Goal: Task Accomplishment & Management: Manage account settings

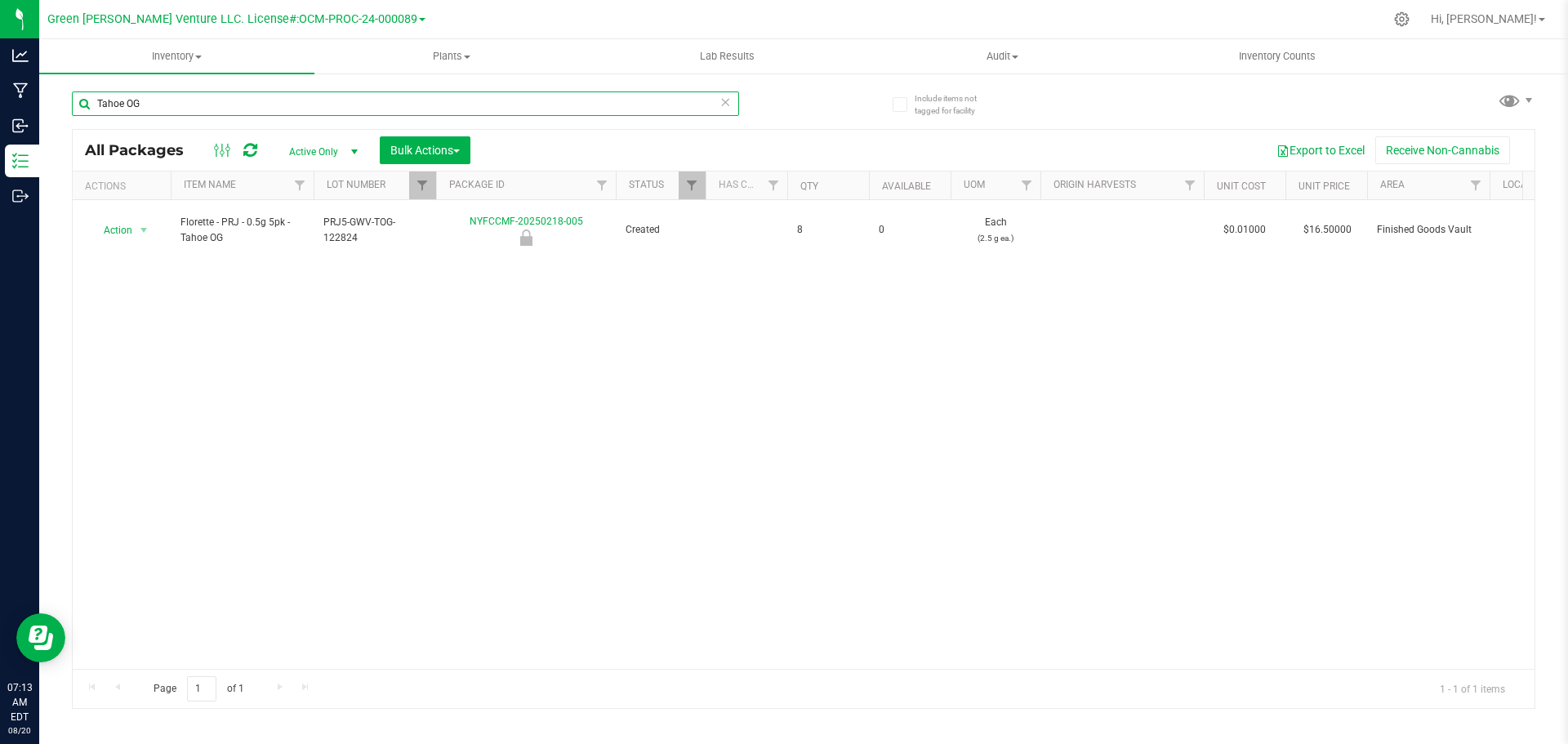
click at [168, 97] on input "Tahoe OG" at bounding box center [405, 104] width 667 height 25
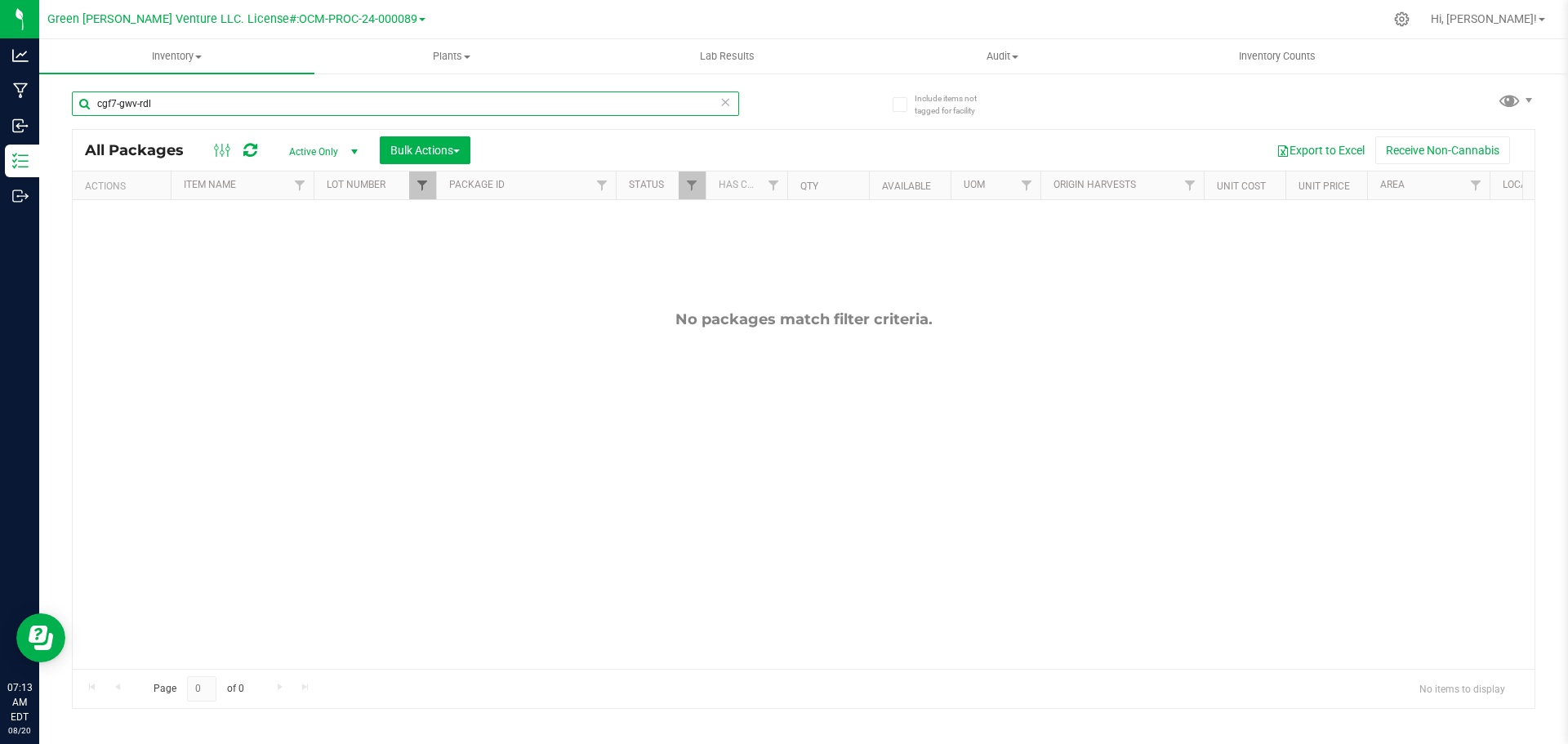
type input "cgf7-gwv-rdl"
click at [419, 188] on span "Filter" at bounding box center [422, 185] width 13 height 13
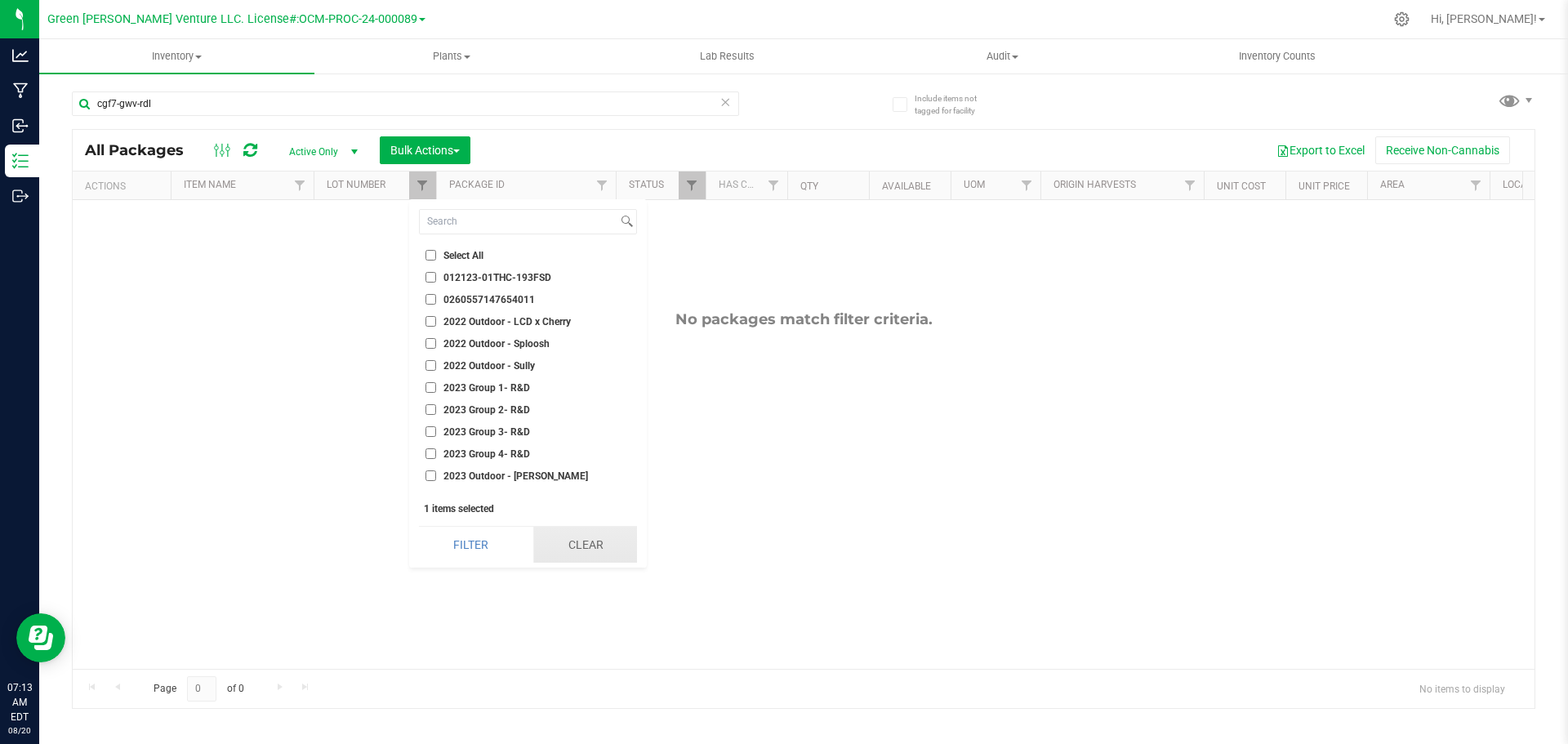
drag, startPoint x: 556, startPoint y: 542, endPoint x: 556, endPoint y: 551, distance: 9.0
click at [556, 551] on button "Clear" at bounding box center [585, 545] width 104 height 36
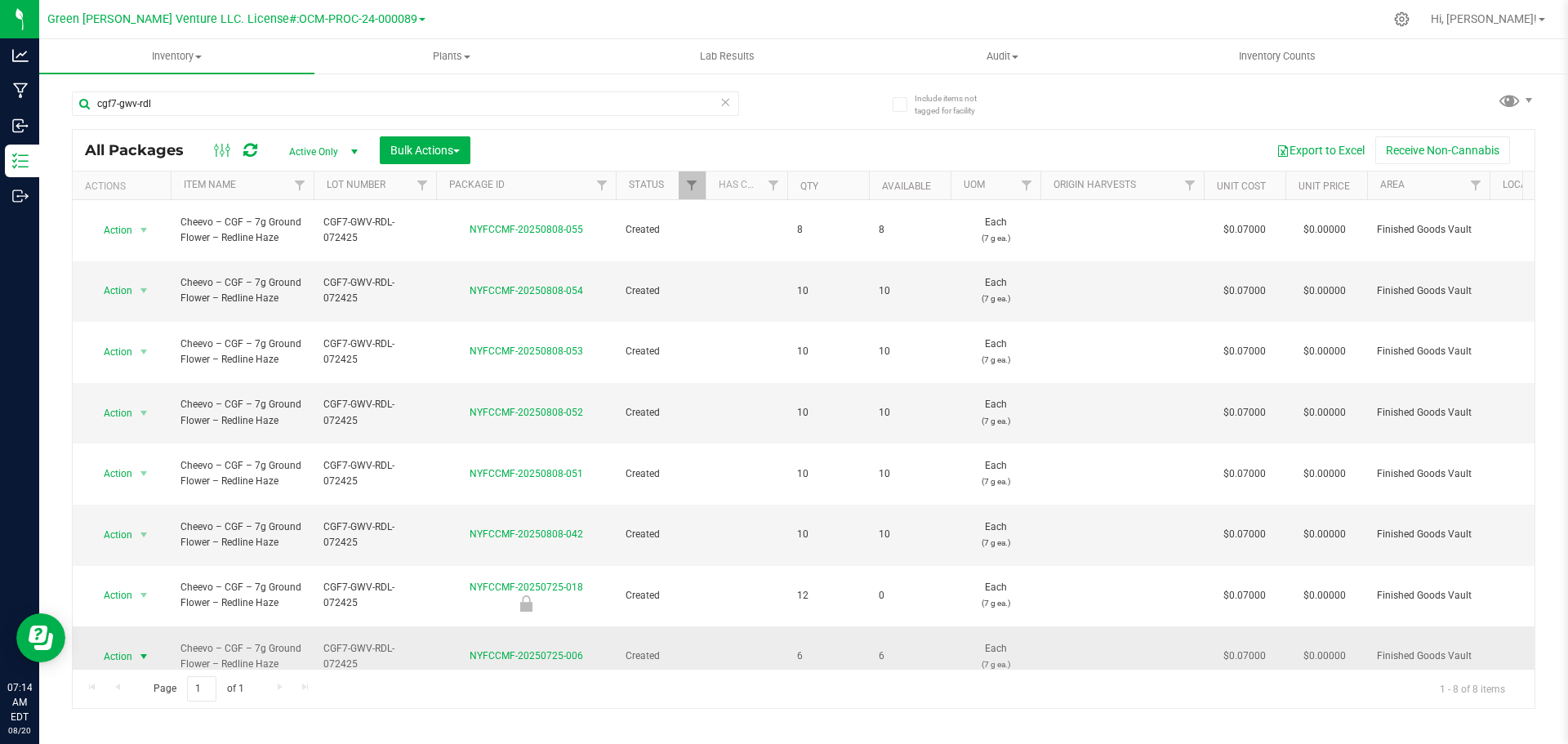
click at [131, 645] on span "Action" at bounding box center [111, 656] width 44 height 23
click at [693, 609] on div "Action Action Adjust qty Create package Edit attributes Global inventory Locate…" at bounding box center [803, 434] width 1462 height 469
click at [124, 645] on span "Action" at bounding box center [111, 656] width 44 height 23
click at [151, 246] on li "Adjust qty" at bounding box center [142, 246] width 105 height 25
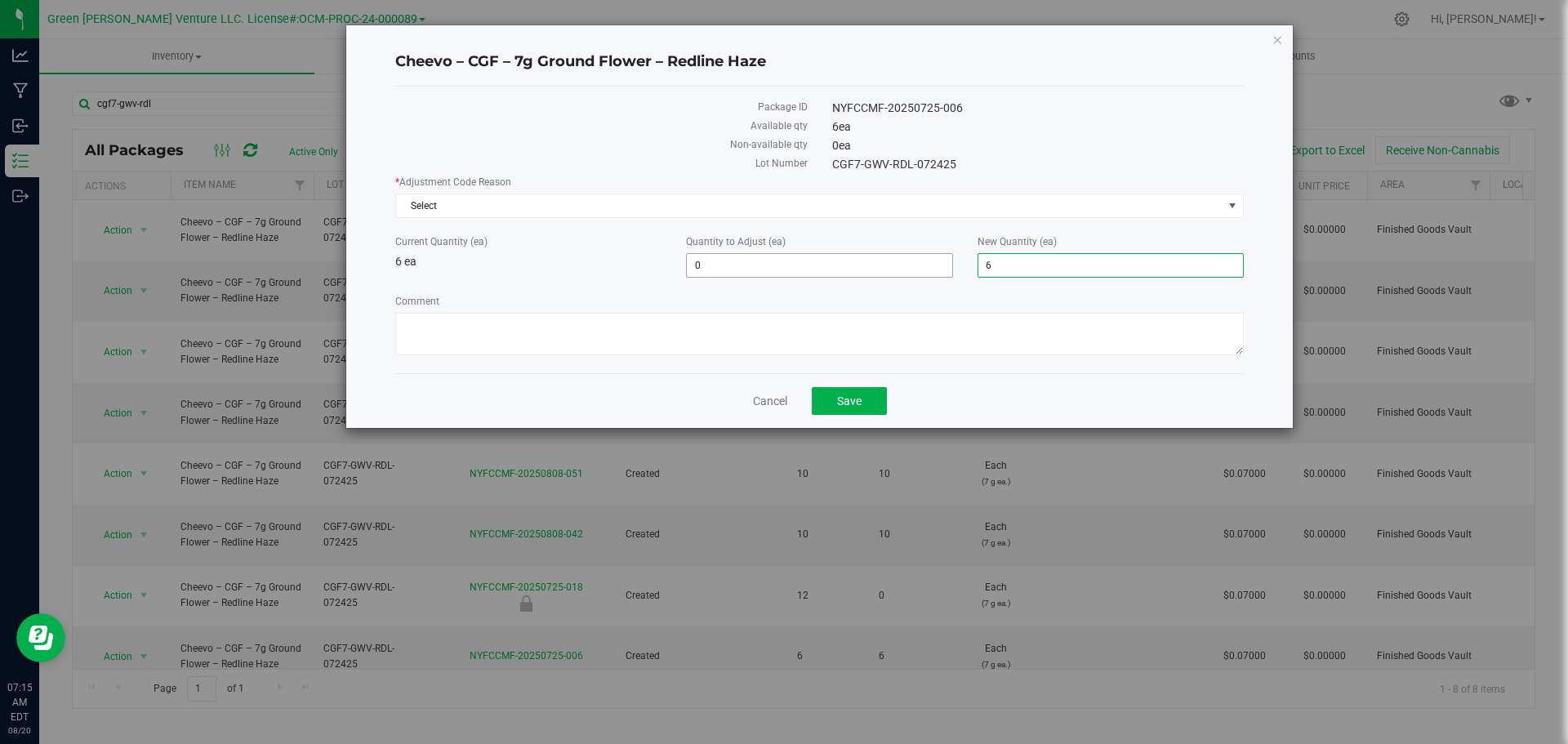
drag, startPoint x: 1002, startPoint y: 263, endPoint x: 947, endPoint y: 260, distance: 55.1
click at [948, 260] on div "Current Quantity (ea) 6 ea Quantity to Adjust (ea) 0 0 New Quantity (ea) 6 6" at bounding box center [819, 256] width 873 height 43
type input "0"
type input "-6"
type input "0"
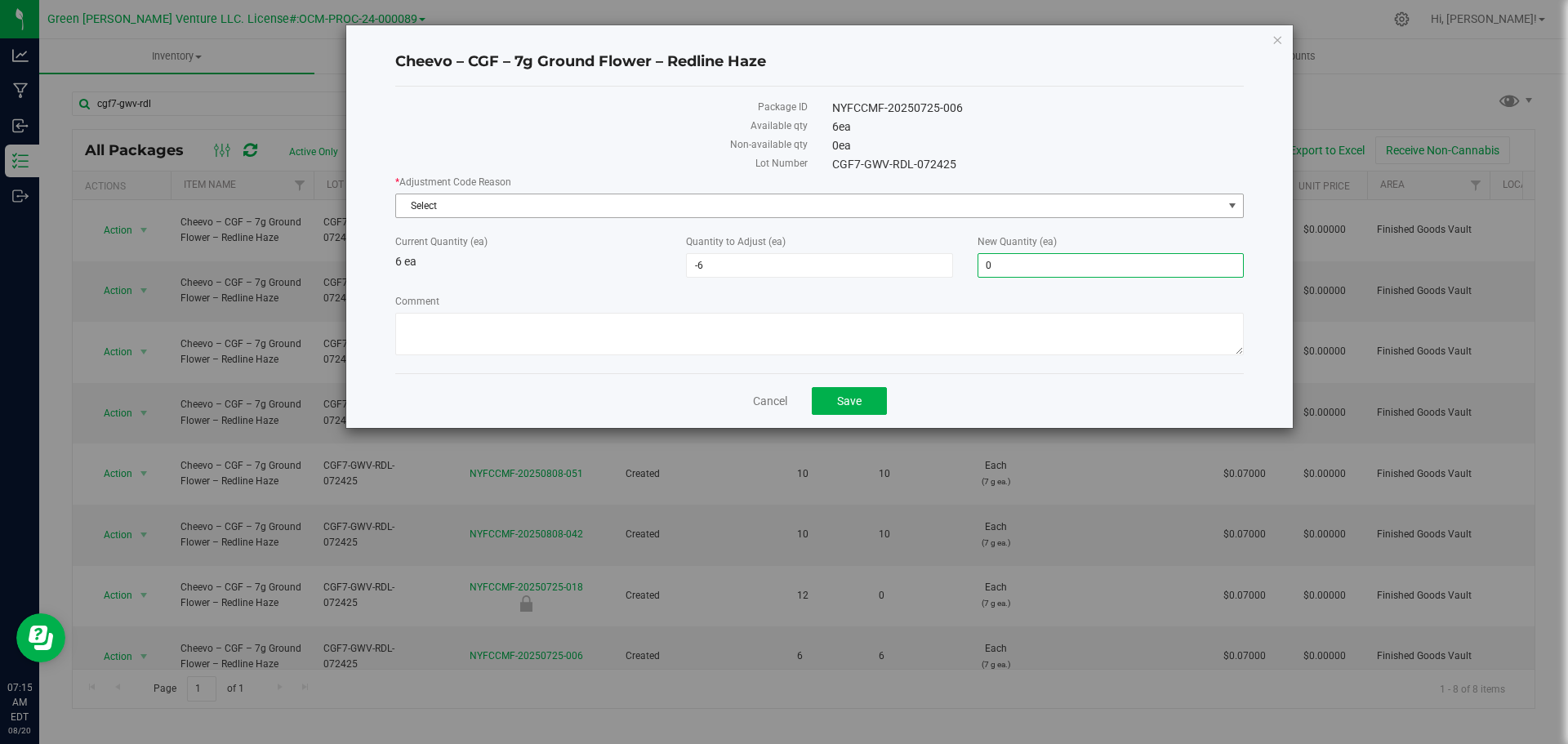
click at [573, 214] on span "Select" at bounding box center [809, 205] width 826 height 23
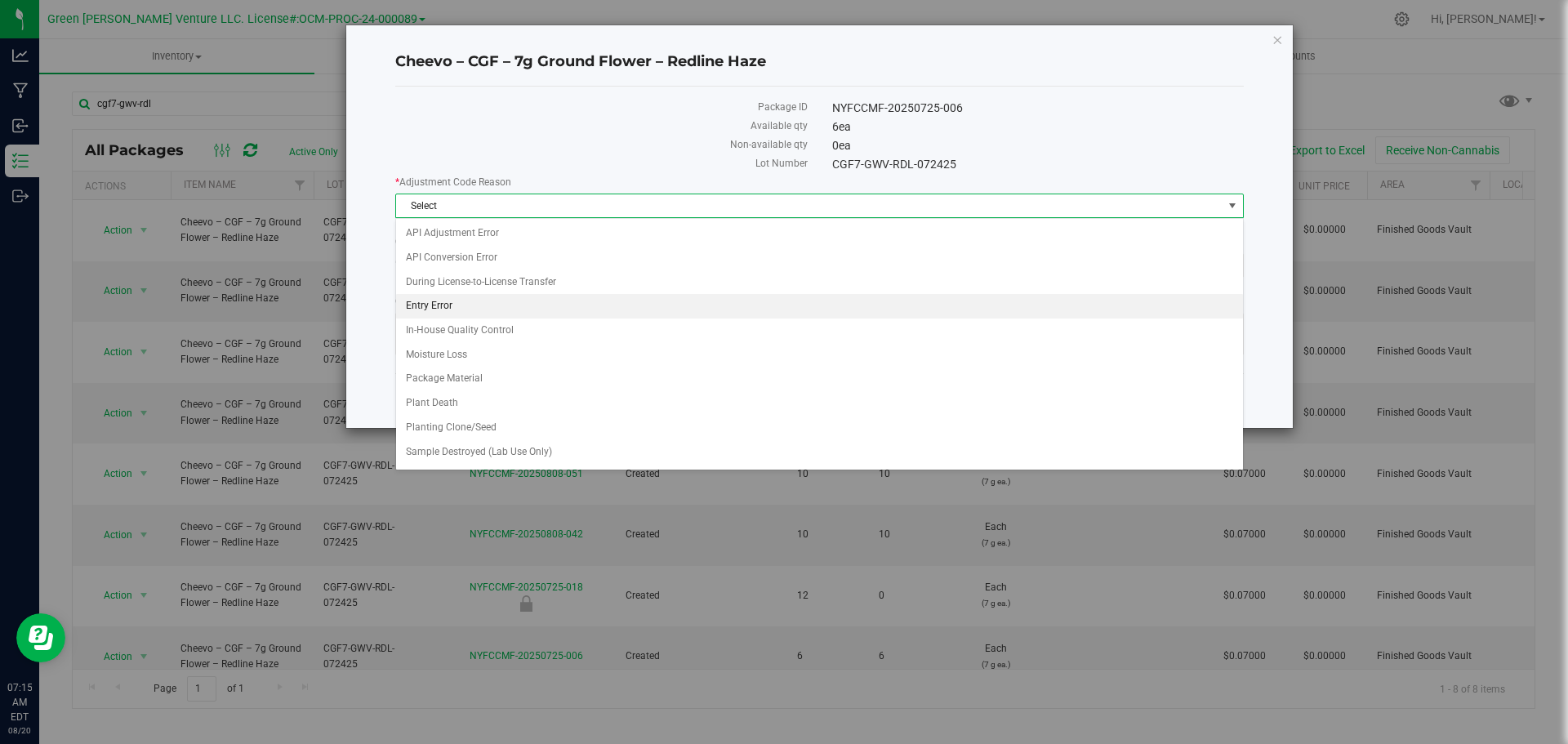
click at [453, 300] on li "Entry Error" at bounding box center [819, 306] width 847 height 25
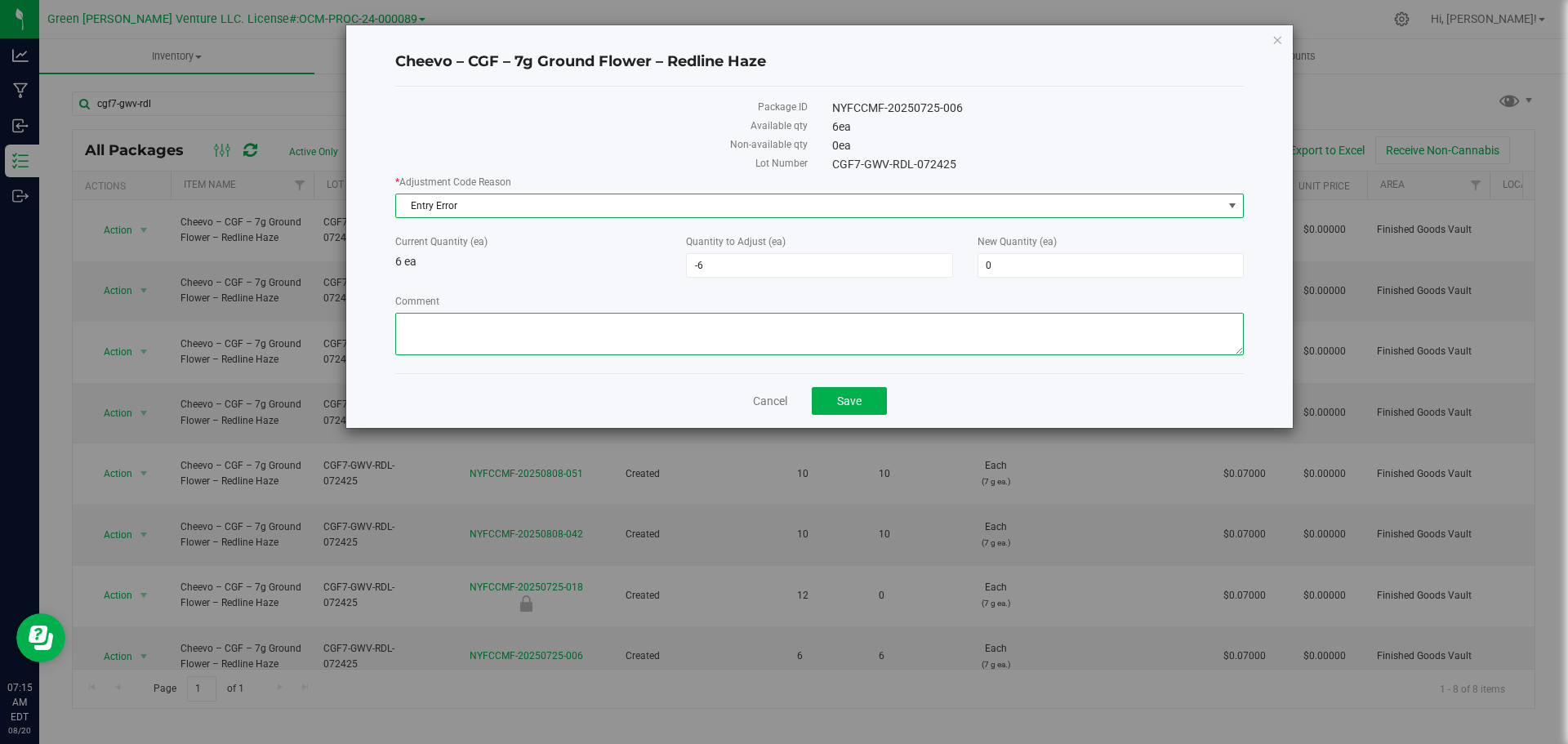
click at [465, 330] on textarea "Comment" at bounding box center [819, 335] width 848 height 43
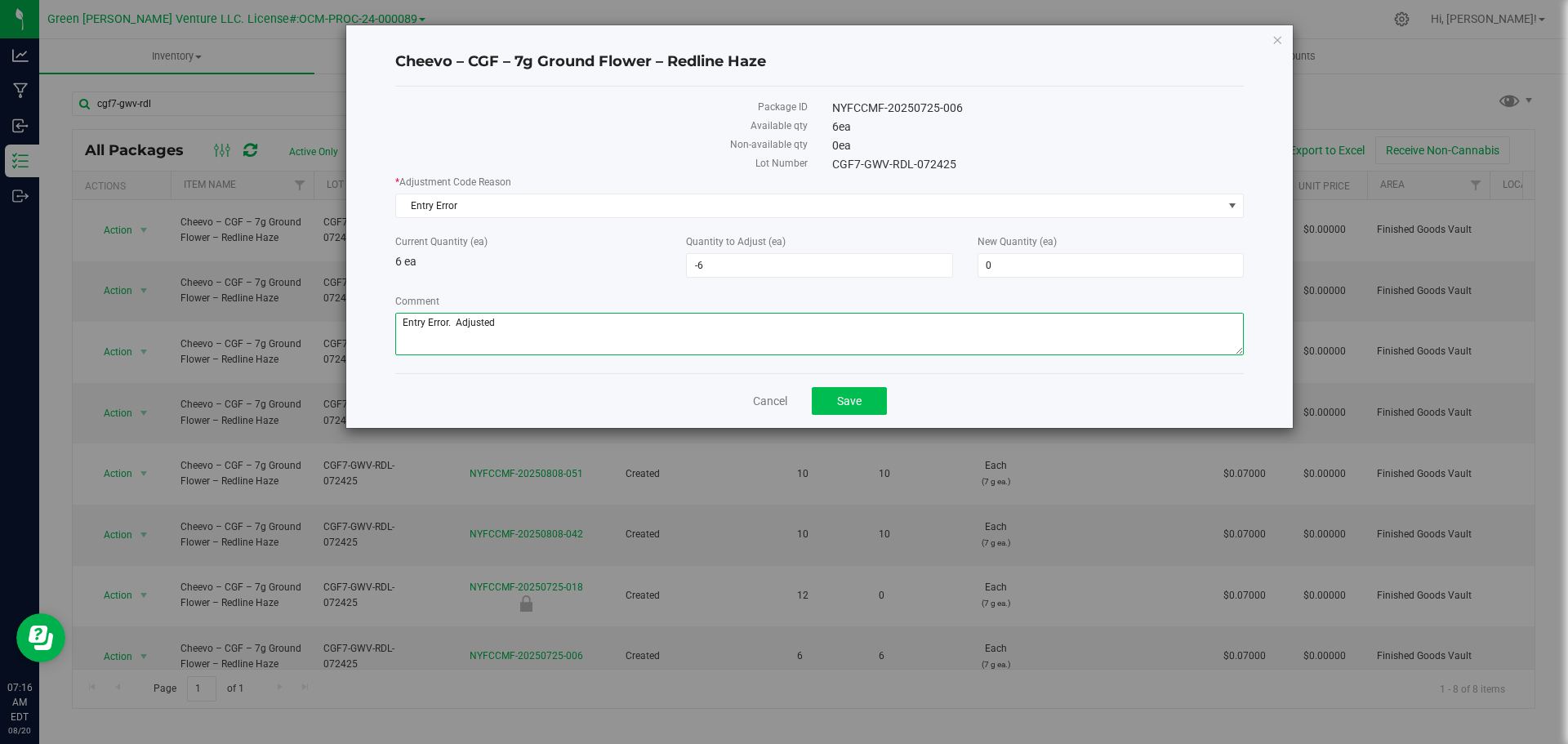
type textarea "Entry Error. Adjusted"
click at [833, 398] on button "Save" at bounding box center [849, 401] width 75 height 28
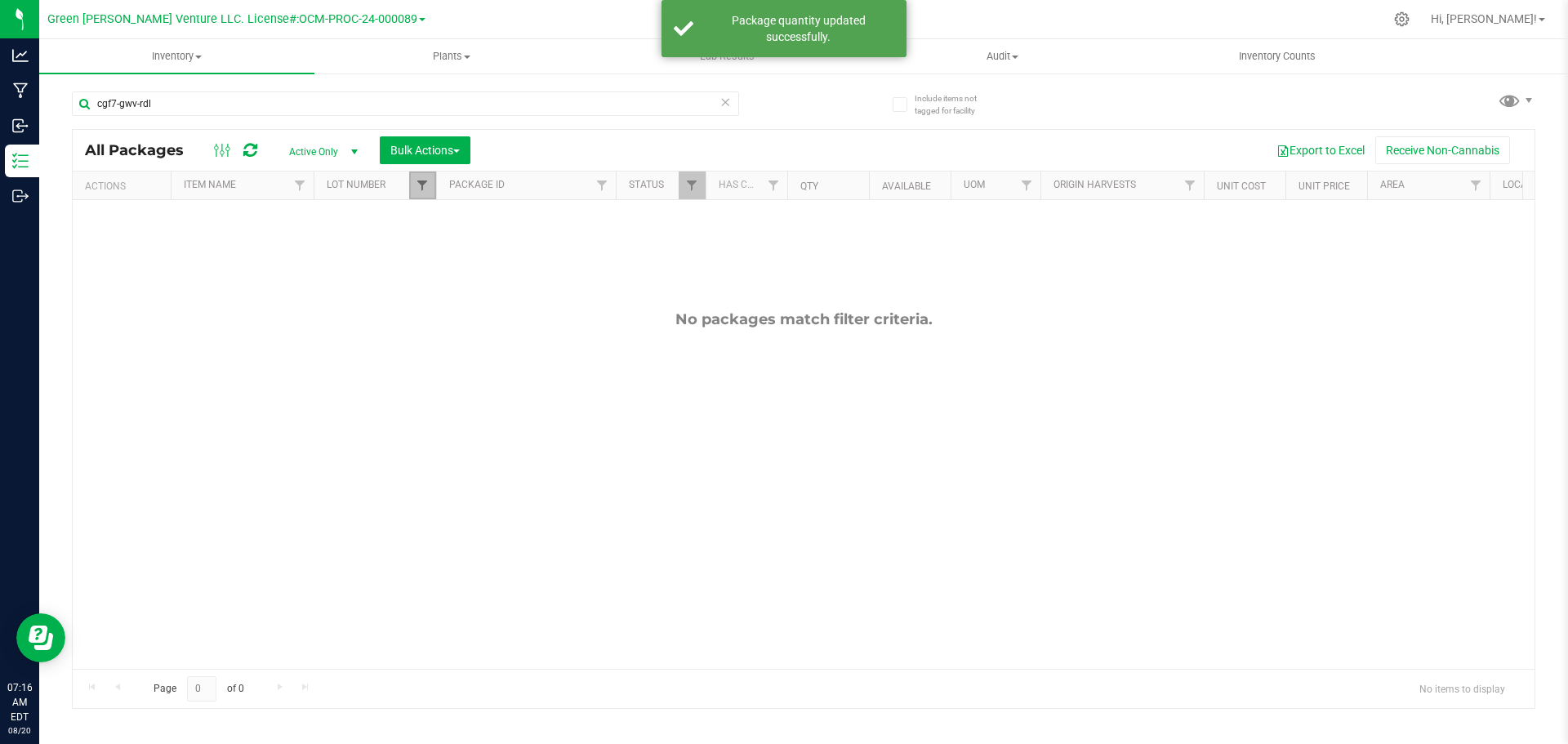
click at [428, 191] on span "Filter" at bounding box center [422, 185] width 13 height 13
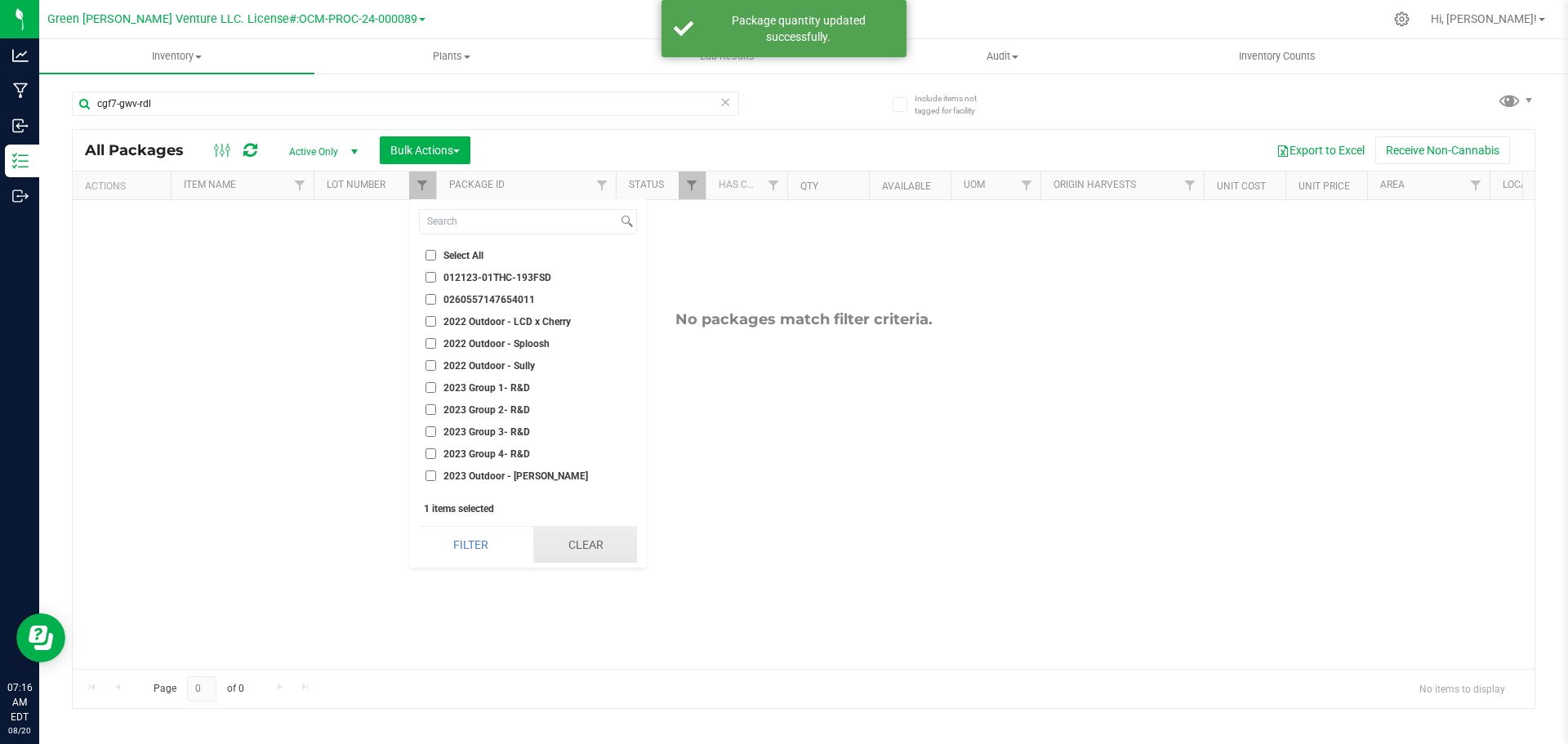
click at [541, 538] on button "Clear" at bounding box center [585, 545] width 104 height 36
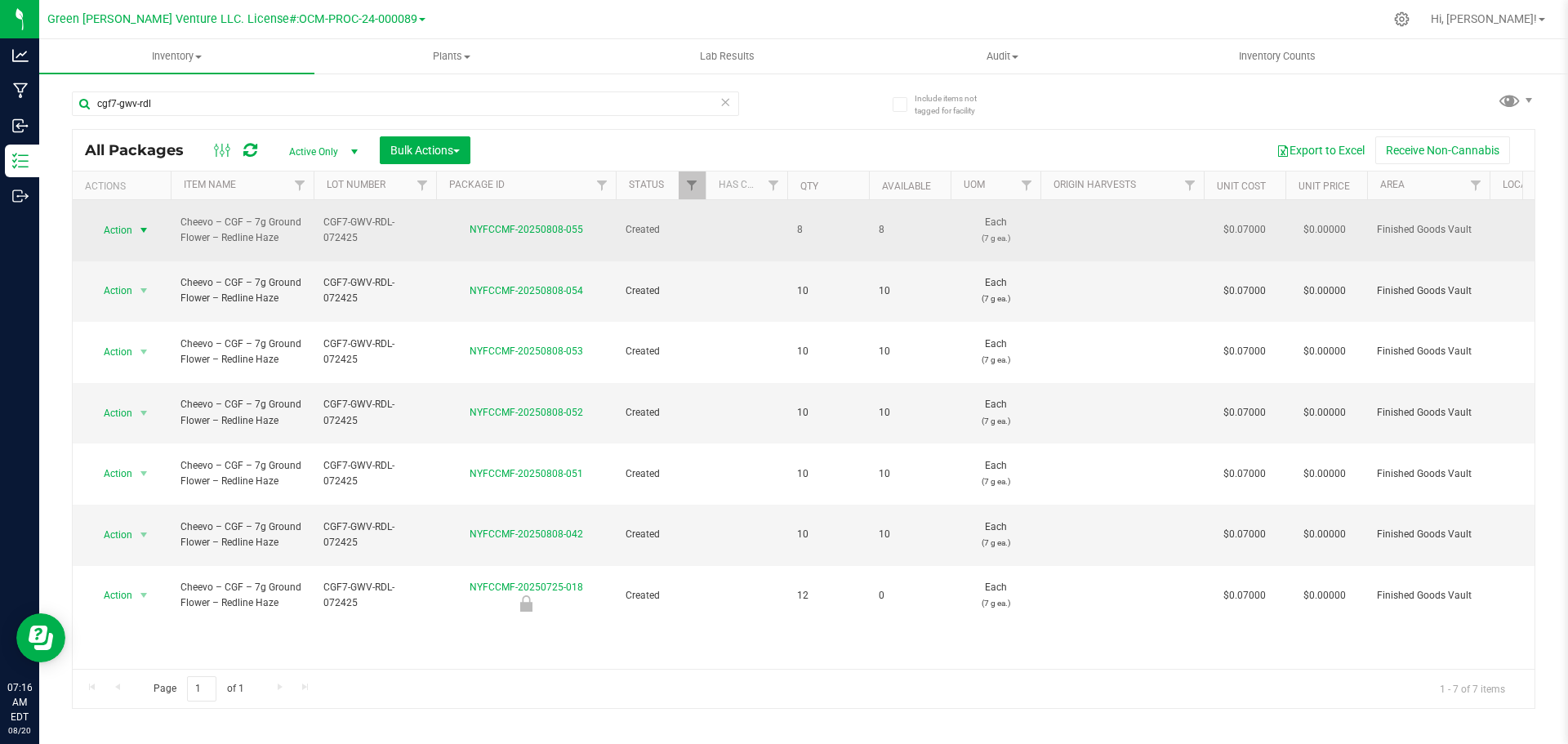
click at [138, 225] on span "select" at bounding box center [143, 230] width 13 height 13
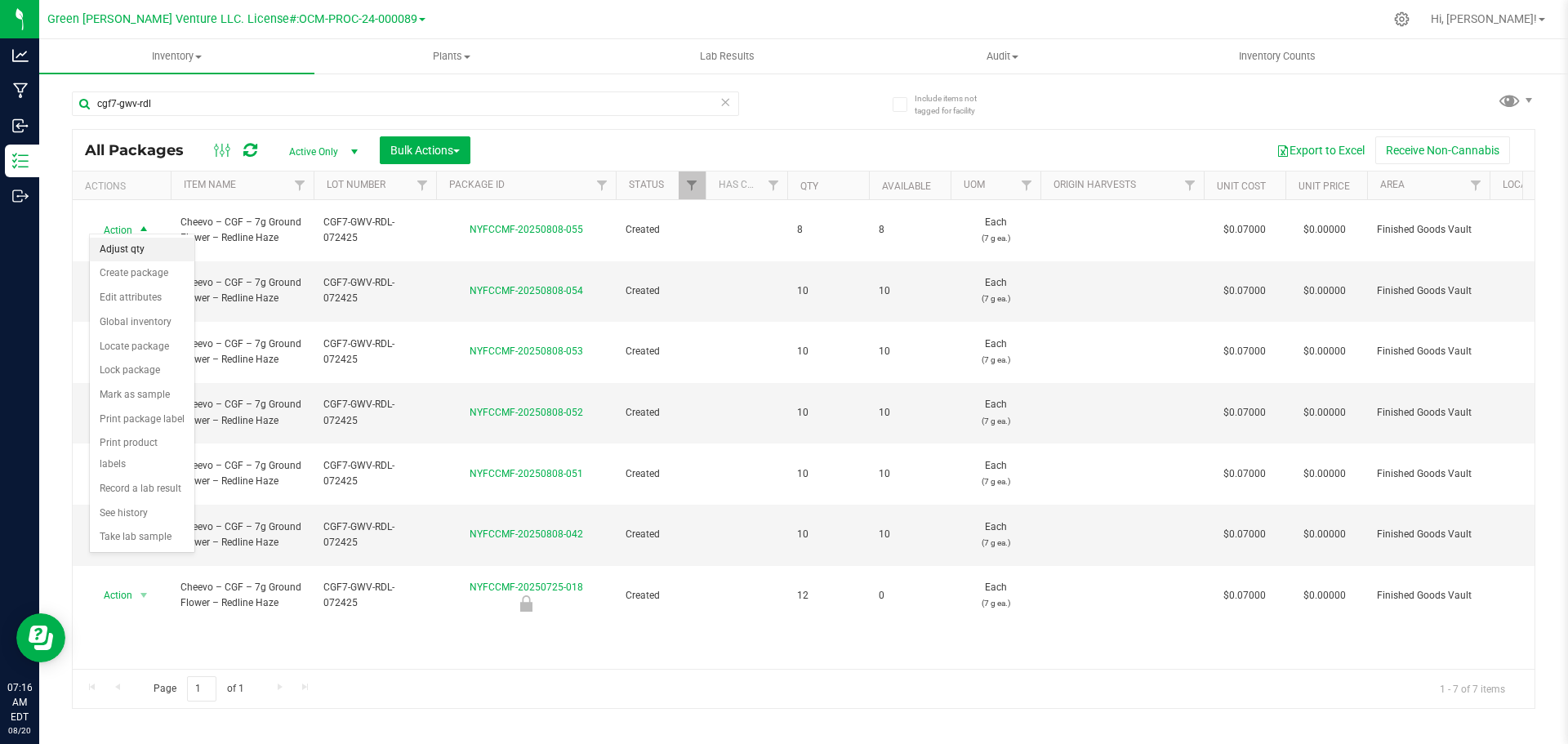
click at [134, 251] on li "Adjust qty" at bounding box center [142, 249] width 105 height 25
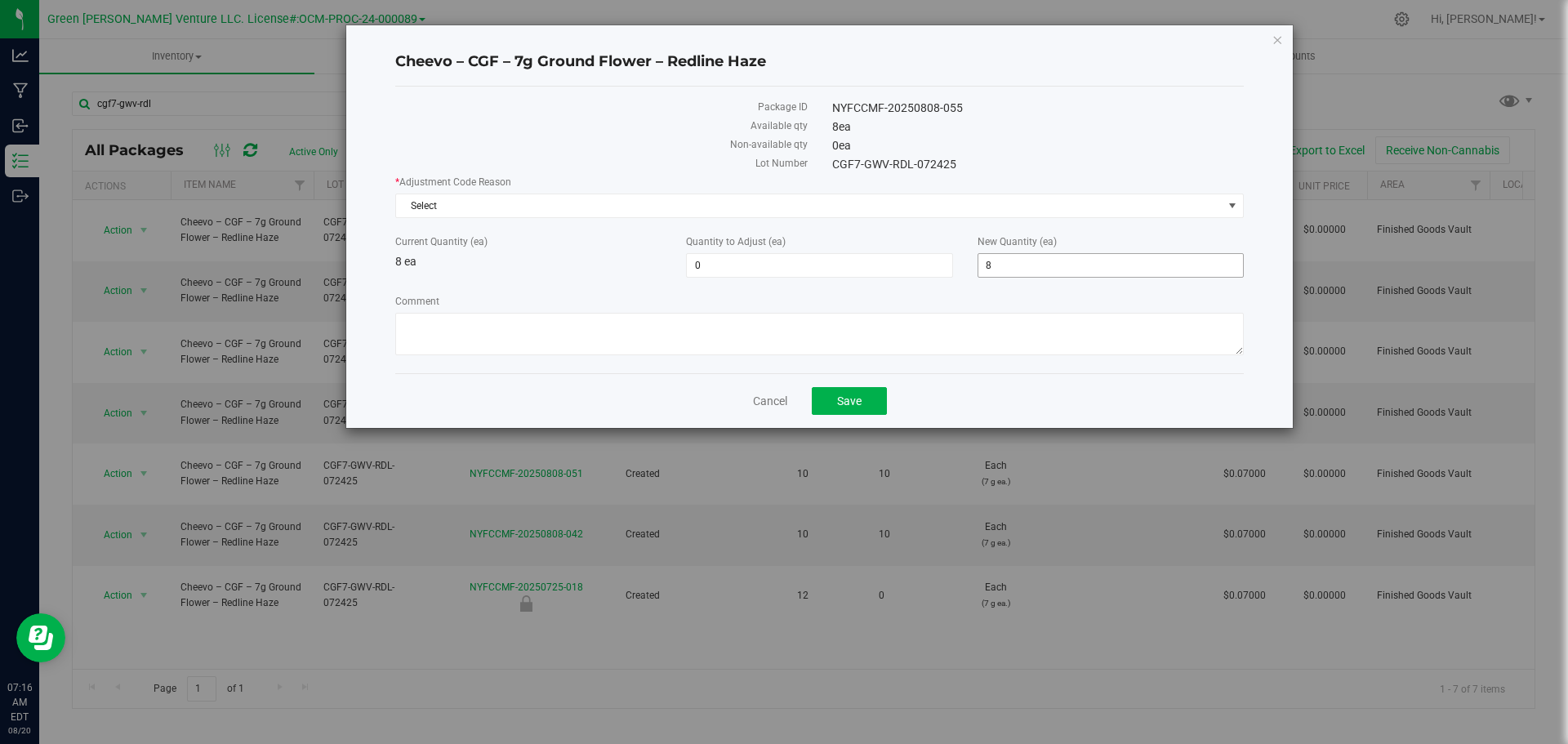
click at [1004, 261] on span "8 8" at bounding box center [1110, 266] width 266 height 25
type input "9"
type input "1"
type input "9"
click at [610, 350] on textarea "Comment" at bounding box center [819, 335] width 848 height 43
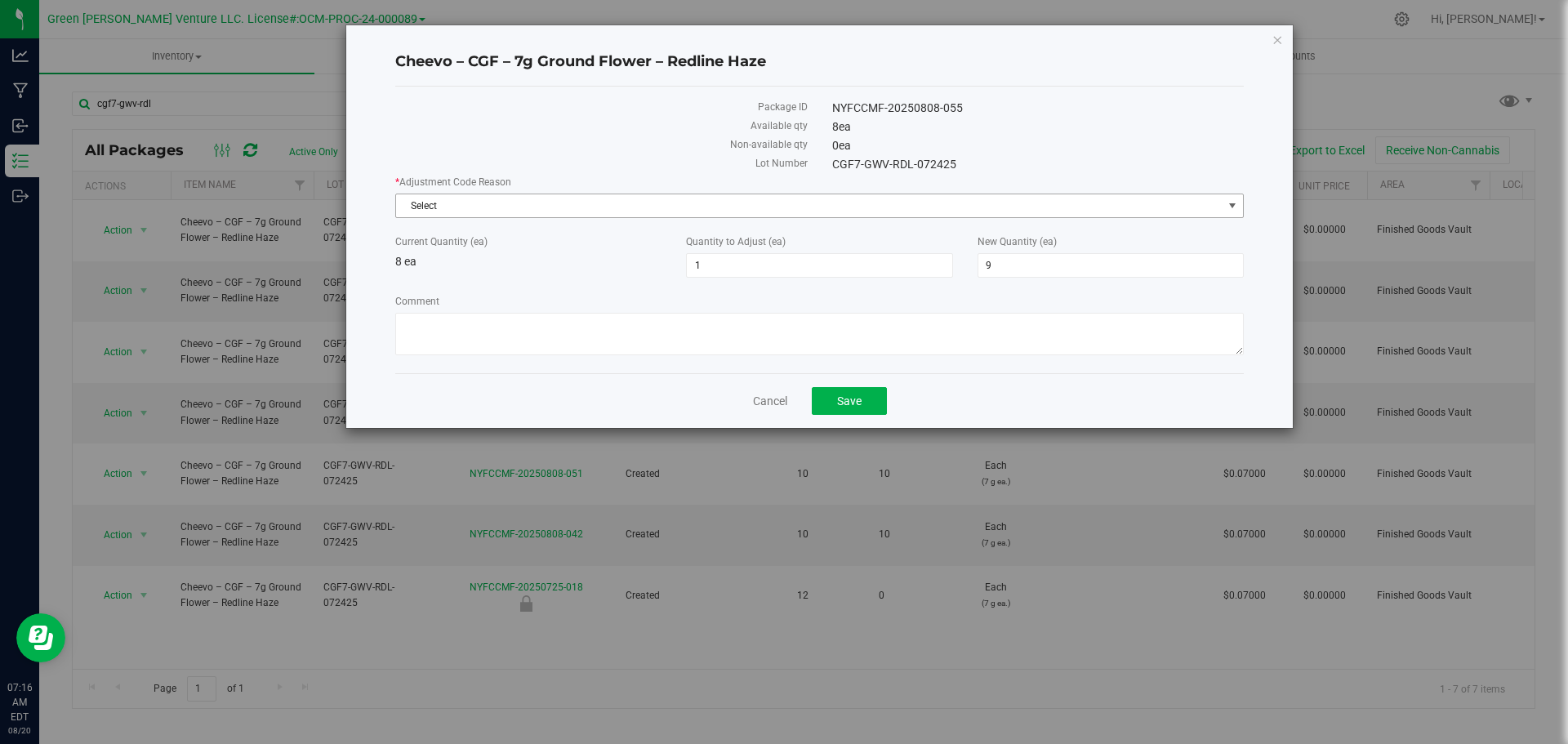
click at [465, 215] on span "Select" at bounding box center [809, 205] width 826 height 23
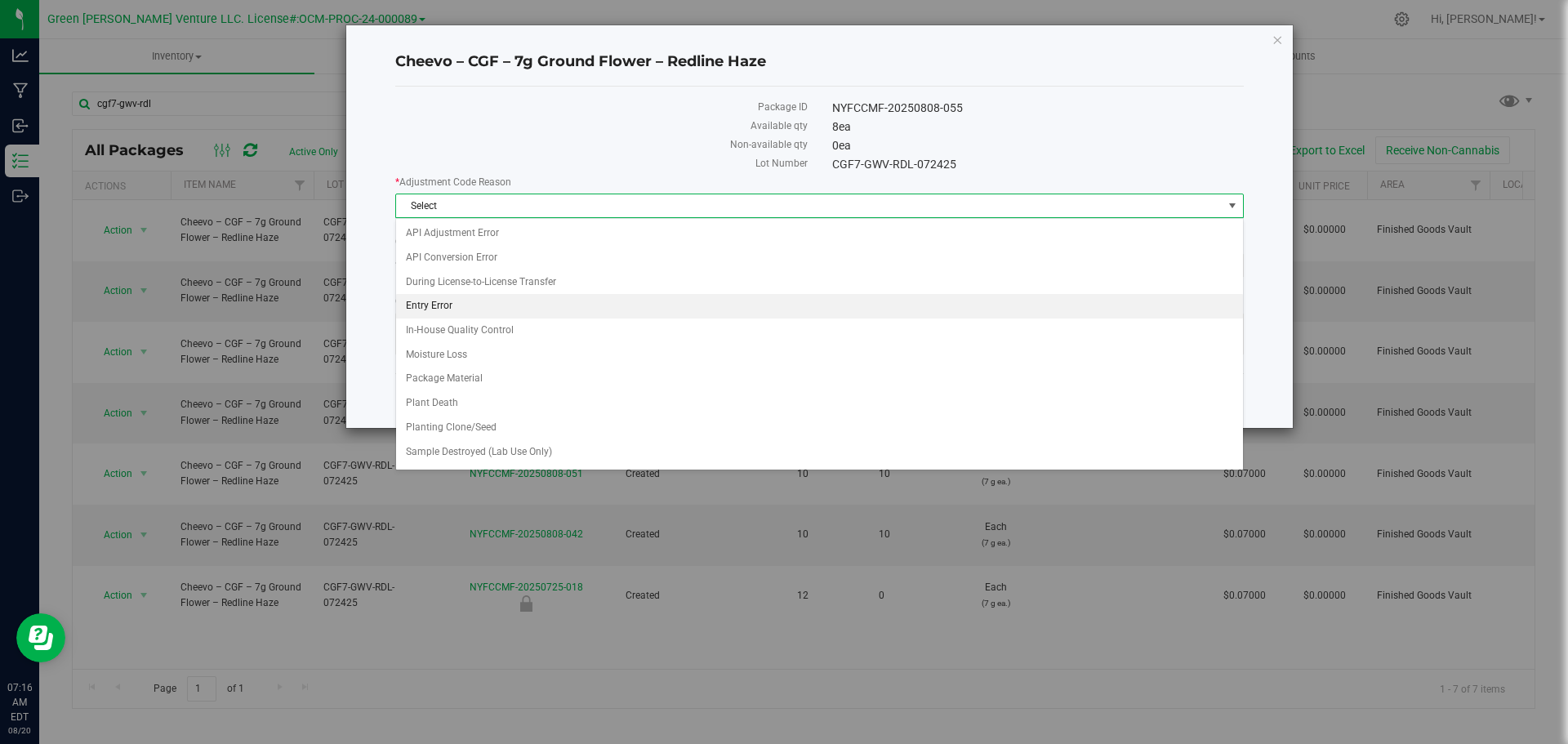
click at [477, 312] on li "Entry Error" at bounding box center [819, 306] width 847 height 25
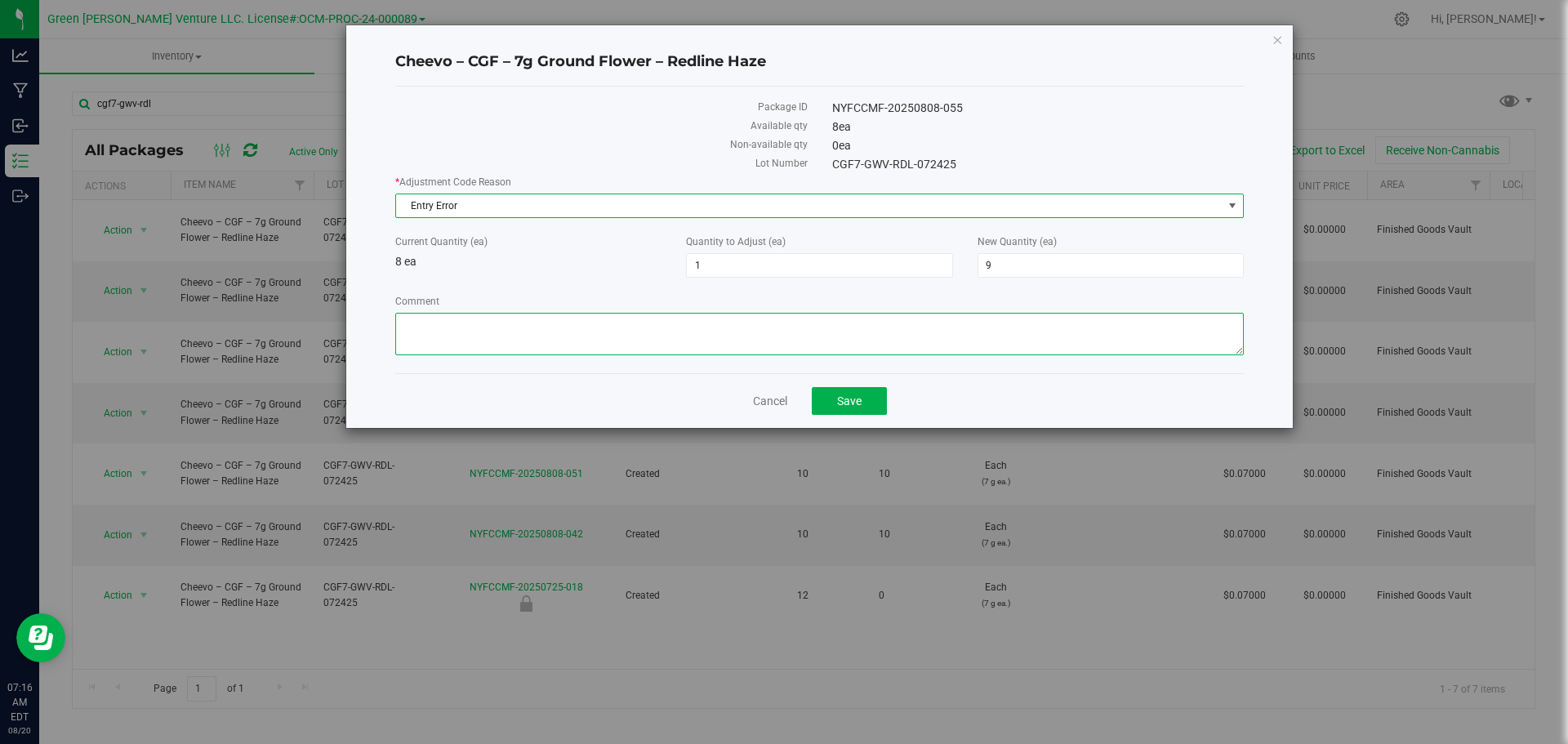
click at [476, 336] on textarea "Comment" at bounding box center [819, 335] width 848 height 43
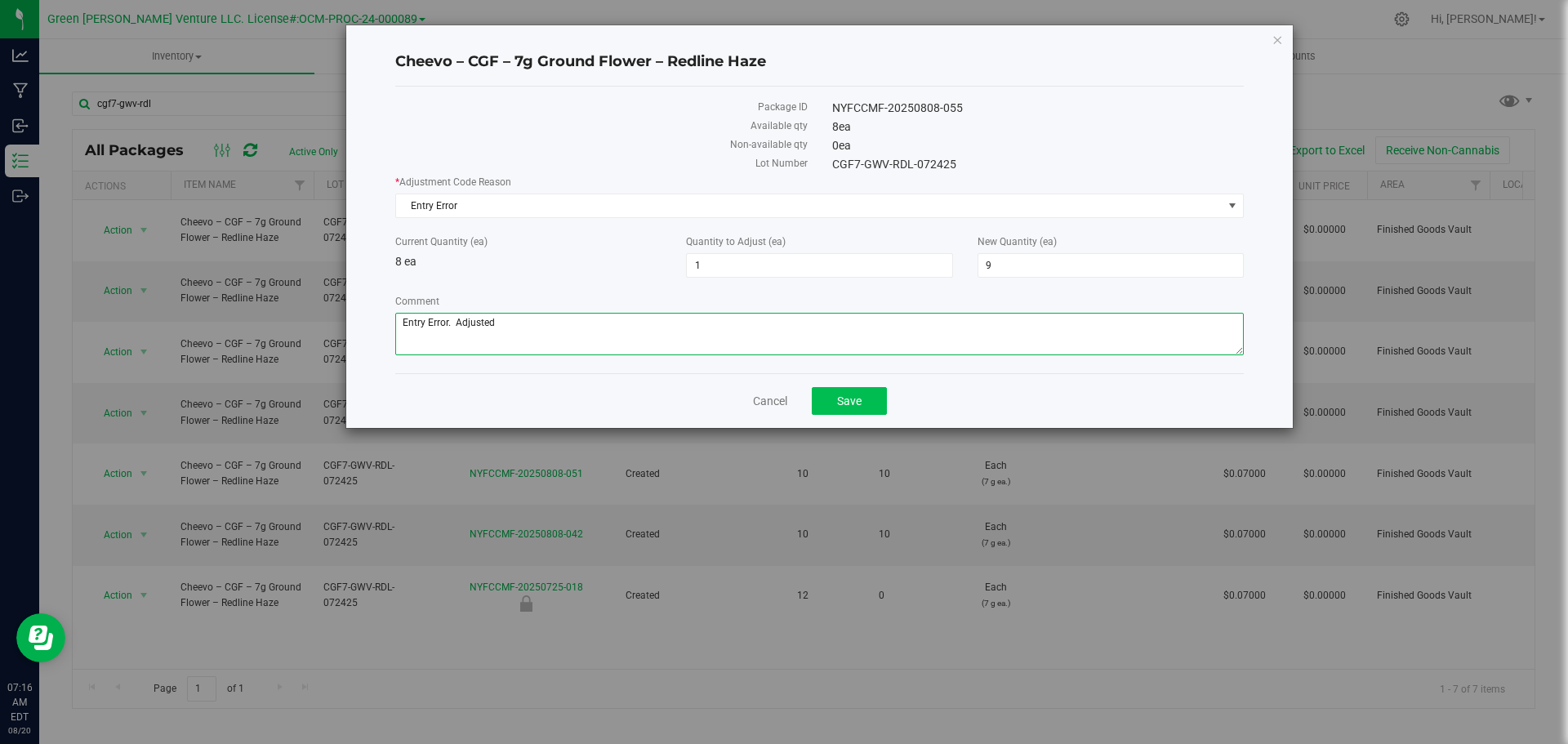
type textarea "Entry Error. Adjusted"
click at [861, 406] on span "Save" at bounding box center [849, 401] width 25 height 13
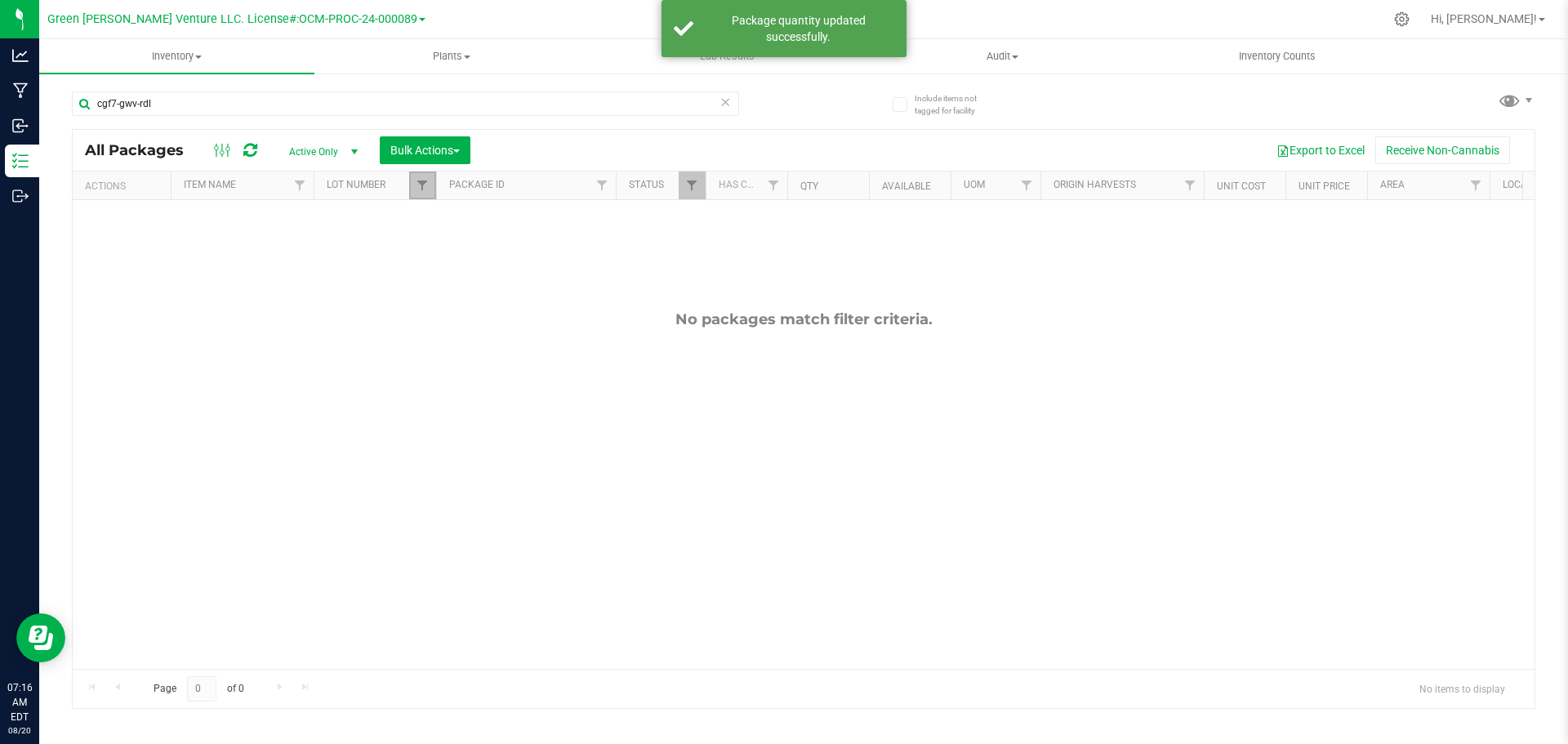
click at [424, 193] on link "Filter" at bounding box center [423, 186] width 27 height 28
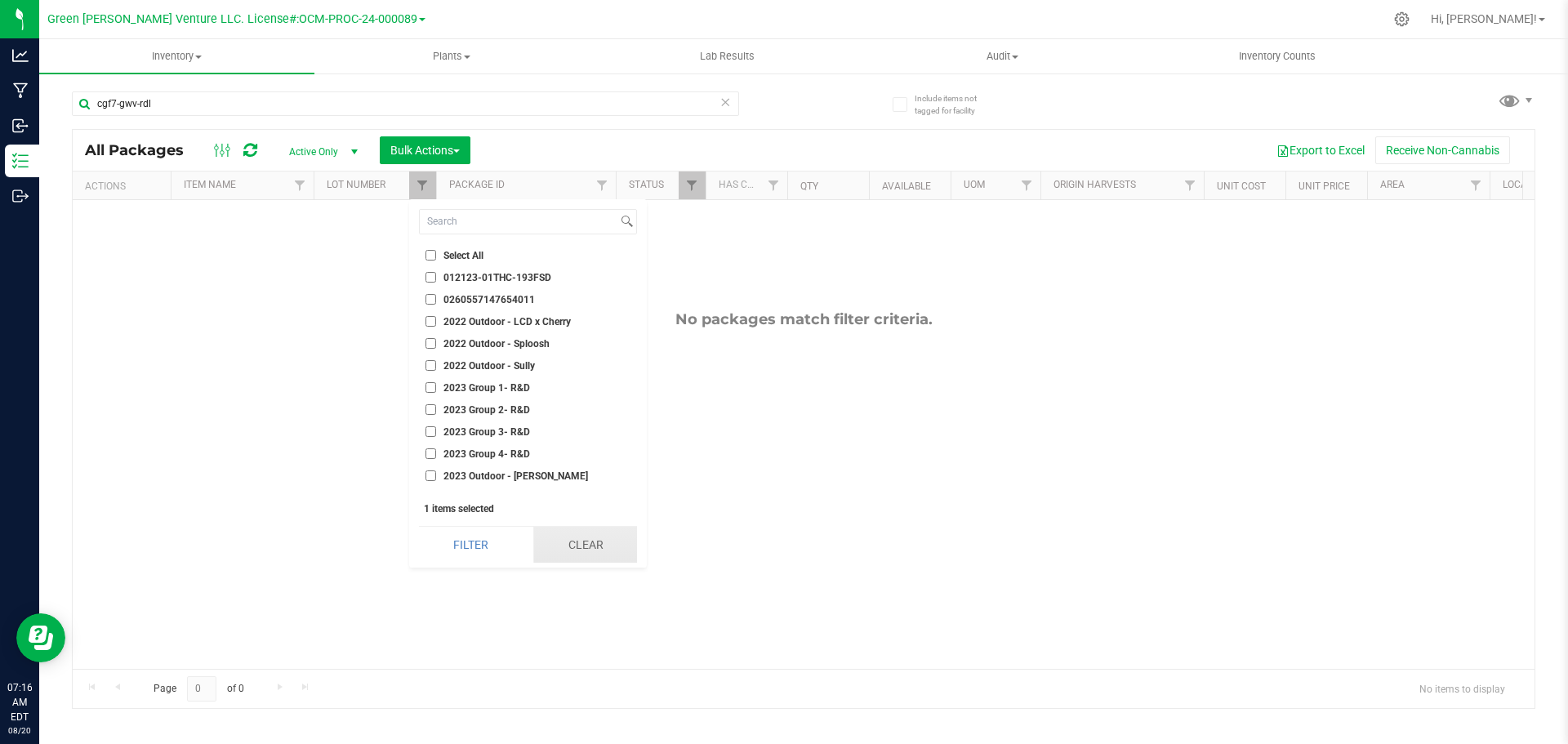
click at [534, 541] on button "Clear" at bounding box center [585, 545] width 104 height 36
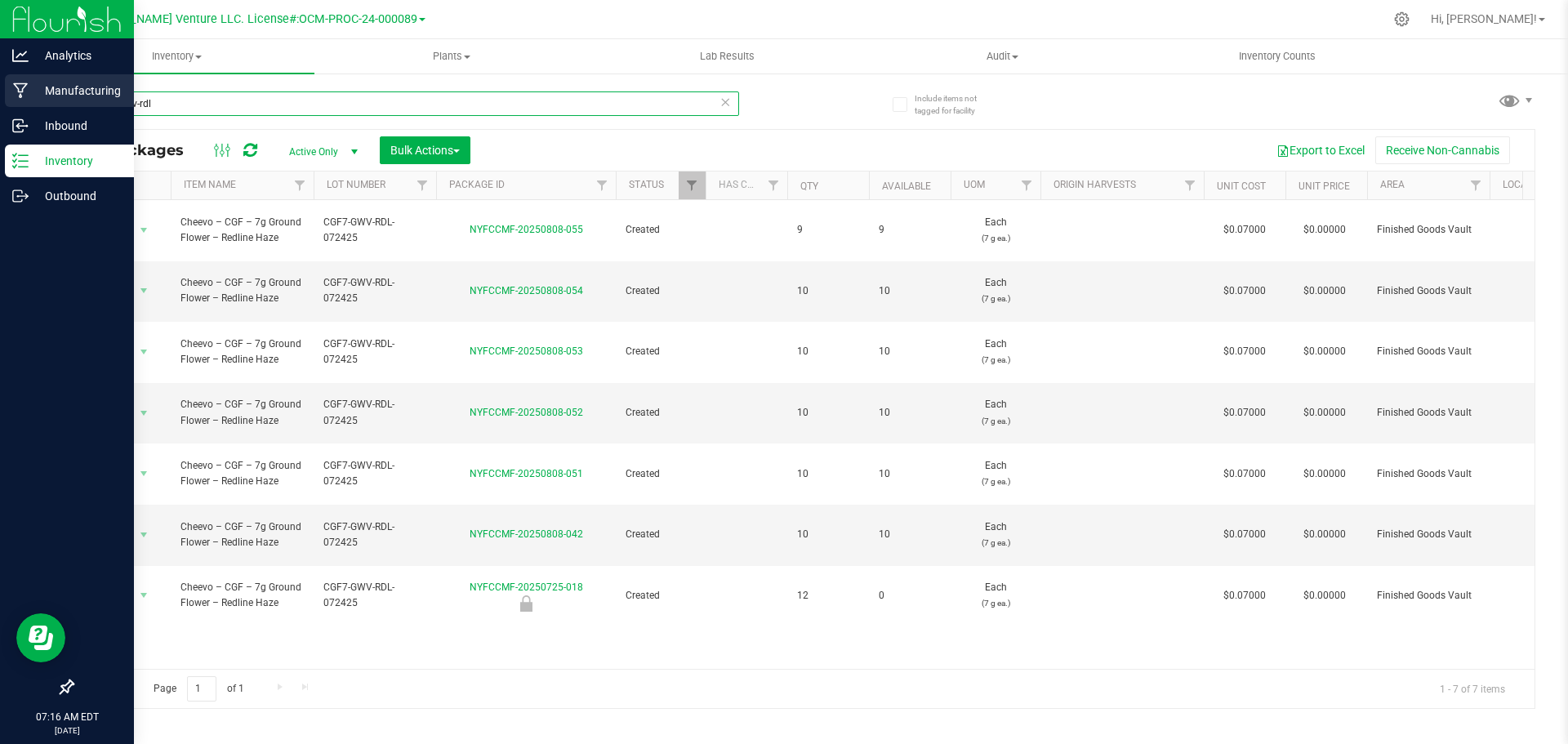
drag, startPoint x: 190, startPoint y: 100, endPoint x: 37, endPoint y: 105, distance: 153.1
click at [37, 105] on div "Analytics Manufacturing Inbound Inventory Outbound 07:16 AM EDT 08/20/2025 08/2…" at bounding box center [784, 372] width 1568 height 744
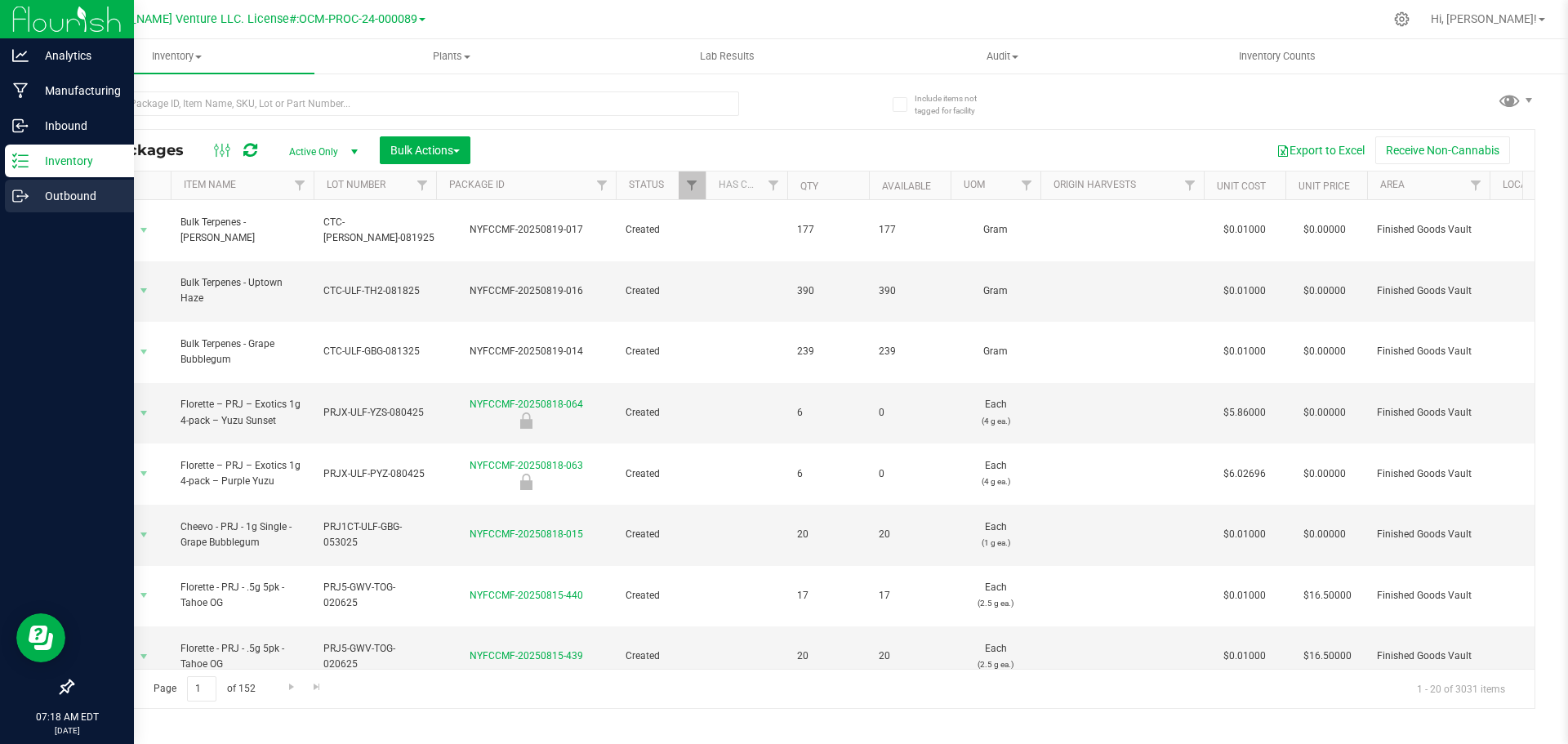
click at [80, 203] on p "Outbound" at bounding box center [77, 196] width 98 height 20
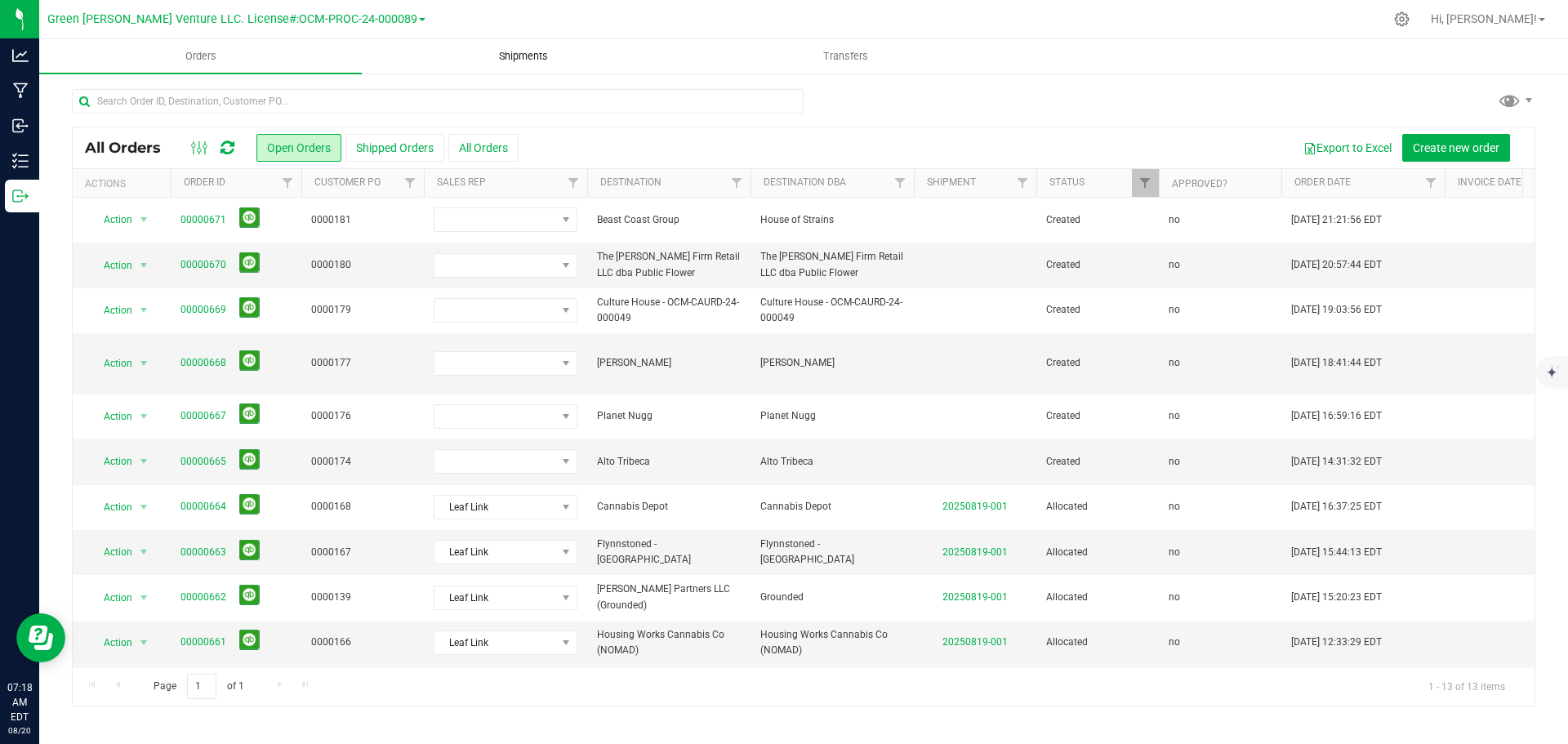
click at [478, 57] on span "Shipments" at bounding box center [523, 56] width 93 height 14
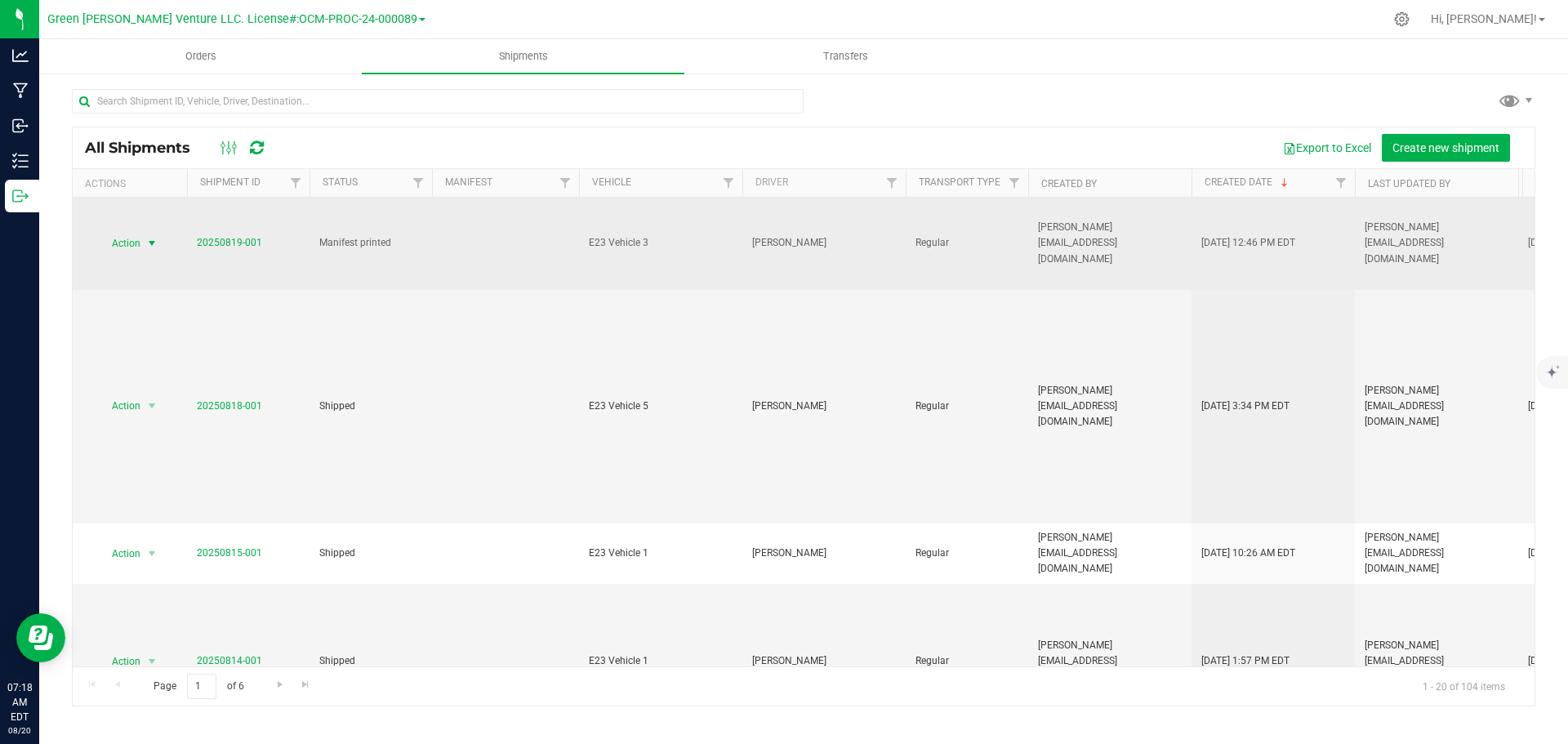
click at [127, 238] on span "Action" at bounding box center [119, 243] width 44 height 23
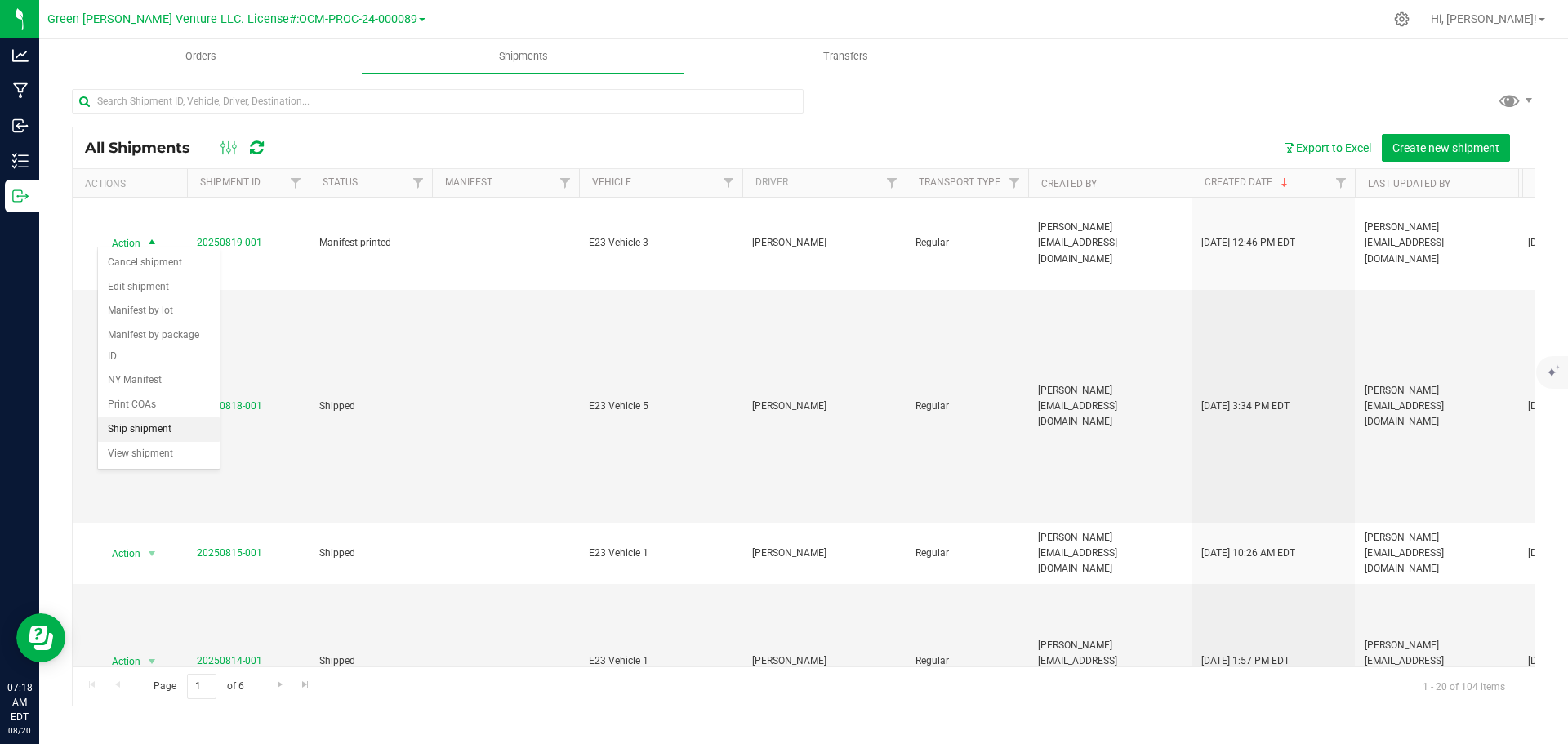
click at [151, 418] on li "Ship shipment" at bounding box center [158, 430] width 122 height 25
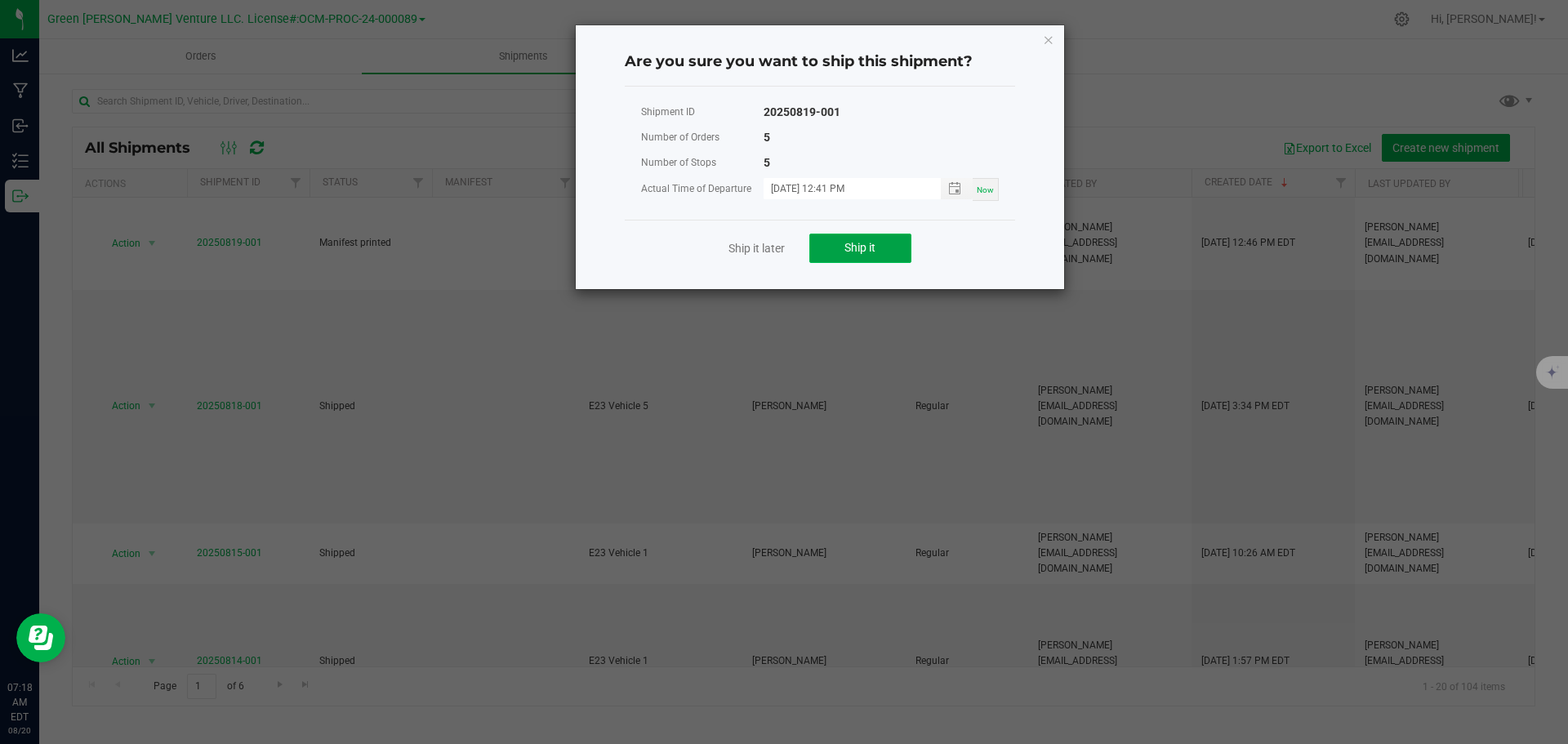
drag, startPoint x: 823, startPoint y: 254, endPoint x: 816, endPoint y: 262, distance: 10.6
click at [817, 260] on button "Ship it" at bounding box center [860, 249] width 102 height 30
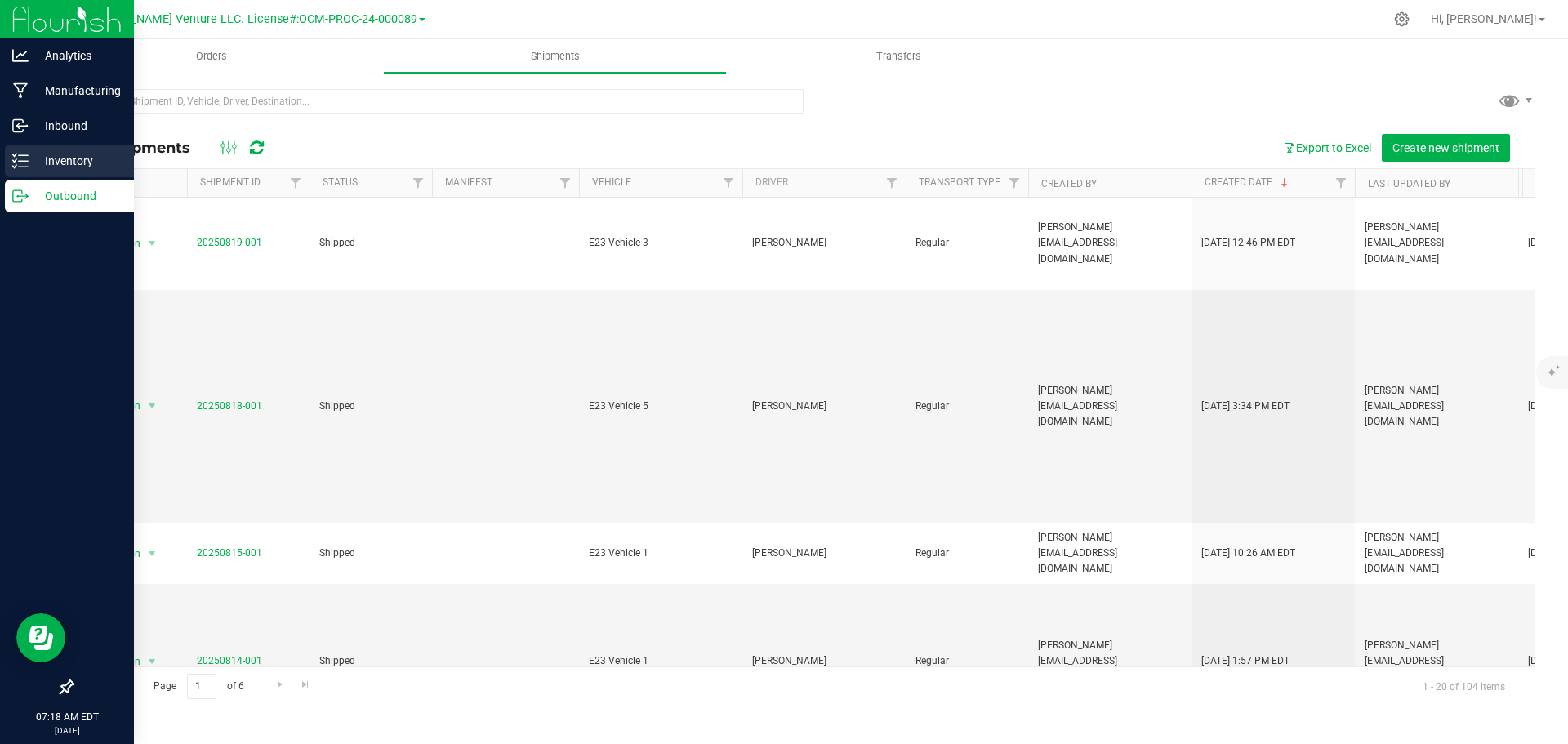
click at [81, 156] on p "Inventory" at bounding box center [77, 161] width 98 height 20
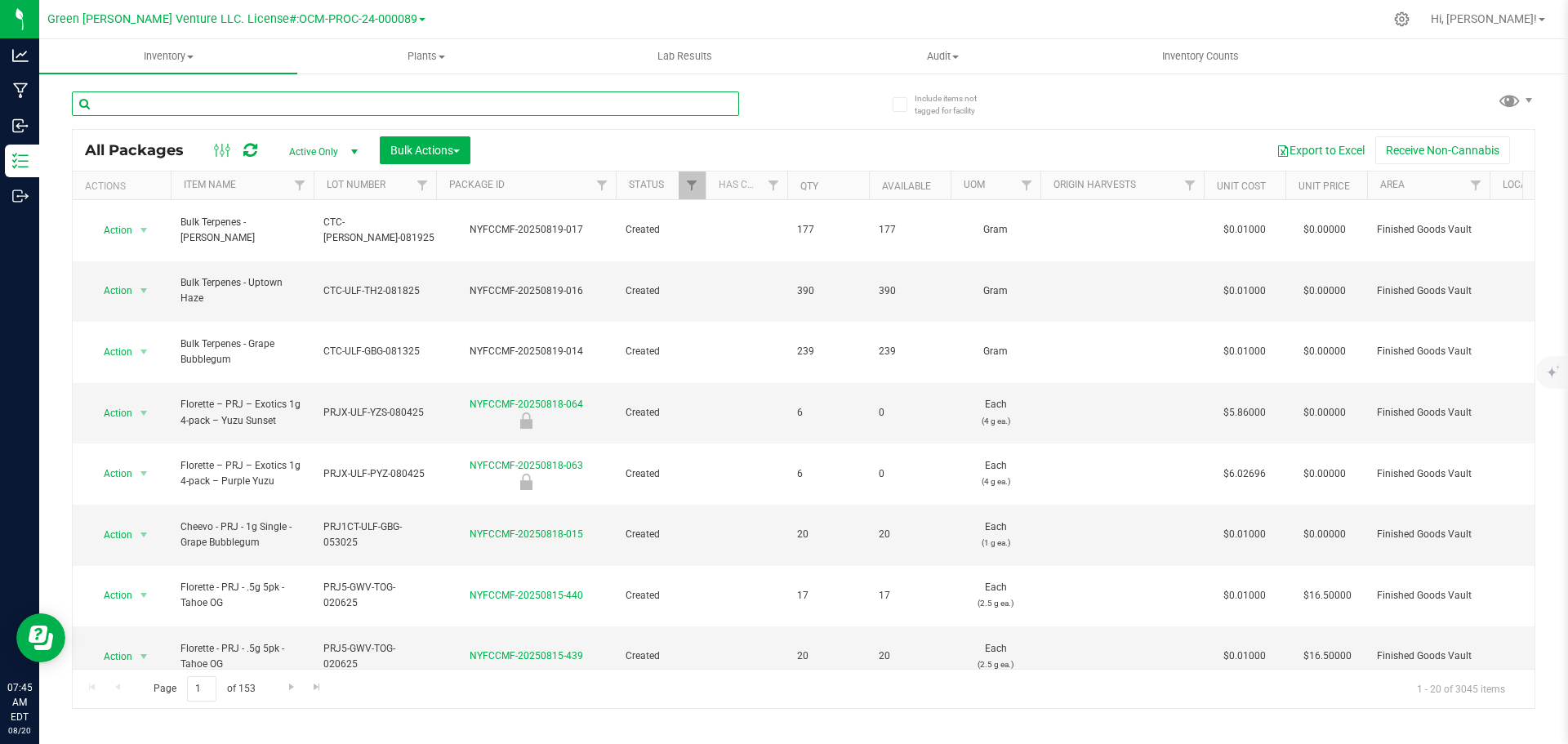
click at [170, 99] on input "text" at bounding box center [405, 104] width 667 height 25
type input "NYFCCMF-20250606-027"
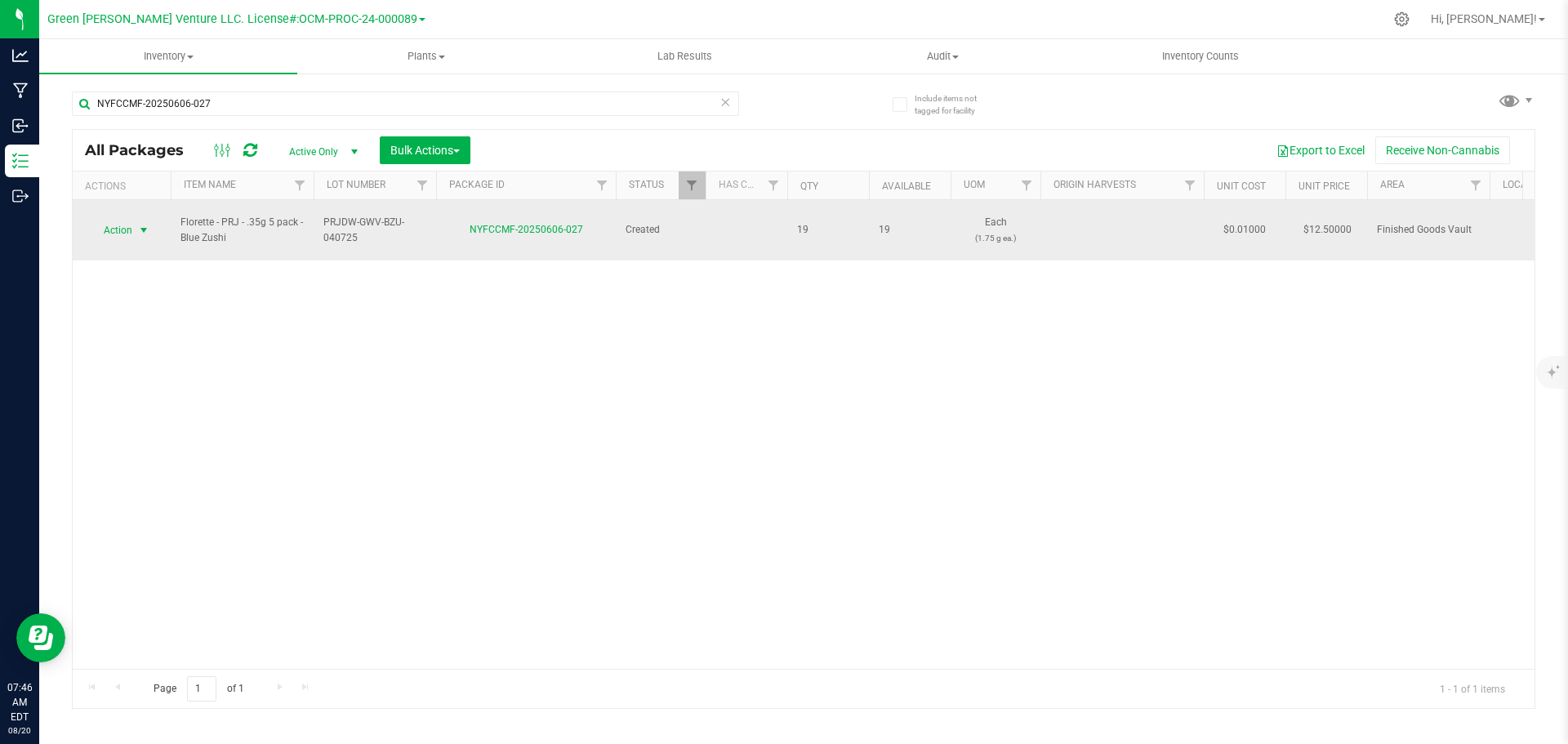
click at [127, 219] on span "Action" at bounding box center [111, 230] width 44 height 23
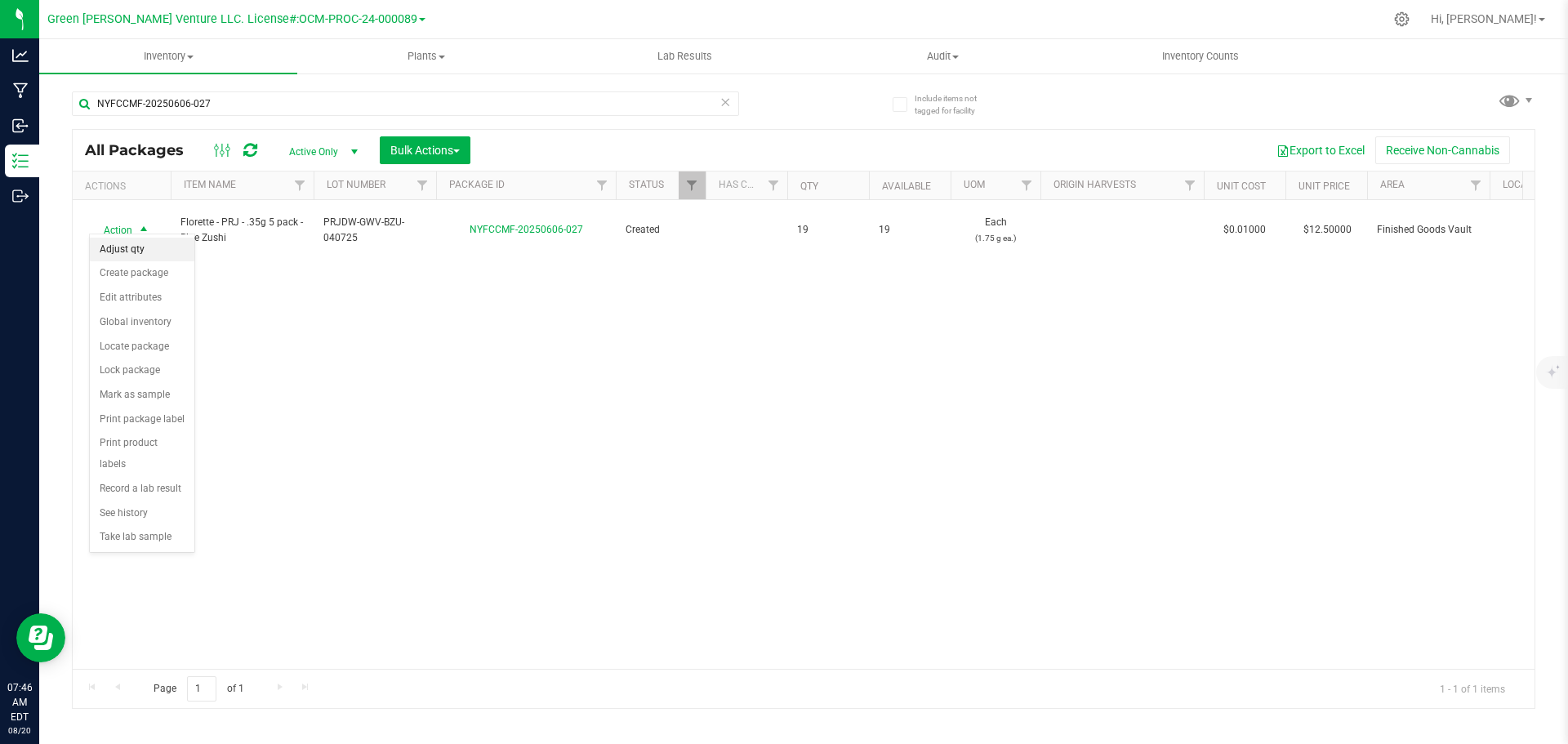
click at [150, 247] on li "Adjust qty" at bounding box center [142, 249] width 105 height 25
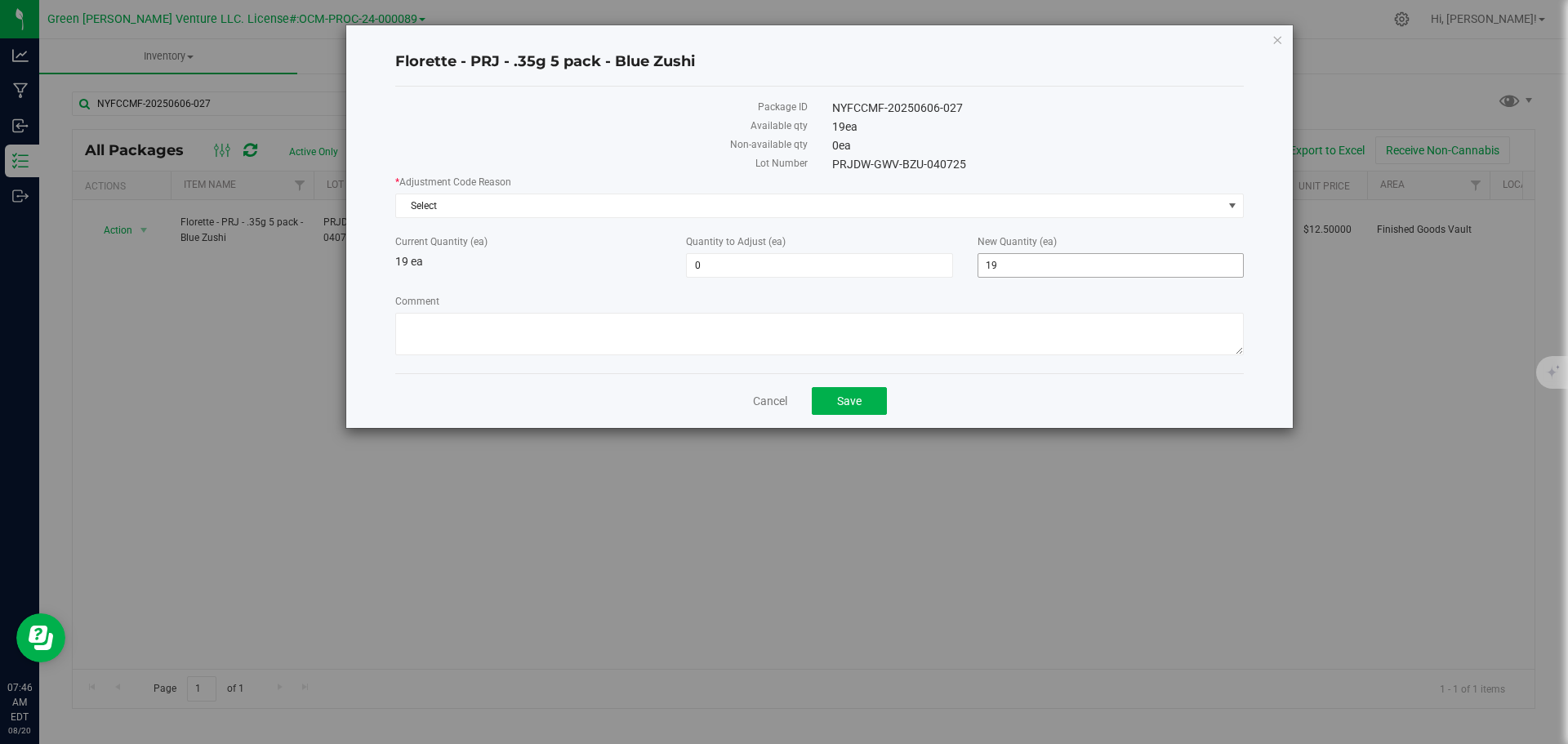
click at [1016, 270] on span "19 19" at bounding box center [1110, 266] width 266 height 25
type input "1"
type input "20"
type input "1"
type input "20"
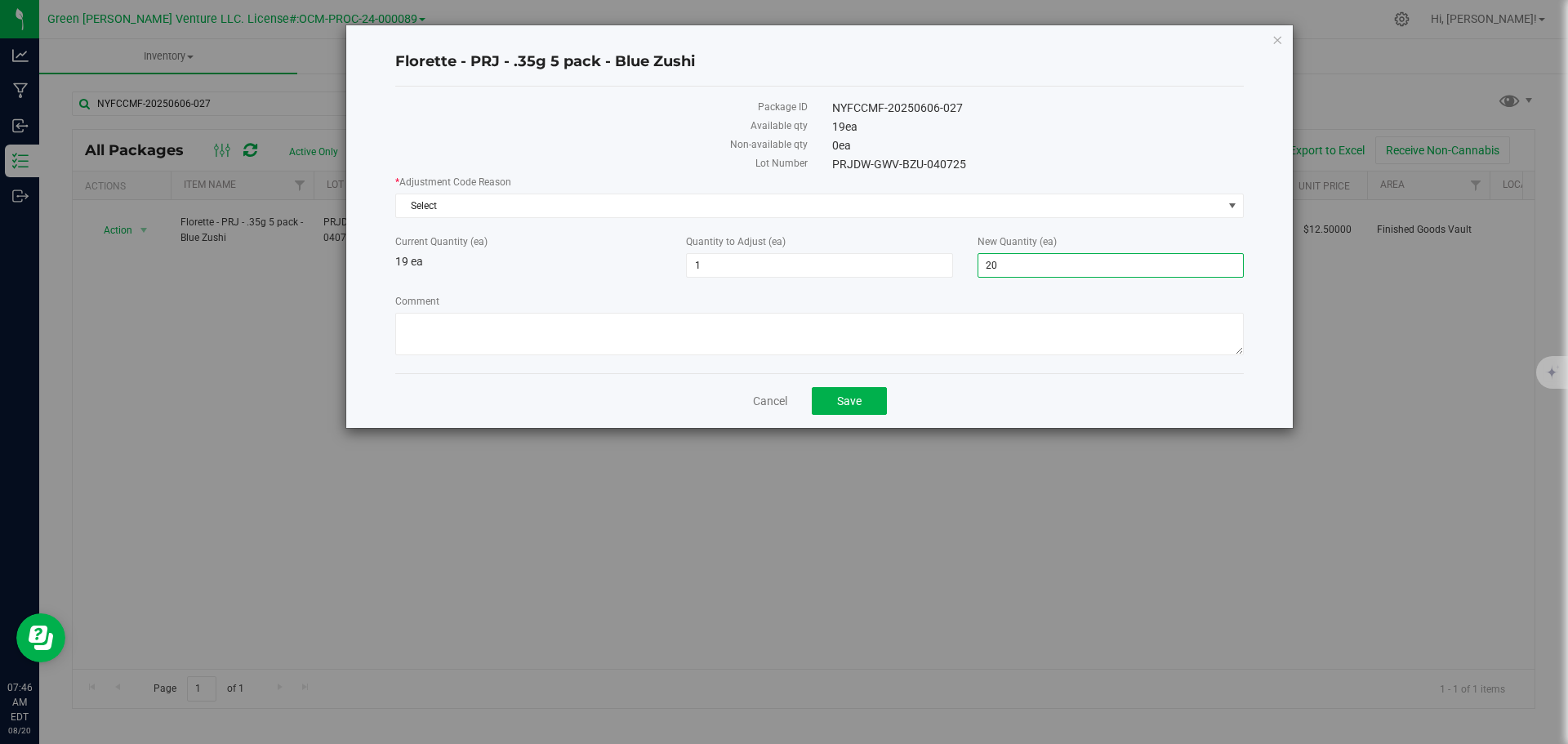
click at [582, 312] on div "Comment" at bounding box center [819, 328] width 848 height 66
drag, startPoint x: 582, startPoint y: 312, endPoint x: 579, endPoint y: 335, distance: 23.2
click at [581, 321] on div "Comment" at bounding box center [819, 328] width 848 height 66
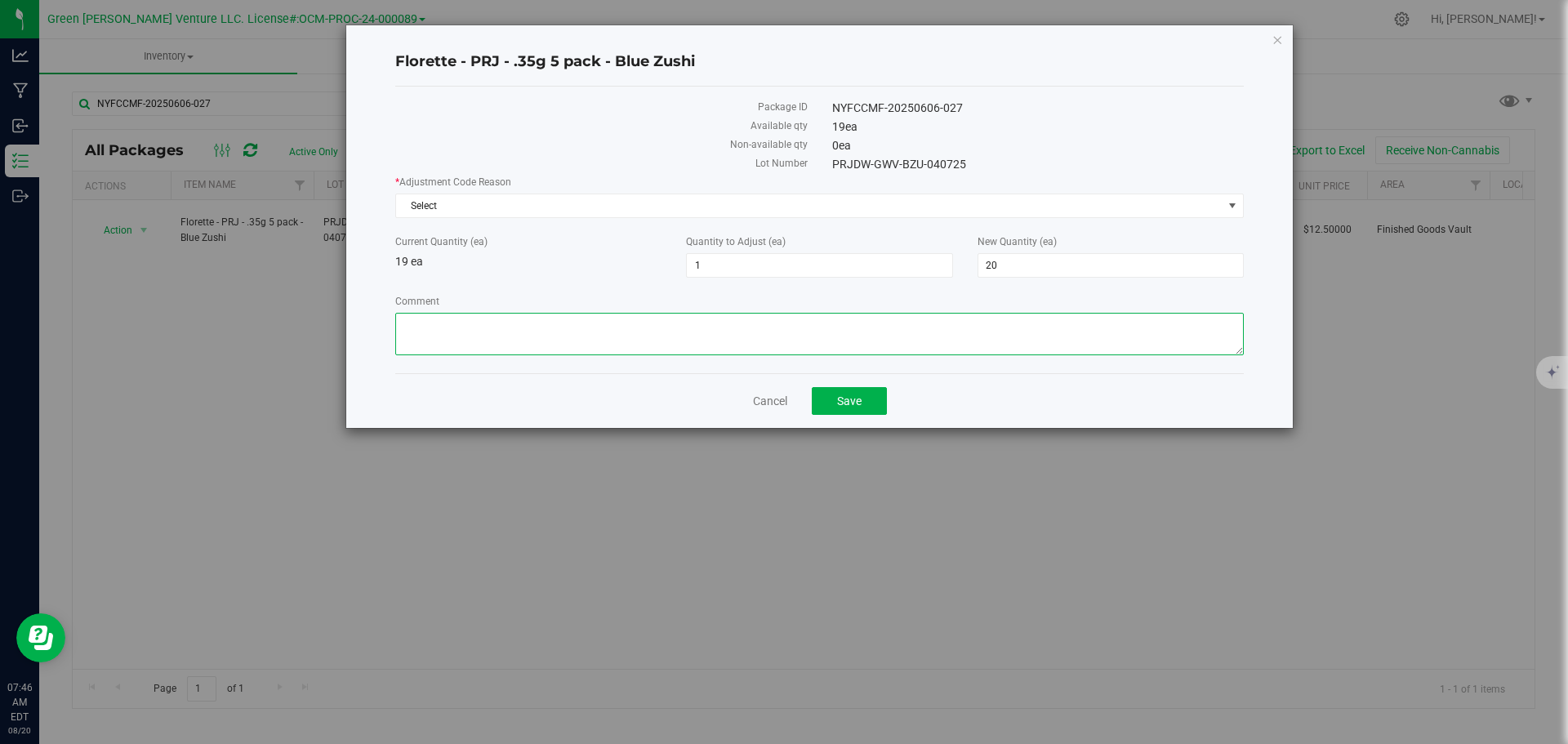
click at [579, 335] on textarea "Comment" at bounding box center [819, 335] width 848 height 43
click at [481, 191] on div "* Adjustment Code Reason Select Select API Adjustment Error API Conversion Erro…" at bounding box center [819, 196] width 848 height 43
click at [482, 200] on span "Select" at bounding box center [809, 205] width 826 height 23
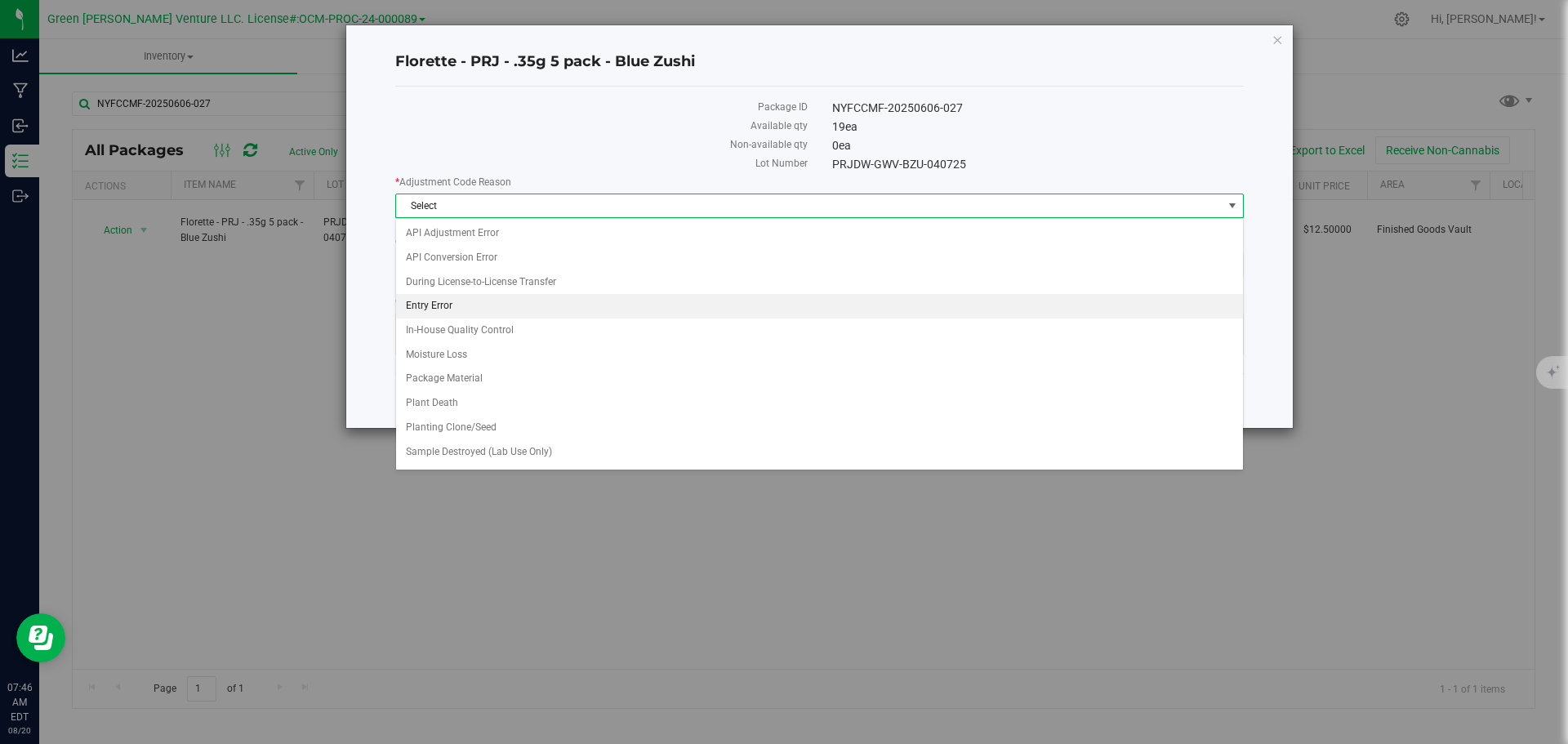
click at [462, 310] on li "Entry Error" at bounding box center [819, 306] width 847 height 25
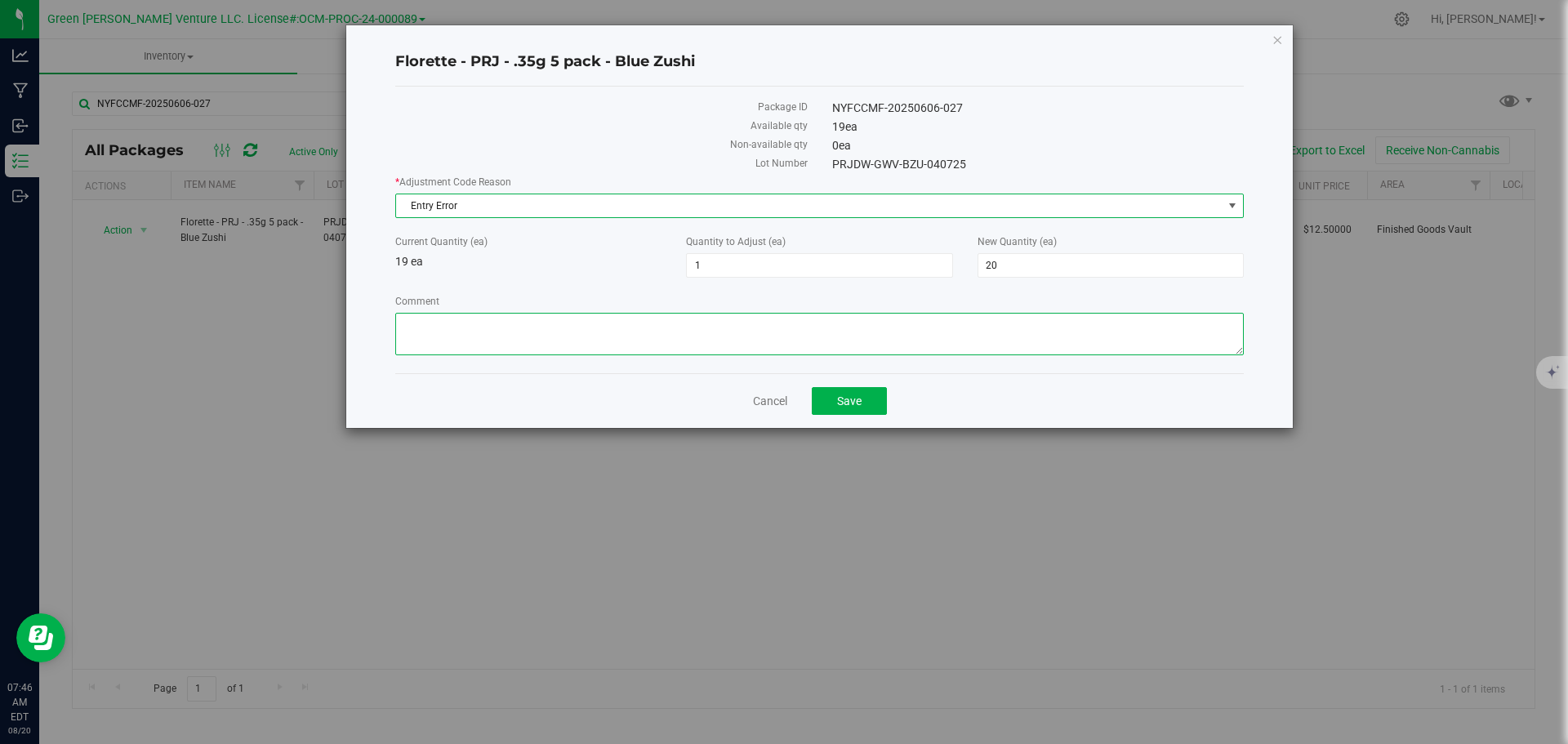
click at [467, 334] on textarea "Comment" at bounding box center [819, 335] width 848 height 43
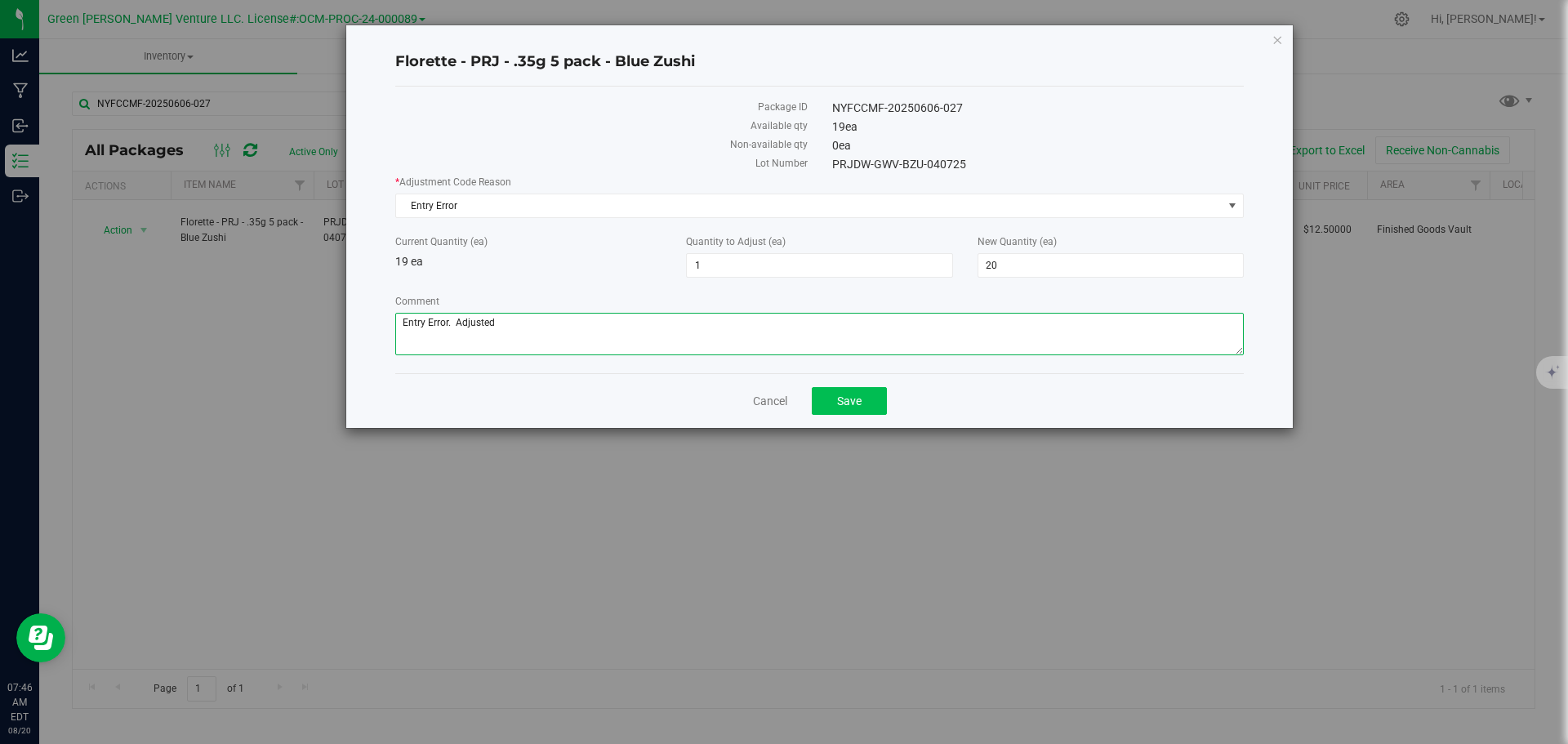
type textarea "Entry Error. Adjusted"
click at [846, 408] on button "Save" at bounding box center [849, 401] width 75 height 28
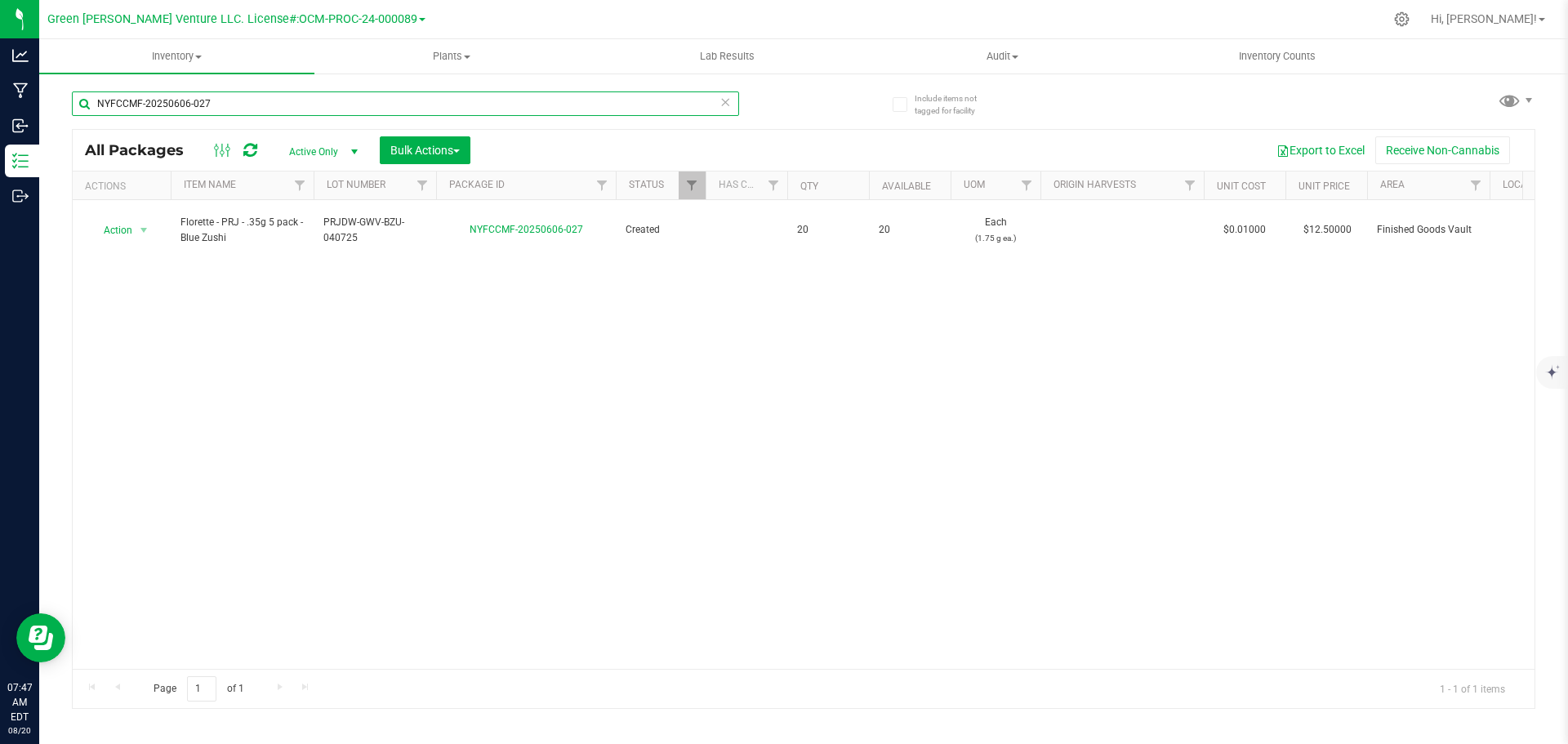
drag, startPoint x: 249, startPoint y: 93, endPoint x: 88, endPoint y: 98, distance: 161.1
click at [88, 98] on input "NYFCCMF-20250606-027" at bounding box center [405, 104] width 667 height 25
type input "NYFCCMF-20250509-001"
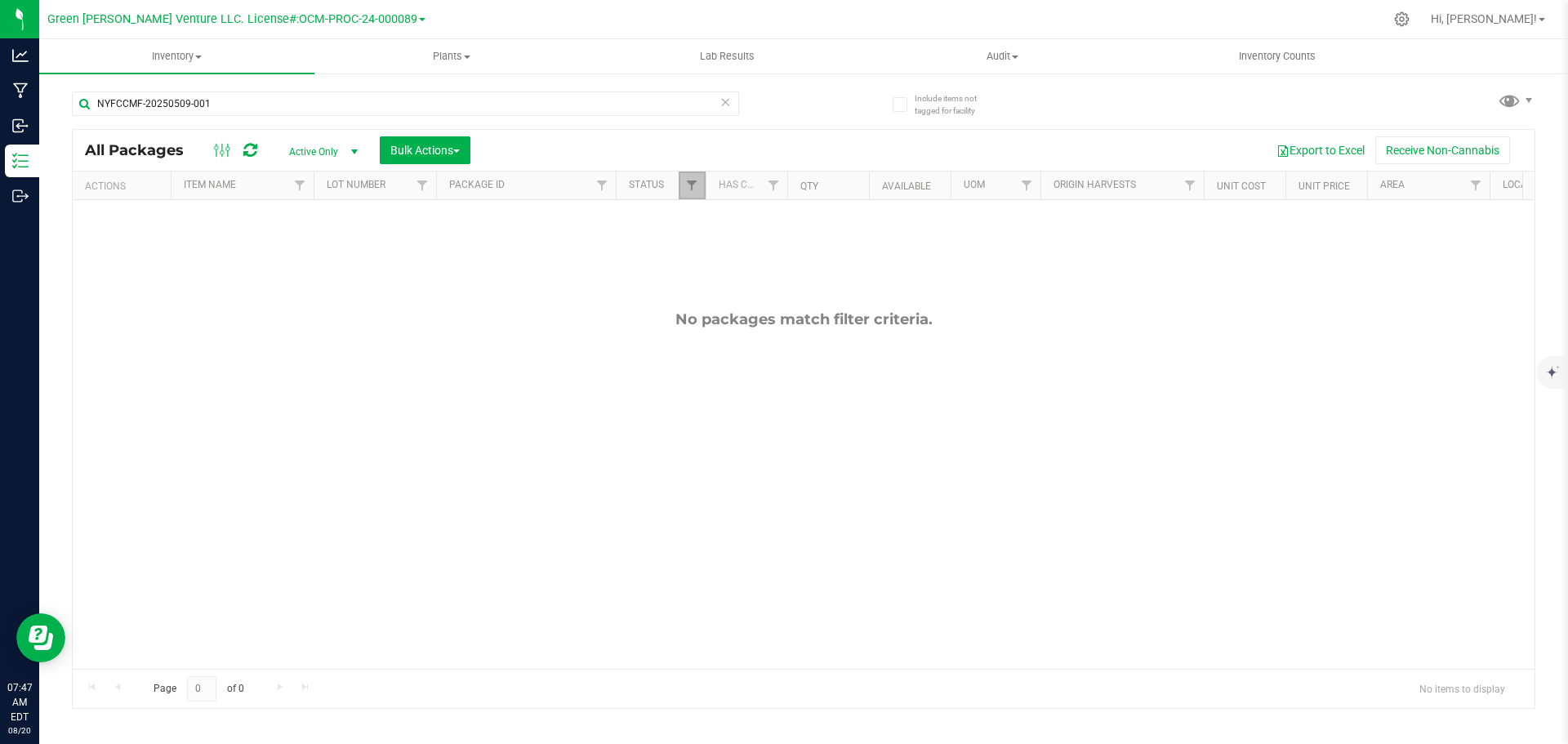
click at [696, 193] on link "Filter" at bounding box center [693, 186] width 27 height 28
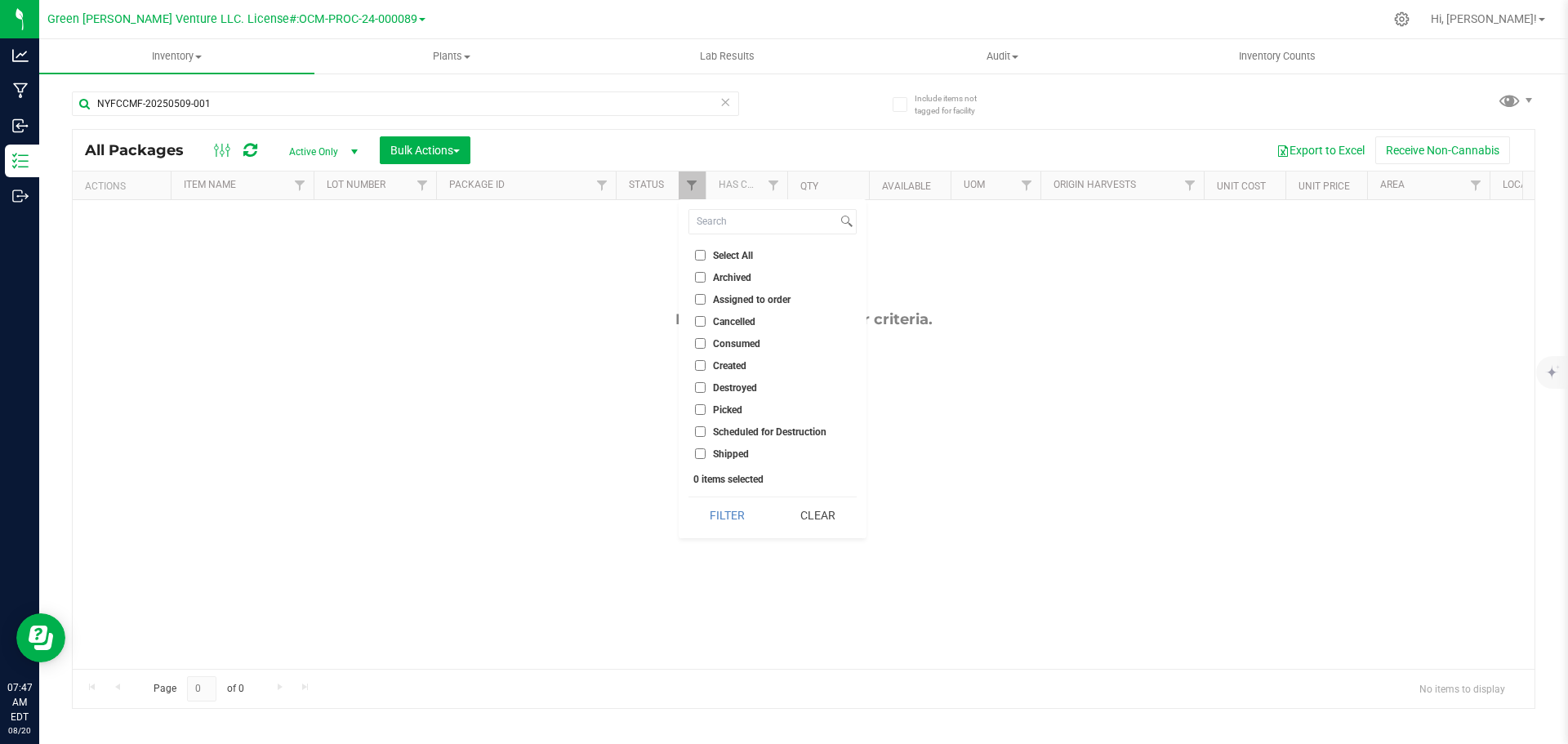
click at [702, 253] on input "Select All" at bounding box center [700, 255] width 10 height 10
checkbox input "true"
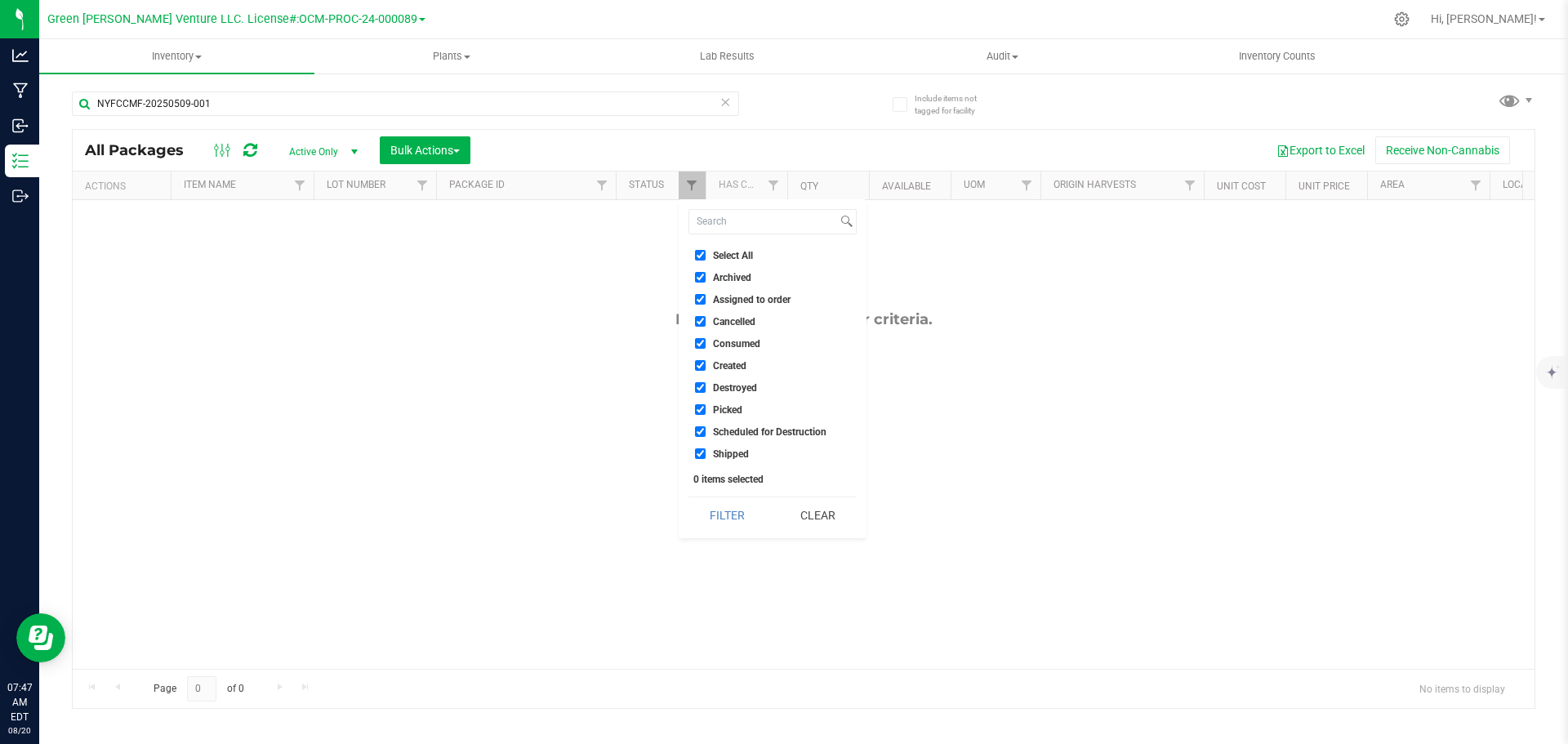
checkbox input "true"
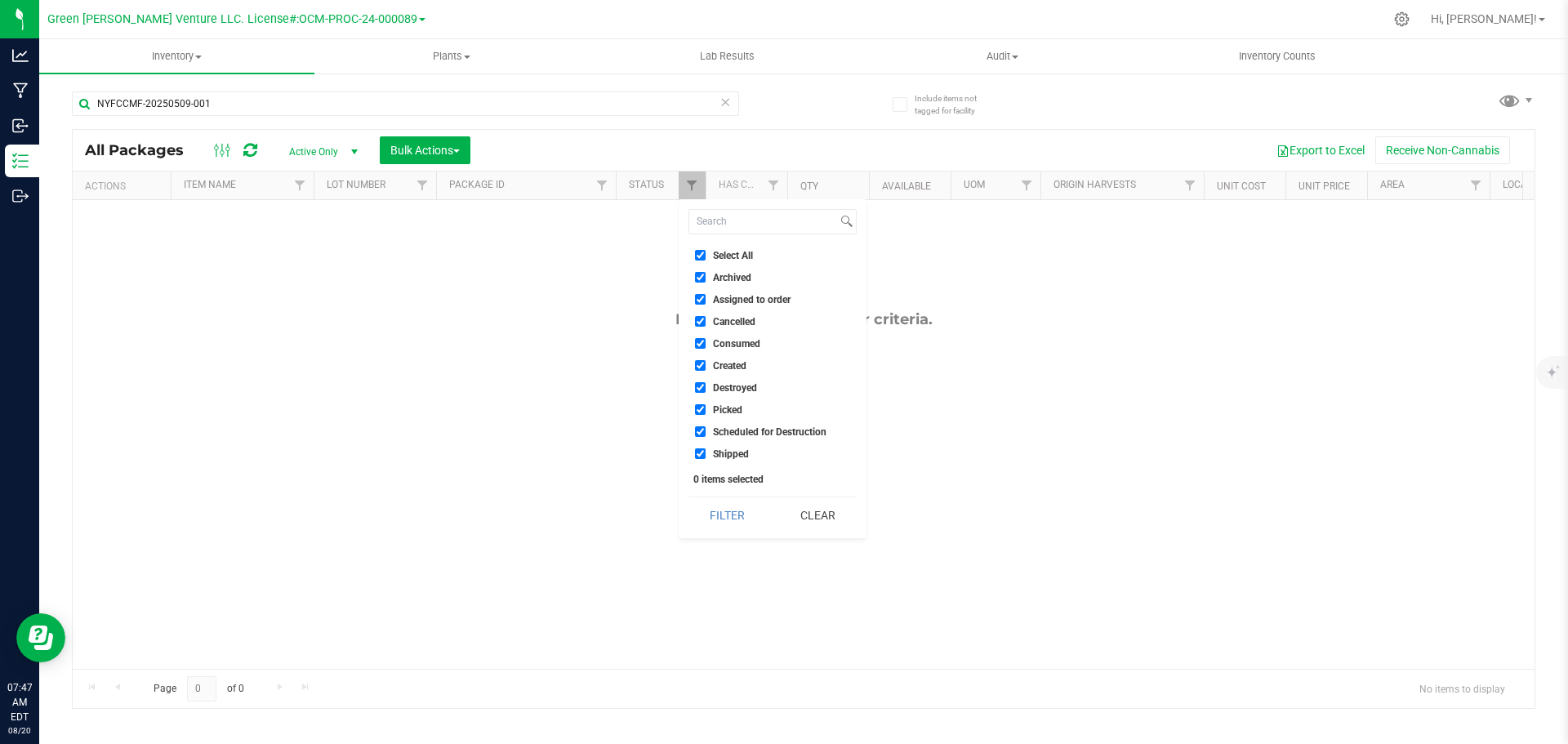
checkbox input "true"
click at [730, 508] on button "Filter" at bounding box center [727, 516] width 78 height 36
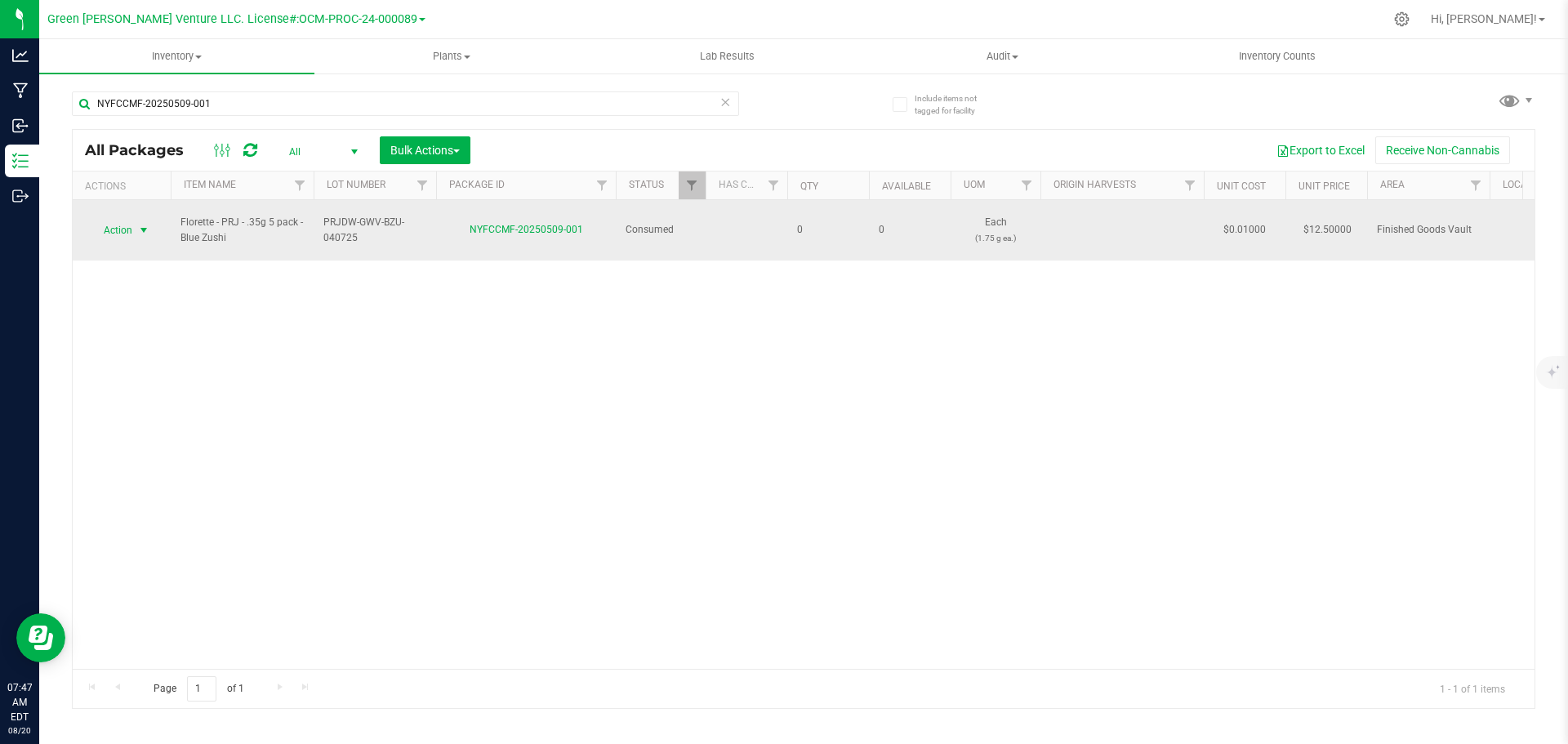
click at [127, 219] on span "Action" at bounding box center [111, 230] width 44 height 23
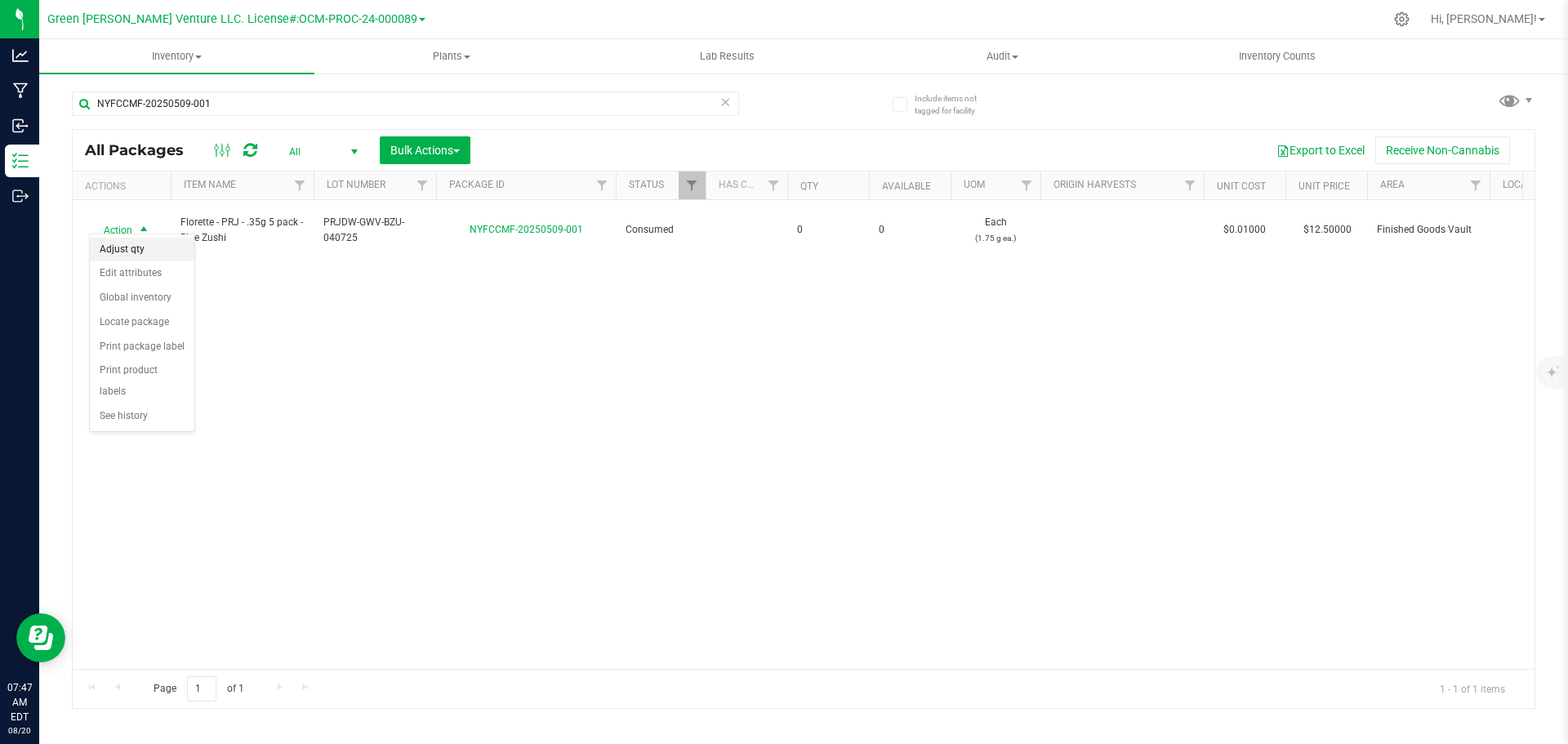
click at [159, 252] on li "Adjust qty" at bounding box center [142, 249] width 105 height 25
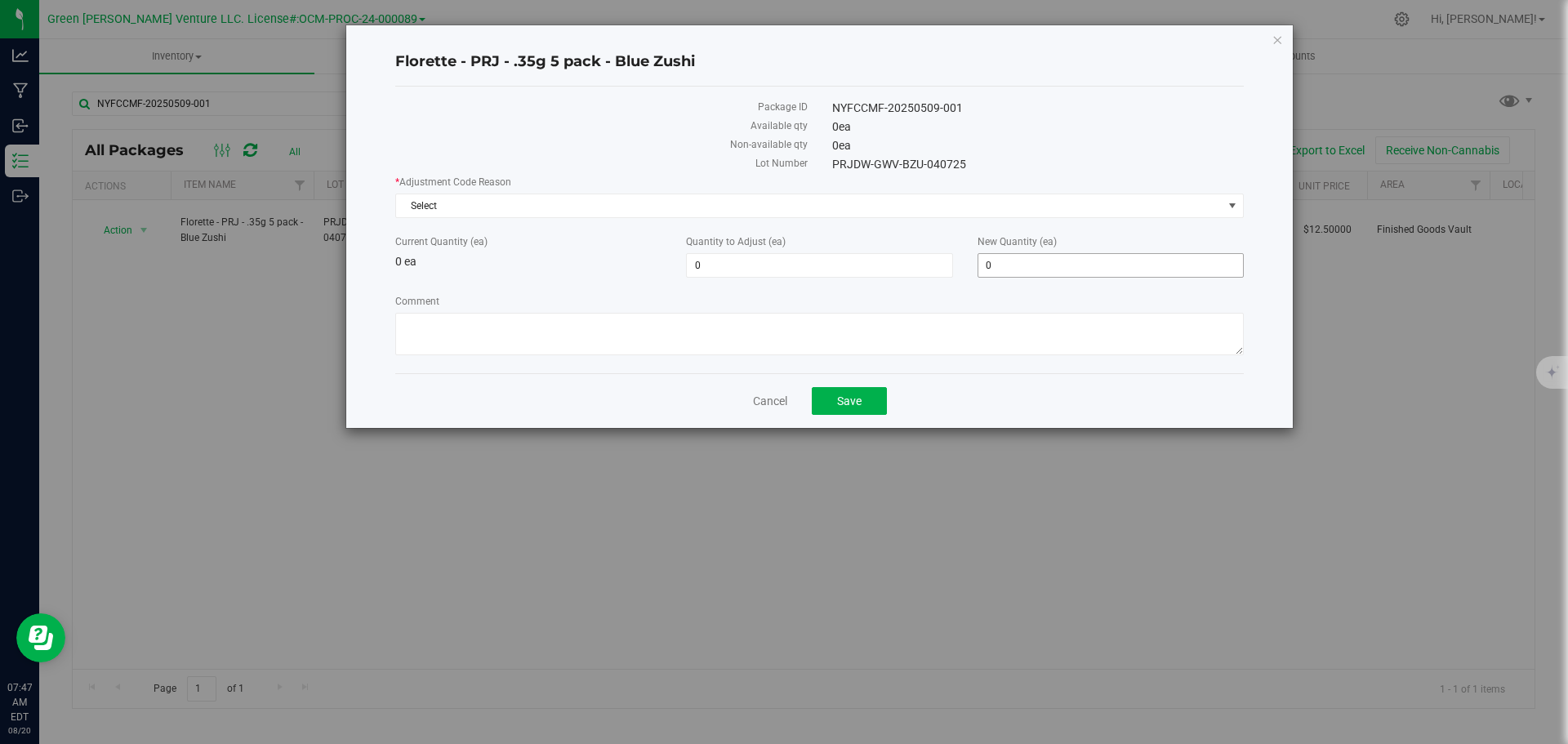
click at [1008, 262] on span "0 0" at bounding box center [1110, 266] width 266 height 25
type input "4"
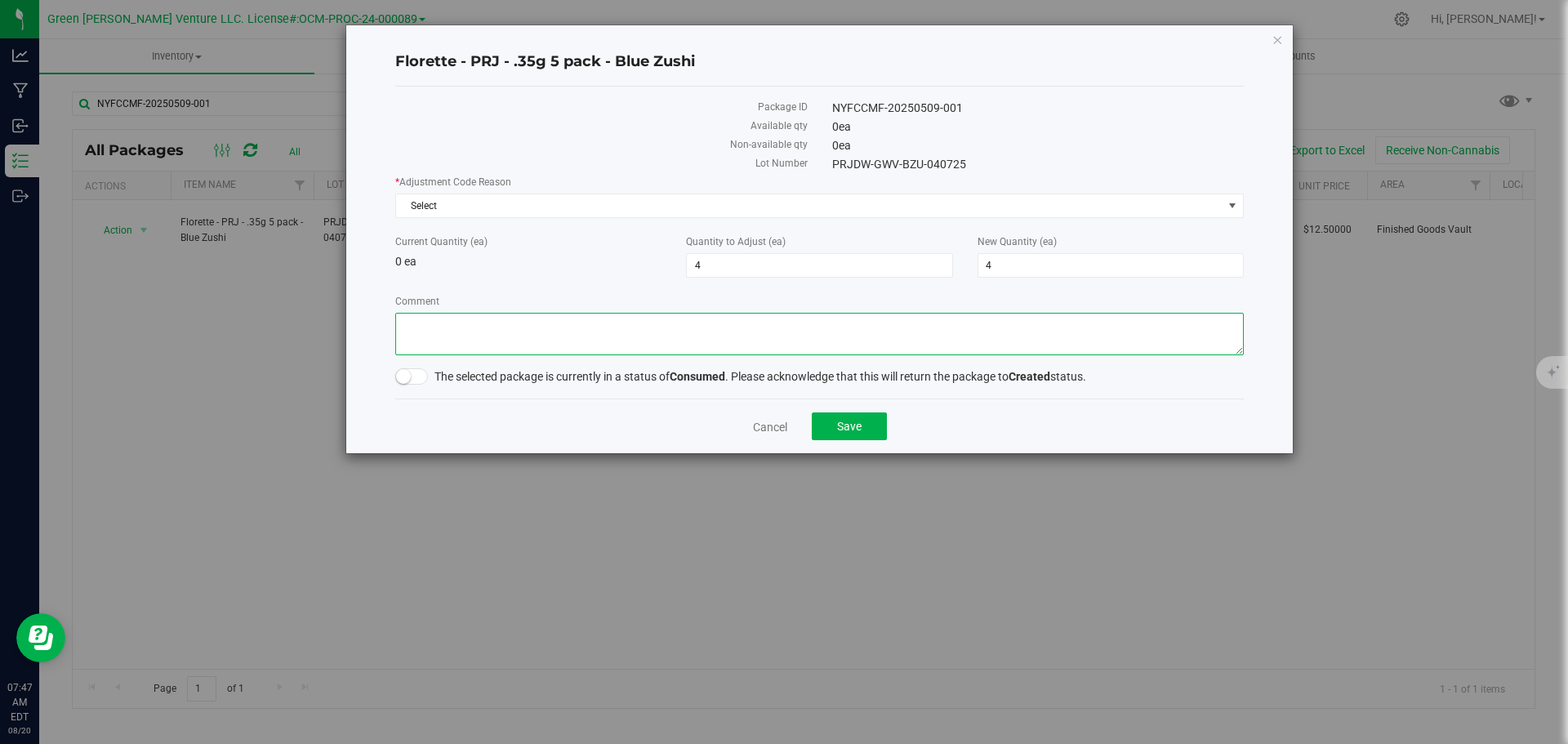
click at [482, 335] on textarea "Comment" at bounding box center [819, 335] width 848 height 43
click at [475, 200] on span "Select" at bounding box center [809, 205] width 826 height 23
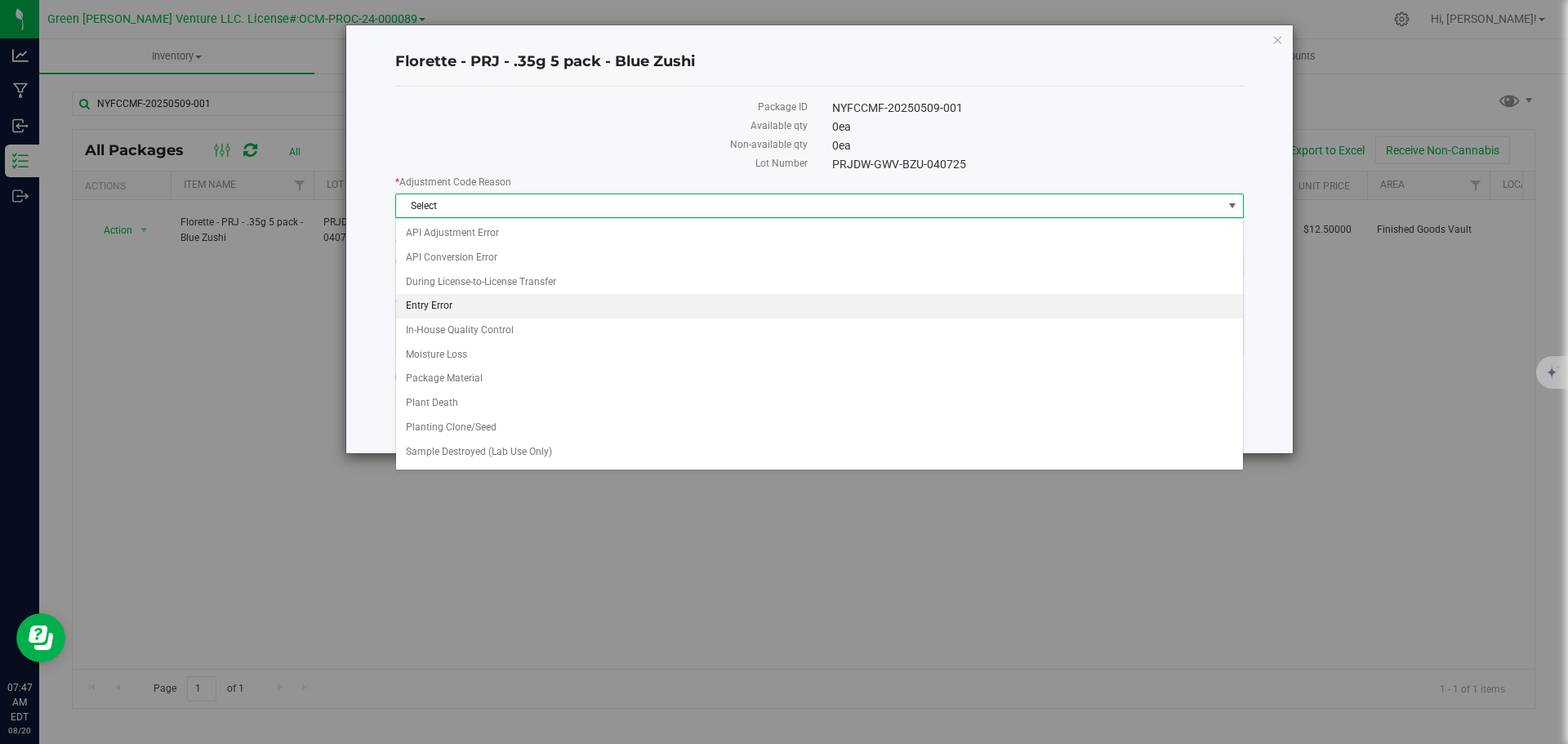
click at [459, 300] on li "Entry Error" at bounding box center [819, 306] width 847 height 25
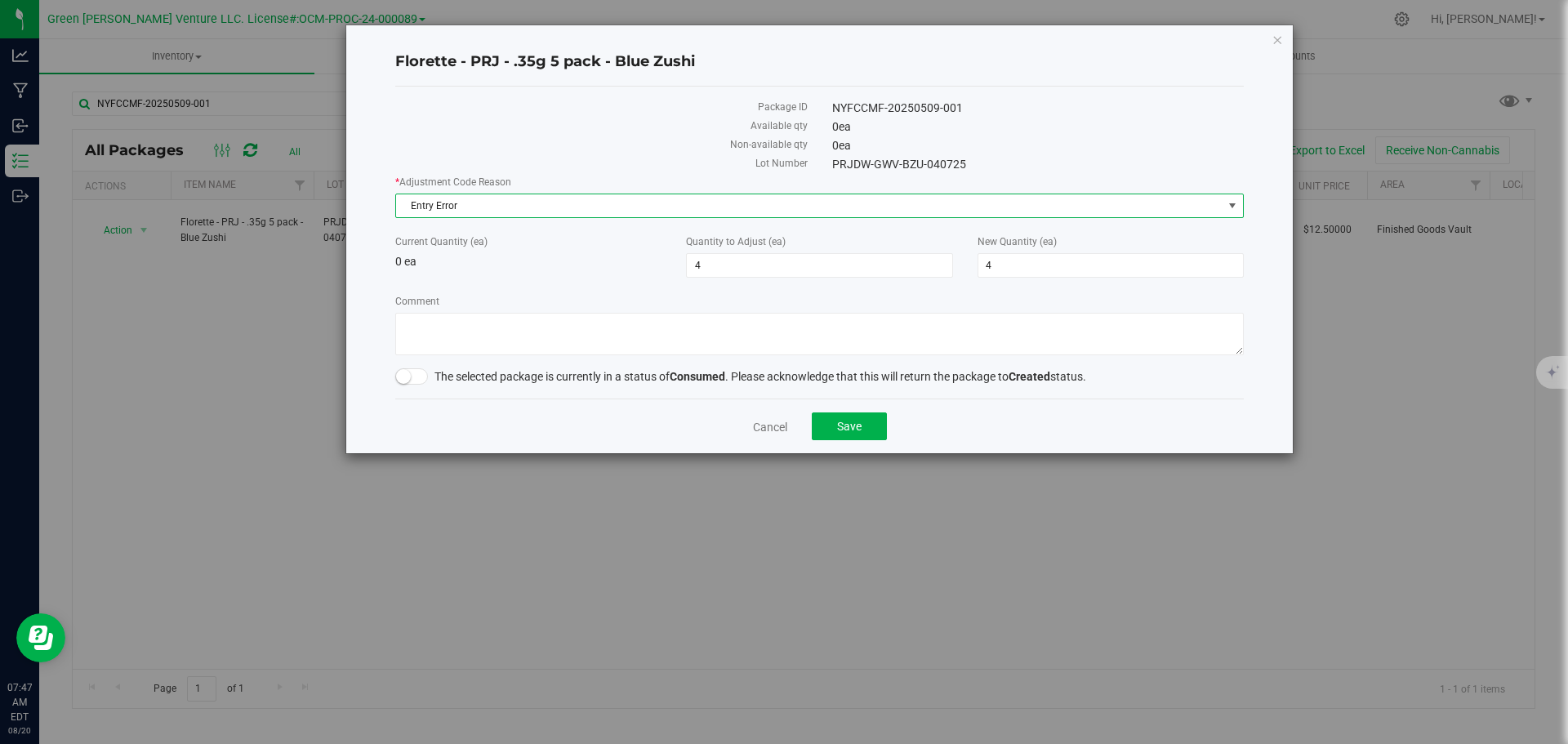
click at [417, 376] on span at bounding box center [412, 376] width 32 height 16
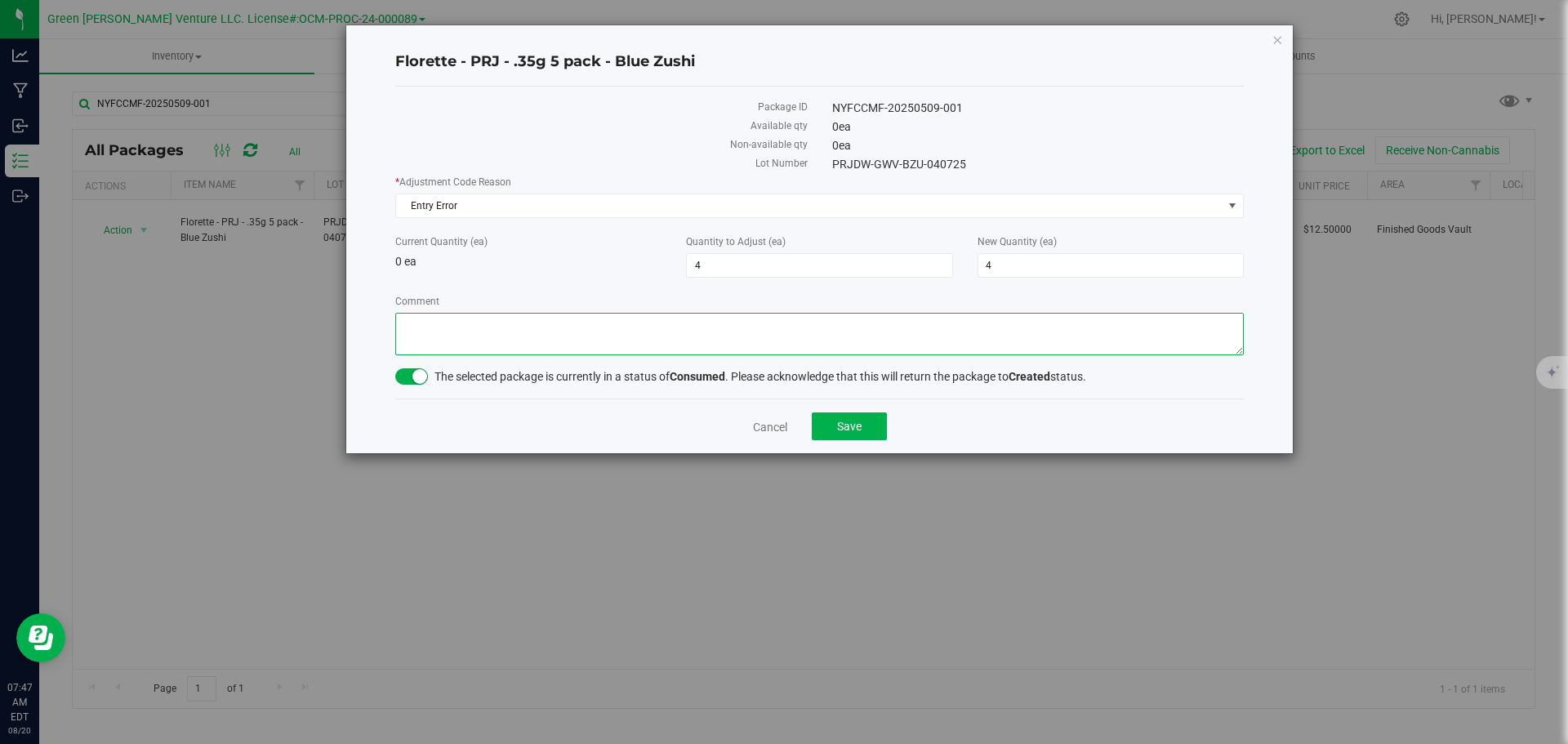
click at [456, 328] on textarea "Comment" at bounding box center [819, 335] width 848 height 43
type textarea "Entry Error. Adjusted"
click at [863, 427] on button "Save" at bounding box center [849, 426] width 75 height 28
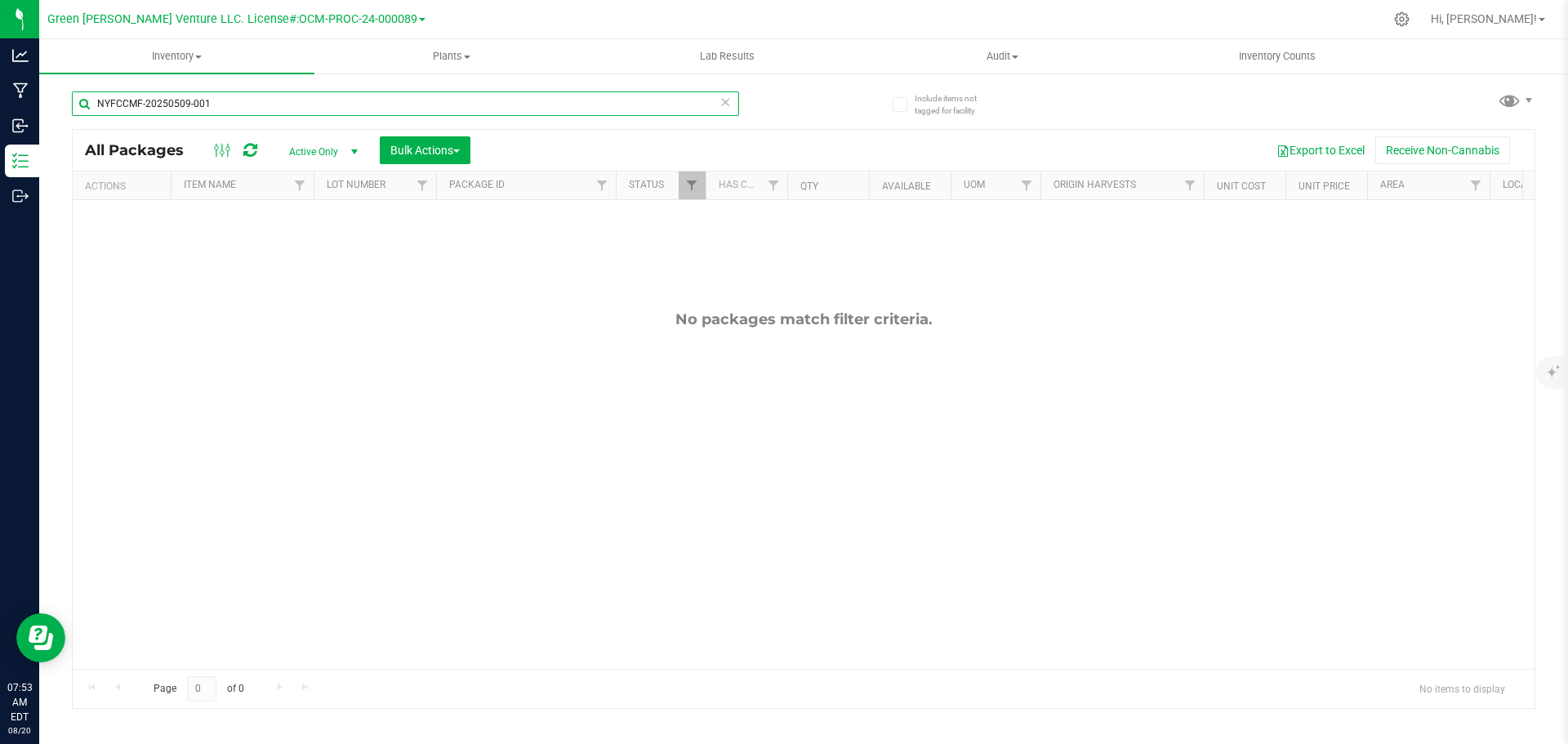
drag, startPoint x: 246, startPoint y: 96, endPoint x: 68, endPoint y: 106, distance: 178.3
click at [83, 104] on input "NYFCCMF-20250509-001" at bounding box center [405, 104] width 667 height 25
type input "NYFCCMF-20250723-076"
click at [691, 192] on span "Filter" at bounding box center [691, 185] width 13 height 13
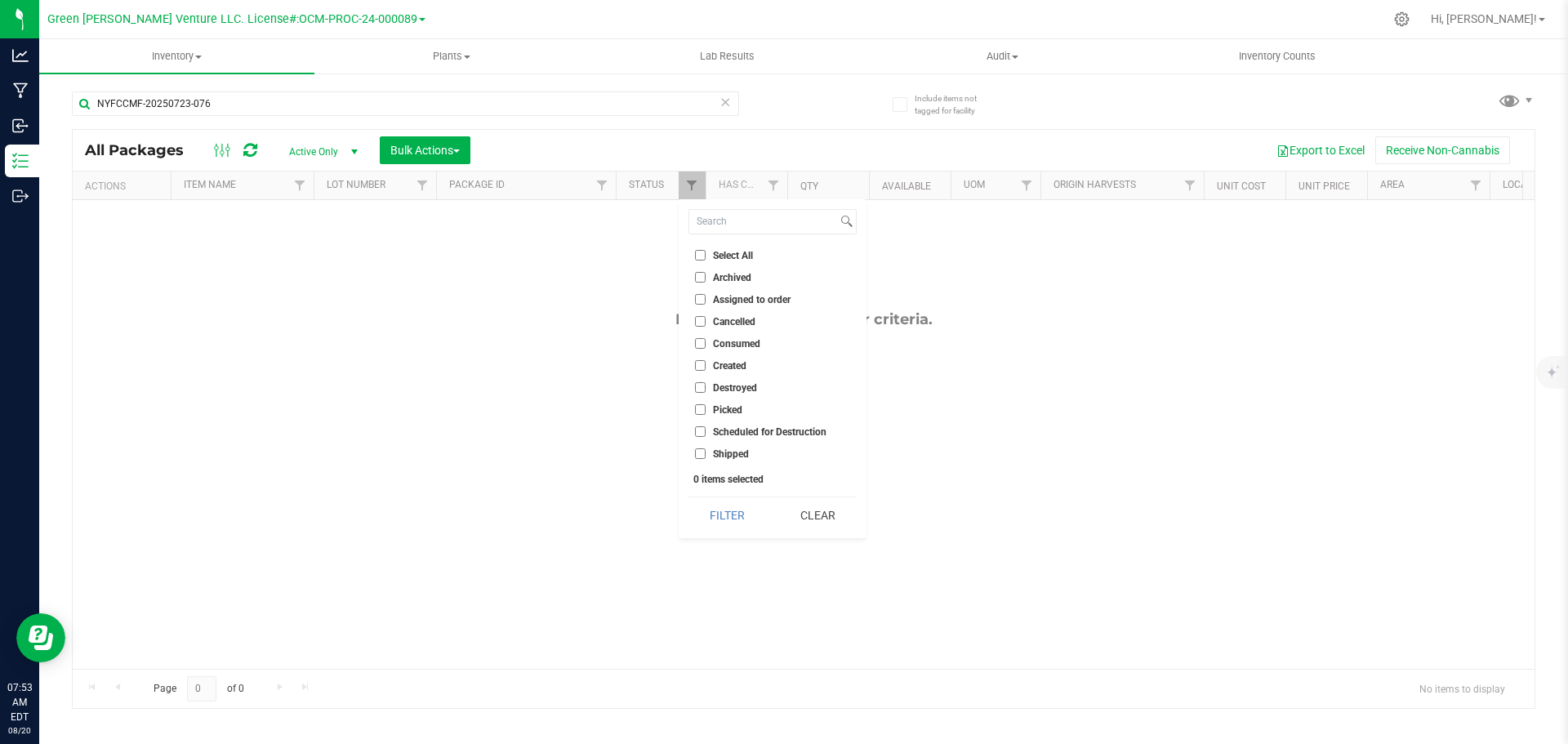
click at [695, 255] on input "Select All" at bounding box center [700, 255] width 10 height 10
checkbox input "true"
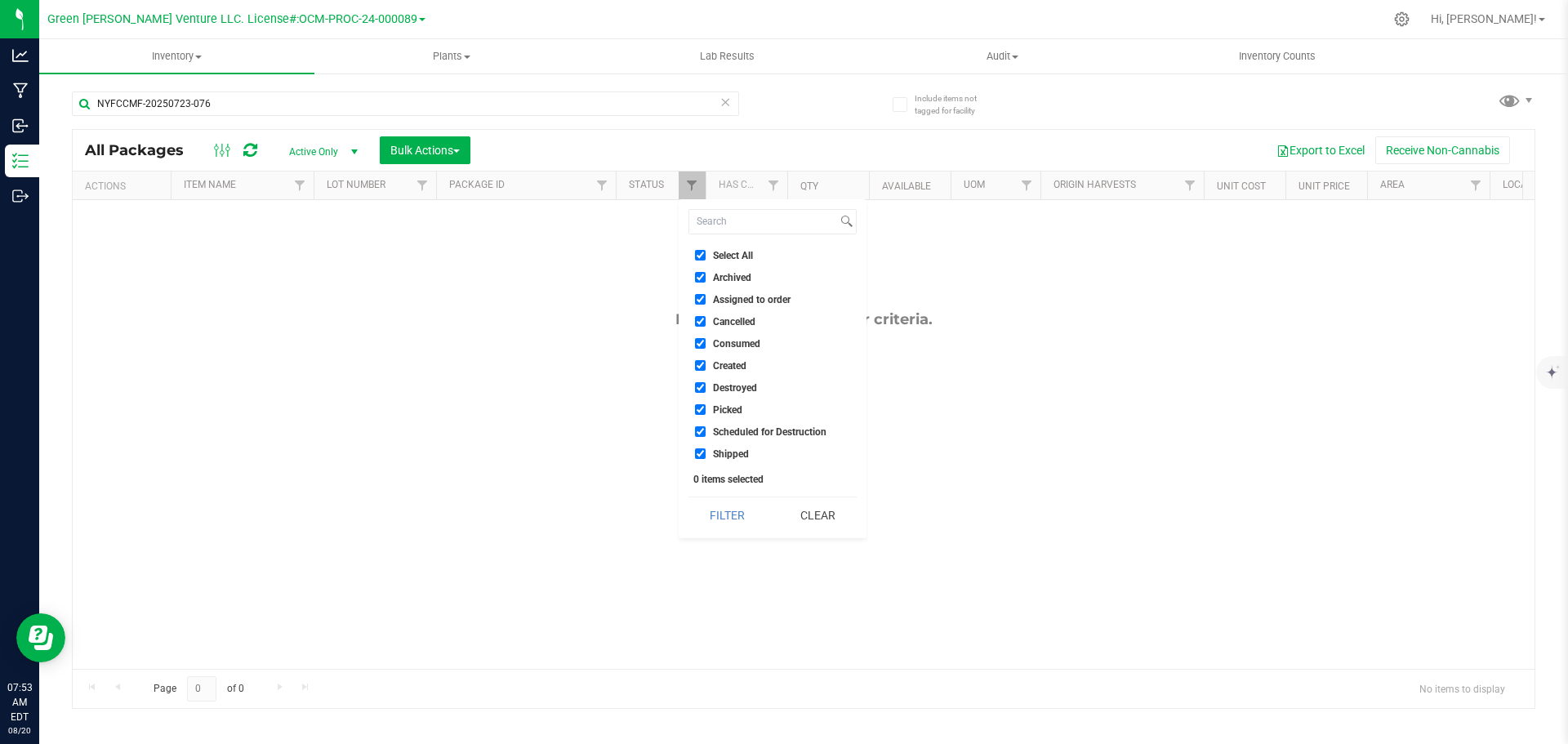
checkbox input "true"
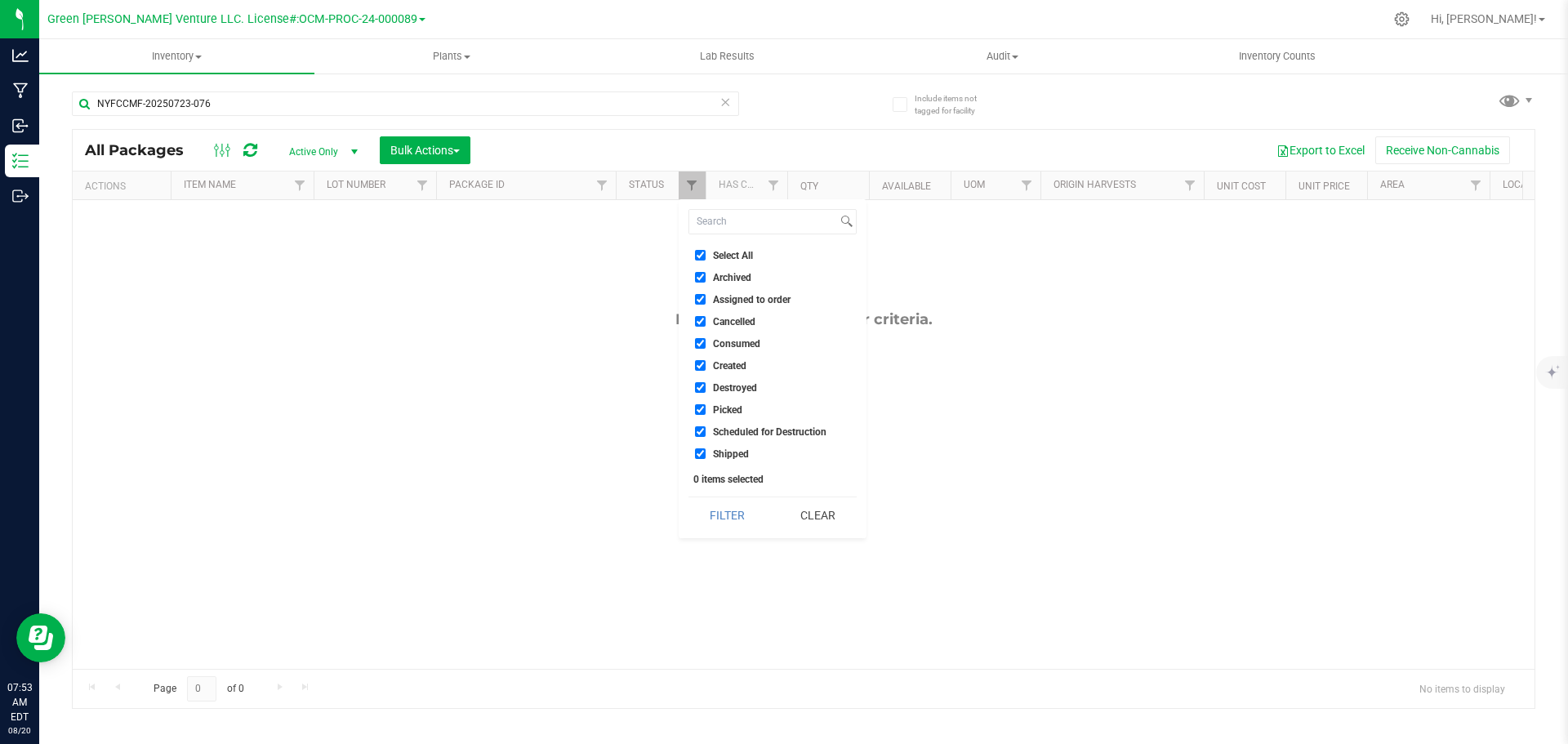
checkbox input "true"
click at [714, 512] on button "Filter" at bounding box center [727, 516] width 78 height 36
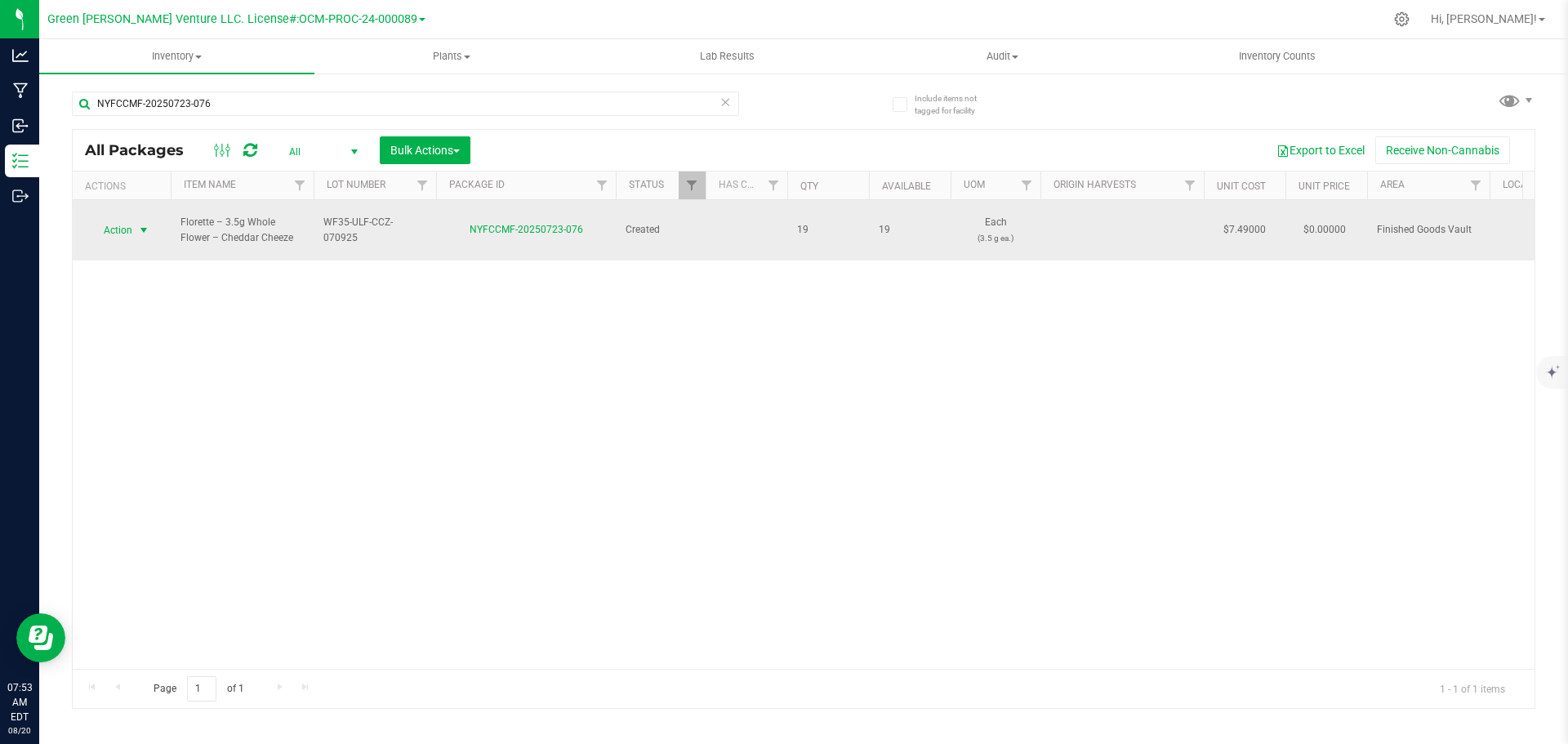
click at [121, 226] on span "Action" at bounding box center [111, 230] width 44 height 23
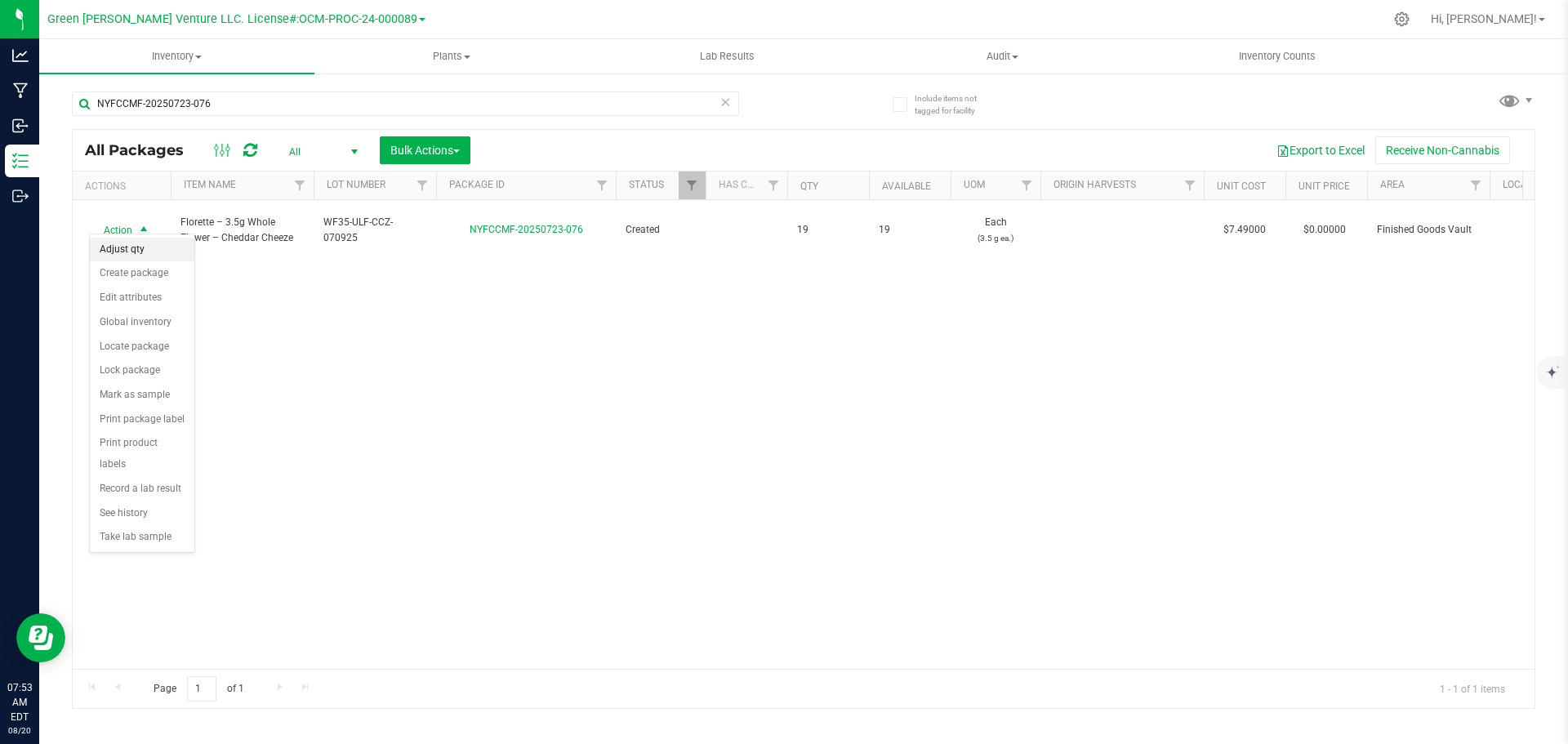
click at [119, 251] on li "Adjust qty" at bounding box center [142, 249] width 105 height 25
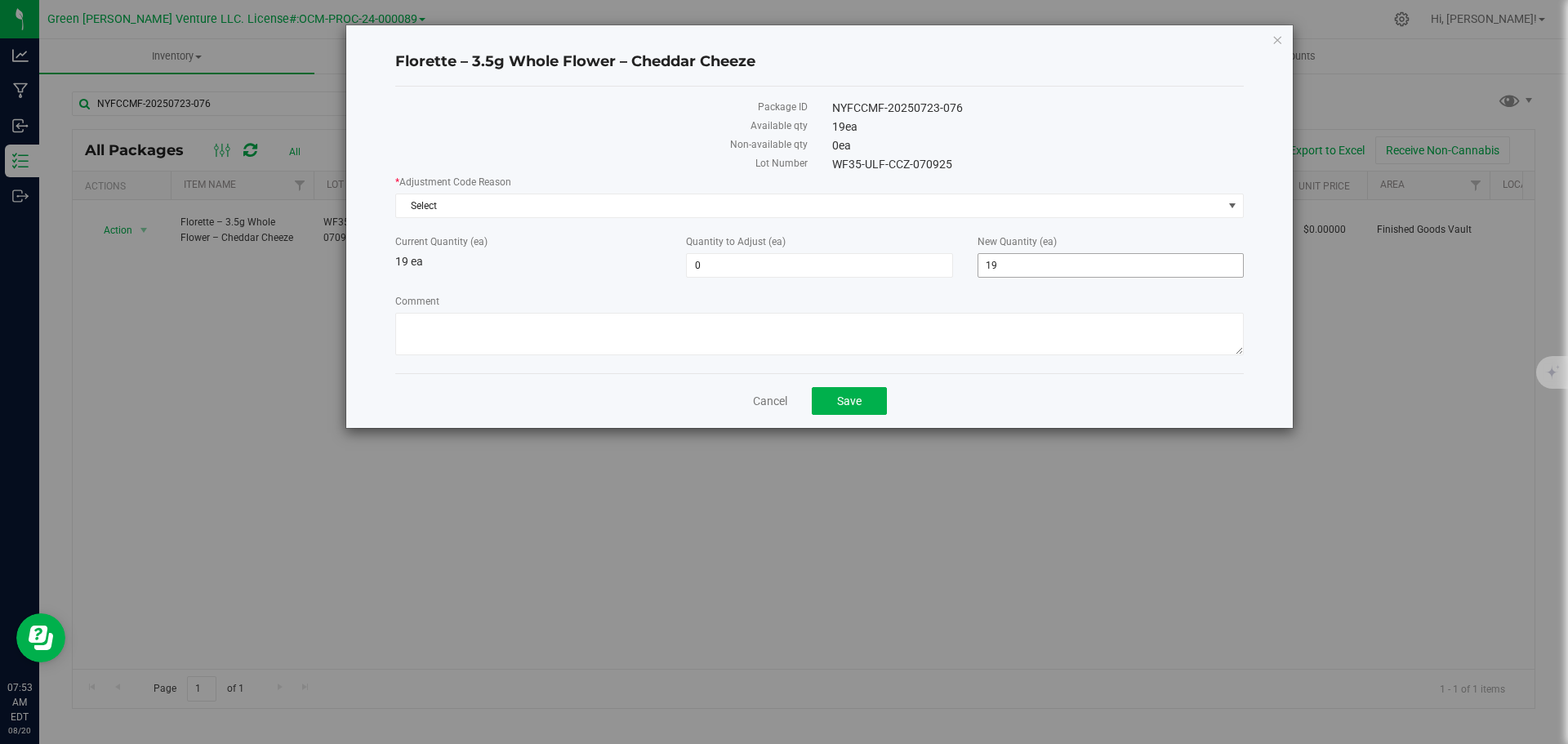
click at [1004, 266] on span "19 19" at bounding box center [1110, 266] width 266 height 25
type input "1"
type input "20"
type input "1"
type input "20"
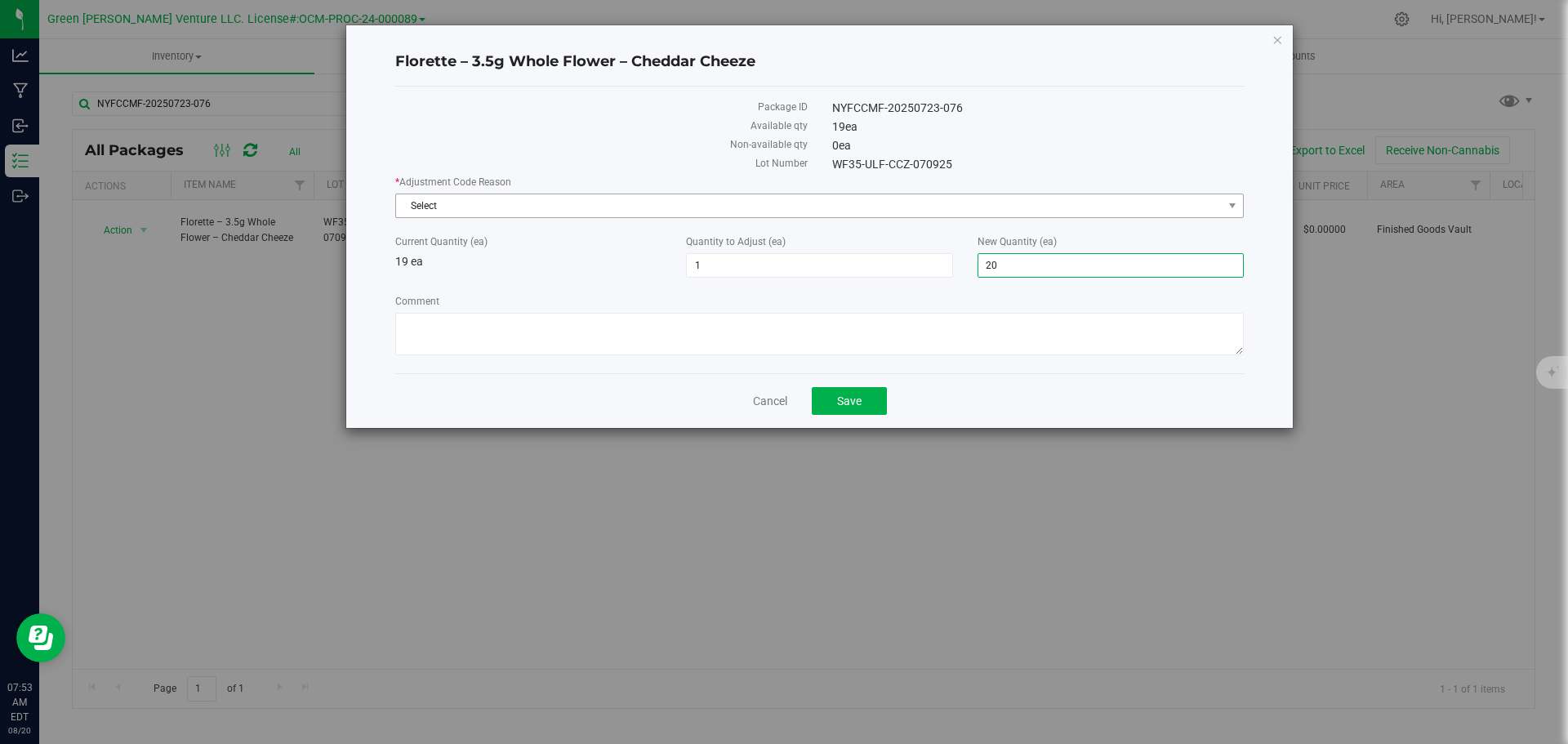
click at [488, 205] on span "Select" at bounding box center [809, 205] width 826 height 23
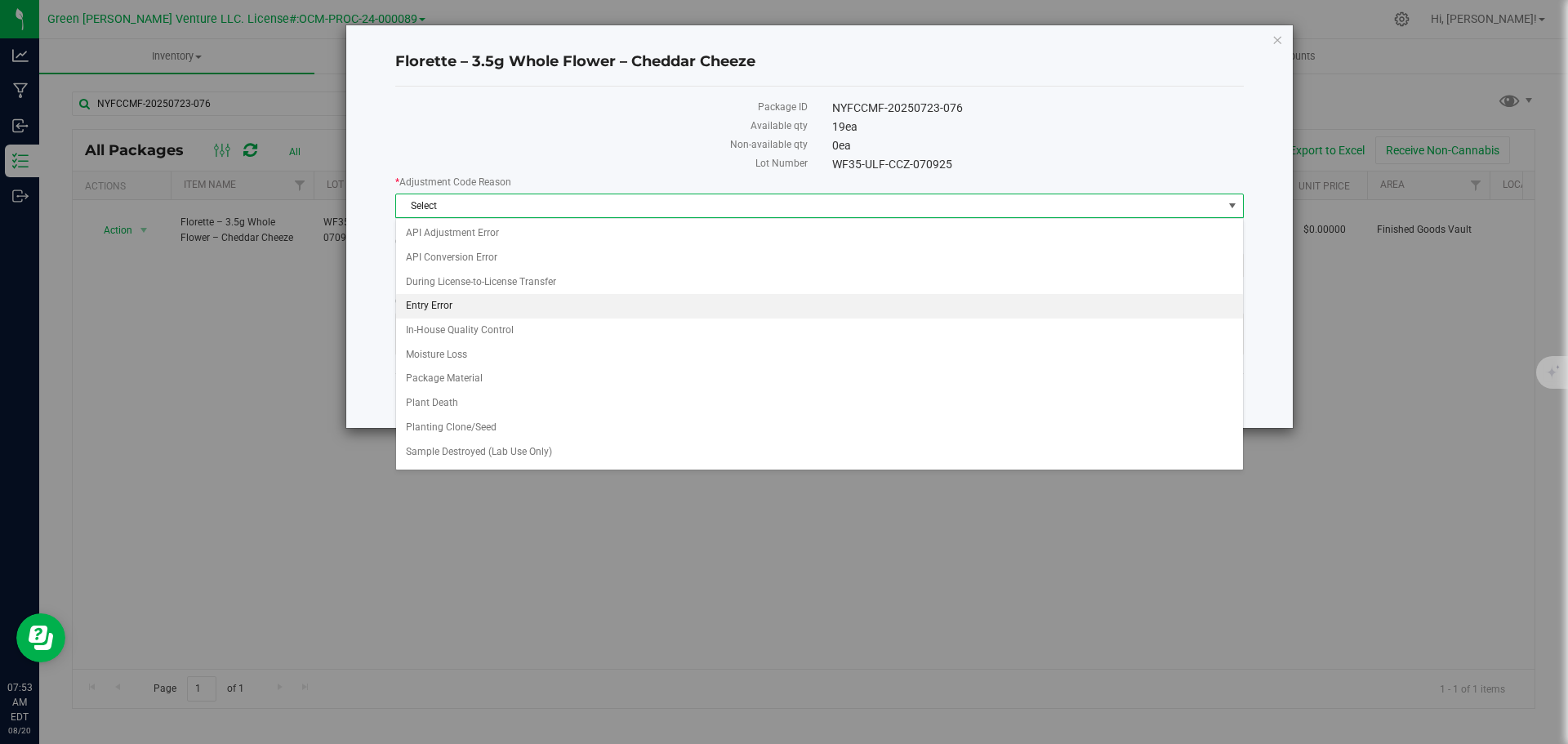
click at [470, 308] on li "Entry Error" at bounding box center [819, 306] width 847 height 25
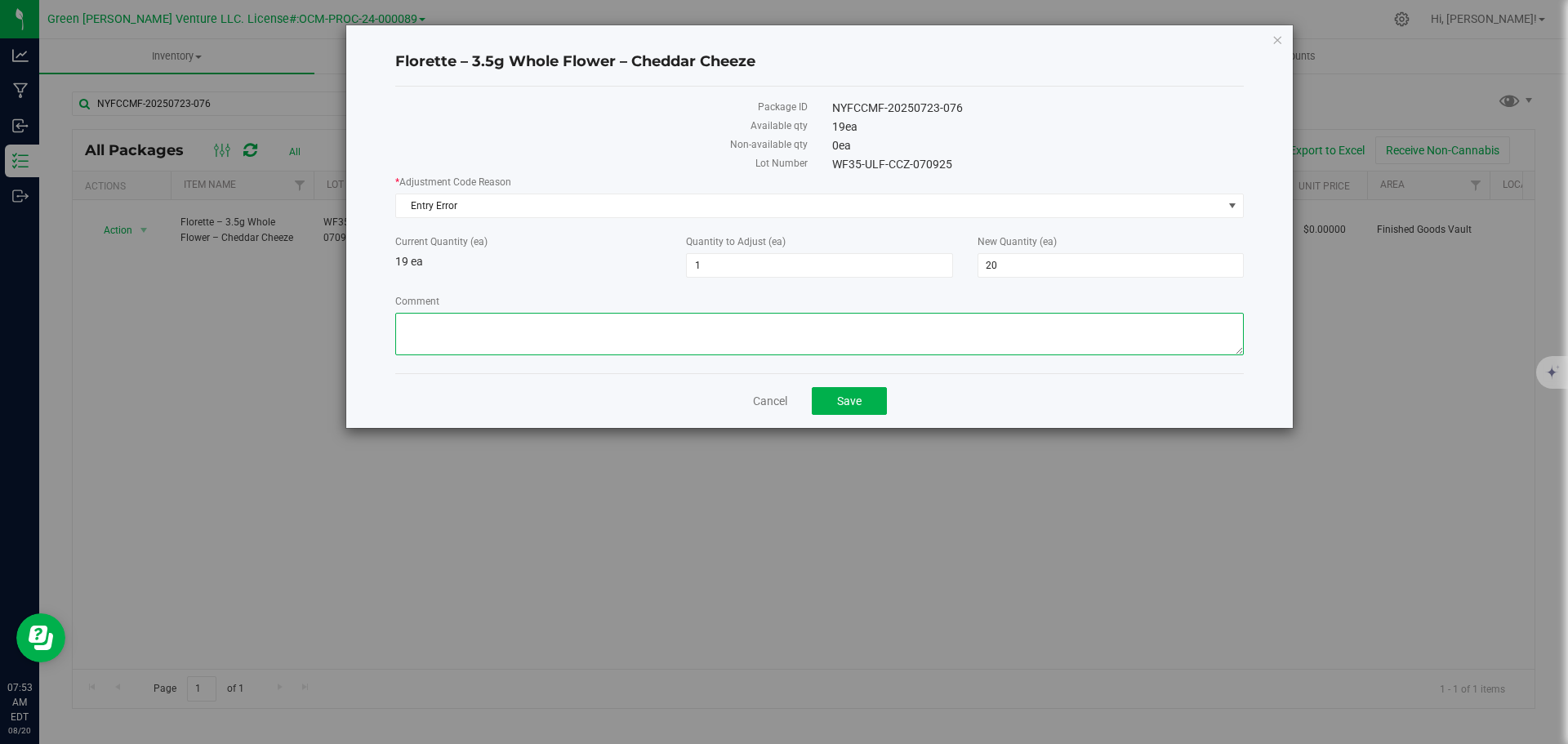
click at [465, 318] on textarea "Comment" at bounding box center [819, 335] width 848 height 43
type textarea "Entry Error. Adjusted"
click at [891, 403] on div "Cancel Save" at bounding box center [819, 401] width 848 height 54
click at [879, 407] on button "Save" at bounding box center [849, 401] width 75 height 28
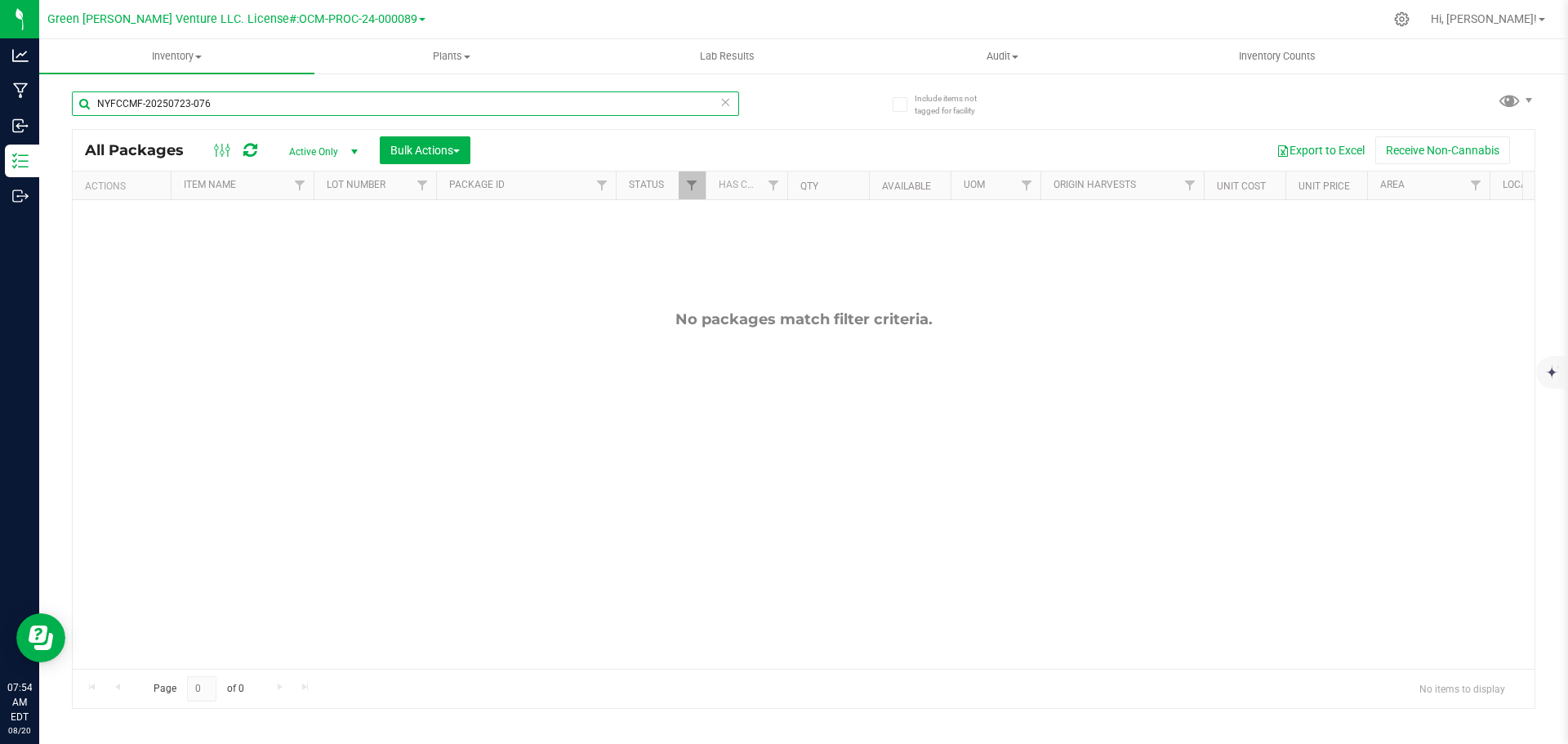
drag, startPoint x: 212, startPoint y: 106, endPoint x: 54, endPoint y: 104, distance: 158.0
click at [54, 104] on div "Include items not tagged for facility NYFCCMF-20250723-076 All Packages Active …" at bounding box center [803, 321] width 1529 height 499
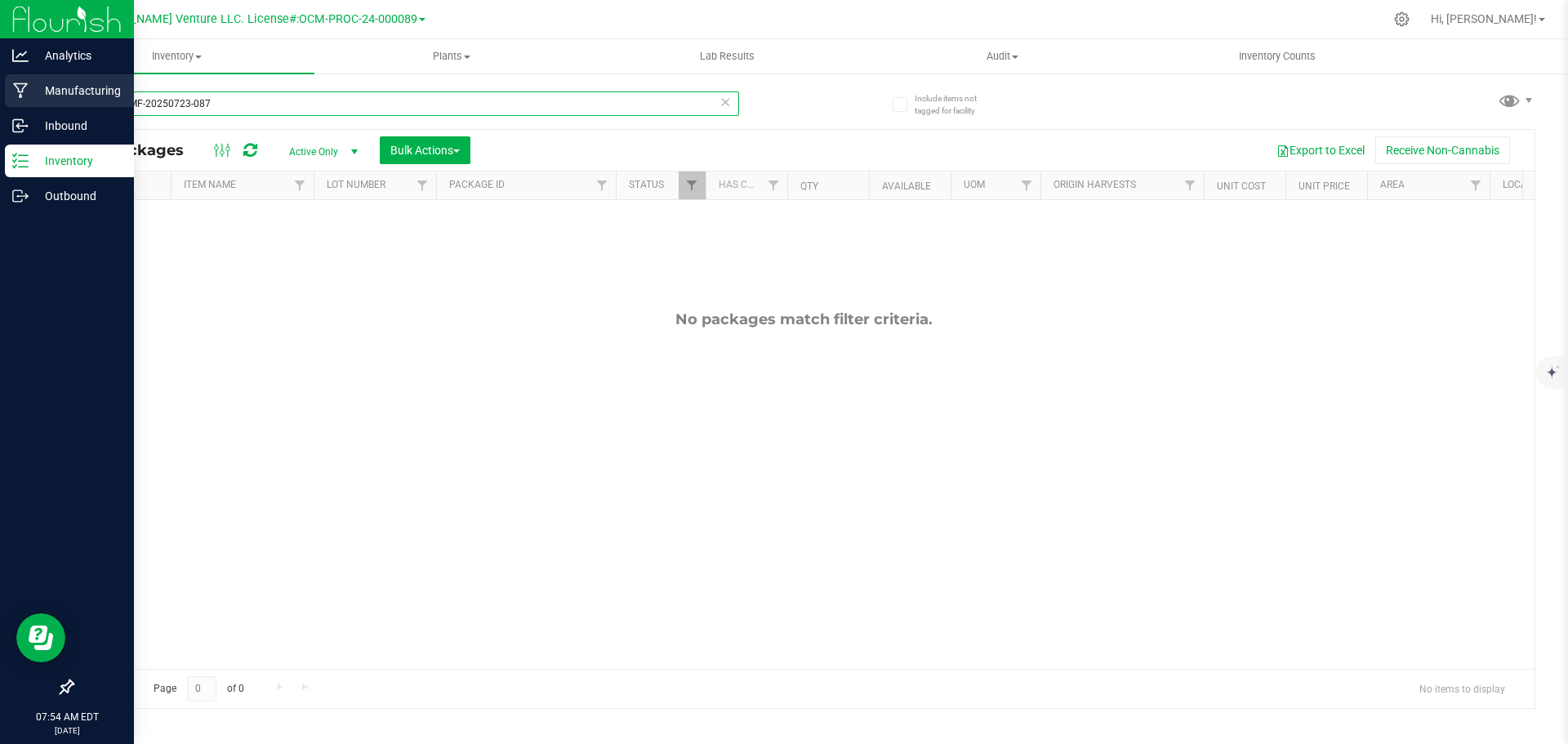
type input "NYFCCMF-20250723-087"
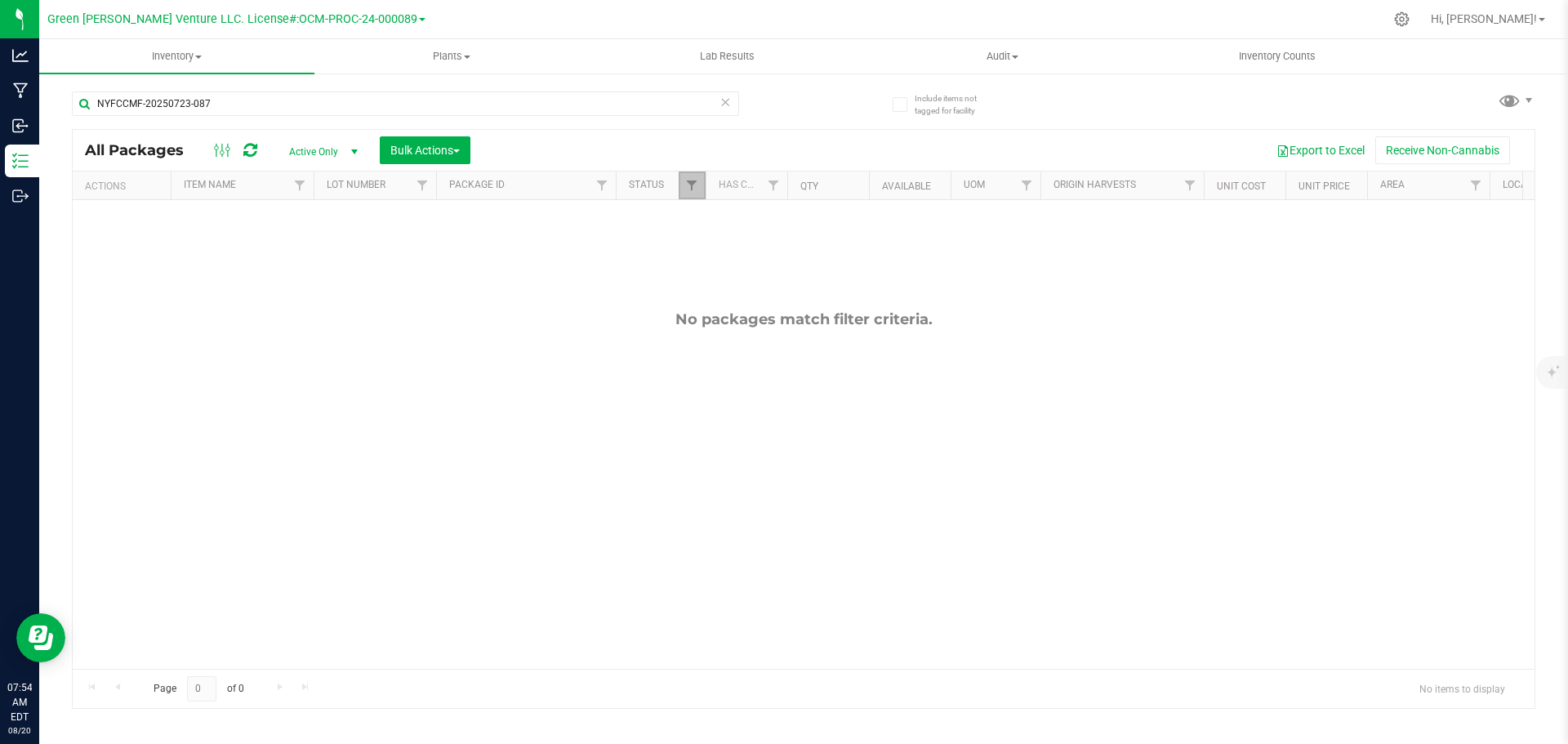
click at [695, 193] on link "Filter" at bounding box center [693, 186] width 27 height 28
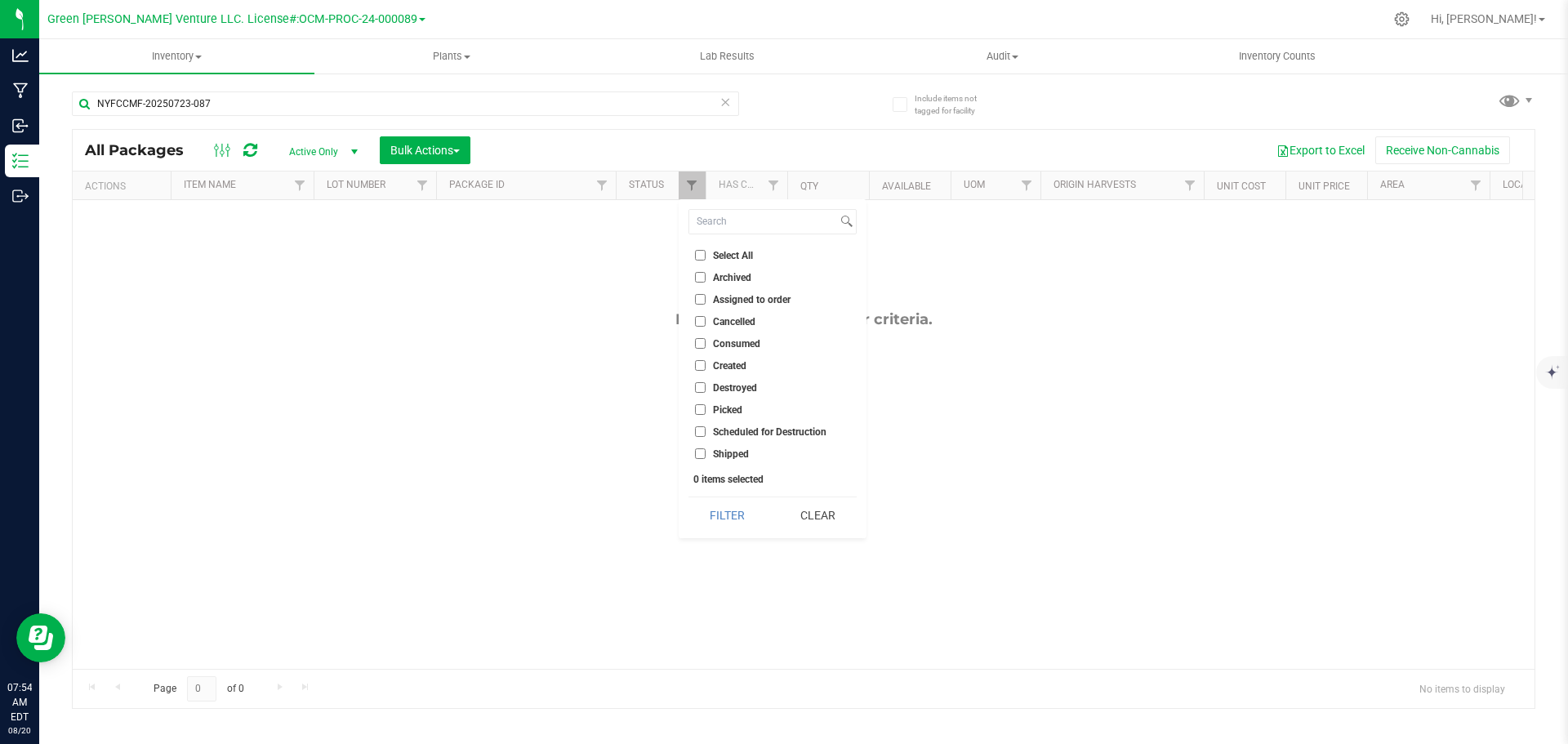
click at [704, 254] on input "Select All" at bounding box center [700, 255] width 10 height 10
checkbox input "true"
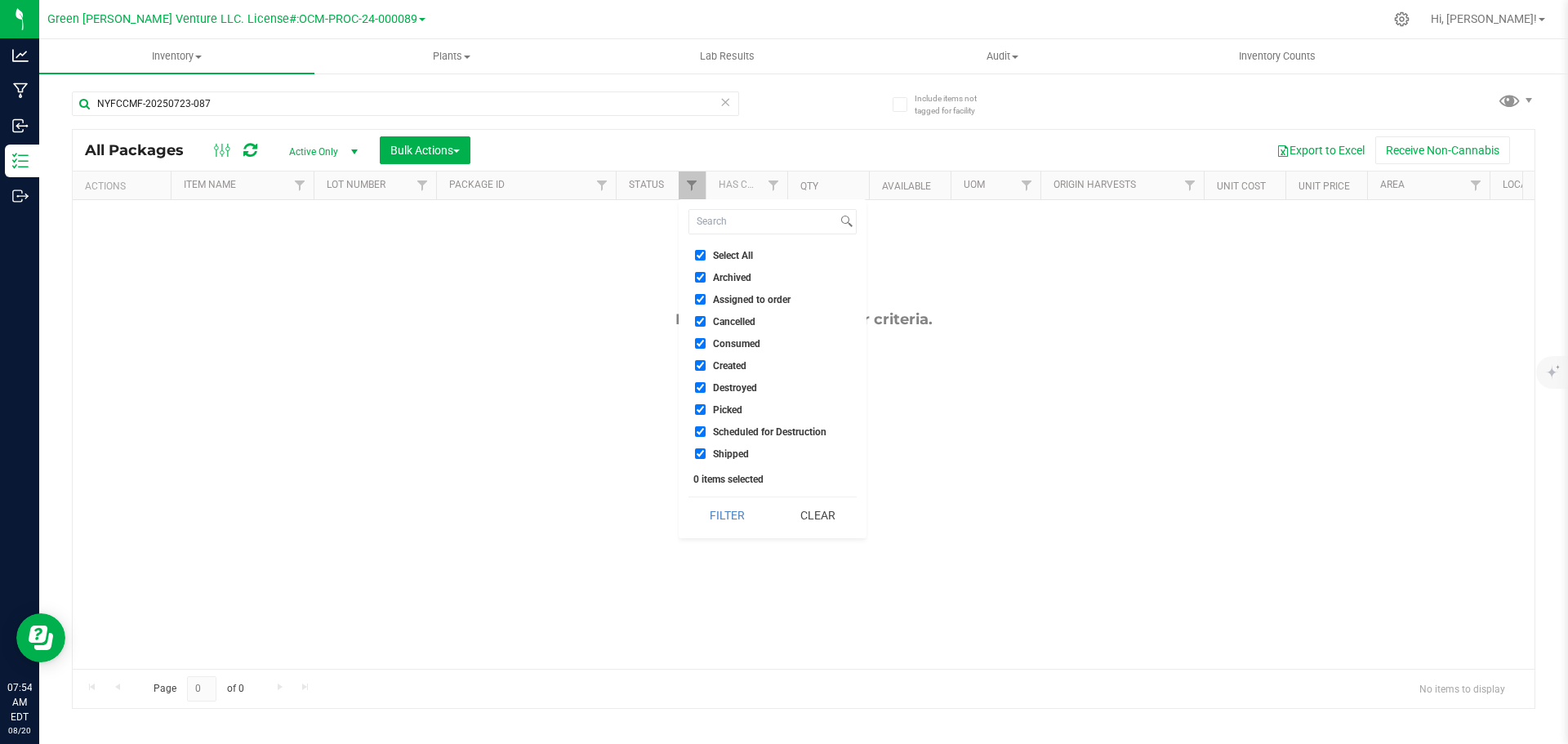
checkbox input "true"
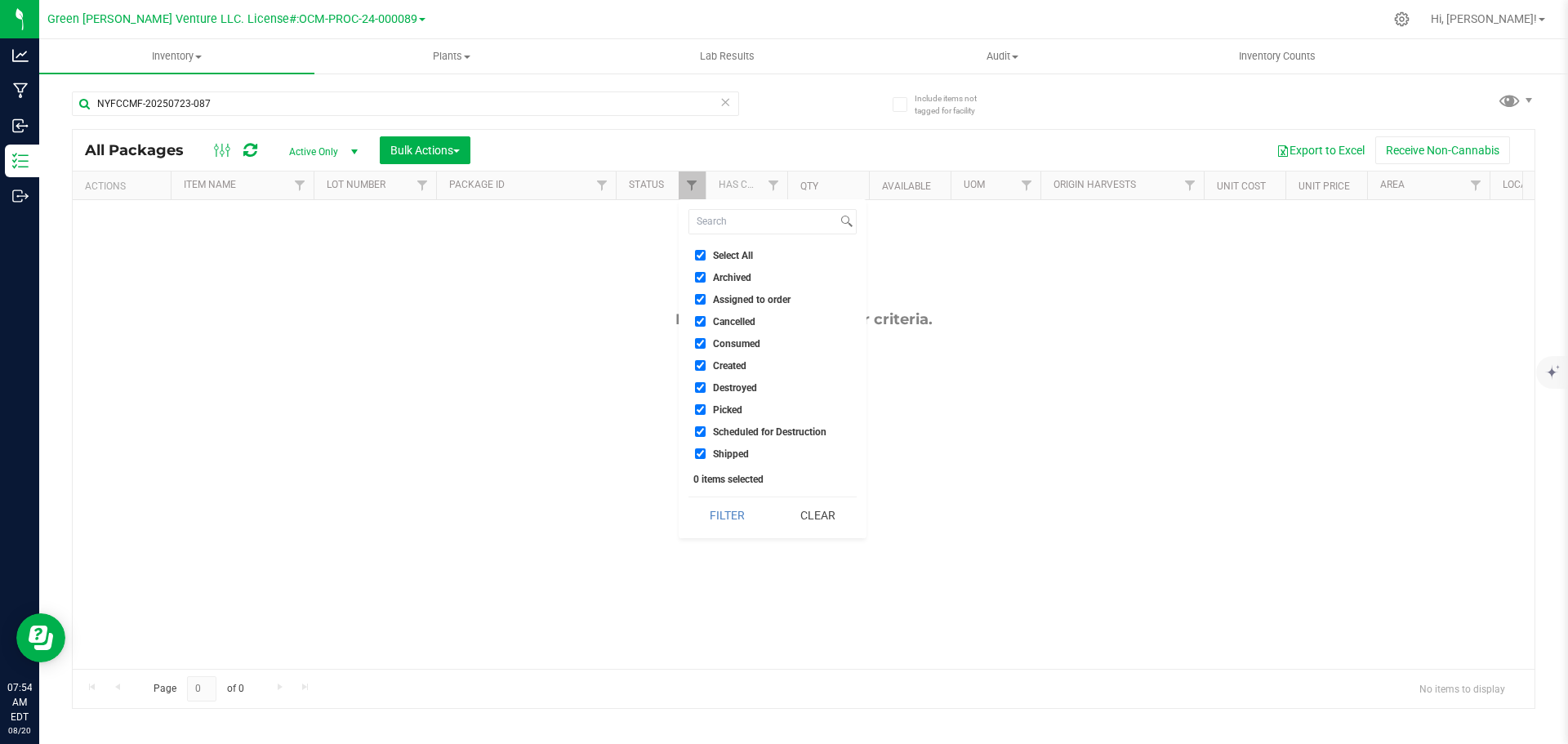
checkbox input "true"
click at [726, 524] on button "Filter" at bounding box center [727, 516] width 78 height 36
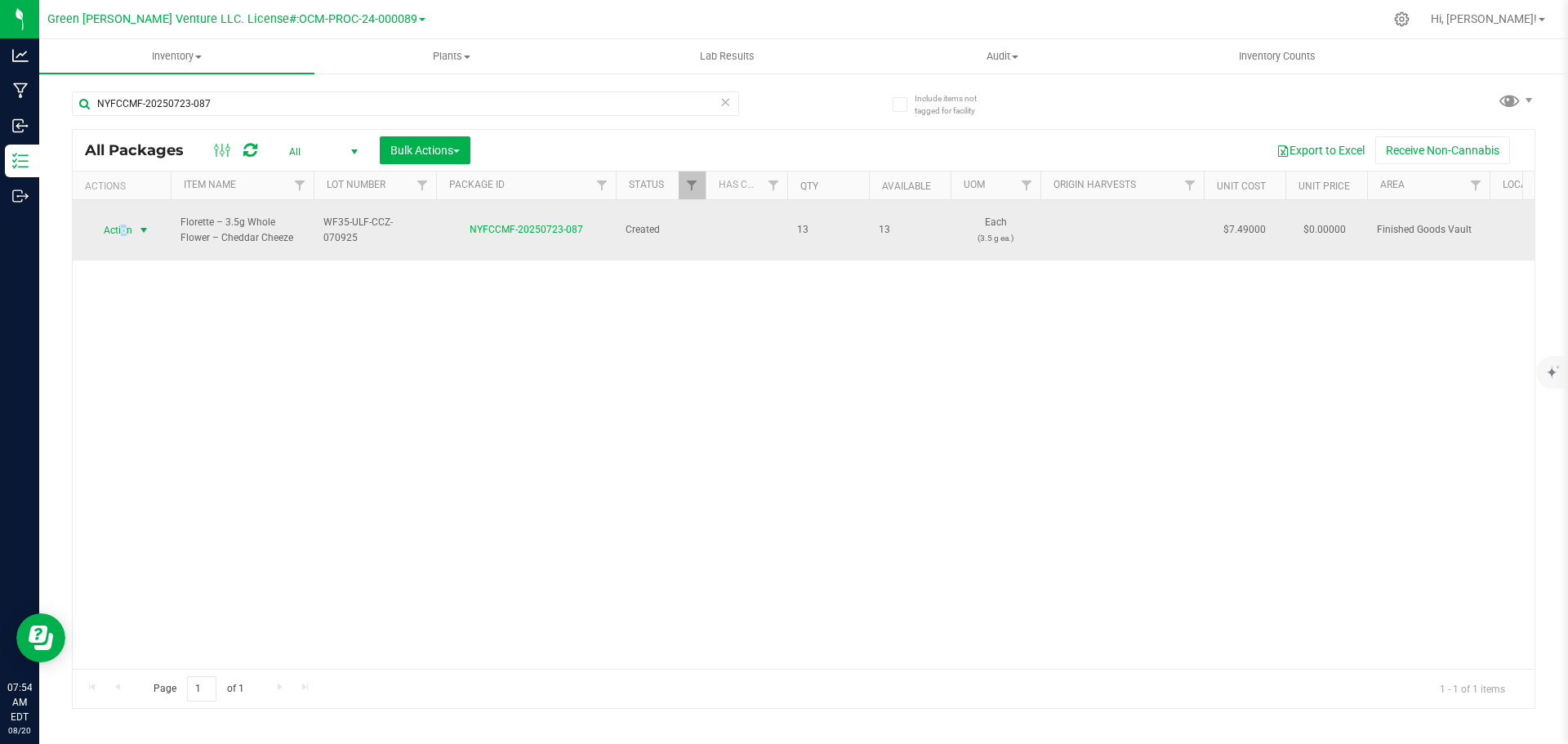
drag, startPoint x: 126, startPoint y: 221, endPoint x: 117, endPoint y: 226, distance: 10.3
click at [119, 226] on span "Action" at bounding box center [111, 230] width 44 height 23
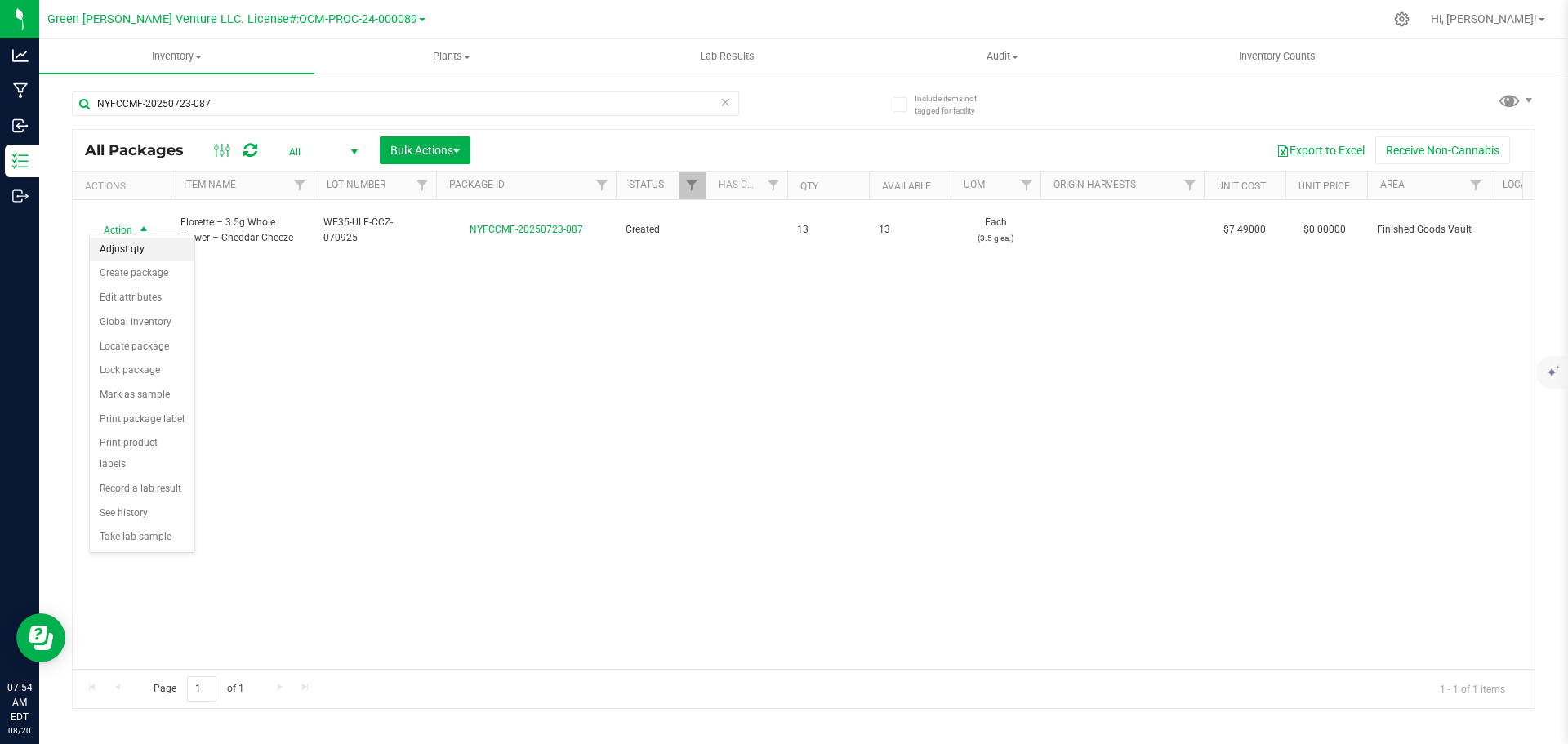
click at [128, 244] on li "Adjust qty" at bounding box center [142, 249] width 105 height 25
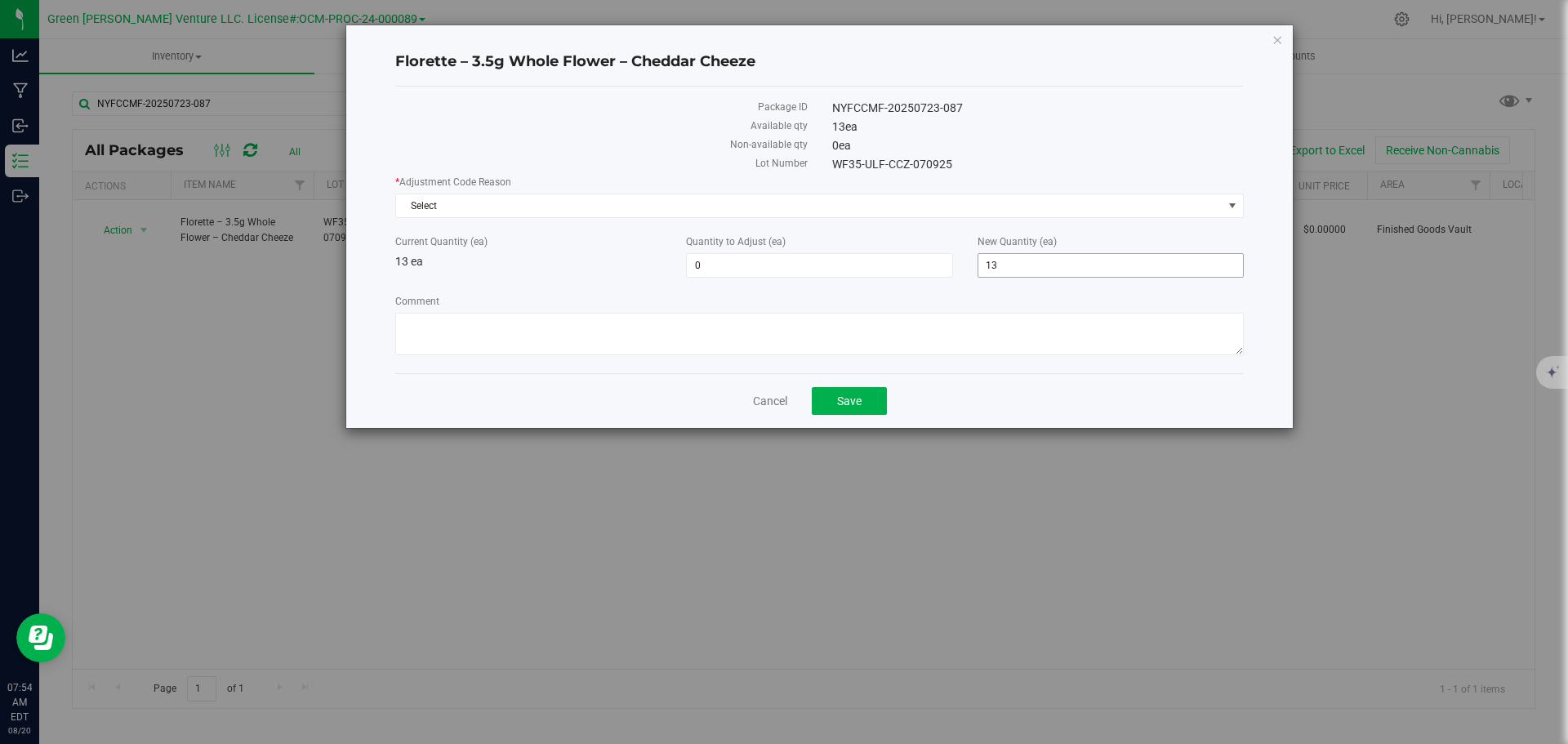
click at [1012, 267] on span "13 13" at bounding box center [1110, 266] width 266 height 25
type input "12"
type input "-1"
type input "12"
drag, startPoint x: 657, startPoint y: 336, endPoint x: 645, endPoint y: 320, distance: 20.0
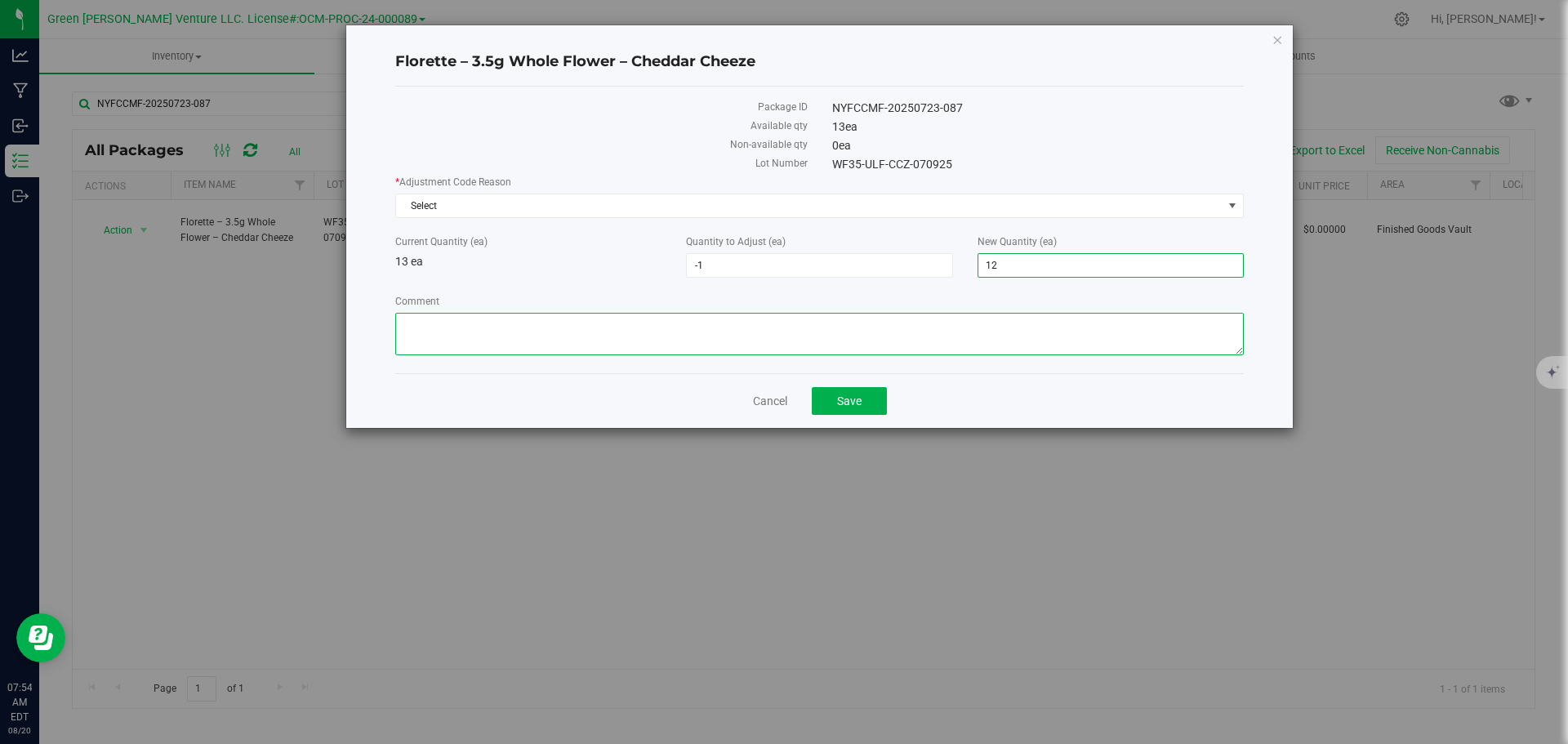
click at [657, 333] on textarea "Comment" at bounding box center [819, 335] width 848 height 43
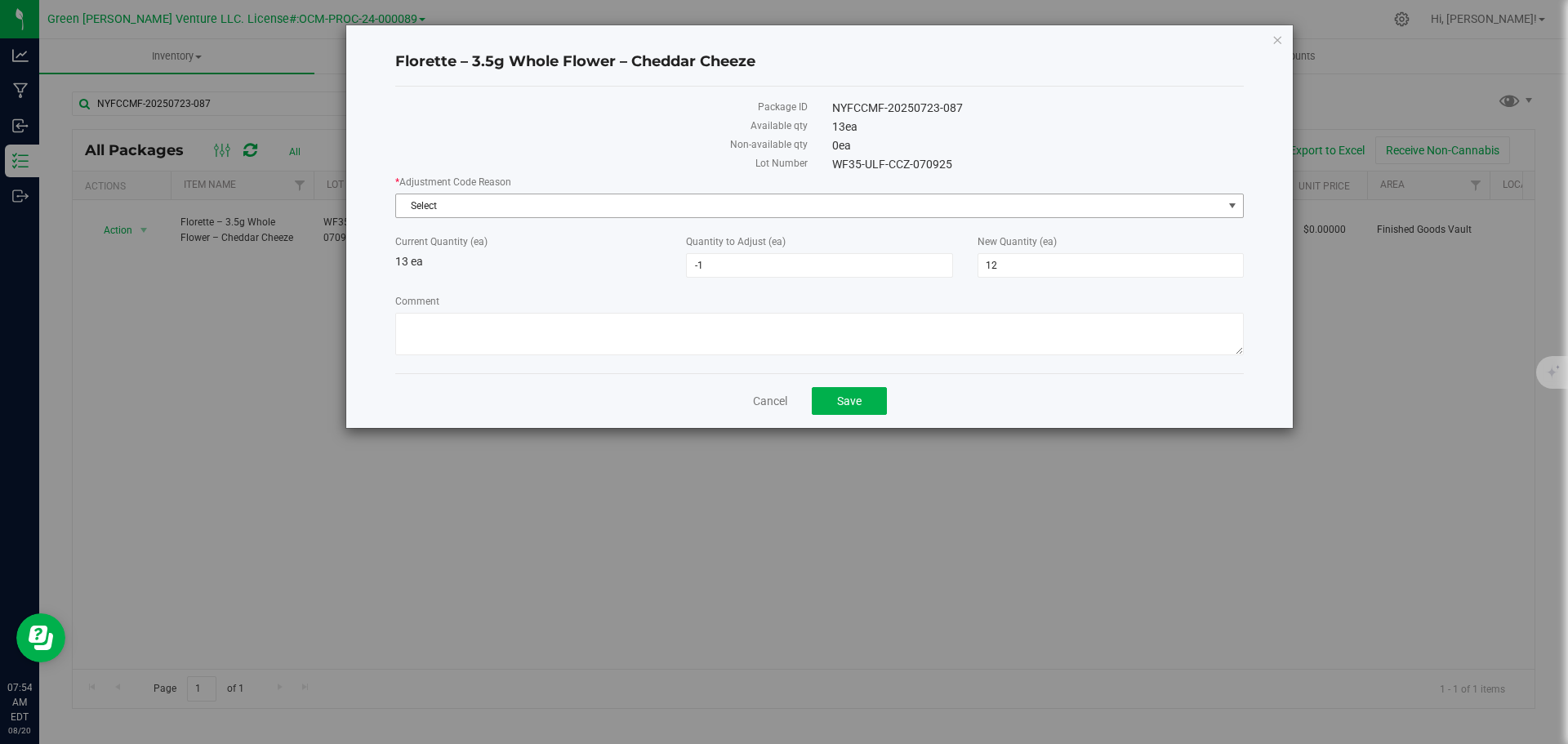
click at [473, 197] on span "Select" at bounding box center [809, 205] width 826 height 23
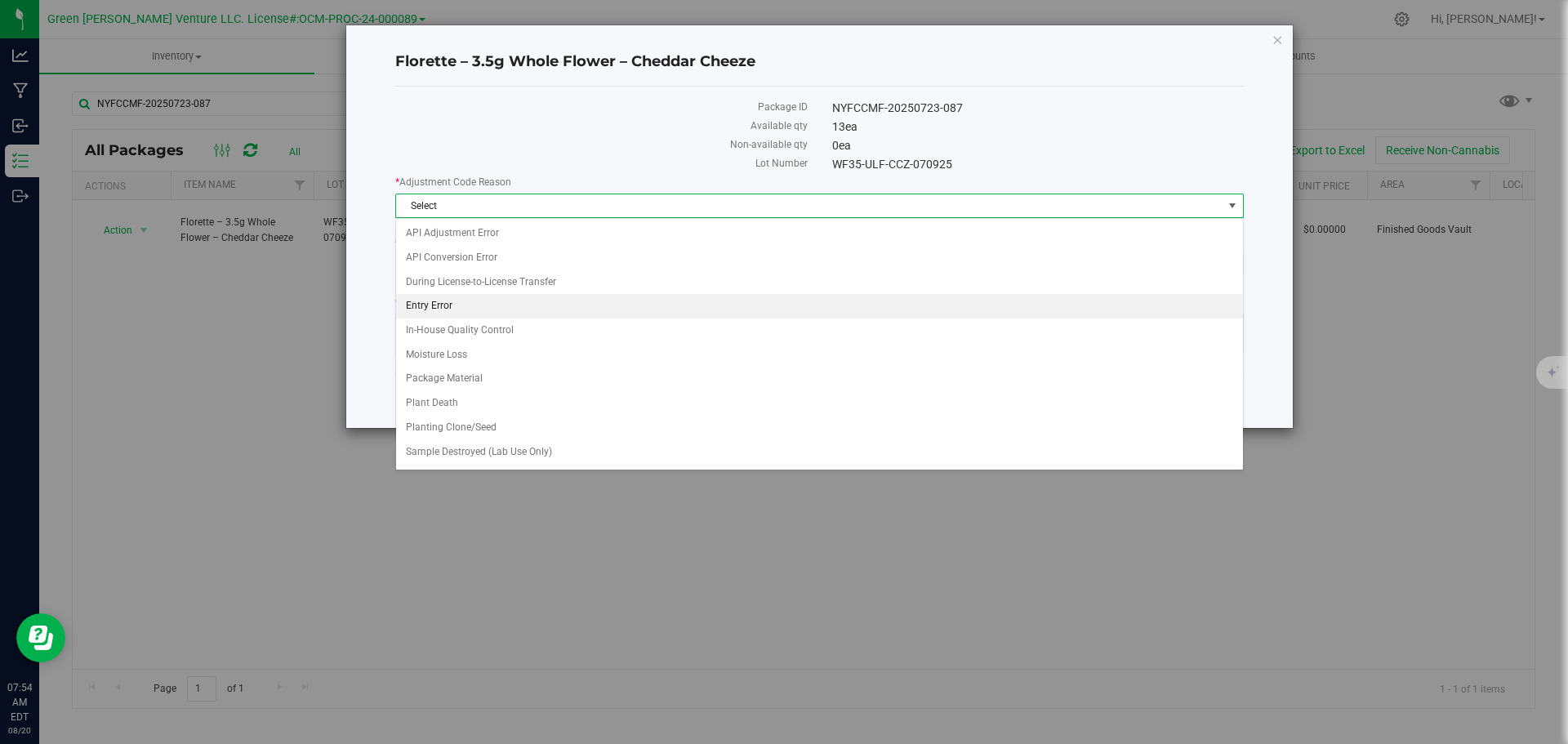
click at [459, 304] on li "Entry Error" at bounding box center [819, 306] width 847 height 25
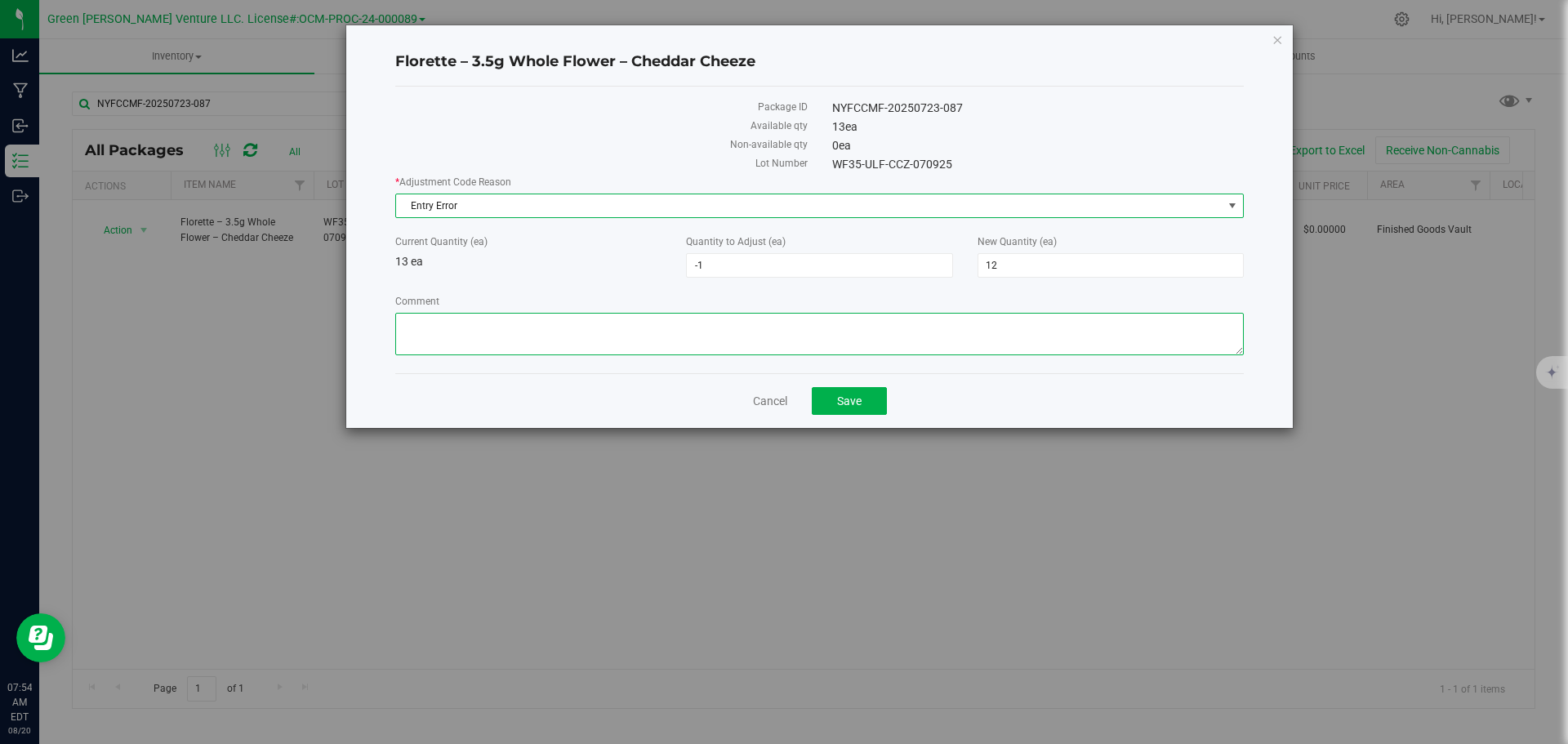
click at [457, 347] on textarea "Comment" at bounding box center [819, 335] width 848 height 43
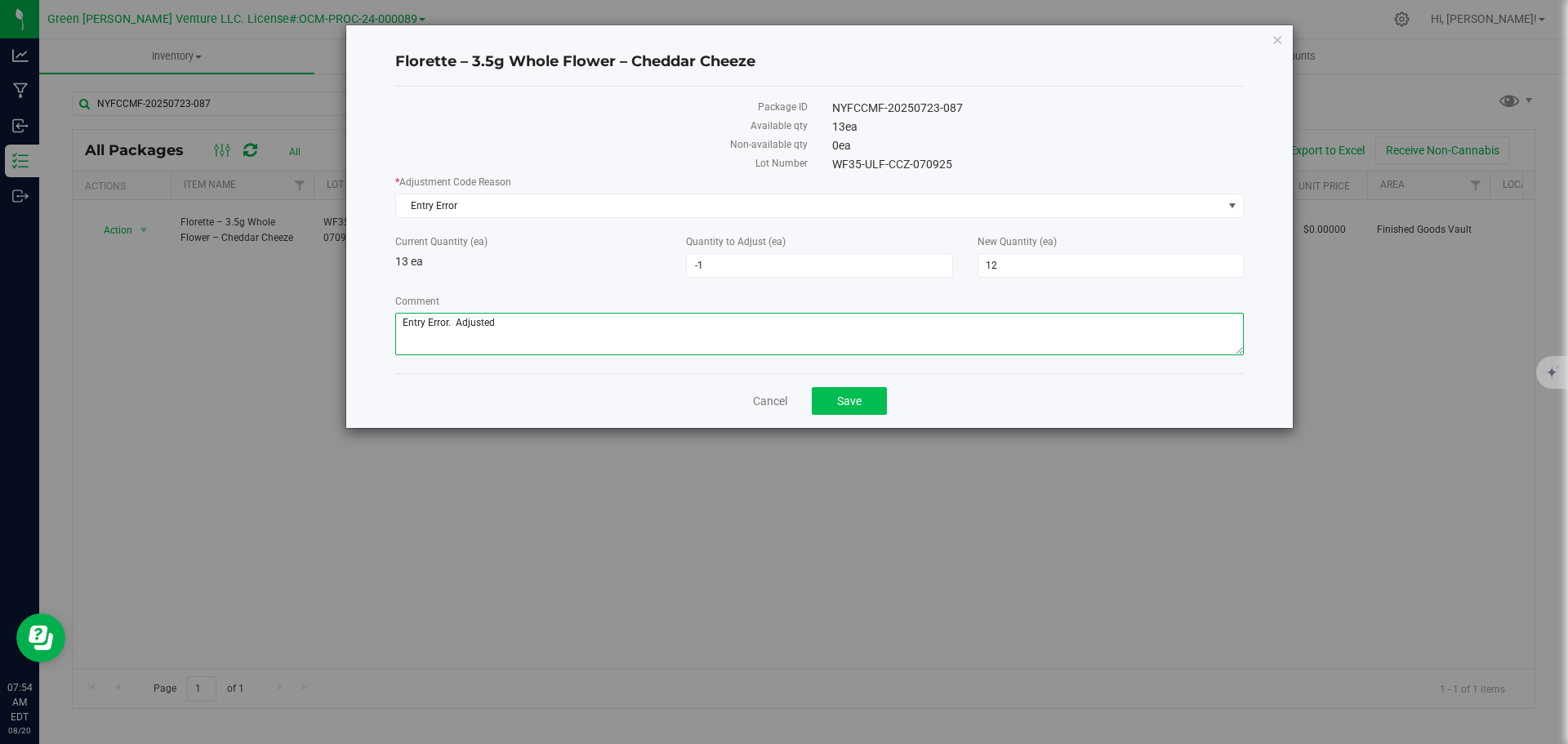
type textarea "Entry Error. Adjusted"
click at [881, 399] on button "Save" at bounding box center [849, 401] width 75 height 28
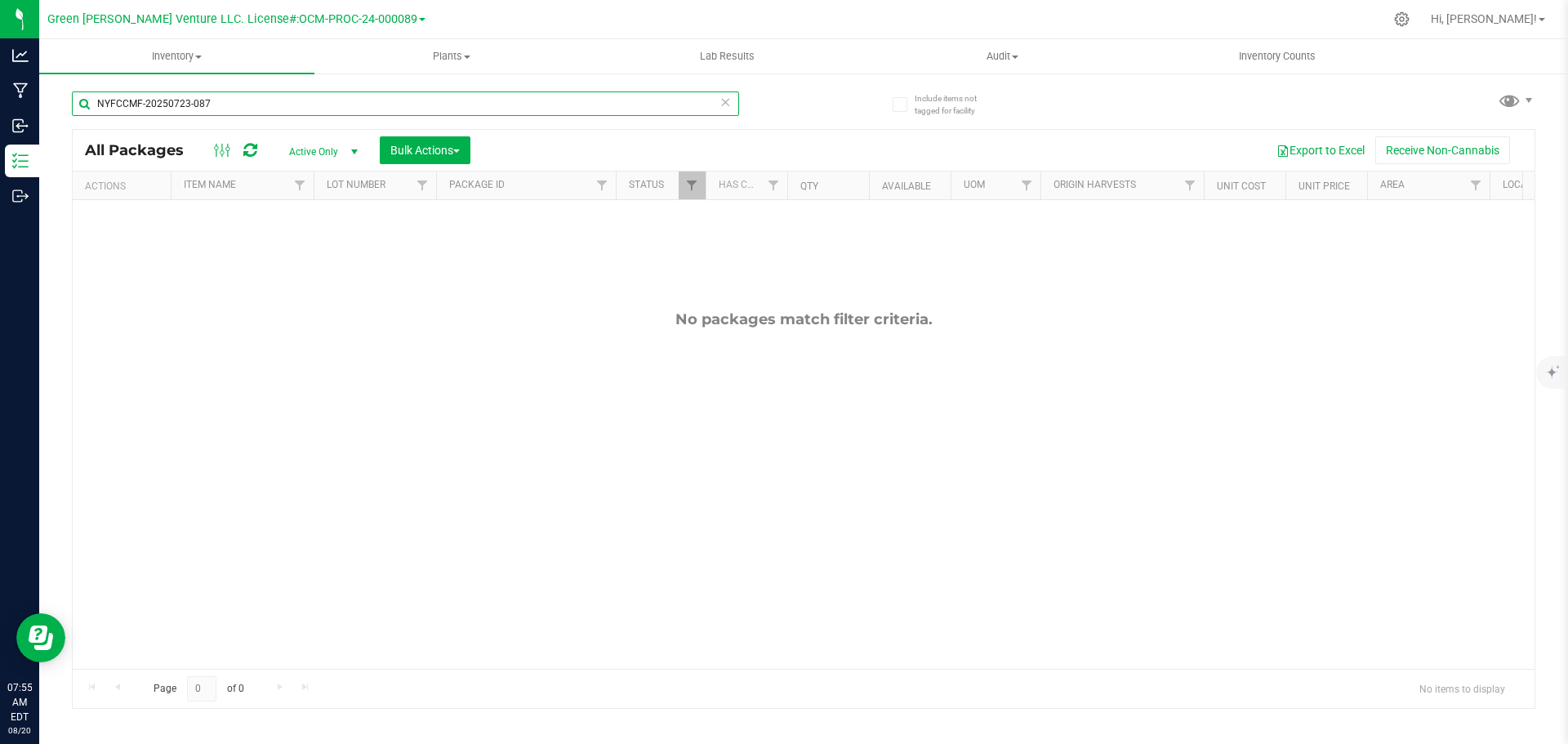
drag, startPoint x: 227, startPoint y: 103, endPoint x: 67, endPoint y: 108, distance: 160.1
click at [69, 108] on div "Include items not tagged for facility NYFCCMF-20250723-087 All Packages Active …" at bounding box center [803, 321] width 1529 height 499
click at [157, 98] on input "text" at bounding box center [405, 104] width 667 height 25
click at [127, 110] on input "text" at bounding box center [405, 104] width 667 height 25
type input "wf35-ulf-pdo-080125"
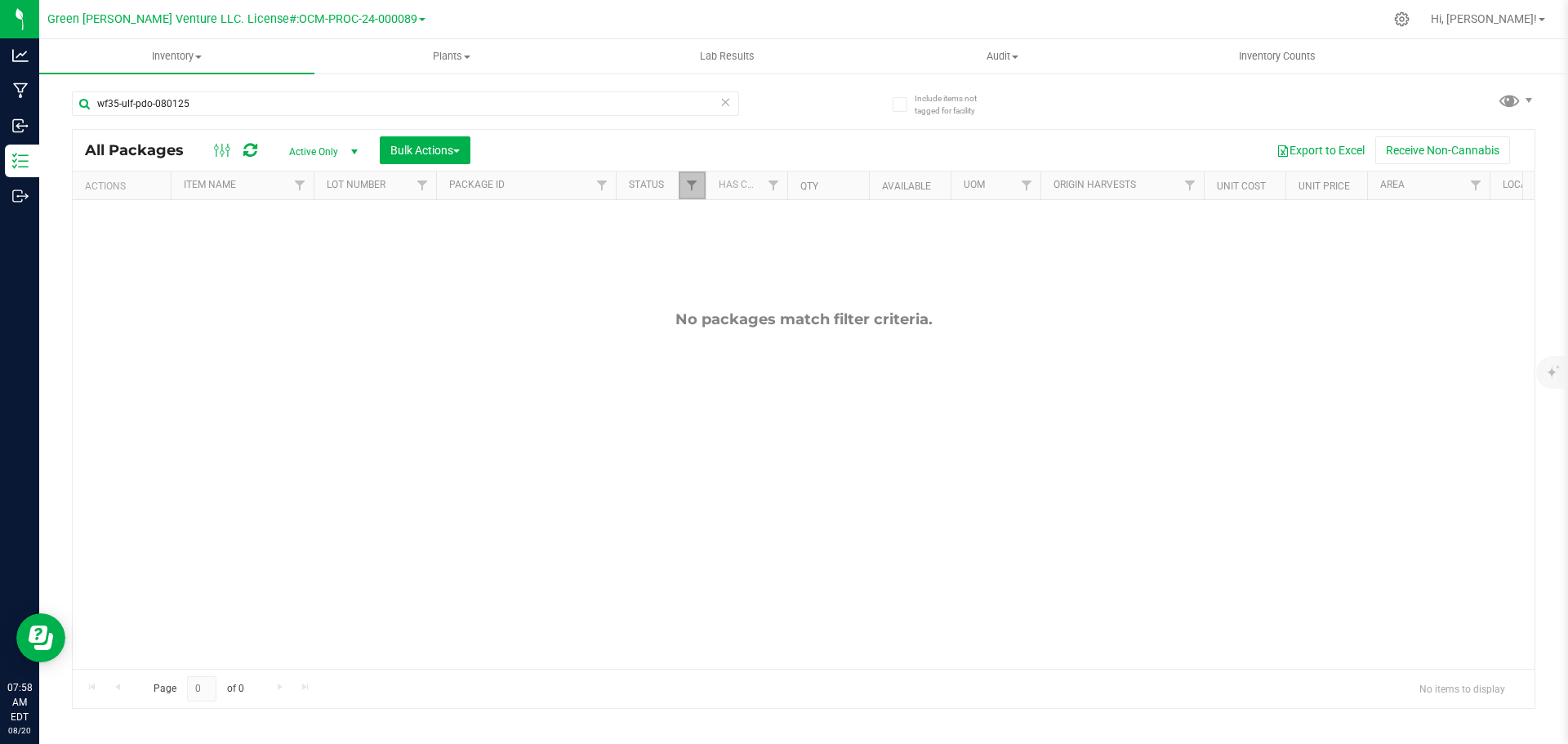
click at [693, 197] on link "Filter" at bounding box center [693, 186] width 27 height 28
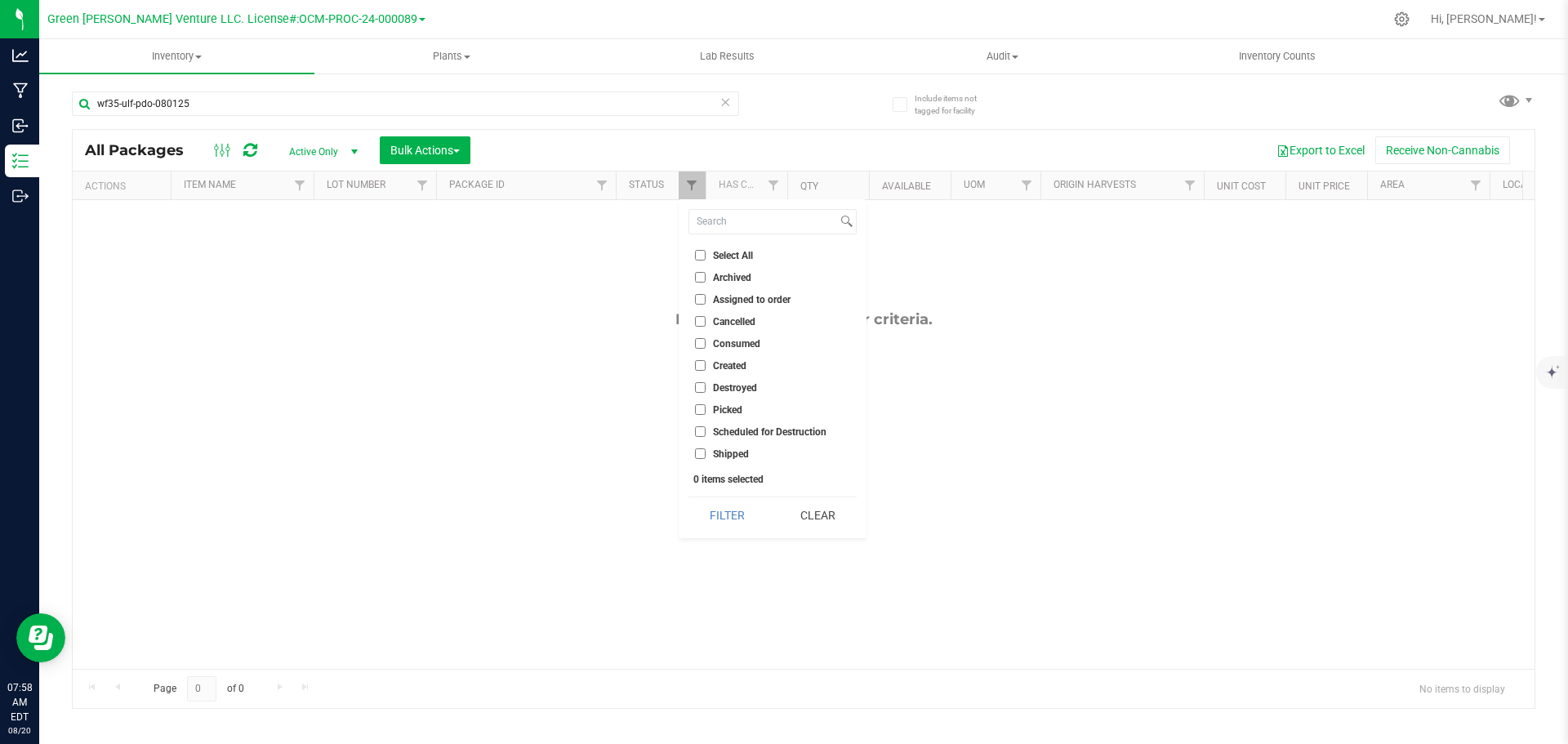
click at [698, 253] on input "Select All" at bounding box center [700, 255] width 10 height 10
checkbox input "true"
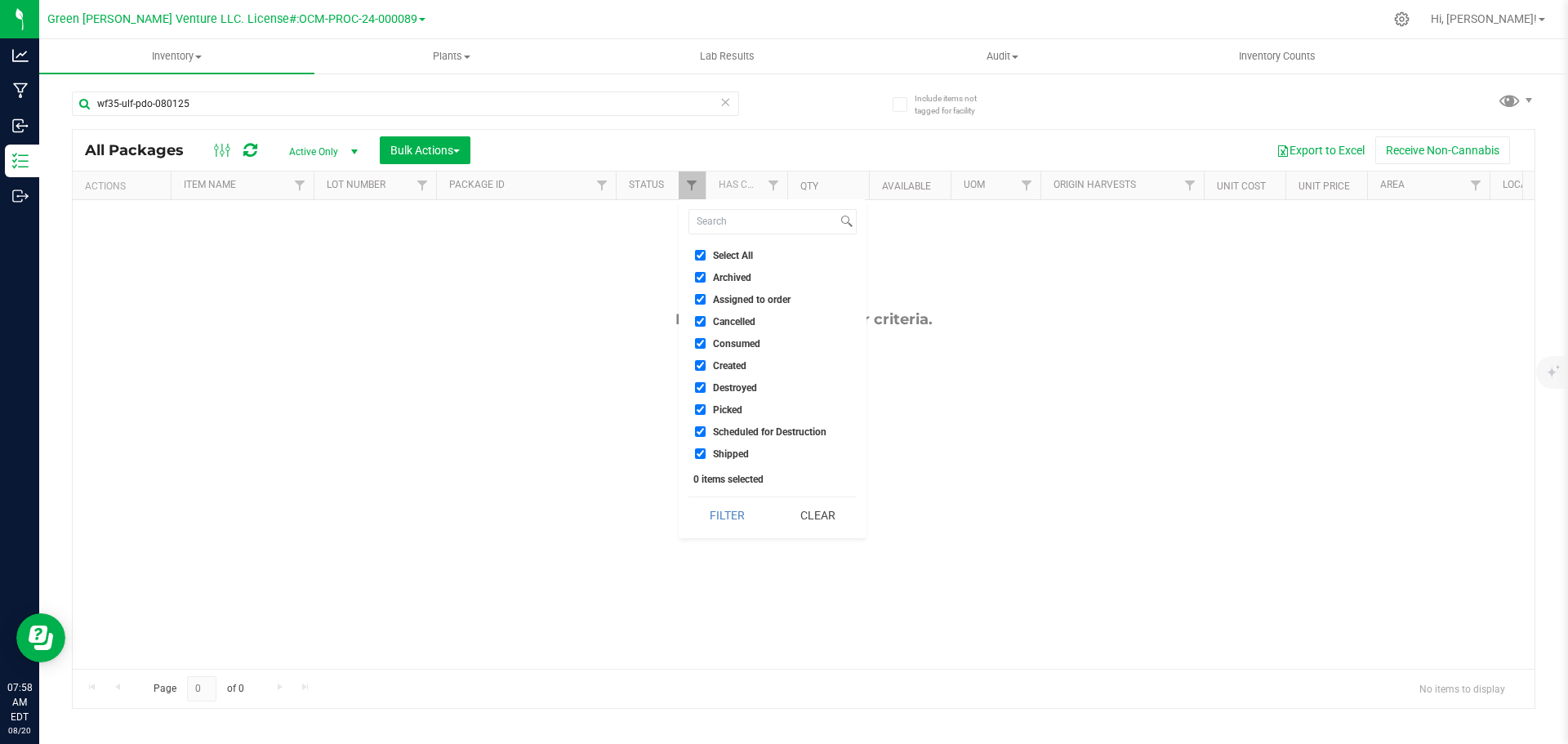
checkbox input "true"
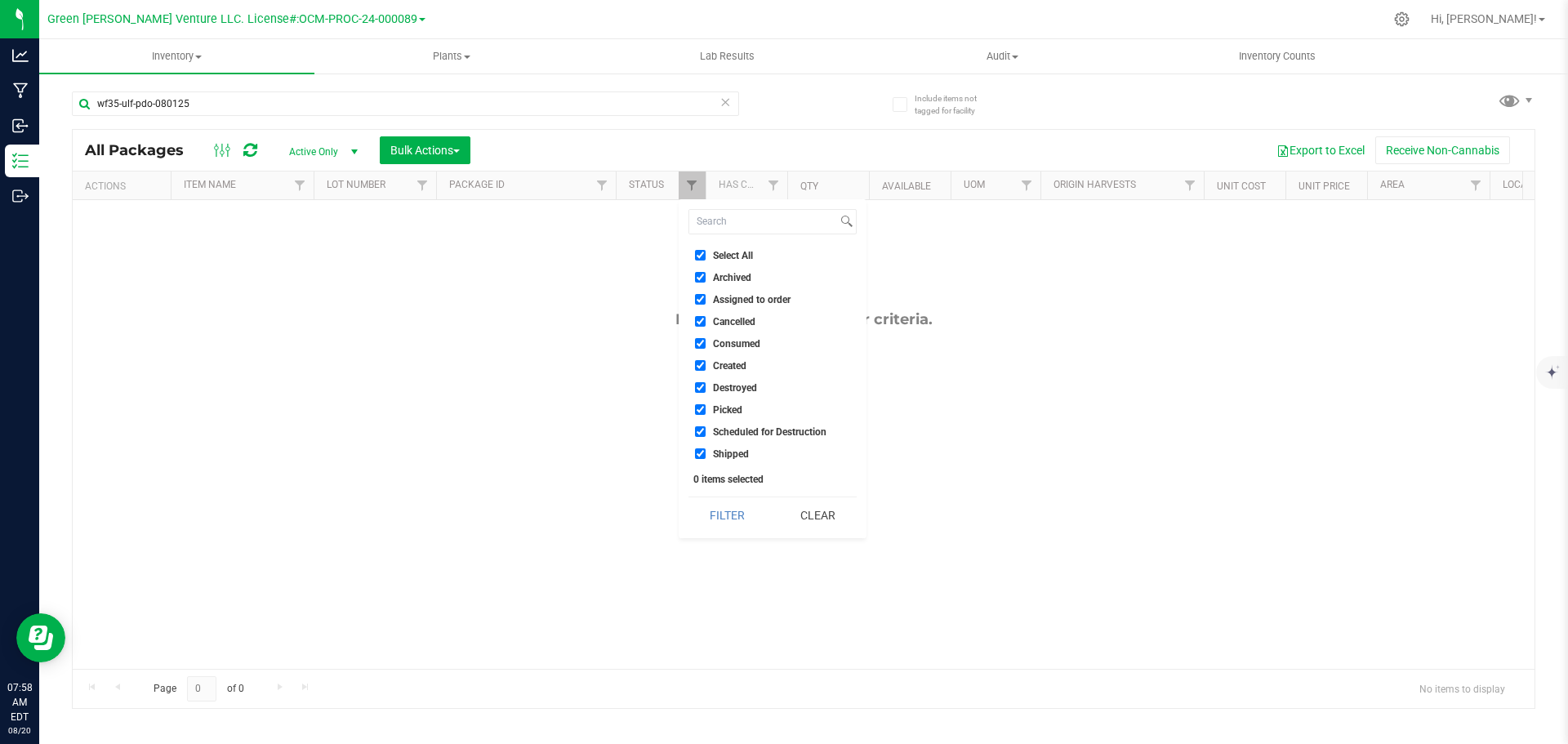
checkbox input "true"
click at [739, 518] on button "Filter" at bounding box center [727, 516] width 78 height 36
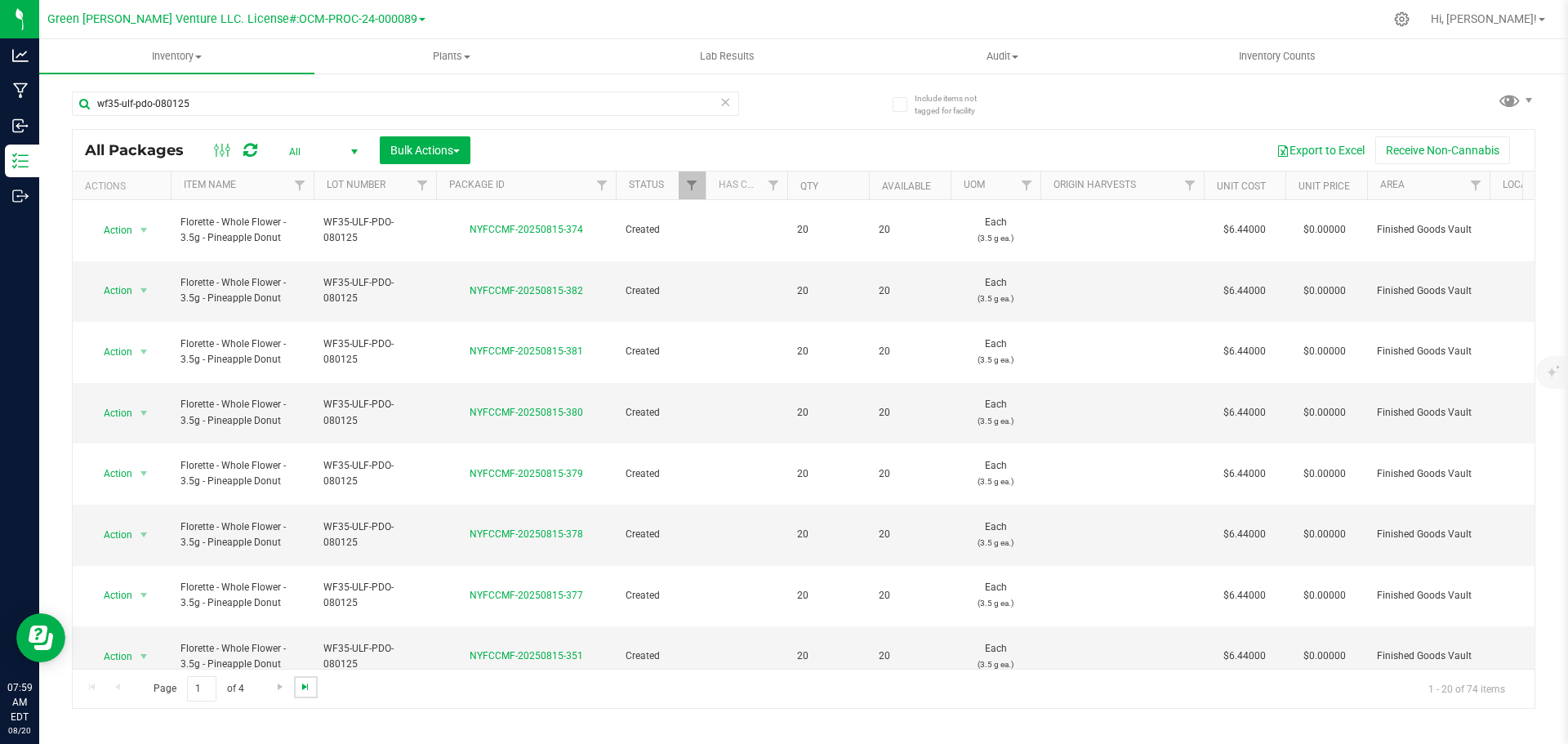
click at [303, 684] on span "Go to the last page" at bounding box center [305, 687] width 13 height 13
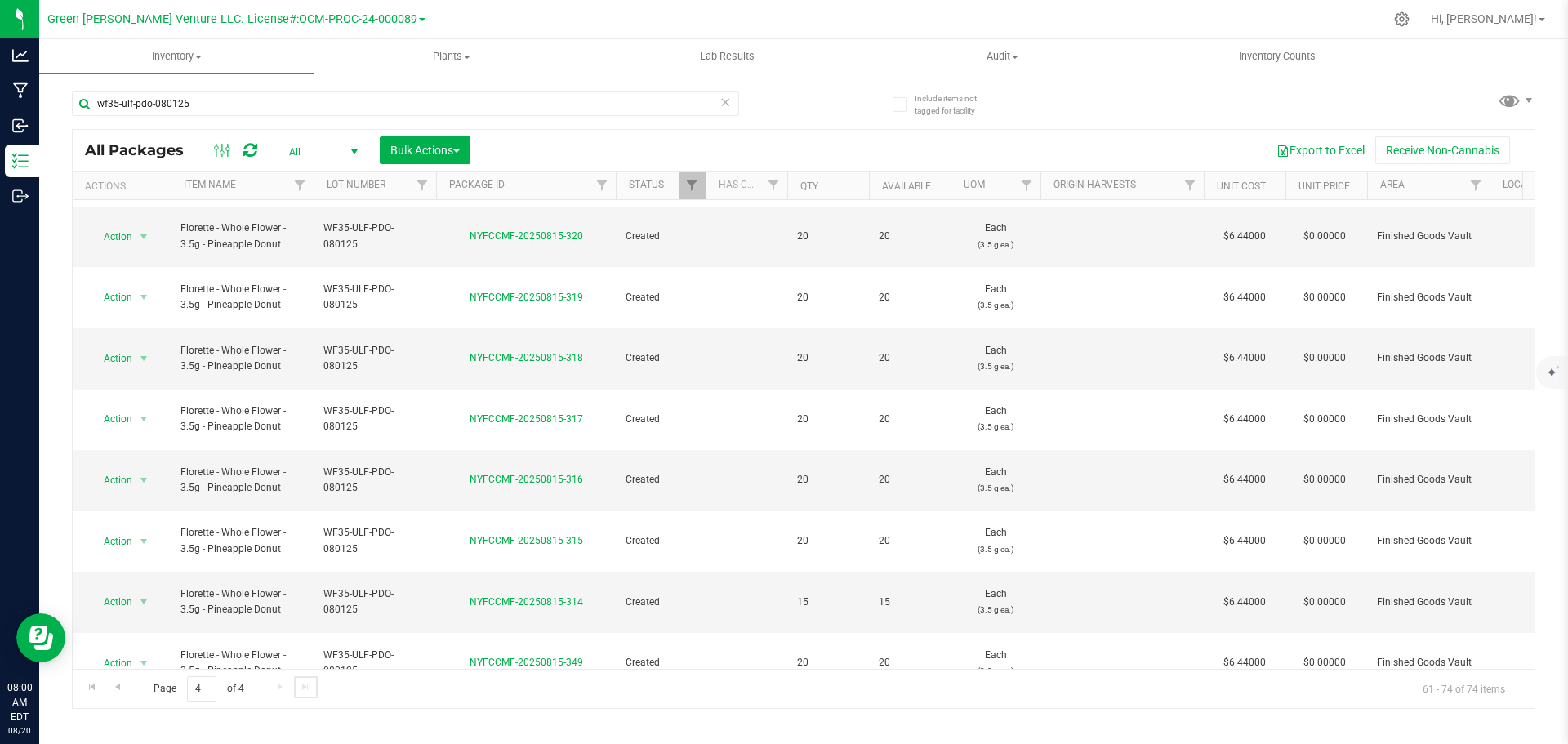
scroll to position [177, 0]
click at [117, 688] on span "Go to the previous page" at bounding box center [117, 687] width 13 height 13
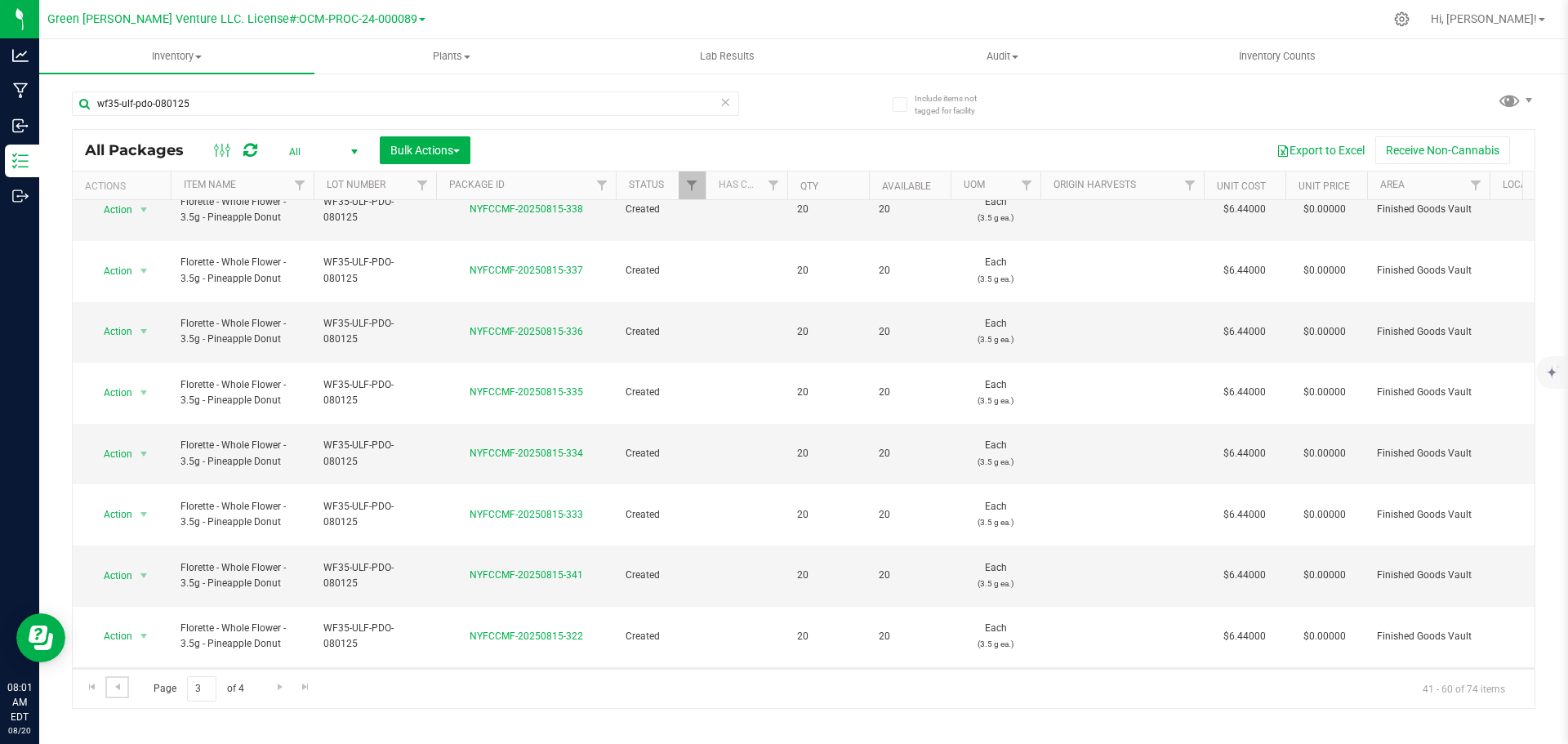
scroll to position [448, 0]
click at [120, 689] on span "Go to the previous page" at bounding box center [117, 687] width 13 height 13
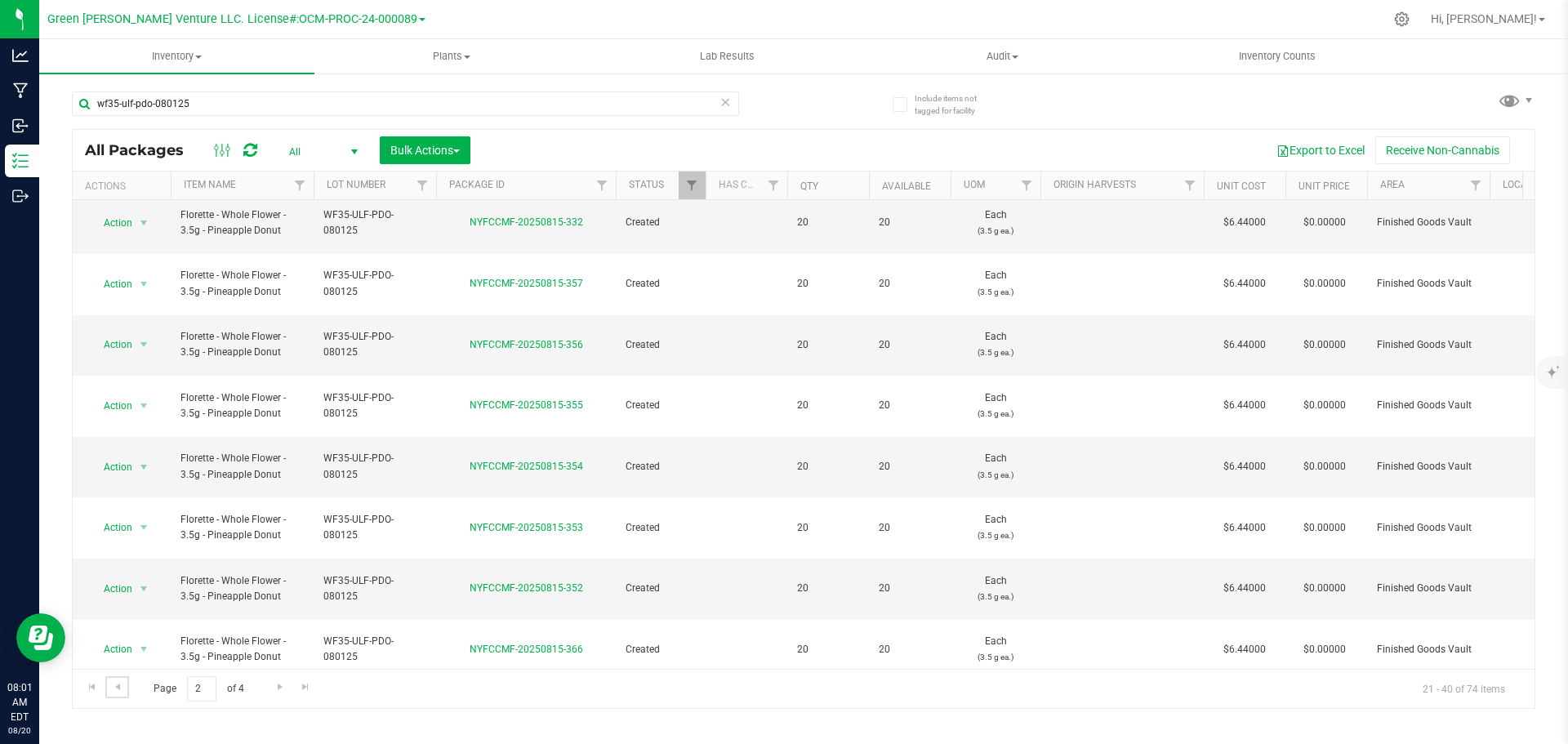
scroll to position [448, 0]
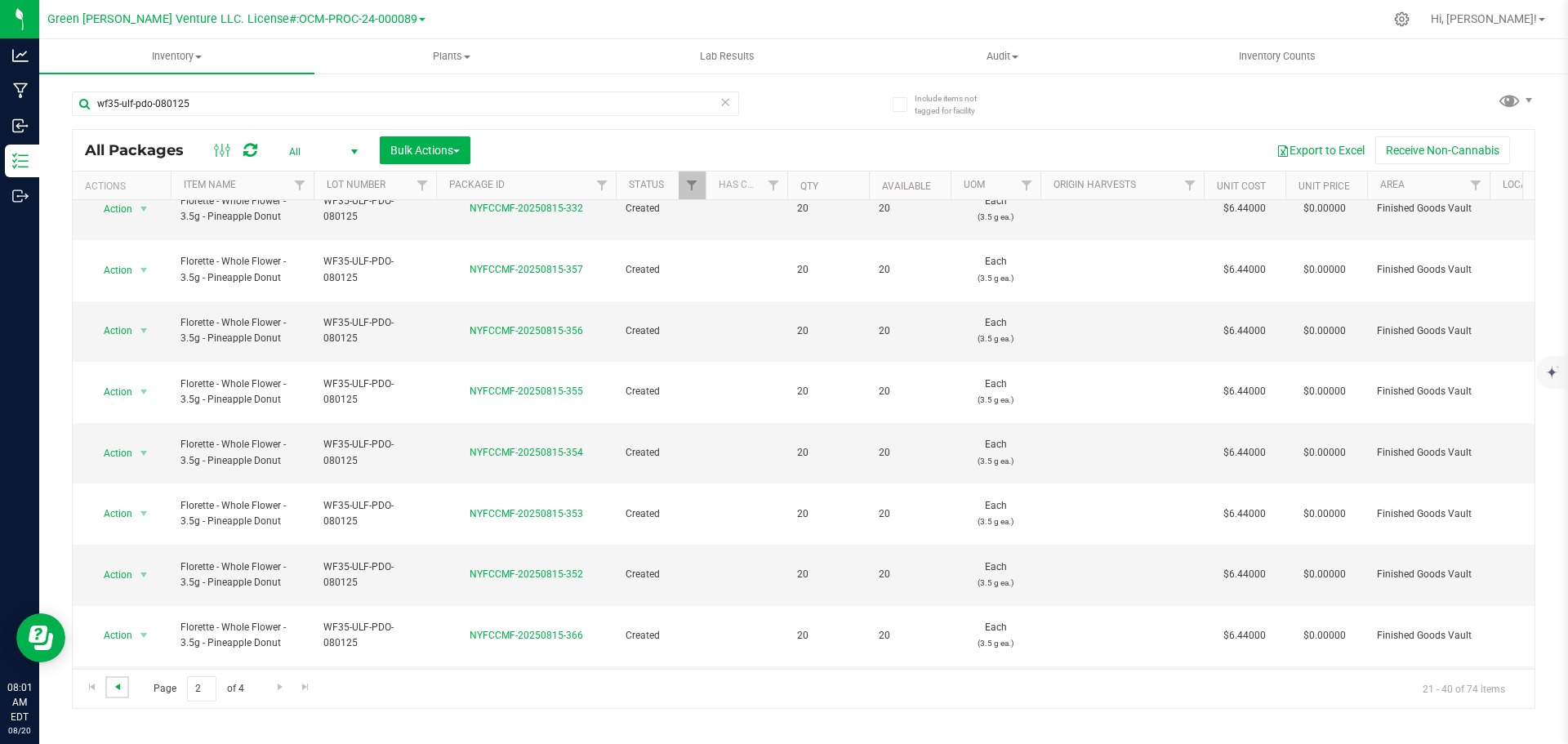
click at [121, 690] on span "Go to the previous page" at bounding box center [117, 687] width 13 height 13
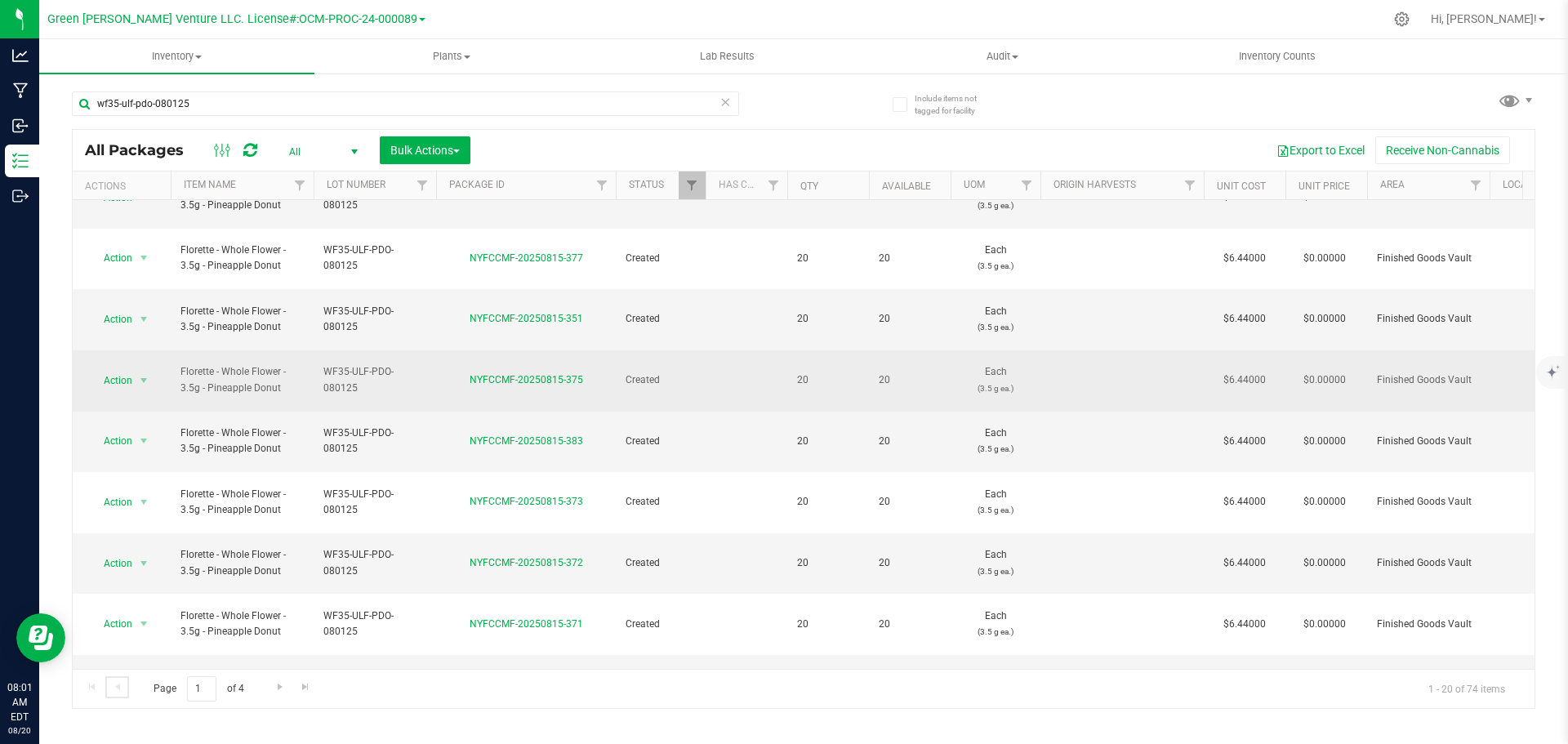
scroll to position [448, 0]
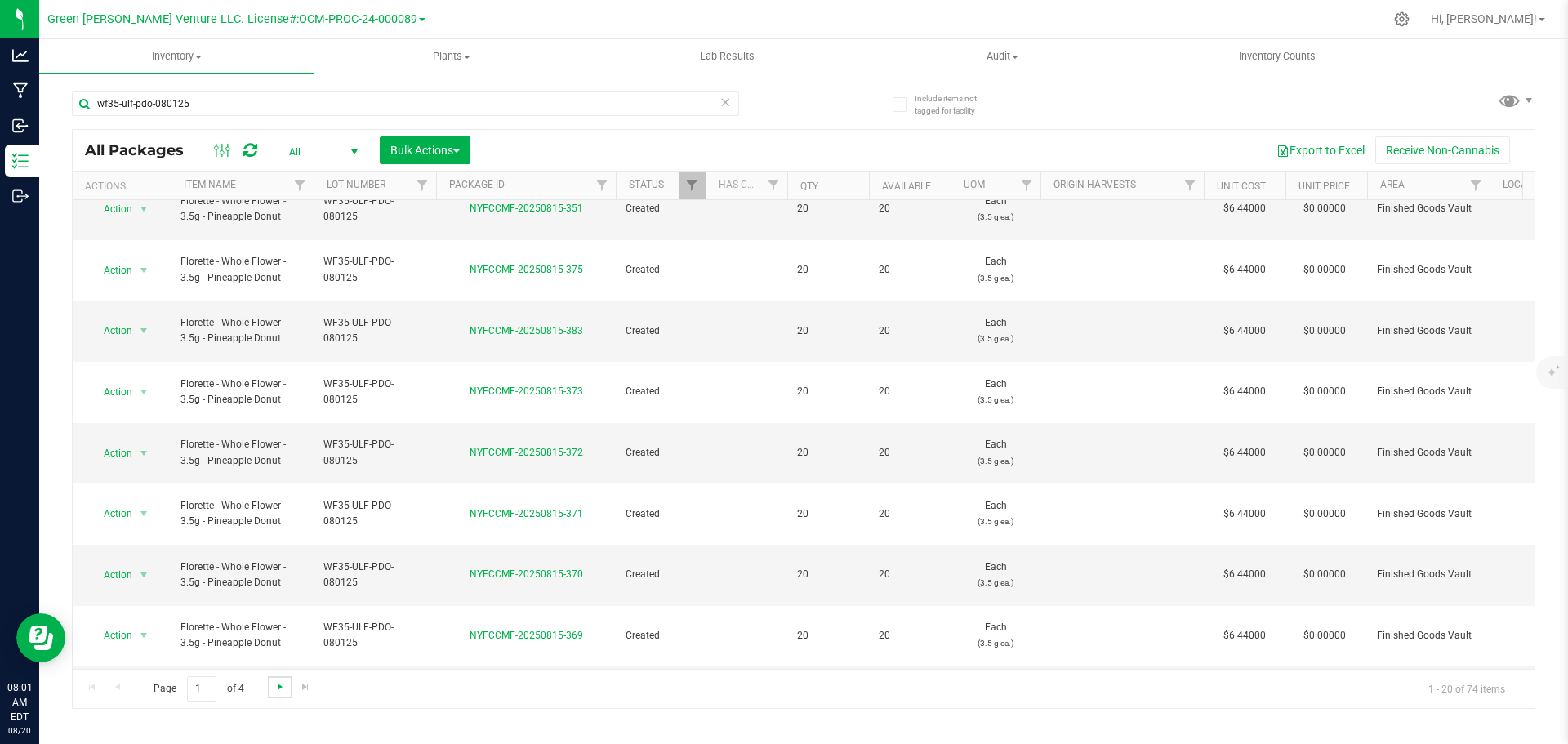
click at [282, 690] on span "Go to the next page" at bounding box center [280, 687] width 13 height 13
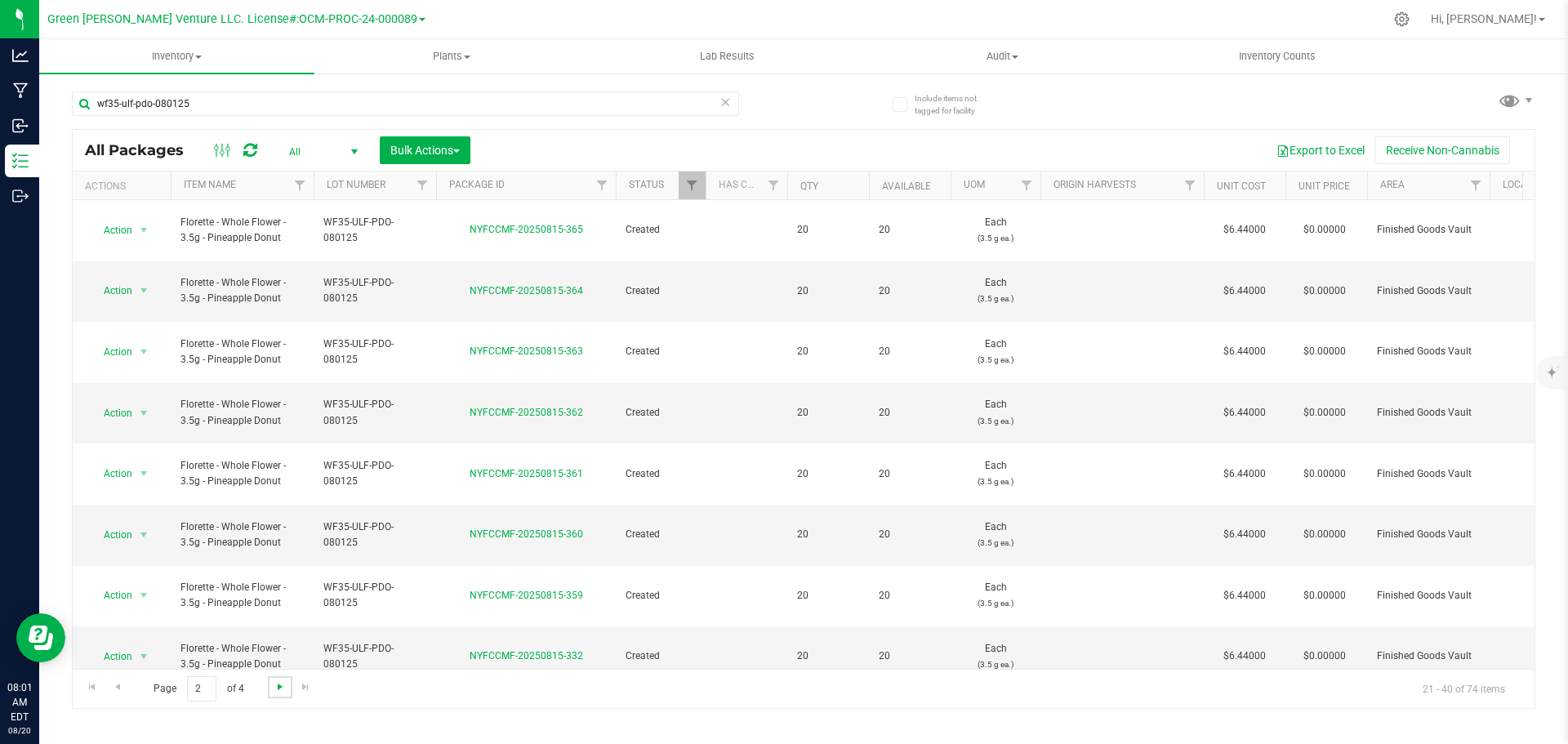
click at [282, 690] on span "Go to the next page" at bounding box center [280, 687] width 13 height 13
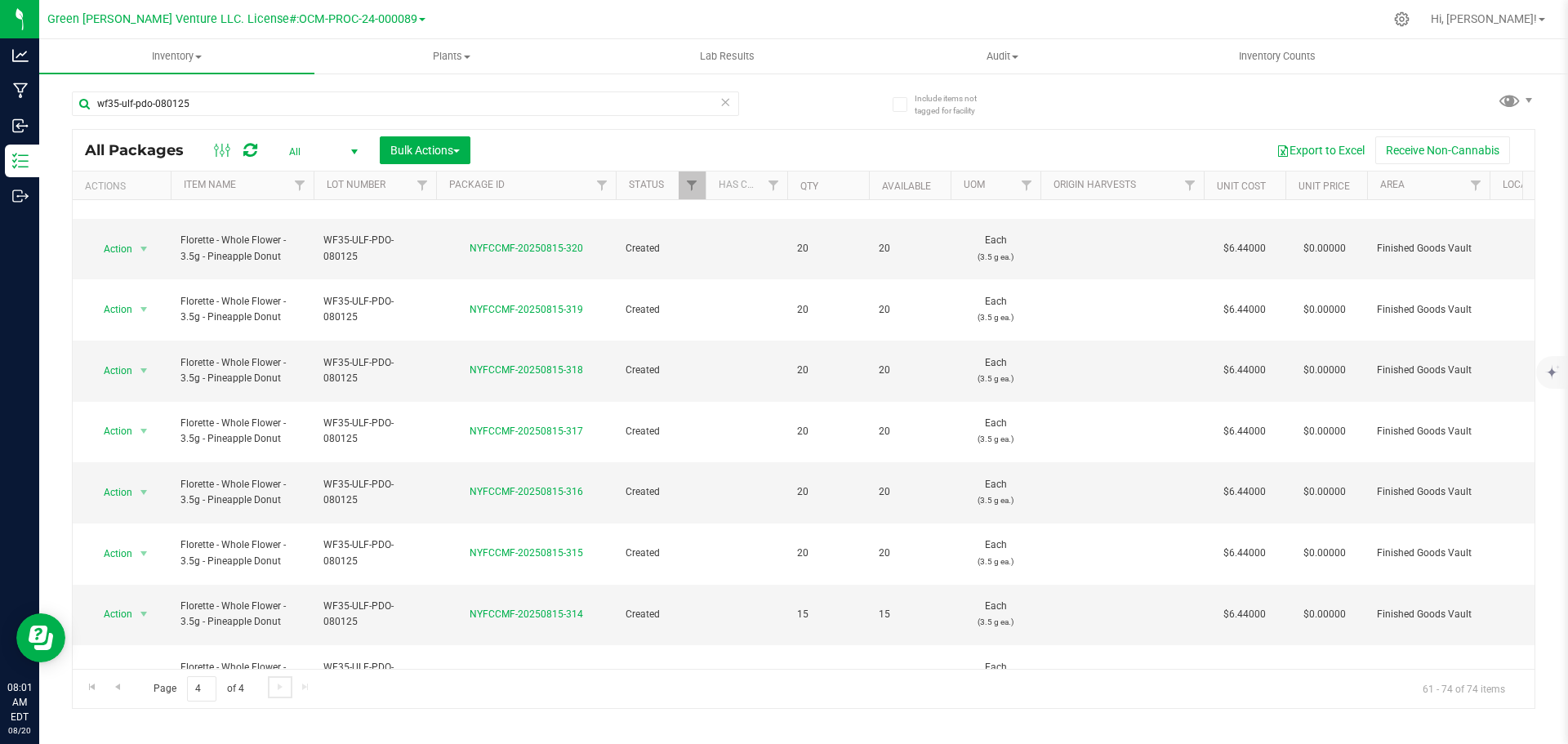
scroll to position [177, 0]
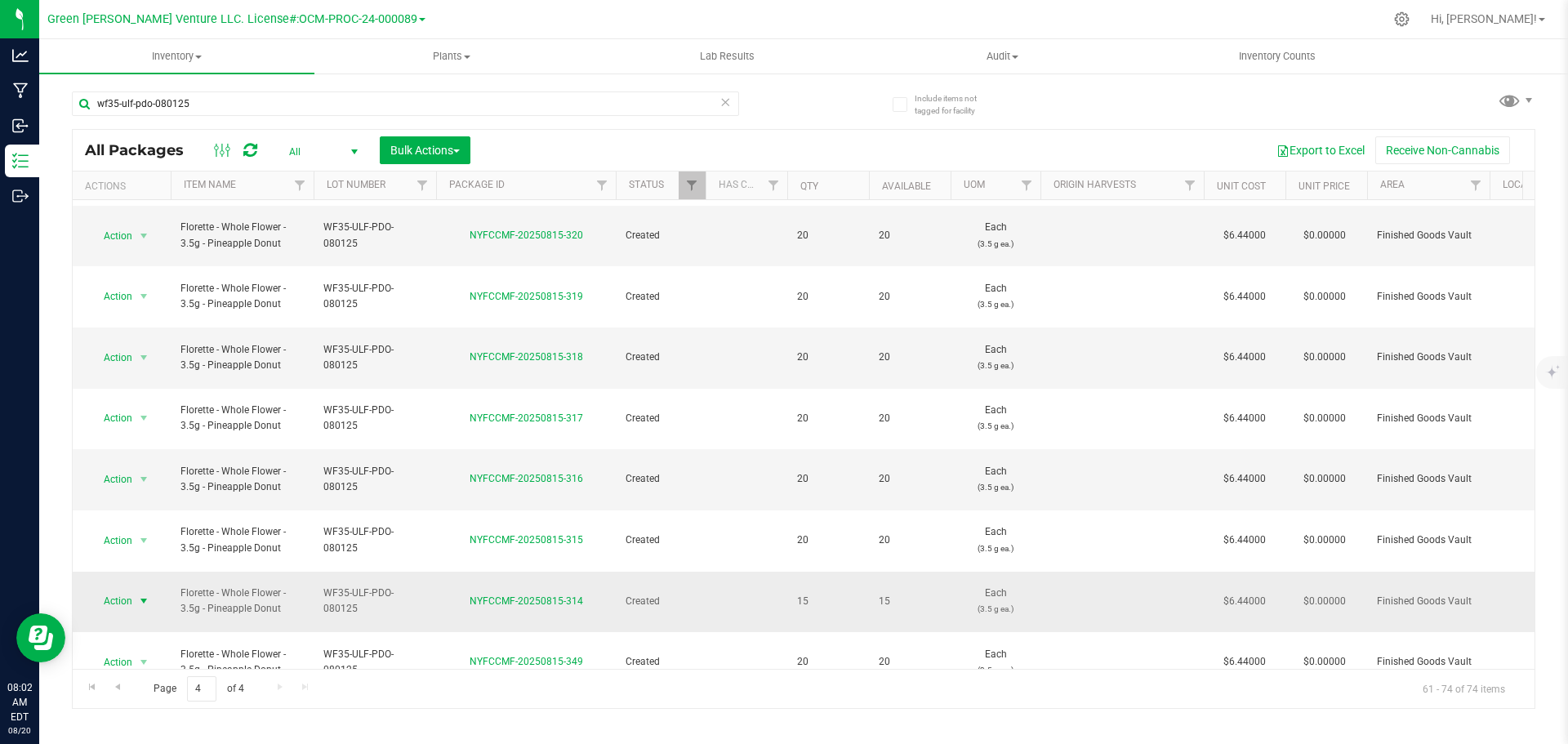
click at [132, 590] on span "Action" at bounding box center [111, 601] width 44 height 23
click at [154, 157] on li "Adjust qty" at bounding box center [142, 158] width 105 height 25
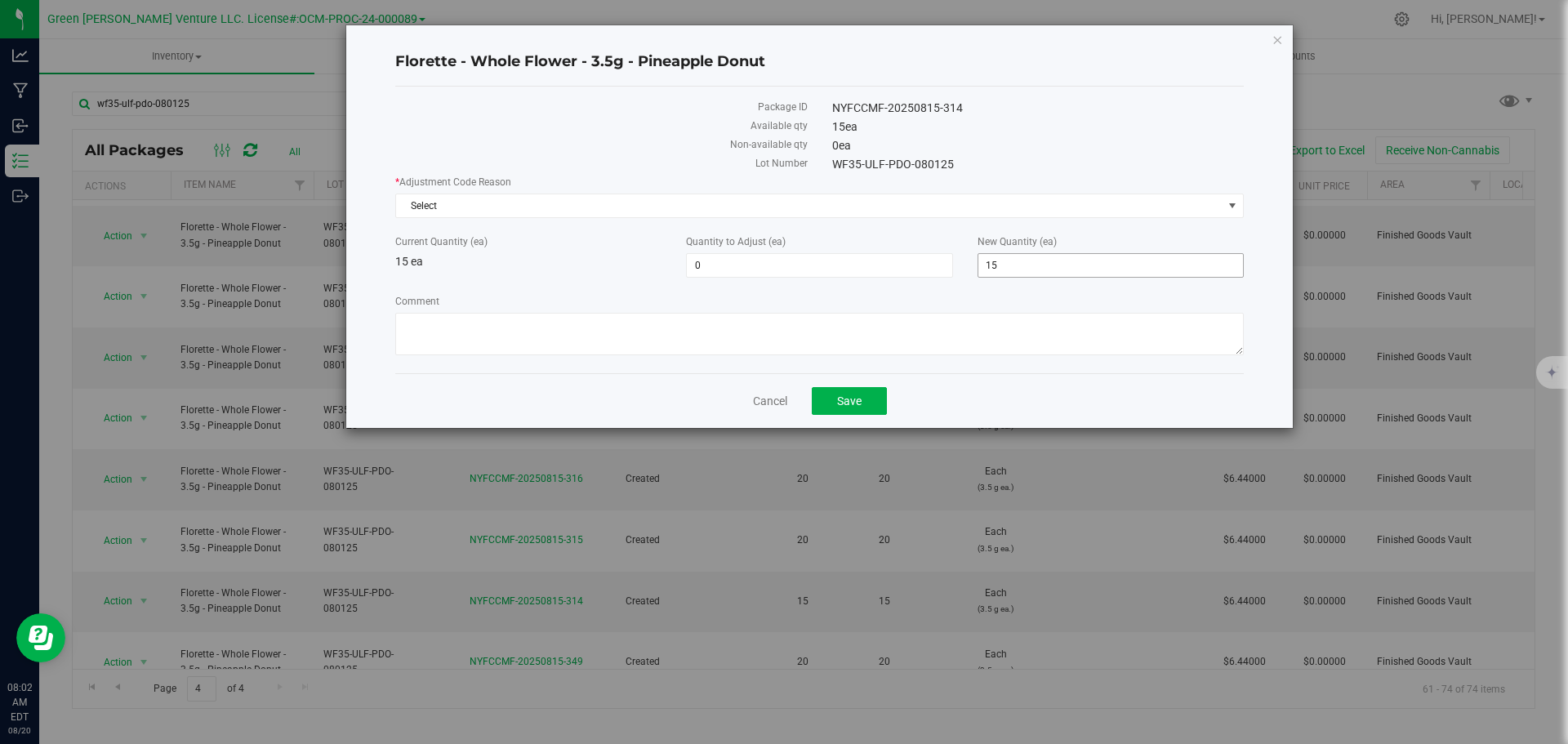
click at [1000, 266] on span "15 15" at bounding box center [1110, 266] width 266 height 25
type input "12"
type input "-3"
type input "12"
click at [891, 317] on textarea "Comment" at bounding box center [819, 335] width 848 height 43
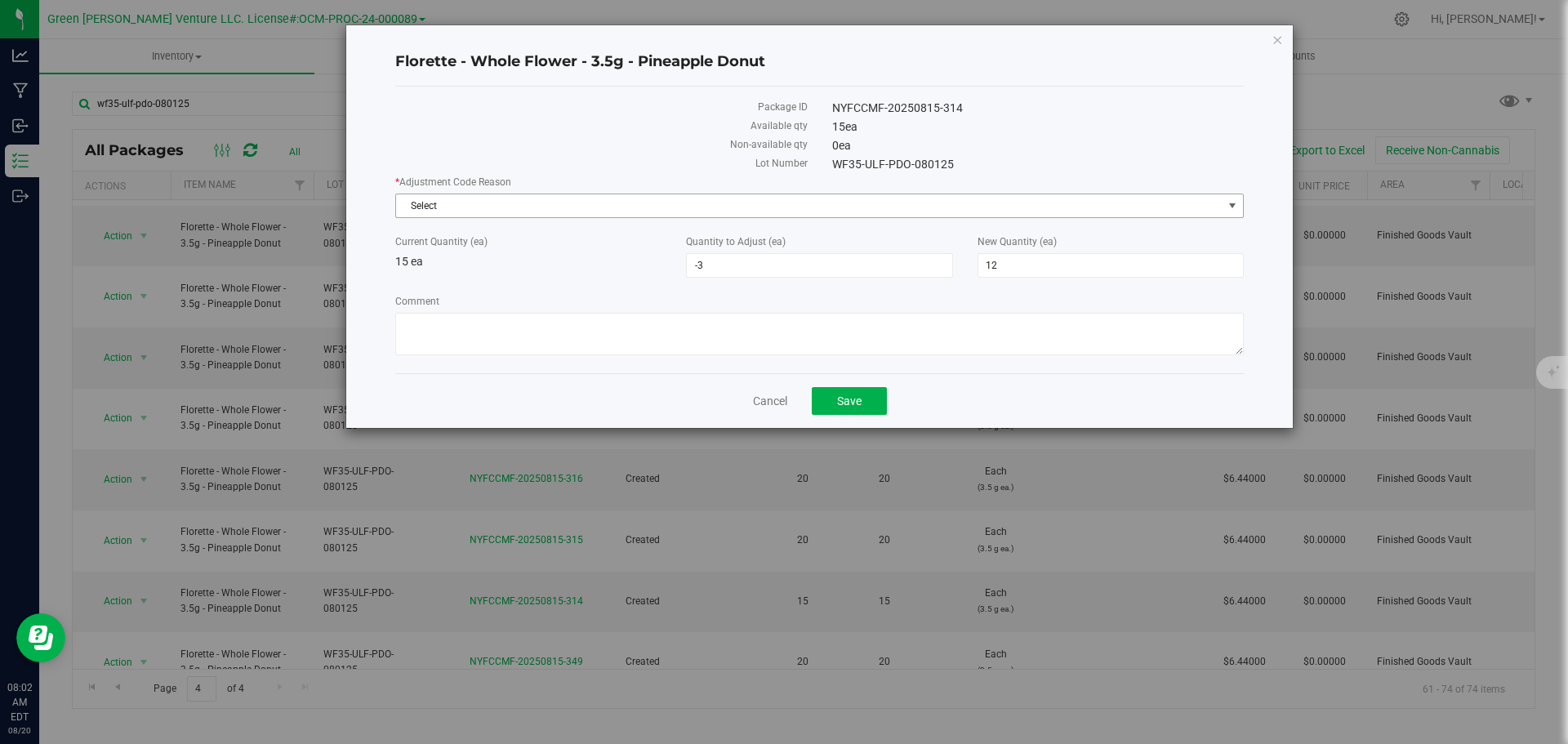
click at [531, 201] on span "Select" at bounding box center [809, 205] width 826 height 23
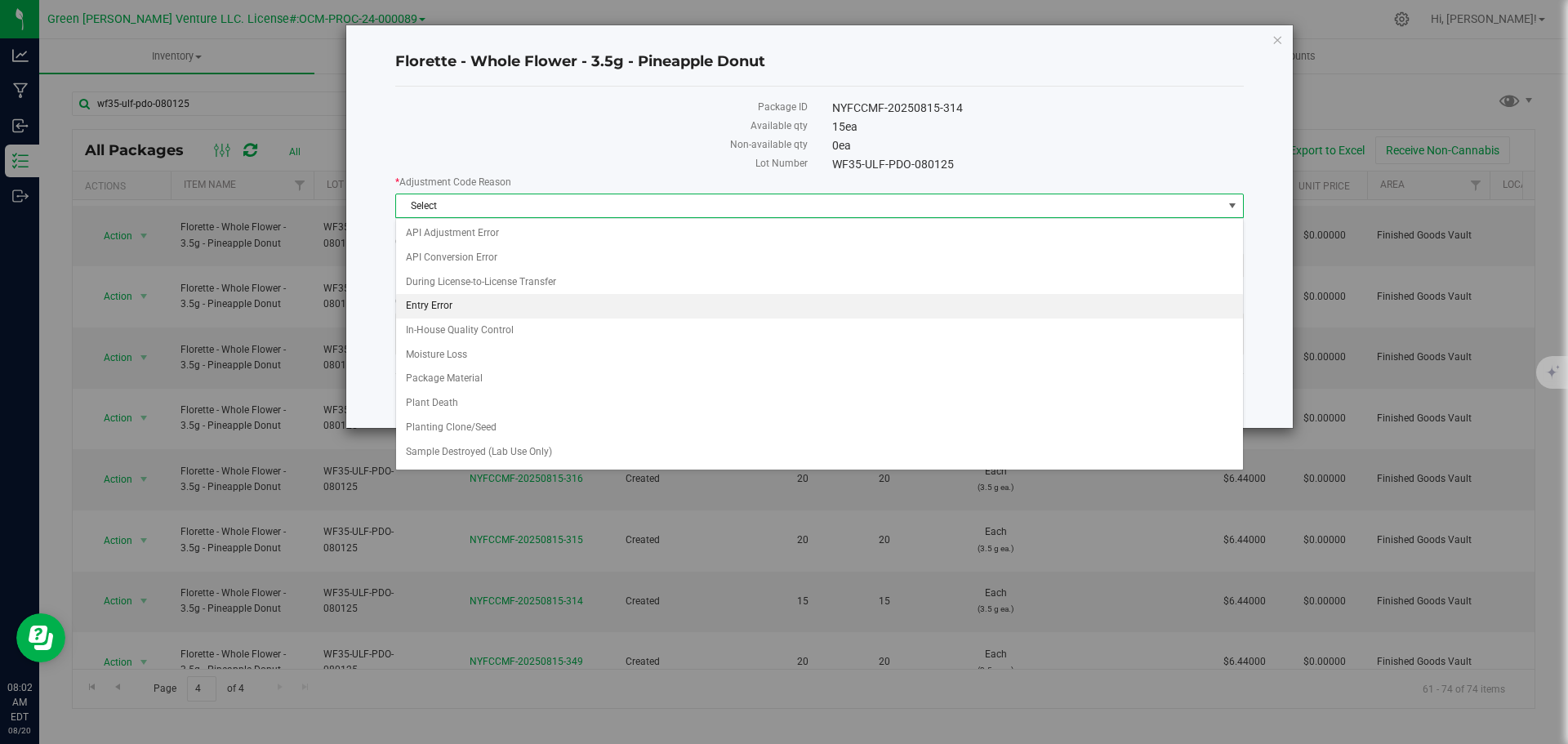
click at [492, 307] on li "Entry Error" at bounding box center [819, 306] width 847 height 25
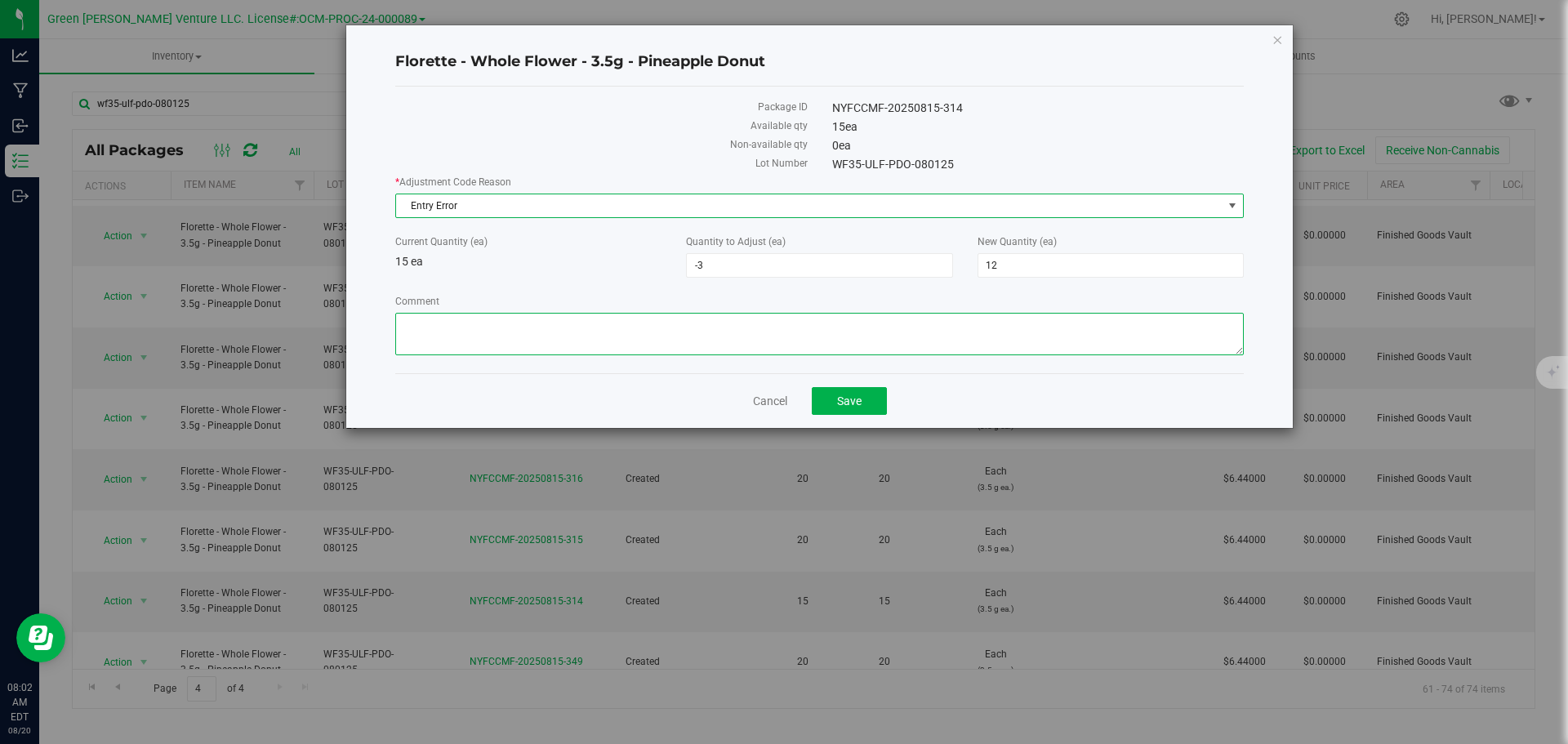
click at [454, 337] on textarea "Comment" at bounding box center [819, 335] width 848 height 43
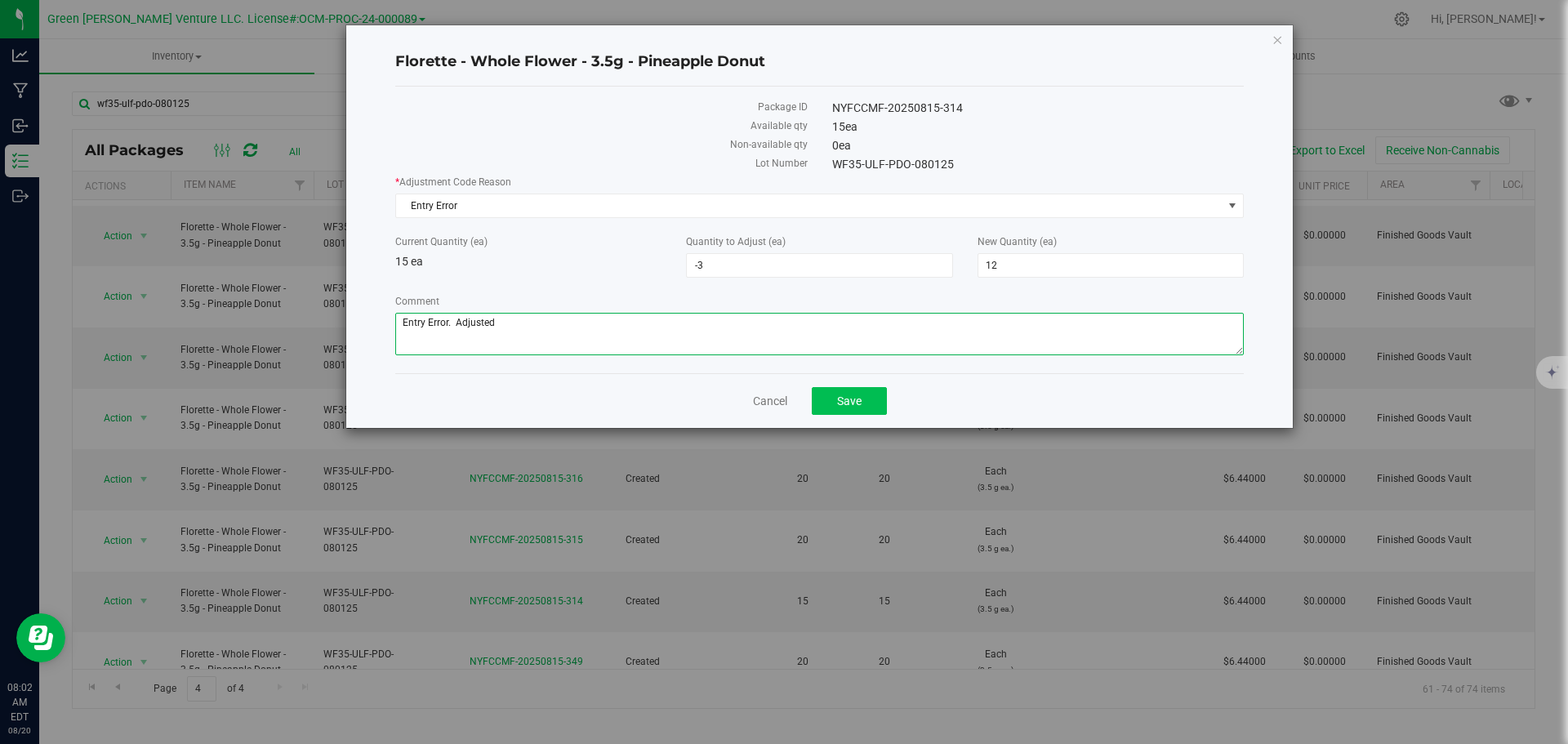
type textarea "Entry Error. Adjusted"
click at [839, 411] on button "Save" at bounding box center [849, 401] width 75 height 28
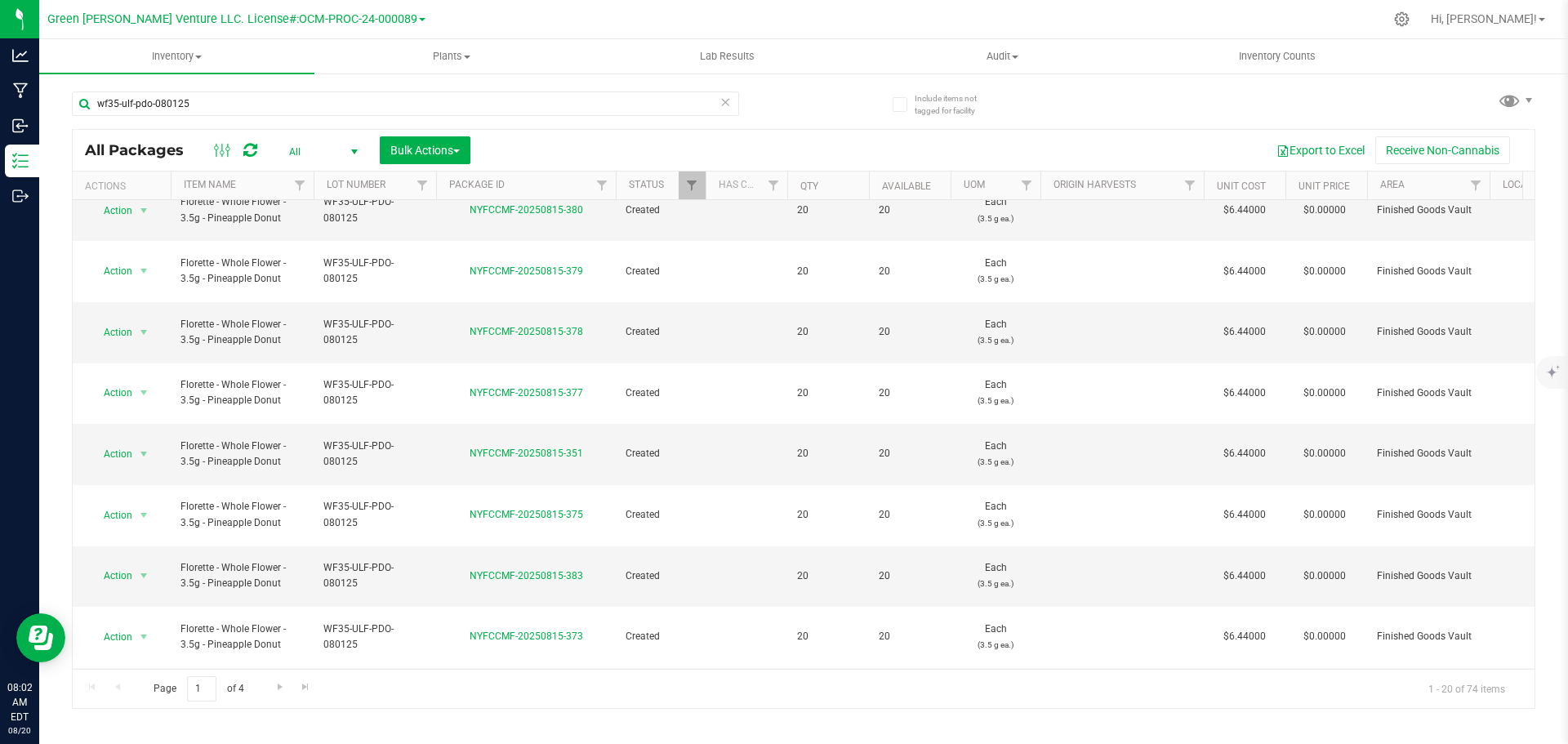
scroll to position [448, 0]
click at [280, 684] on span "Go to the next page" at bounding box center [280, 687] width 13 height 13
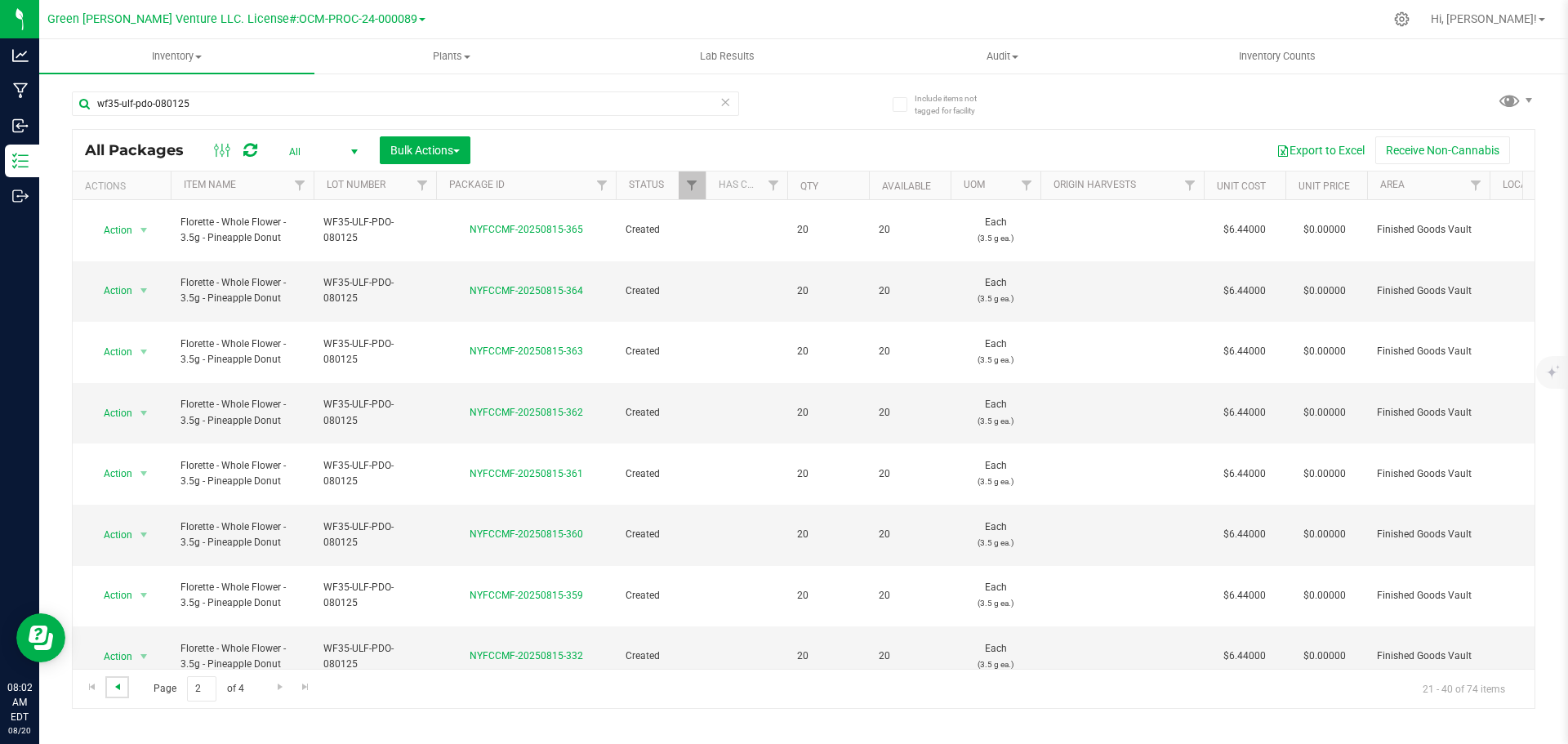
click at [114, 684] on span "Go to the previous page" at bounding box center [117, 687] width 13 height 13
click at [302, 690] on span "Go to the last page" at bounding box center [305, 687] width 13 height 13
click at [310, 688] on span "Go to the last page" at bounding box center [305, 687] width 13 height 13
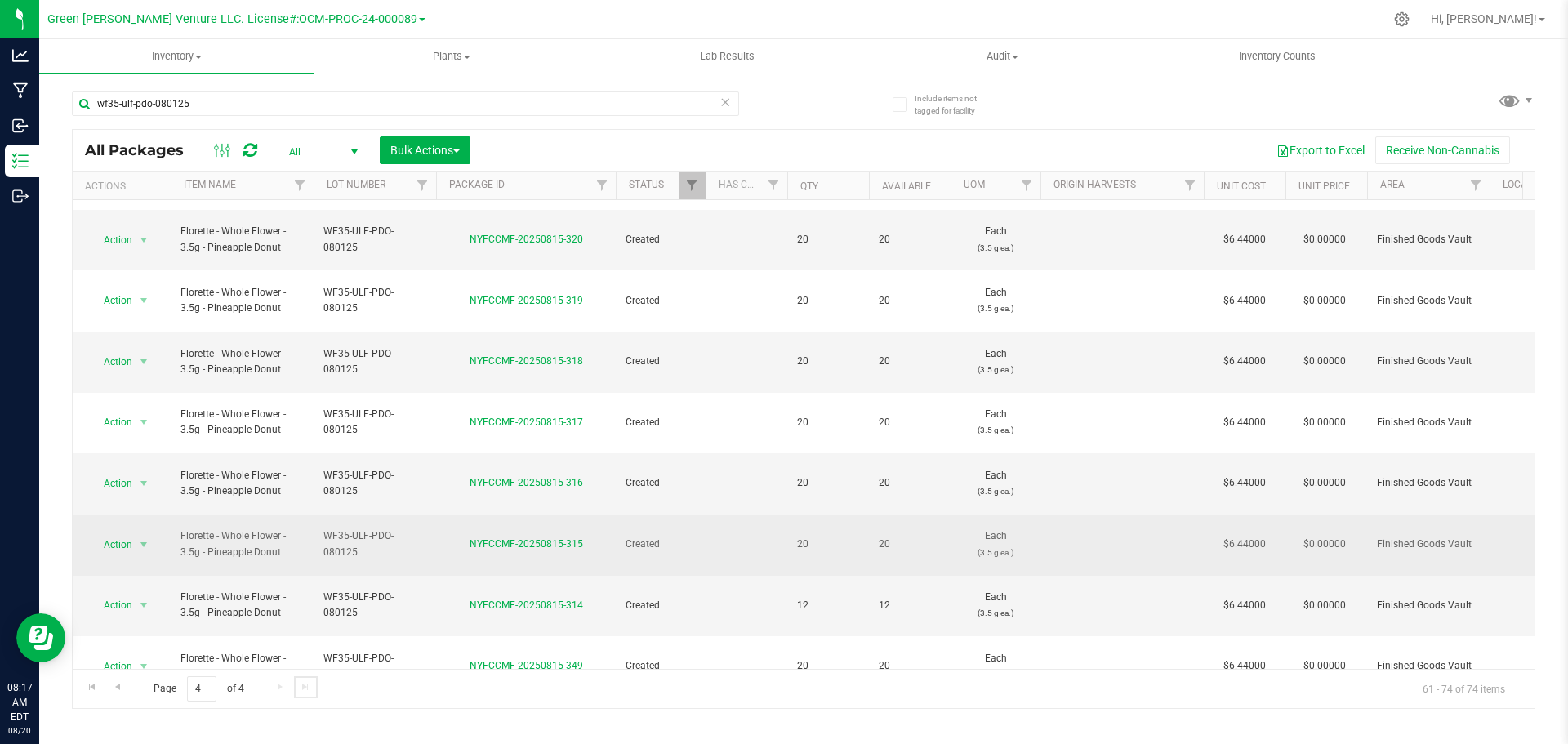
scroll to position [177, 0]
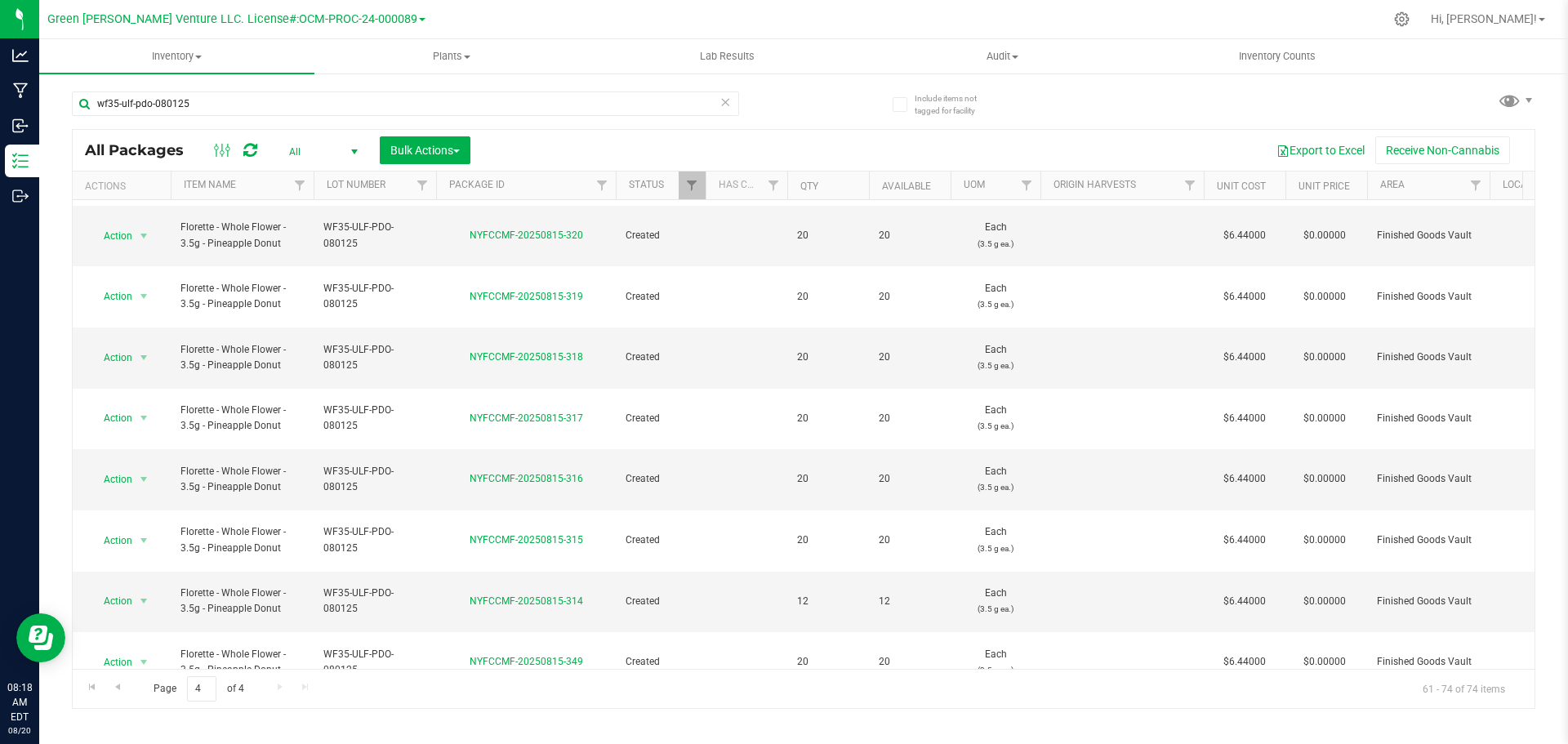
click at [139, 592] on li "See history" at bounding box center [142, 604] width 105 height 25
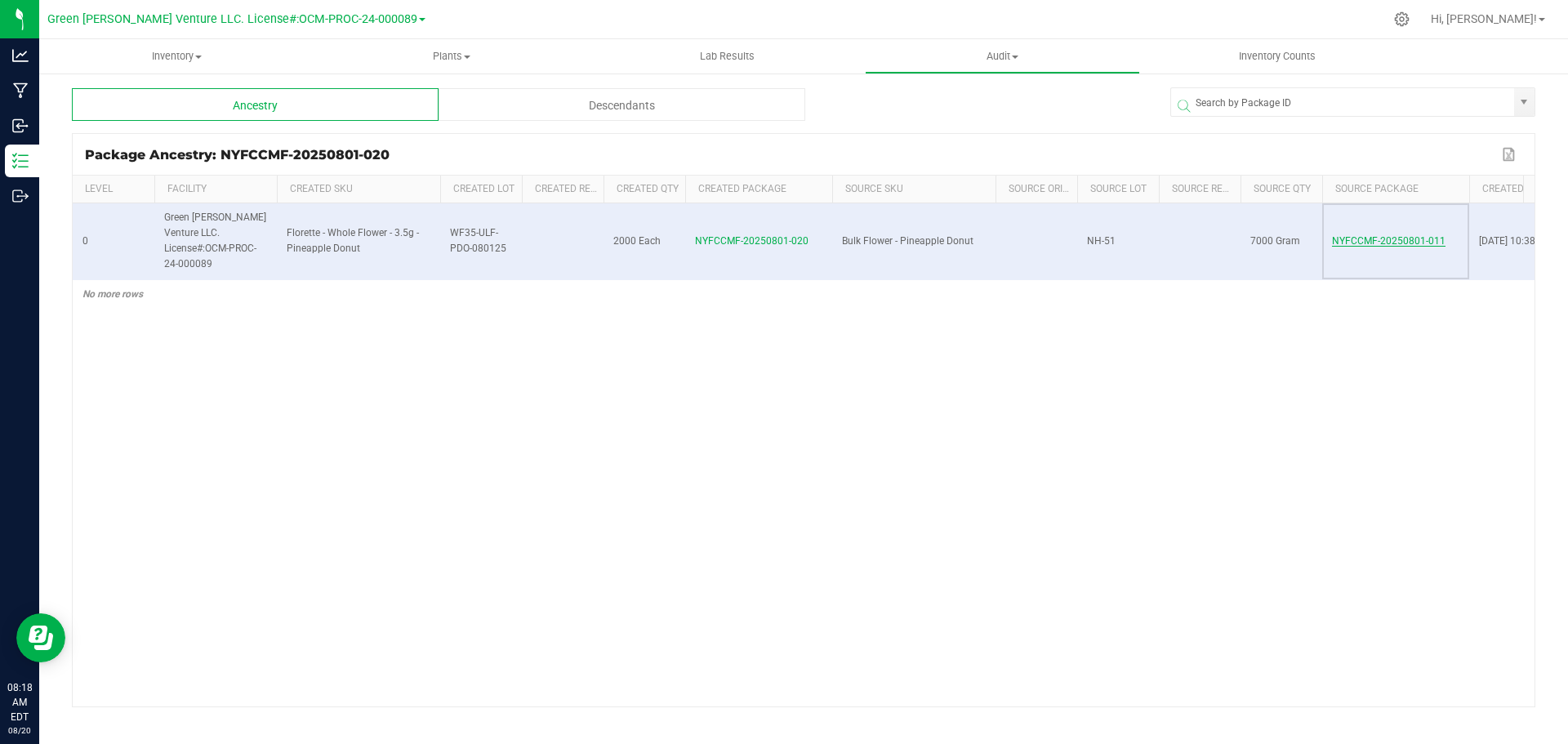
click at [1404, 235] on span "NYFCCMF-20250801-011" at bounding box center [1388, 240] width 113 height 11
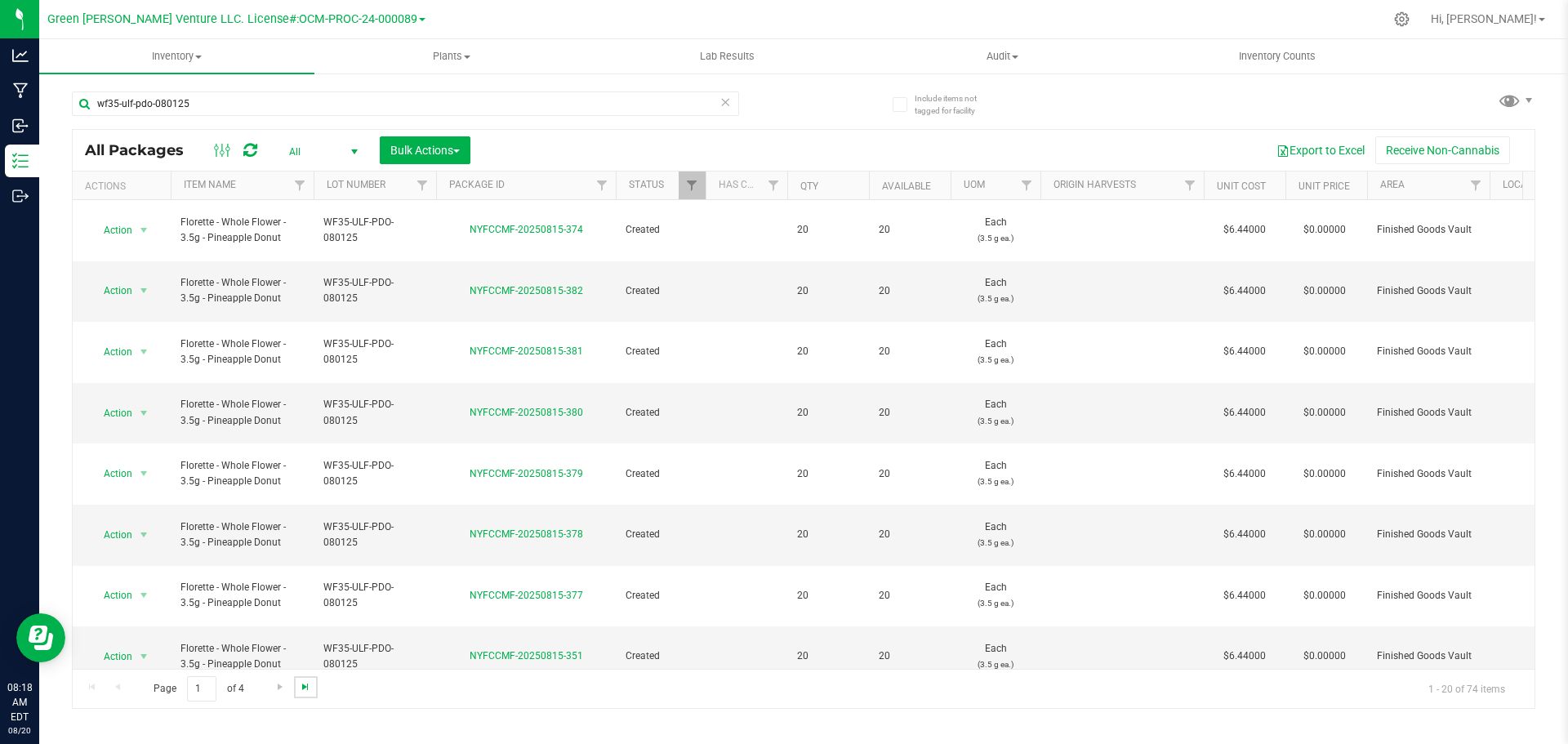
click at [308, 685] on span "Go to the last page" at bounding box center [305, 687] width 13 height 13
click at [123, 279] on span "Action" at bounding box center [111, 290] width 44 height 23
click at [134, 279] on span "select" at bounding box center [144, 290] width 20 height 23
click at [144, 547] on li "See history" at bounding box center [142, 558] width 105 height 25
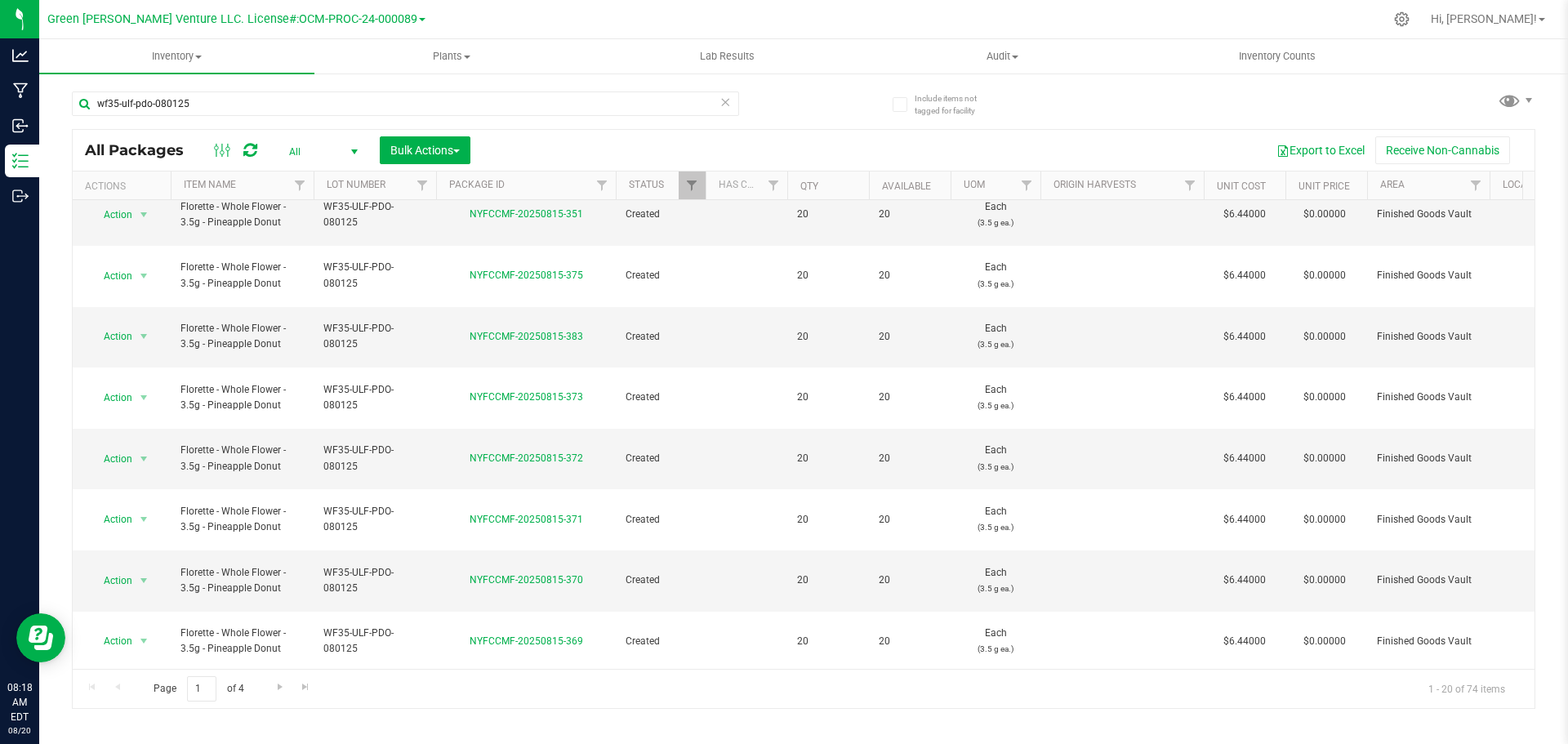
scroll to position [448, 0]
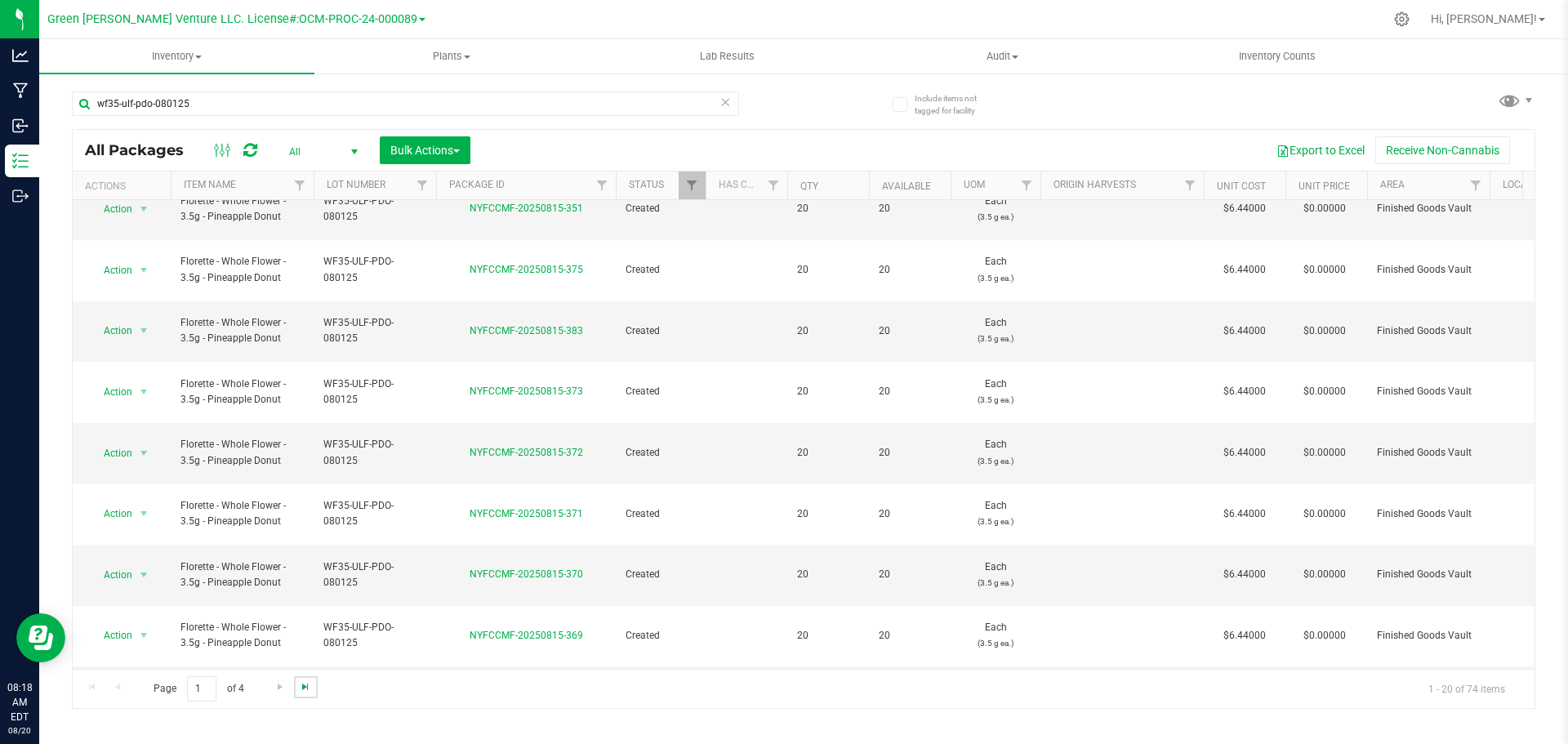
click at [307, 689] on span "Go to the last page" at bounding box center [305, 687] width 13 height 13
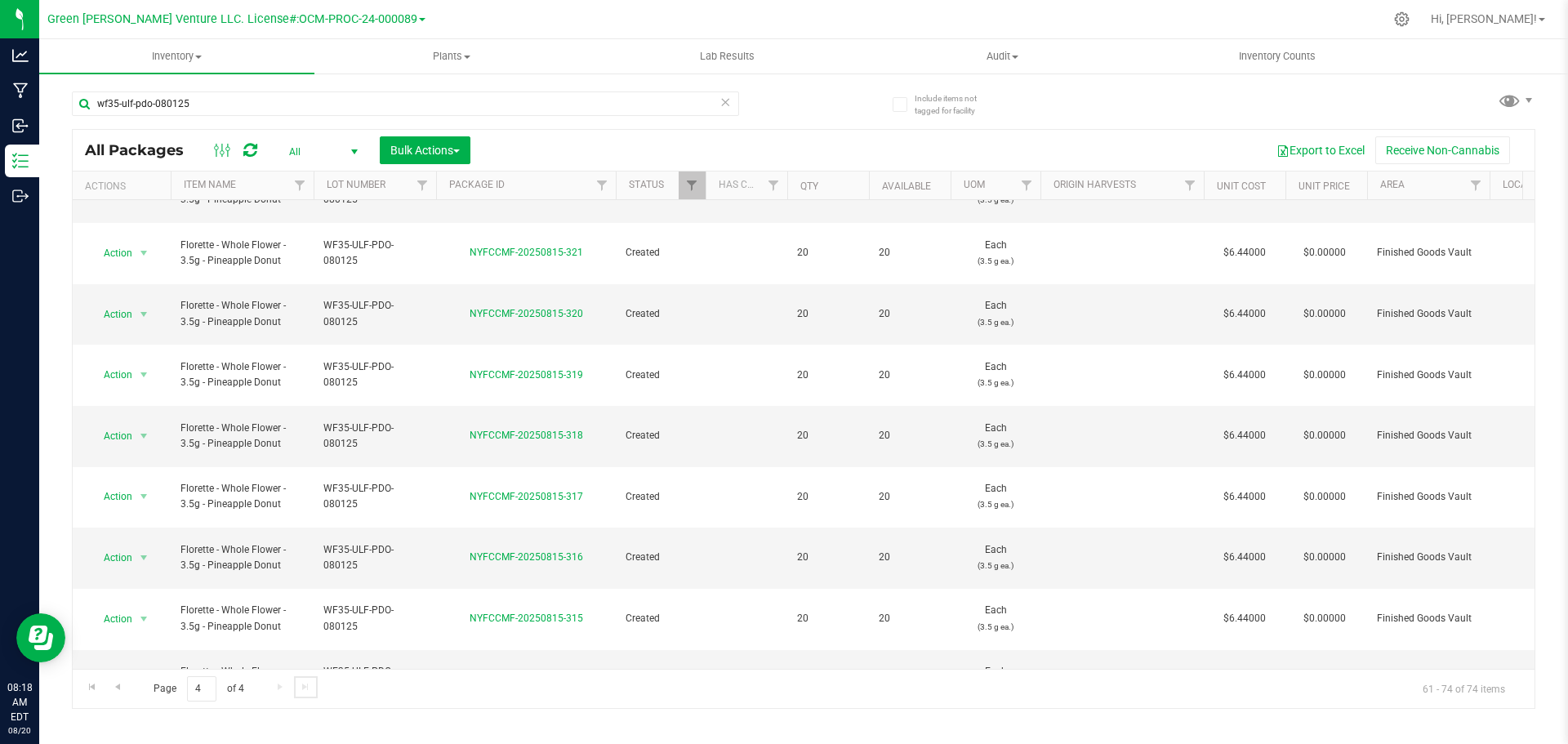
scroll to position [177, 0]
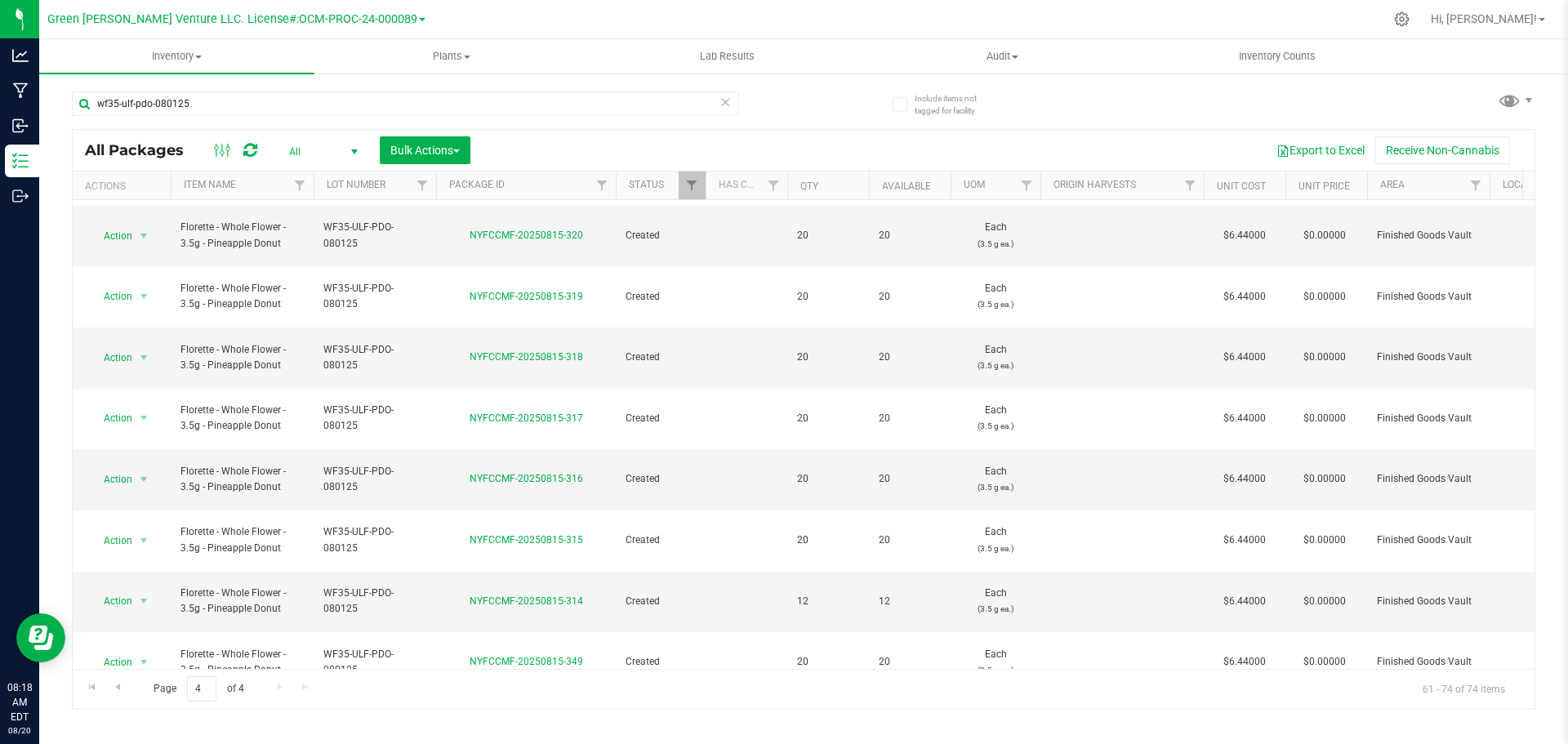
click at [133, 346] on li "Adjust qty" at bounding box center [142, 341] width 105 height 25
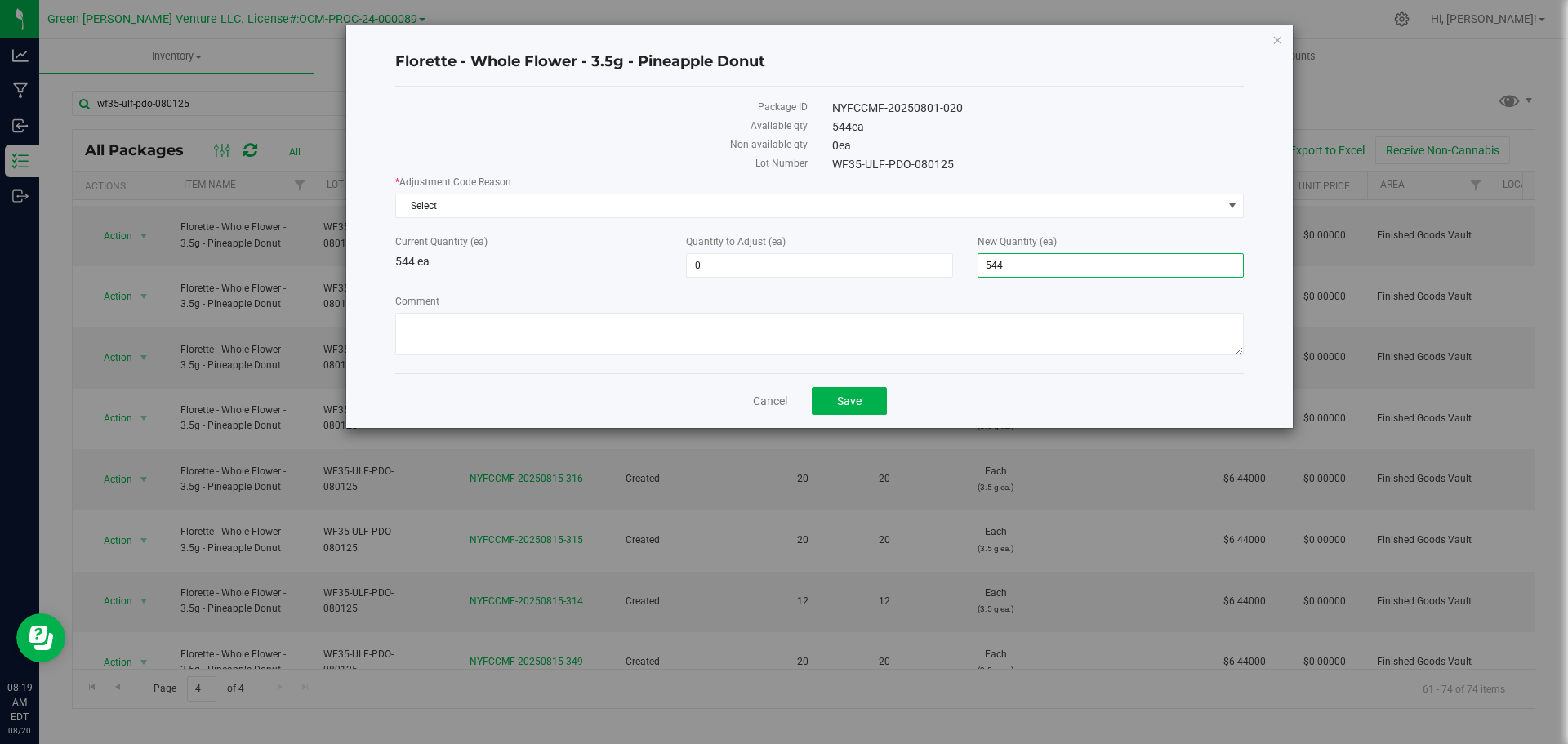
drag, startPoint x: 1015, startPoint y: 267, endPoint x: 975, endPoint y: 270, distance: 40.1
click at [975, 270] on div "New Quantity (ea) 544 544" at bounding box center [1111, 256] width 291 height 43
type input "0"
type input "-544"
type input "0"
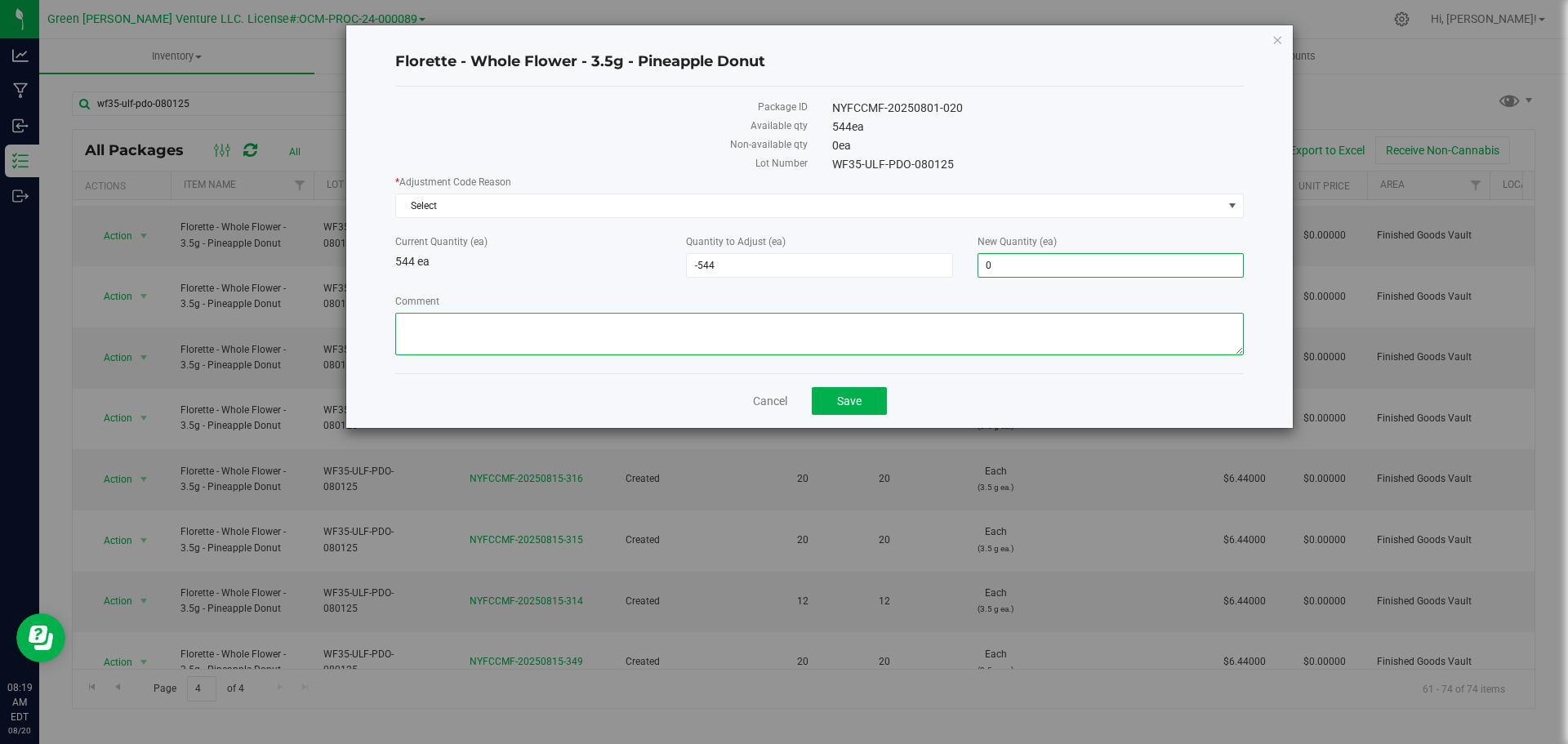
click at [653, 335] on textarea "Comment" at bounding box center [819, 335] width 848 height 43
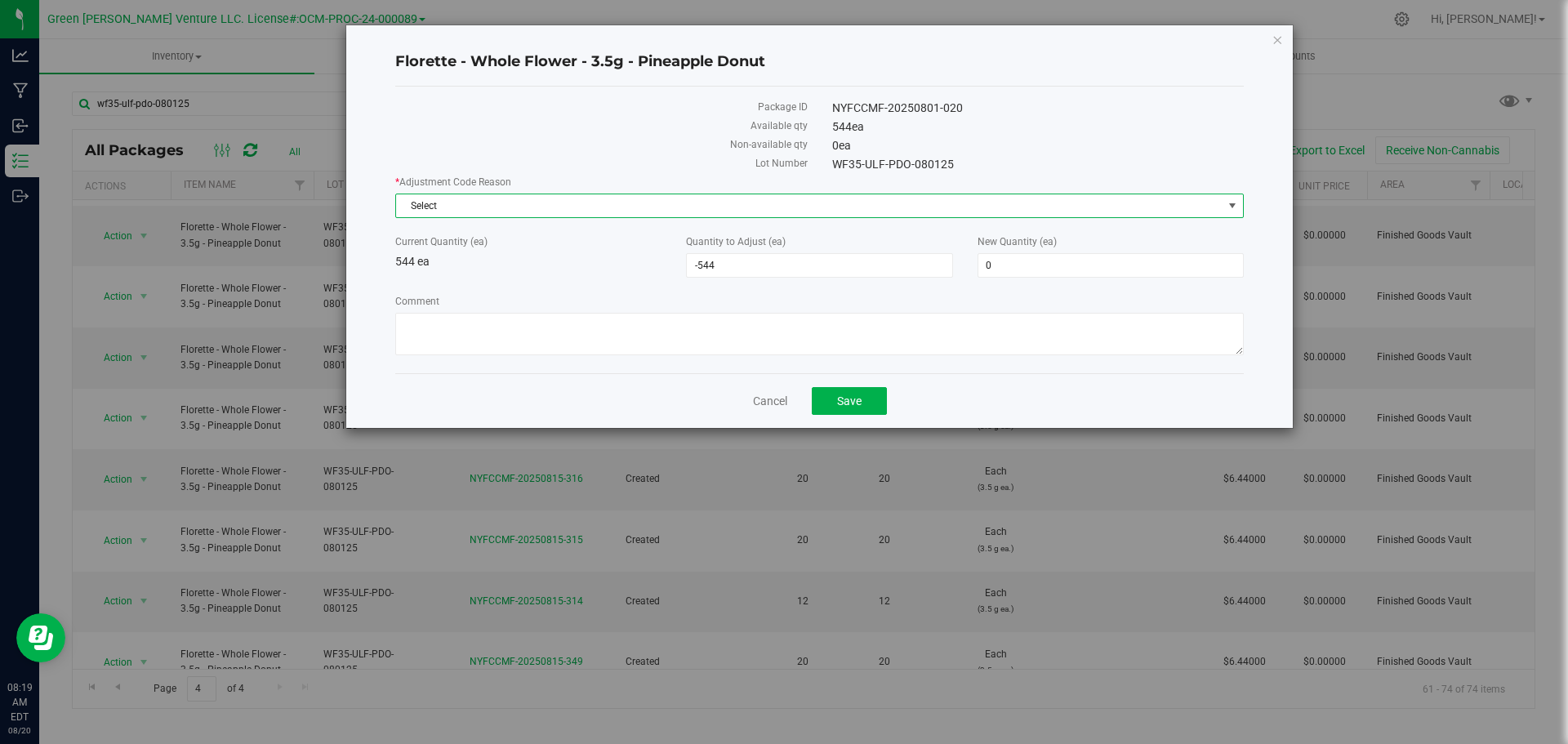
click at [507, 211] on span "Select" at bounding box center [809, 205] width 826 height 23
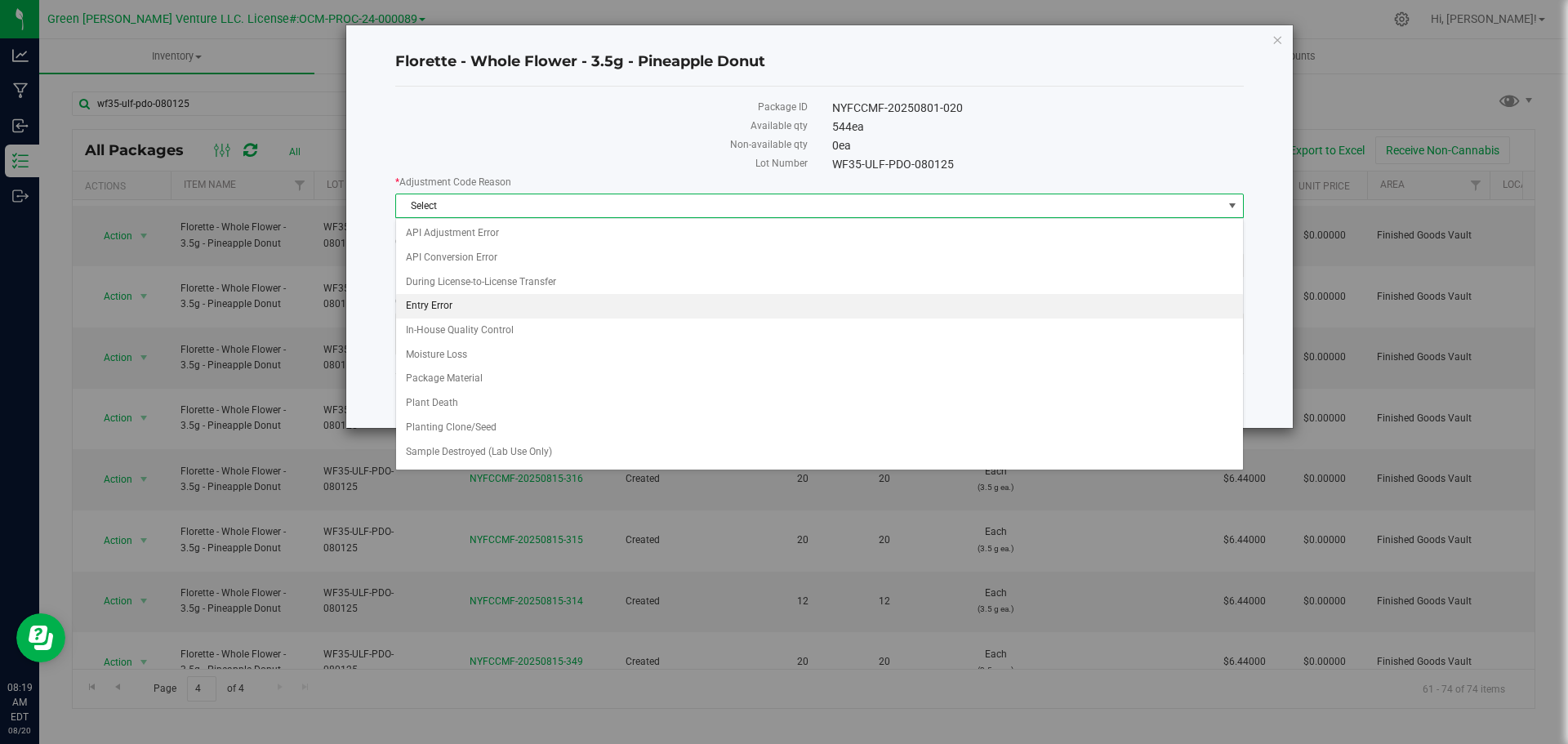
click at [467, 302] on li "Entry Error" at bounding box center [819, 306] width 847 height 25
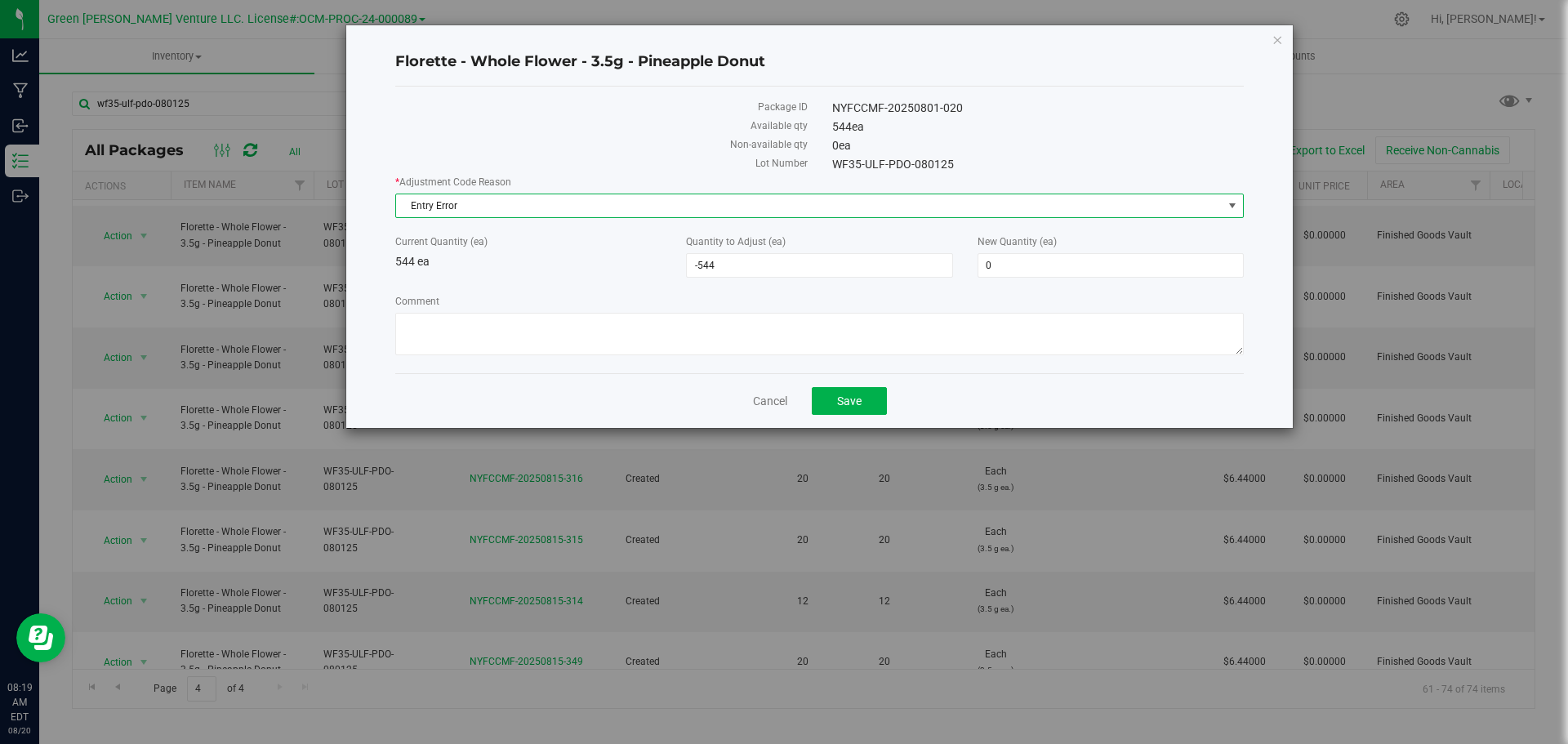
click at [454, 359] on div "Comment" at bounding box center [819, 328] width 848 height 66
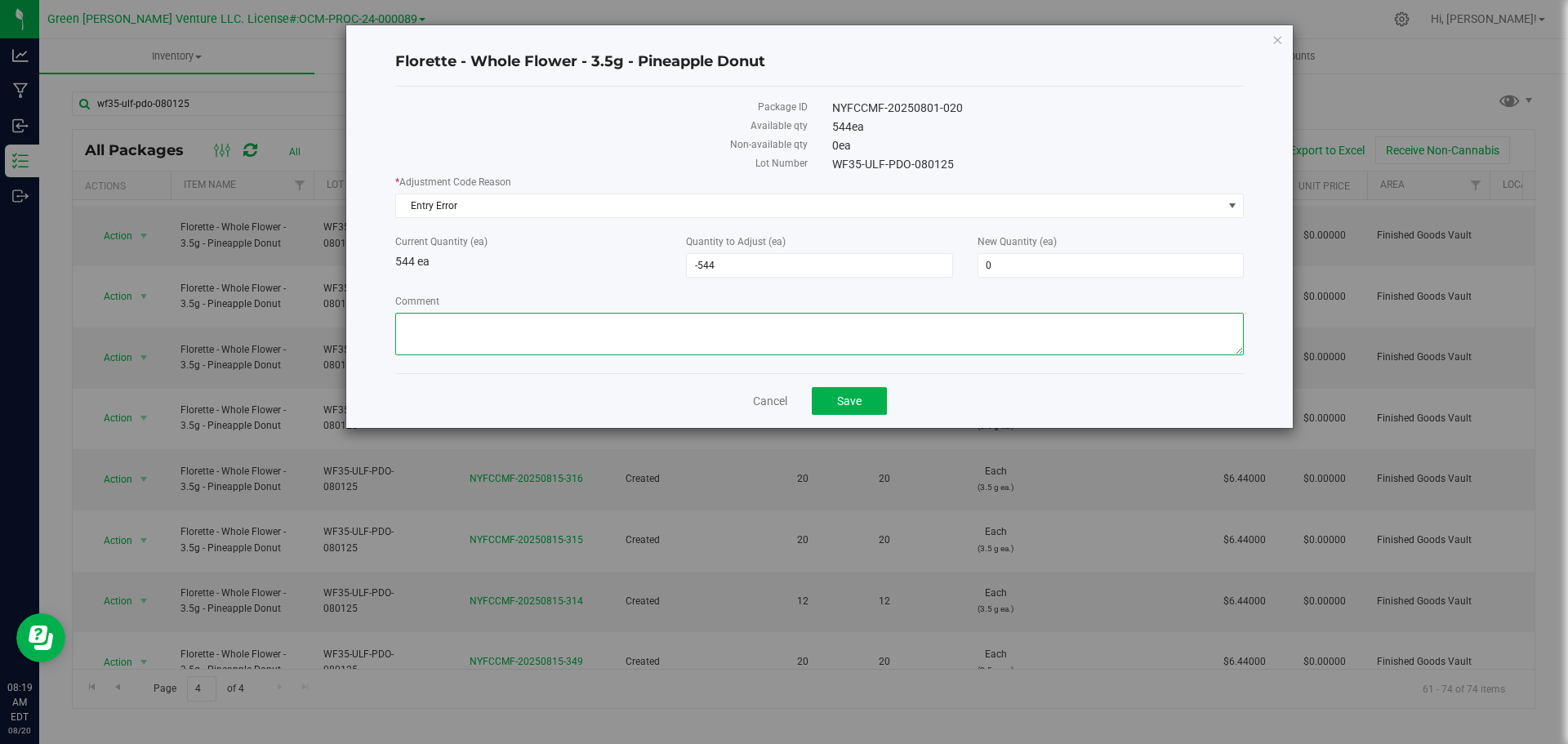
click at [448, 333] on textarea "Comment" at bounding box center [819, 335] width 848 height 43
click at [465, 322] on textarea "Comment" at bounding box center [819, 335] width 848 height 43
type textarea "Entry Error. Adjusted"
click at [870, 403] on button "Save" at bounding box center [849, 401] width 75 height 28
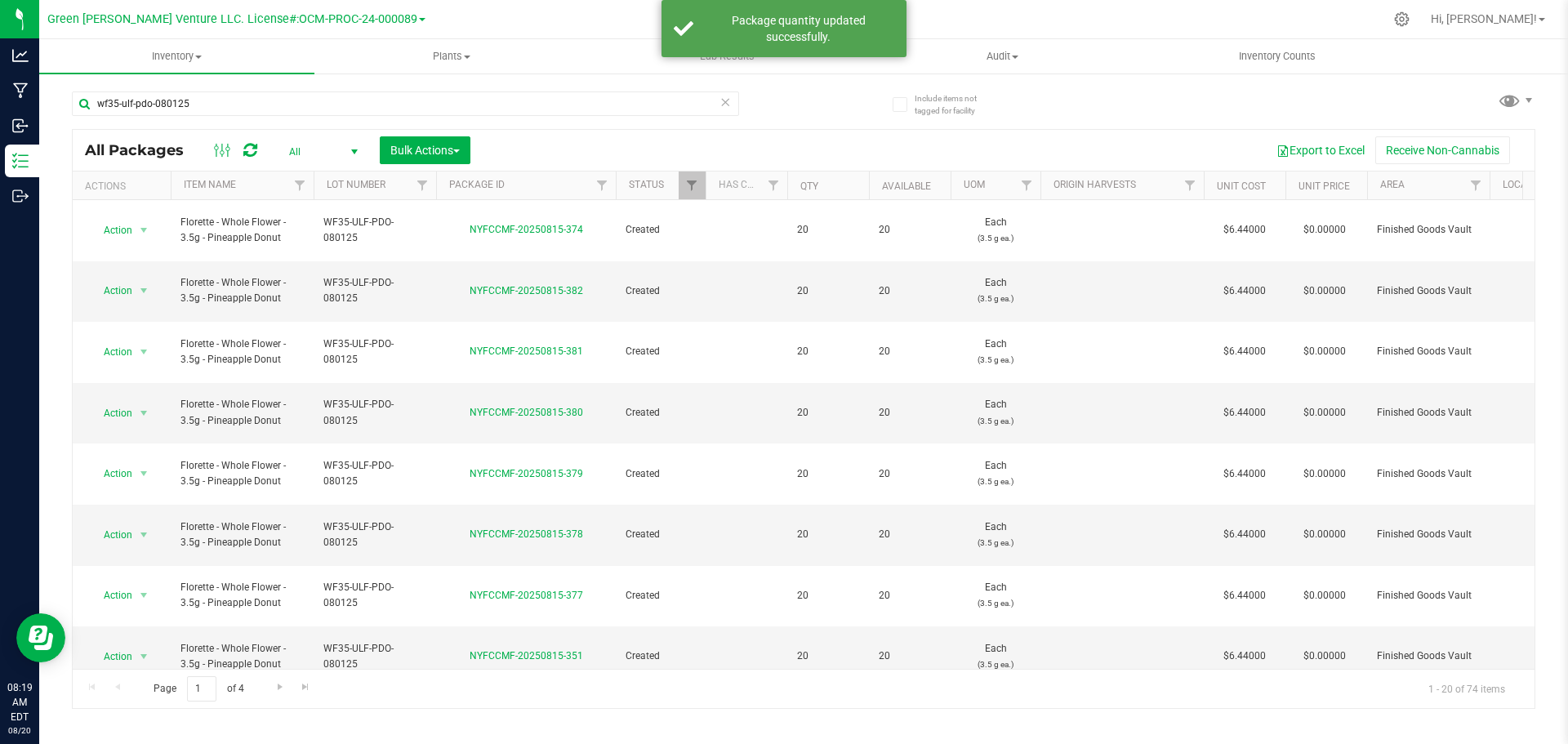
scroll to position [448, 0]
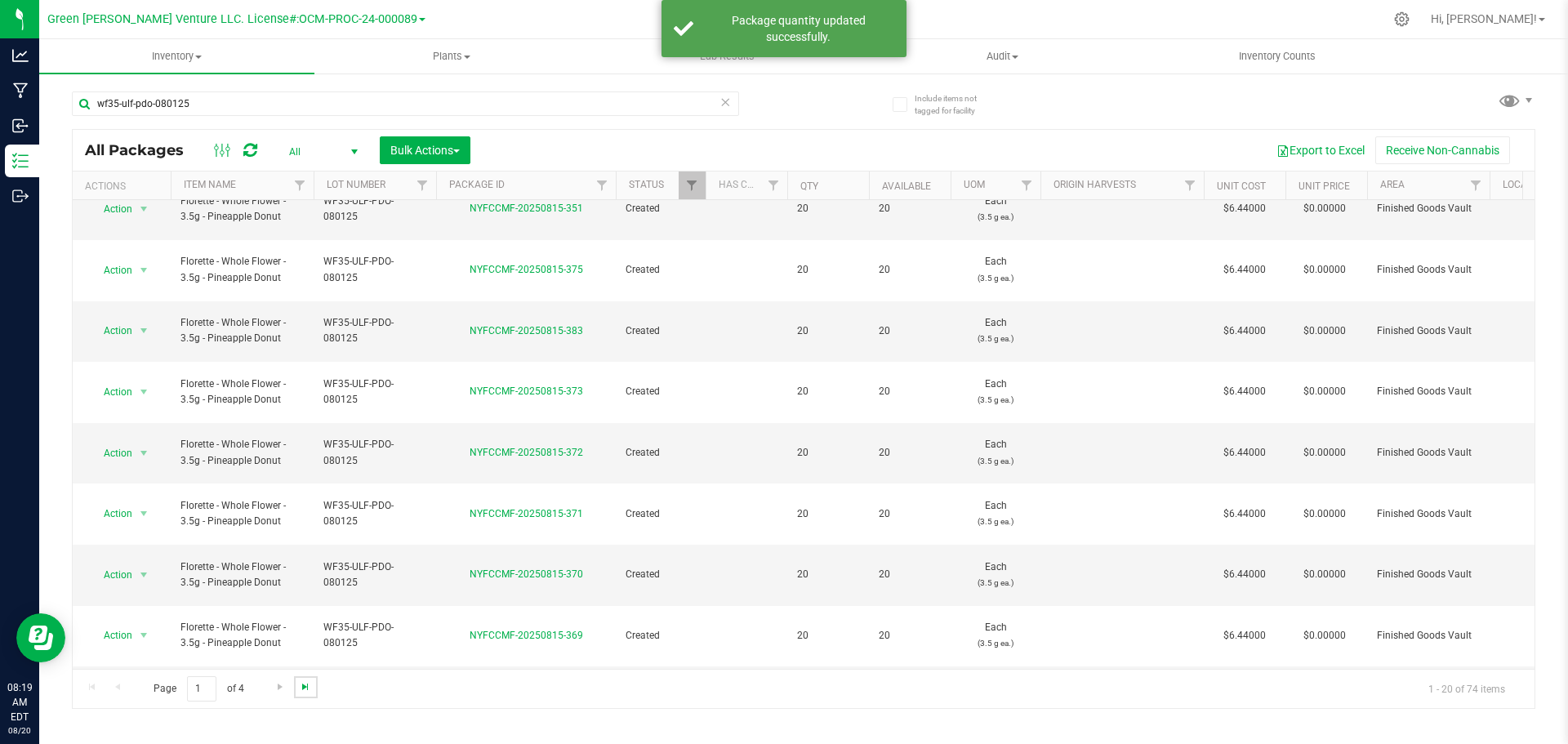
click at [309, 689] on span "Go to the last page" at bounding box center [305, 687] width 13 height 13
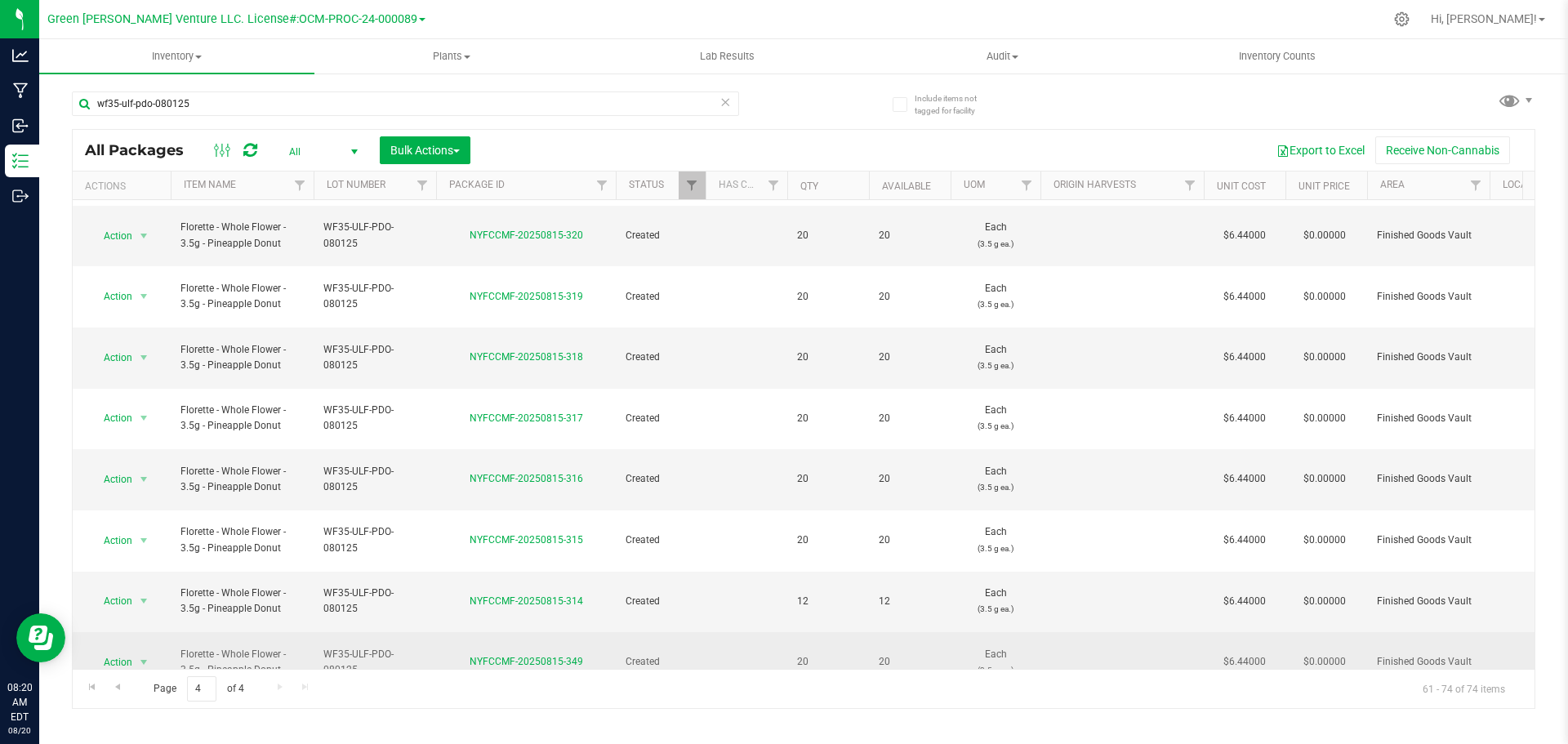
drag, startPoint x: 806, startPoint y: 497, endPoint x: 790, endPoint y: 500, distance: 16.3
click at [790, 632] on td "20" at bounding box center [828, 663] width 82 height 61
click at [770, 632] on td at bounding box center [746, 663] width 82 height 61
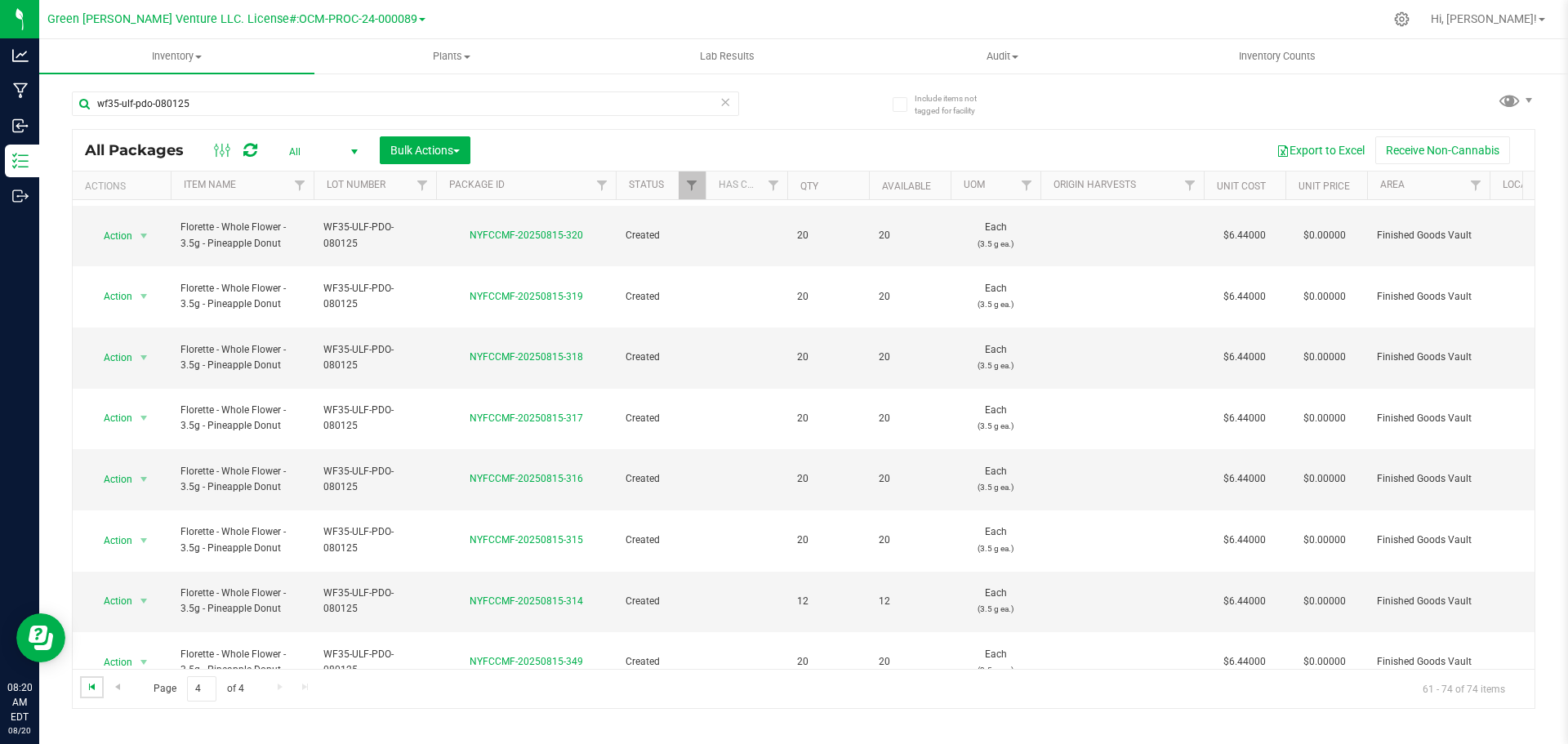
click at [95, 690] on span "Go to the first page" at bounding box center [92, 687] width 13 height 13
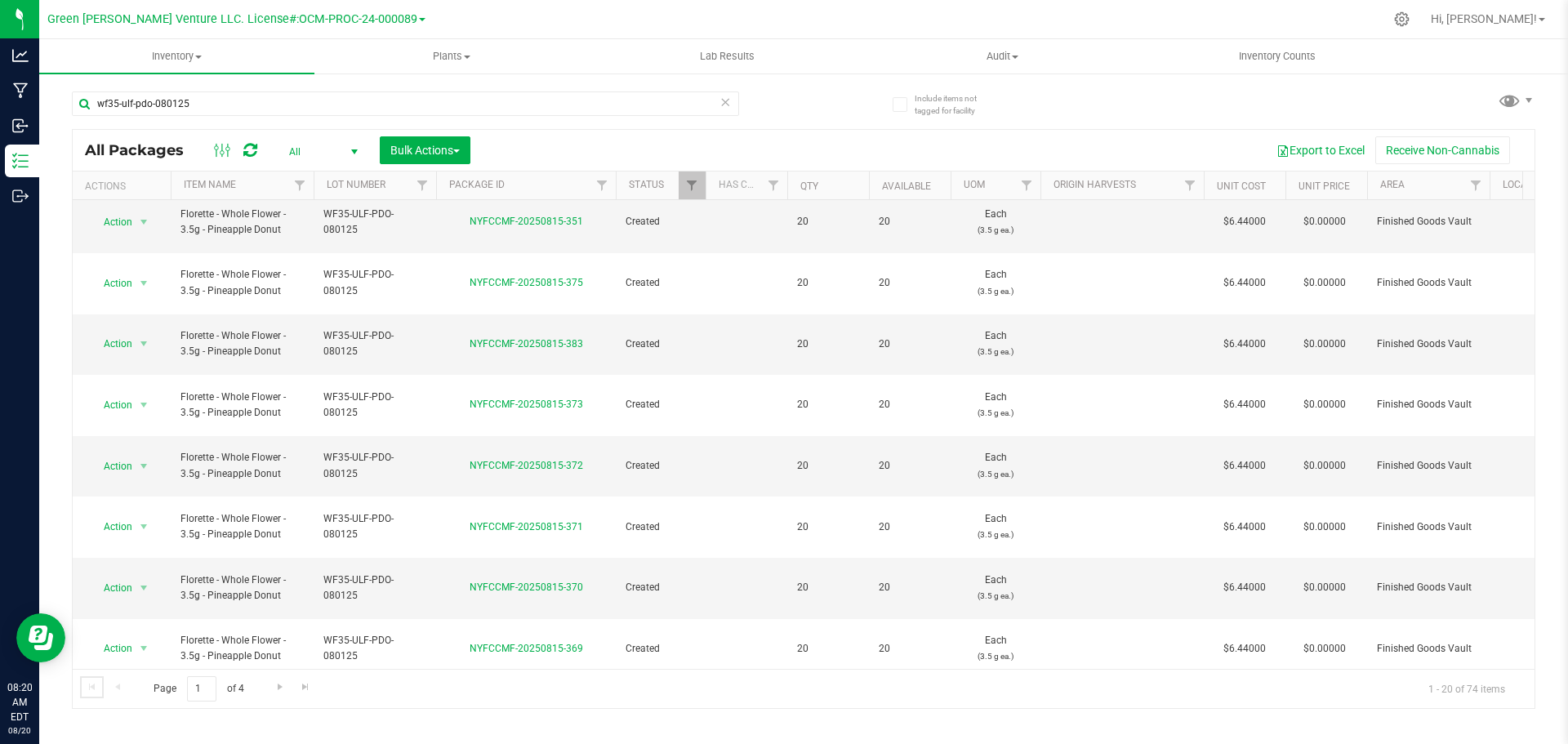
scroll to position [448, 0]
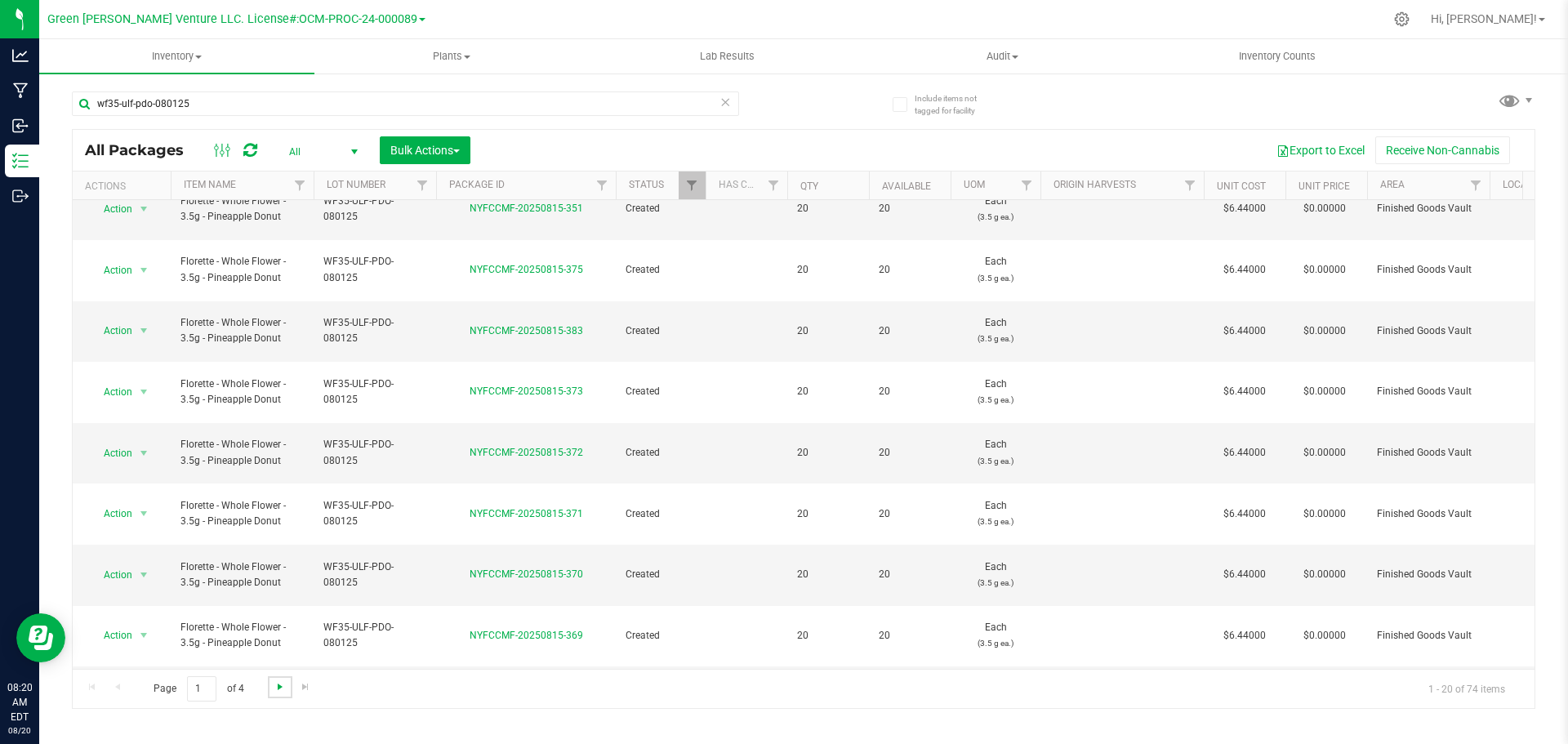
click at [282, 686] on span "Go to the next page" at bounding box center [280, 687] width 13 height 13
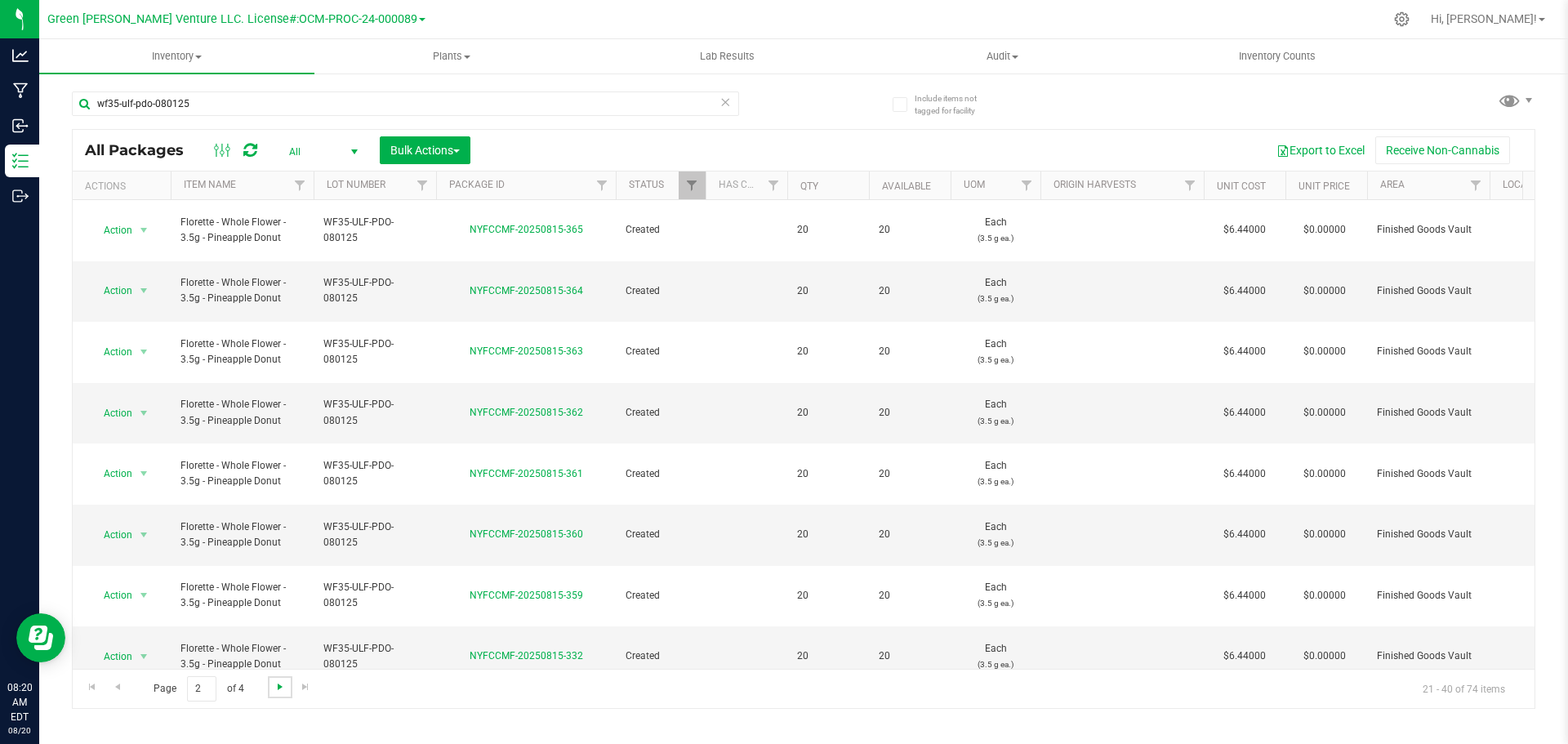
click at [282, 686] on span "Go to the next page" at bounding box center [280, 687] width 13 height 13
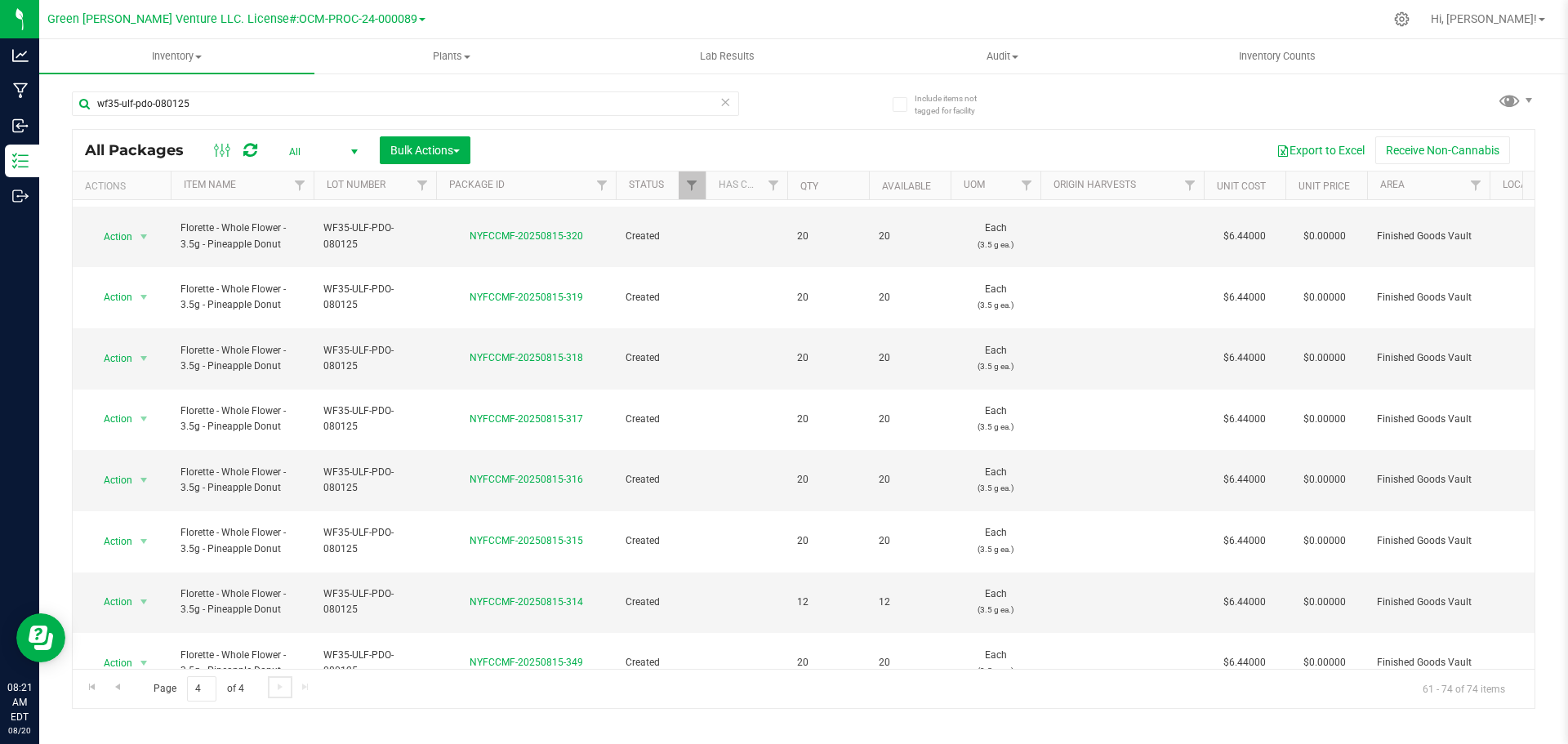
scroll to position [177, 0]
click at [525, 185] on th "Package ID" at bounding box center [526, 186] width 180 height 29
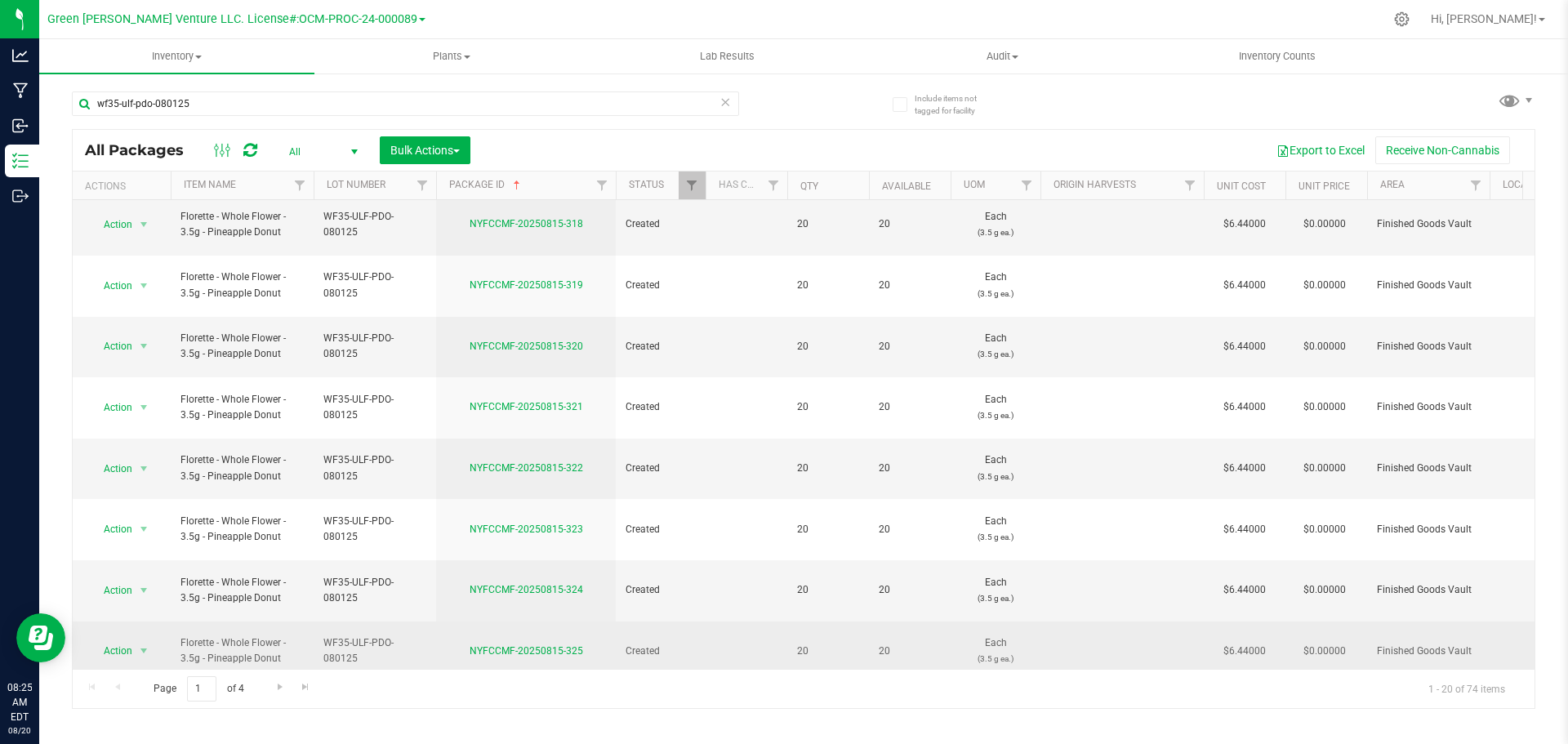
scroll to position [449, 0]
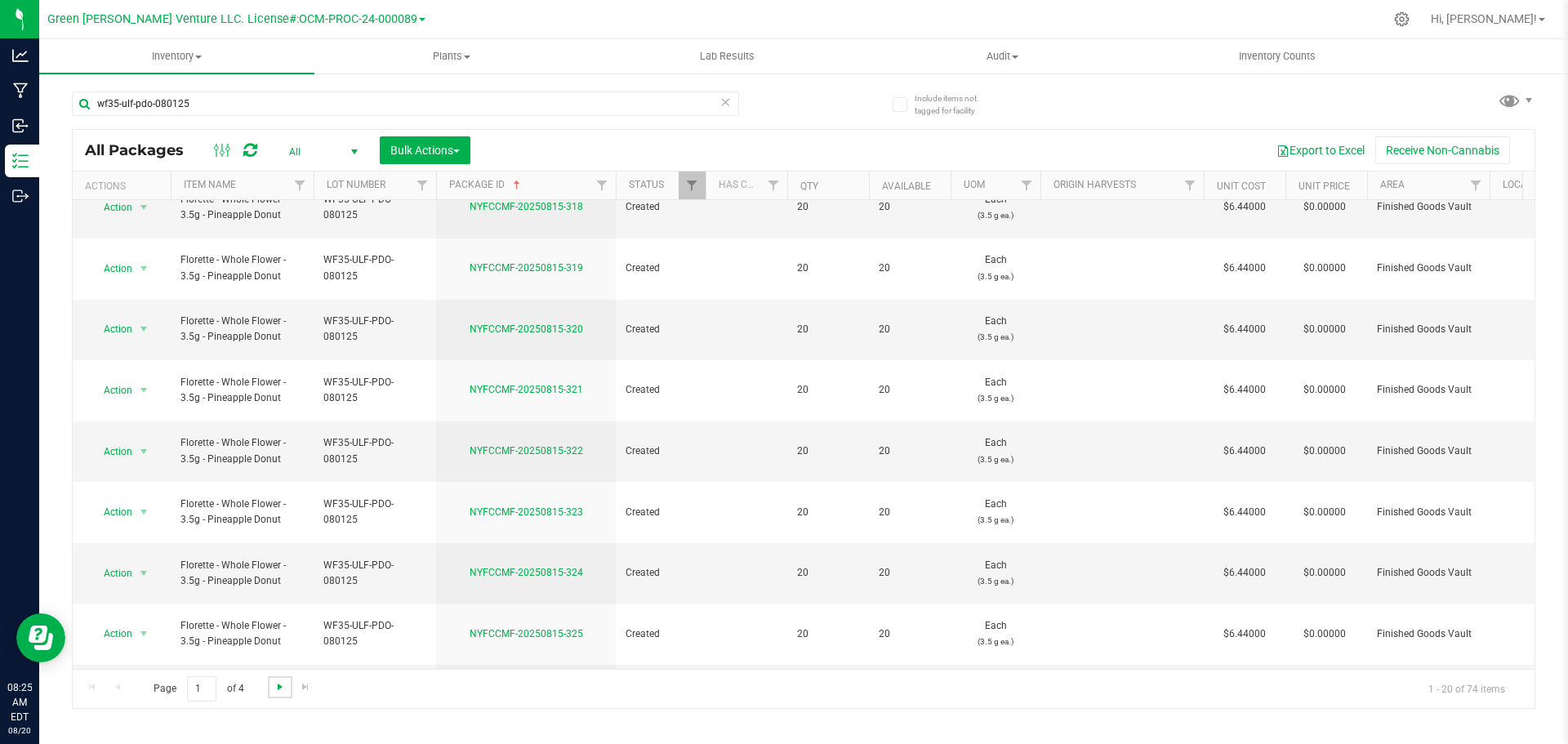
click at [281, 690] on span "Go to the next page" at bounding box center [280, 687] width 13 height 13
click at [306, 686] on span "Go to the last page" at bounding box center [305, 687] width 13 height 13
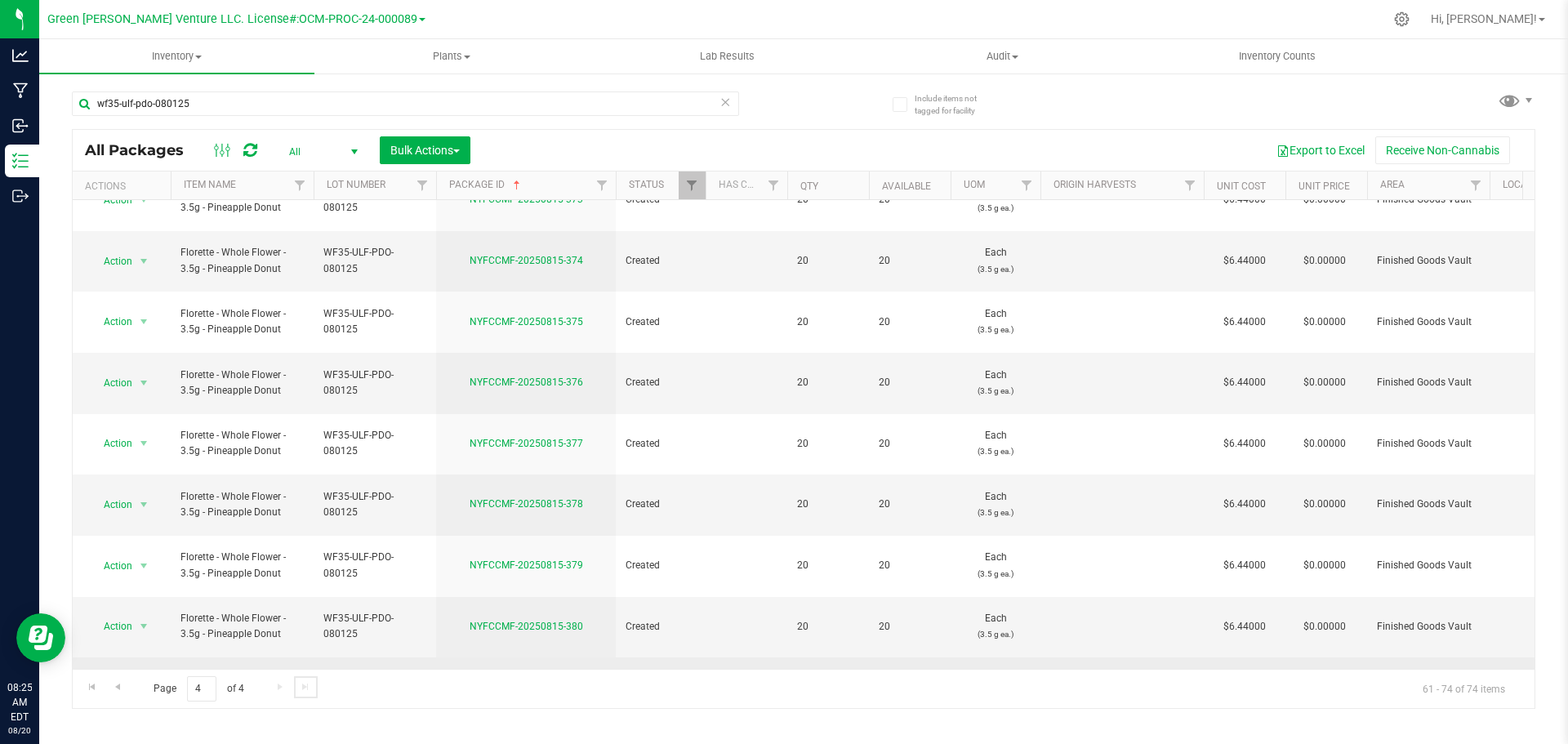
scroll to position [176, 0]
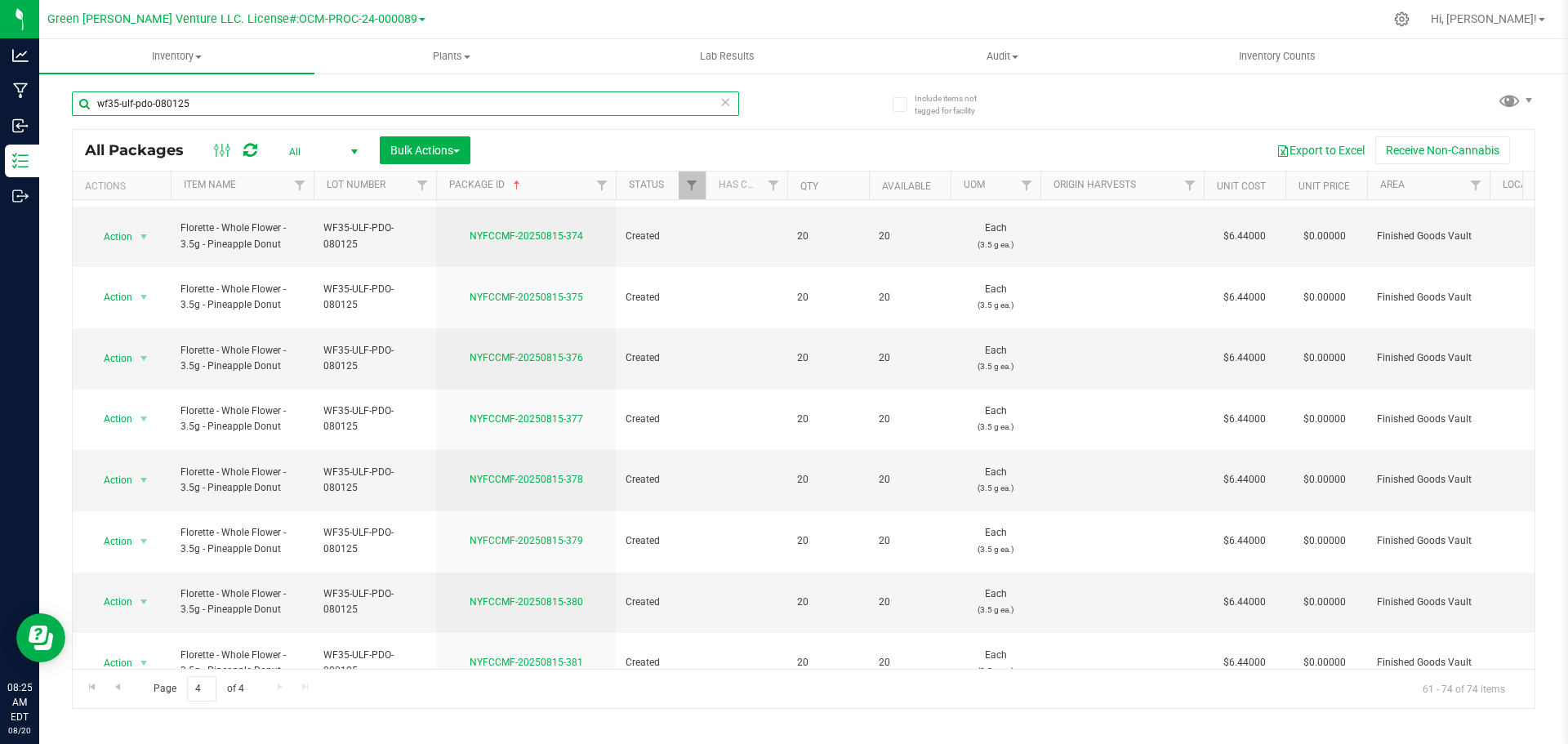
click at [193, 103] on input "wf35-ulf-pdo-080125" at bounding box center [405, 104] width 667 height 25
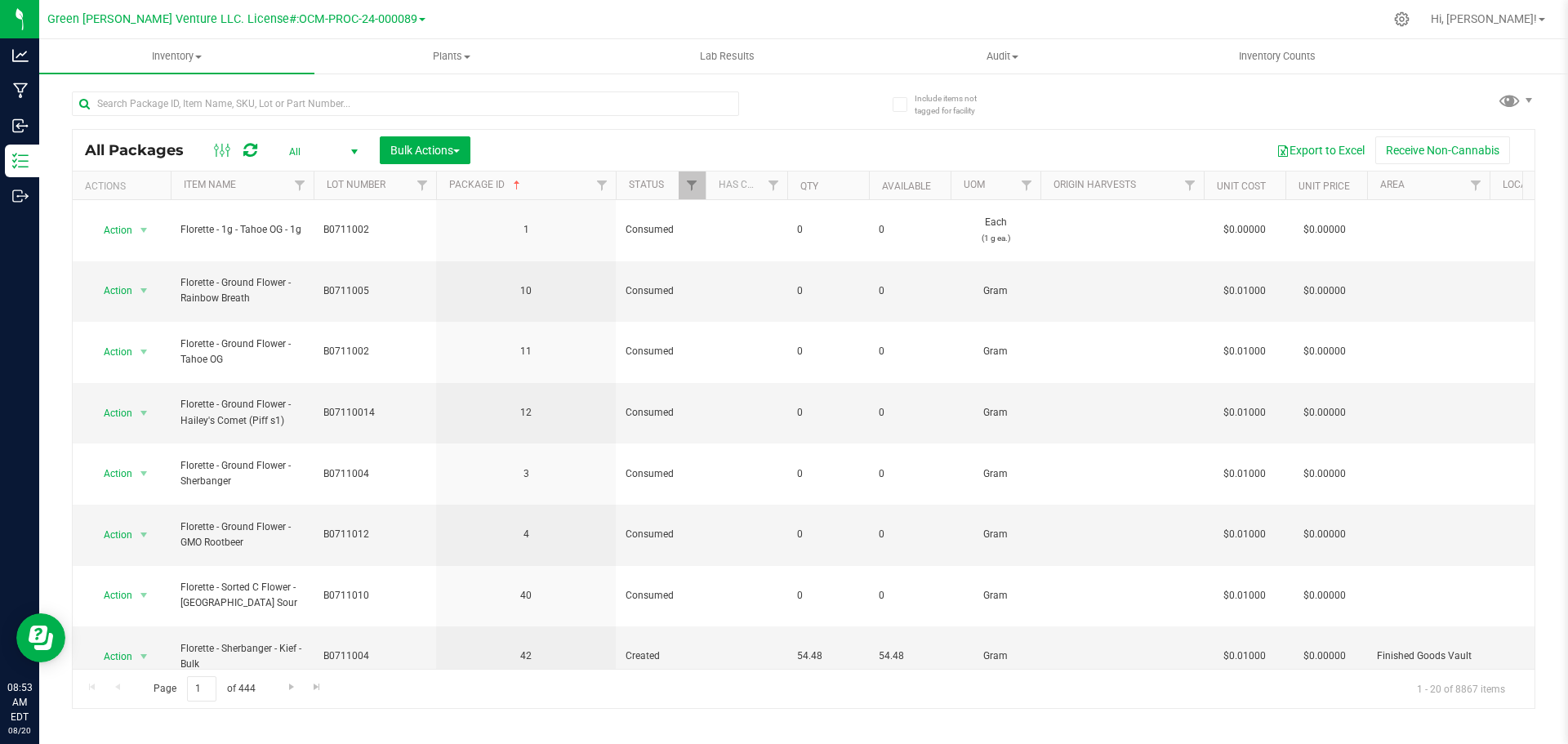
click at [555, 186] on th "Package ID" at bounding box center [526, 186] width 180 height 29
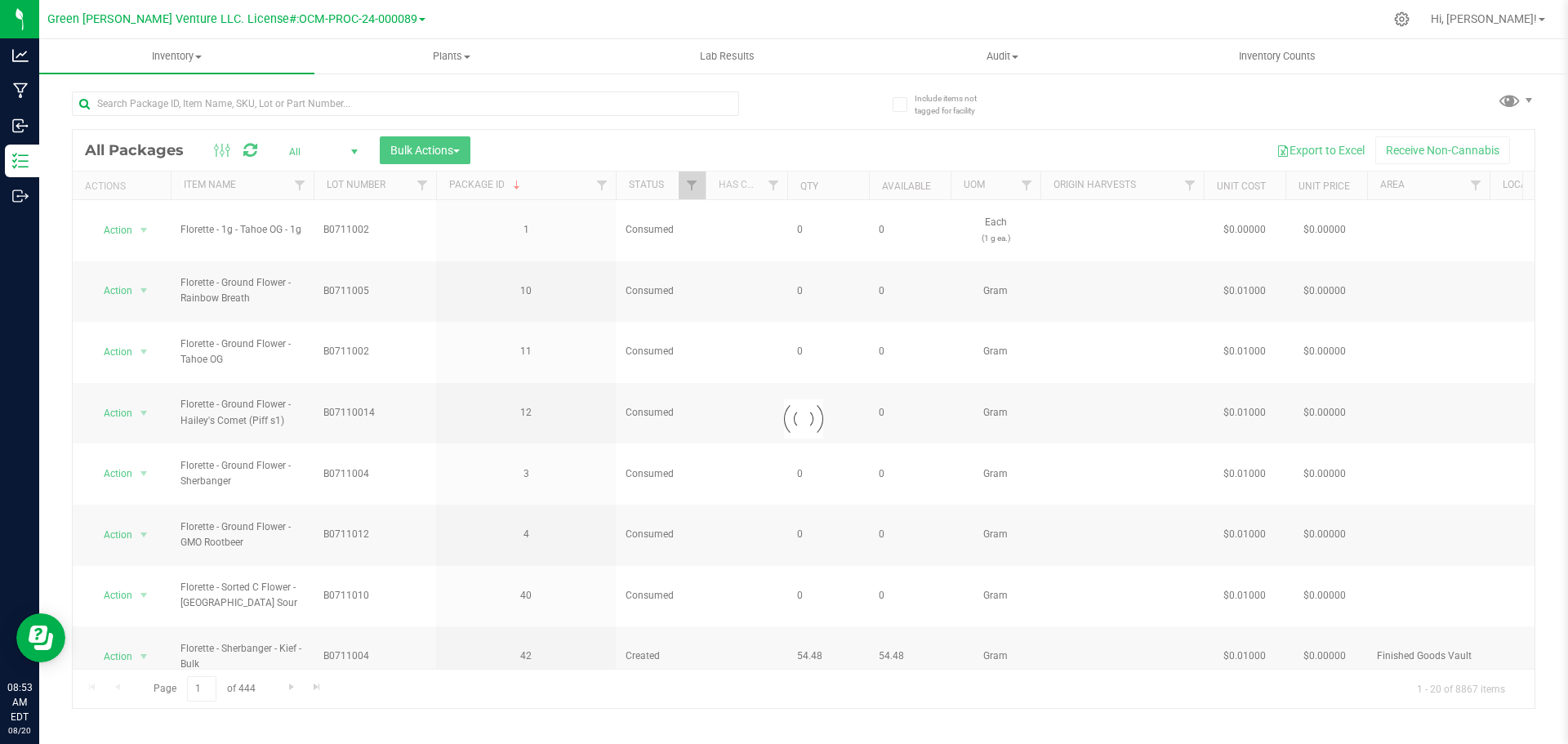
click at [554, 186] on div at bounding box center [803, 420] width 1462 height 579
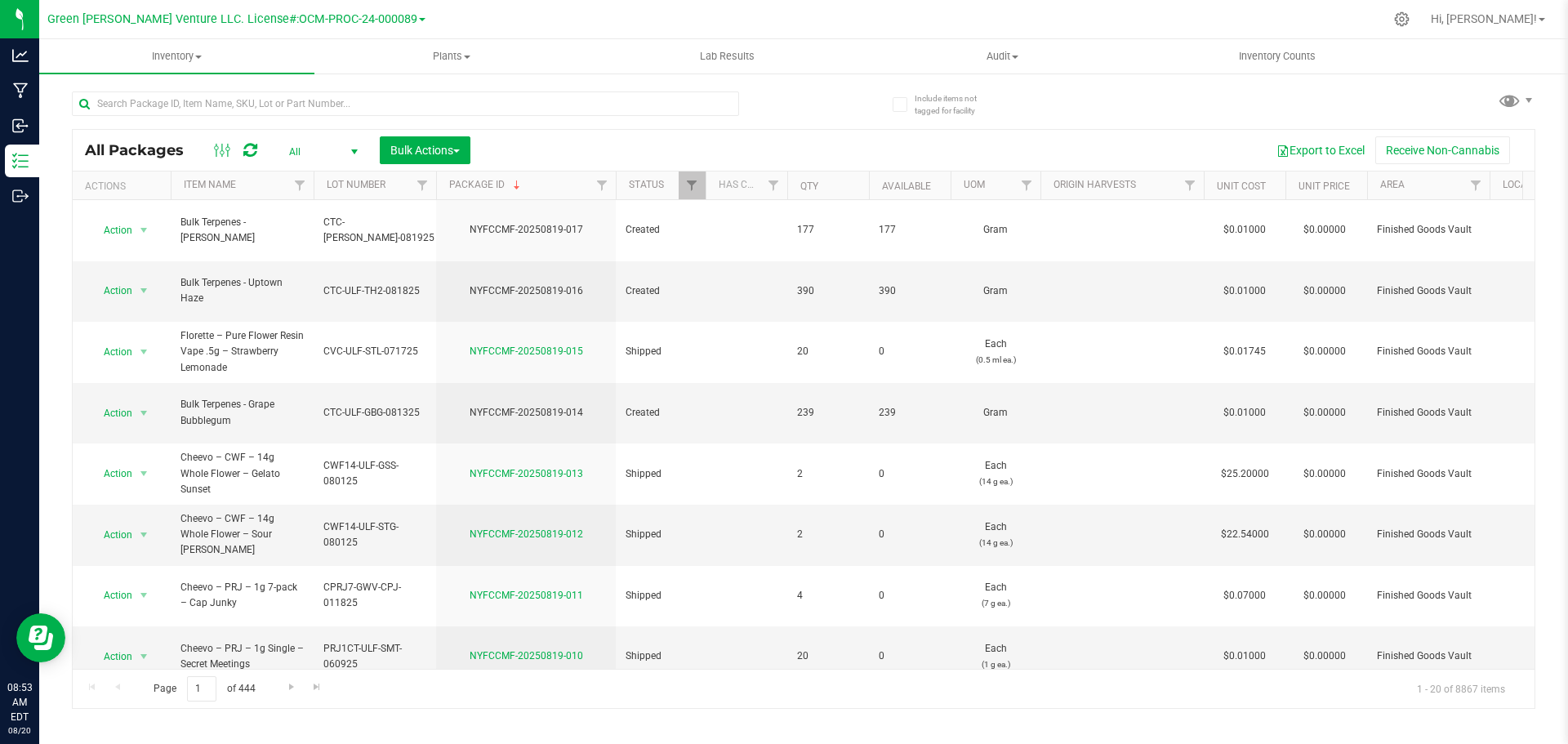
click at [540, 178] on th "Package ID" at bounding box center [526, 186] width 180 height 29
click at [699, 196] on link "Filter" at bounding box center [693, 186] width 27 height 28
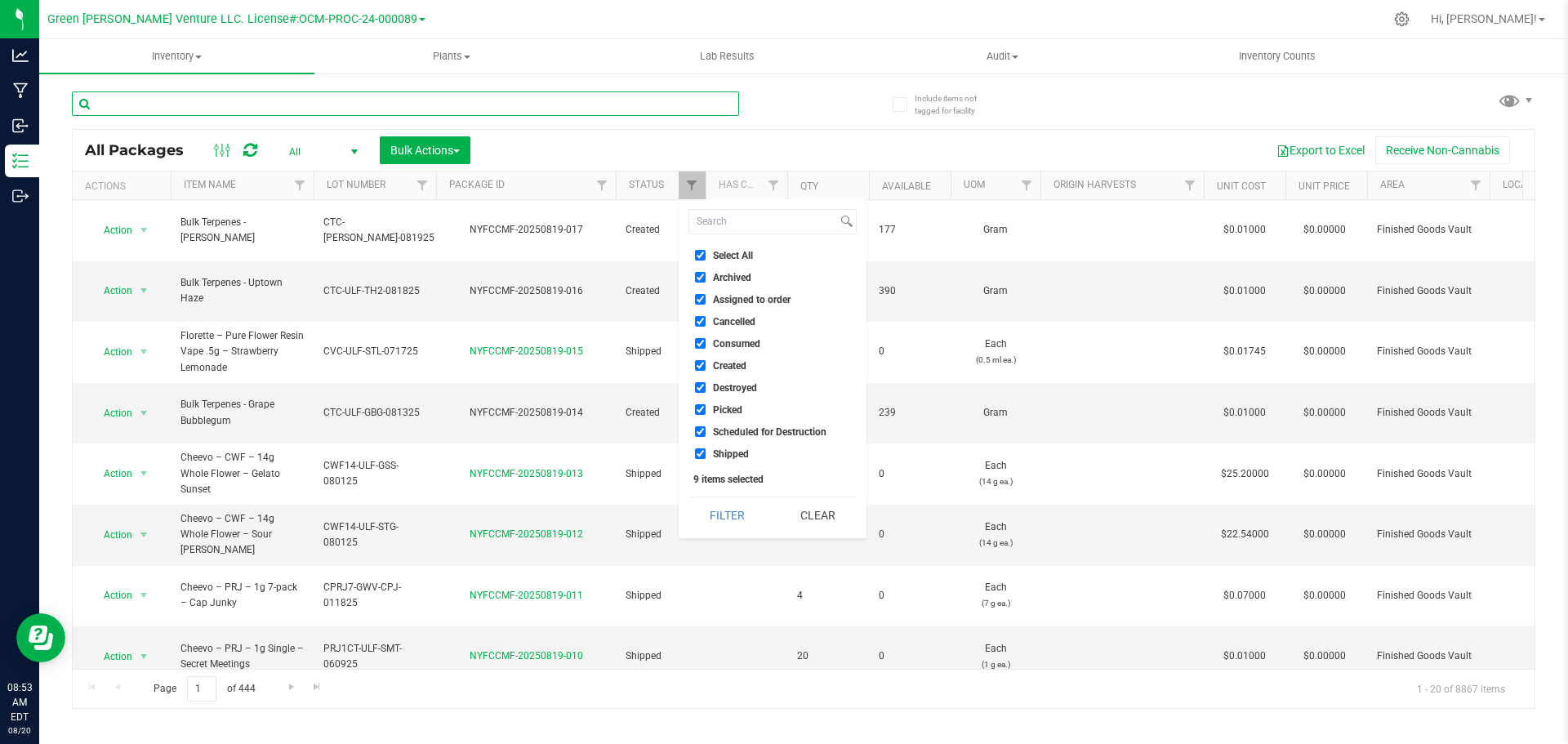
click at [198, 112] on input "text" at bounding box center [405, 104] width 667 height 25
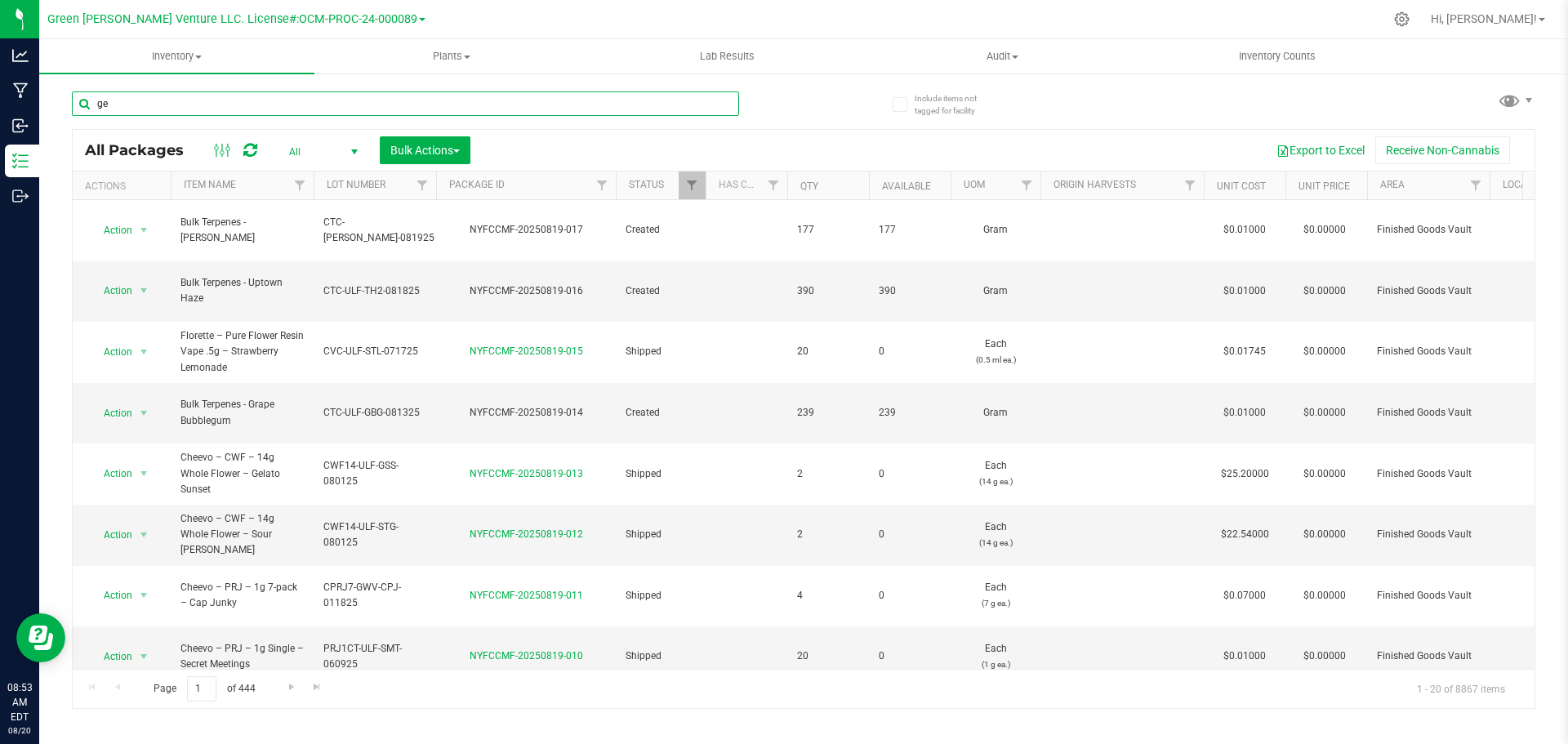
type input "g"
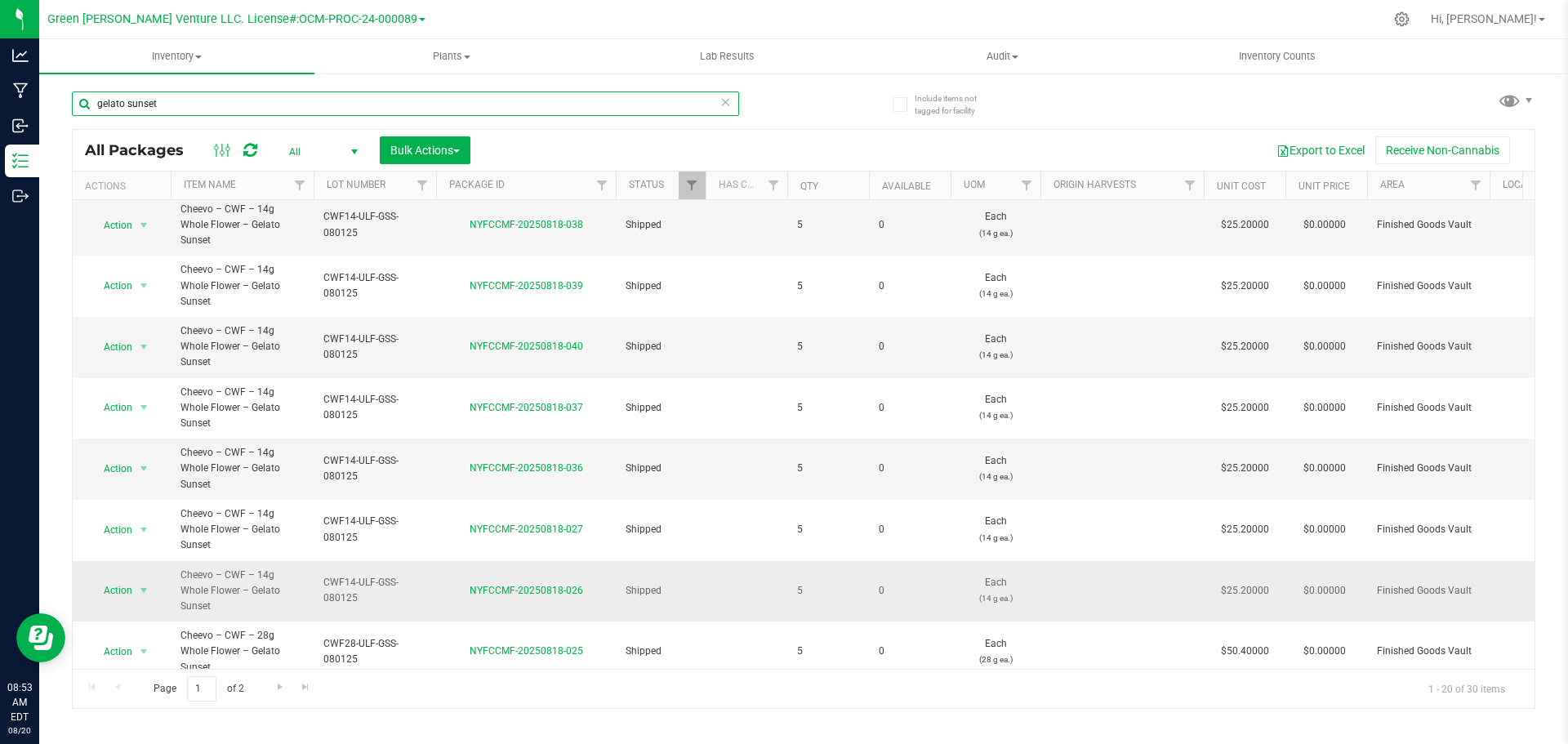
scroll to position [512, 0]
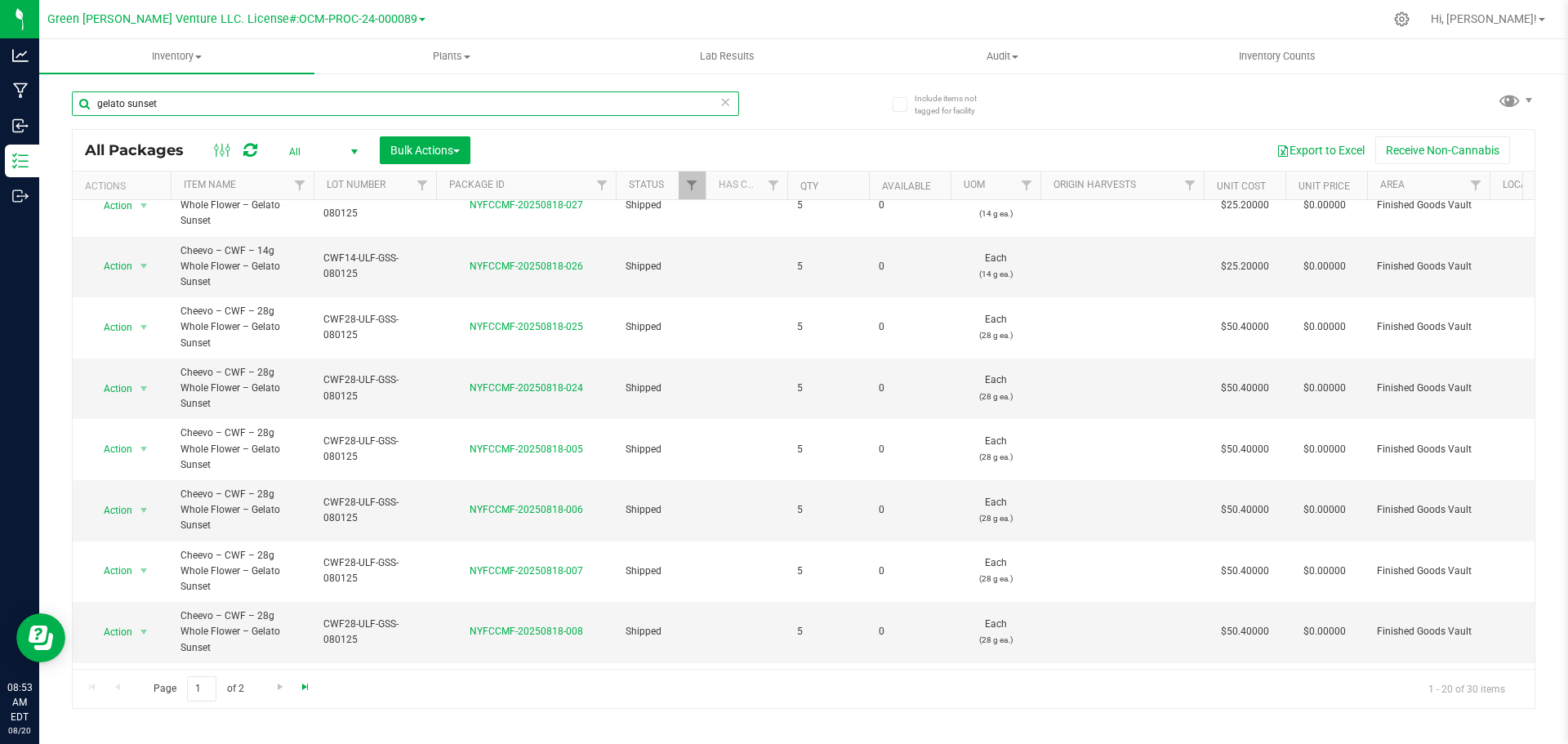
type input "gelato sunset"
click at [305, 691] on span "Go to the last page" at bounding box center [305, 687] width 13 height 13
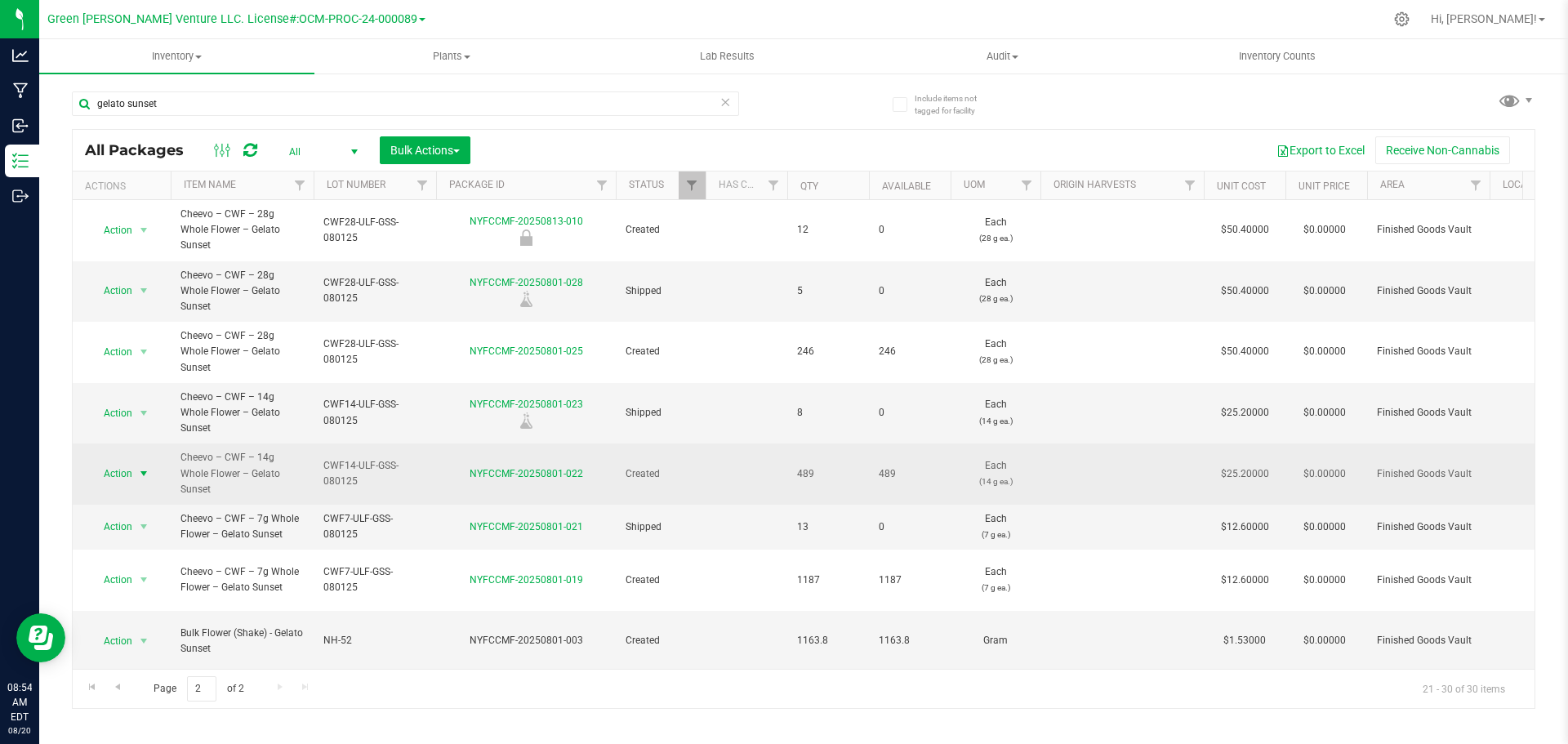
click at [140, 467] on span "select" at bounding box center [143, 473] width 13 height 13
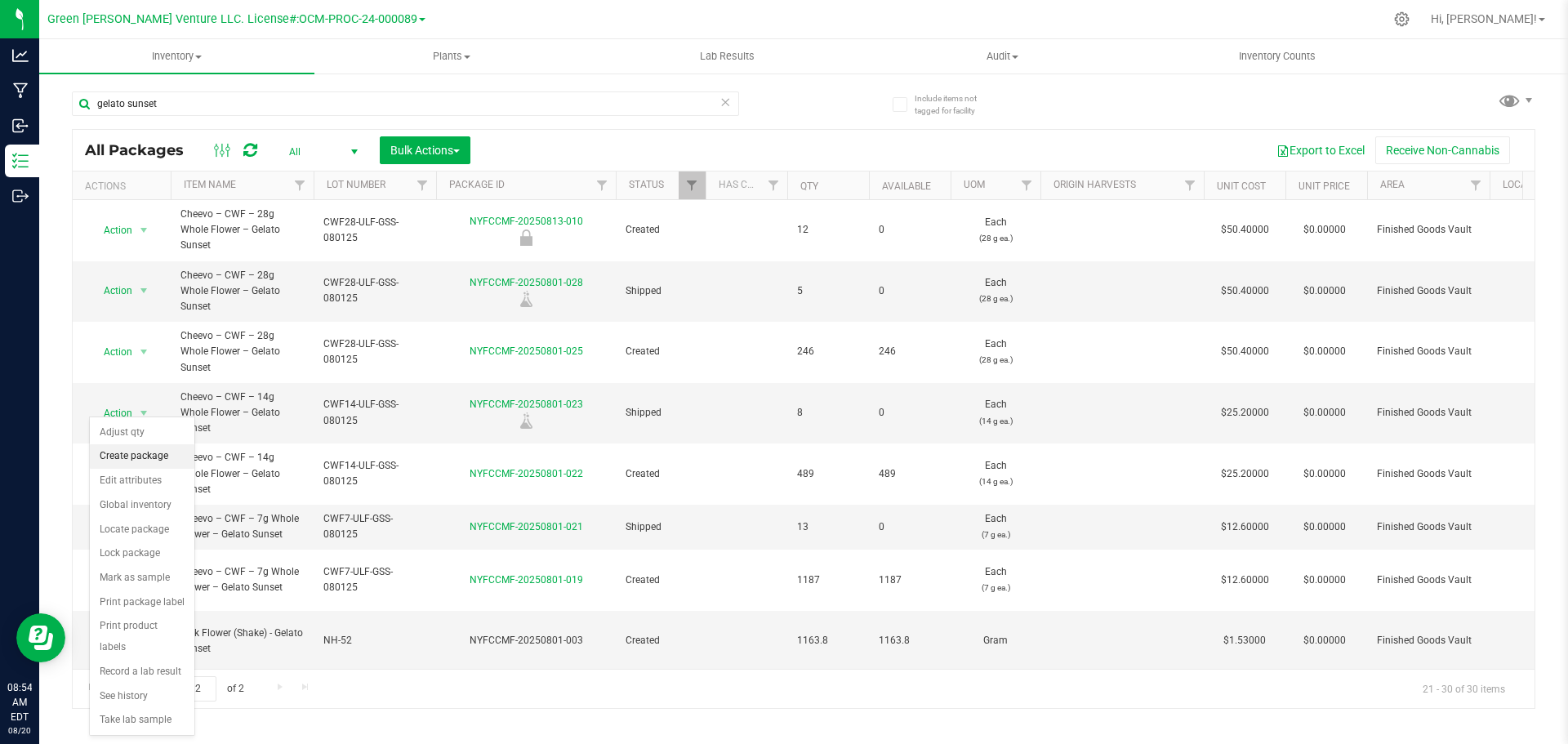
click at [175, 454] on li "Create package" at bounding box center [142, 456] width 105 height 25
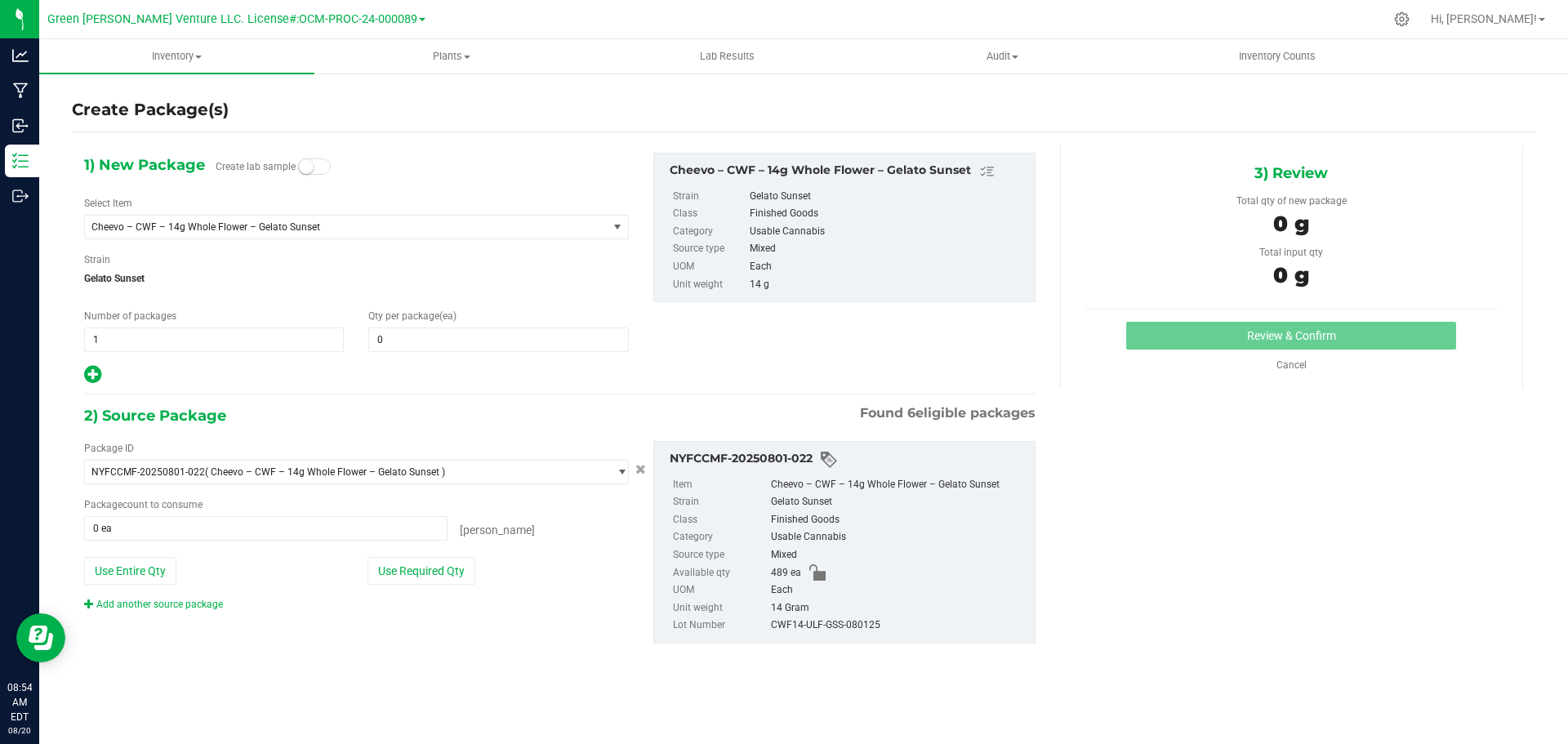
click at [131, 326] on div "Number of packages 1 1" at bounding box center [214, 330] width 284 height 43
click at [120, 348] on span "1 1" at bounding box center [214, 340] width 259 height 25
type input "2"
click at [401, 339] on span at bounding box center [498, 340] width 259 height 25
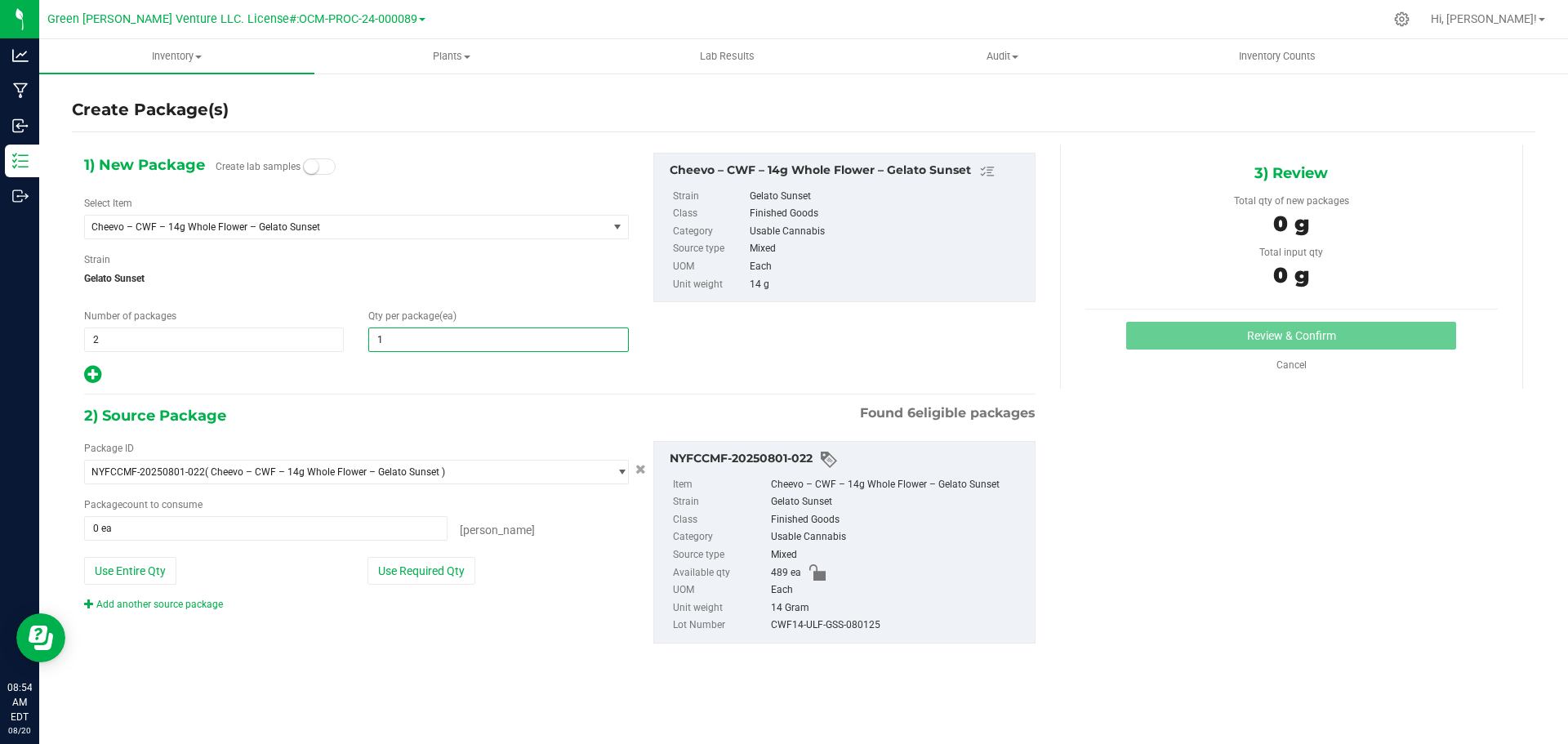
type input "10"
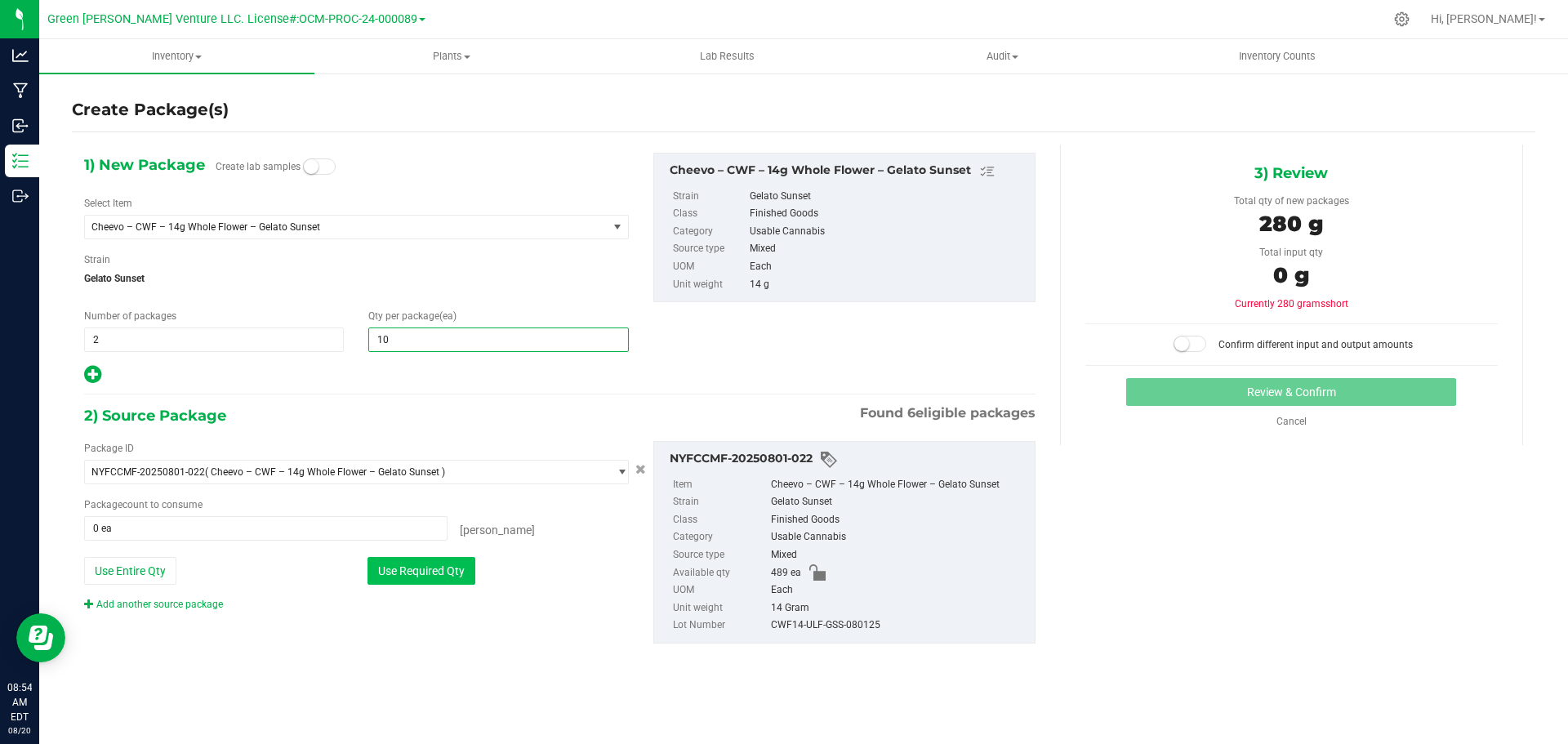
type input "10"
drag, startPoint x: 401, startPoint y: 581, endPoint x: 399, endPoint y: 569, distance: 12.2
click at [401, 581] on button "Use Required Qty" at bounding box center [421, 571] width 108 height 28
type input "20 ea"
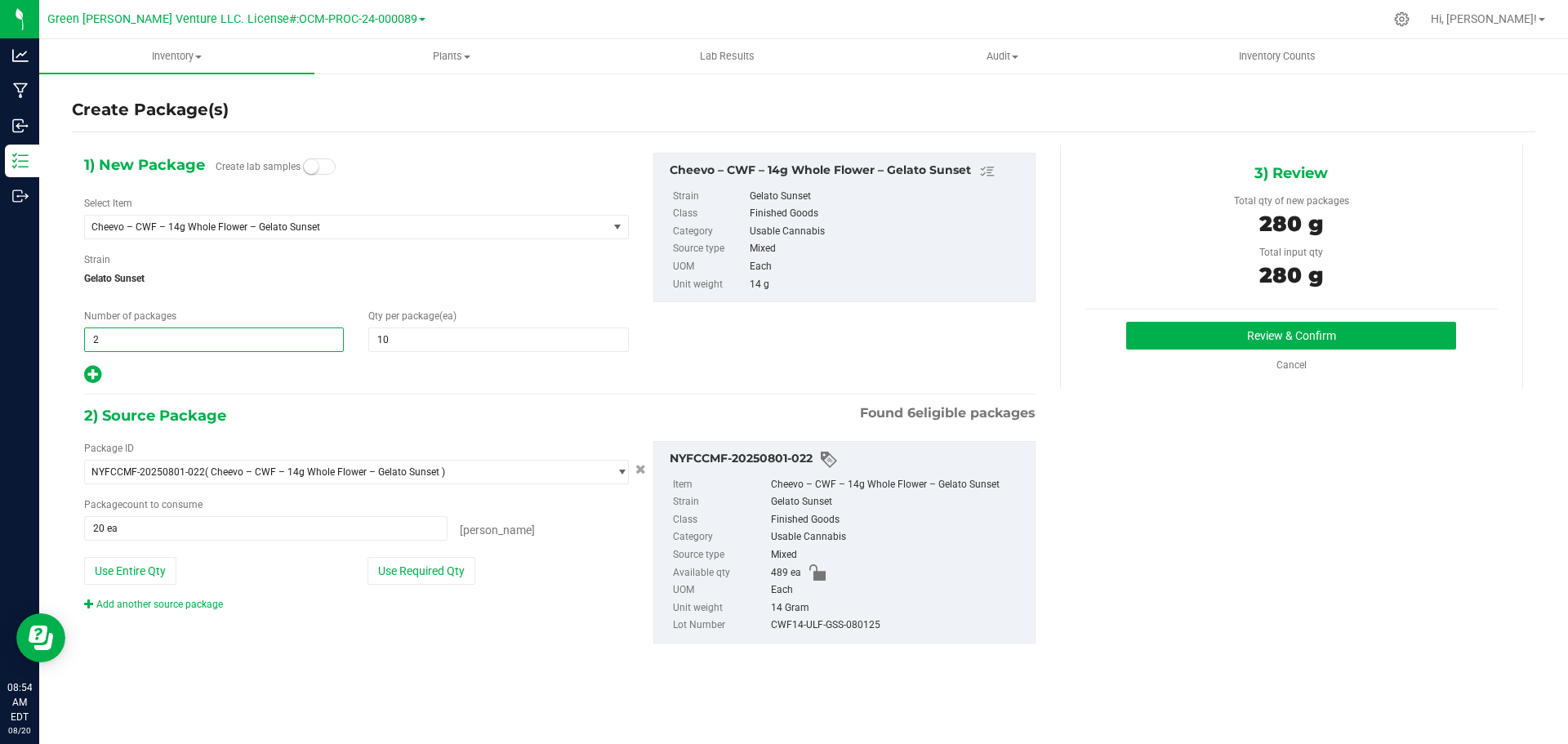
click at [145, 339] on span "2 2" at bounding box center [214, 340] width 259 height 25
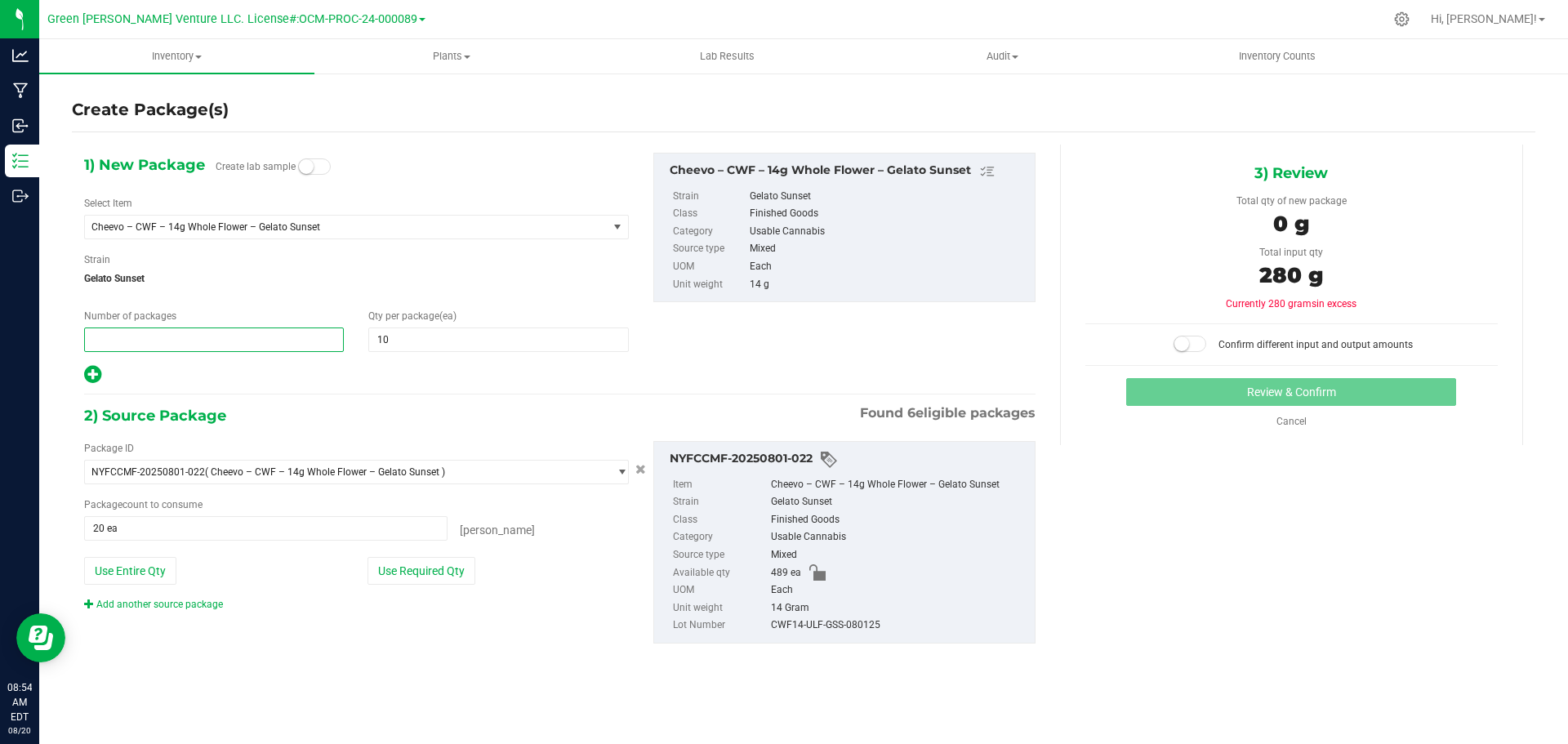
type input "4"
drag, startPoint x: 401, startPoint y: 339, endPoint x: 373, endPoint y: 349, distance: 29.7
click at [373, 349] on span "10 10" at bounding box center [498, 340] width 259 height 25
type input "5"
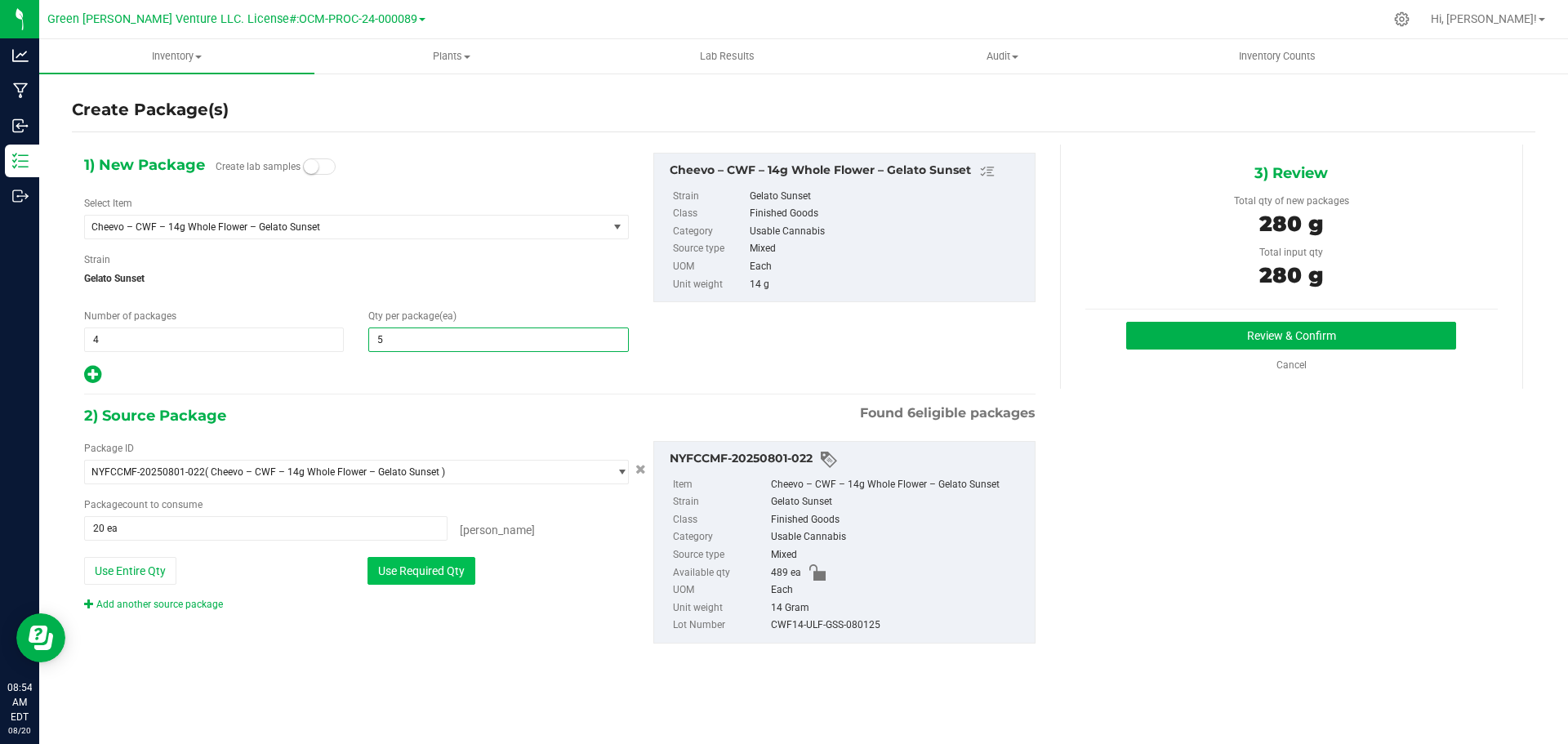
type input "5"
click at [420, 571] on button "Use Required Qty" at bounding box center [421, 571] width 108 height 28
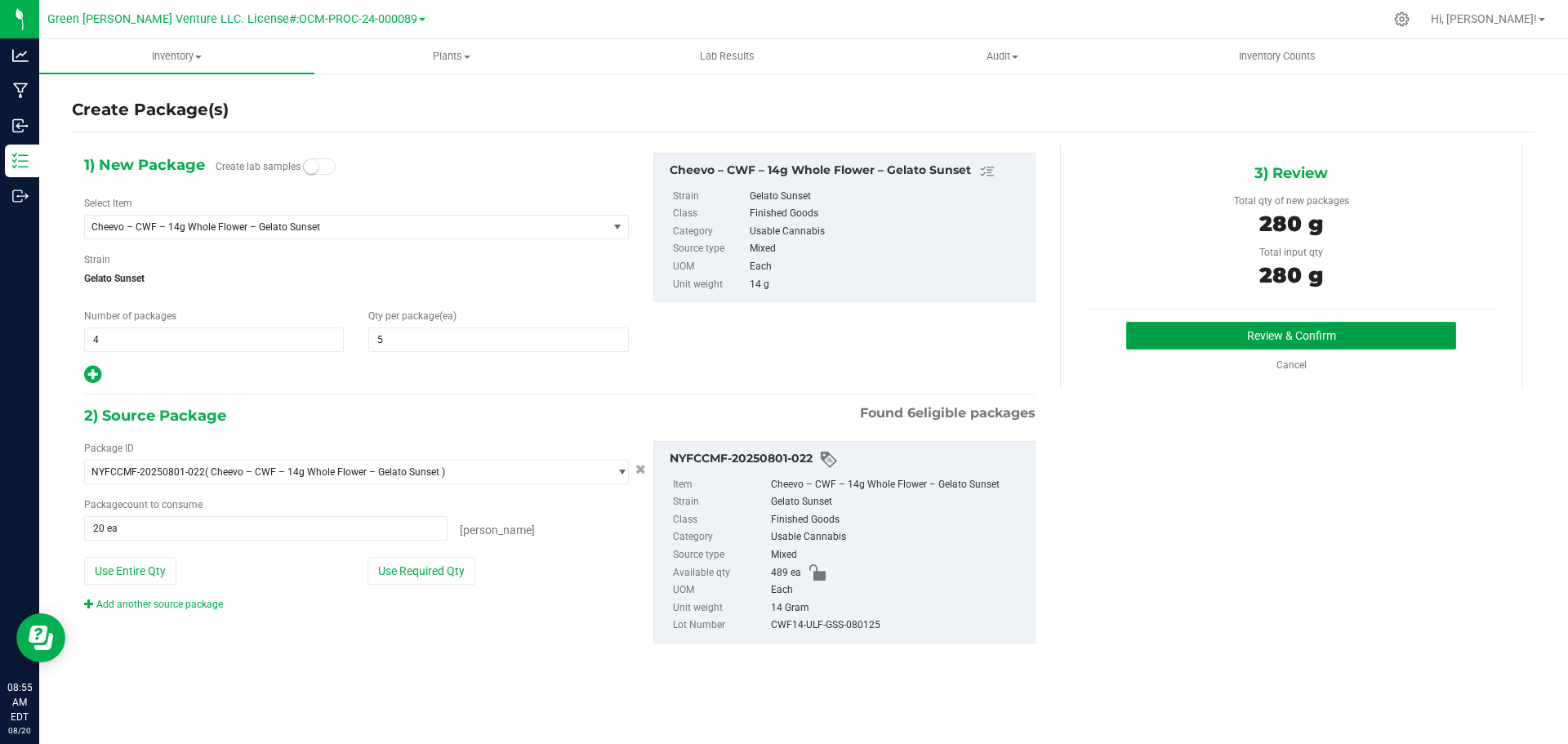
click at [1195, 337] on button "Review & Confirm" at bounding box center [1291, 335] width 330 height 28
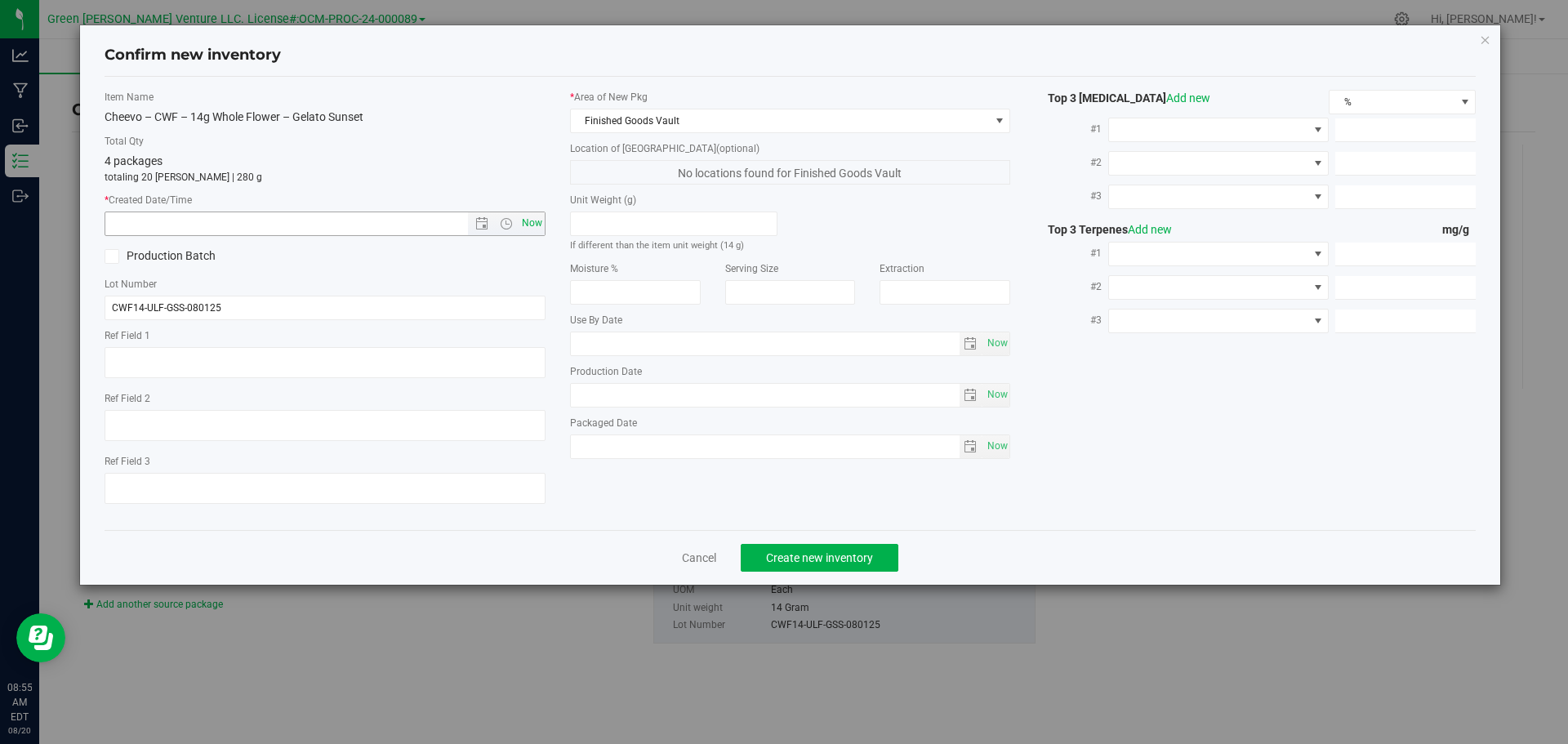
click at [541, 222] on span "Now" at bounding box center [532, 224] width 28 height 24
type input "8/20/2025 8:55 AM"
click at [784, 562] on span "Create new inventory" at bounding box center [819, 558] width 107 height 13
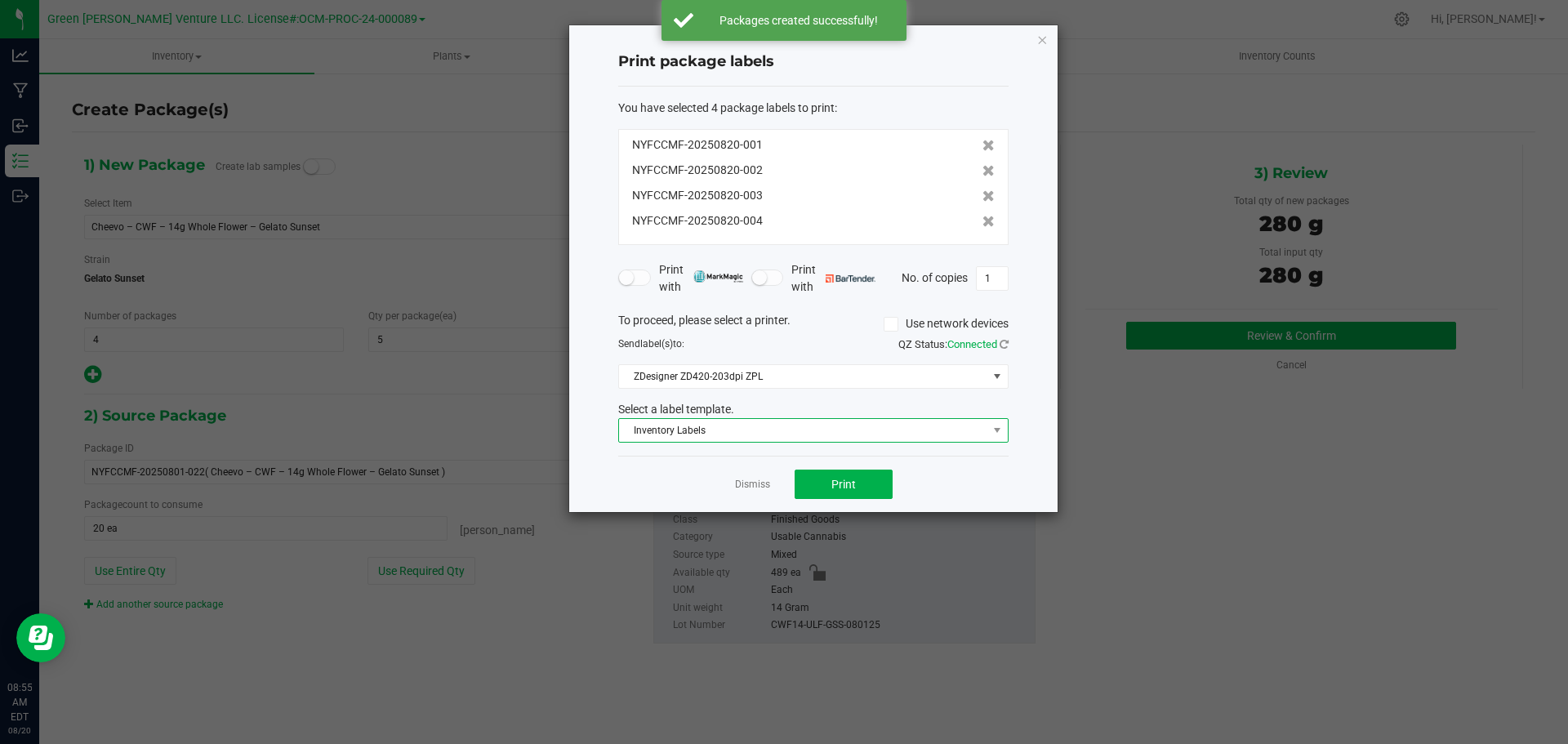
drag, startPoint x: 822, startPoint y: 438, endPoint x: 812, endPoint y: 441, distance: 10.4
click at [821, 438] on span "Inventory Labels" at bounding box center [803, 430] width 368 height 23
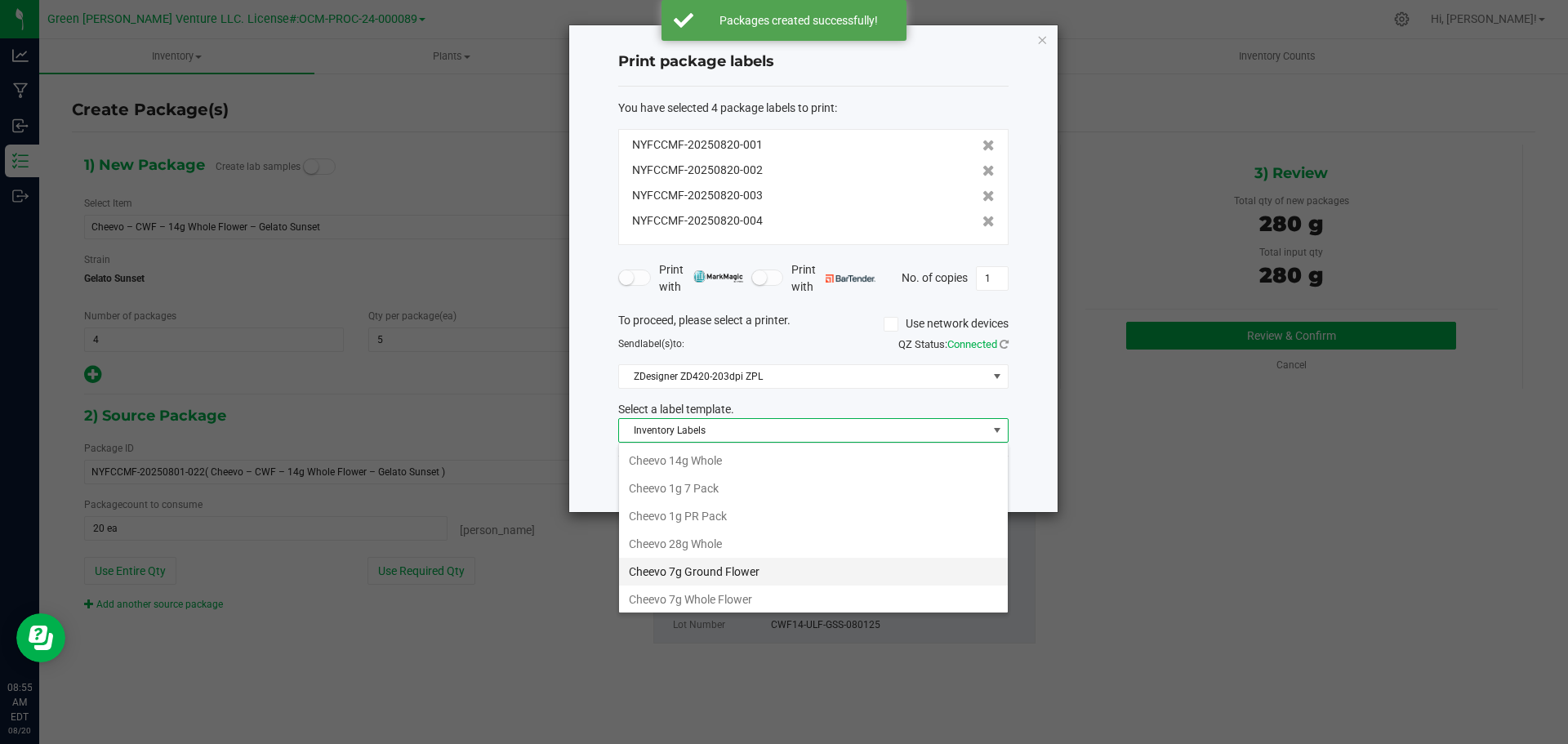
scroll to position [82, 0]
click at [738, 543] on li "Cheevo Inventory Label" at bounding box center [813, 546] width 389 height 28
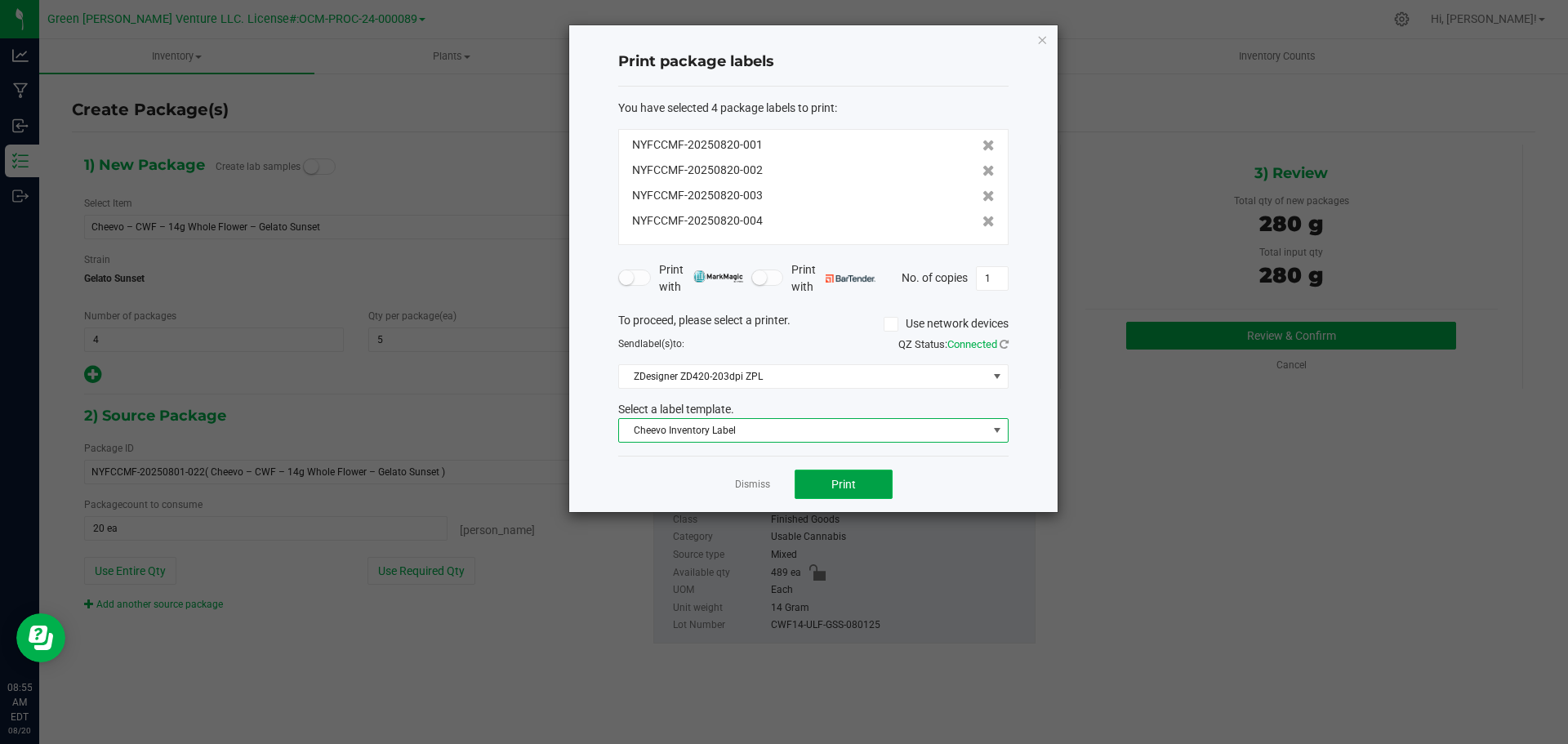
click at [817, 485] on button "Print" at bounding box center [843, 484] width 98 height 30
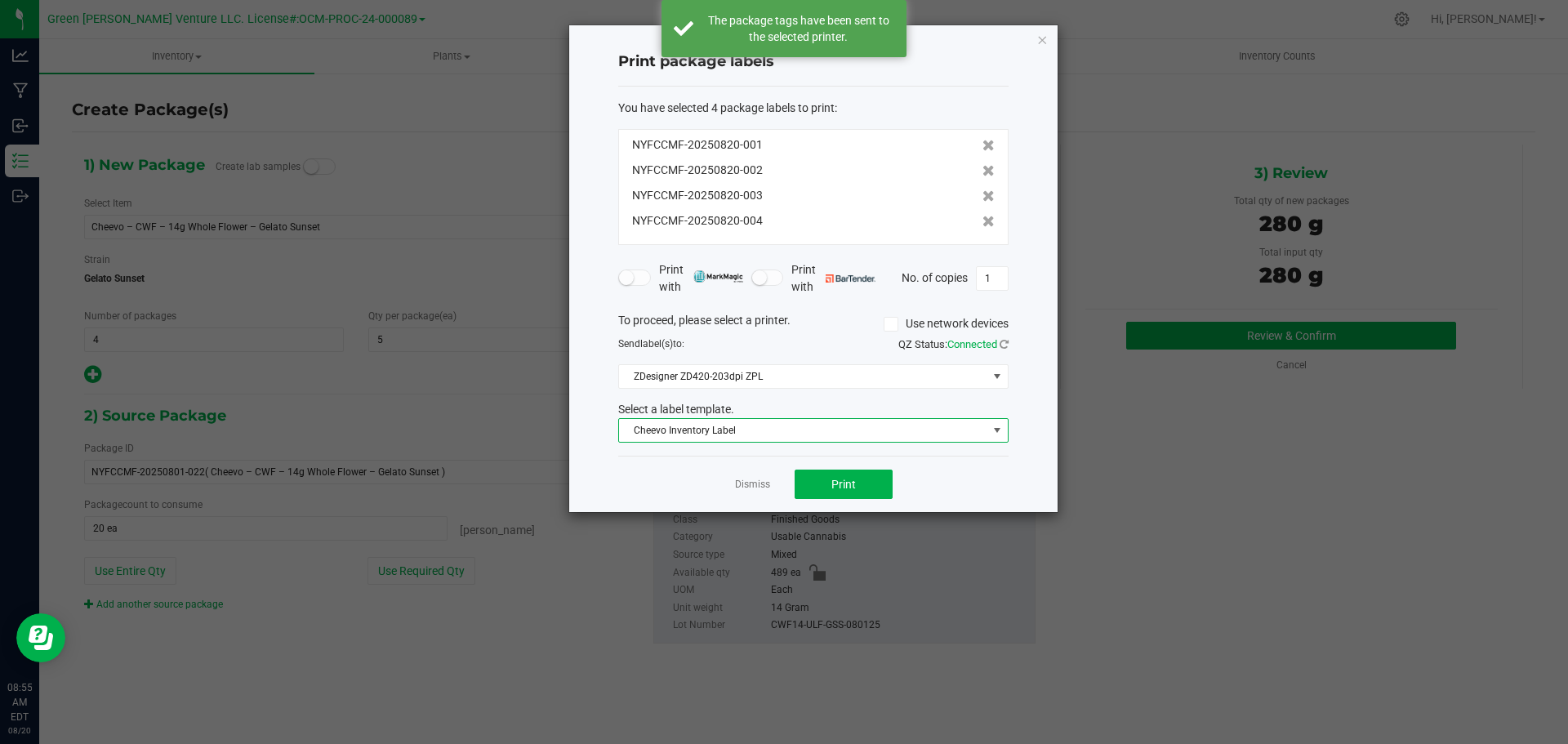
click at [794, 437] on span "Cheevo Inventory Label" at bounding box center [803, 430] width 368 height 23
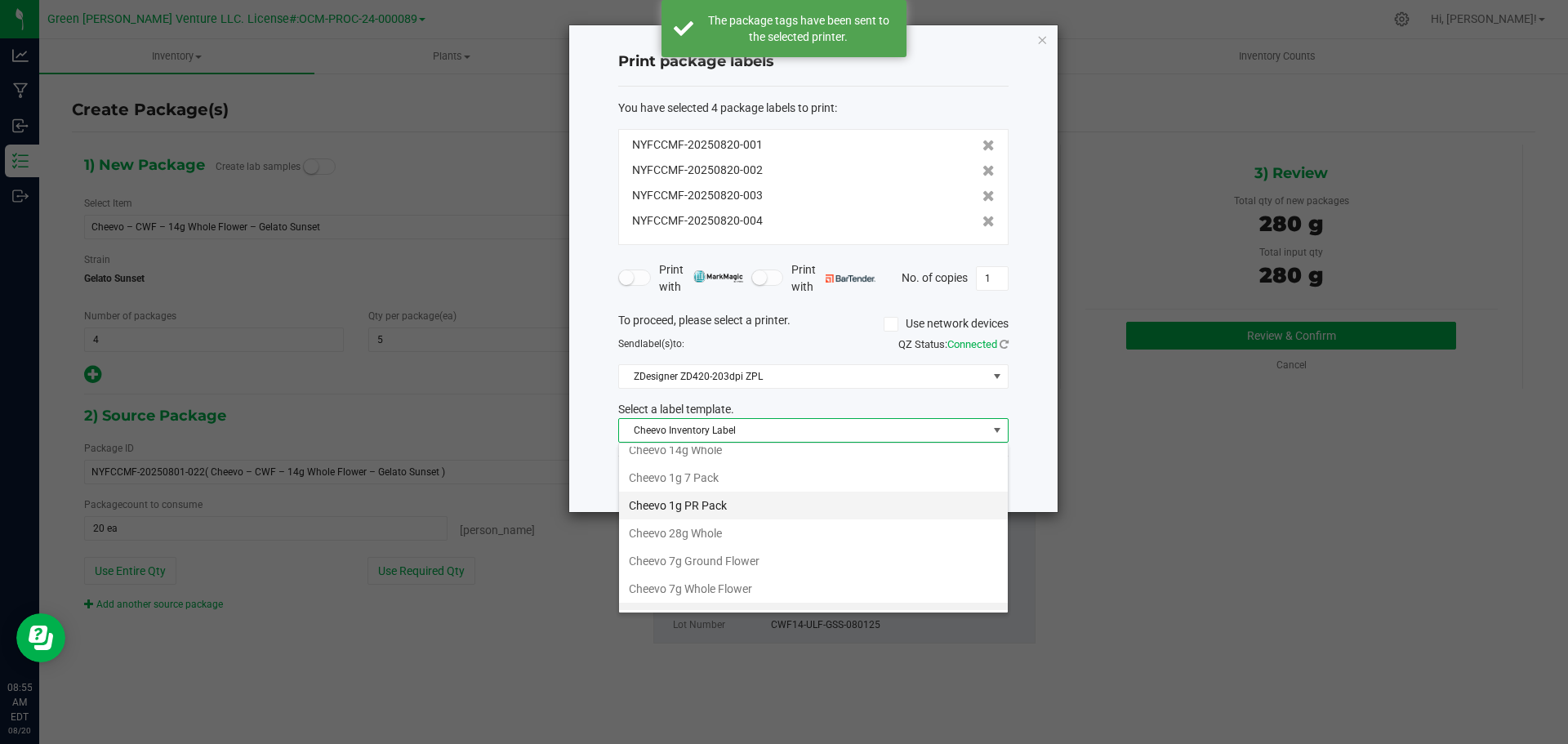
scroll to position [0, 0]
click at [736, 465] on li "Cheevo 14g Whole" at bounding box center [813, 461] width 389 height 28
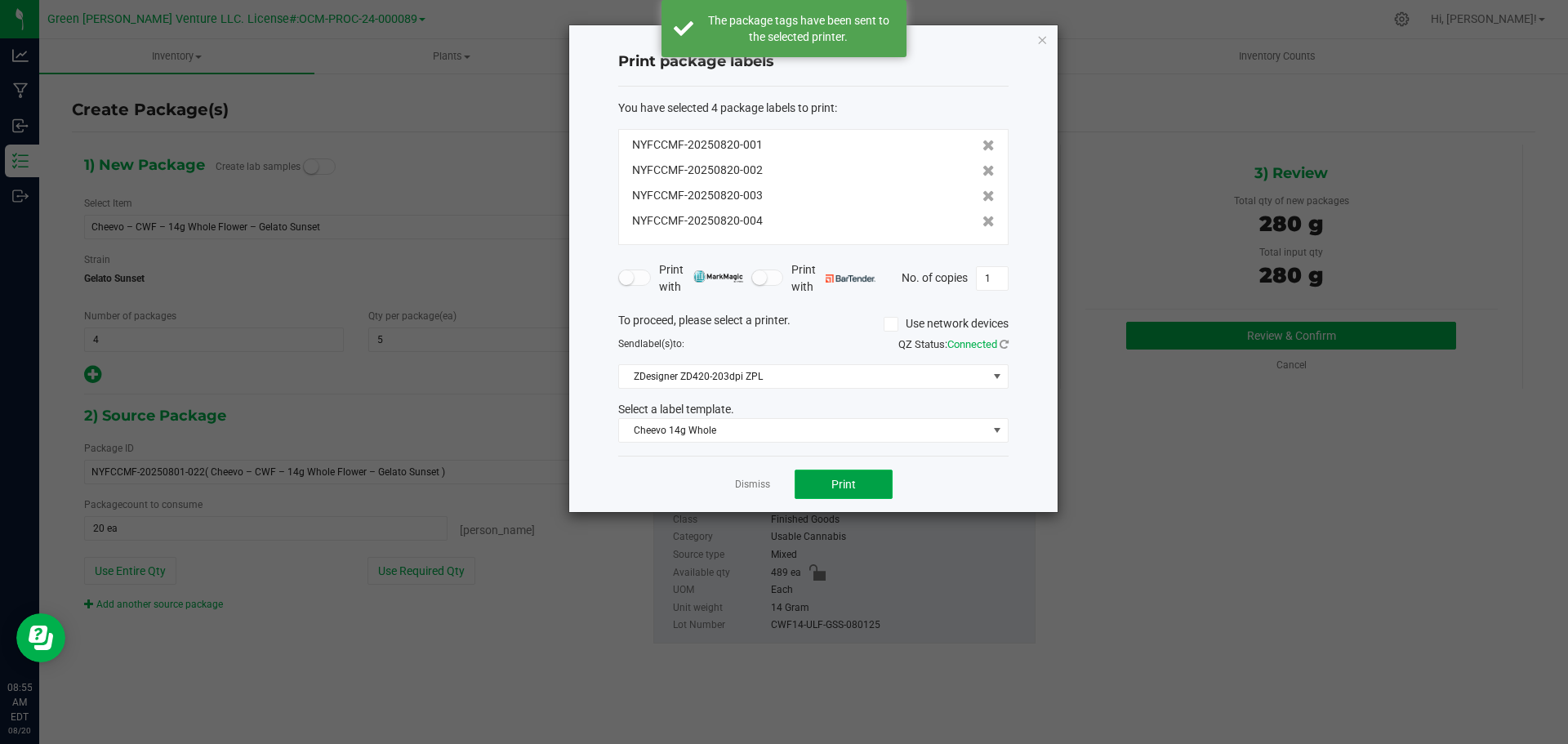
click at [805, 480] on button "Print" at bounding box center [843, 484] width 98 height 30
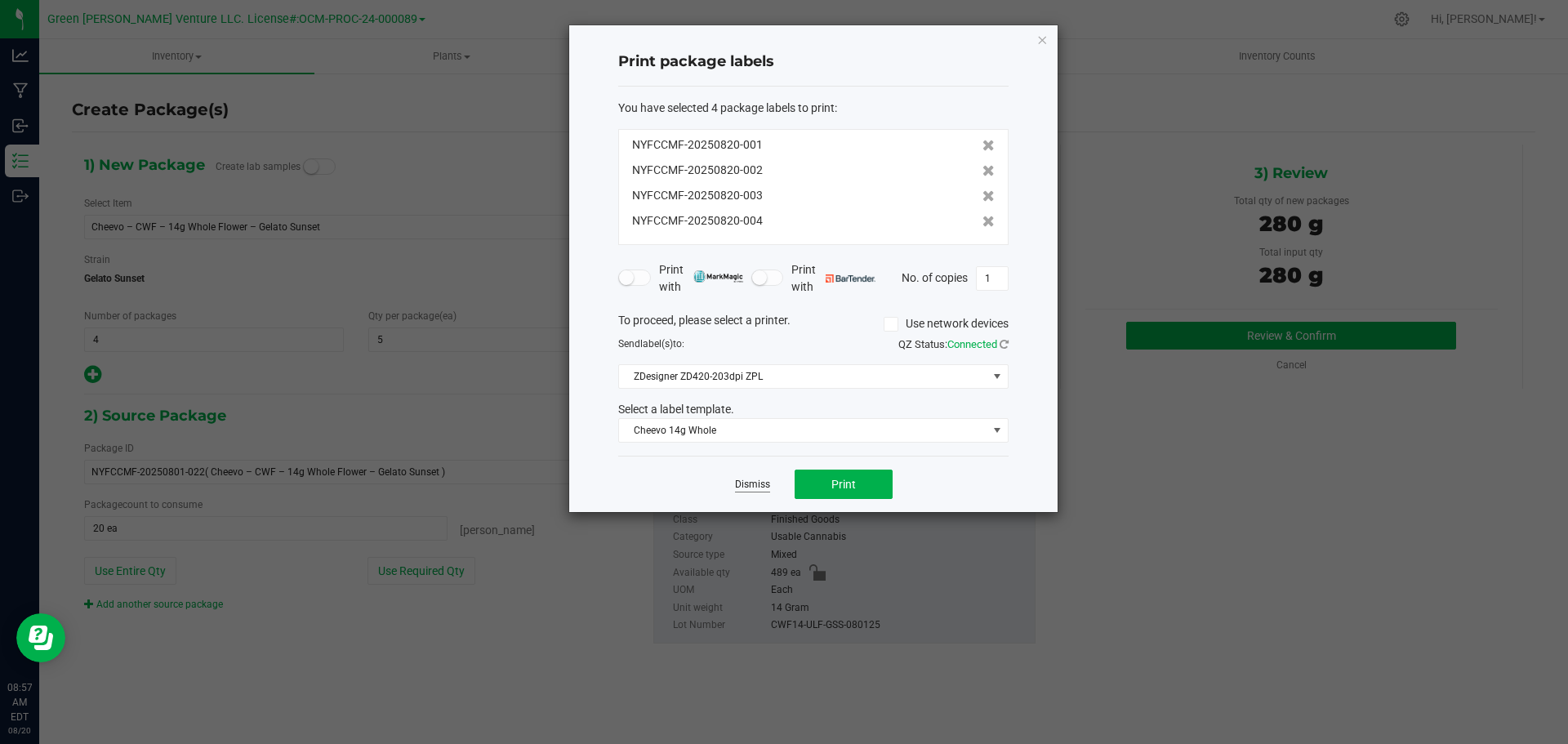
click at [745, 484] on link "Dismiss" at bounding box center [752, 485] width 35 height 14
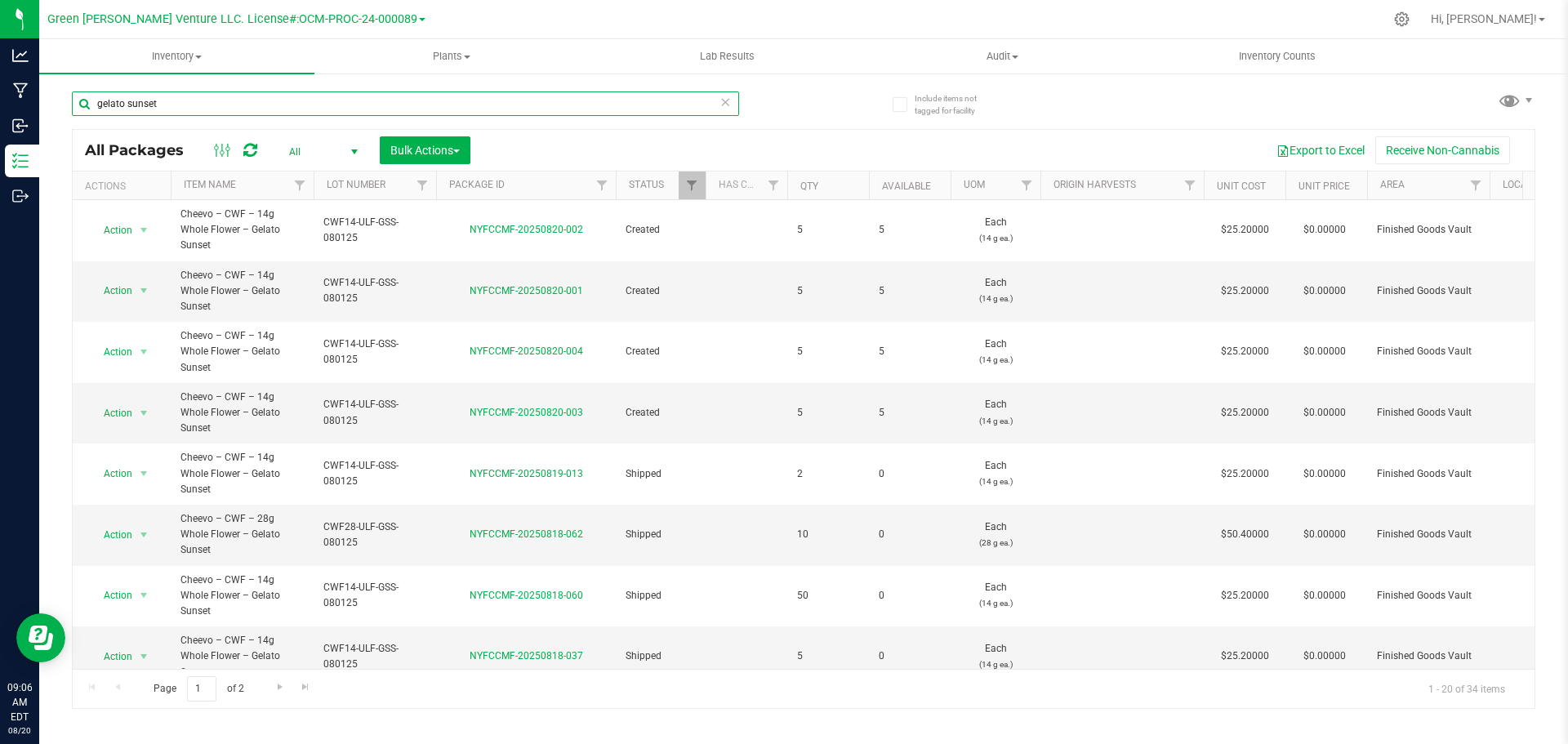
click at [194, 106] on input "gelato sunset" at bounding box center [405, 104] width 667 height 25
click at [194, 102] on input "gelato sunset" at bounding box center [405, 104] width 667 height 25
click at [193, 103] on input "gelato sunset" at bounding box center [405, 104] width 667 height 25
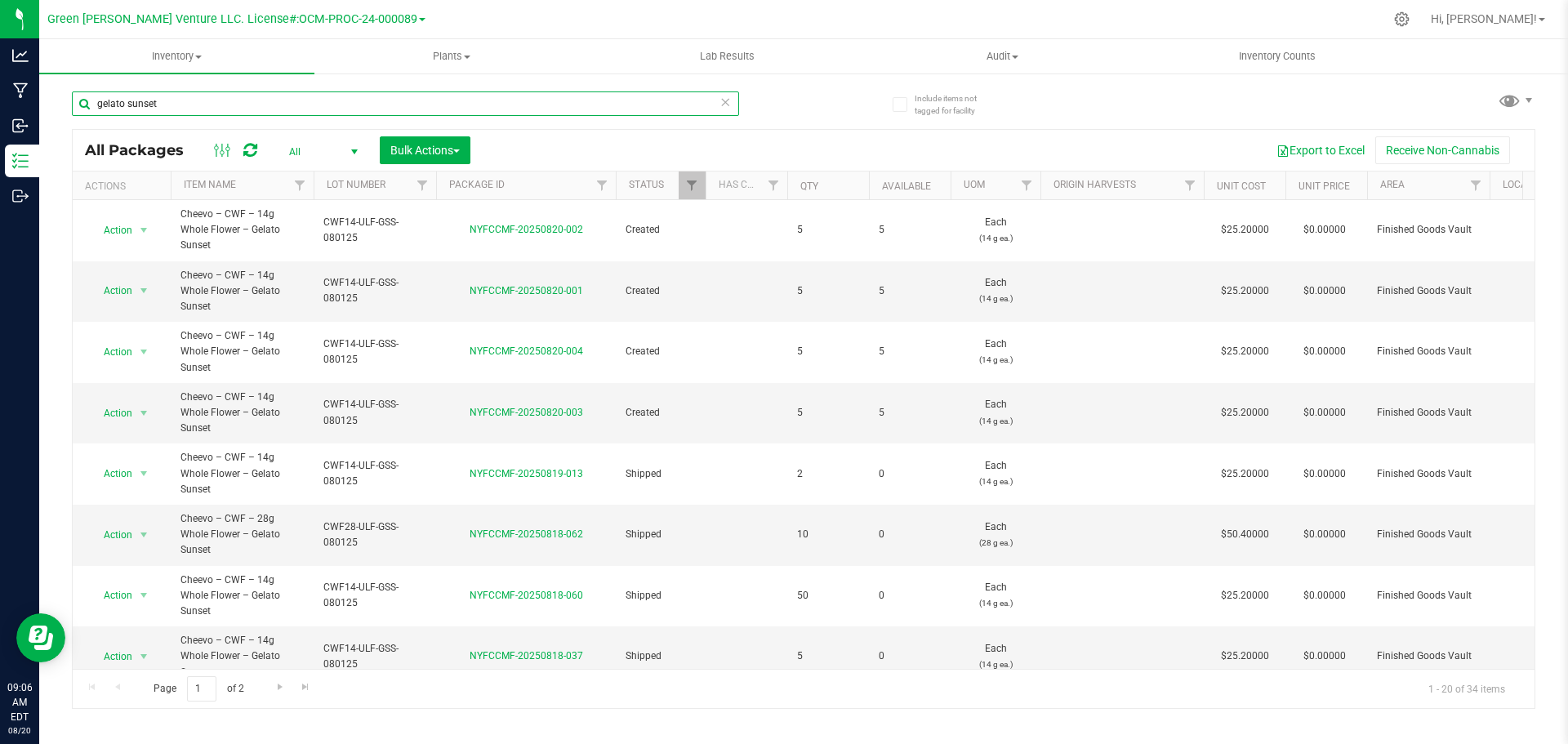
click at [193, 103] on input "gelato sunset" at bounding box center [405, 104] width 667 height 25
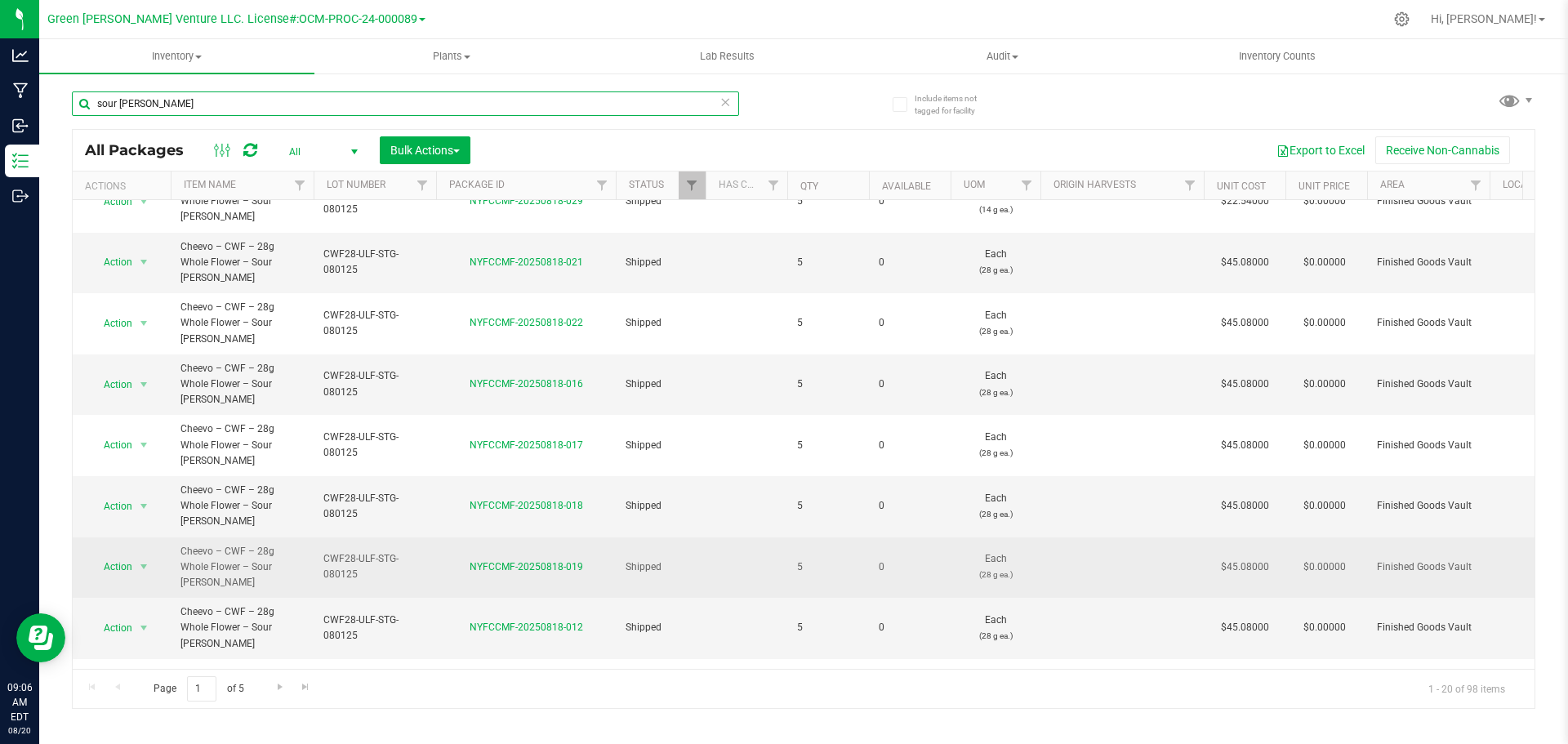
scroll to position [541, 0]
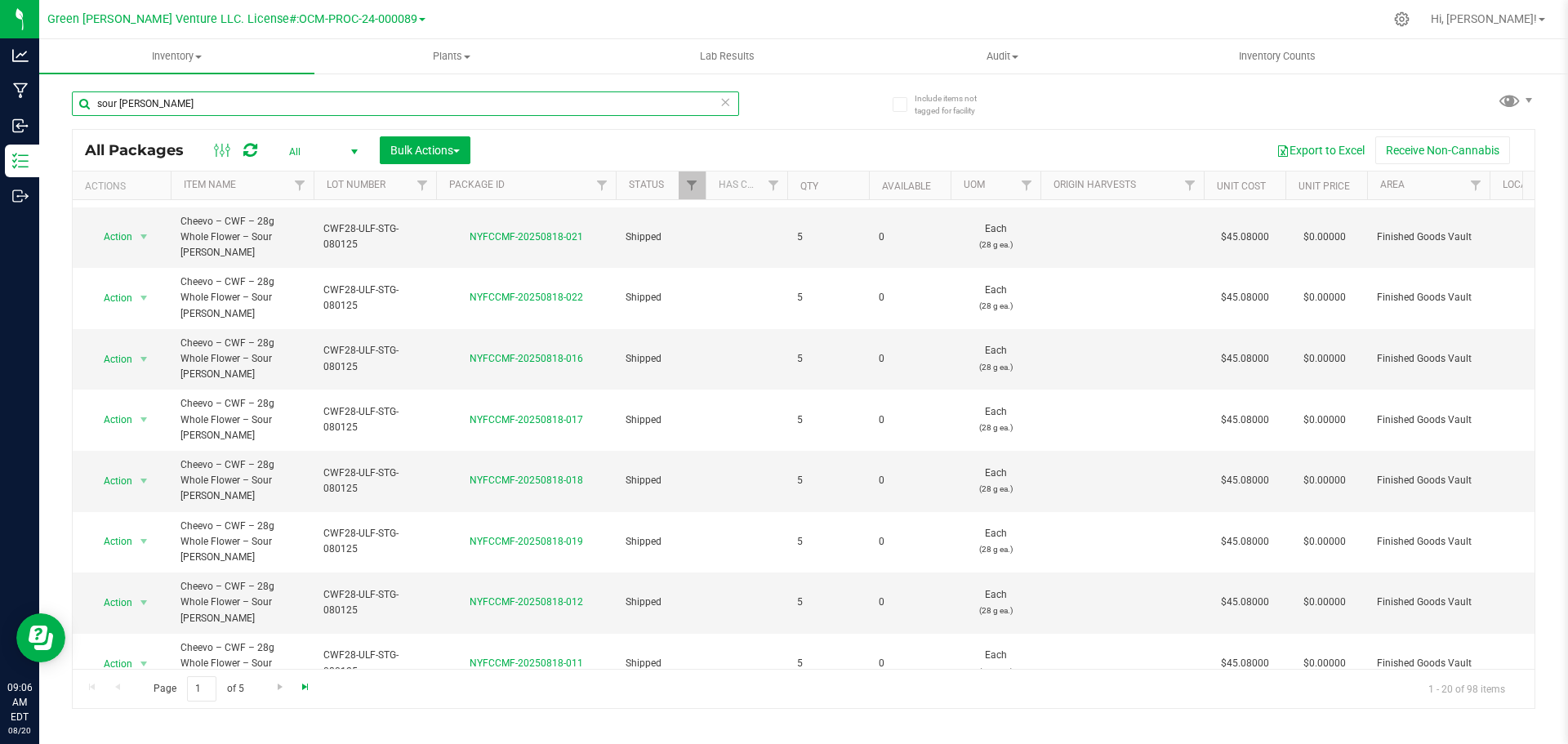
type input "sour [PERSON_NAME]"
click at [306, 692] on span "Go to the last page" at bounding box center [305, 687] width 13 height 13
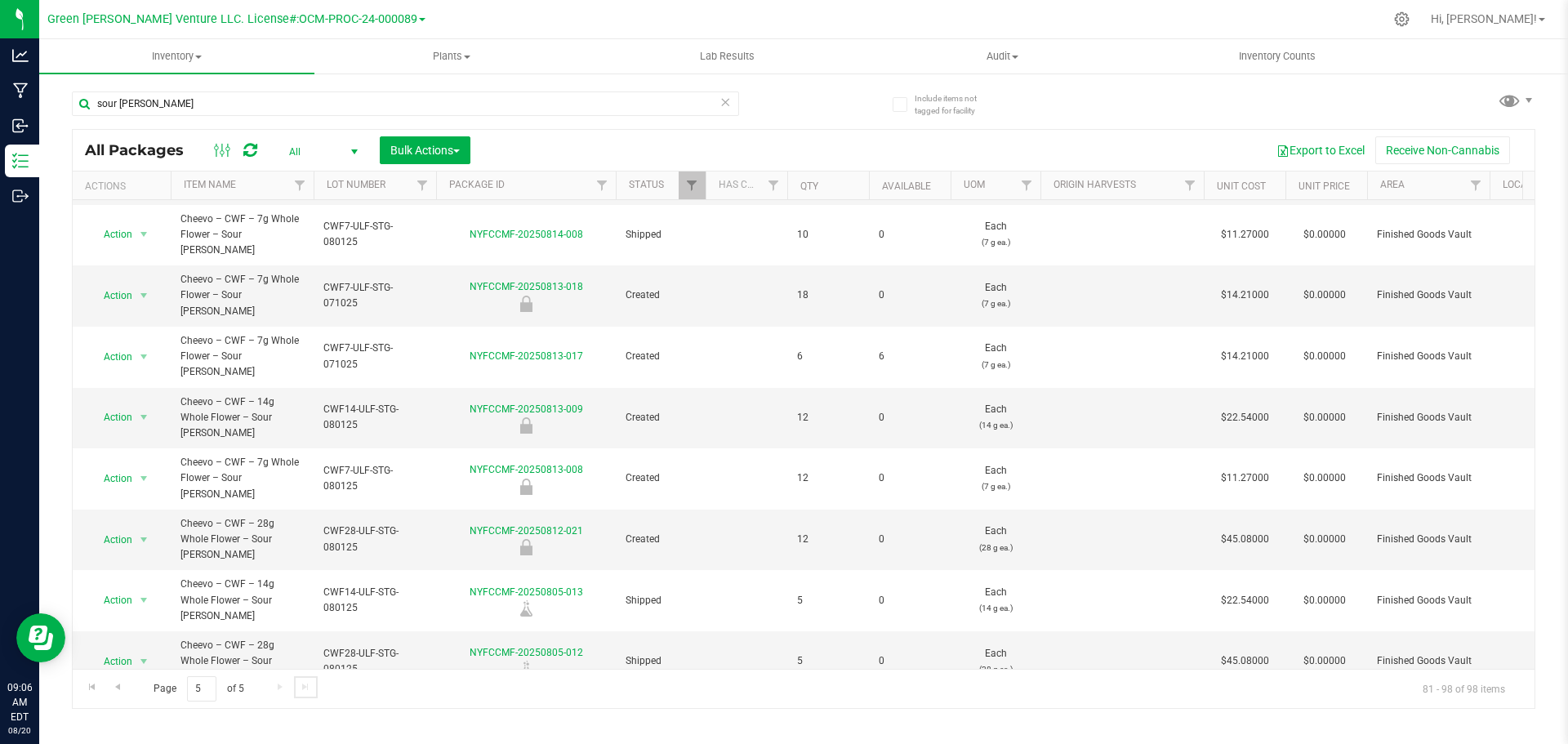
scroll to position [362, 0]
click at [136, 320] on li "Create package" at bounding box center [142, 319] width 105 height 25
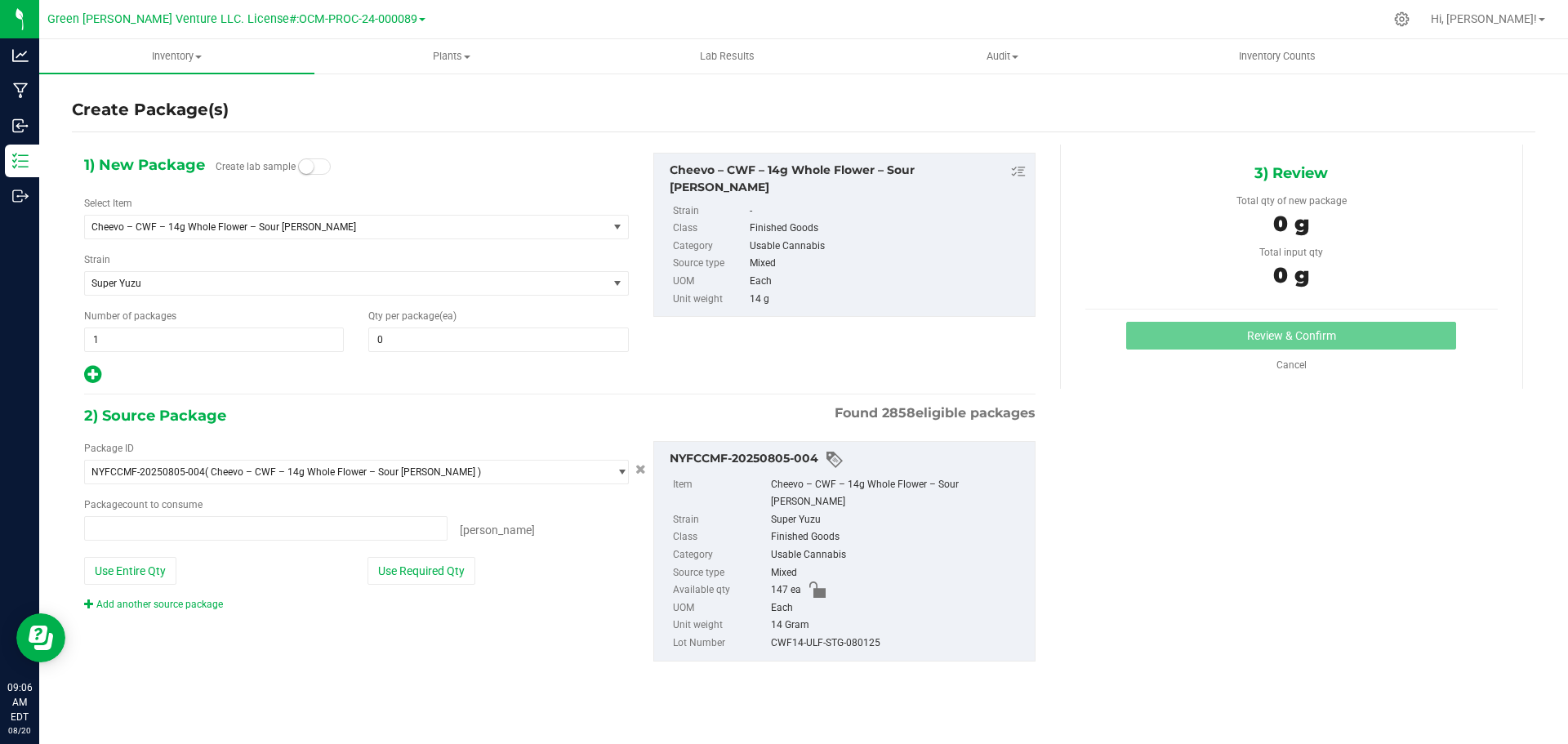
type input "0 ea"
click at [116, 346] on span "1 1" at bounding box center [214, 340] width 259 height 25
type input "6"
click at [389, 338] on span at bounding box center [498, 340] width 259 height 25
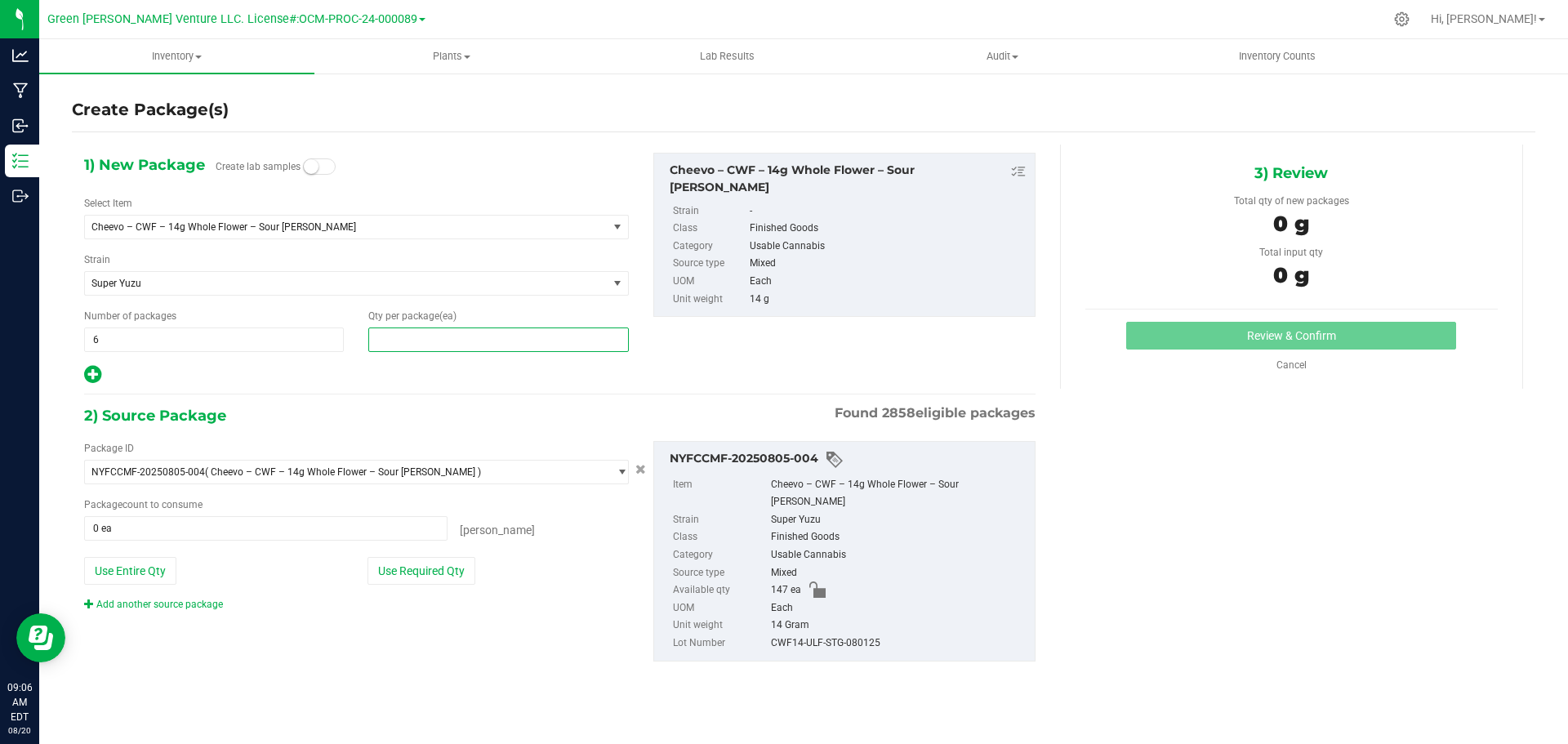
type input "5"
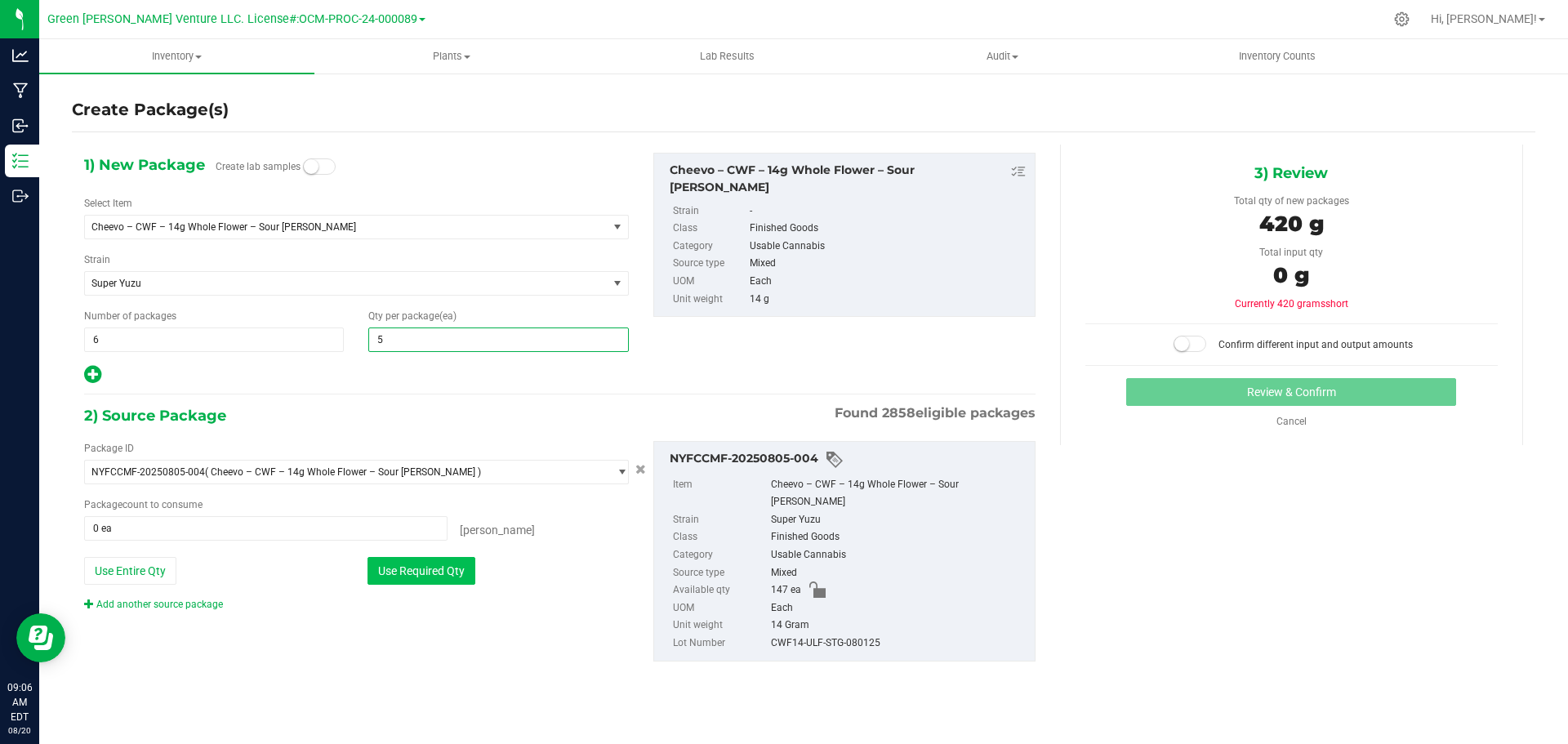
type input "5"
click at [425, 568] on button "Use Required Qty" at bounding box center [421, 571] width 108 height 28
type input "30 ea"
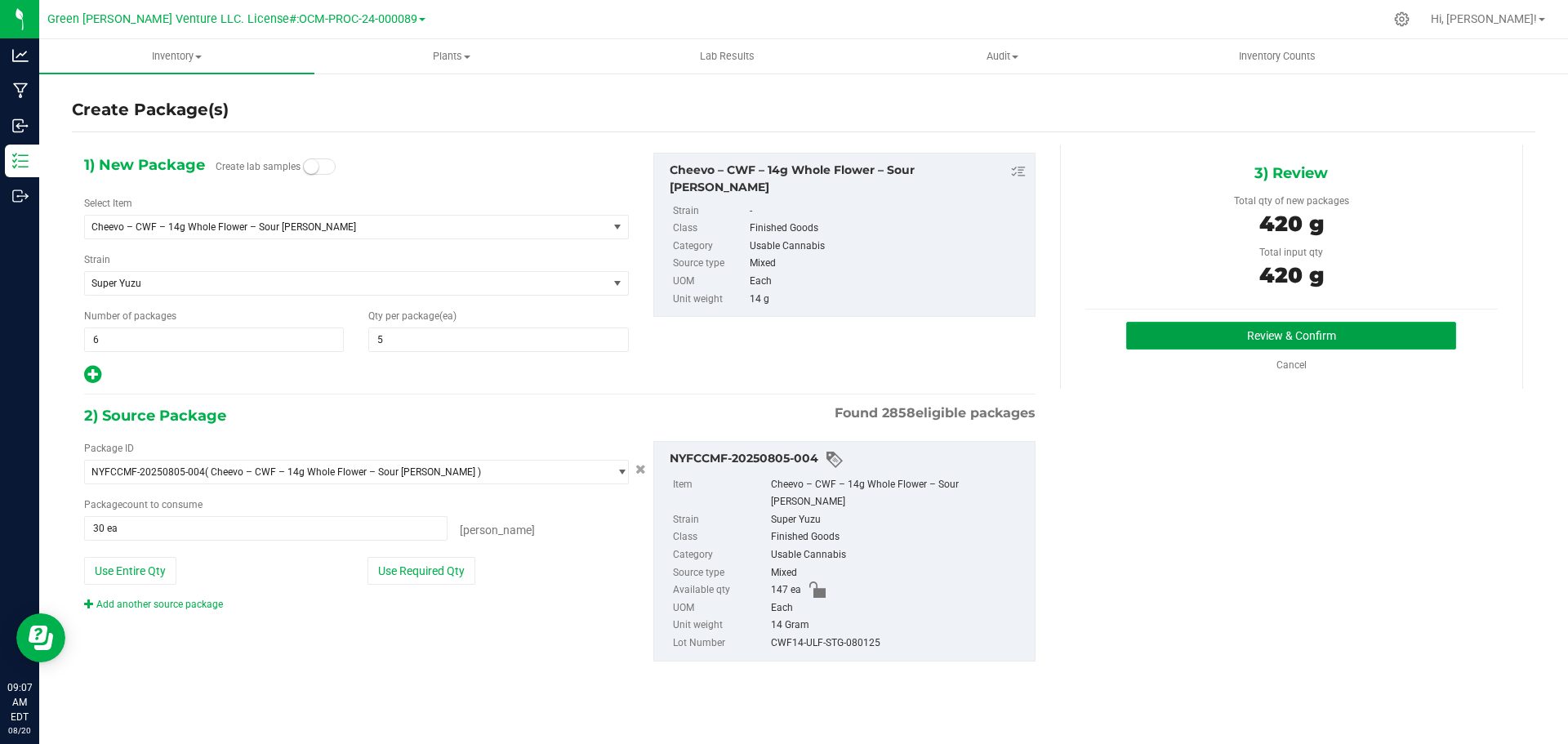
click at [1197, 334] on button "Review & Confirm" at bounding box center [1291, 335] width 330 height 28
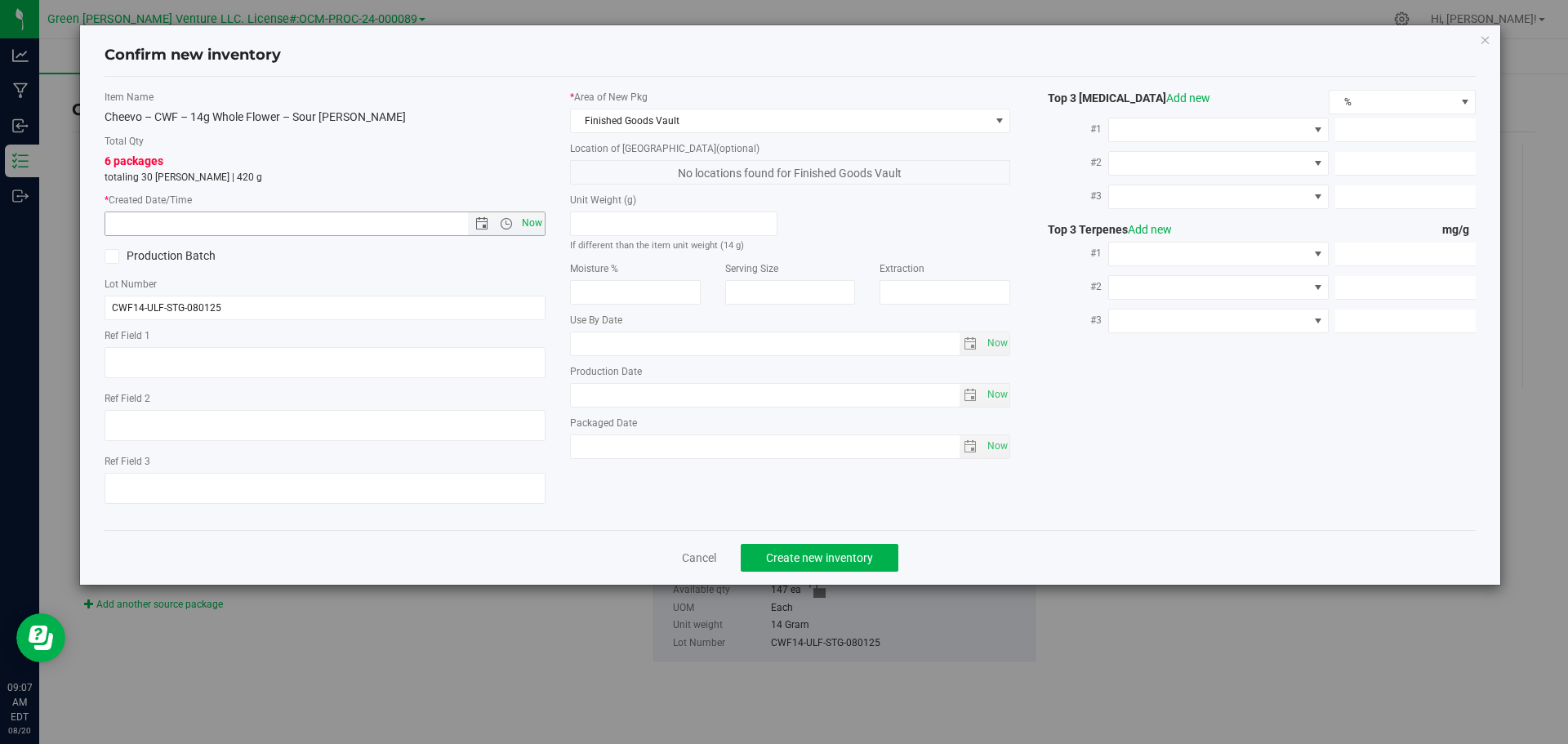
click at [541, 228] on span "Now" at bounding box center [532, 224] width 28 height 24
type input "8/20/2025 9:07 AM"
click at [887, 556] on button "Create new inventory" at bounding box center [819, 558] width 157 height 28
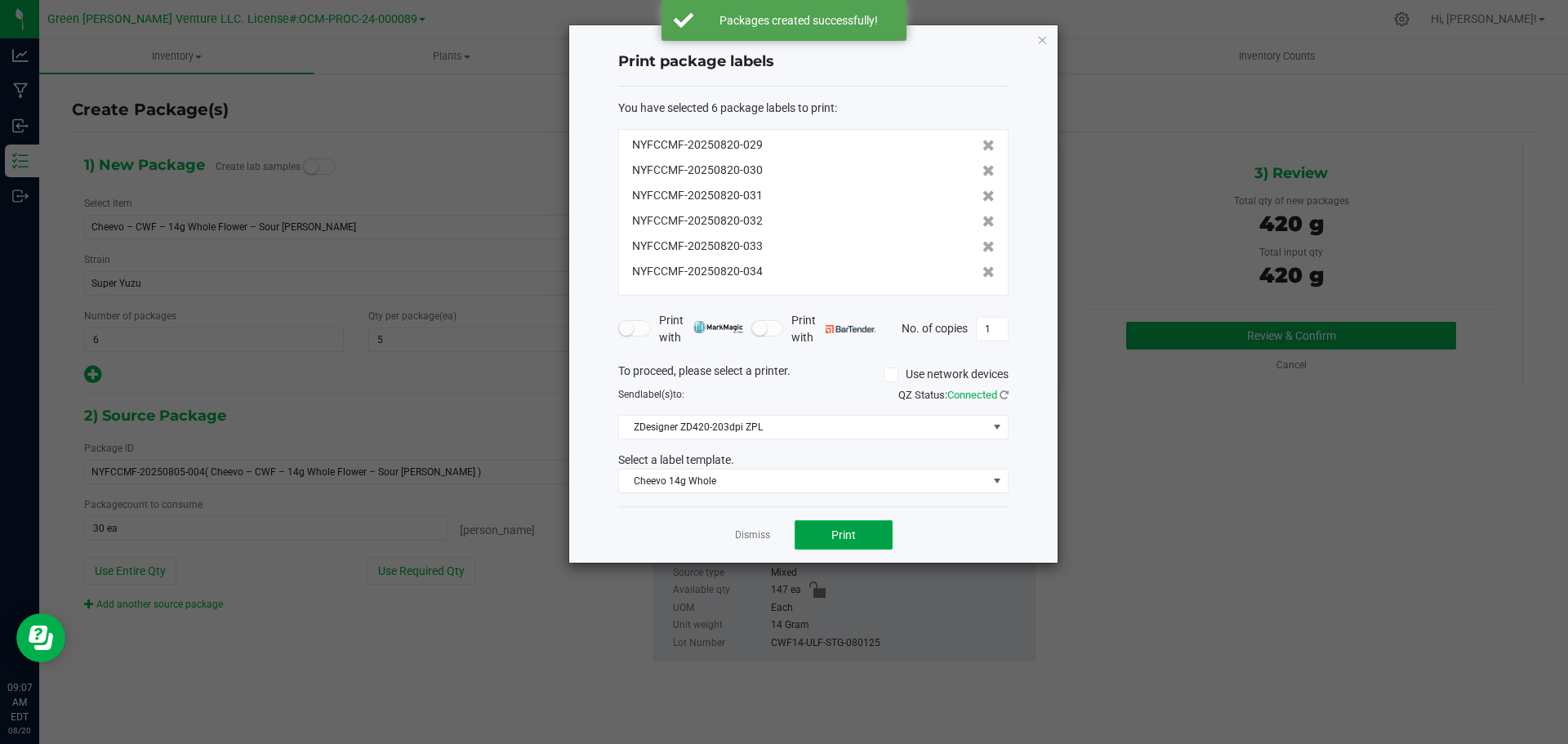
click at [813, 535] on button "Print" at bounding box center [843, 535] width 98 height 30
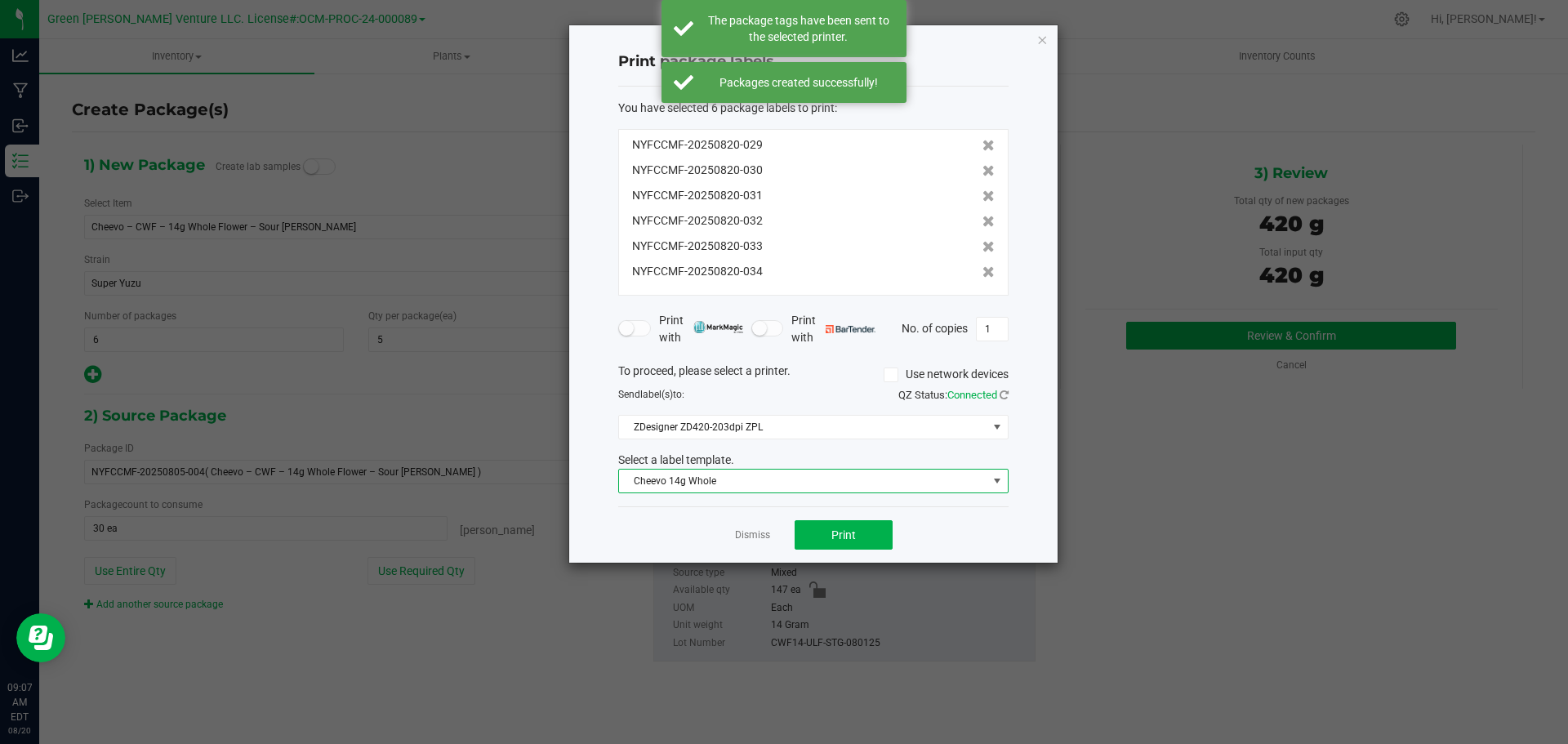
click at [761, 476] on span "Cheevo 14g Whole" at bounding box center [803, 481] width 368 height 23
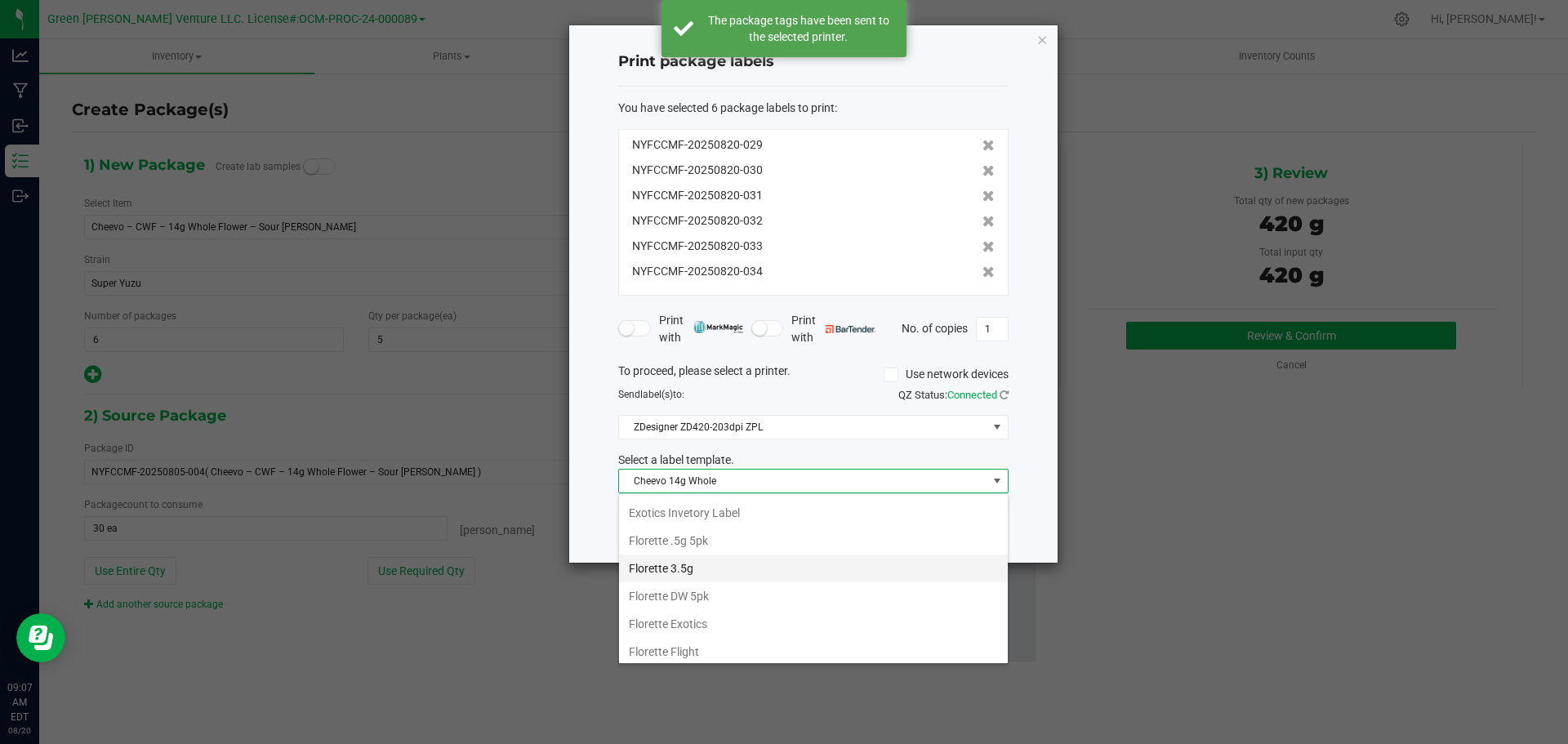
scroll to position [163, 0]
click at [711, 513] on li "Cheevo Inventory Label" at bounding box center [813, 514] width 389 height 28
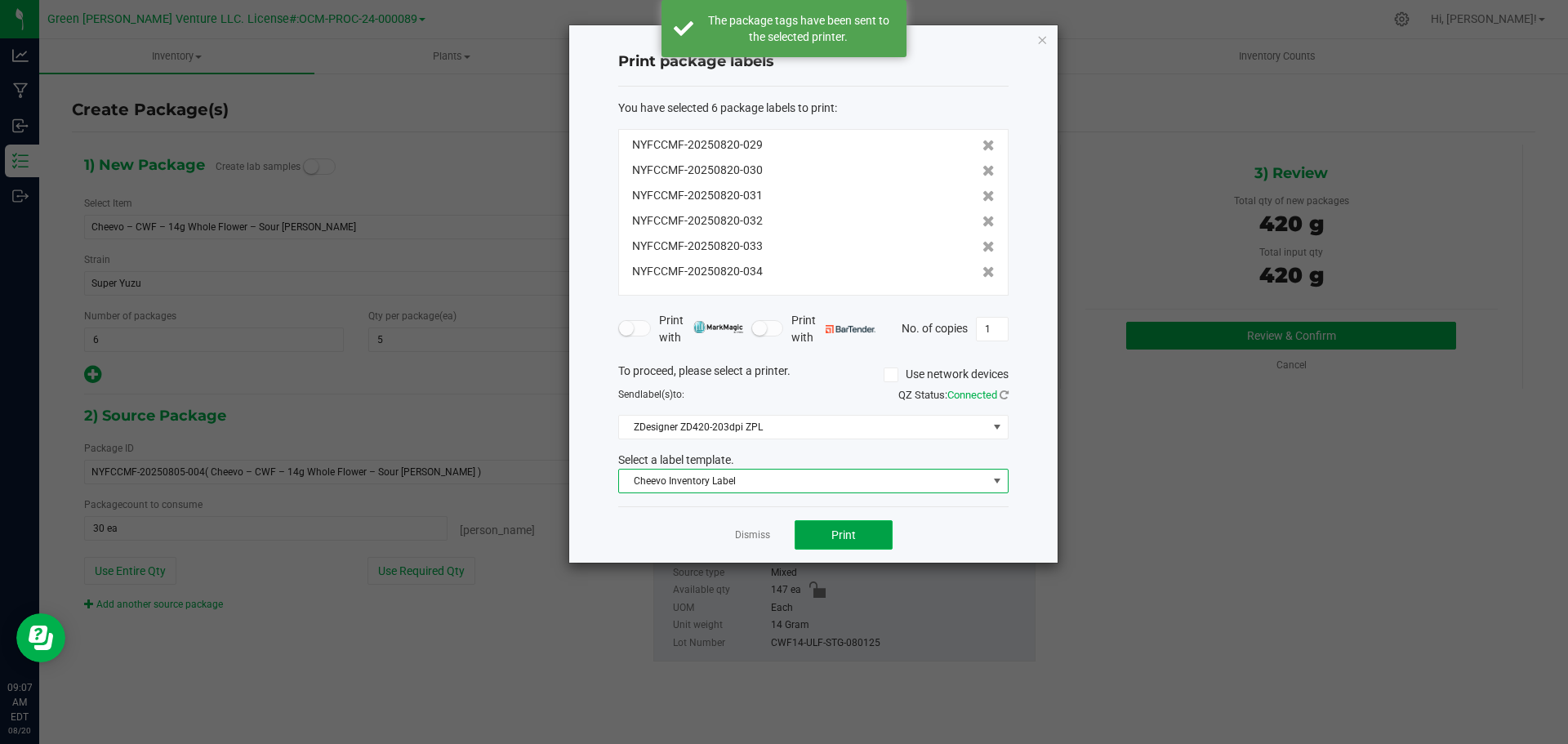
click at [810, 541] on button "Print" at bounding box center [843, 535] width 98 height 30
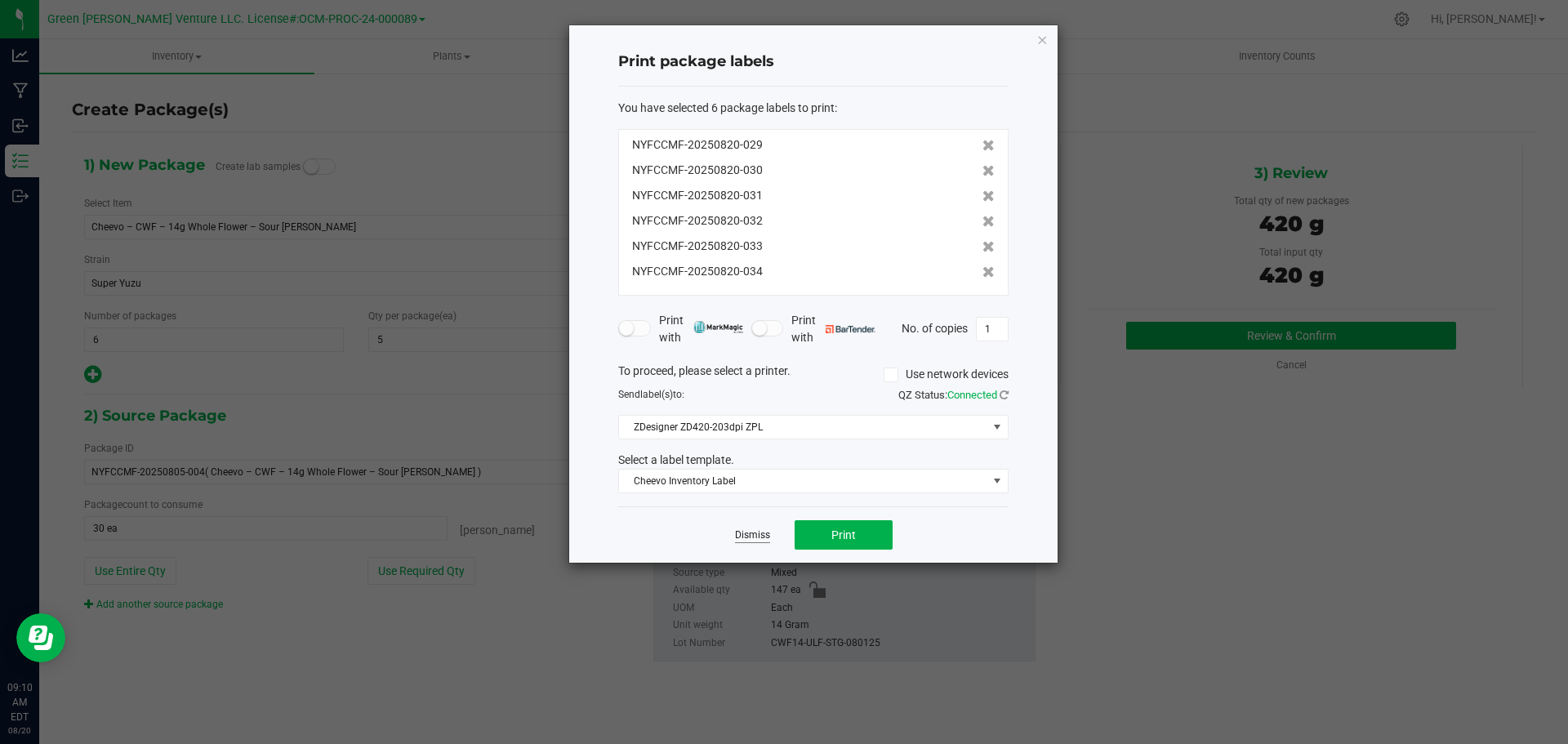
click at [759, 539] on link "Dismiss" at bounding box center [752, 535] width 35 height 14
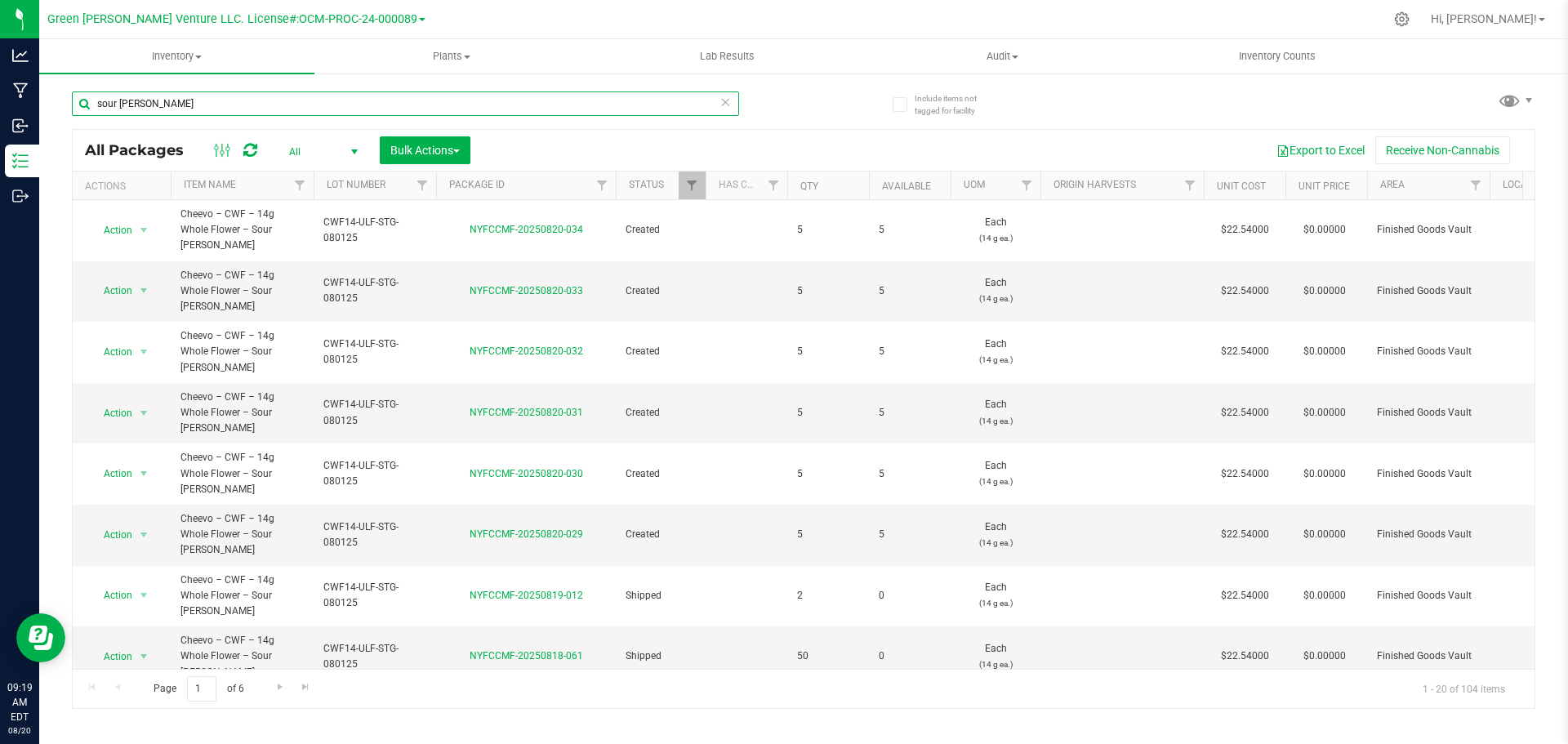
click at [184, 101] on input "sour [PERSON_NAME]" at bounding box center [405, 104] width 667 height 25
click at [184, 102] on input "sour [PERSON_NAME]" at bounding box center [405, 104] width 667 height 25
click at [184, 104] on input "sour [PERSON_NAME]" at bounding box center [405, 104] width 667 height 25
drag, startPoint x: 184, startPoint y: 105, endPoint x: 81, endPoint y: 112, distance: 103.2
click at [82, 112] on input "sour [PERSON_NAME]" at bounding box center [405, 104] width 667 height 25
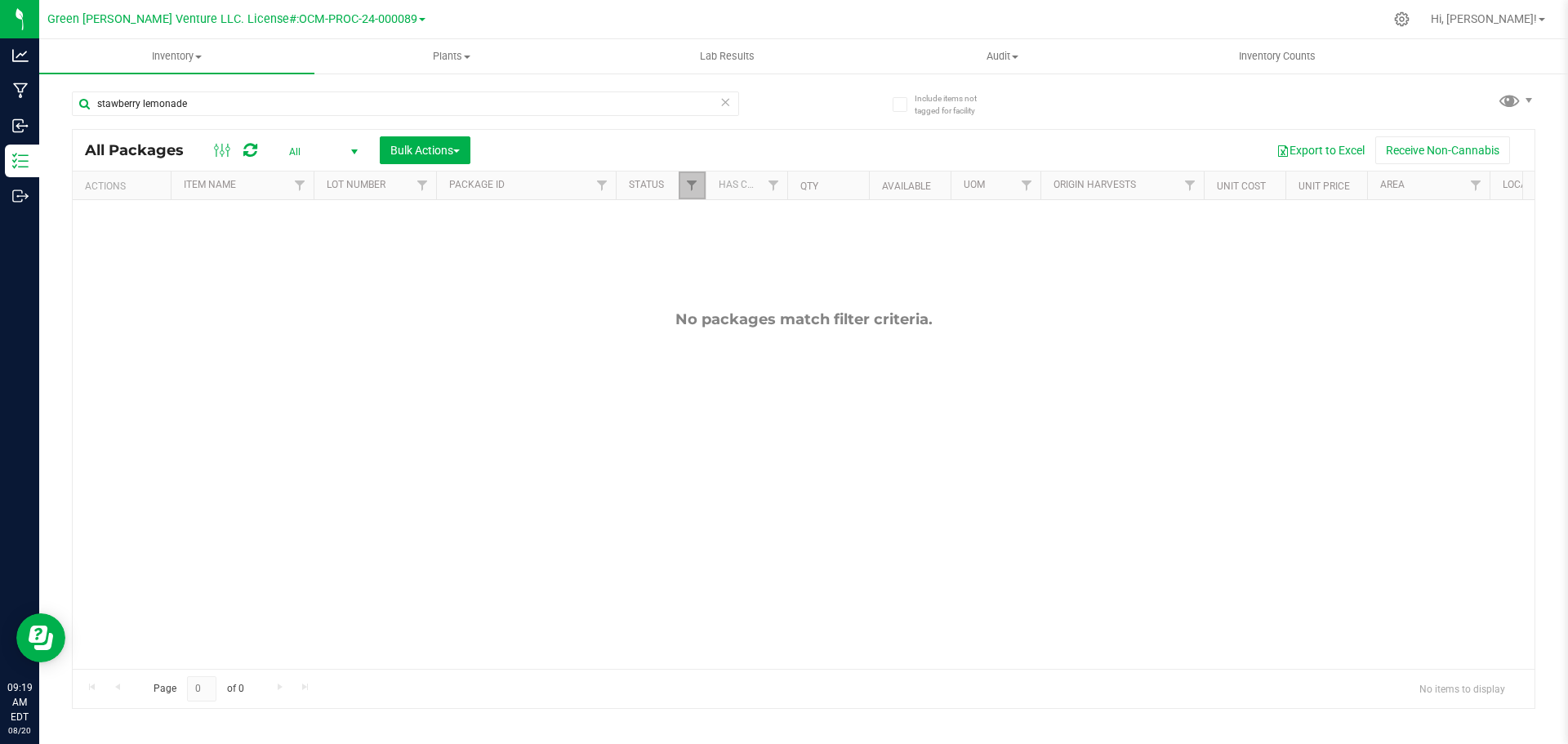
click at [681, 192] on link "Filter" at bounding box center [693, 186] width 27 height 28
click at [376, 236] on div "No packages match filter criteria." at bounding box center [803, 489] width 1462 height 580
click at [103, 101] on input "stawberry lemonade" at bounding box center [405, 104] width 667 height 25
click at [105, 101] on input "stawberry lemonade" at bounding box center [405, 104] width 667 height 25
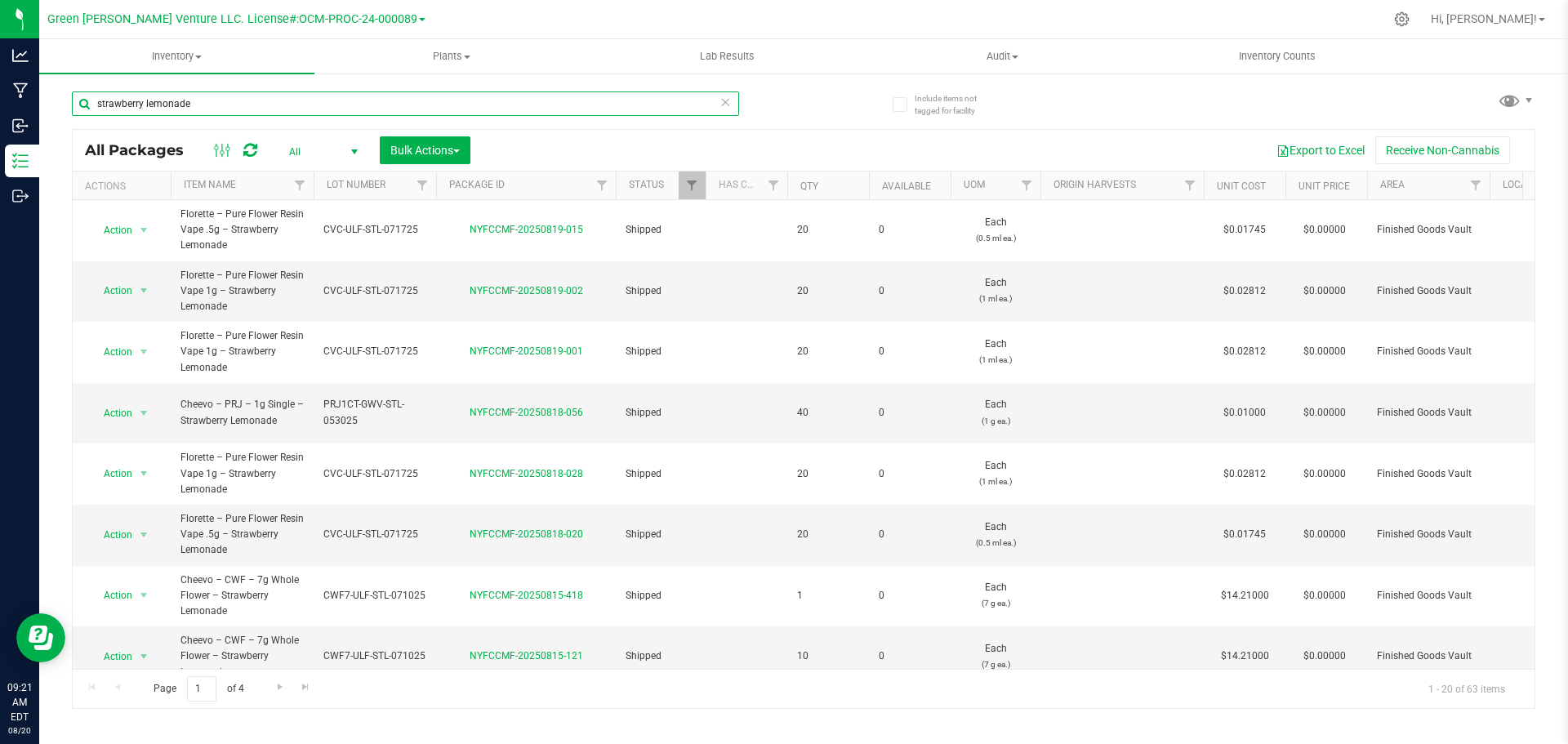
type input "strawberry lemonade"
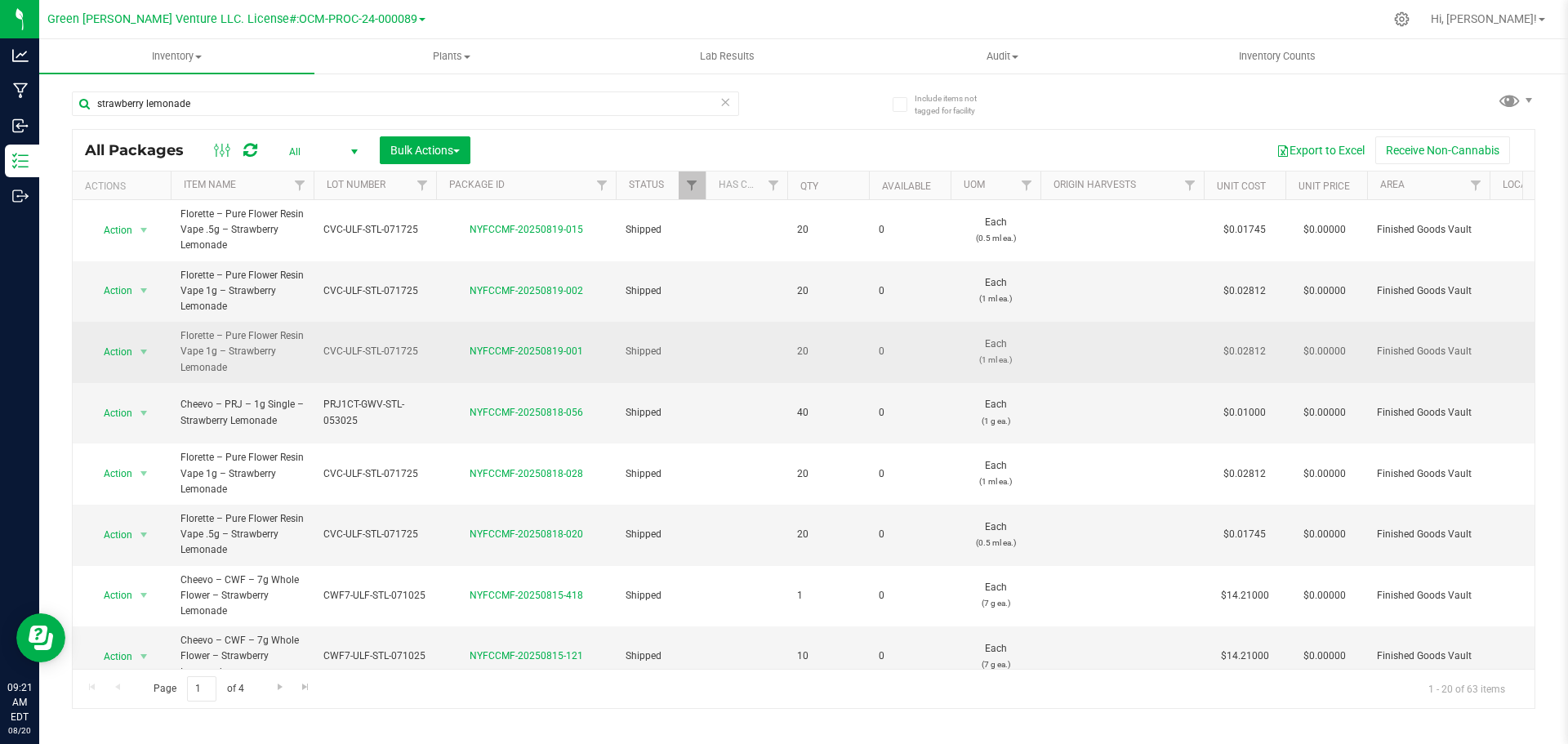
drag, startPoint x: 629, startPoint y: 313, endPoint x: 532, endPoint y: 376, distance: 115.7
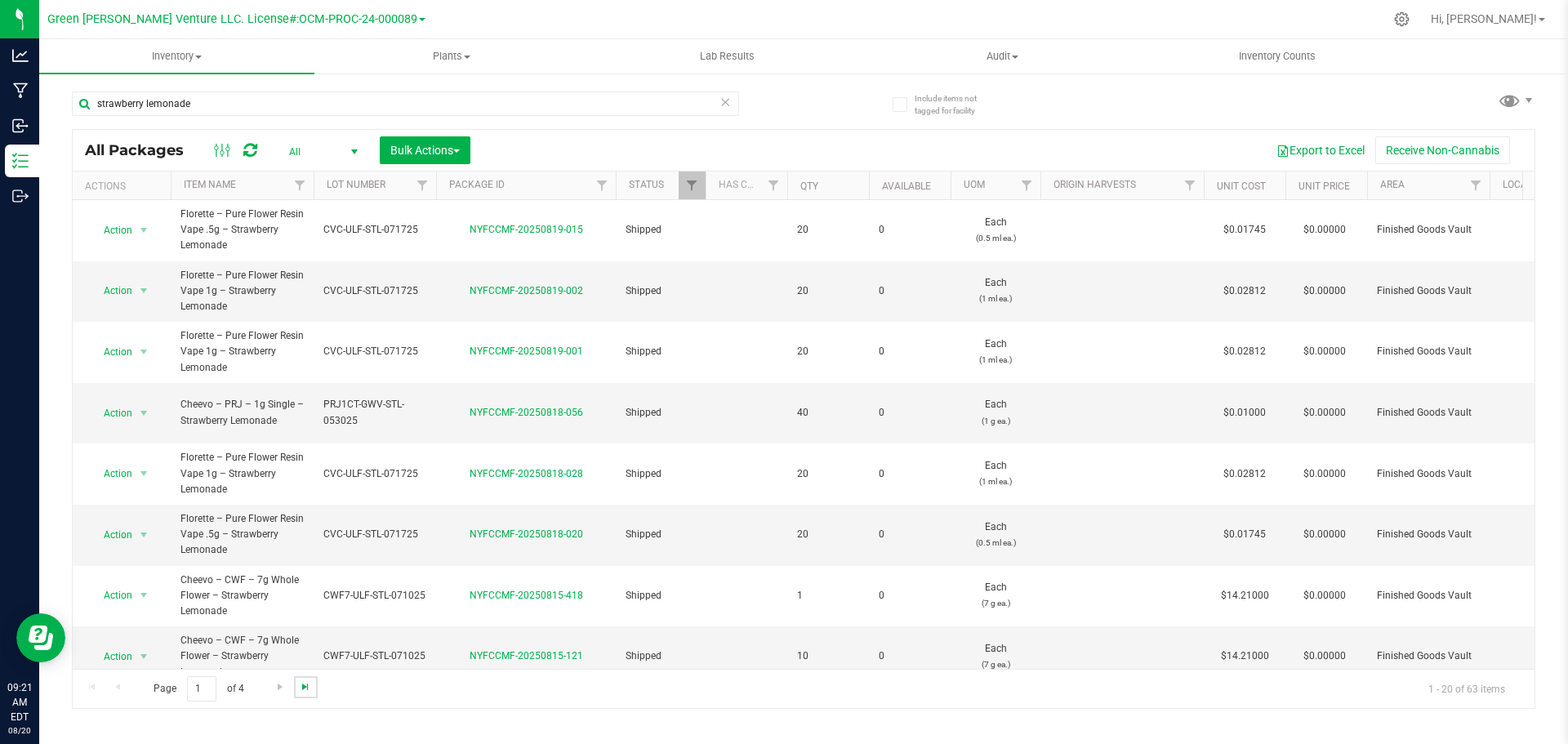
drag, startPoint x: 532, startPoint y: 376, endPoint x: 306, endPoint y: 690, distance: 386.9
click at [306, 690] on span "Go to the last page" at bounding box center [305, 687] width 13 height 13
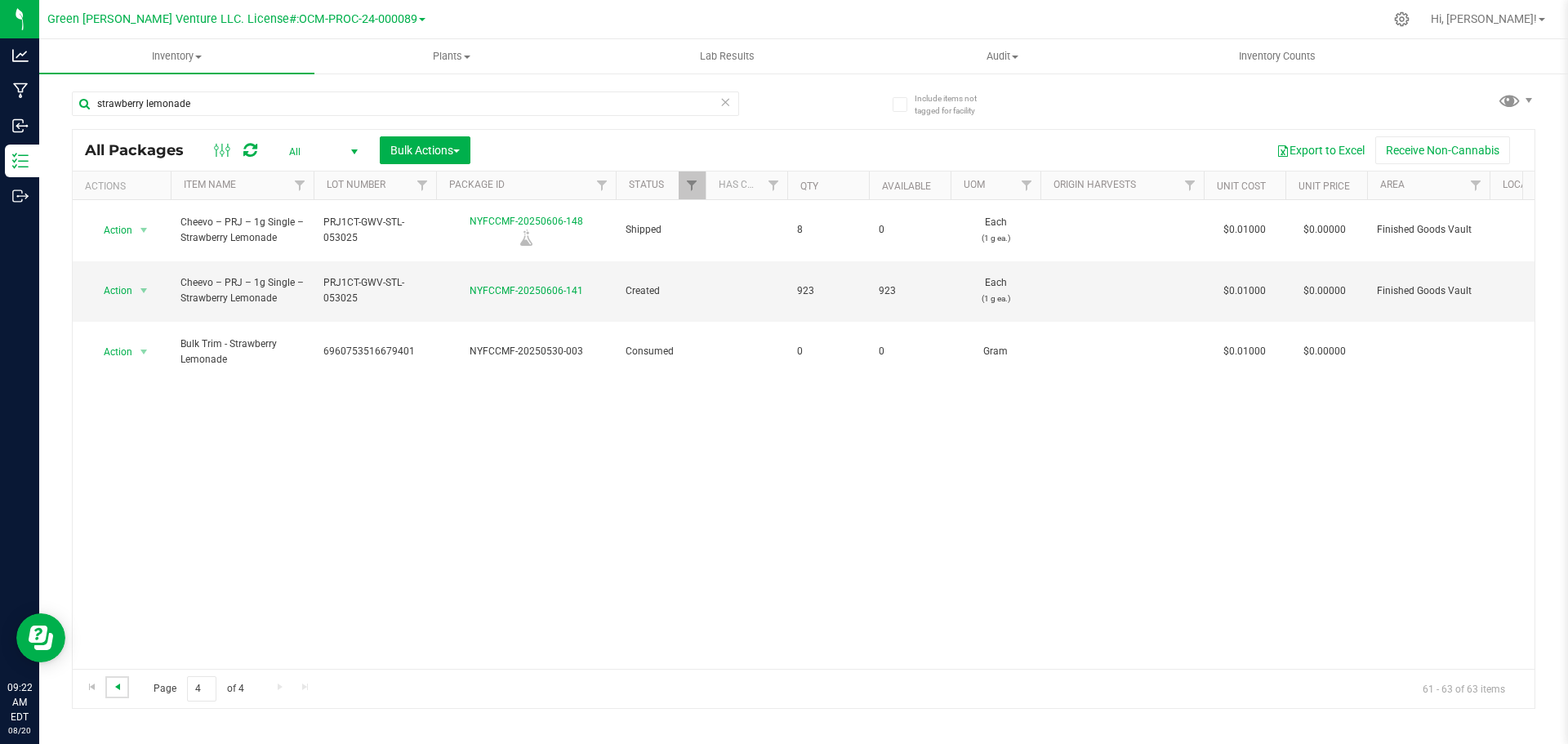
click at [117, 688] on span "Go to the previous page" at bounding box center [117, 687] width 13 height 13
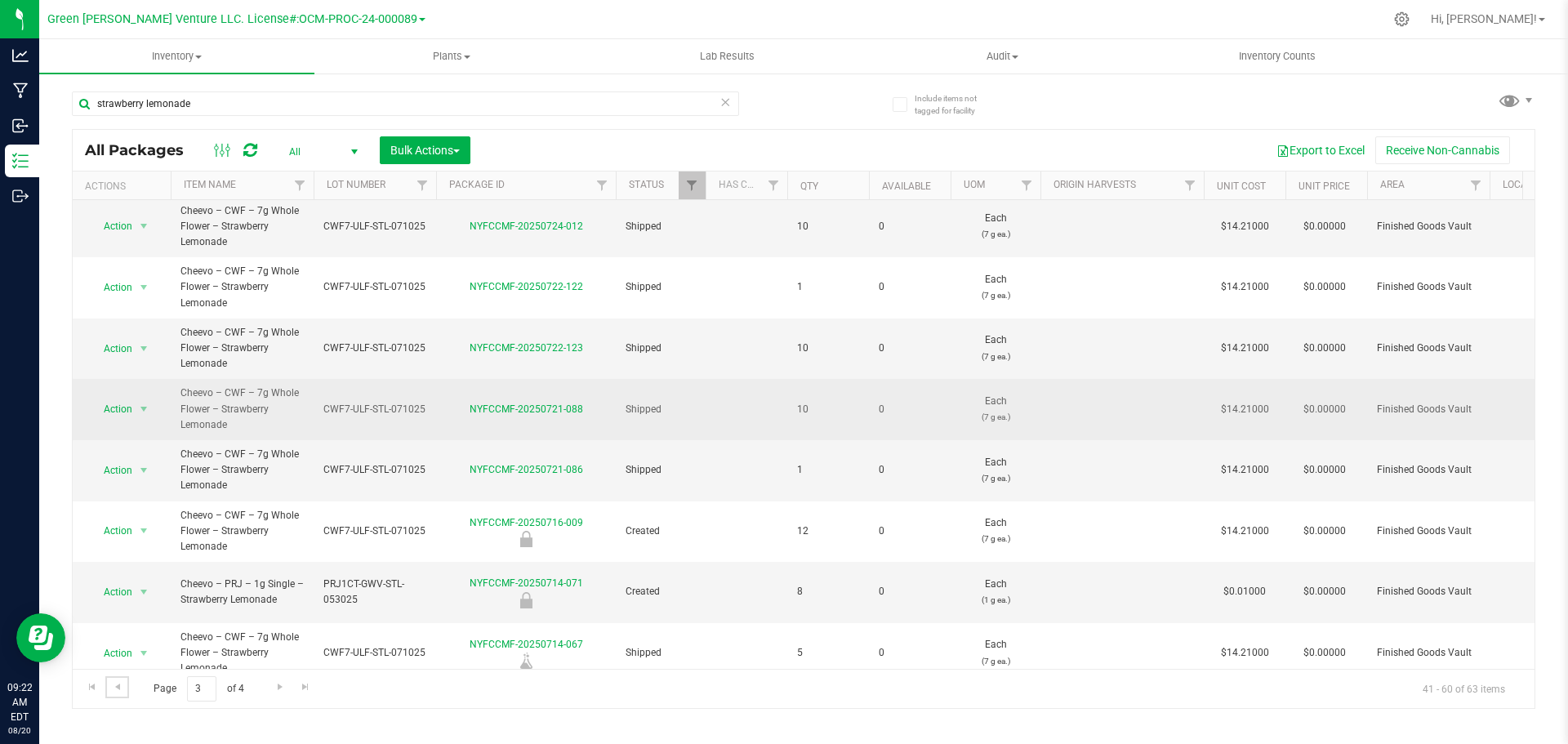
scroll to position [731, 0]
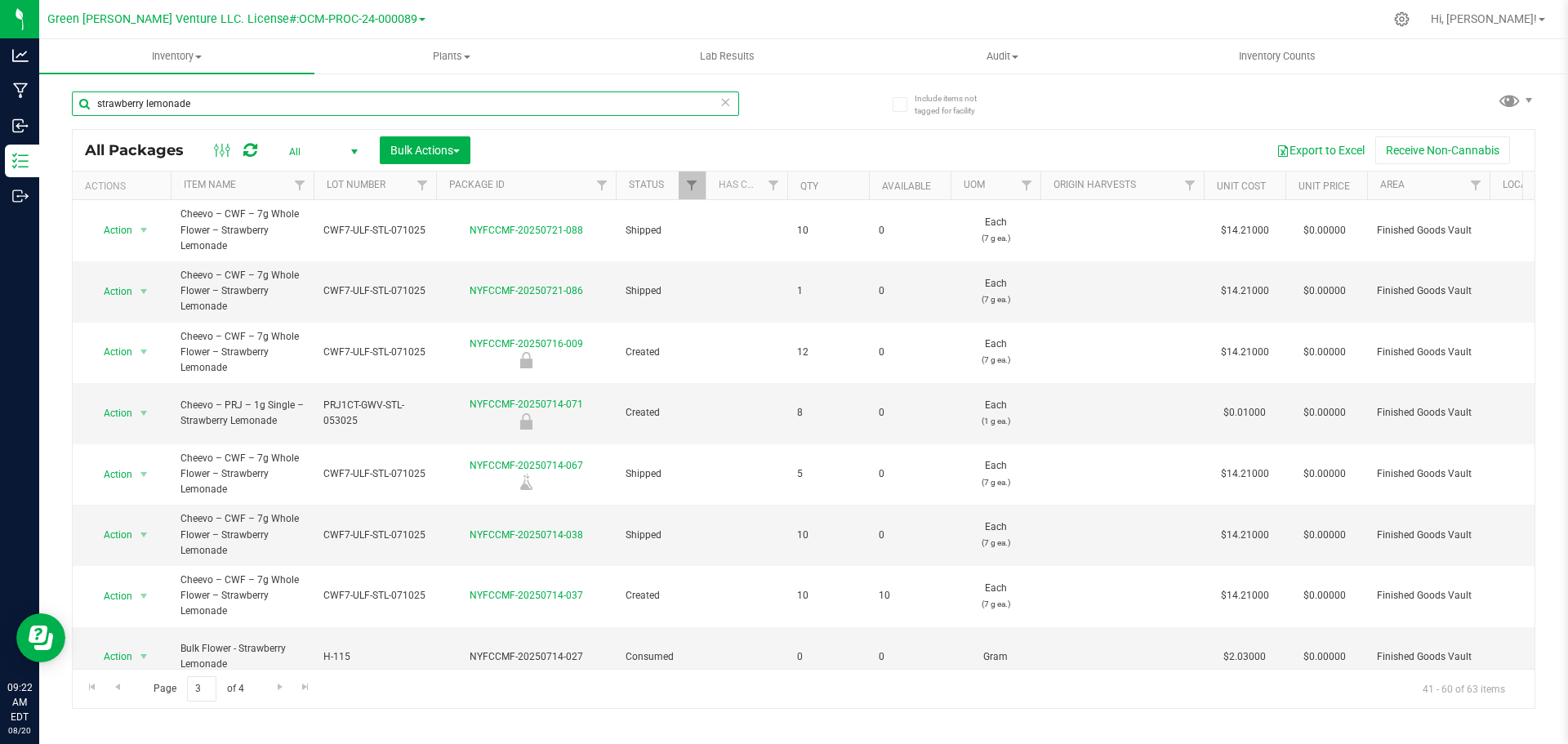
click at [202, 102] on input "strawberry lemonade" at bounding box center [405, 104] width 667 height 25
click at [425, 185] on span "Filter" at bounding box center [422, 185] width 13 height 13
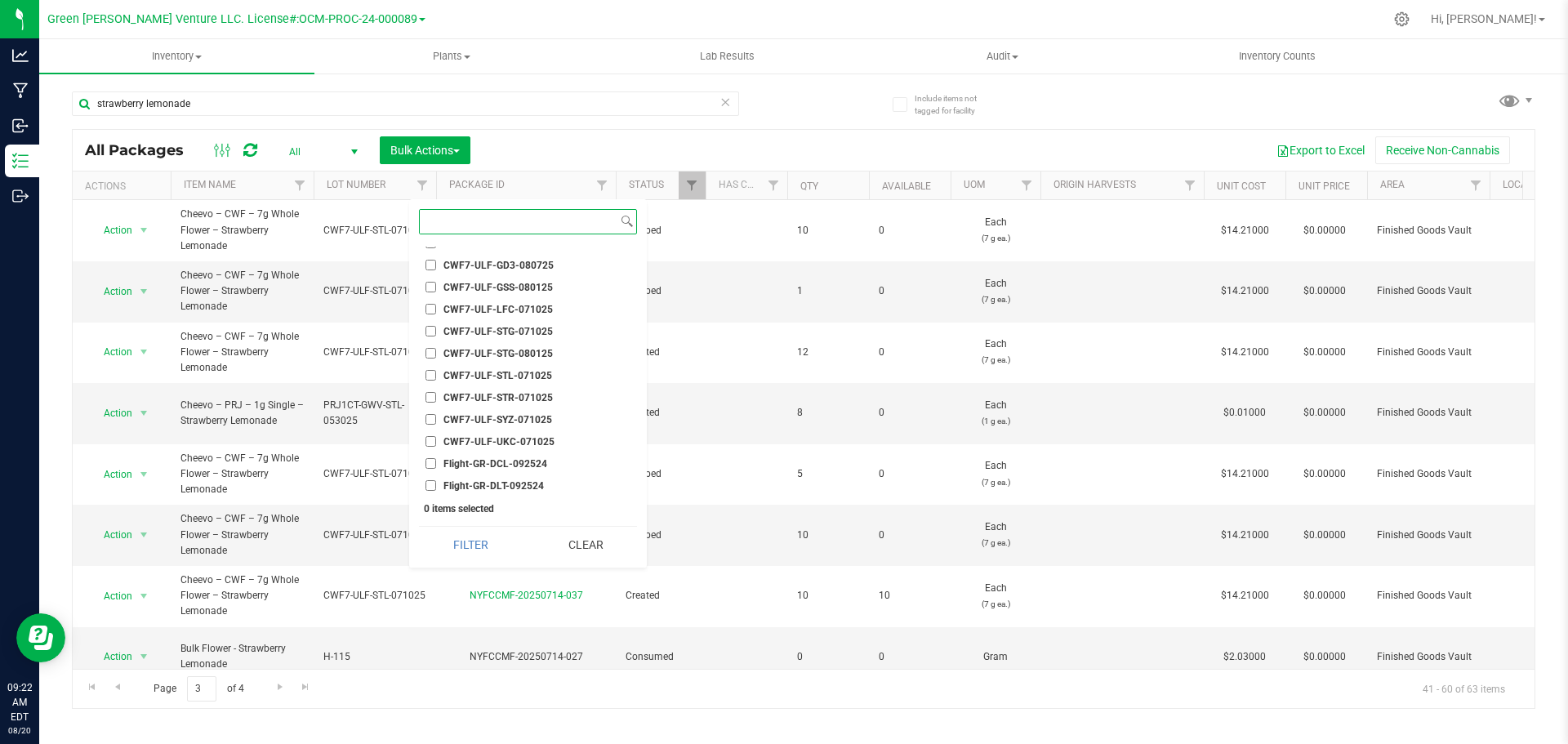
scroll to position [2860, 0]
click at [433, 371] on input "CWF7-ULF-STL-071025" at bounding box center [430, 374] width 10 height 10
checkbox input "true"
click at [476, 552] on button "Filter" at bounding box center [470, 545] width 103 height 36
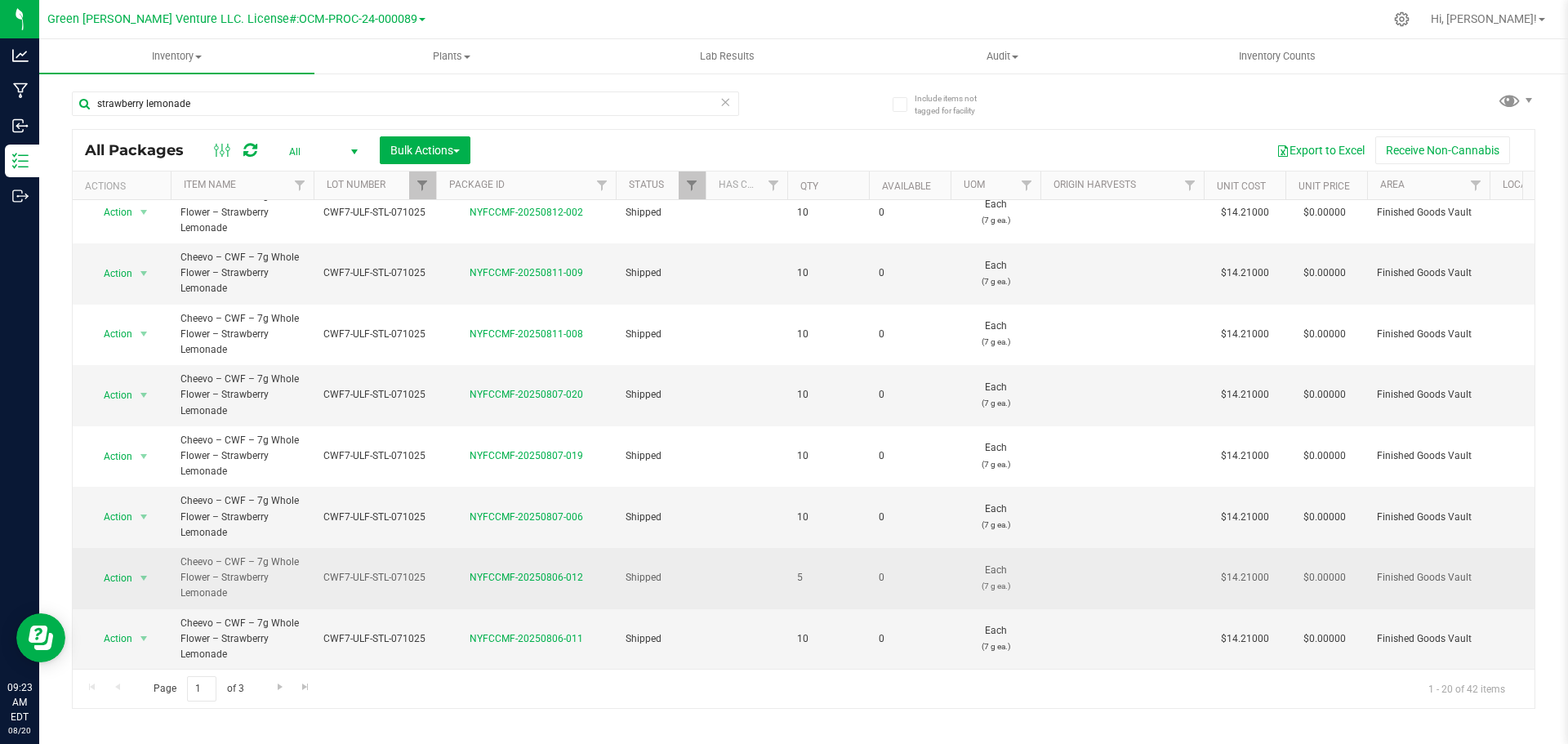
scroll to position [762, 0]
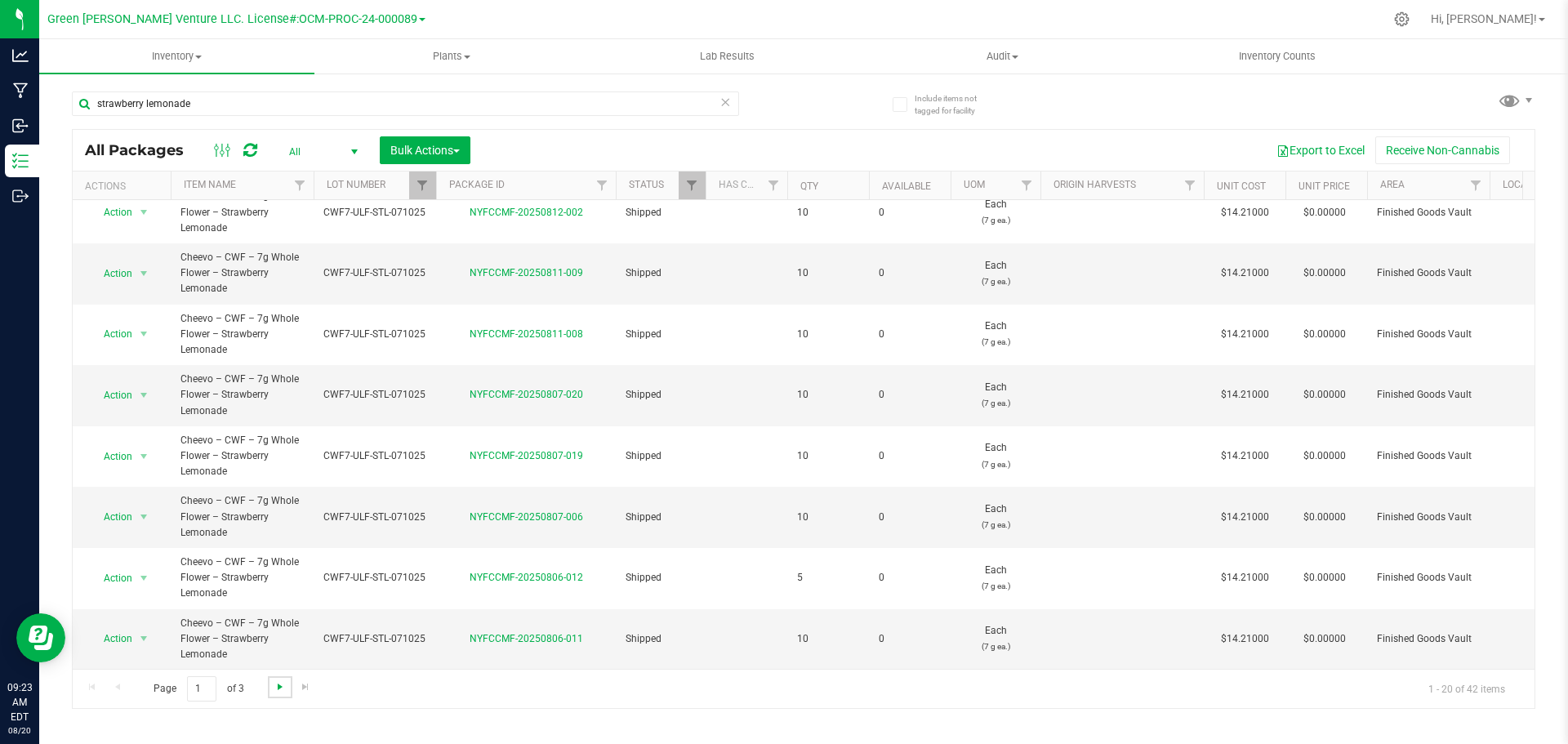
click at [275, 684] on span "Go to the next page" at bounding box center [280, 687] width 13 height 13
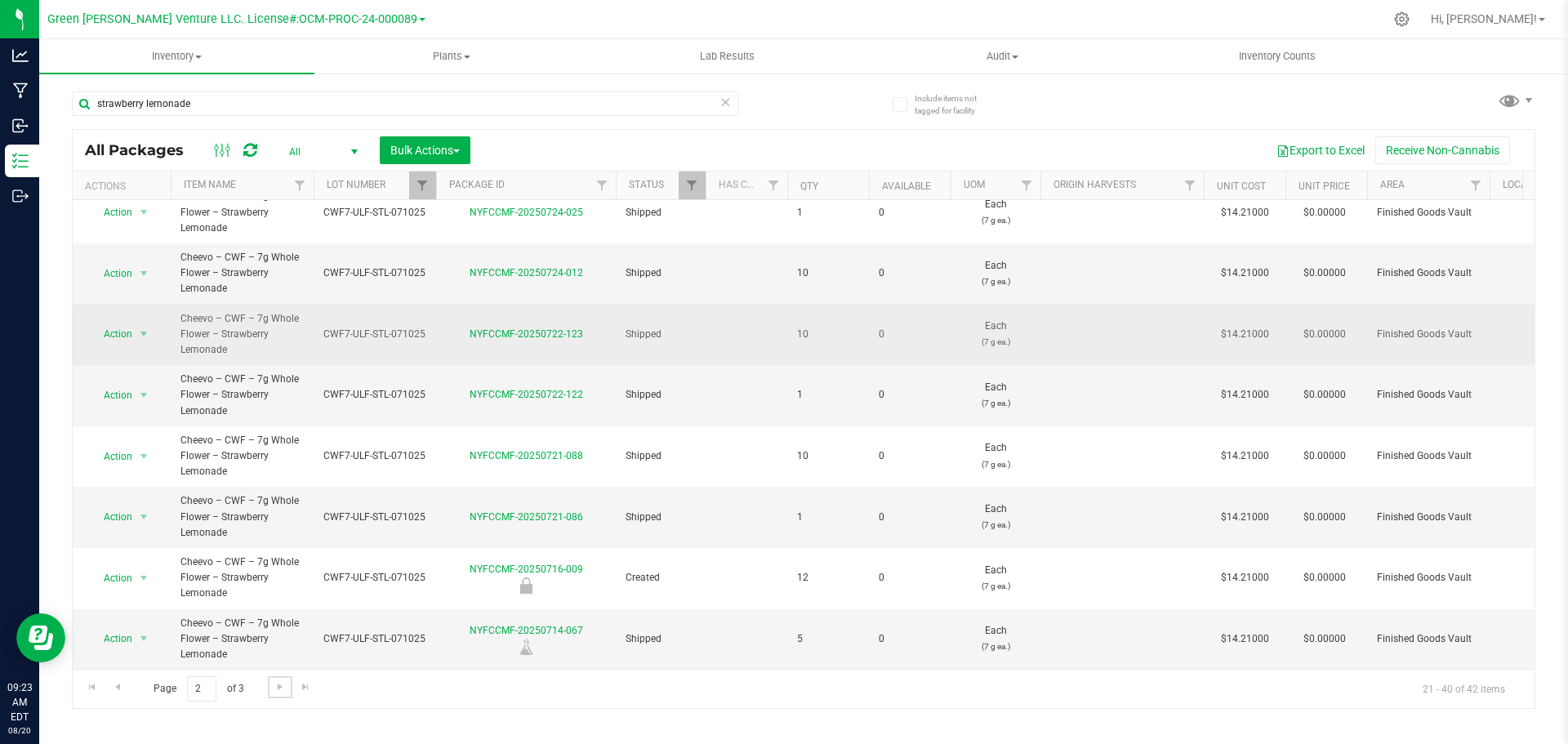
scroll to position [762, 0]
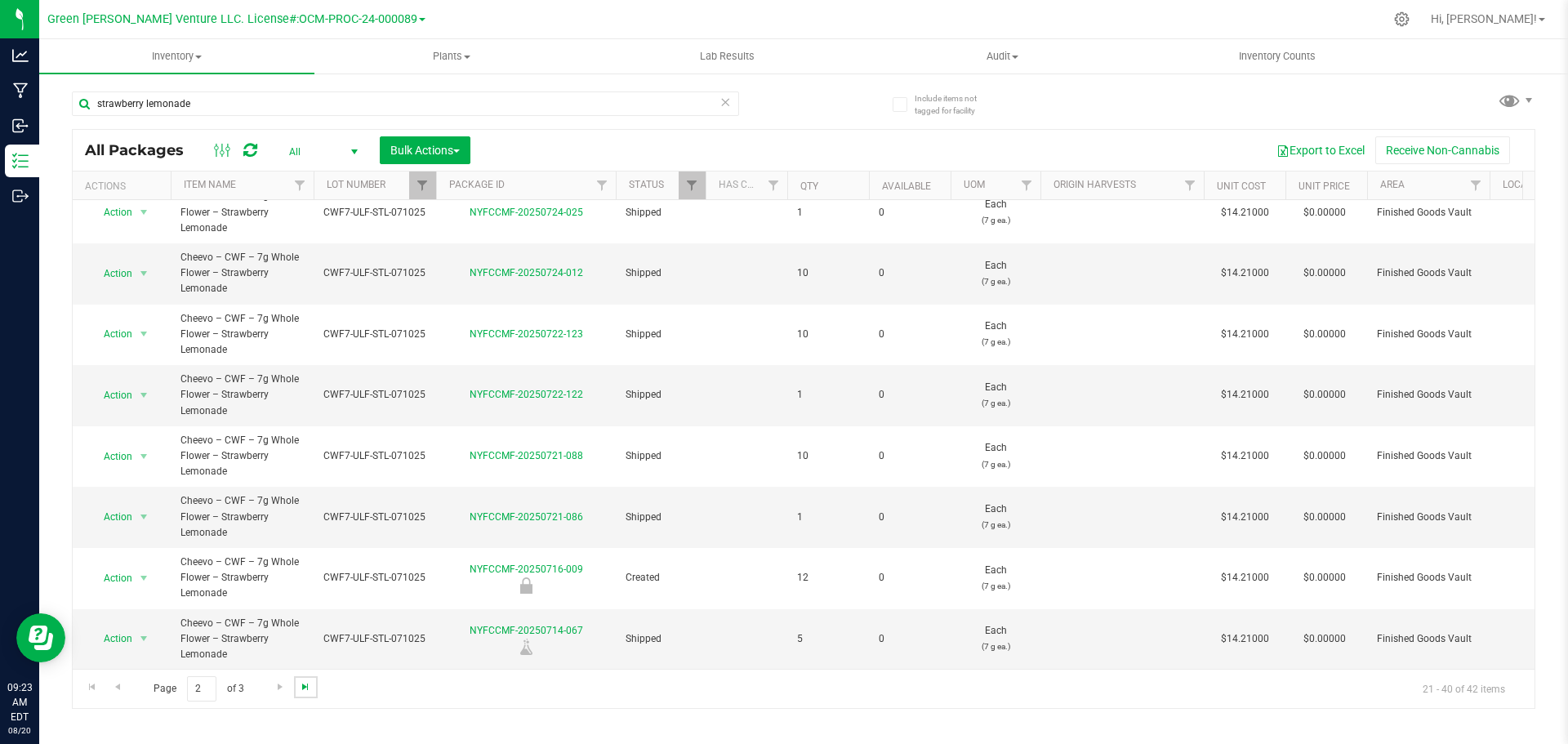
click at [301, 685] on span "Go to the last page" at bounding box center [305, 687] width 13 height 13
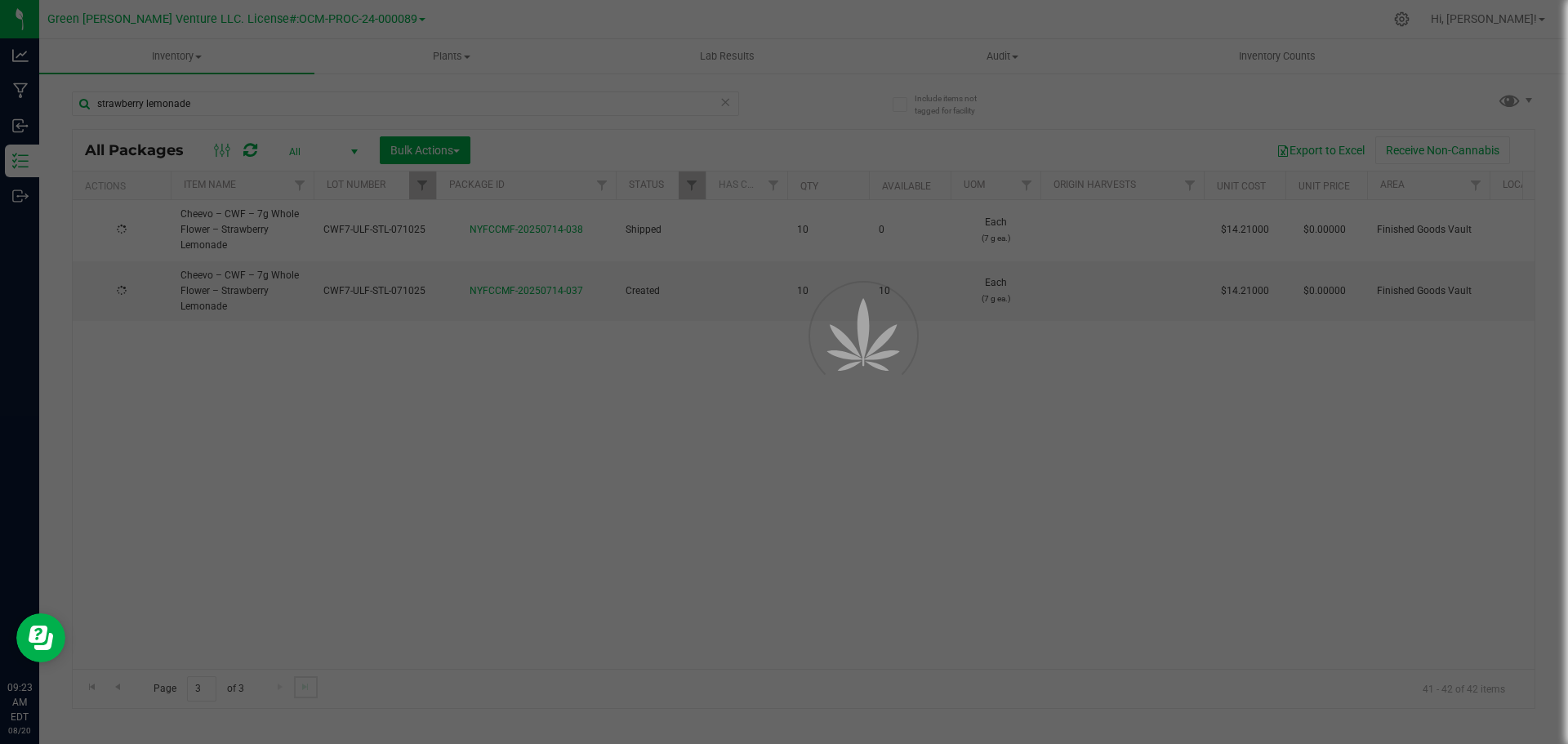
scroll to position [0, 0]
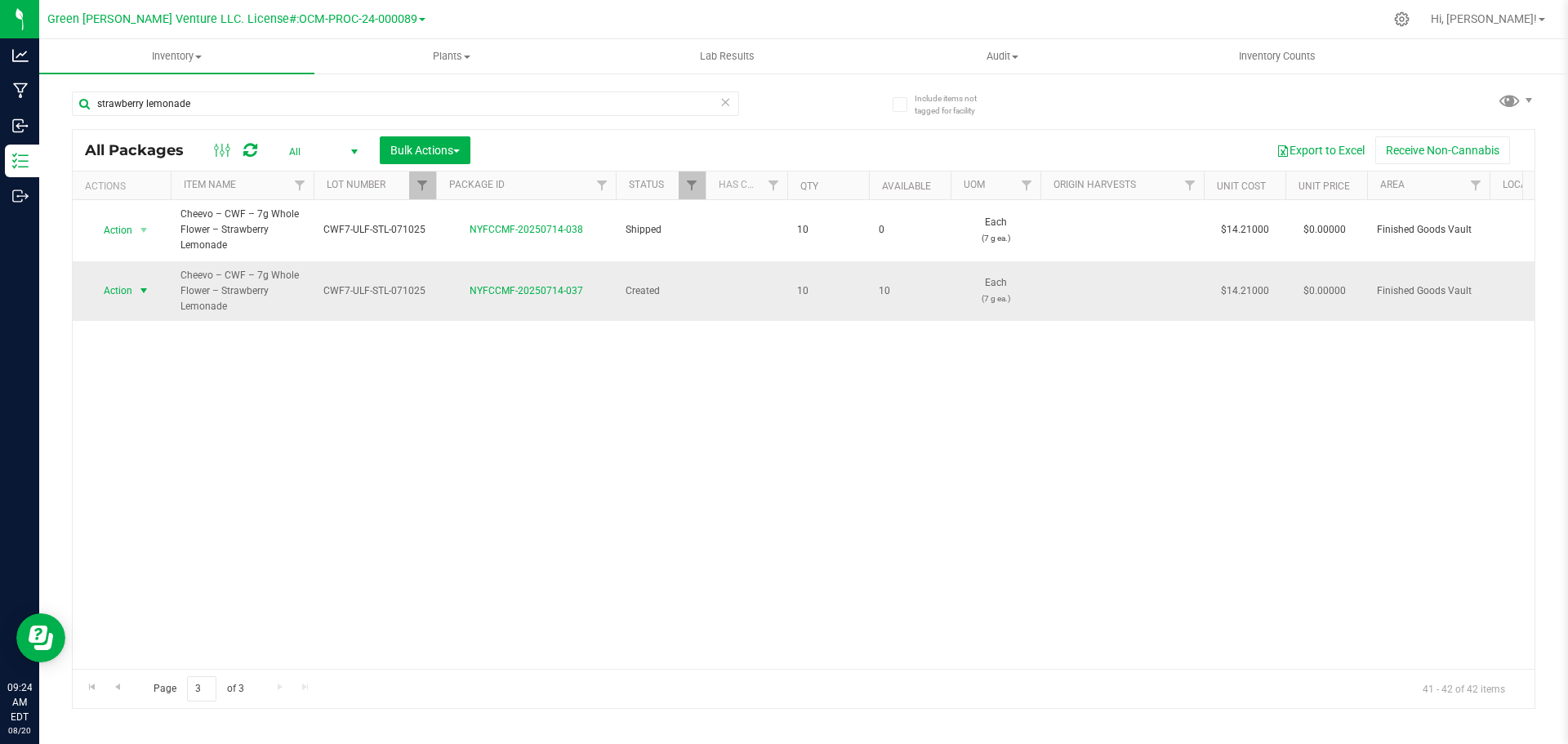
click at [121, 295] on span "Action" at bounding box center [111, 290] width 44 height 23
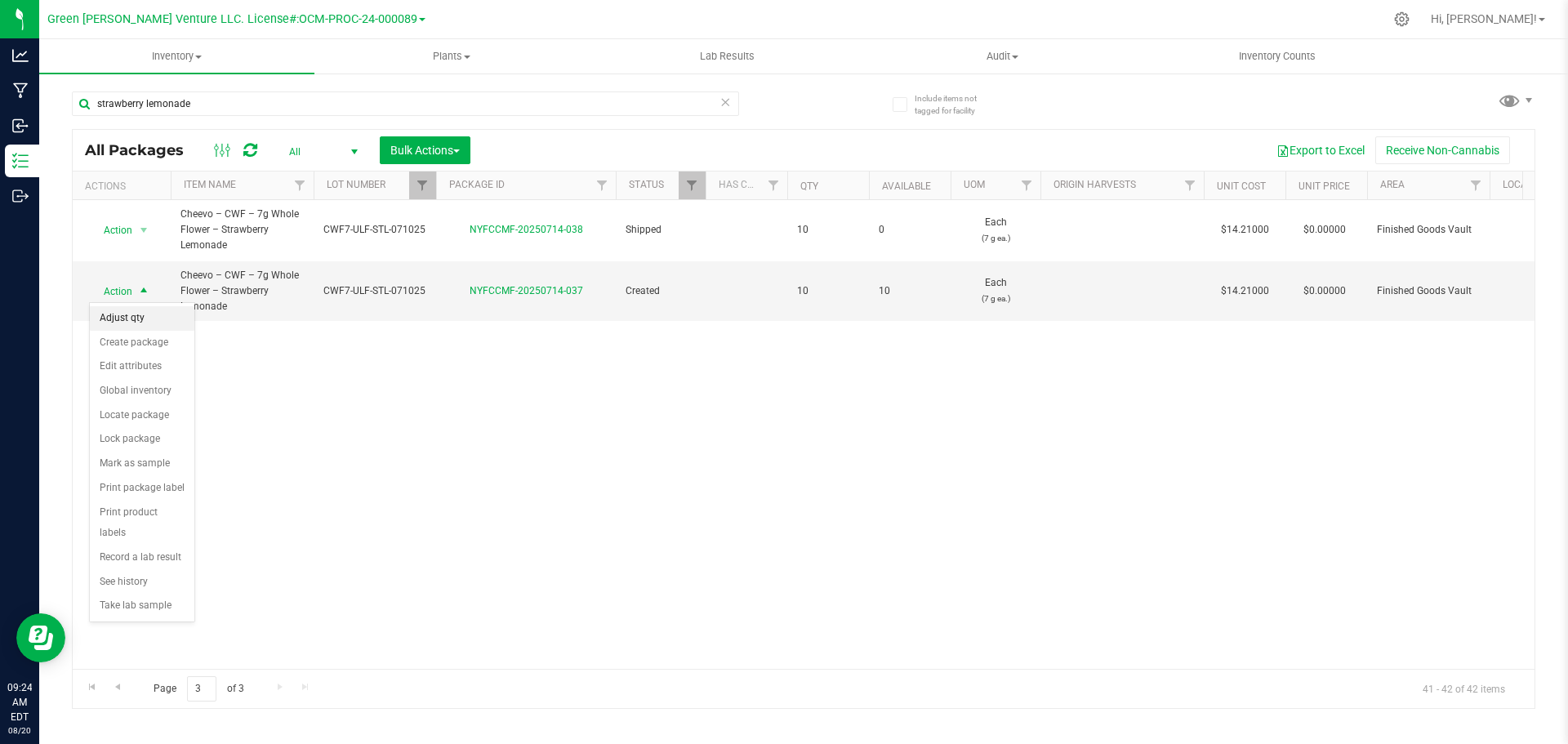
click at [131, 318] on li "Adjust qty" at bounding box center [142, 318] width 105 height 25
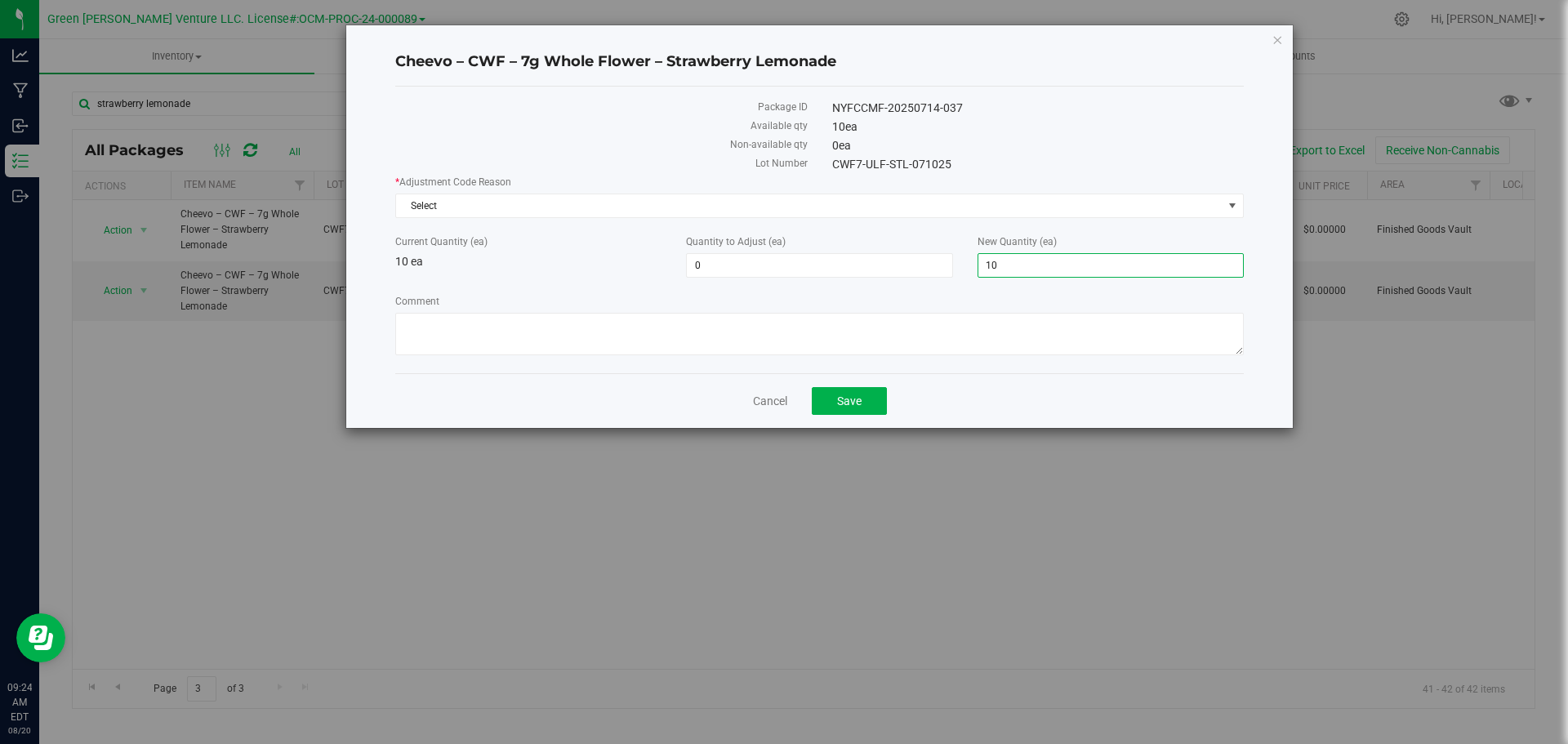
drag, startPoint x: 1008, startPoint y: 271, endPoint x: 958, endPoint y: 282, distance: 51.2
click at [972, 273] on div "New Quantity (ea) 10 10" at bounding box center [1111, 256] width 291 height 43
type input "0"
type input "-10"
type input "0"
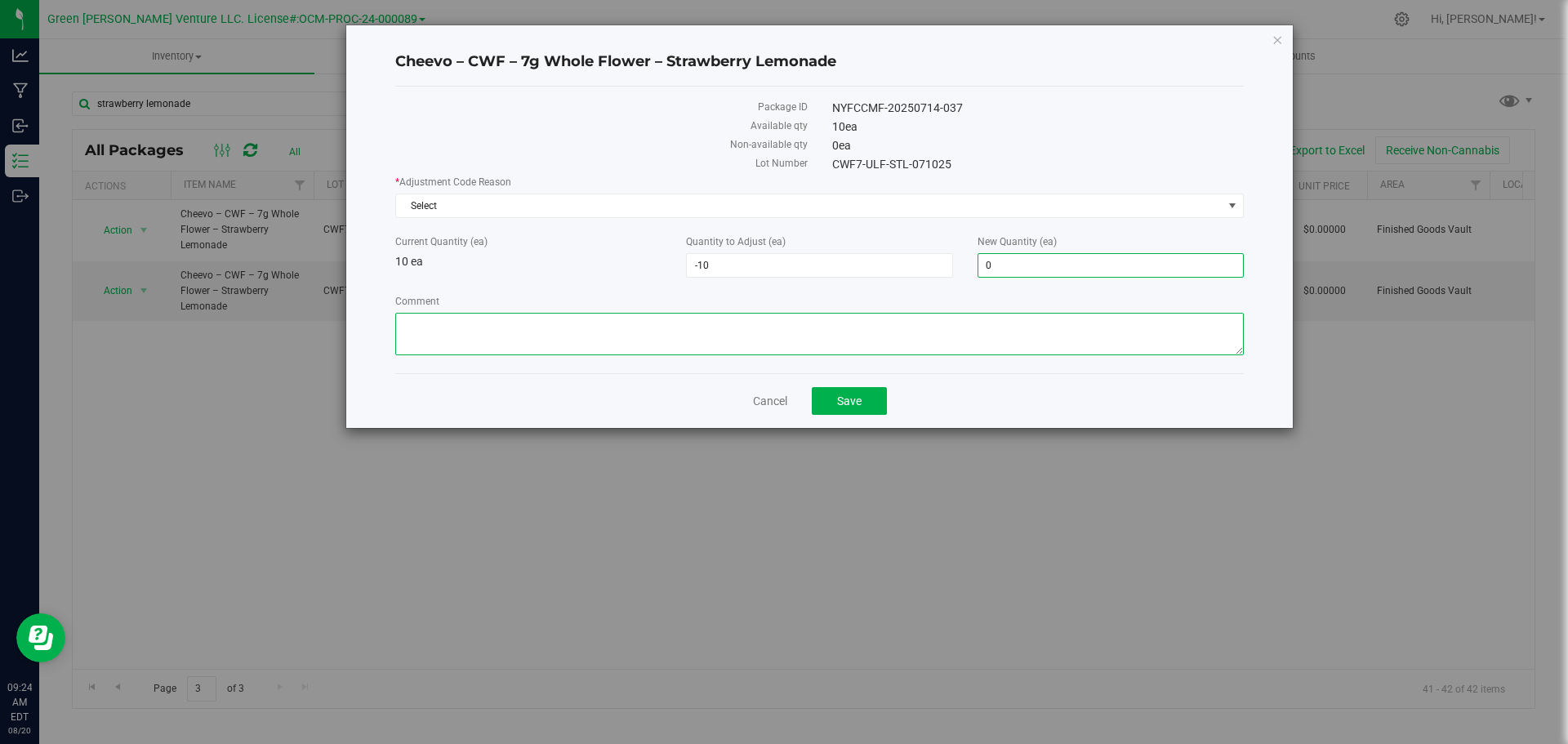
click at [825, 317] on textarea "Comment" at bounding box center [819, 335] width 848 height 43
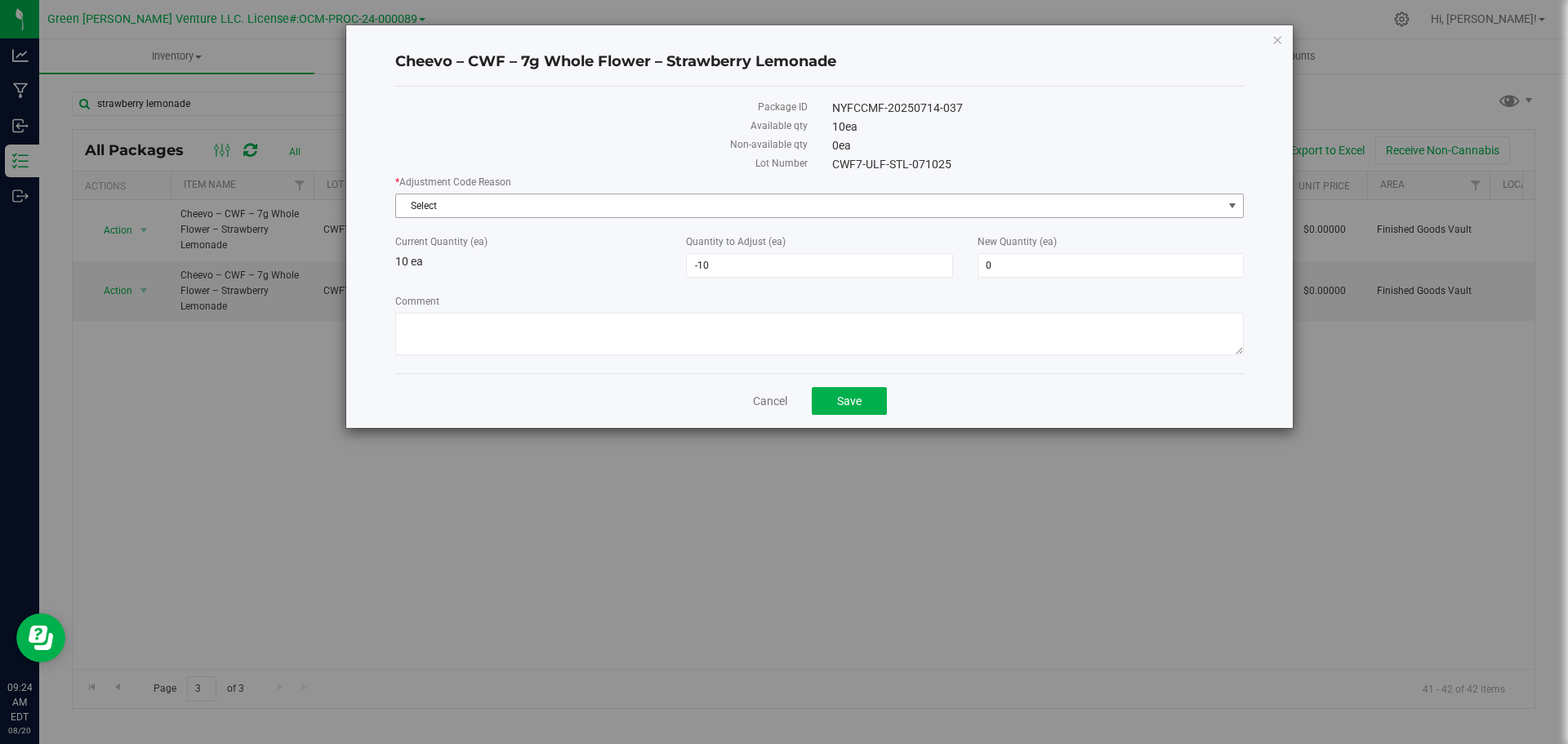
click at [520, 207] on span "Select" at bounding box center [809, 205] width 826 height 23
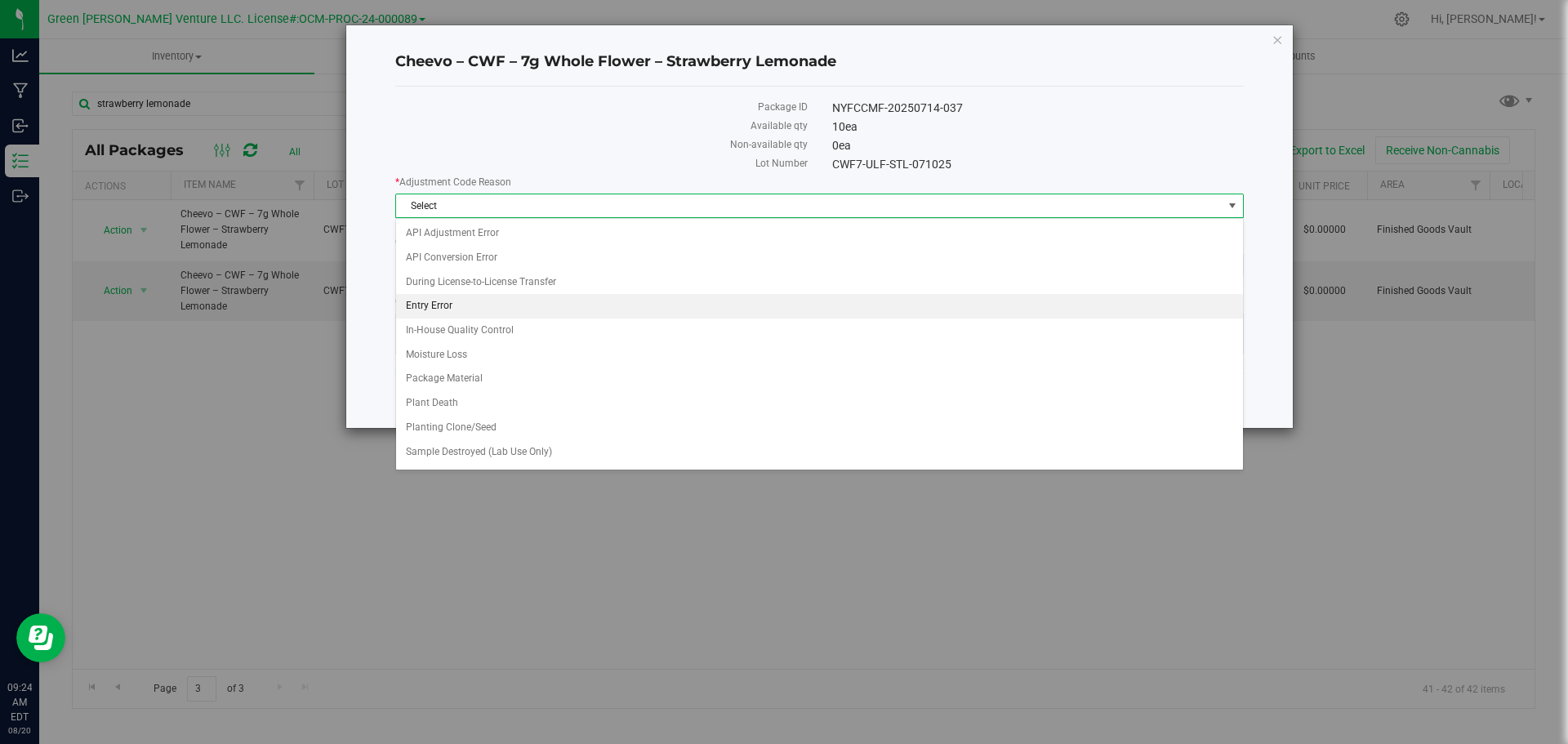
click at [481, 303] on li "Entry Error" at bounding box center [819, 306] width 847 height 25
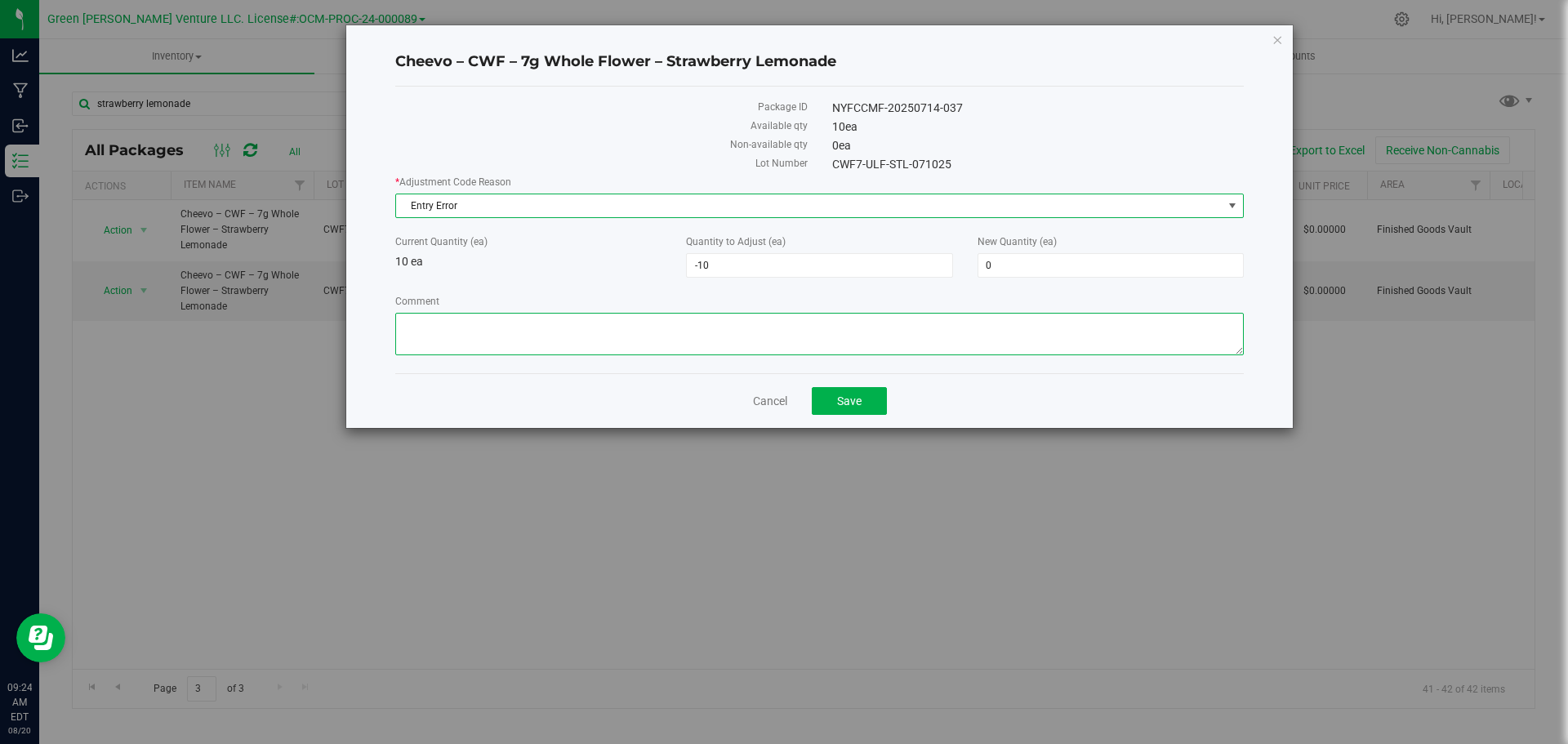
click at [476, 327] on textarea "Comment" at bounding box center [819, 335] width 848 height 43
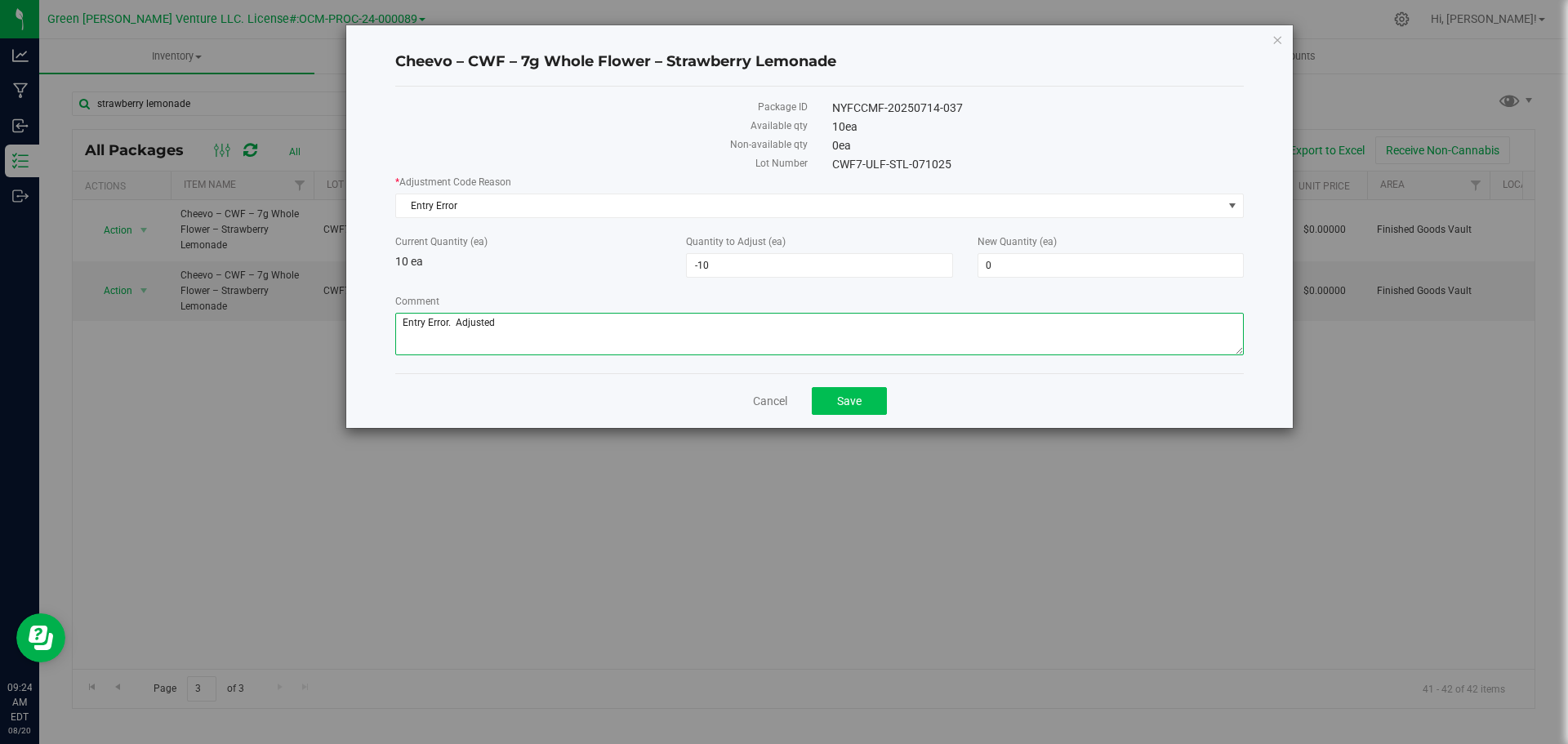
type textarea "Entry Error. Adjusted"
click at [870, 399] on button "Save" at bounding box center [849, 401] width 75 height 28
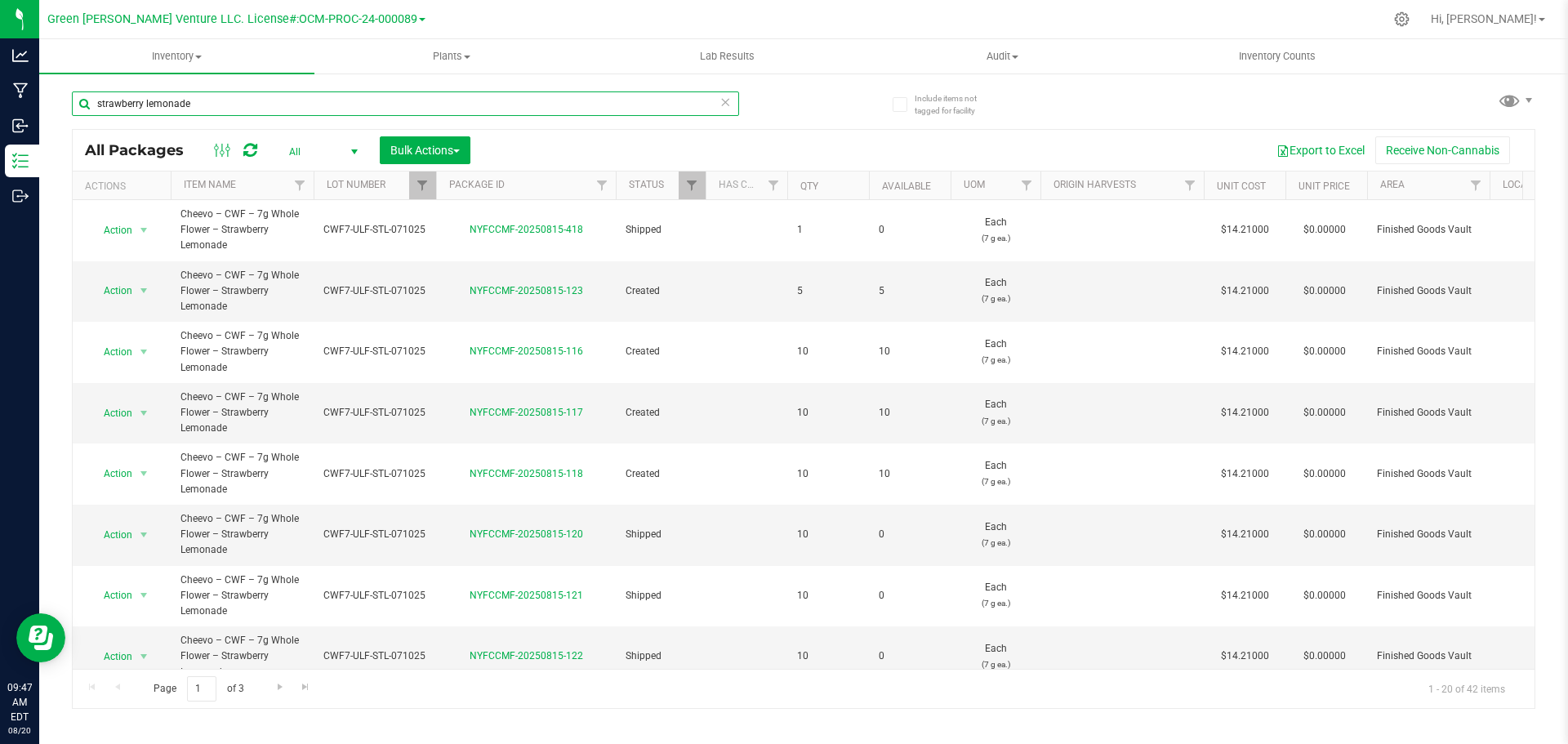
drag, startPoint x: 198, startPoint y: 102, endPoint x: 92, endPoint y: 116, distance: 106.9
click at [93, 117] on div "strawberry lemonade" at bounding box center [405, 111] width 667 height 37
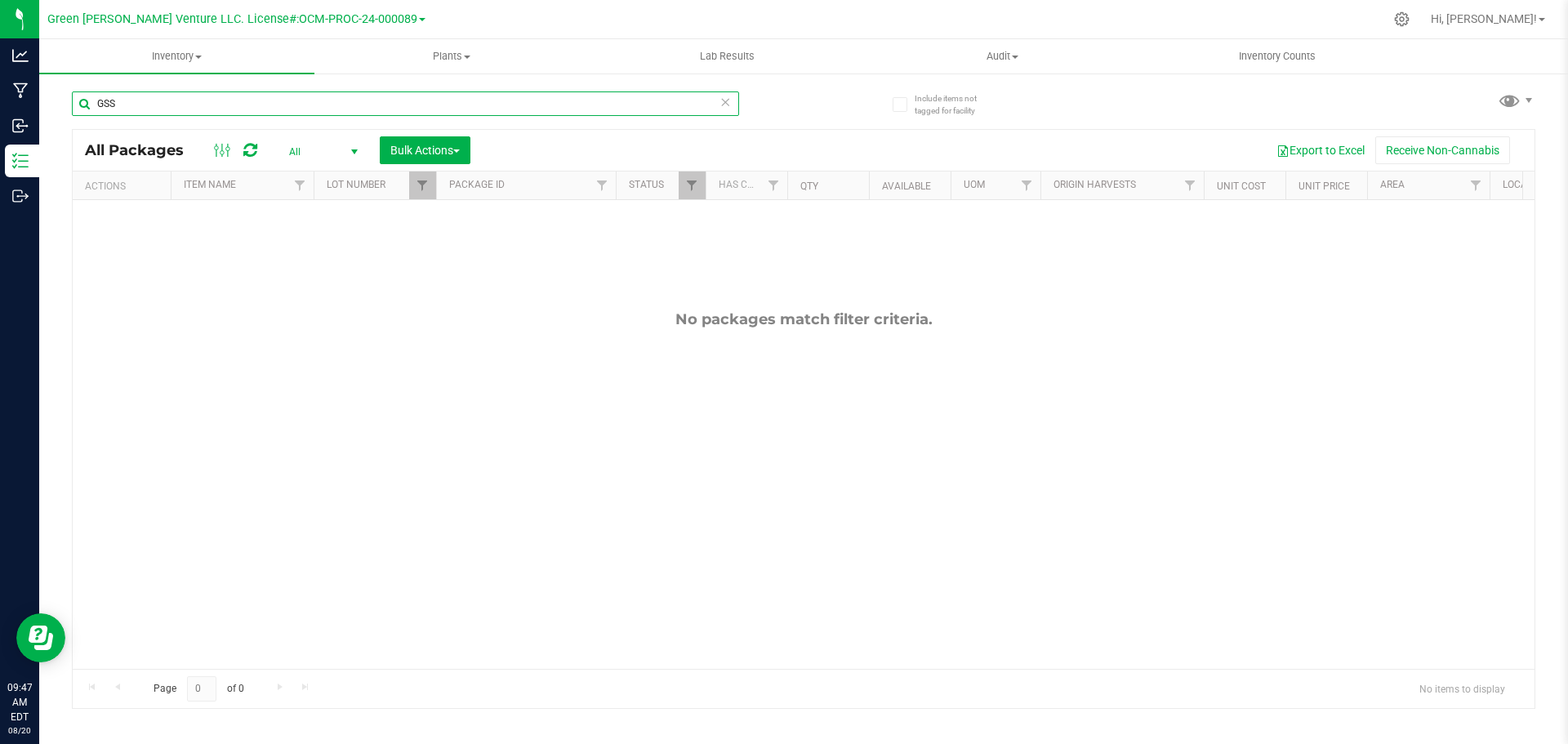
type input "GSS"
click at [432, 194] on div "Actions Item Name Lot Number Package ID Status Has COA Qty Available UOM Origin…" at bounding box center [797, 186] width 1451 height 28
click at [424, 189] on span "Filter" at bounding box center [422, 185] width 13 height 13
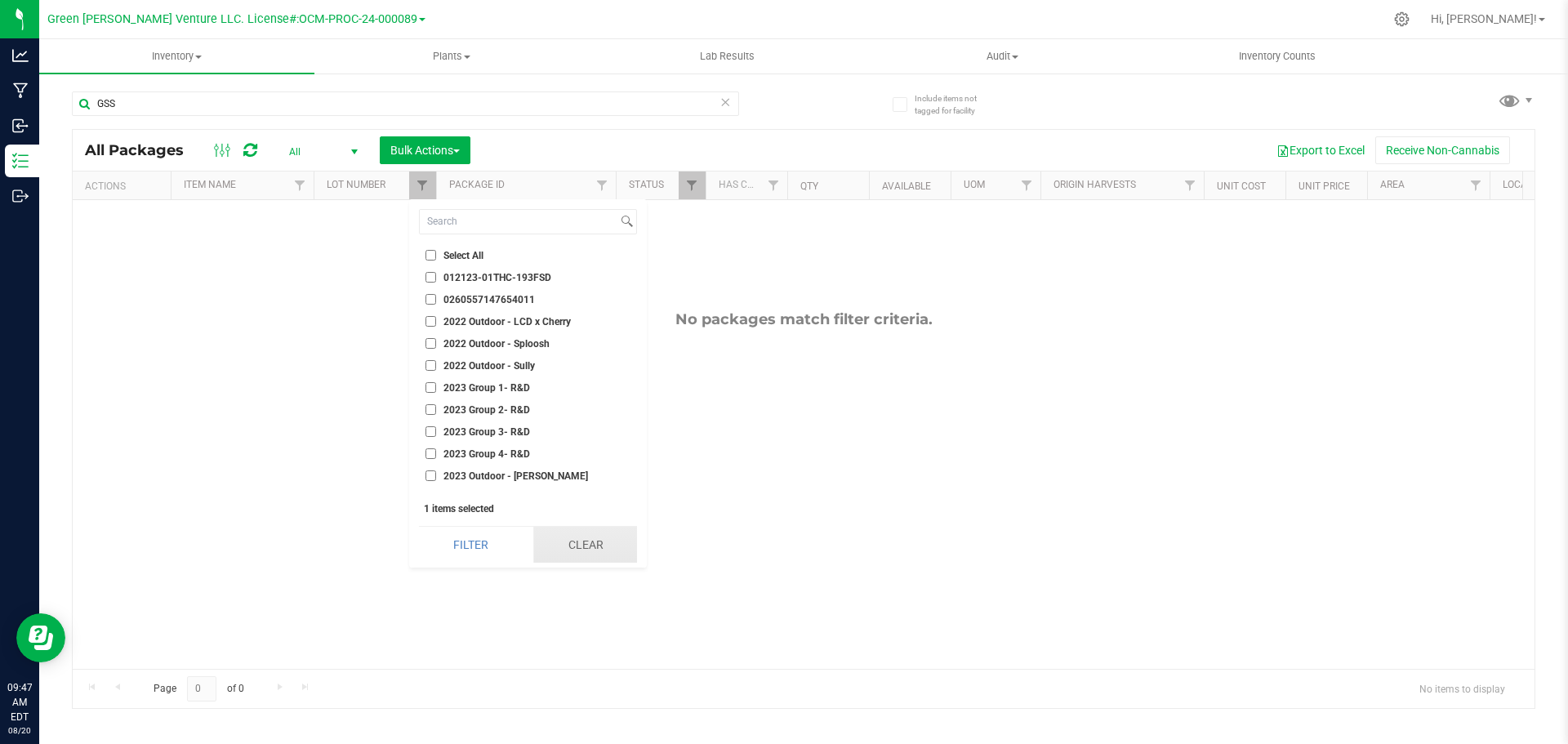
click at [585, 551] on button "Clear" at bounding box center [585, 545] width 104 height 36
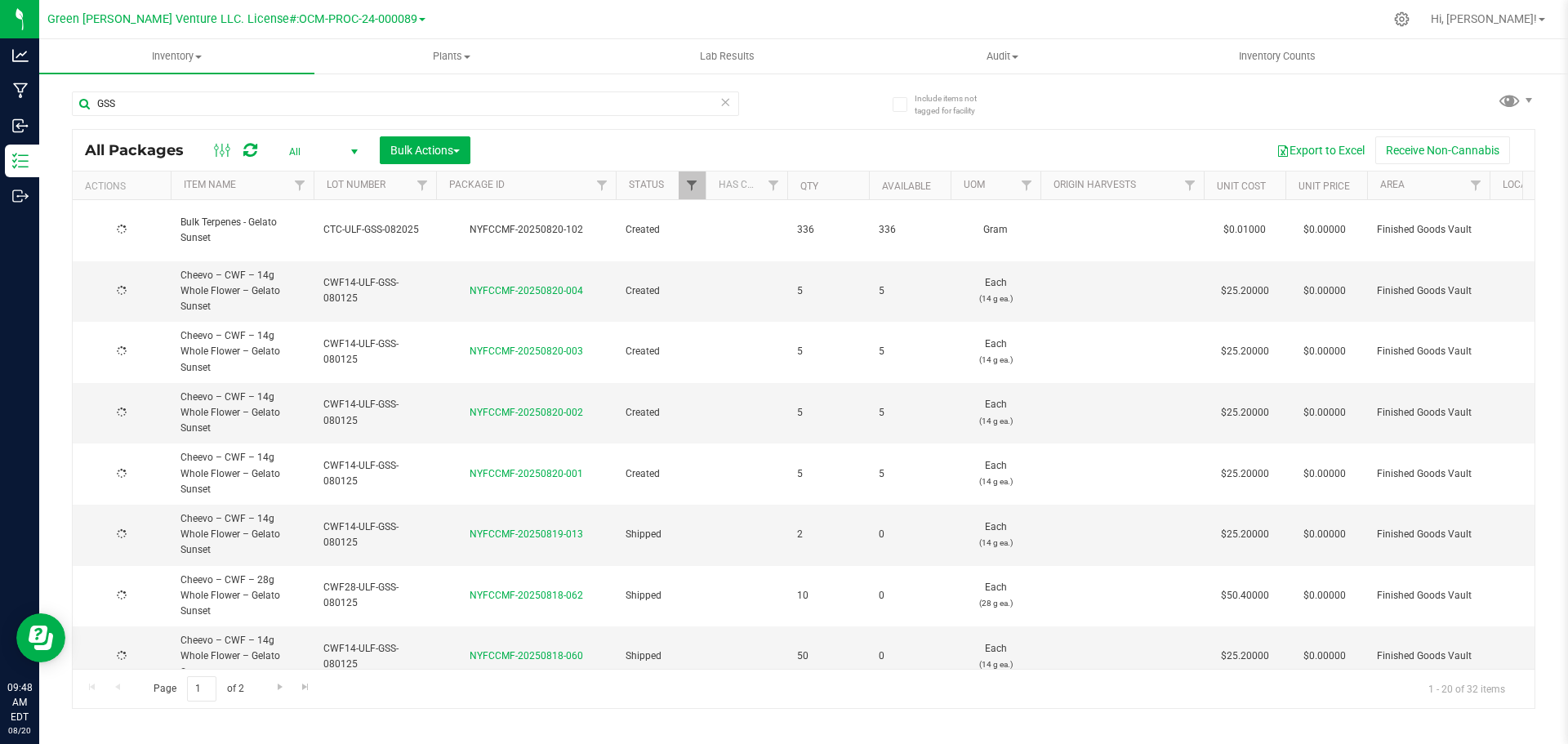
type input "[DATE]"
click at [696, 192] on span "Filter" at bounding box center [691, 185] width 13 height 13
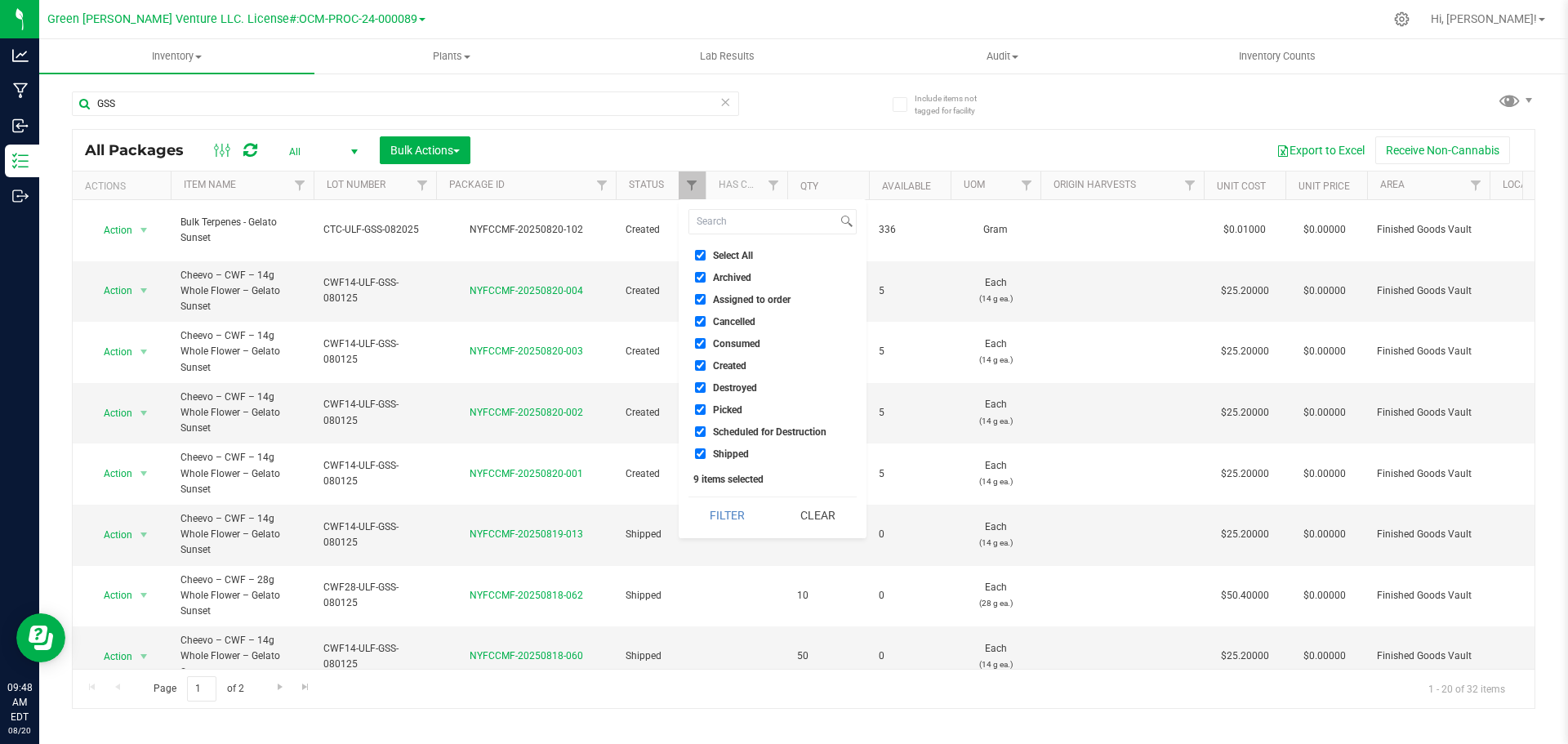
click at [657, 139] on div "Export to Excel Receive Non-Cannabis" at bounding box center [1002, 150] width 1040 height 28
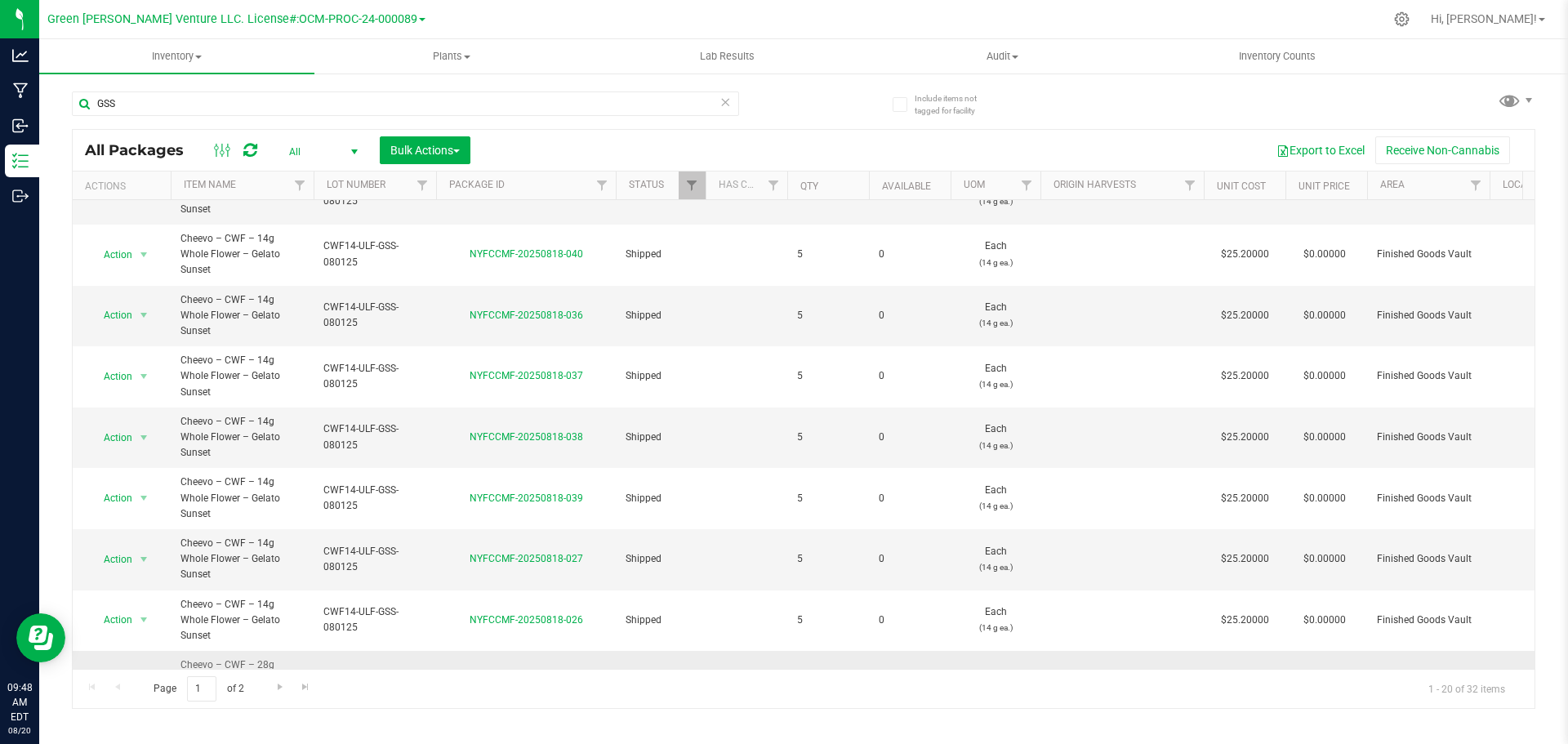
scroll to position [511, 0]
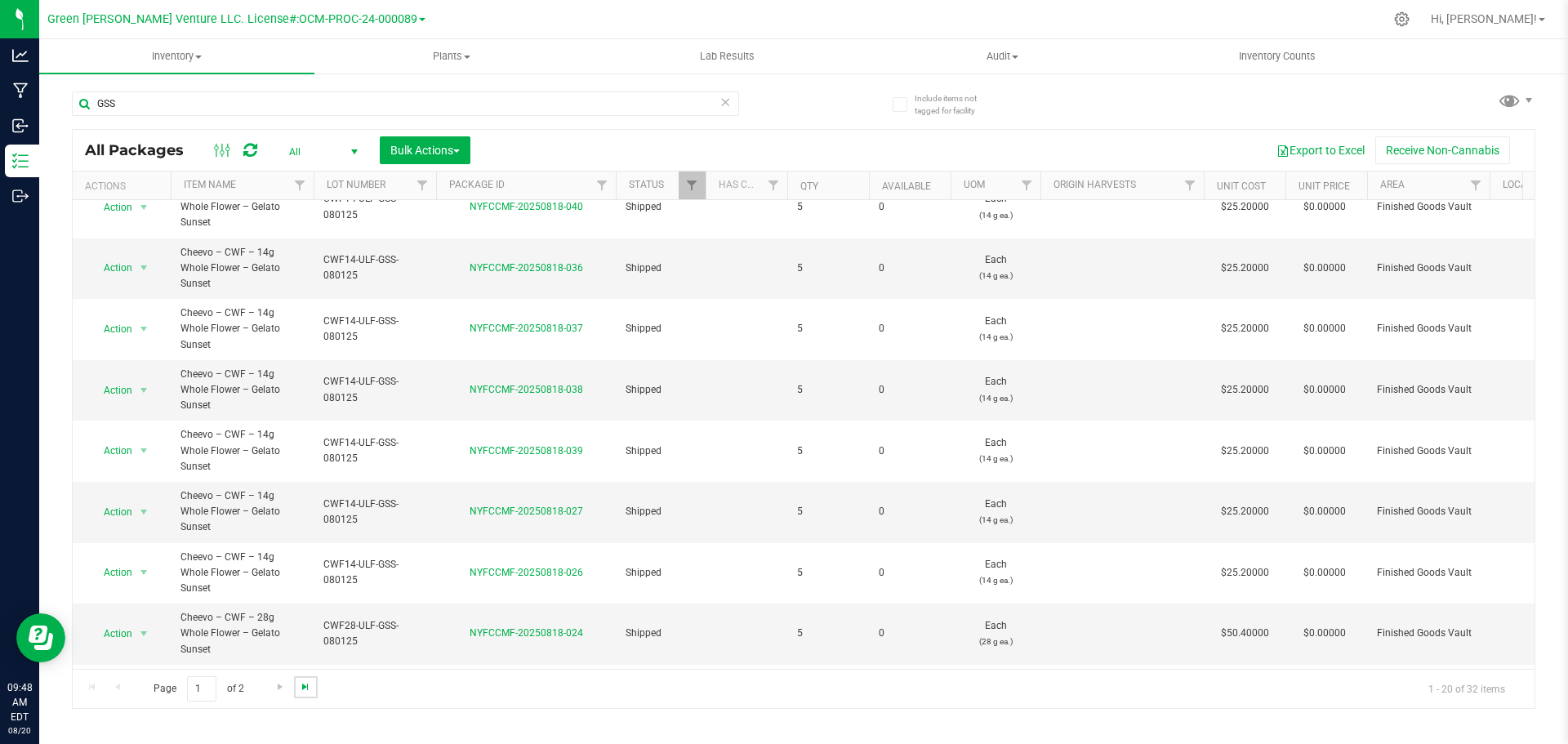
click at [307, 690] on span "Go to the last page" at bounding box center [305, 687] width 13 height 13
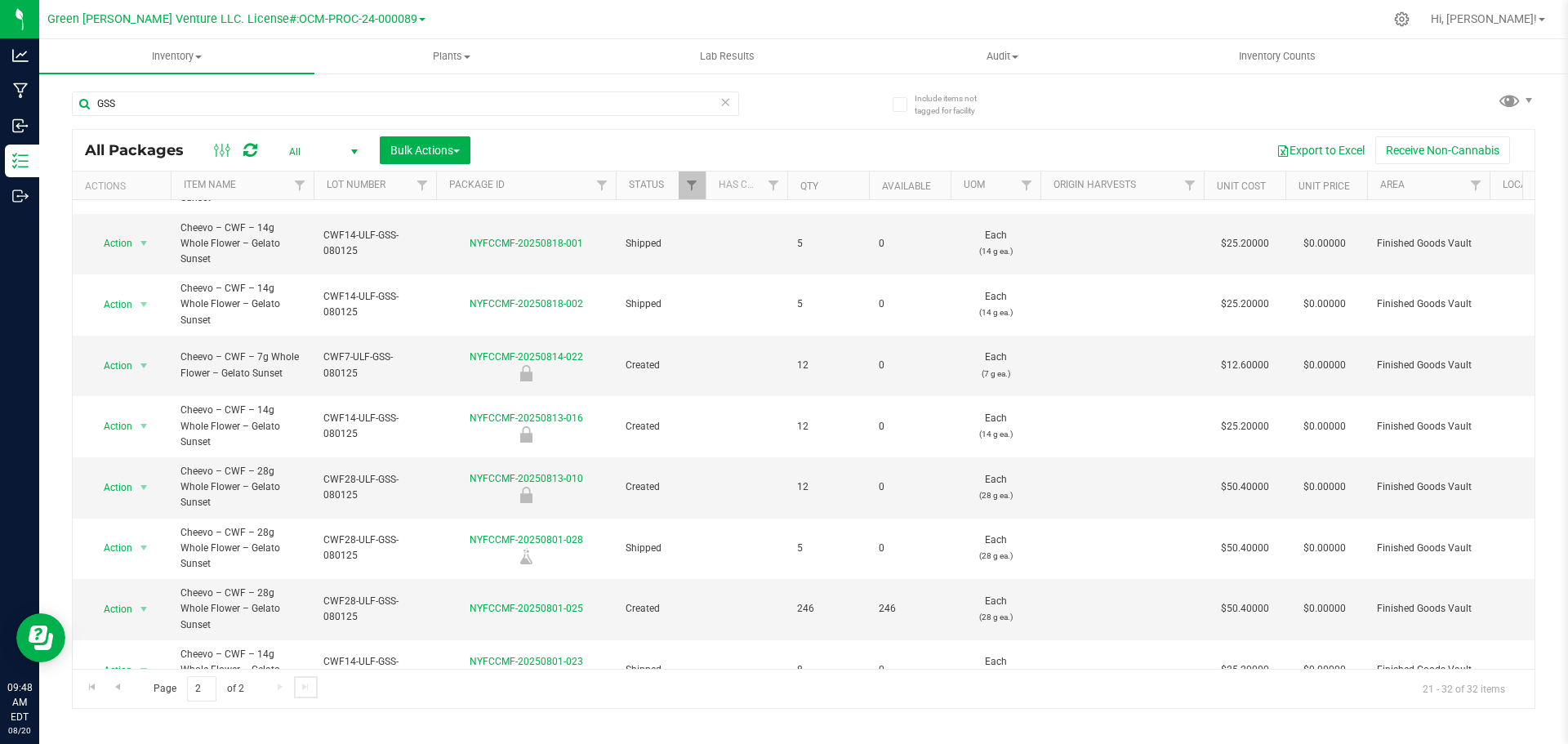
scroll to position [89, 0]
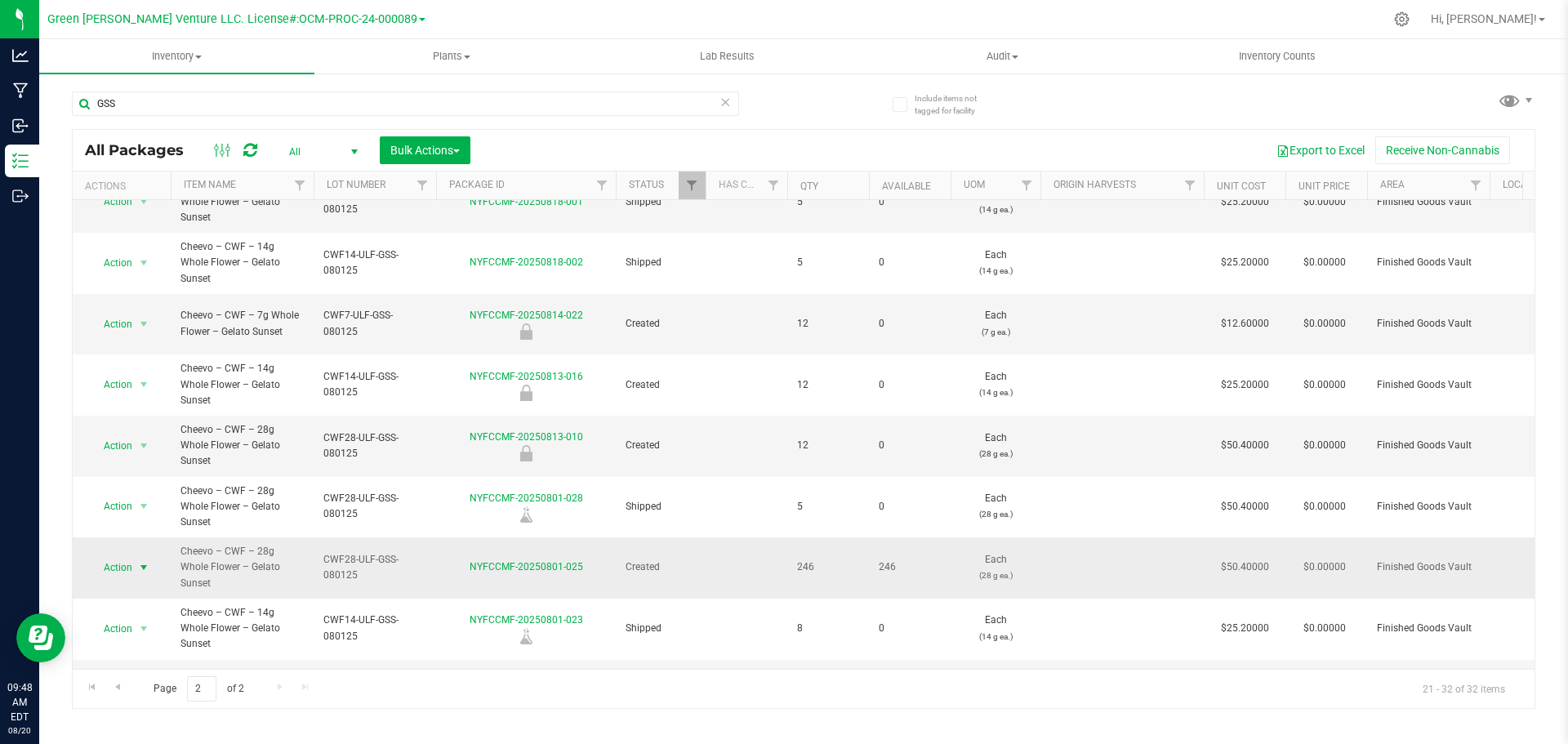
click at [137, 561] on span "select" at bounding box center [143, 567] width 13 height 13
click at [145, 182] on li "Create package" at bounding box center [142, 183] width 105 height 25
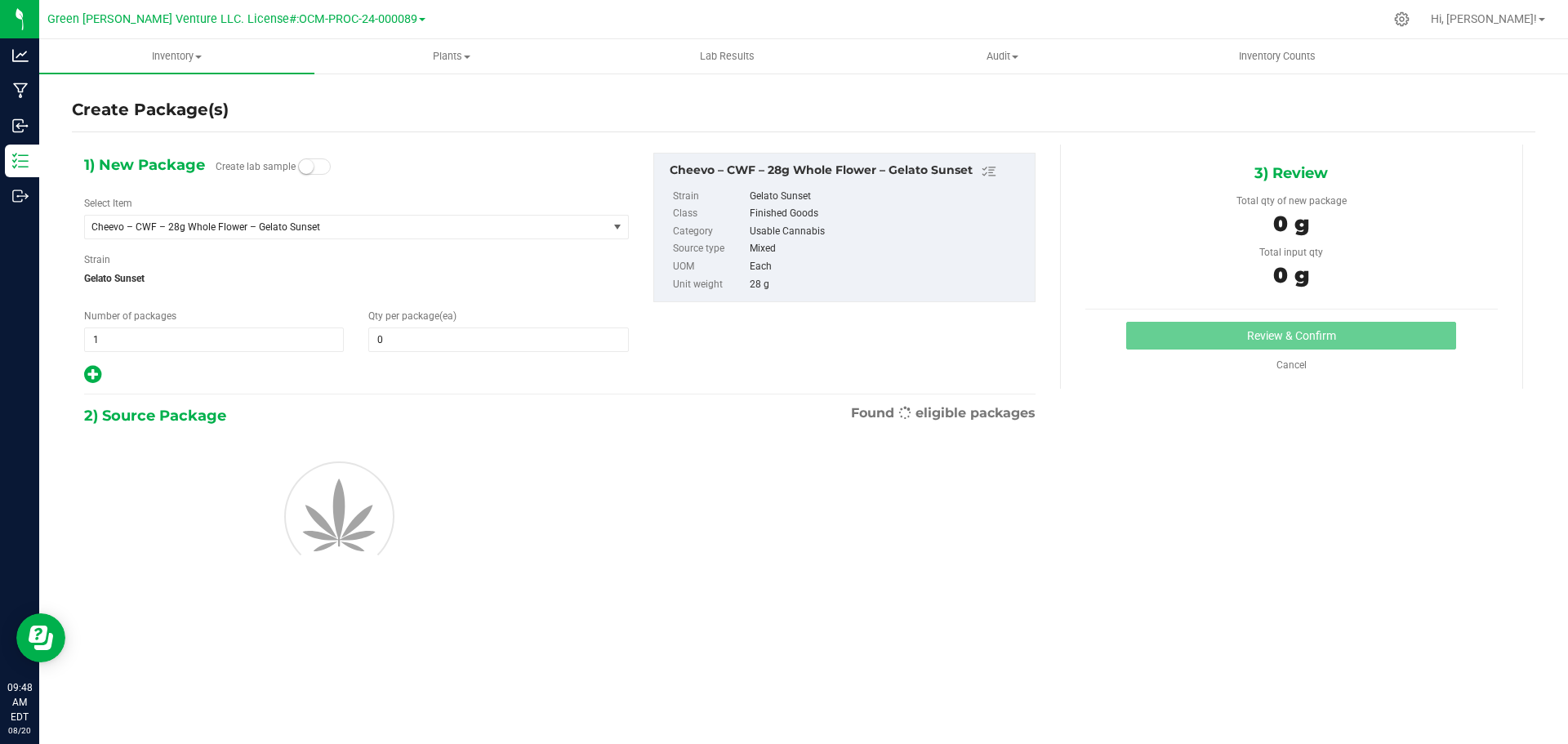
type input "0"
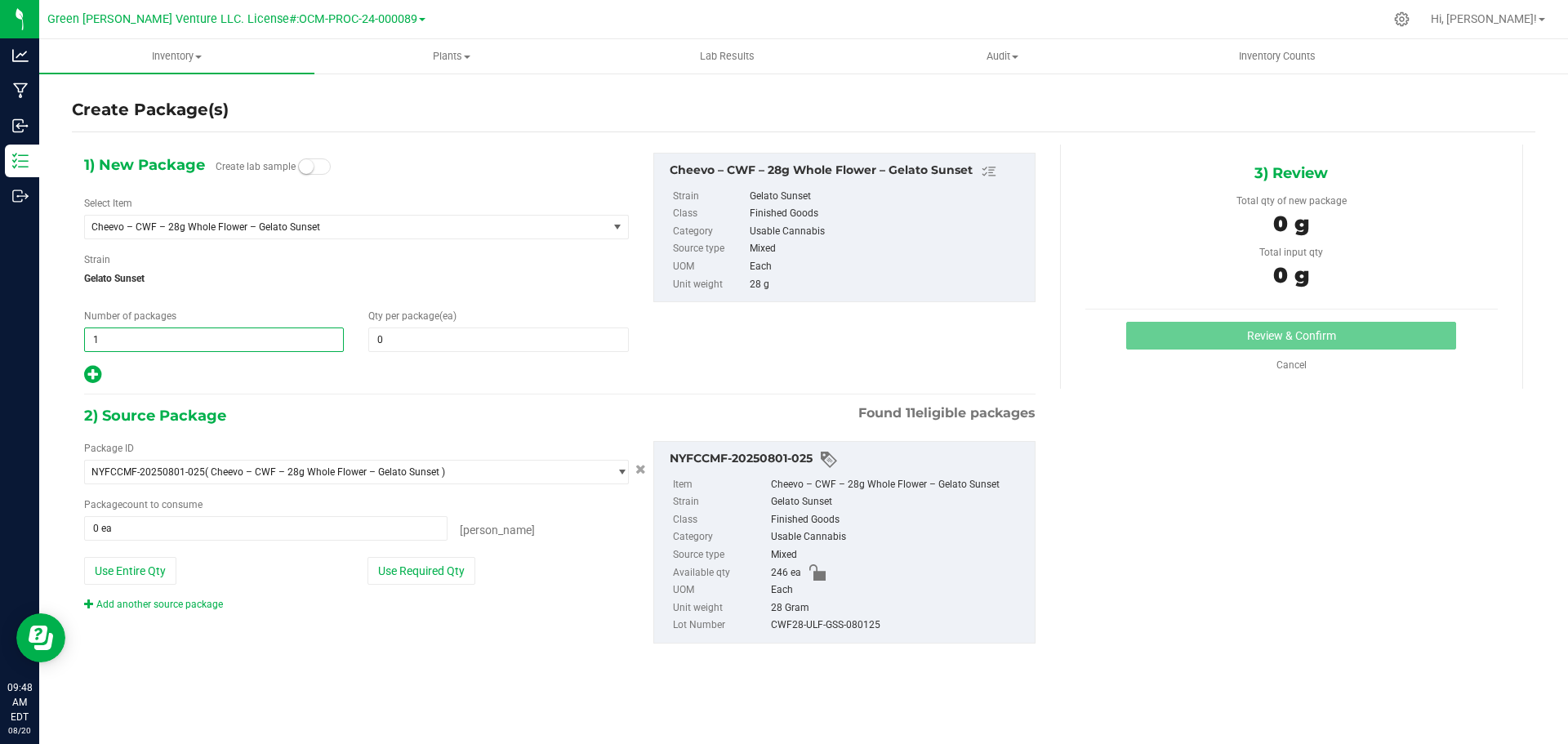
click at [175, 340] on span "1 1" at bounding box center [214, 340] width 259 height 25
type input "4"
click at [399, 337] on span at bounding box center [498, 340] width 259 height 25
type input "5"
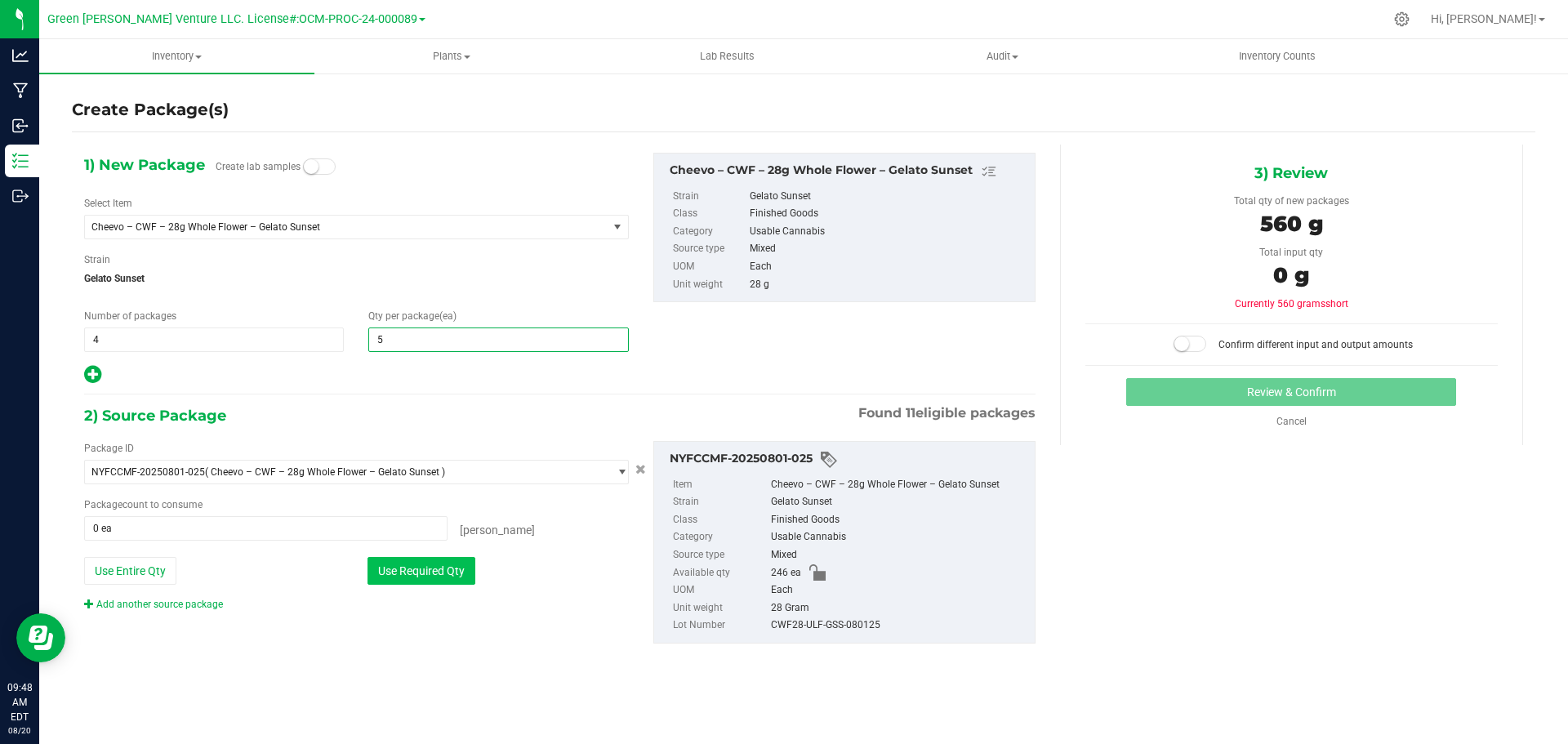
type input "5"
click at [451, 572] on button "Use Required Qty" at bounding box center [421, 571] width 108 height 28
type input "20 ea"
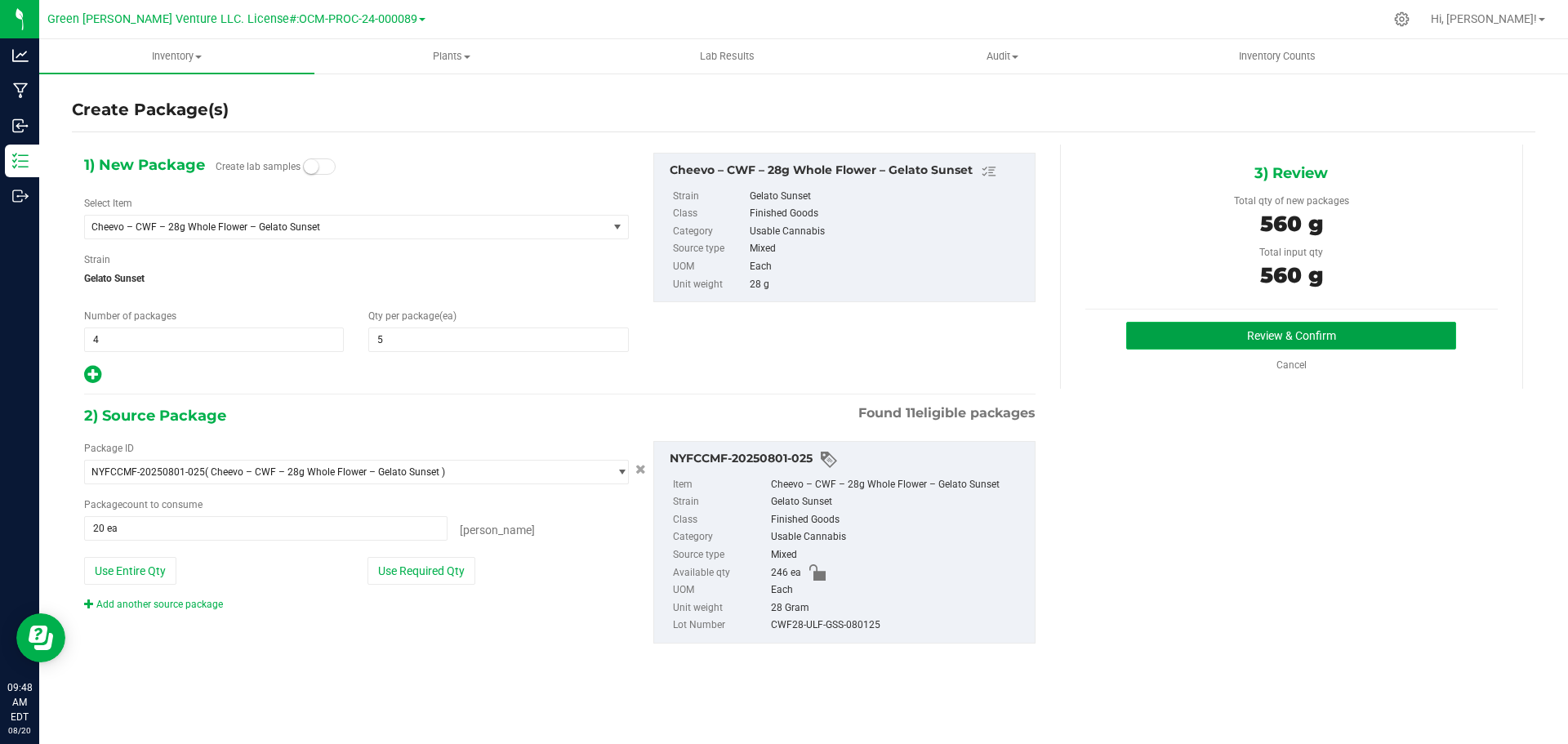
click at [1153, 342] on button "Review & Confirm" at bounding box center [1291, 335] width 330 height 28
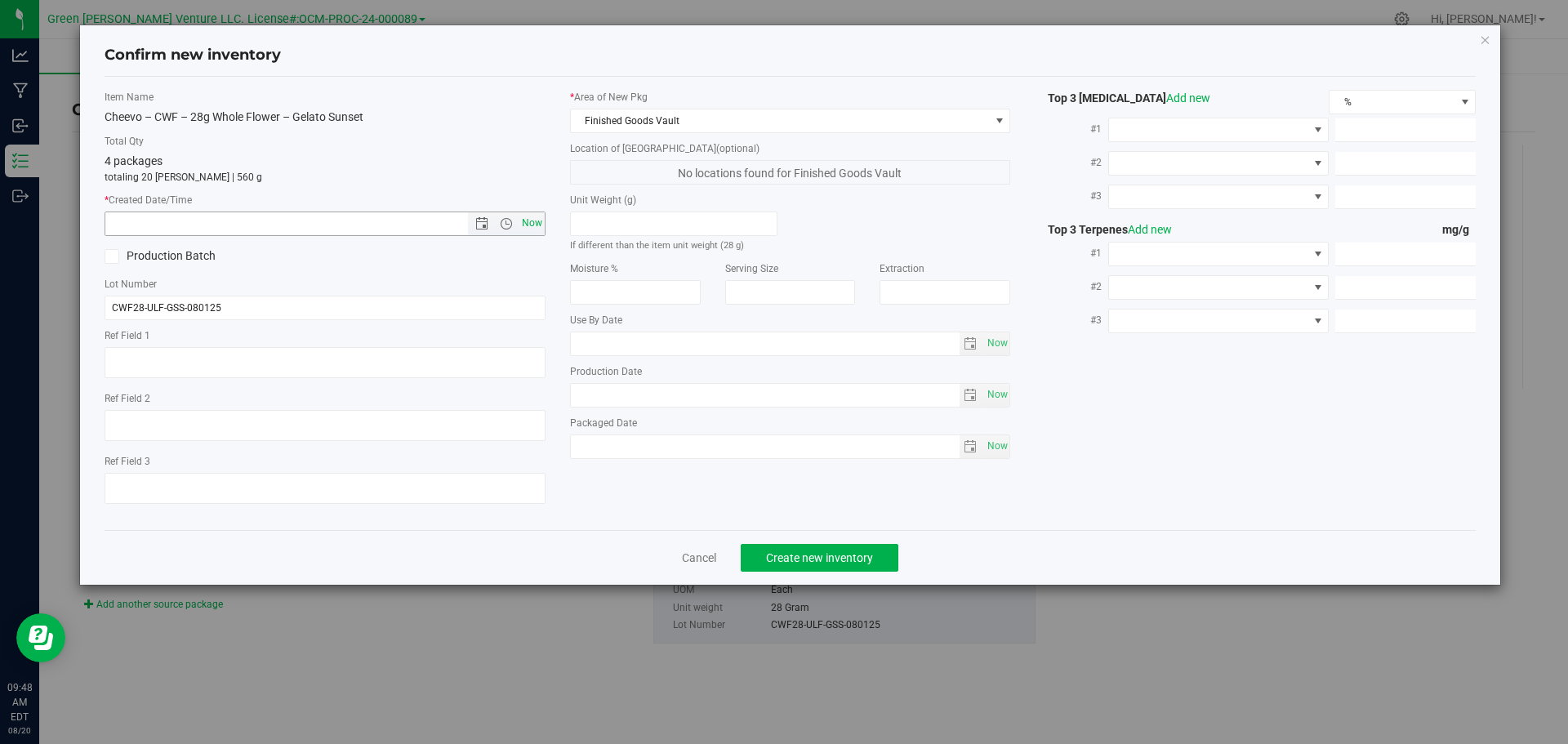
click at [527, 221] on span "Now" at bounding box center [532, 224] width 28 height 24
type input "[DATE] 9:48 AM"
click at [788, 552] on span "Create new inventory" at bounding box center [819, 558] width 107 height 13
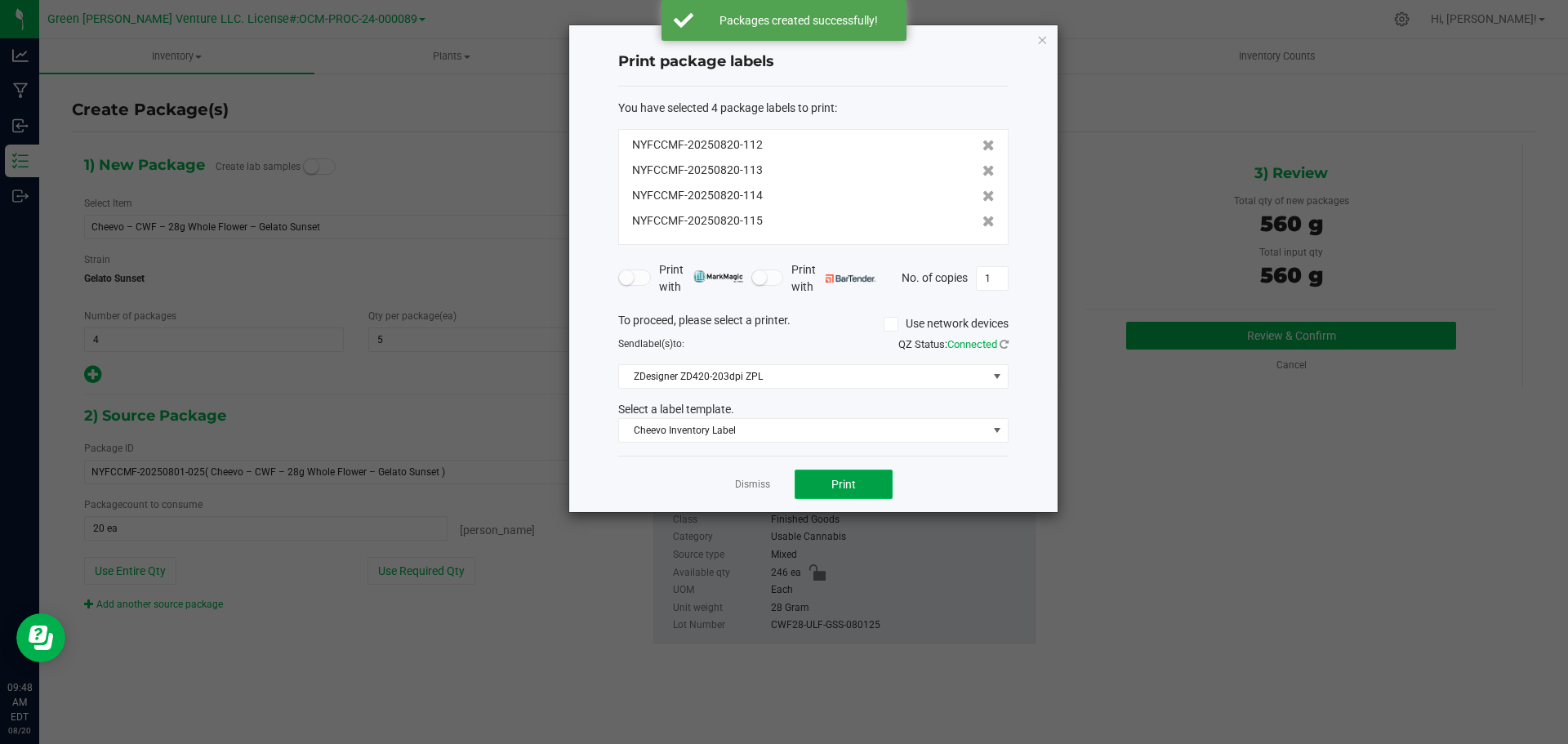
click at [811, 486] on button "Print" at bounding box center [843, 484] width 98 height 30
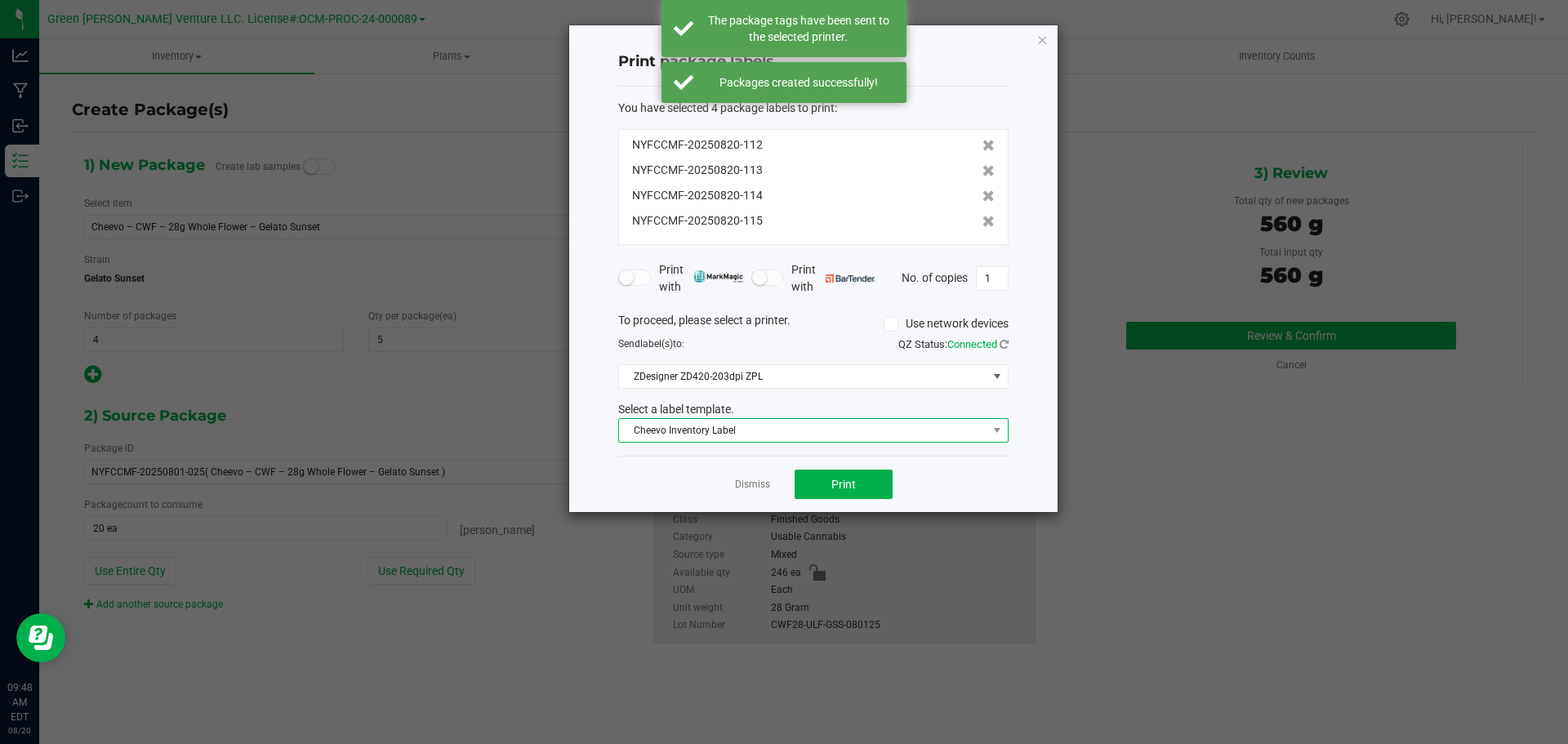
click at [817, 430] on span "Cheevo Inventory Label" at bounding box center [803, 430] width 368 height 23
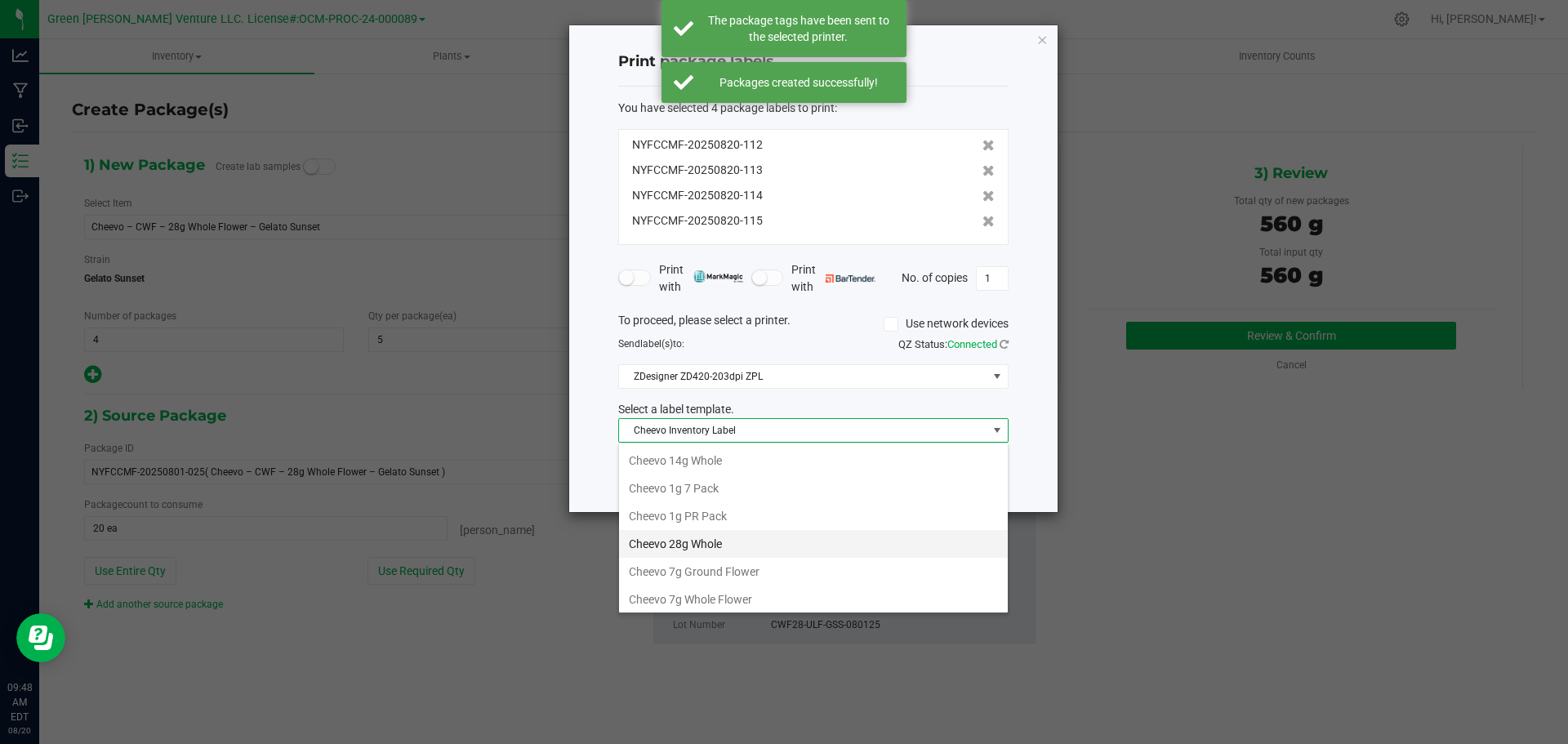
click at [710, 540] on li "Cheevo 28g Whole" at bounding box center [813, 544] width 389 height 28
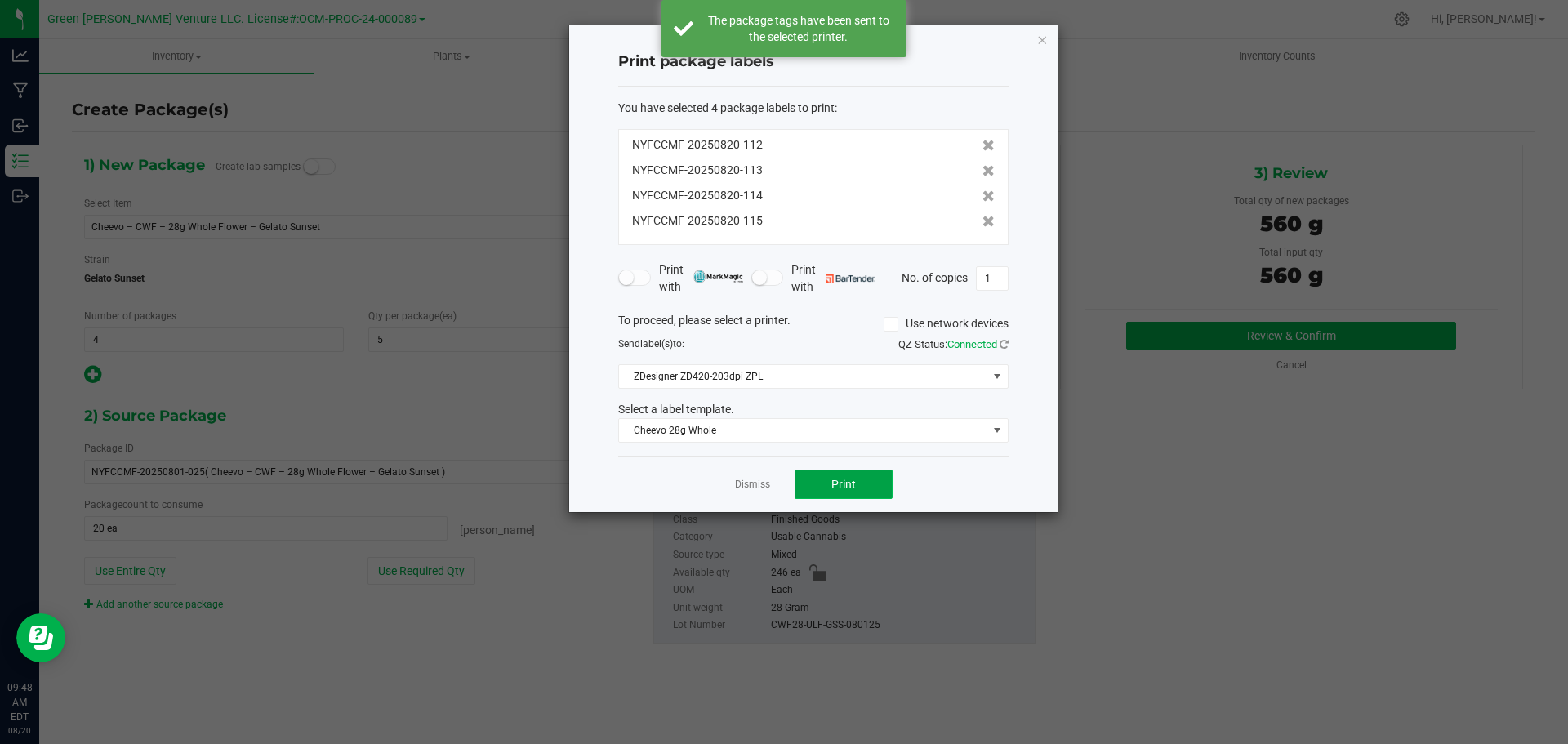
click at [817, 484] on button "Print" at bounding box center [843, 484] width 98 height 30
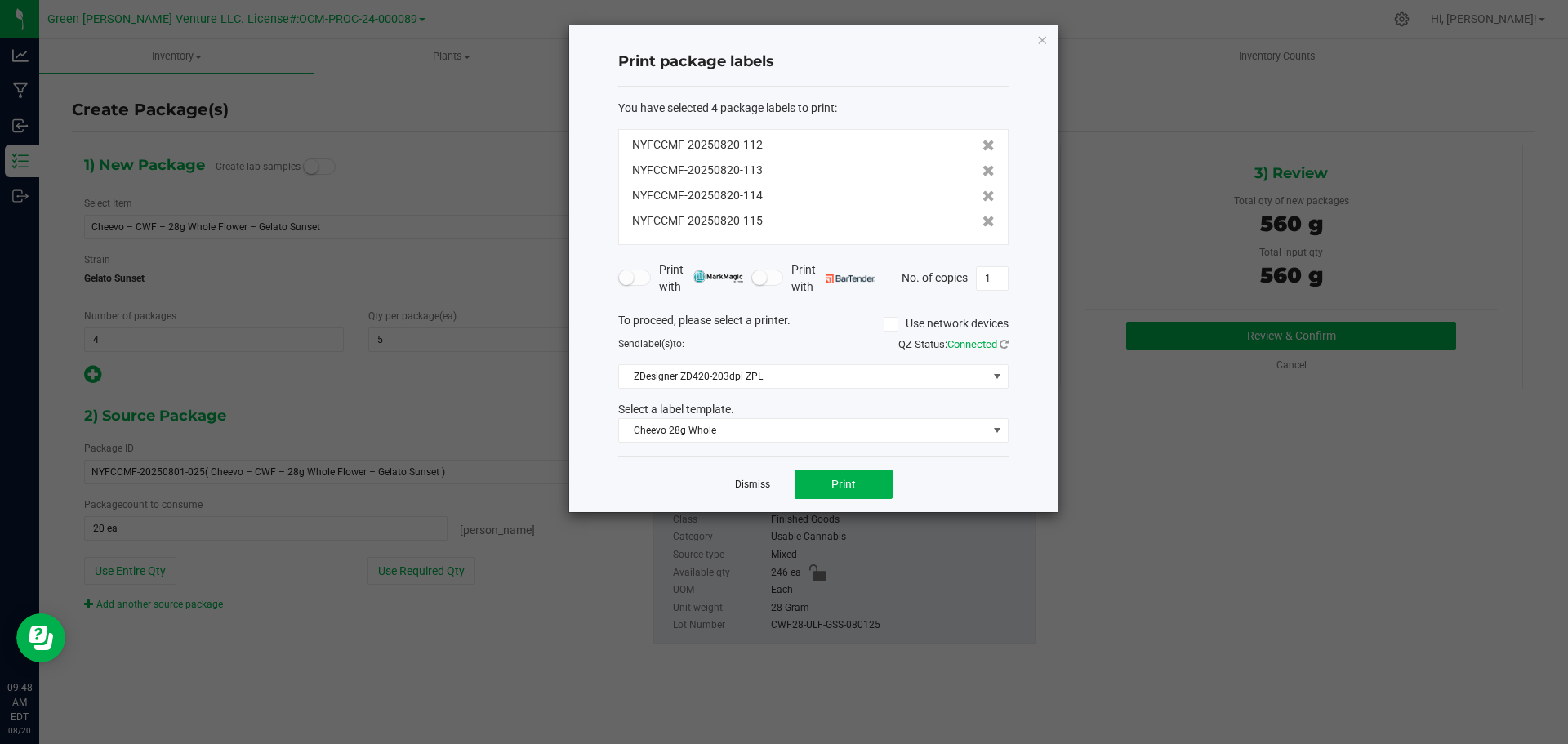
click at [765, 489] on link "Dismiss" at bounding box center [752, 485] width 35 height 14
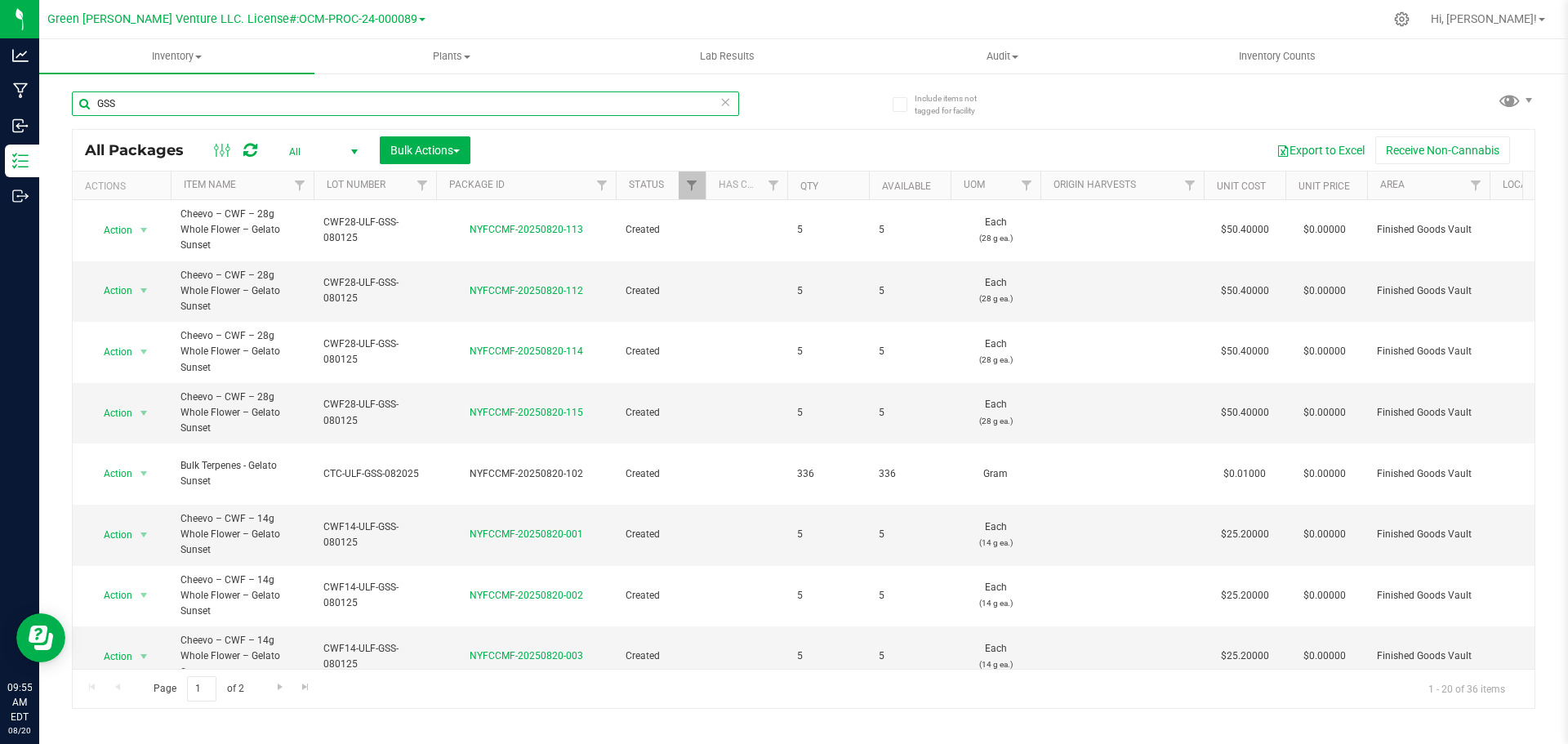
drag, startPoint x: 121, startPoint y: 107, endPoint x: 96, endPoint y: 106, distance: 25.0
click at [96, 106] on input "GSS" at bounding box center [405, 104] width 667 height 25
click at [176, 106] on div "Inventory All packages All inventory Waste log Create inventory Plants All plan…" at bounding box center [803, 392] width 1529 height 705
click at [115, 109] on input "text" at bounding box center [405, 104] width 667 height 25
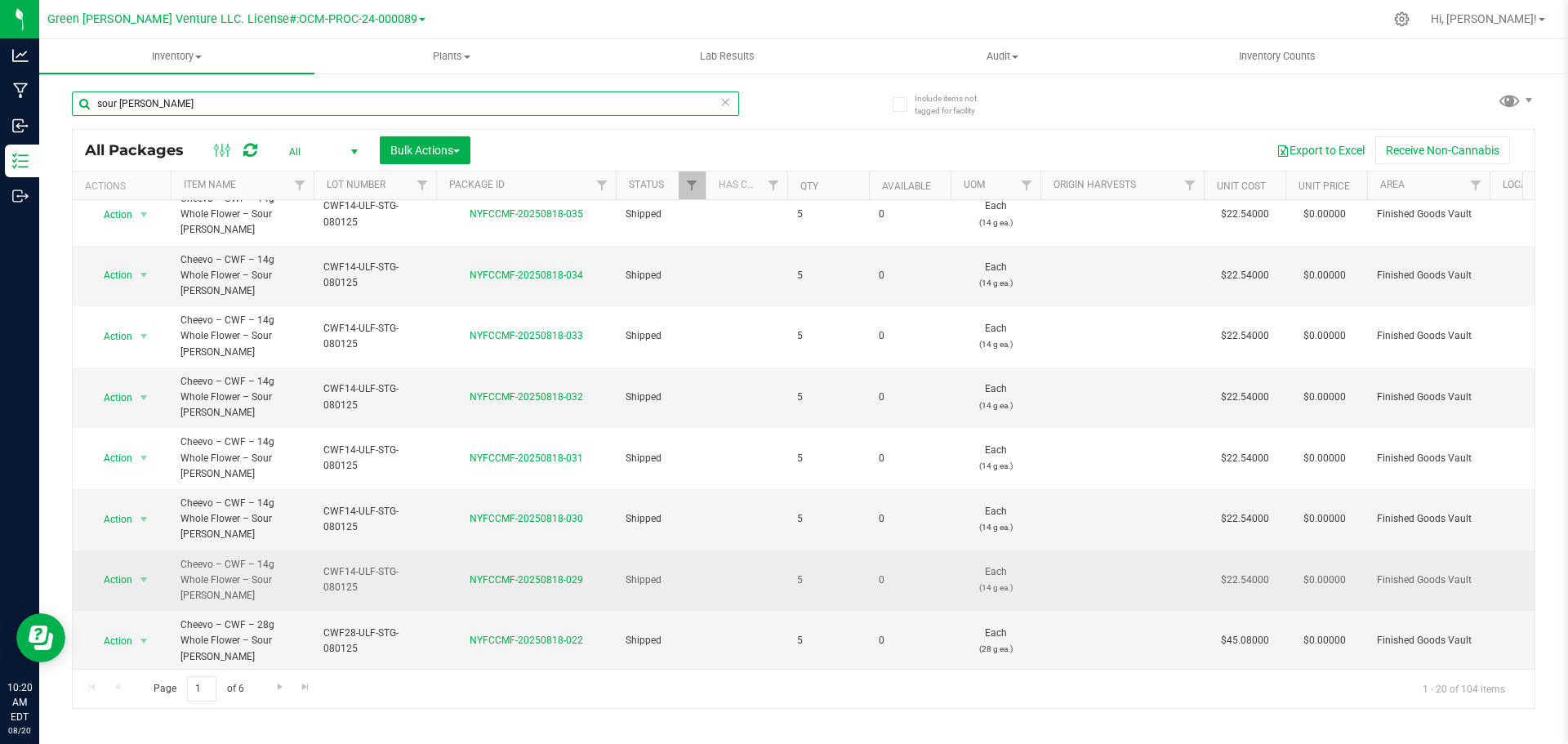
scroll to position [526, 0]
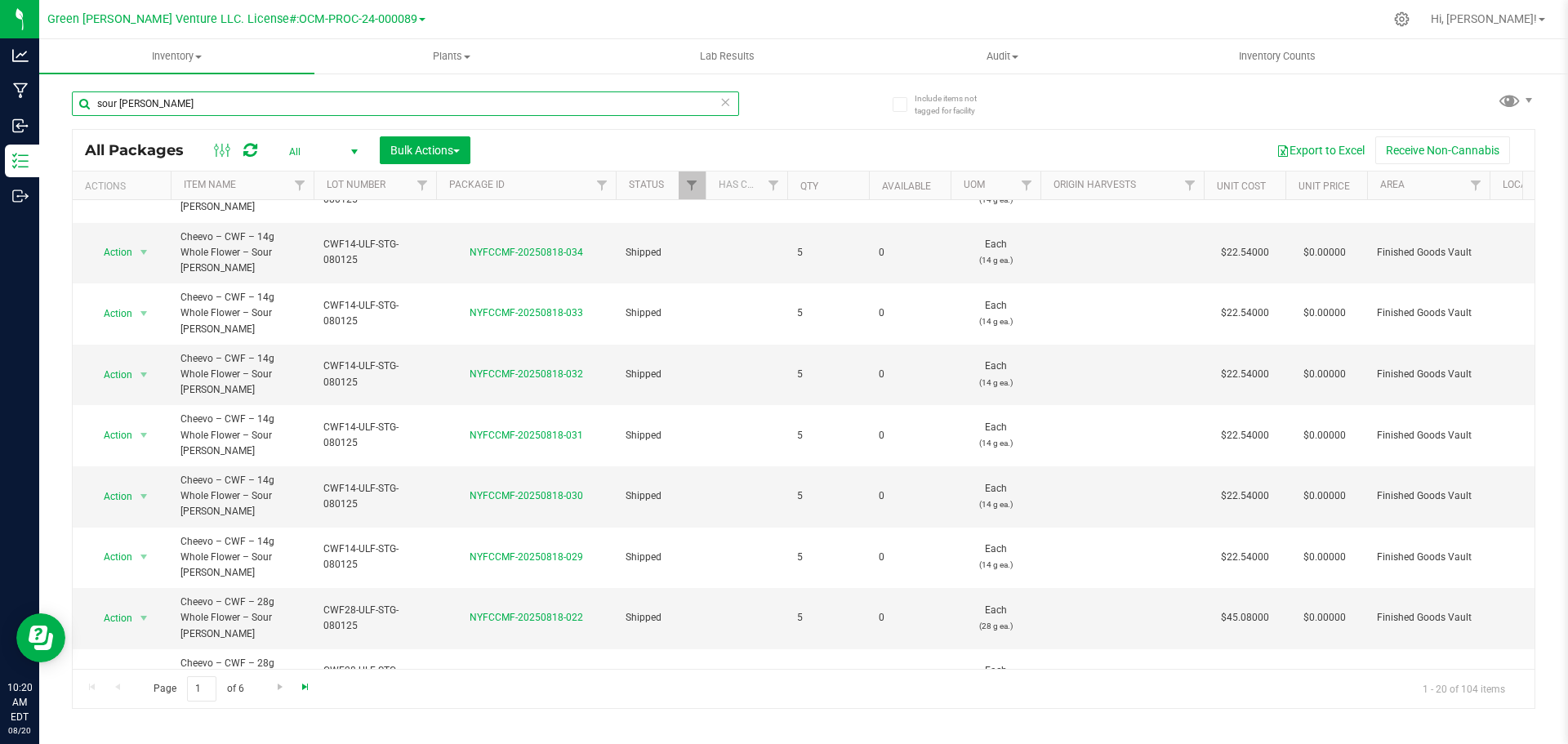
type input "sour [PERSON_NAME]"
click at [302, 682] on span "Go to the last page" at bounding box center [305, 687] width 13 height 13
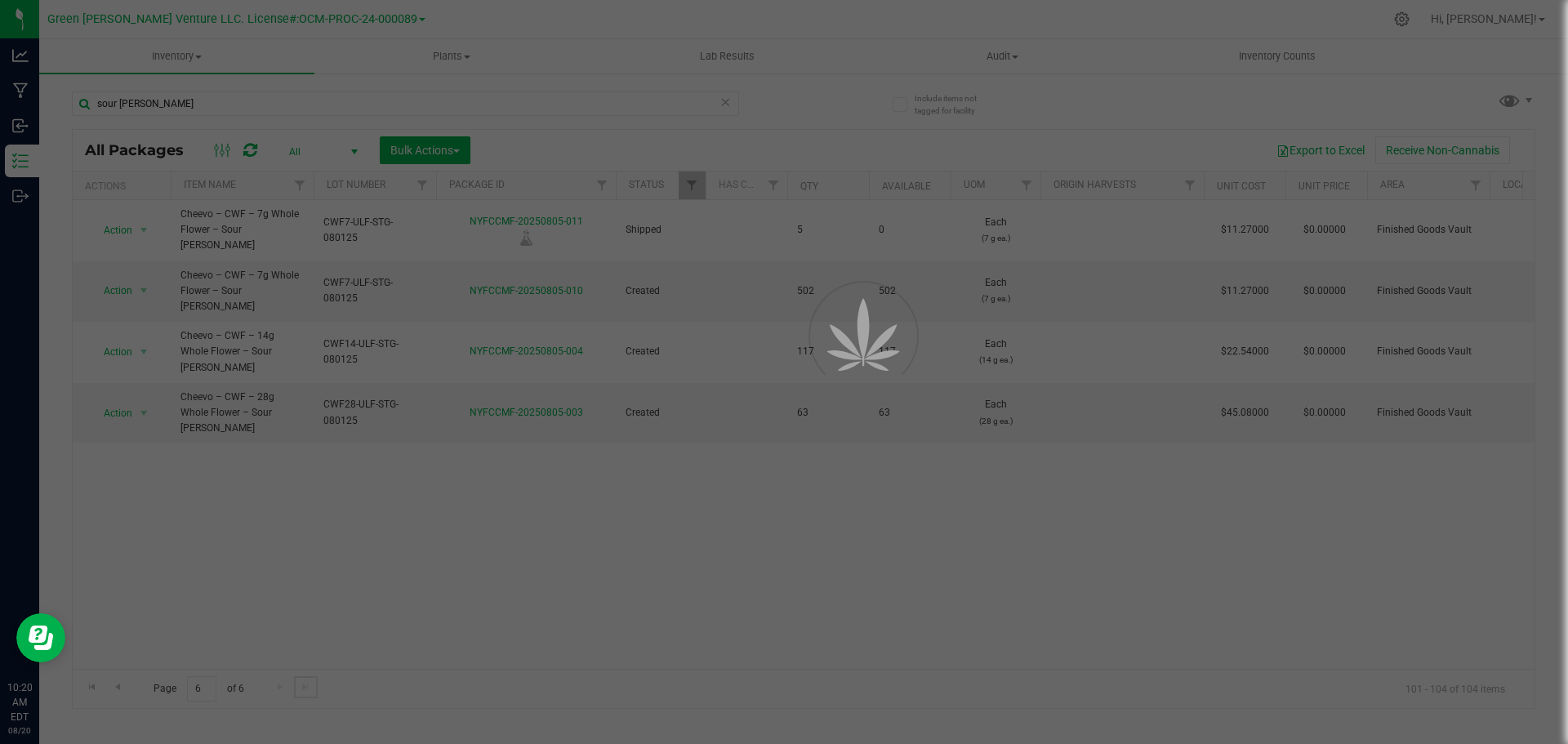
scroll to position [0, 0]
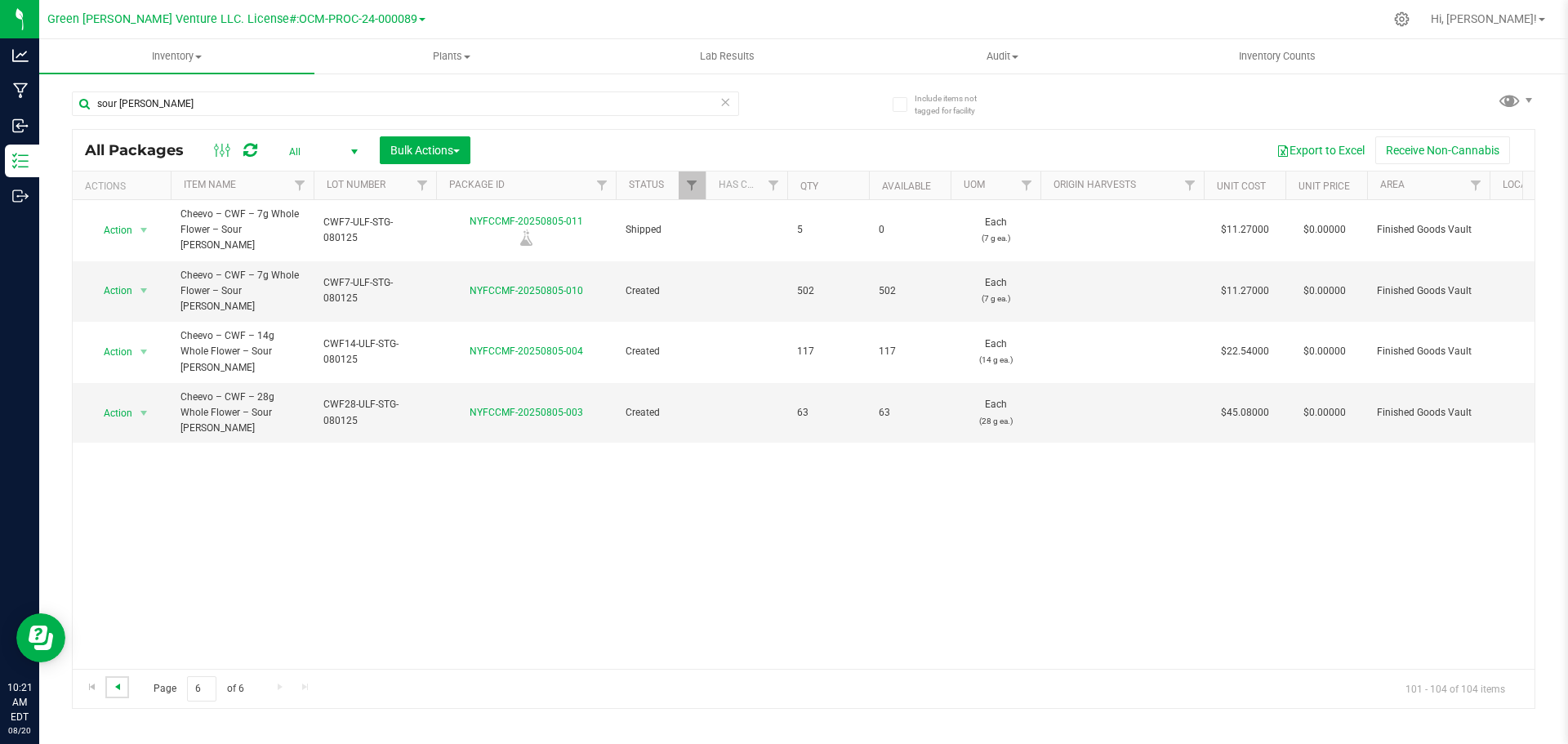
click at [116, 689] on span "Go to the previous page" at bounding box center [117, 687] width 13 height 13
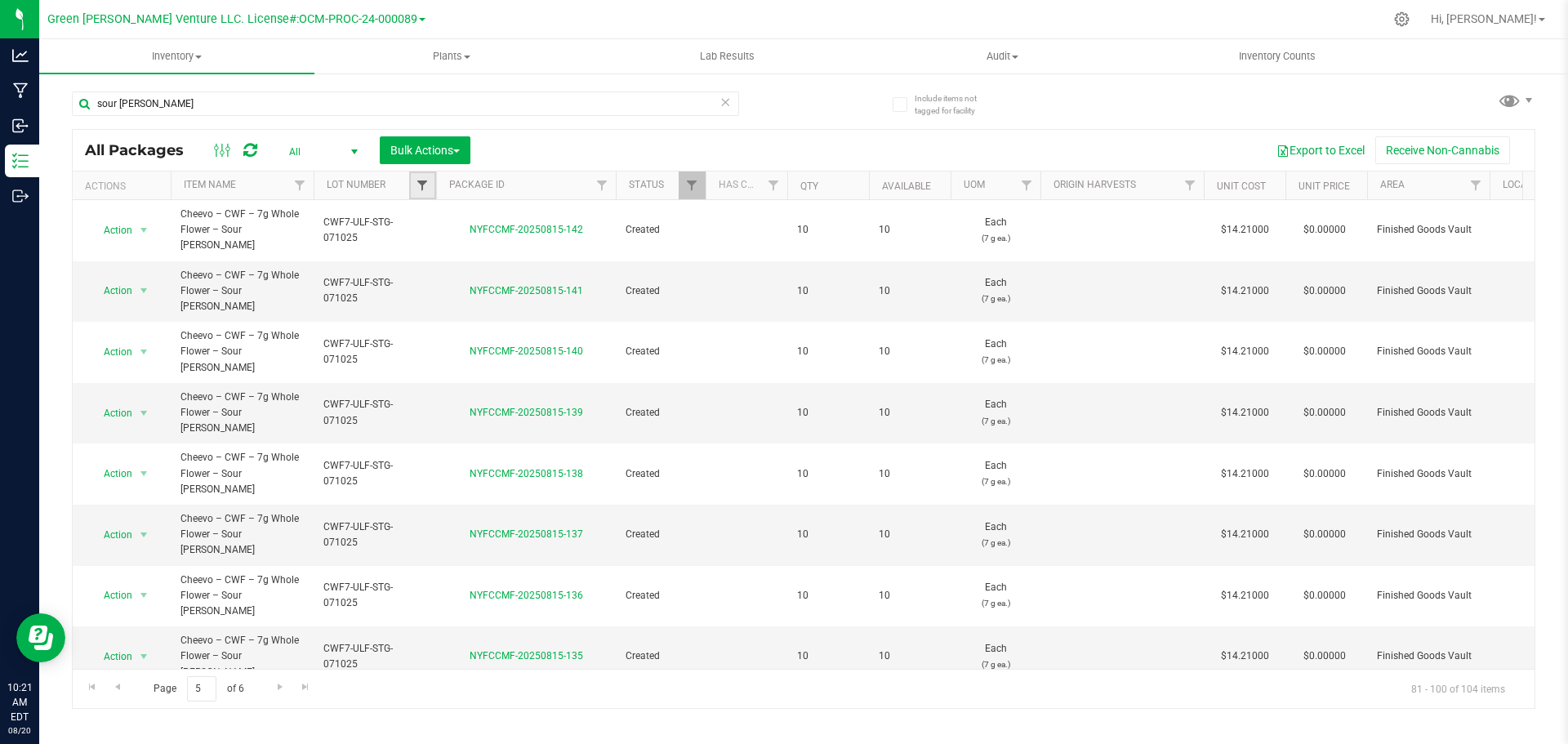
click at [420, 191] on span "Filter" at bounding box center [422, 185] width 13 height 13
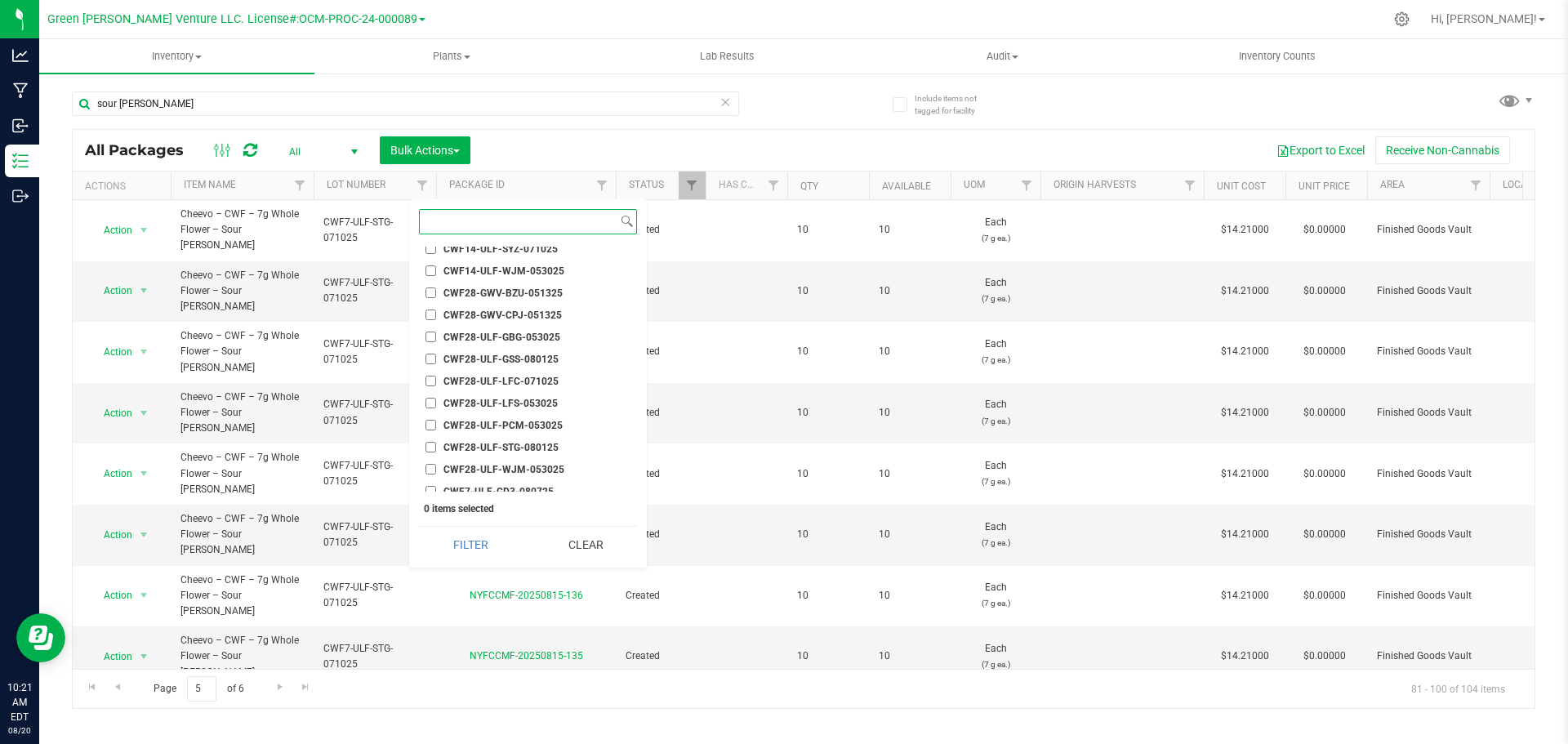
scroll to position [2697, 0]
click at [434, 402] on input "CWF28-ULF-STG-080125" at bounding box center [430, 404] width 10 height 10
checkbox input "true"
click at [478, 544] on button "Filter" at bounding box center [470, 545] width 103 height 36
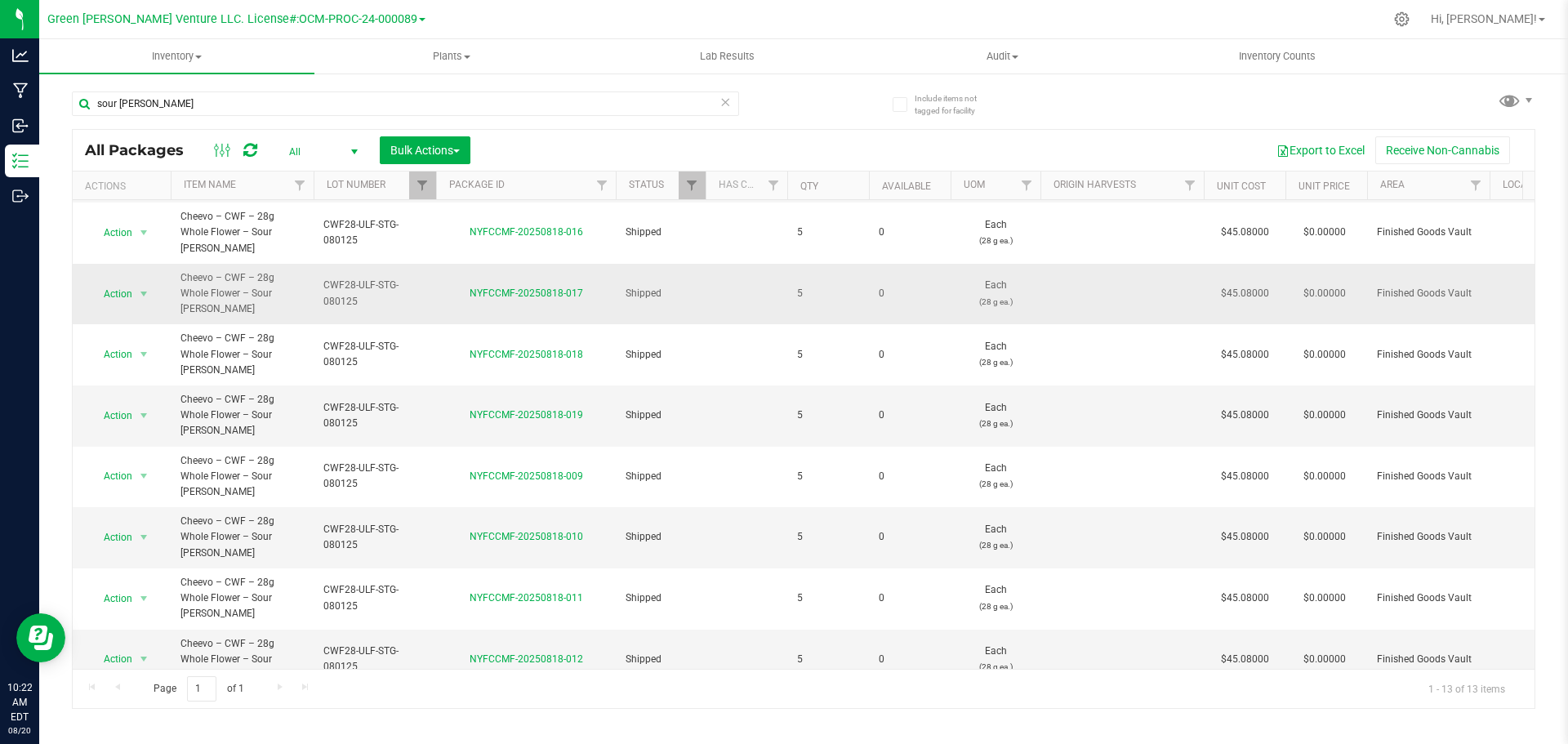
scroll to position [226, 0]
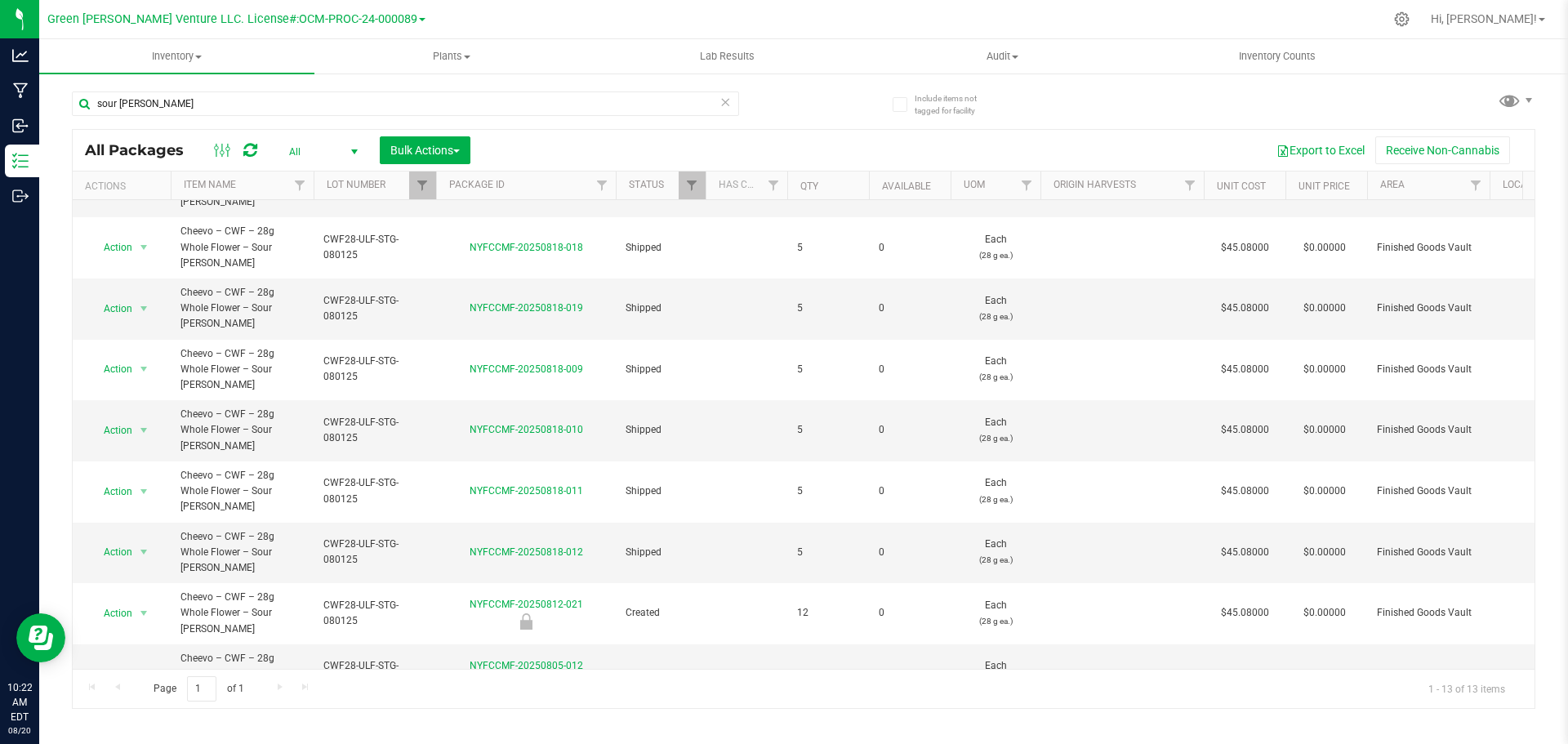
click at [134, 724] on span "select" at bounding box center [144, 735] width 20 height 23
click at [683, 675] on div "Page 1 of 1 1 - 13 of 13 items" at bounding box center [803, 689] width 1462 height 39
click at [134, 724] on span "select" at bounding box center [144, 735] width 20 height 23
click at [157, 361] on li "Create package" at bounding box center [142, 365] width 105 height 25
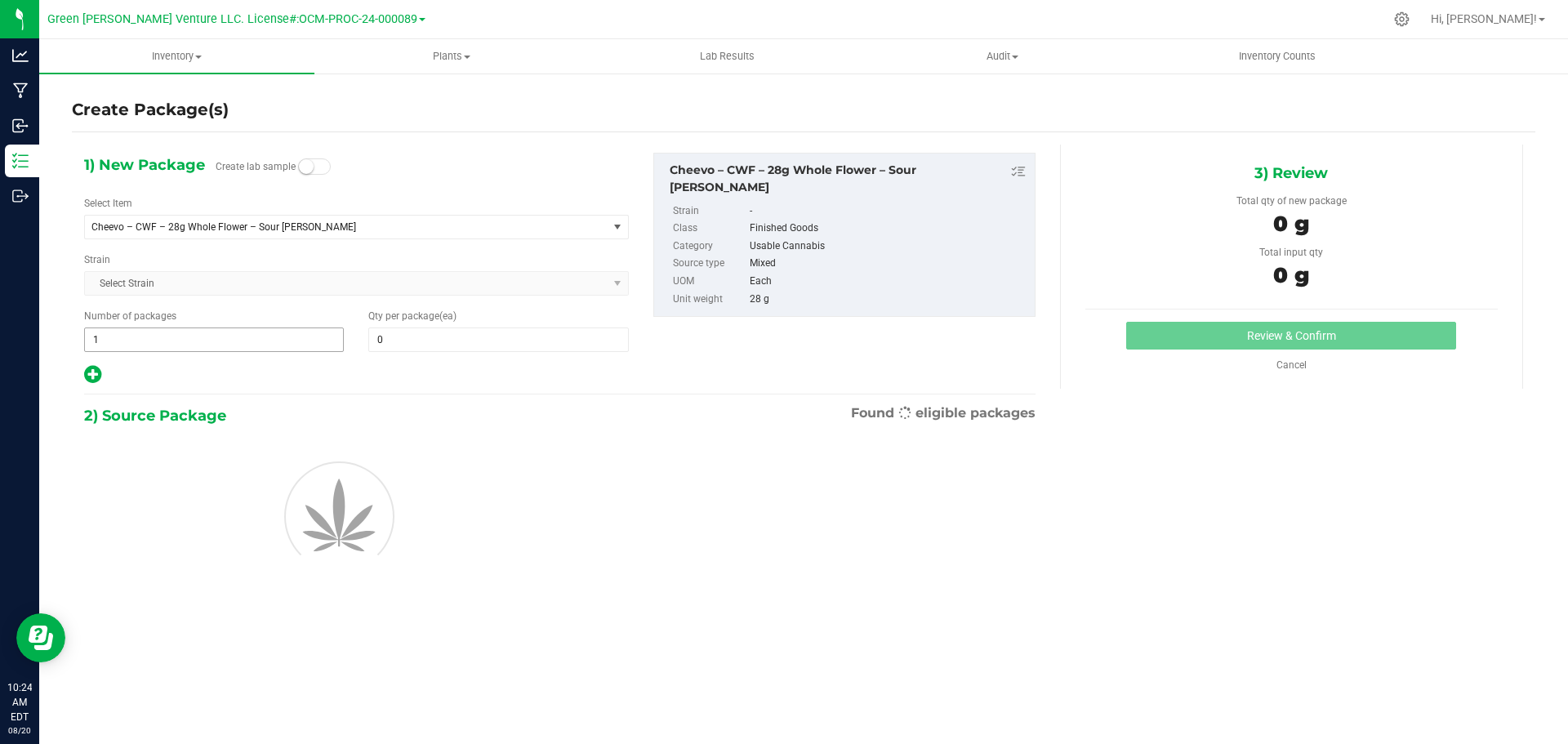
click at [117, 334] on input "1" at bounding box center [214, 340] width 258 height 23
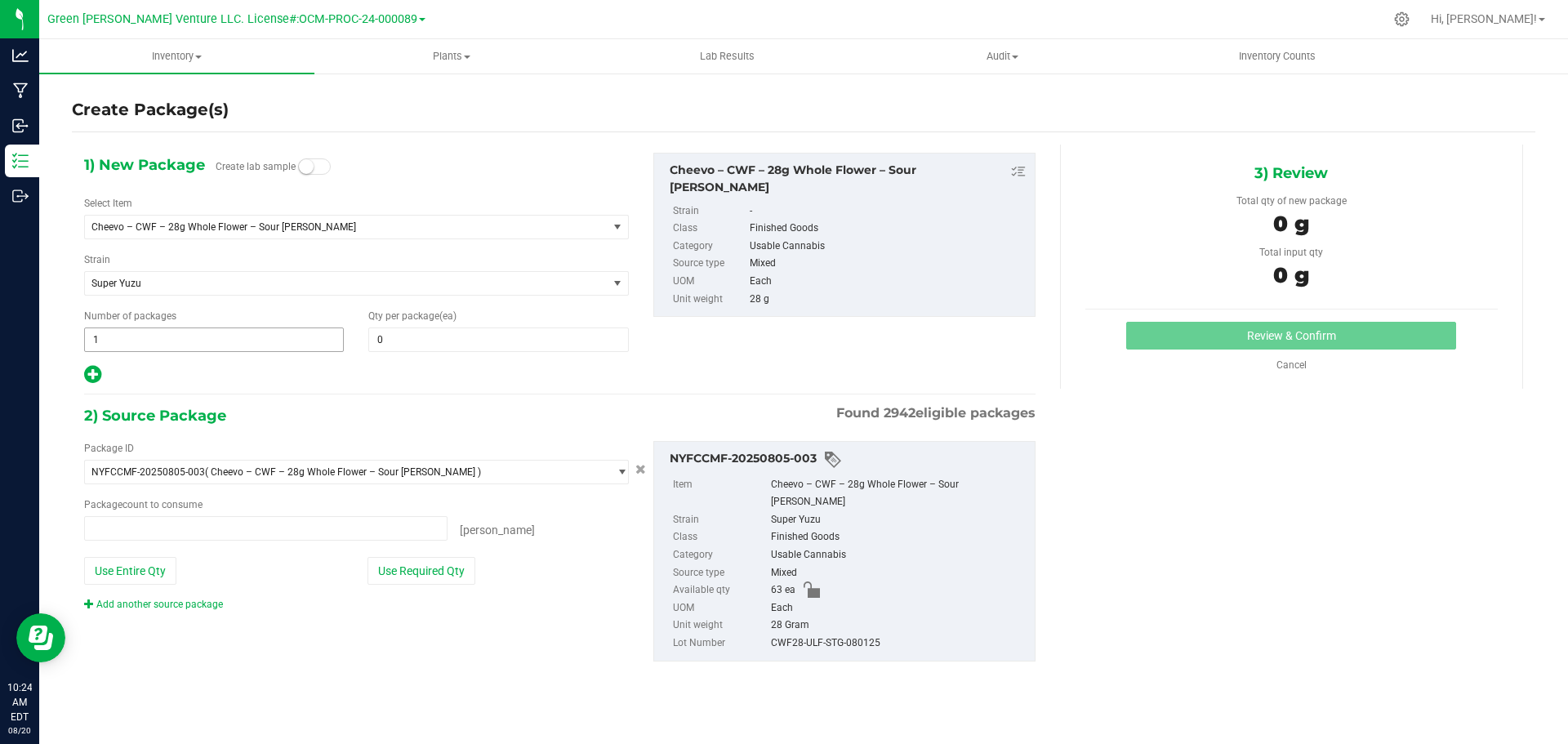
type input "0 ea"
type input "5"
click at [385, 341] on span at bounding box center [498, 340] width 259 height 25
type input "5"
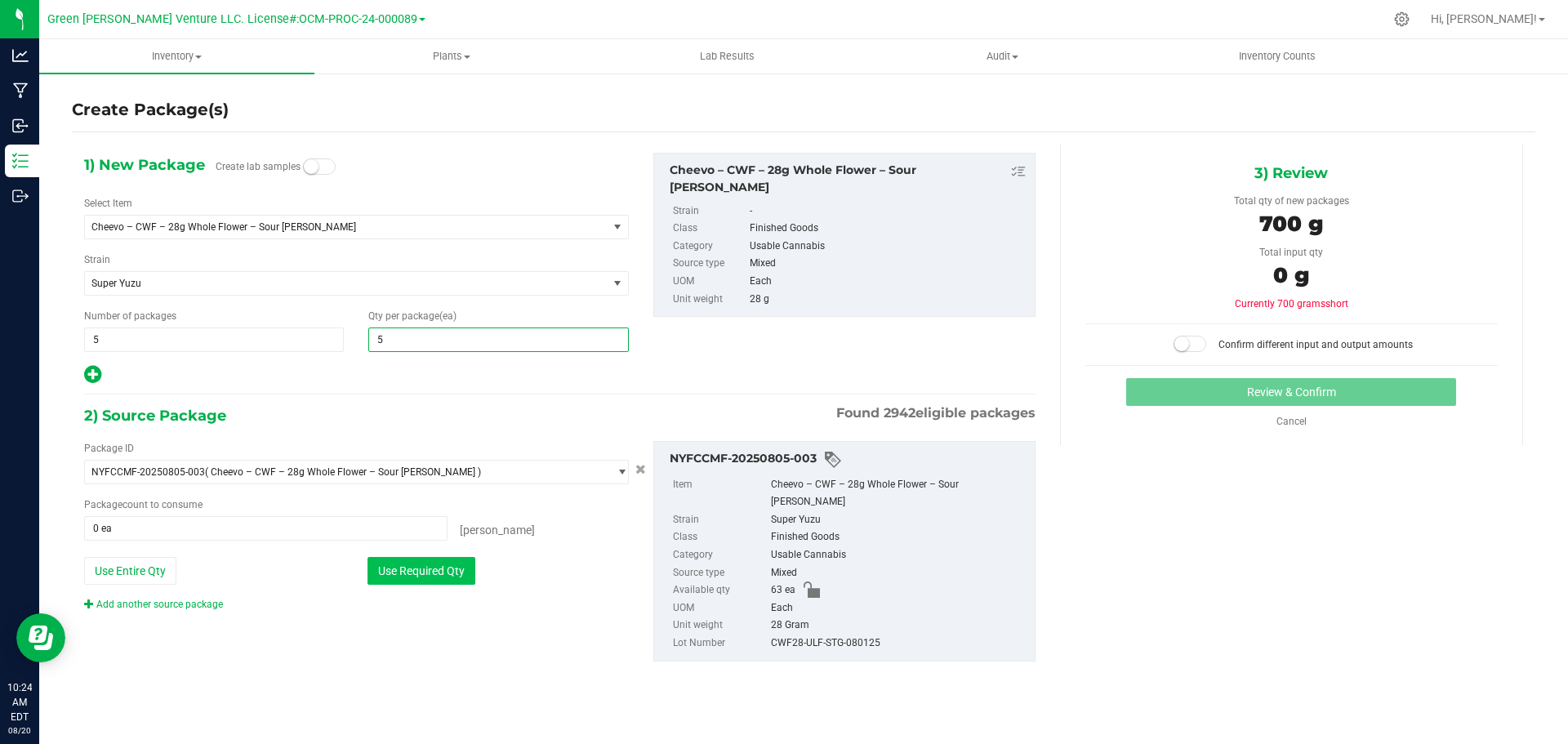
type input "5"
click at [425, 572] on button "Use Required Qty" at bounding box center [421, 571] width 108 height 28
type input "25 ea"
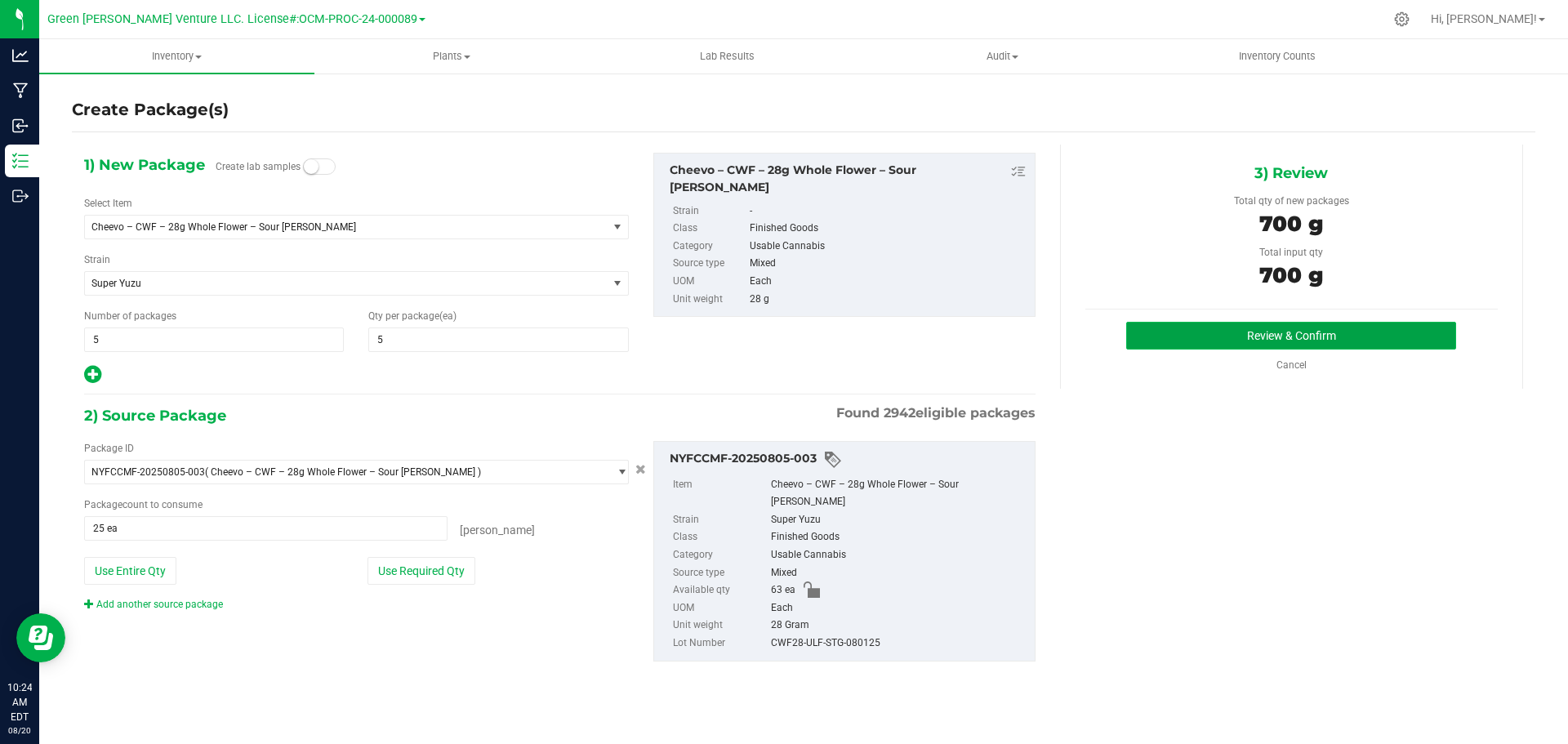
click at [1192, 346] on button "Review & Confirm" at bounding box center [1291, 335] width 330 height 28
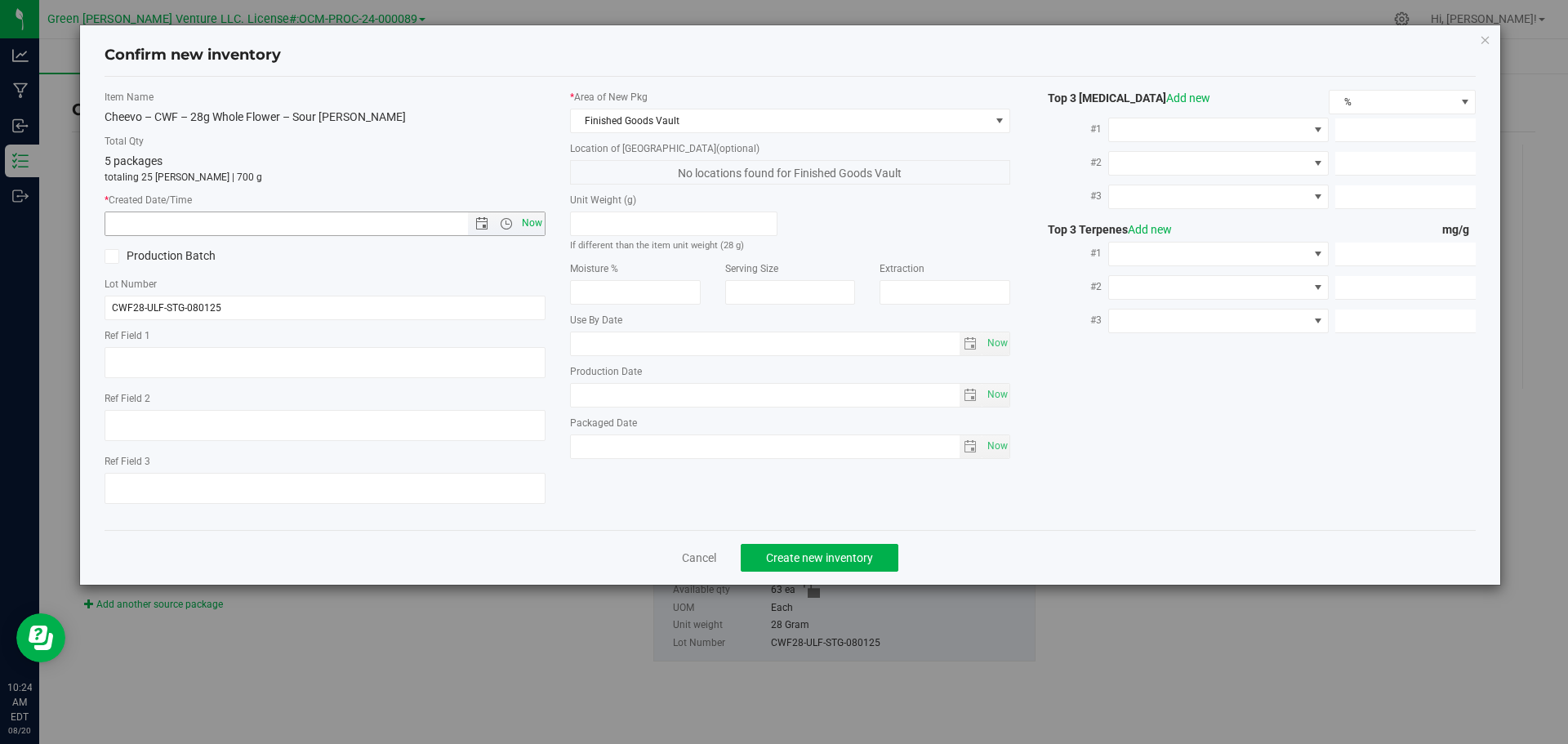
click at [527, 224] on span "Now" at bounding box center [532, 224] width 28 height 24
type input "[DATE] 10:24 AM"
click at [767, 563] on span "Create new inventory" at bounding box center [819, 558] width 107 height 13
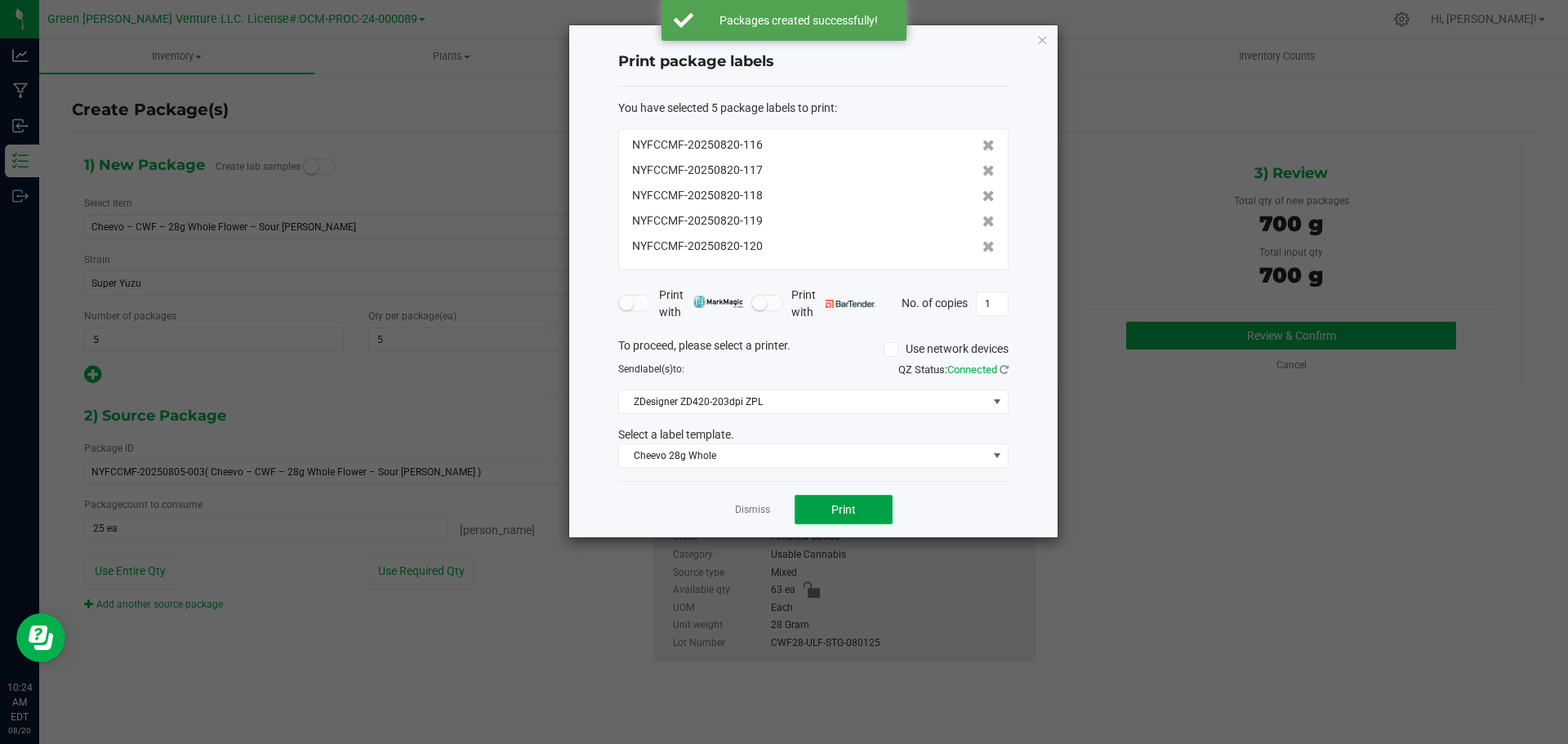
click at [817, 509] on button "Print" at bounding box center [843, 510] width 98 height 30
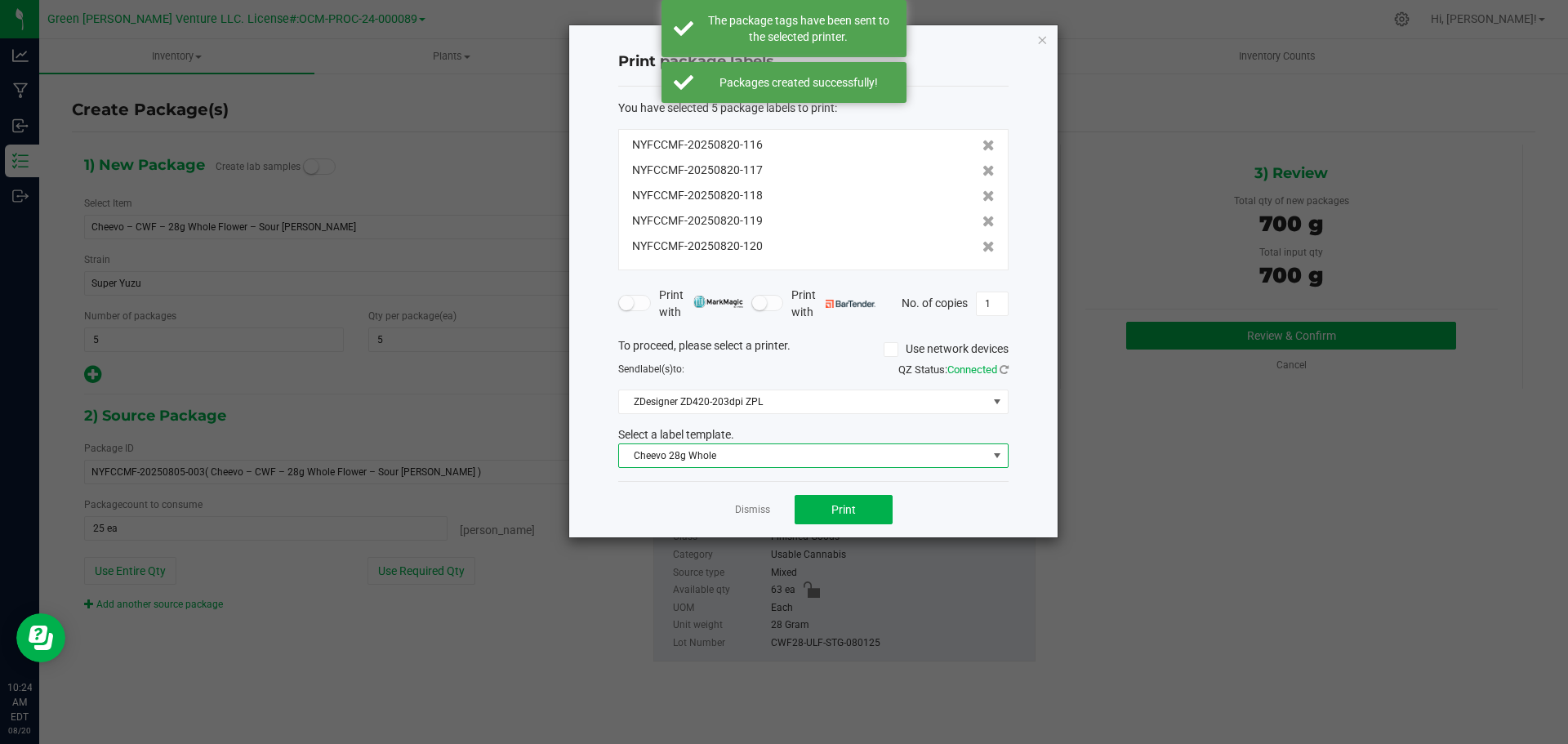
click at [807, 453] on span "Cheevo 28g Whole" at bounding box center [803, 455] width 368 height 23
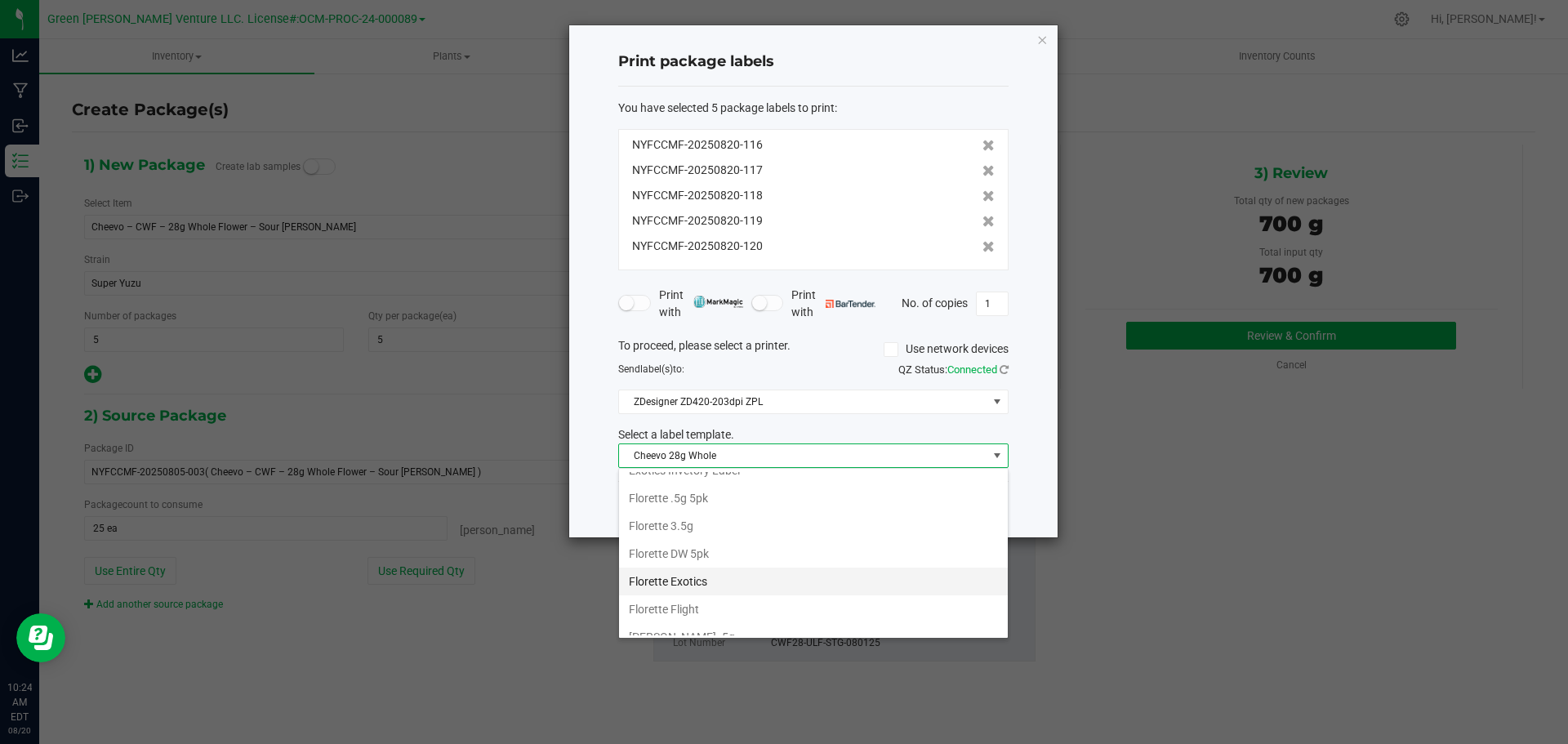
scroll to position [117, 0]
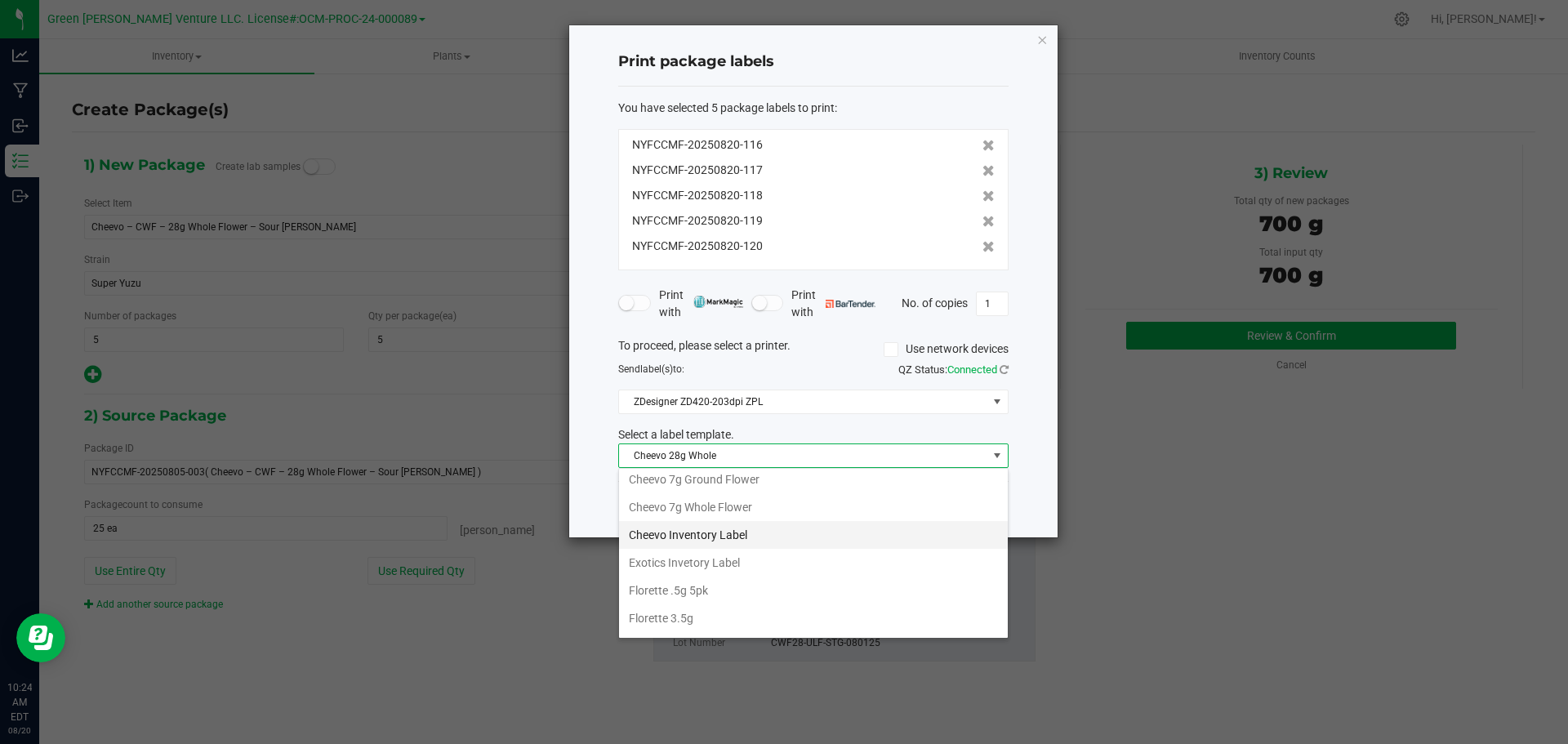
click at [683, 537] on li "Cheevo Inventory Label" at bounding box center [813, 535] width 389 height 28
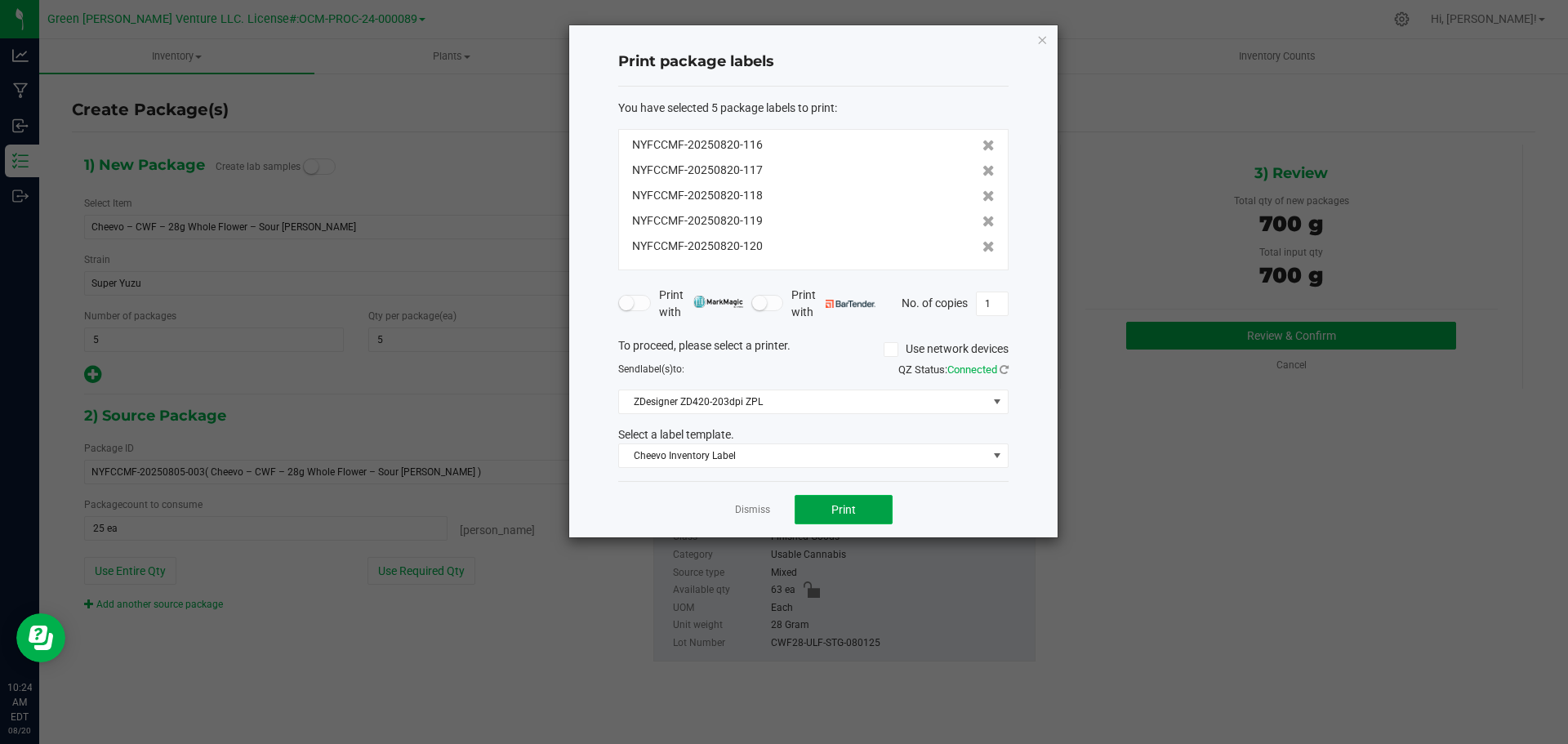
click at [813, 506] on button "Print" at bounding box center [843, 510] width 98 height 30
click at [763, 516] on link "Dismiss" at bounding box center [752, 510] width 35 height 14
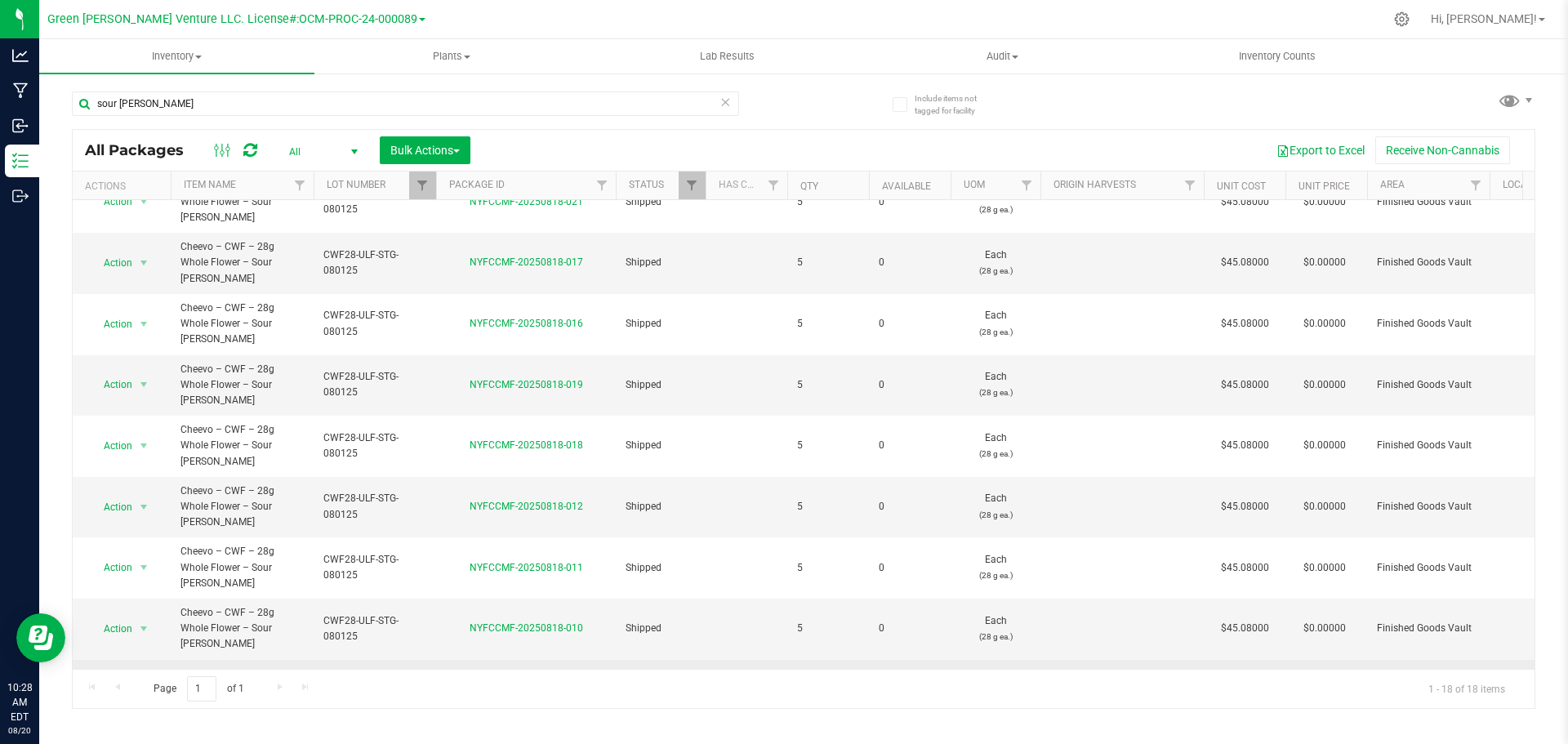
scroll to position [453, 0]
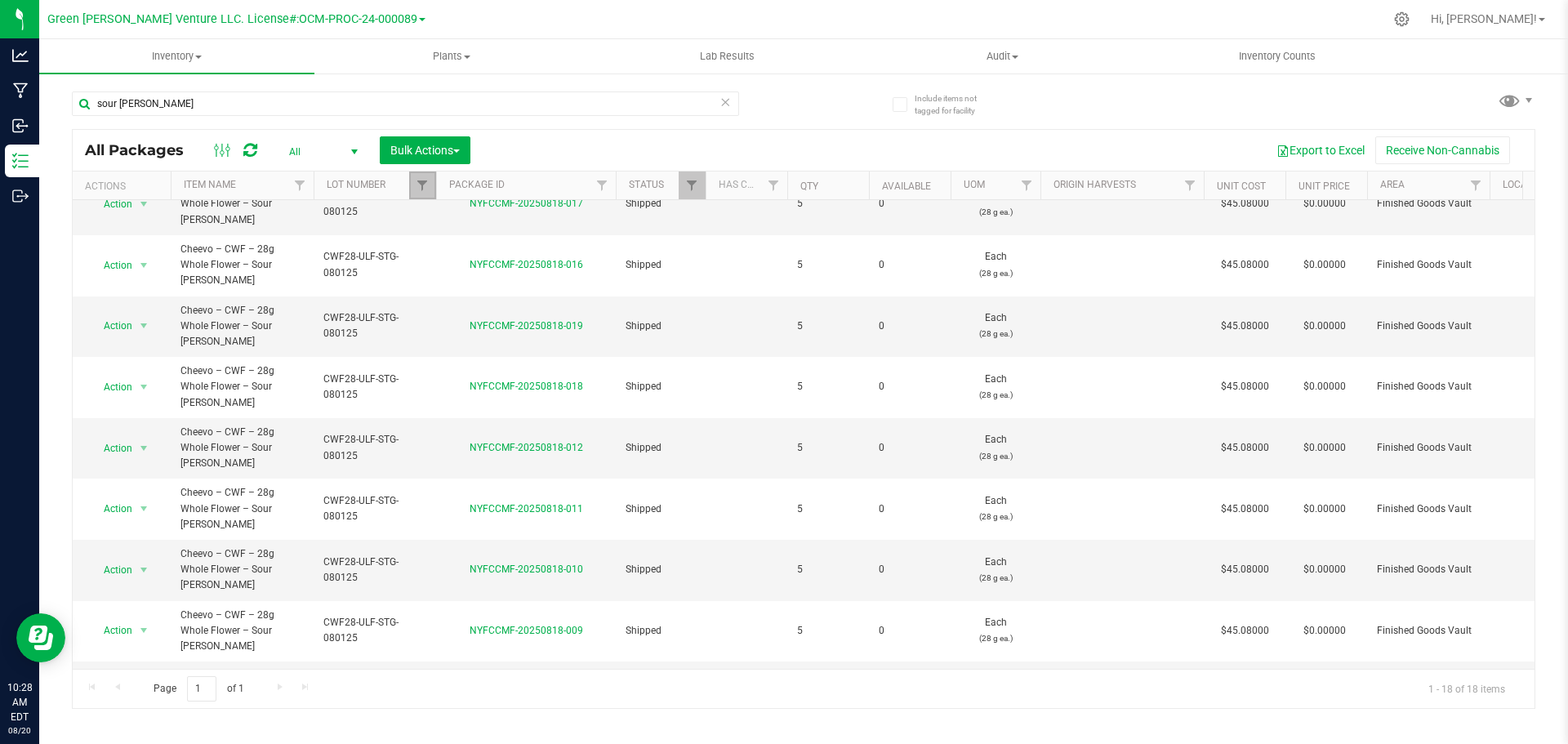
click at [424, 192] on span "Filter" at bounding box center [422, 185] width 13 height 13
type input "sour"
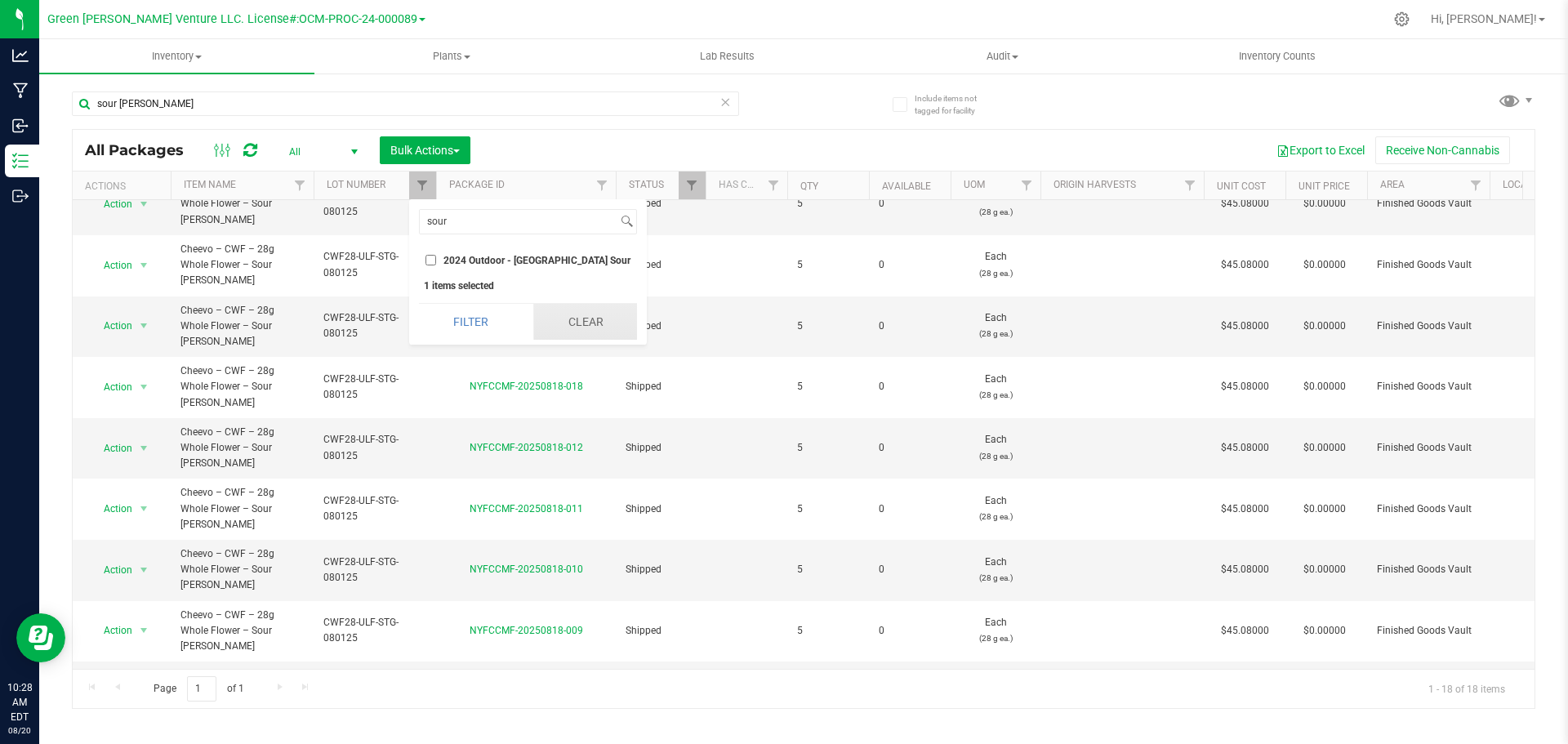
click at [533, 325] on button "Clear" at bounding box center [585, 322] width 104 height 36
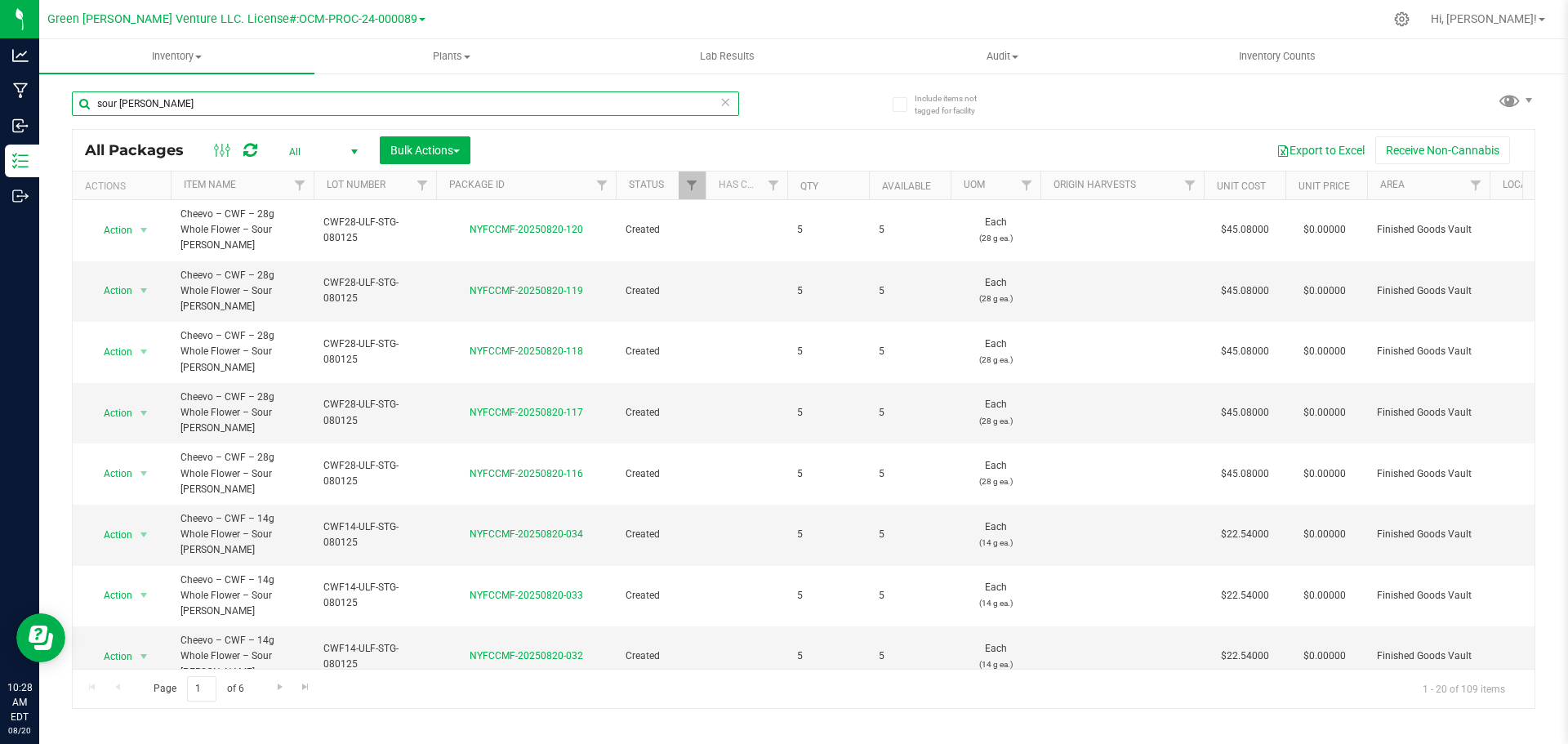
click at [196, 97] on input "sour [PERSON_NAME]" at bounding box center [405, 104] width 667 height 25
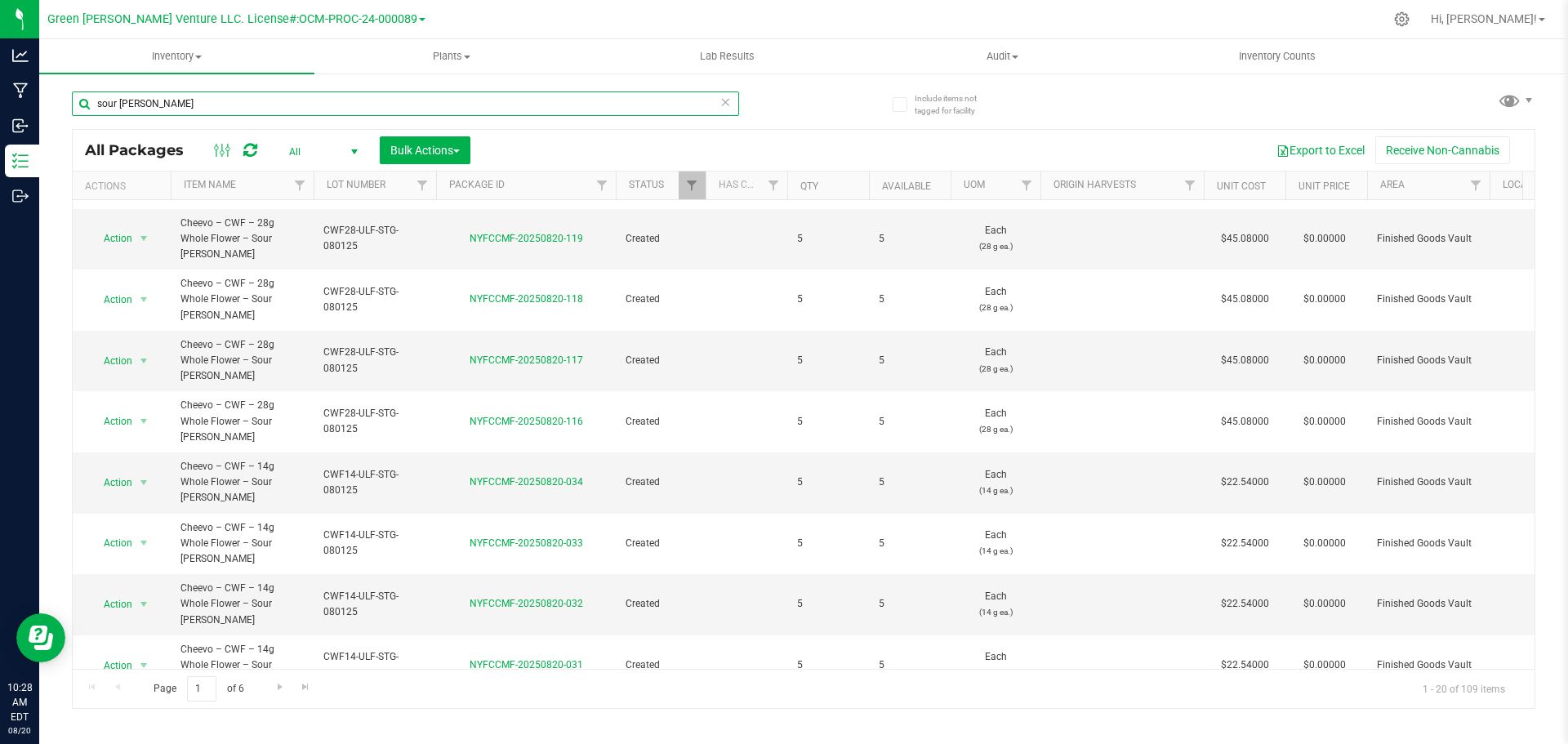
scroll to position [82, 0]
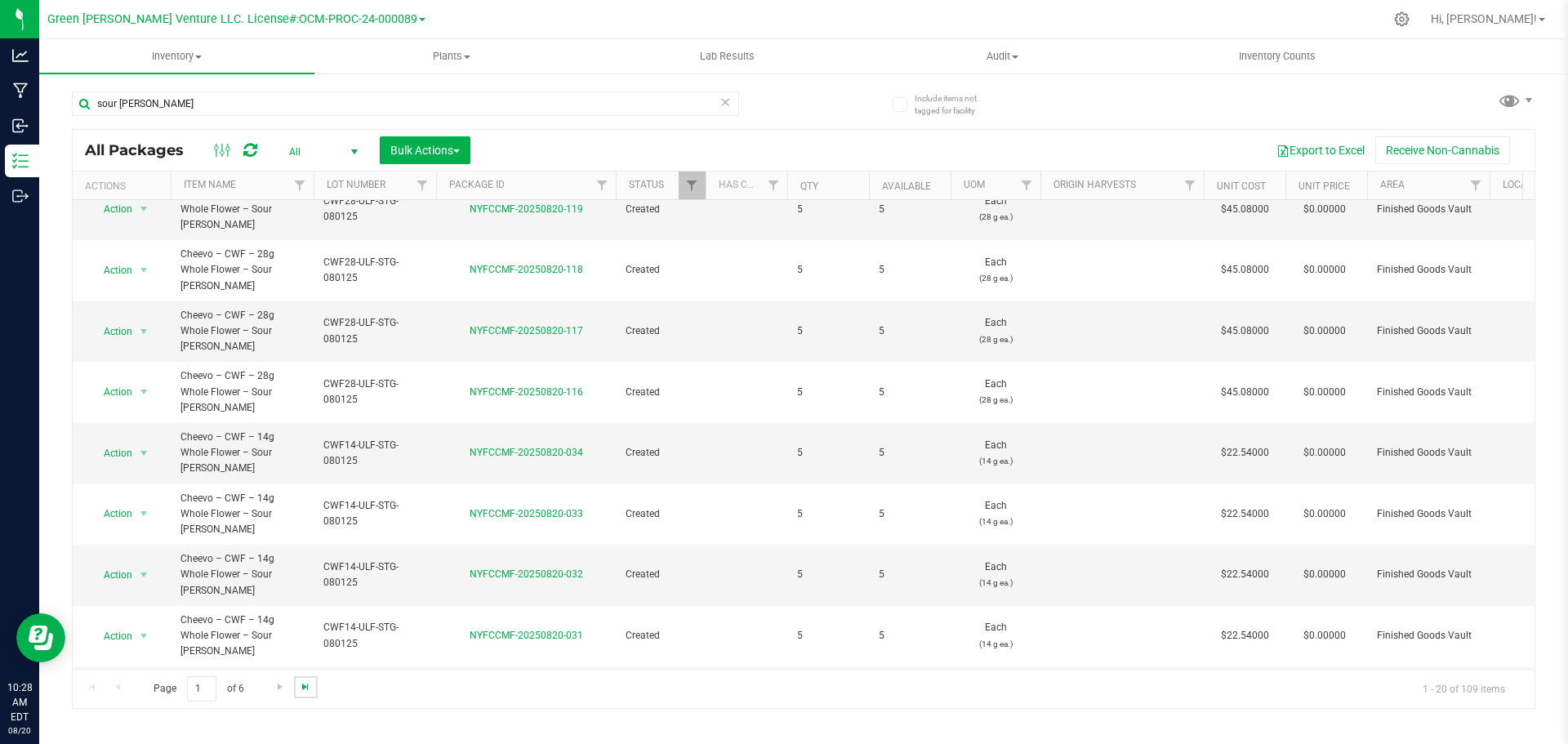
click at [301, 689] on span "Go to the last page" at bounding box center [305, 687] width 13 height 13
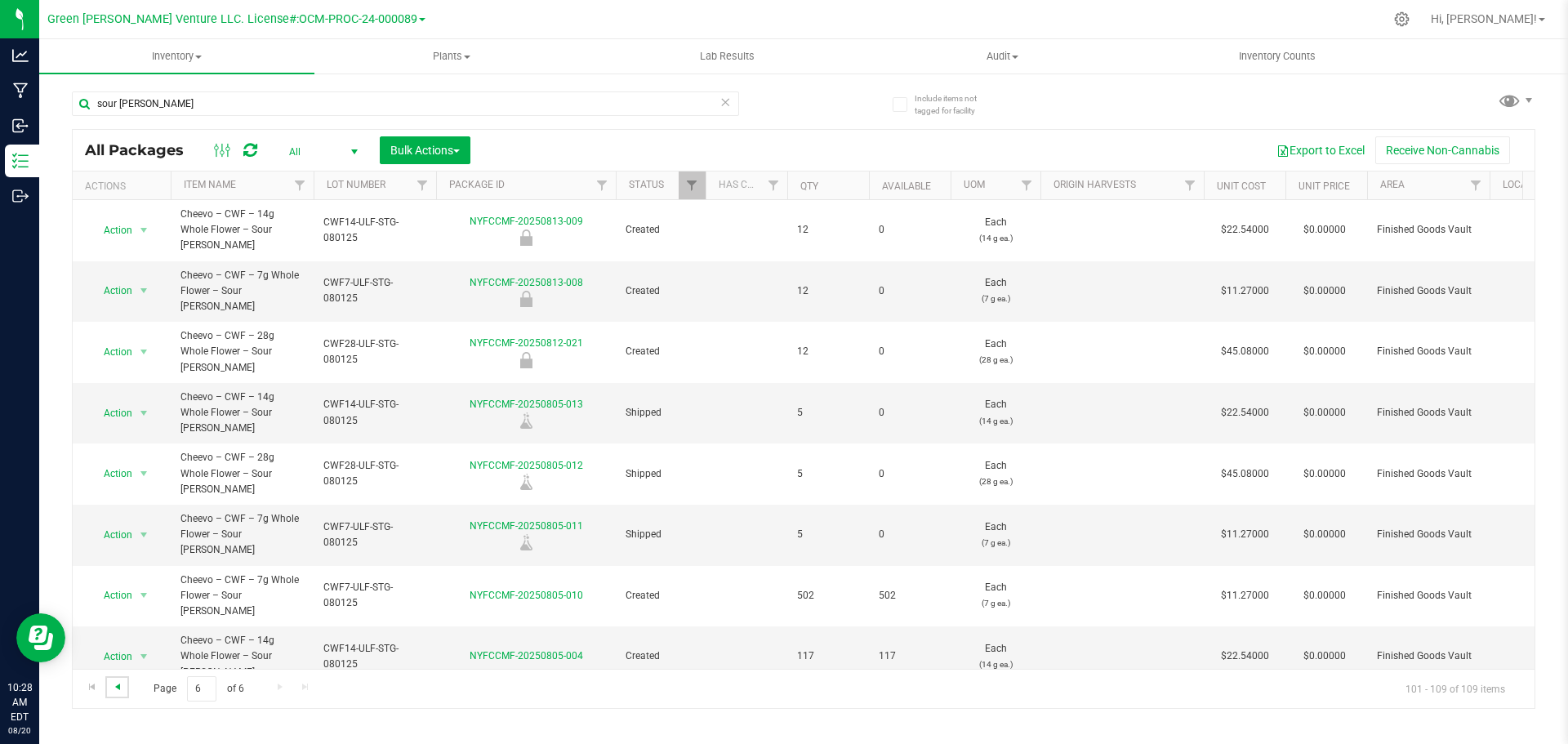
click at [119, 689] on span "Go to the previous page" at bounding box center [117, 687] width 13 height 13
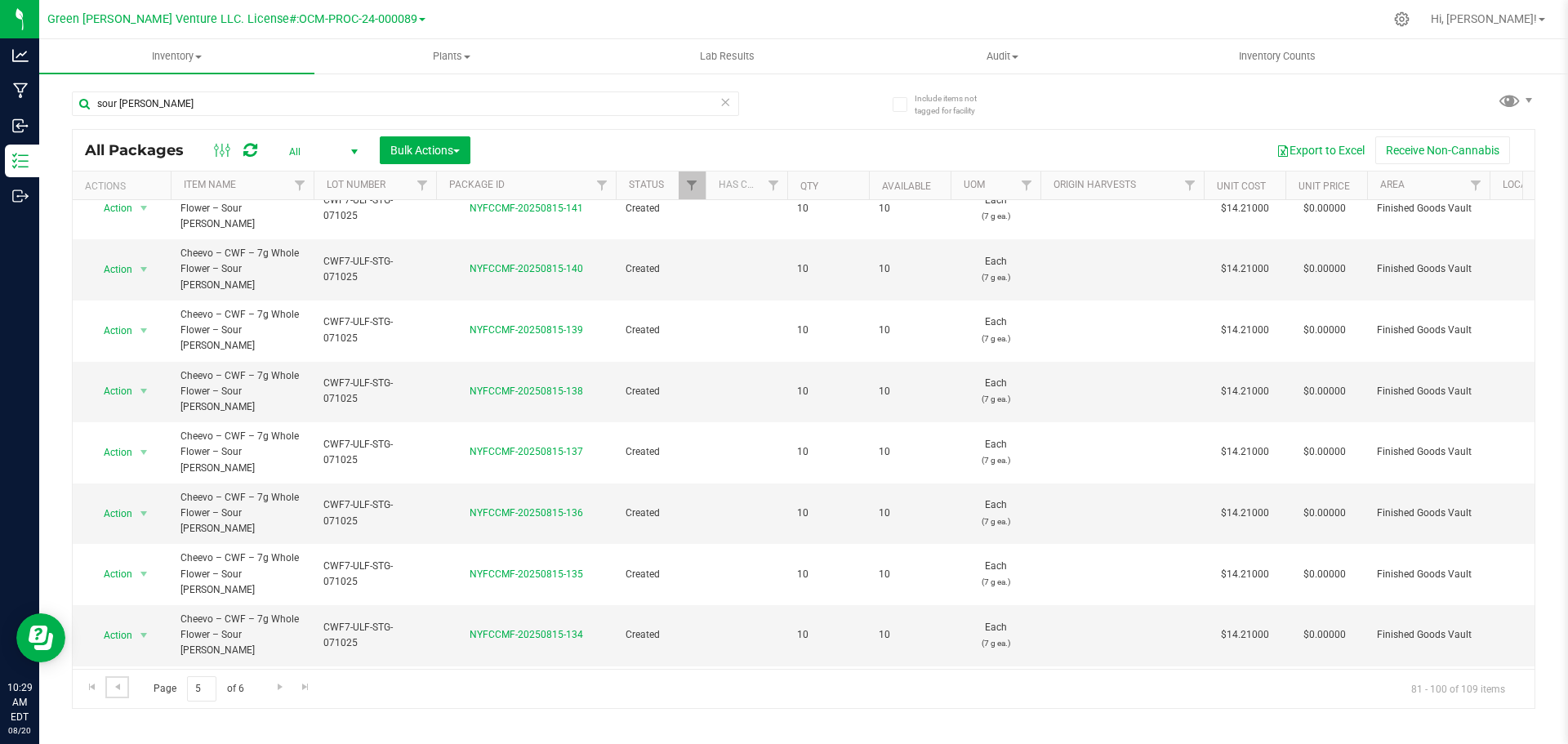
scroll to position [449, 0]
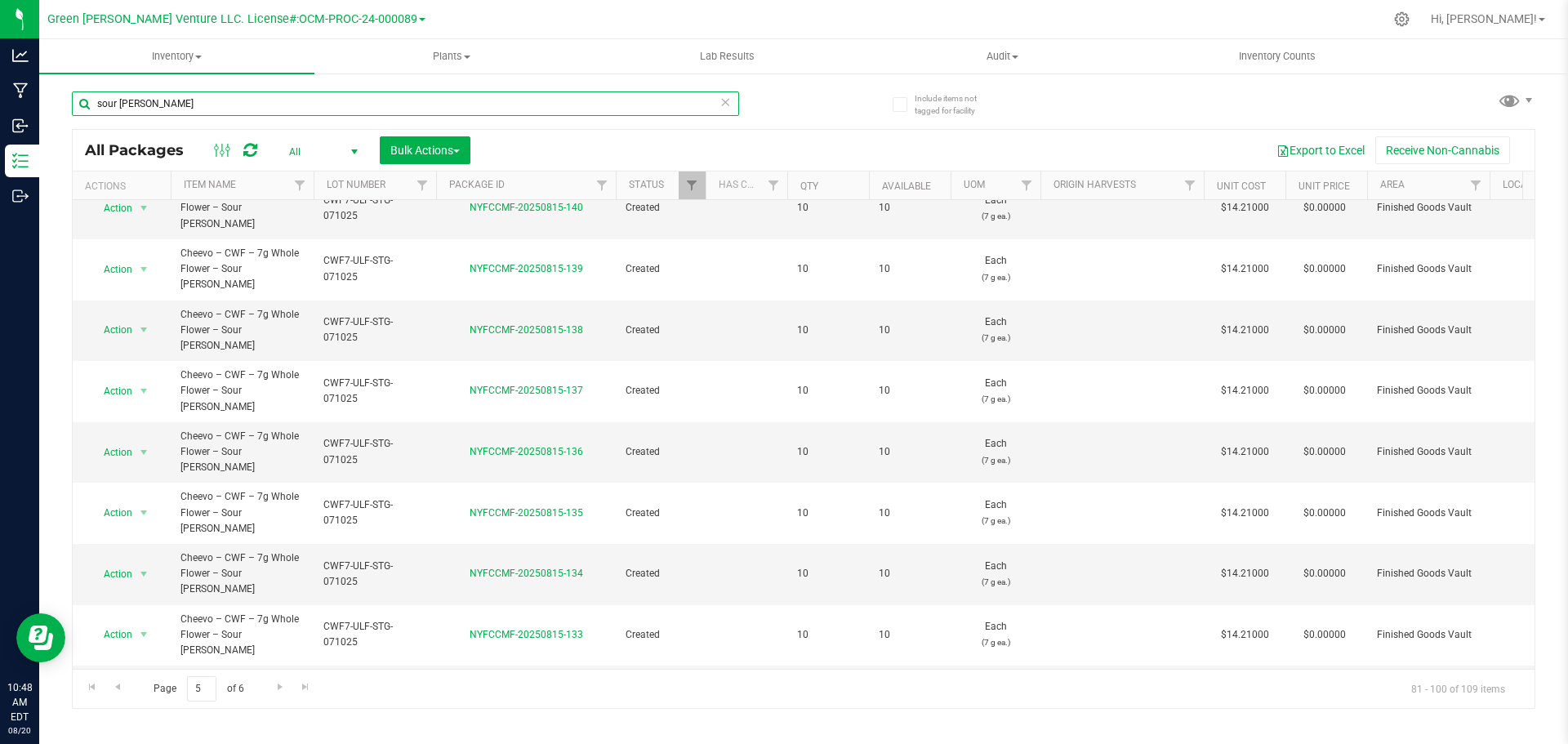
drag, startPoint x: 158, startPoint y: 107, endPoint x: 60, endPoint y: 108, distance: 98.0
click at [62, 110] on div "Include items not tagged for facility sour [PERSON_NAME] All Packages All Activ…" at bounding box center [803, 321] width 1529 height 499
type input "gelato sunset"
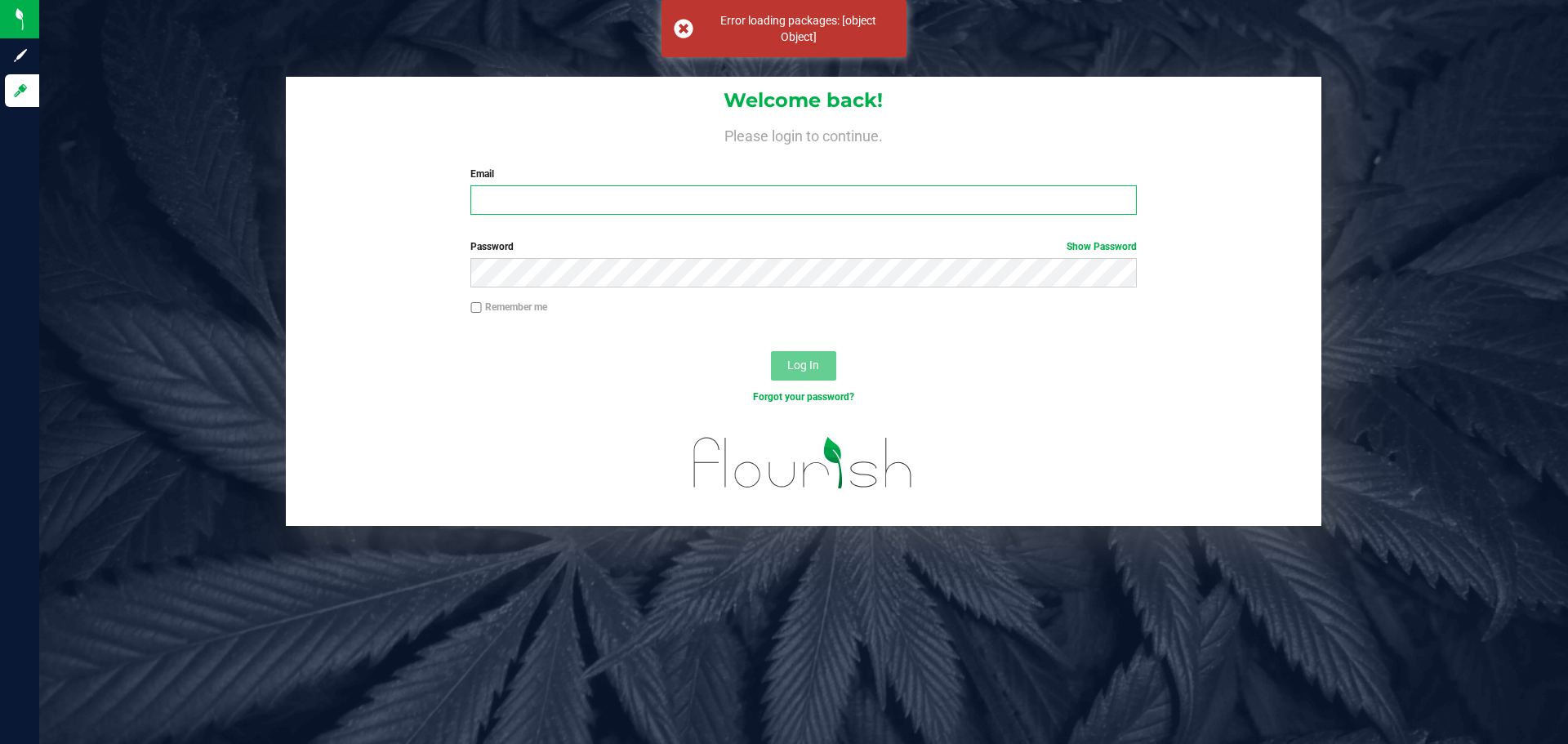
click at [530, 203] on input "Email" at bounding box center [803, 200] width 665 height 30
type input "[PERSON_NAME][EMAIL_ADDRESS][DOMAIN_NAME]"
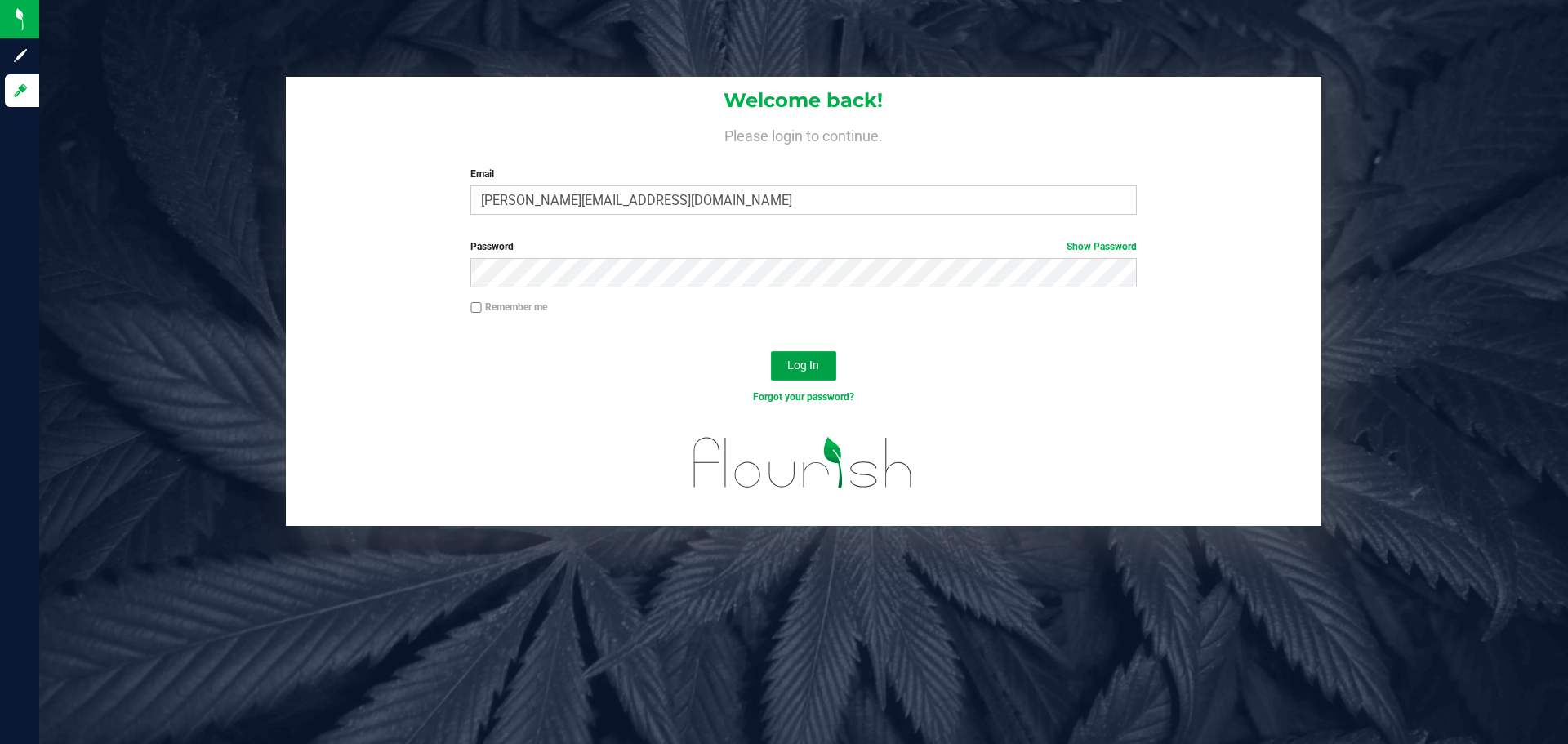
click at [823, 354] on button "Log In" at bounding box center [803, 366] width 66 height 30
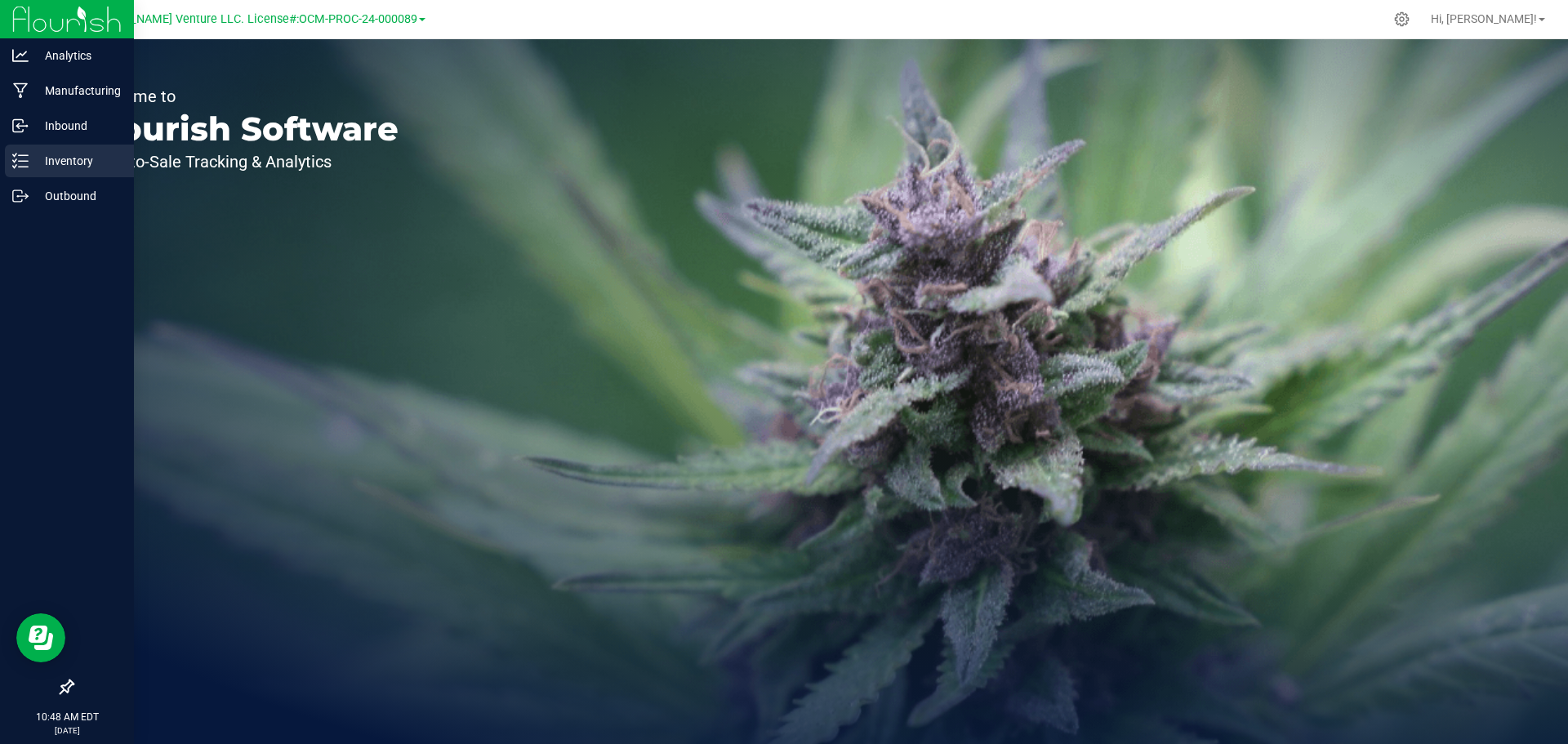
click at [66, 164] on p "Inventory" at bounding box center [77, 161] width 98 height 20
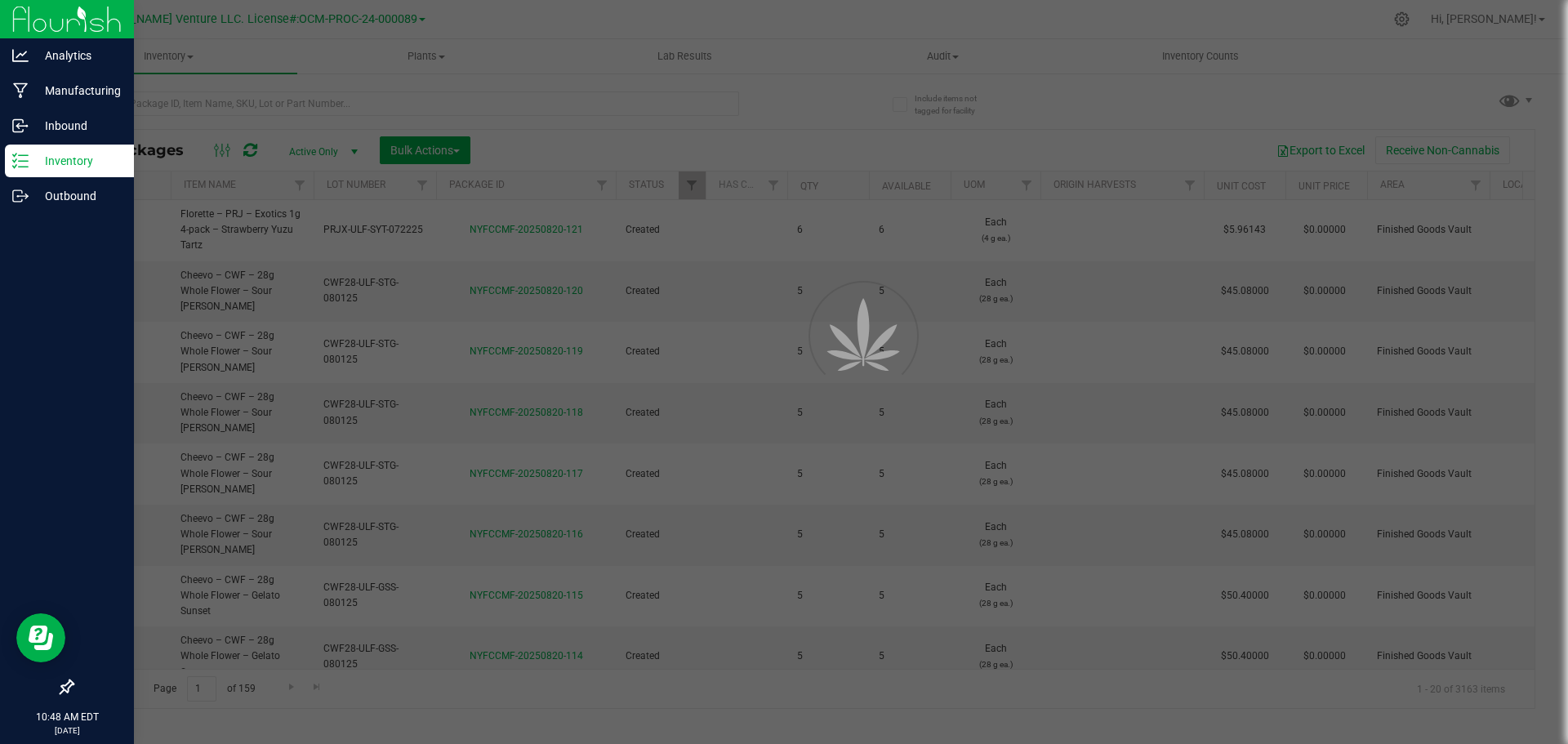
type input "[DATE]"
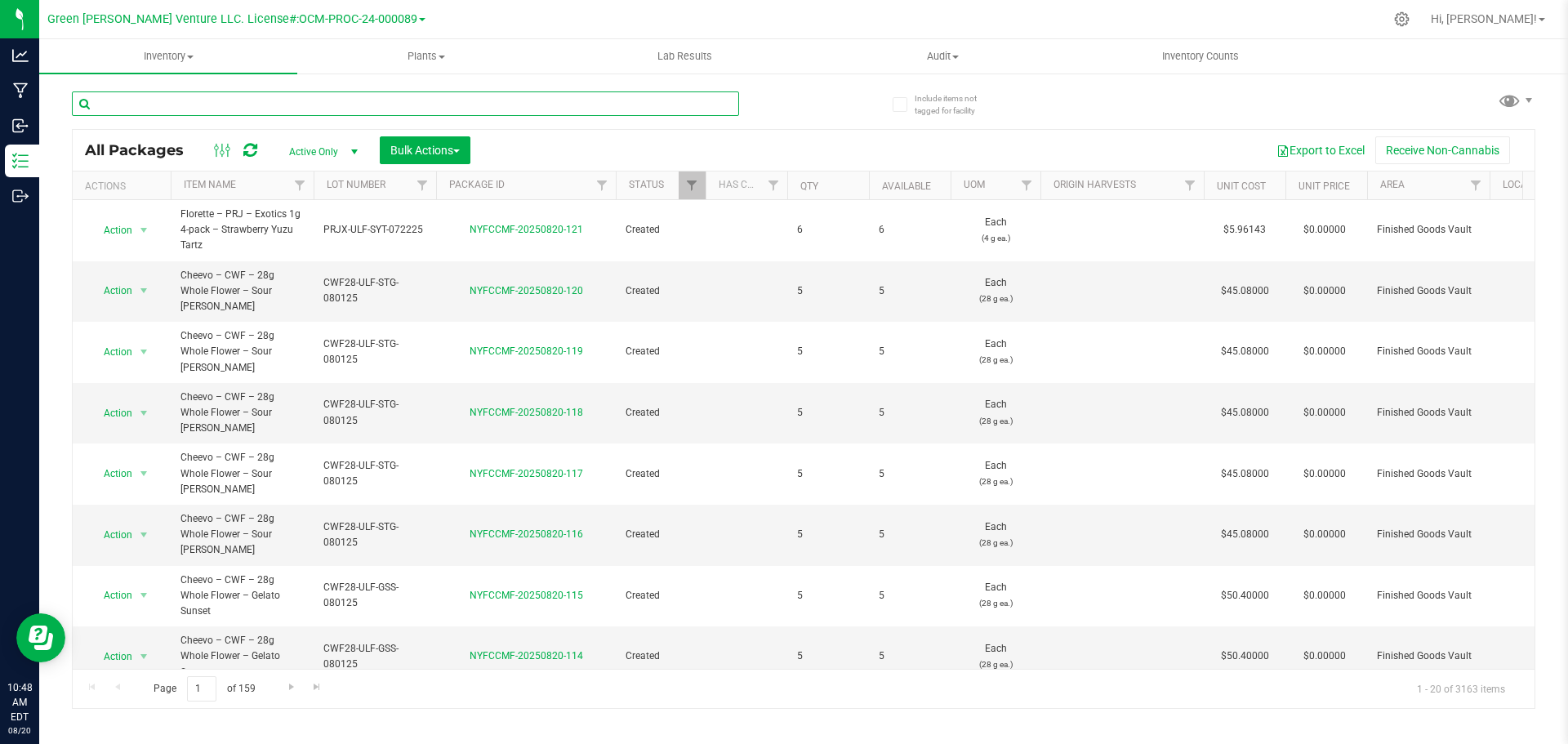
click at [141, 103] on input "text" at bounding box center [405, 104] width 667 height 25
type input "gelato sunset"
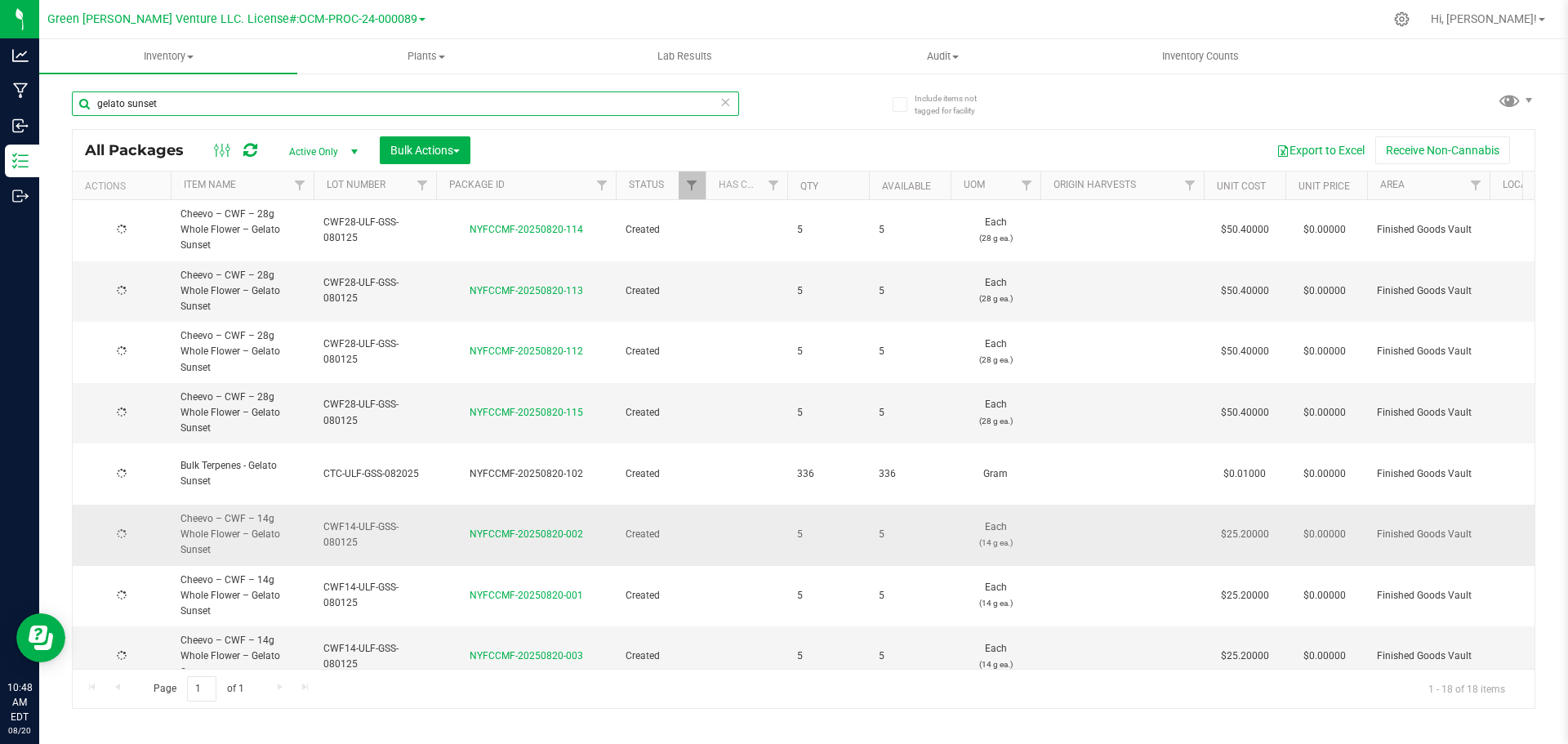
type input "[DATE]"
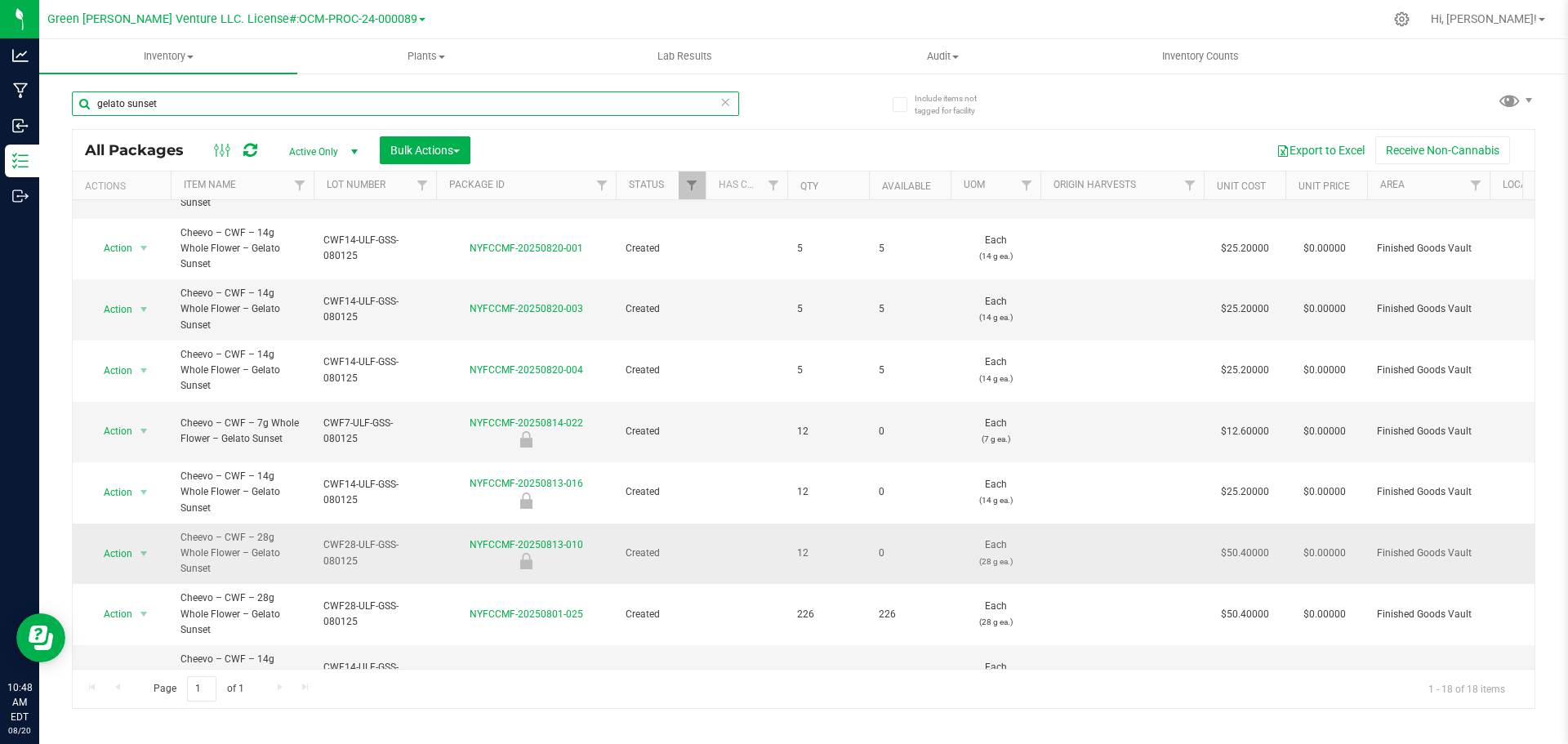
scroll to position [352, 0]
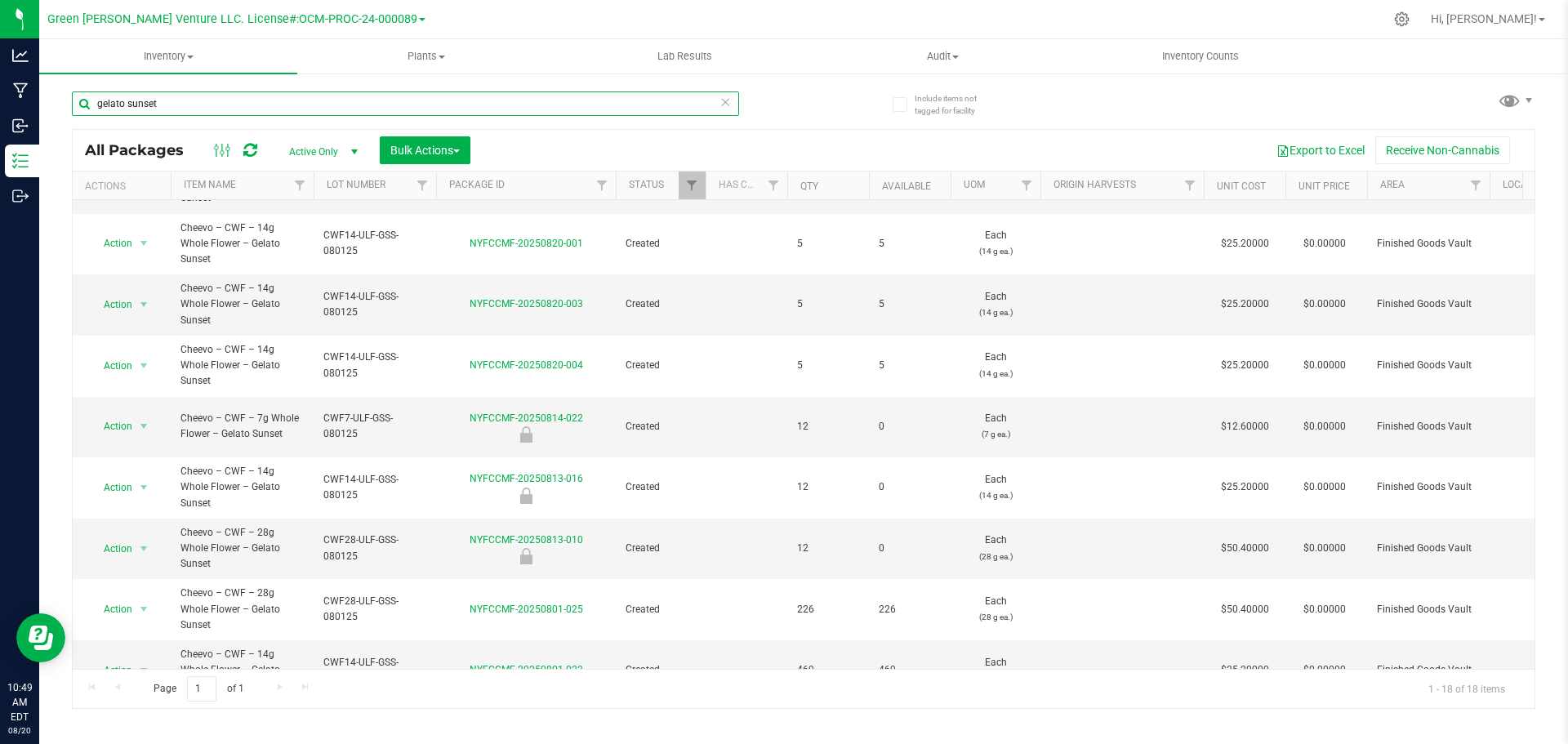
type input "gelato sunset"
click at [135, 720] on span "select" at bounding box center [144, 731] width 20 height 23
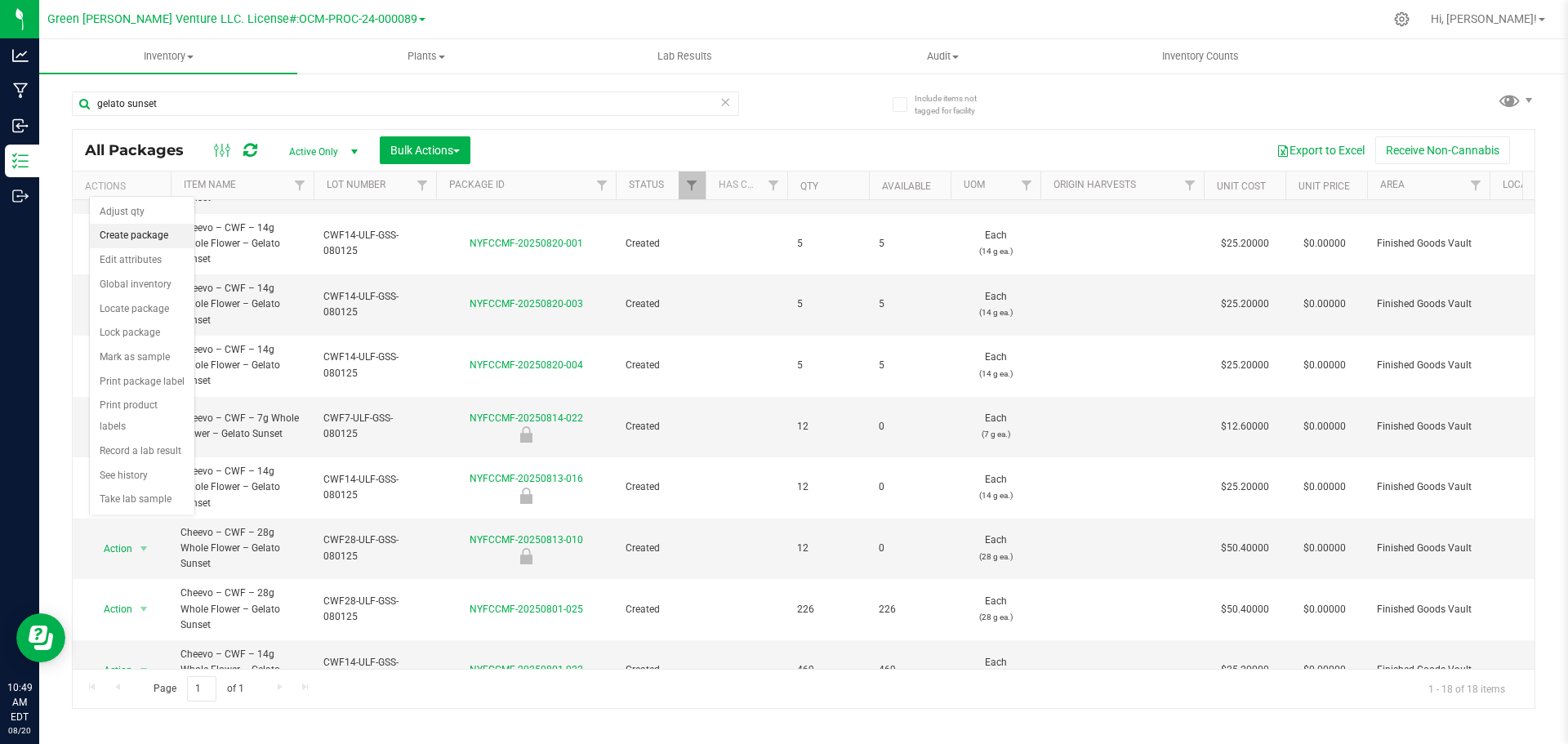
click at [117, 234] on li "Create package" at bounding box center [142, 236] width 105 height 25
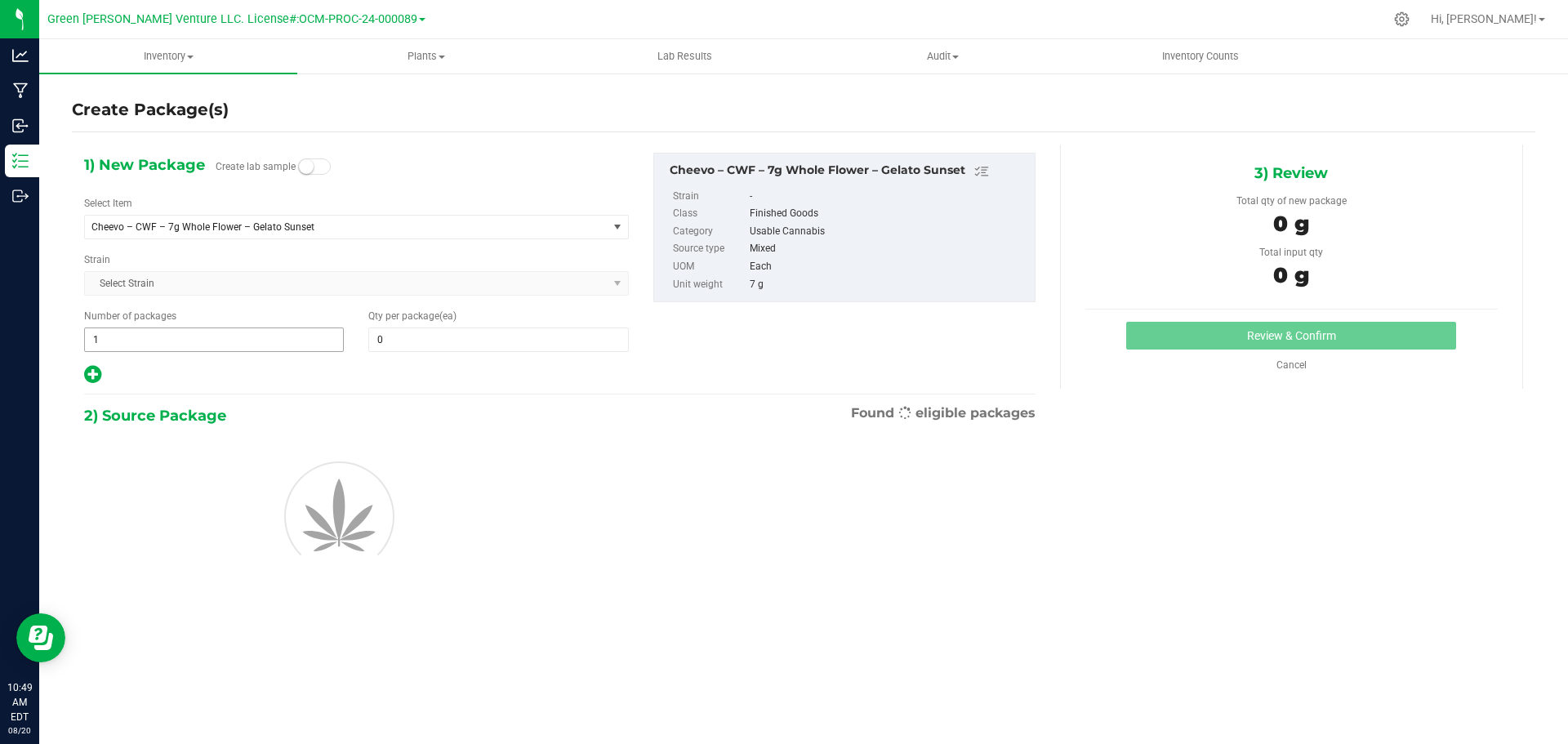
click at [112, 336] on span "1 1" at bounding box center [214, 340] width 259 height 25
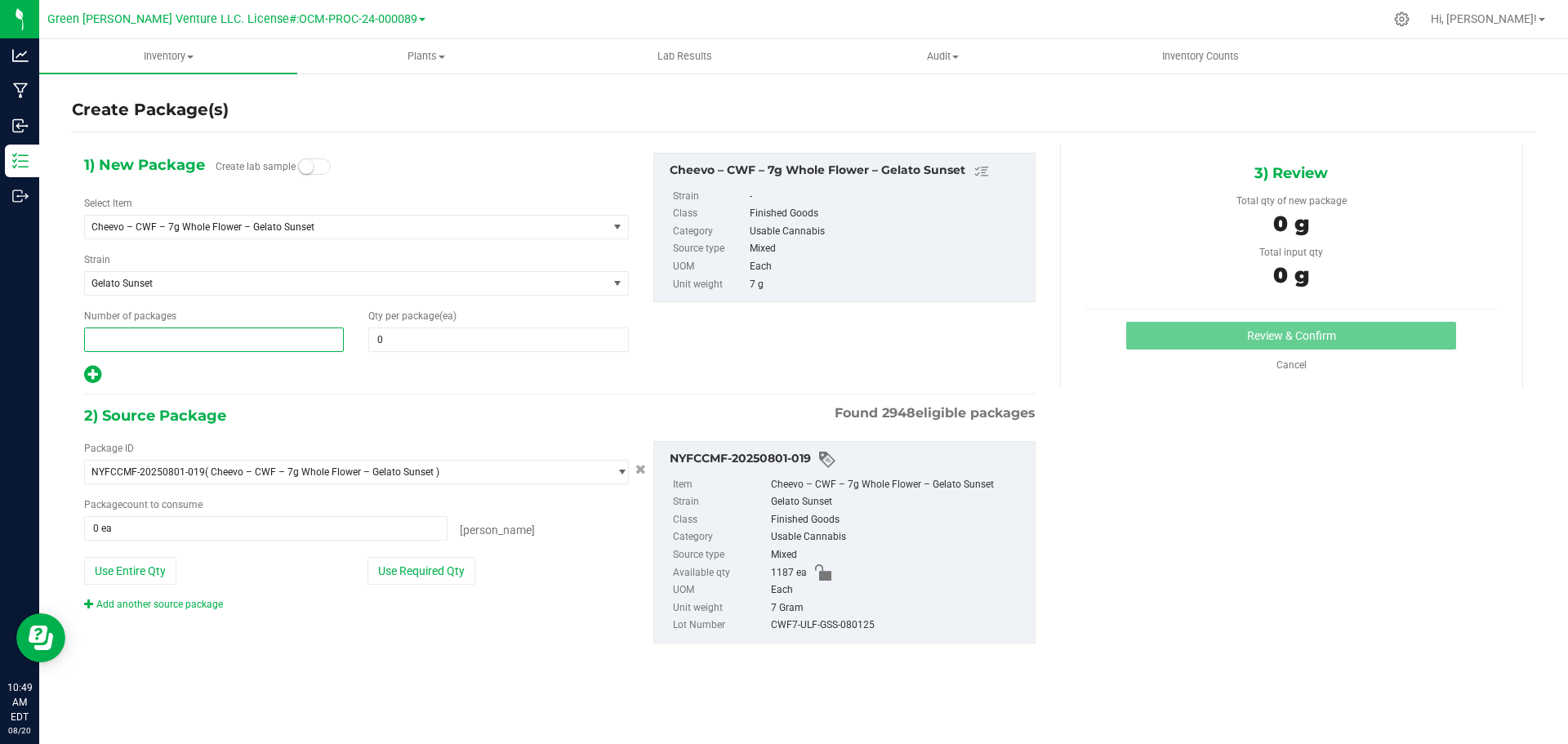
type input "5"
click at [390, 341] on span at bounding box center [498, 340] width 259 height 25
type input "10"
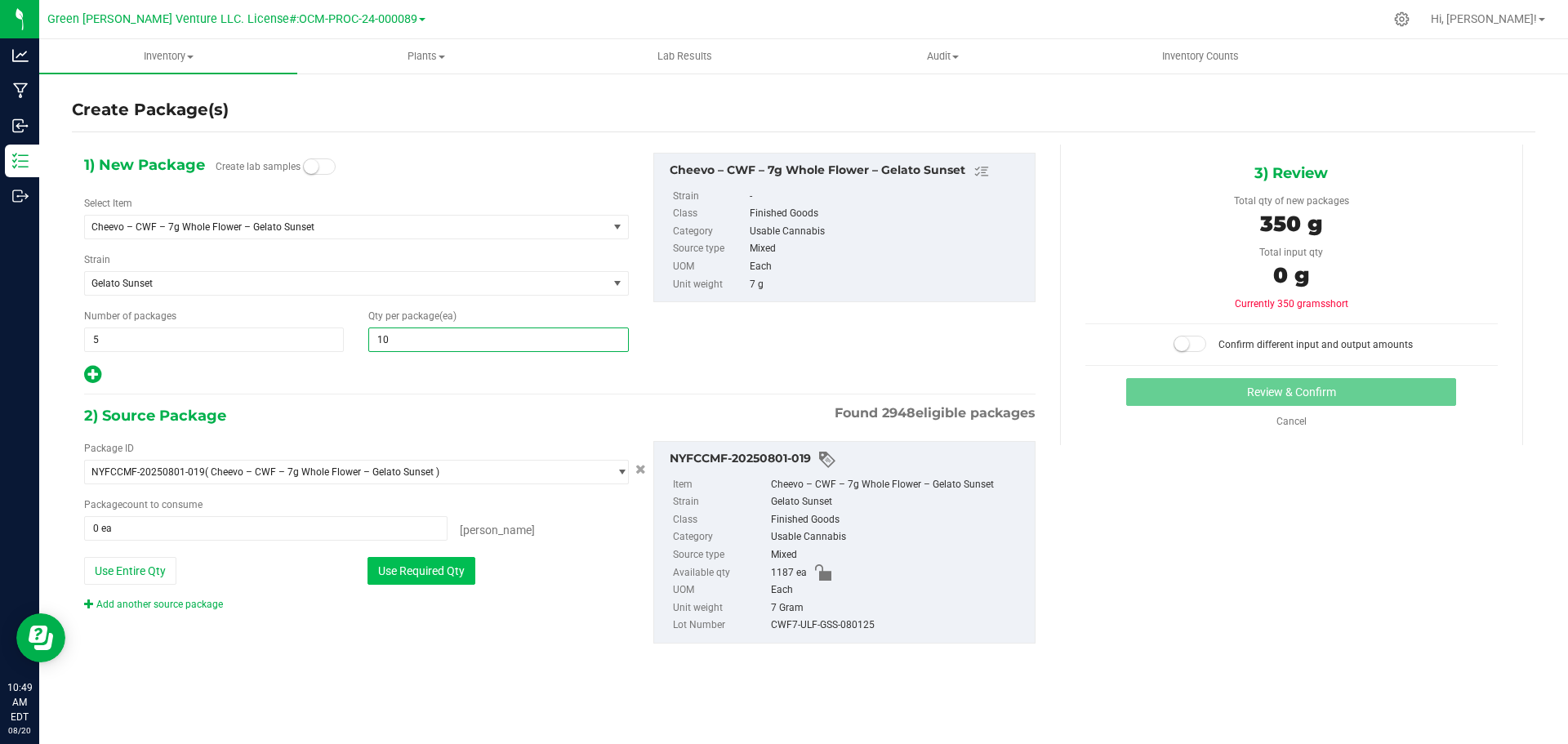
type input "10"
click at [433, 576] on button "Use Required Qty" at bounding box center [421, 571] width 108 height 28
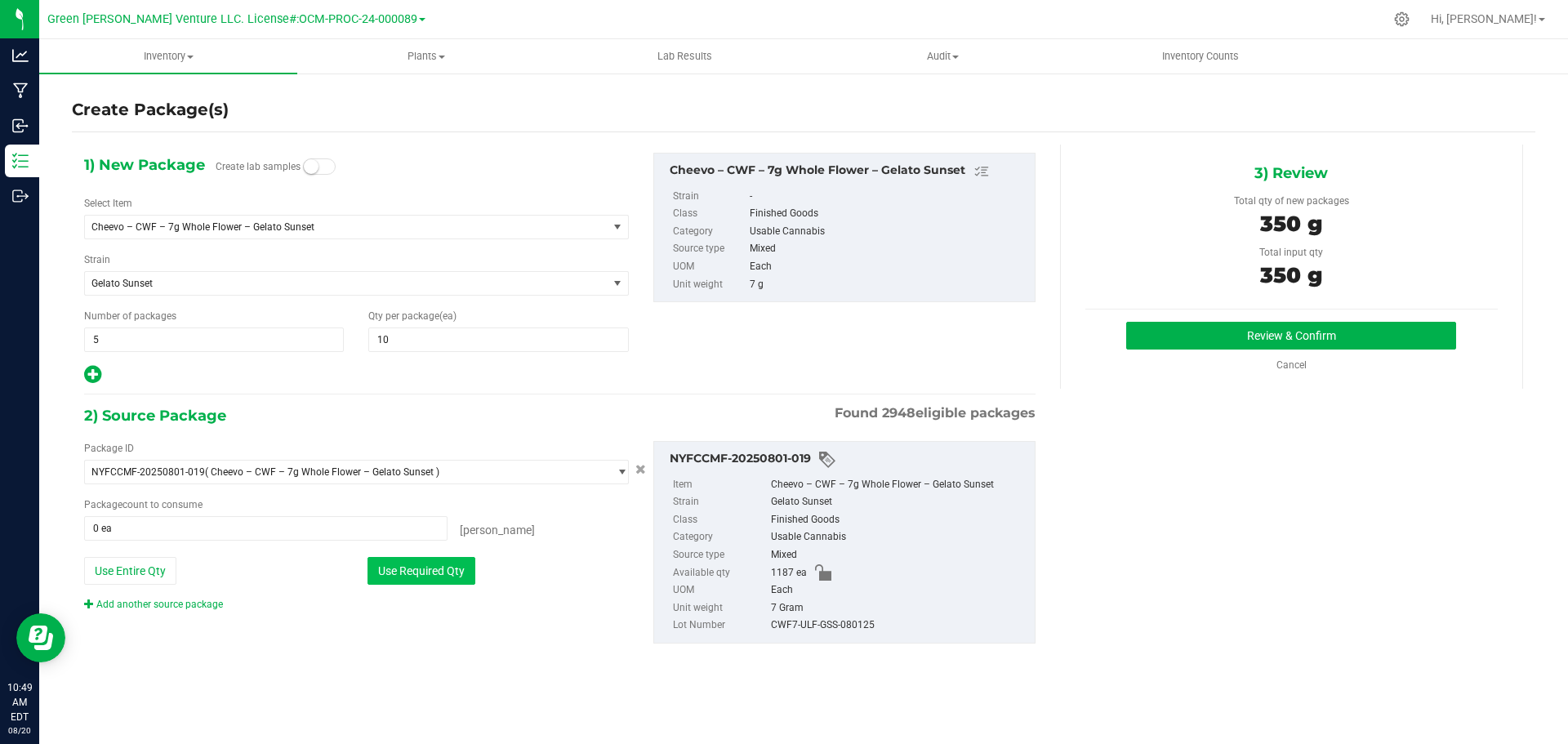
type input "50 ea"
click at [1208, 335] on button "Review & Confirm" at bounding box center [1291, 335] width 330 height 28
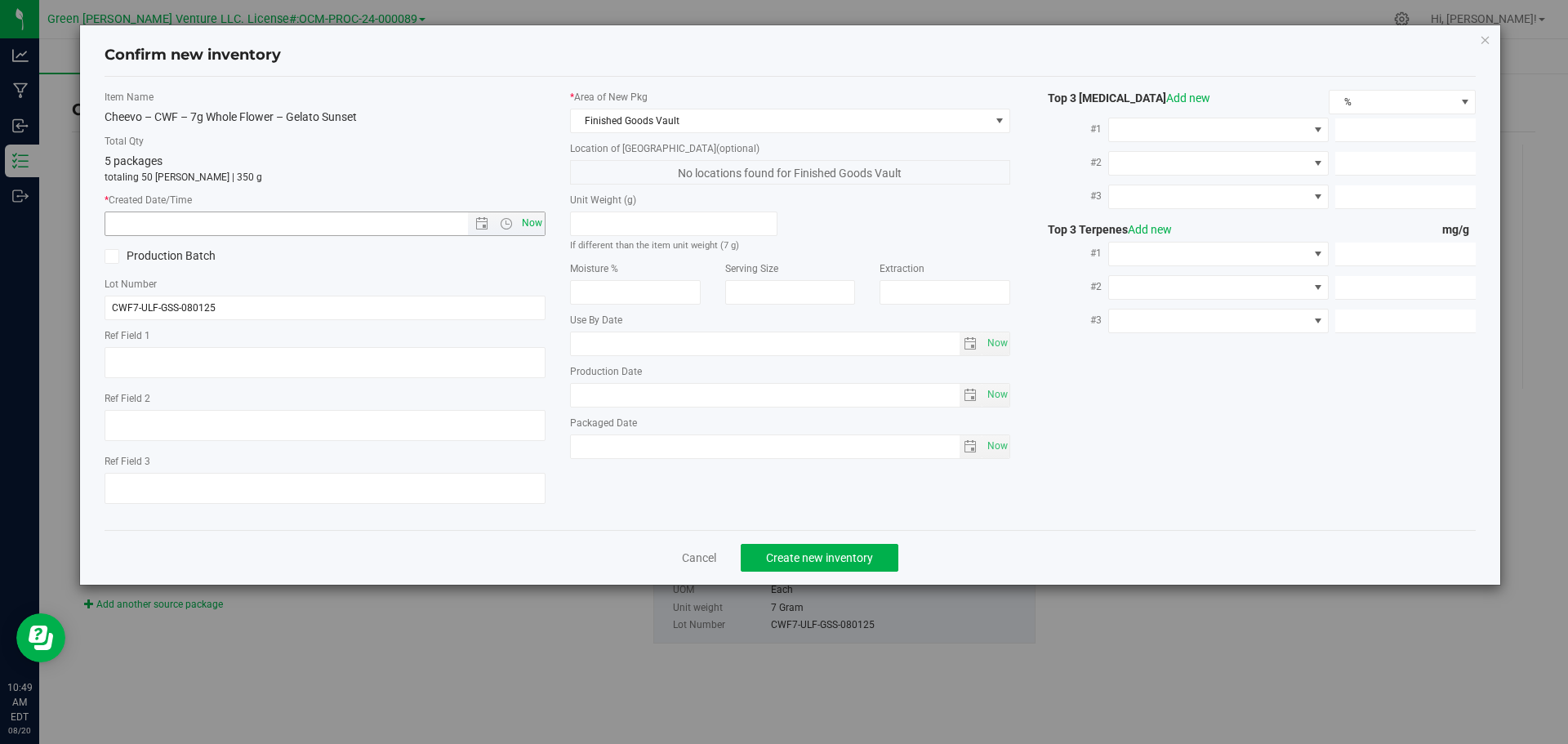
click at [531, 229] on span "Now" at bounding box center [532, 224] width 28 height 24
type input "[DATE] 10:49 AM"
click at [777, 554] on span "Create new inventory" at bounding box center [819, 558] width 107 height 13
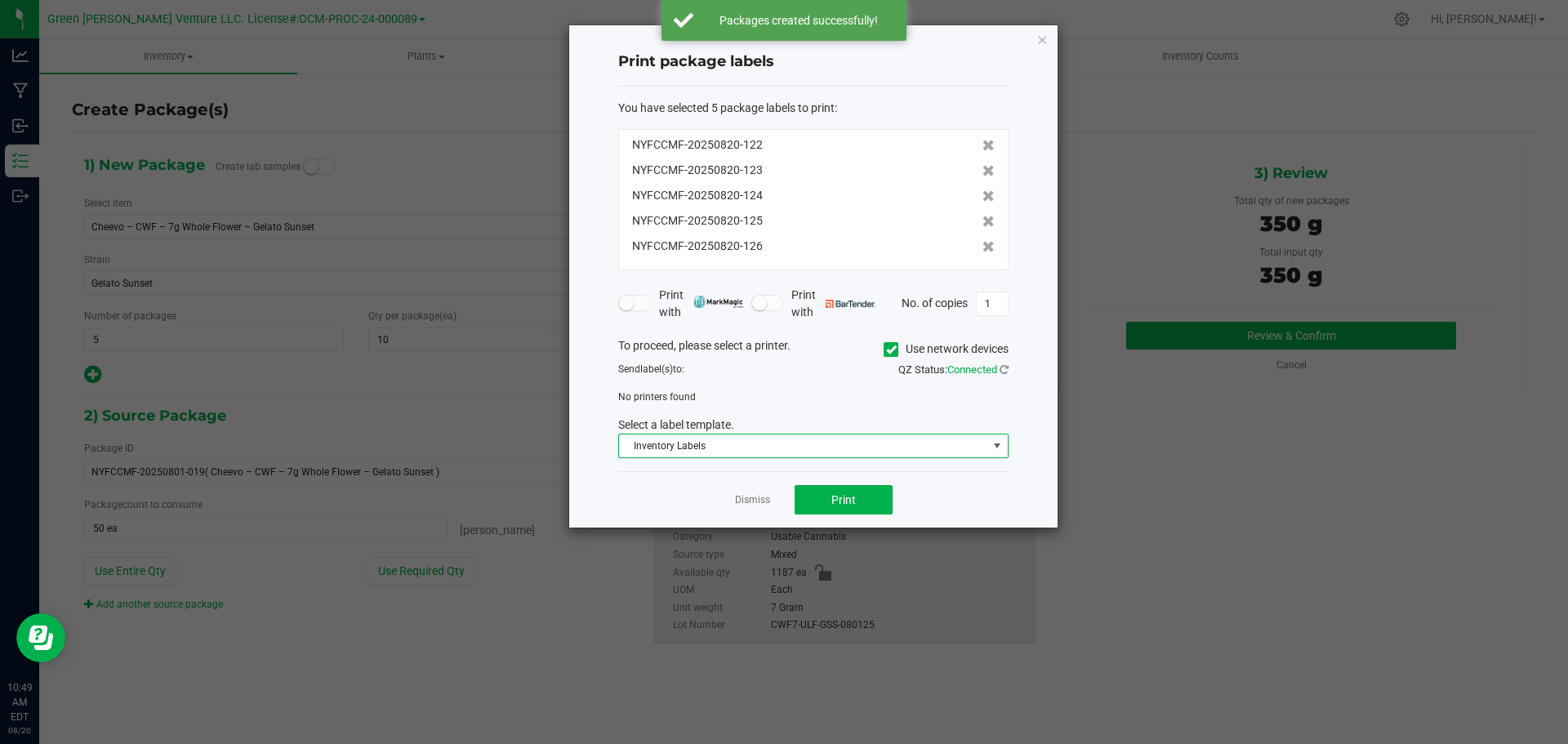
click at [767, 438] on span "Inventory Labels" at bounding box center [803, 446] width 368 height 23
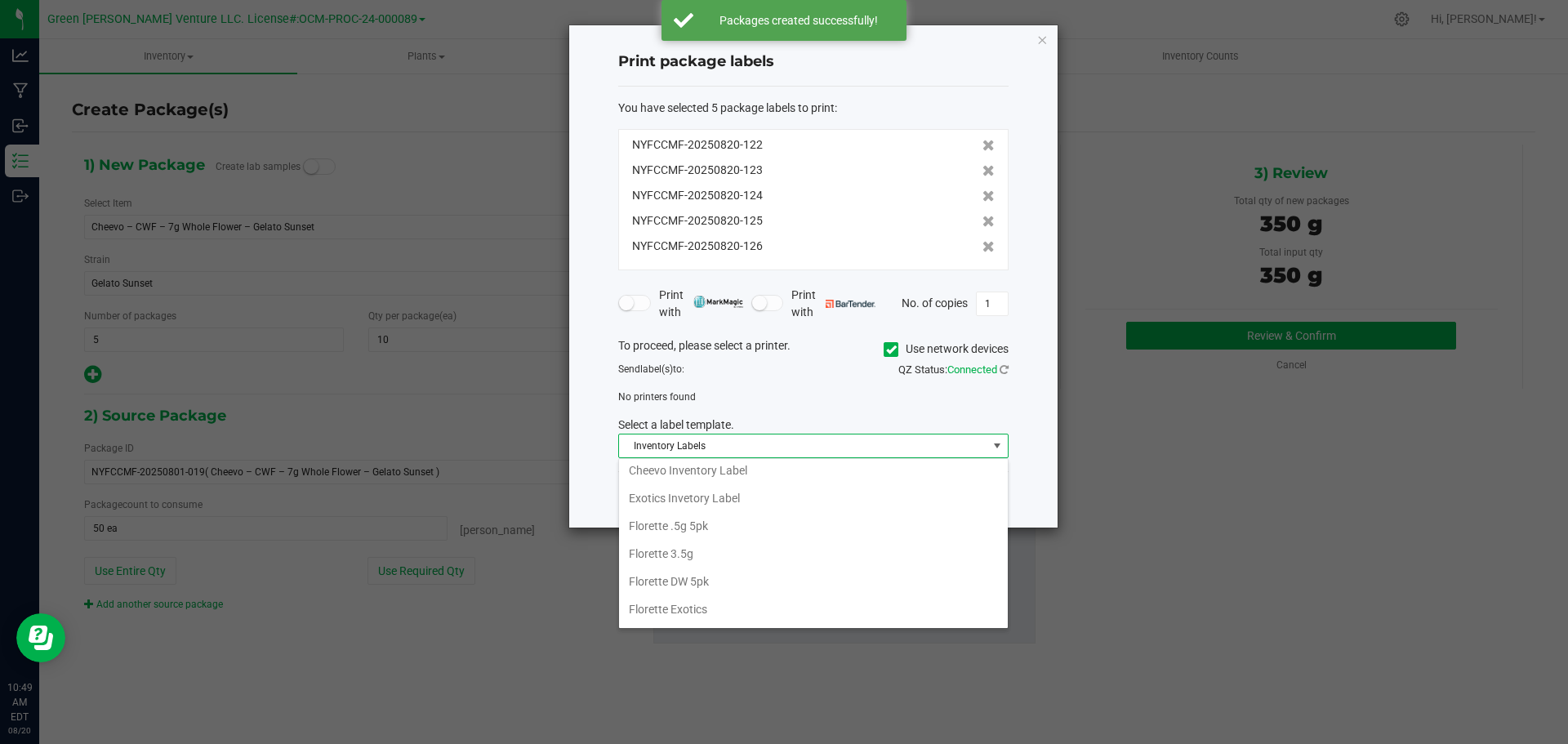
scroll to position [36, 0]
click at [704, 610] on li "Cheevo Inventory Label" at bounding box center [813, 607] width 389 height 28
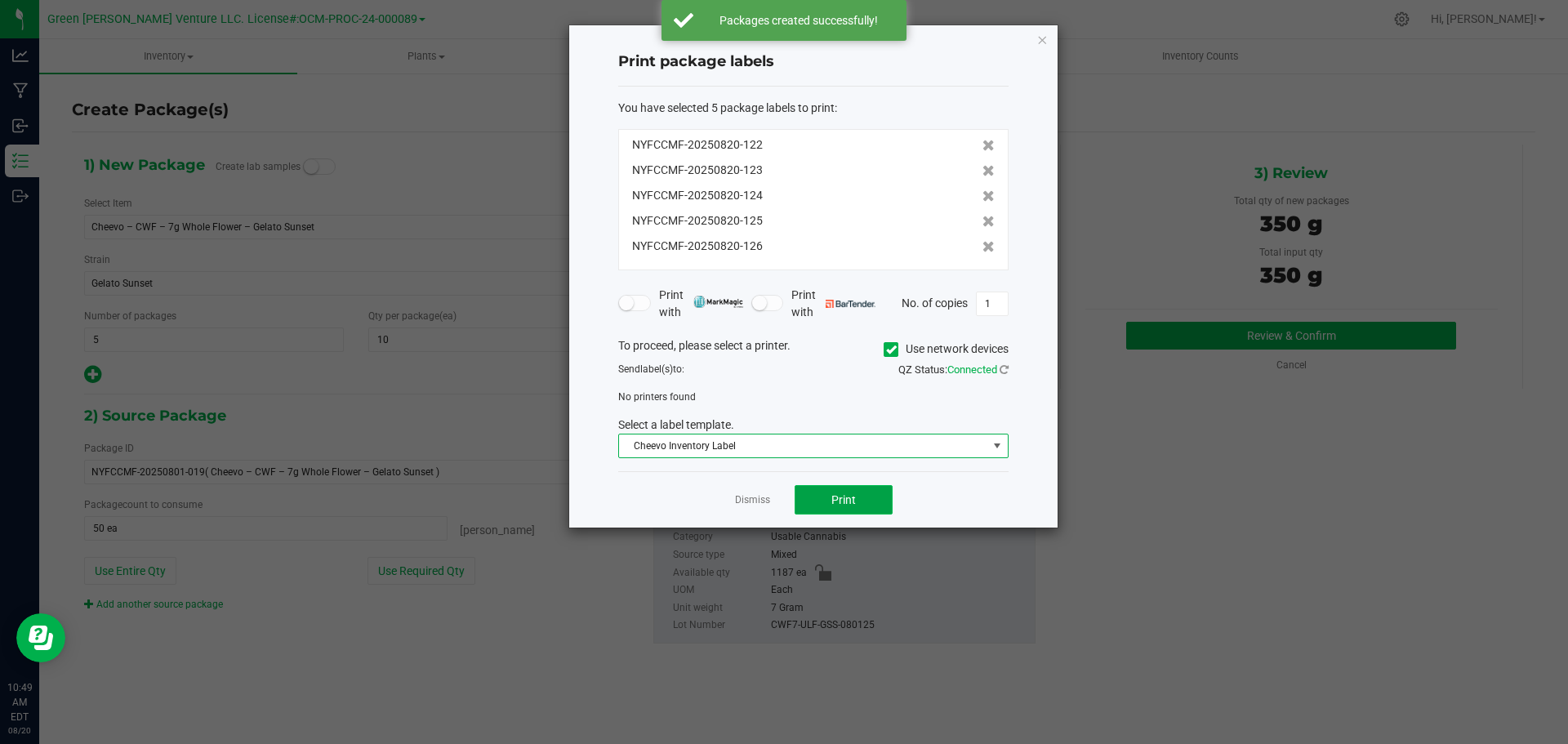
click at [803, 503] on button "Print" at bounding box center [843, 500] width 98 height 30
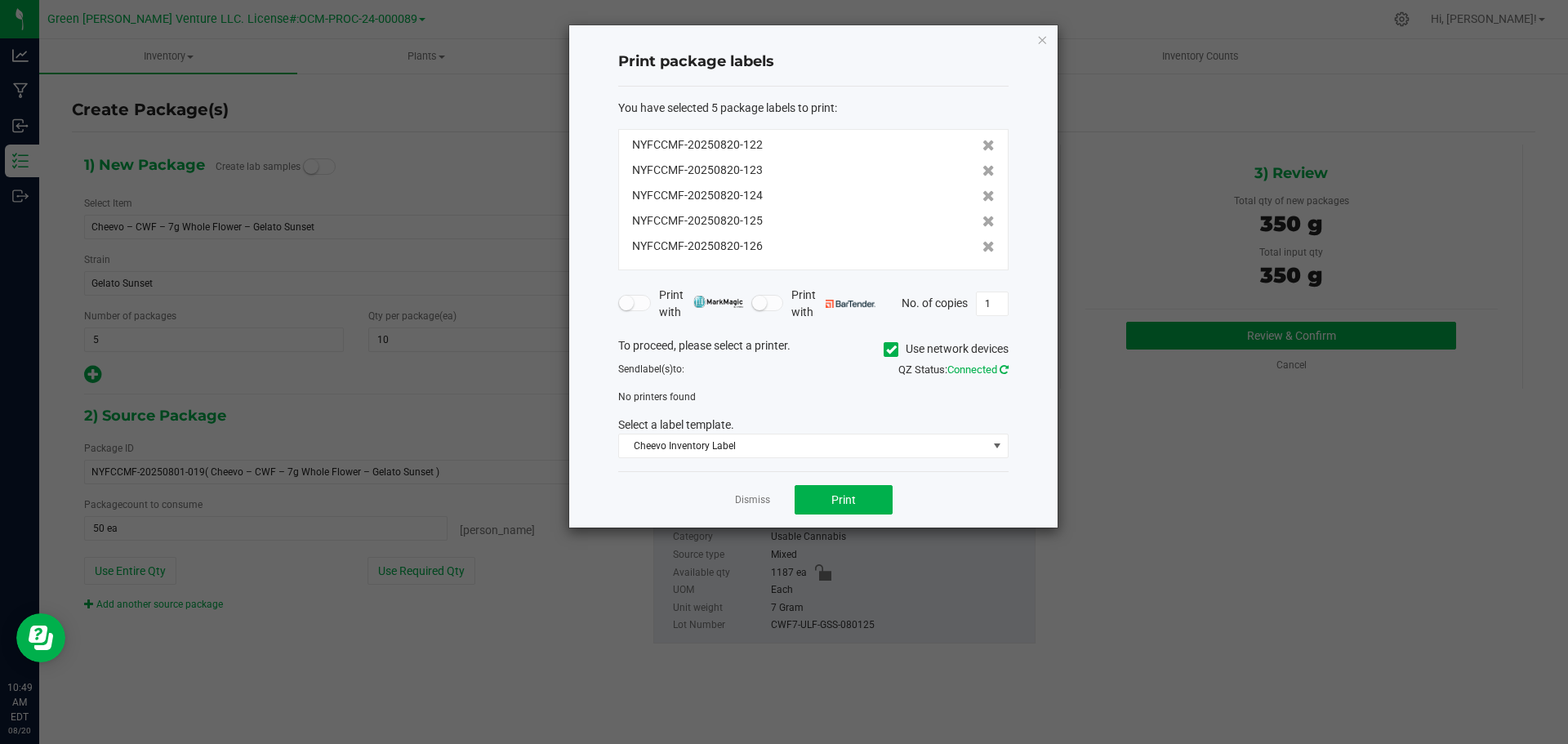
click at [1005, 370] on icon at bounding box center [1004, 369] width 9 height 10
click at [890, 350] on icon at bounding box center [892, 350] width 10 height 0
click at [0, 0] on input "Use network devices" at bounding box center [0, 0] width 0 height 0
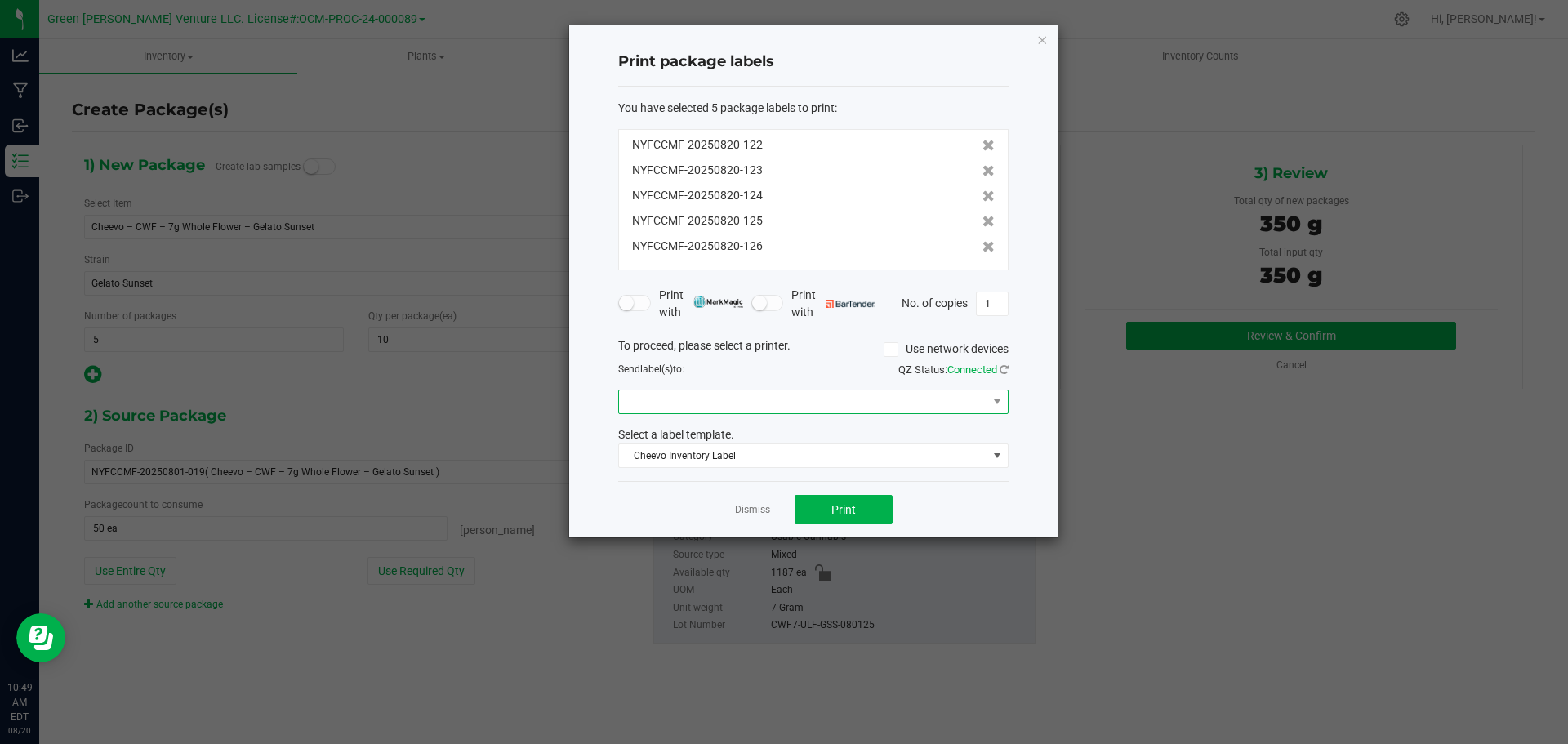
click at [774, 398] on span at bounding box center [803, 402] width 368 height 23
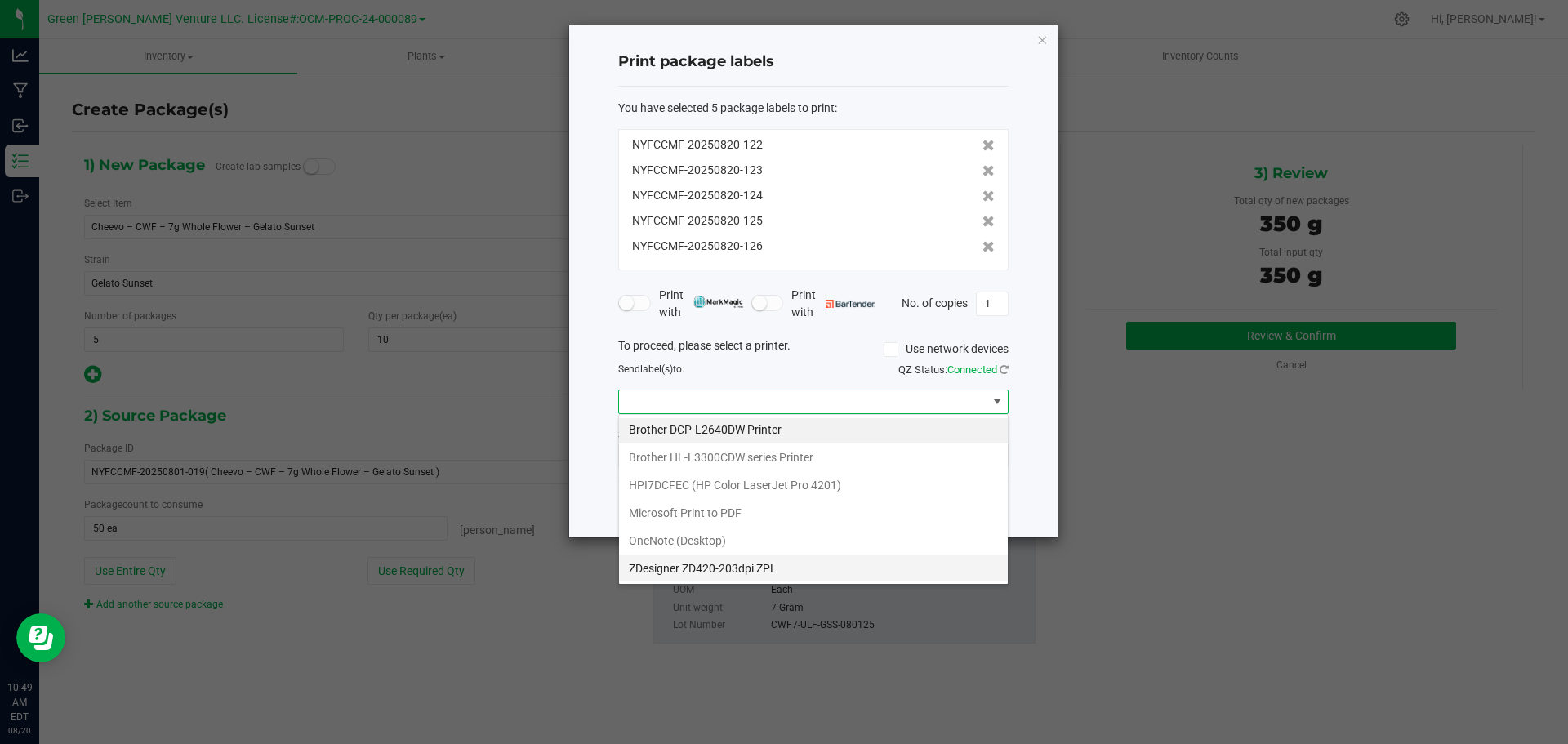
scroll to position [3, 0]
click at [677, 564] on ZPL "ZDesigner ZD420-203dpi ZPL" at bounding box center [813, 568] width 389 height 28
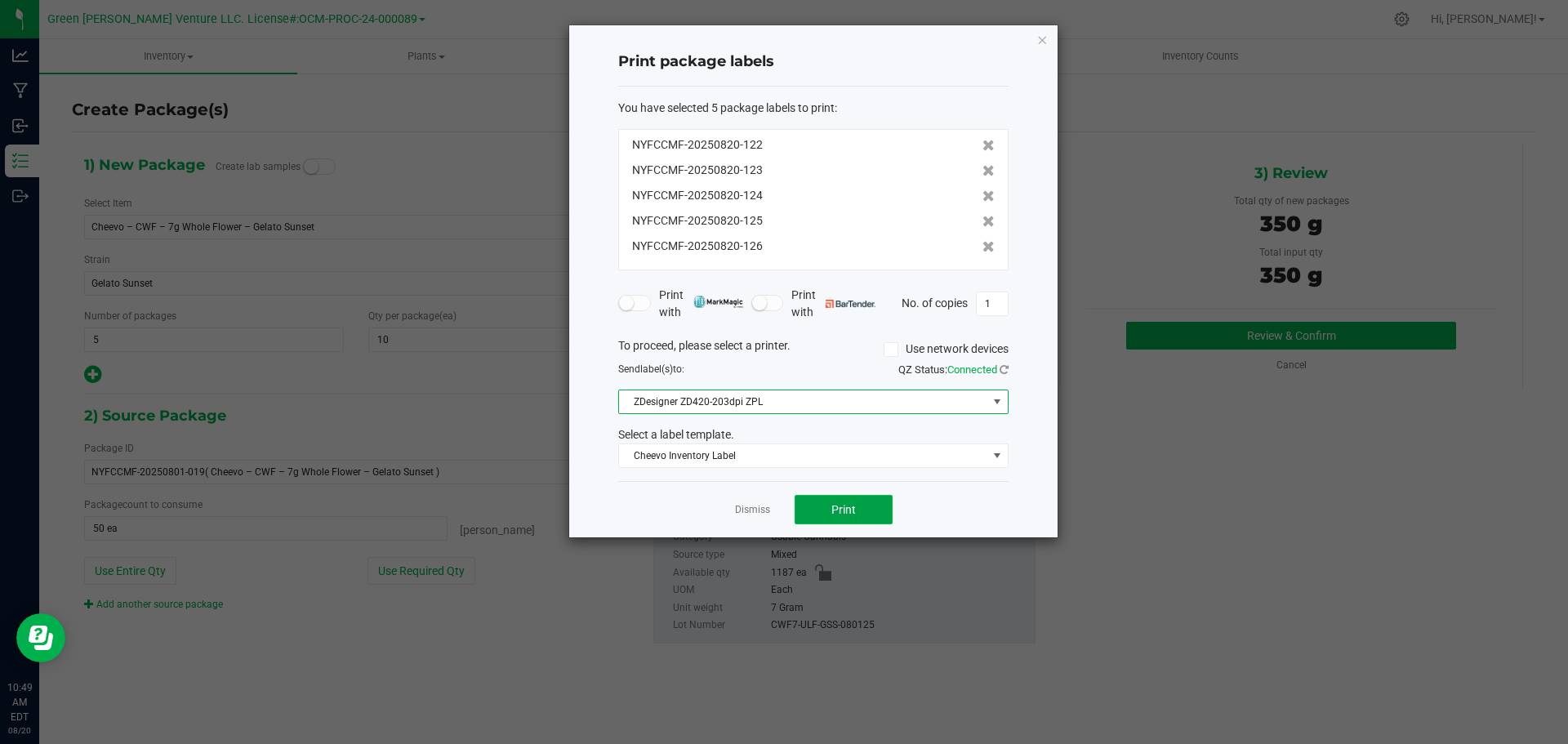
click at [813, 512] on button "Print" at bounding box center [843, 510] width 98 height 30
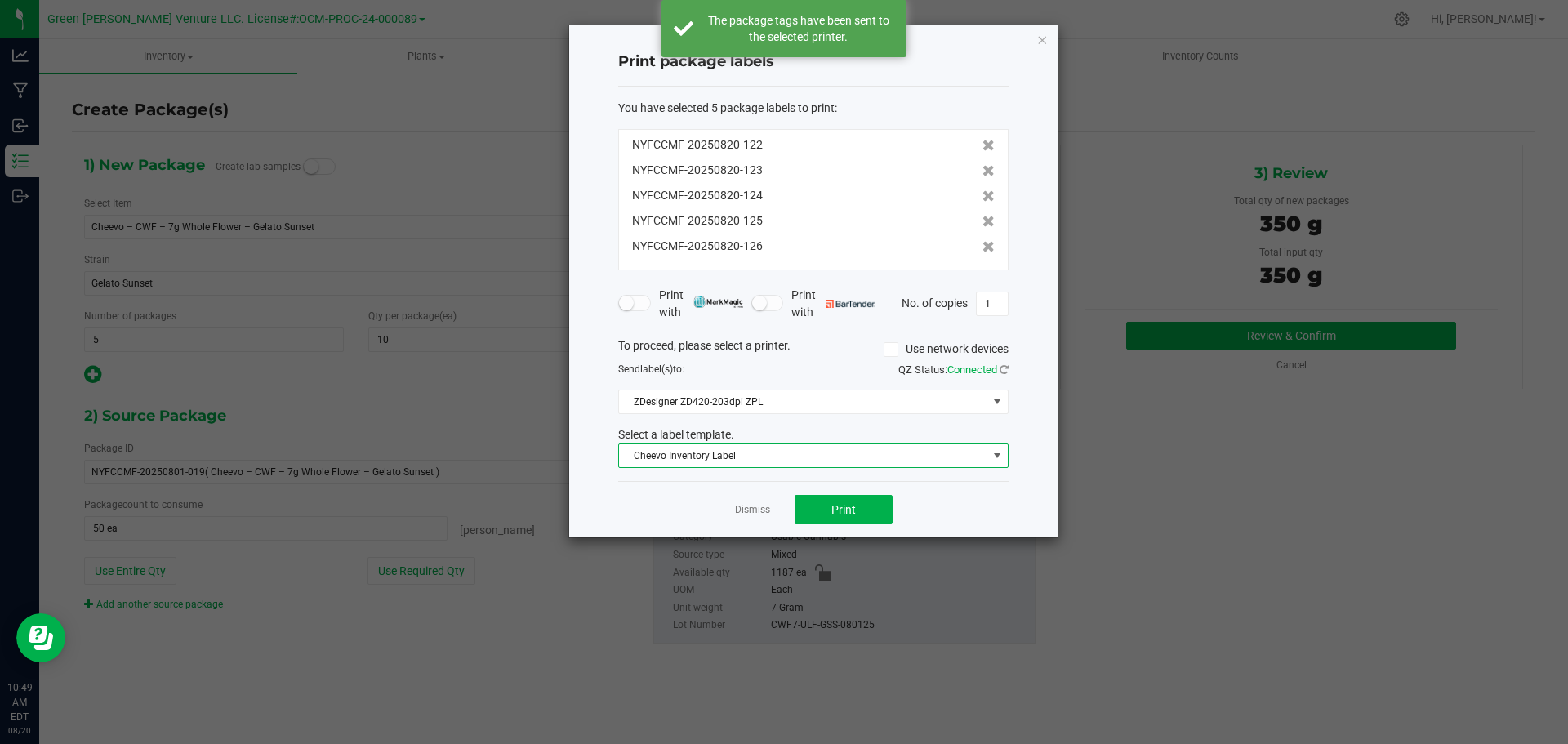
click at [757, 455] on span "Cheevo Inventory Label" at bounding box center [803, 455] width 368 height 23
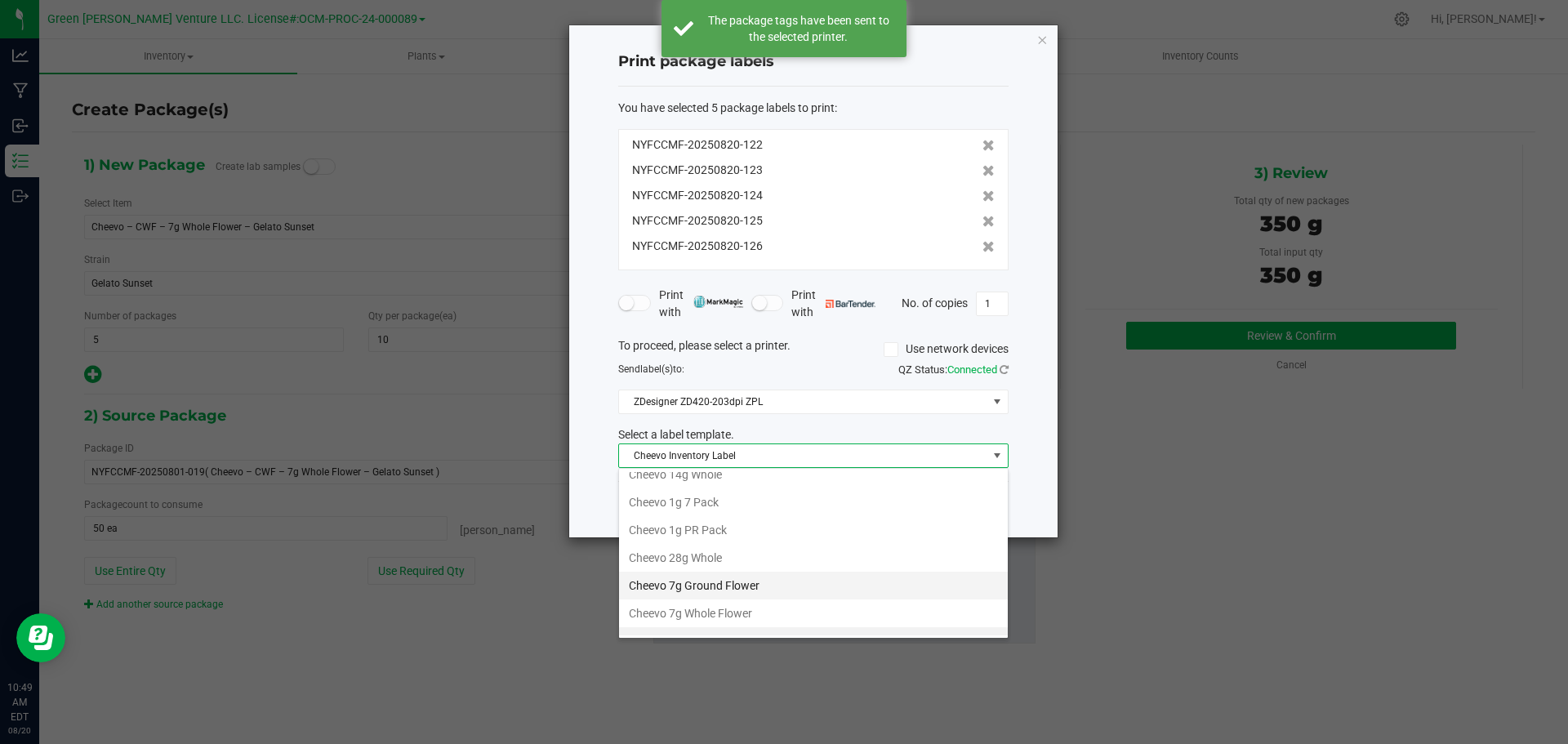
scroll to position [0, 0]
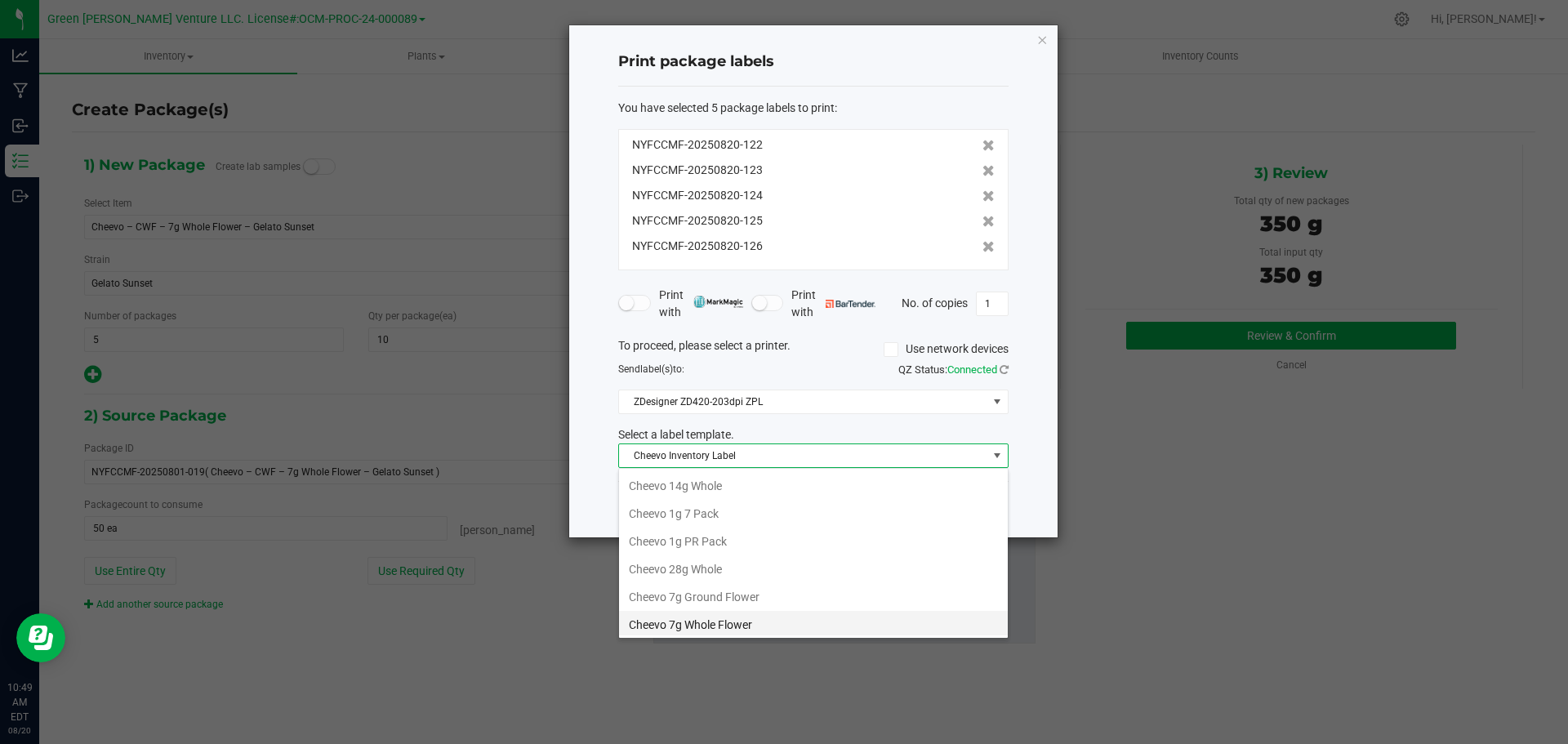
click at [735, 621] on li "Cheevo 7g Whole Flower" at bounding box center [813, 625] width 389 height 28
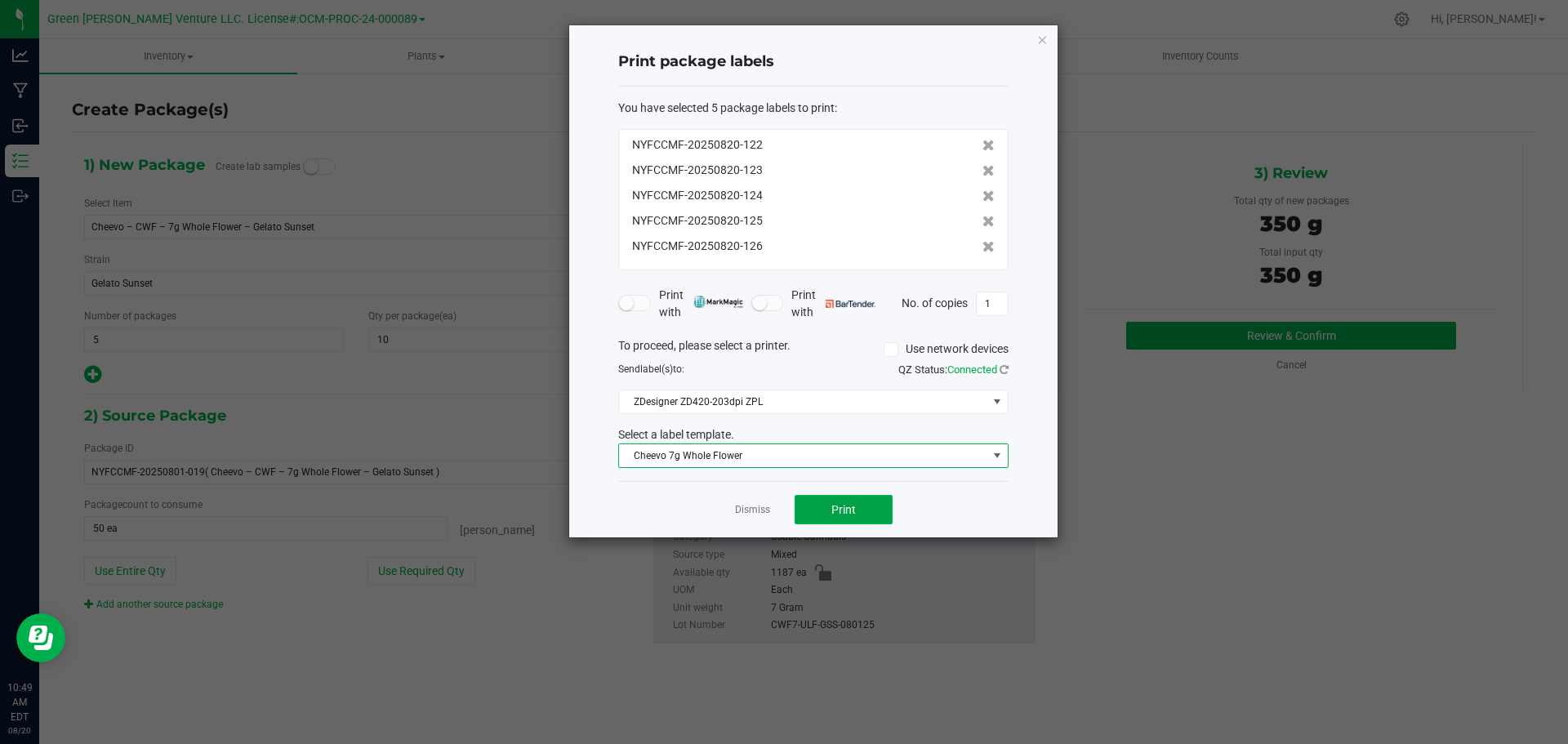
click at [816, 516] on button "Print" at bounding box center [843, 510] width 98 height 30
click at [758, 514] on link "Dismiss" at bounding box center [752, 510] width 35 height 14
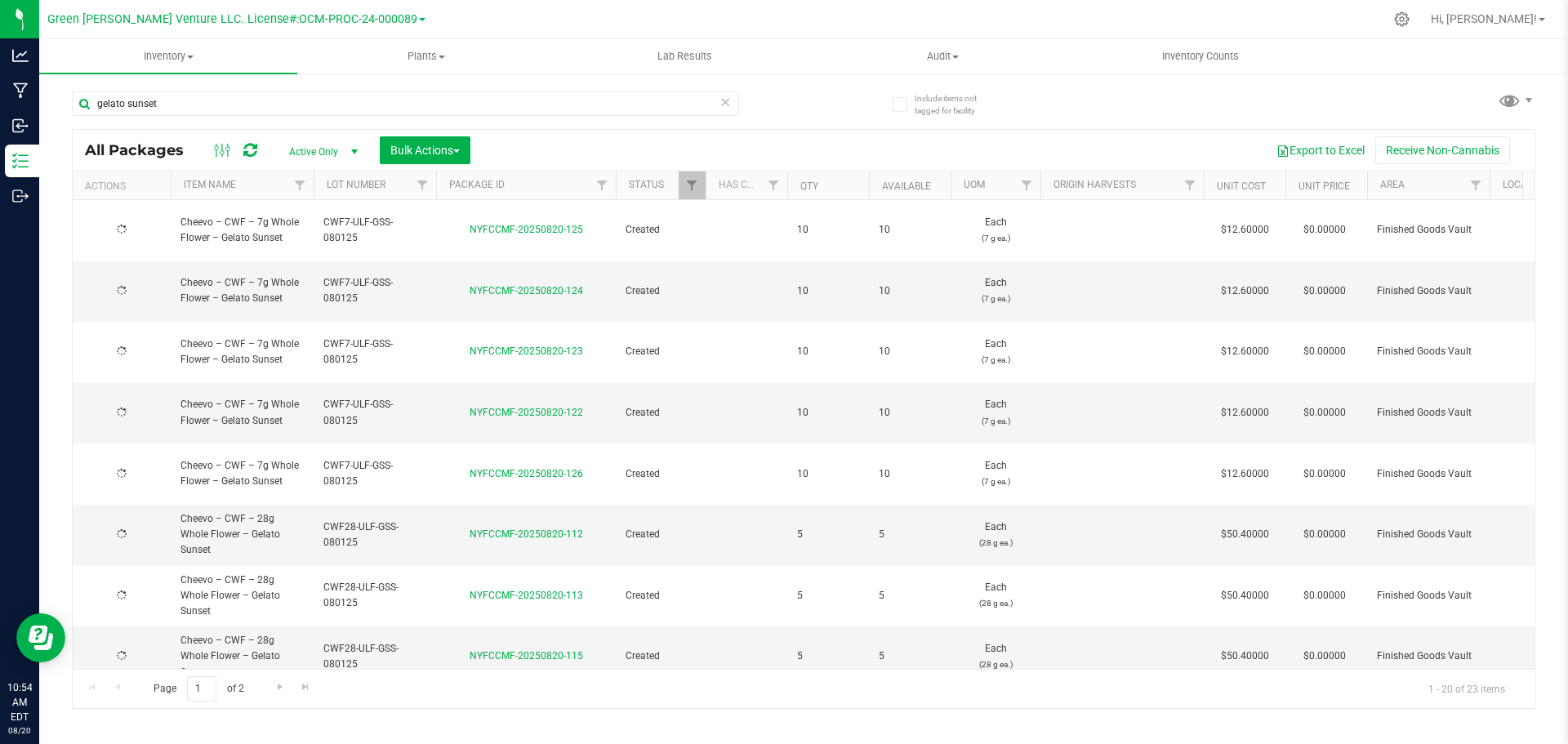
type input "[DATE]"
click at [168, 100] on input "gelato sunset" at bounding box center [405, 104] width 667 height 25
drag, startPoint x: 169, startPoint y: 106, endPoint x: 83, endPoint y: 108, distance: 86.0
click at [83, 108] on input "gelato sunset" at bounding box center [405, 104] width 667 height 25
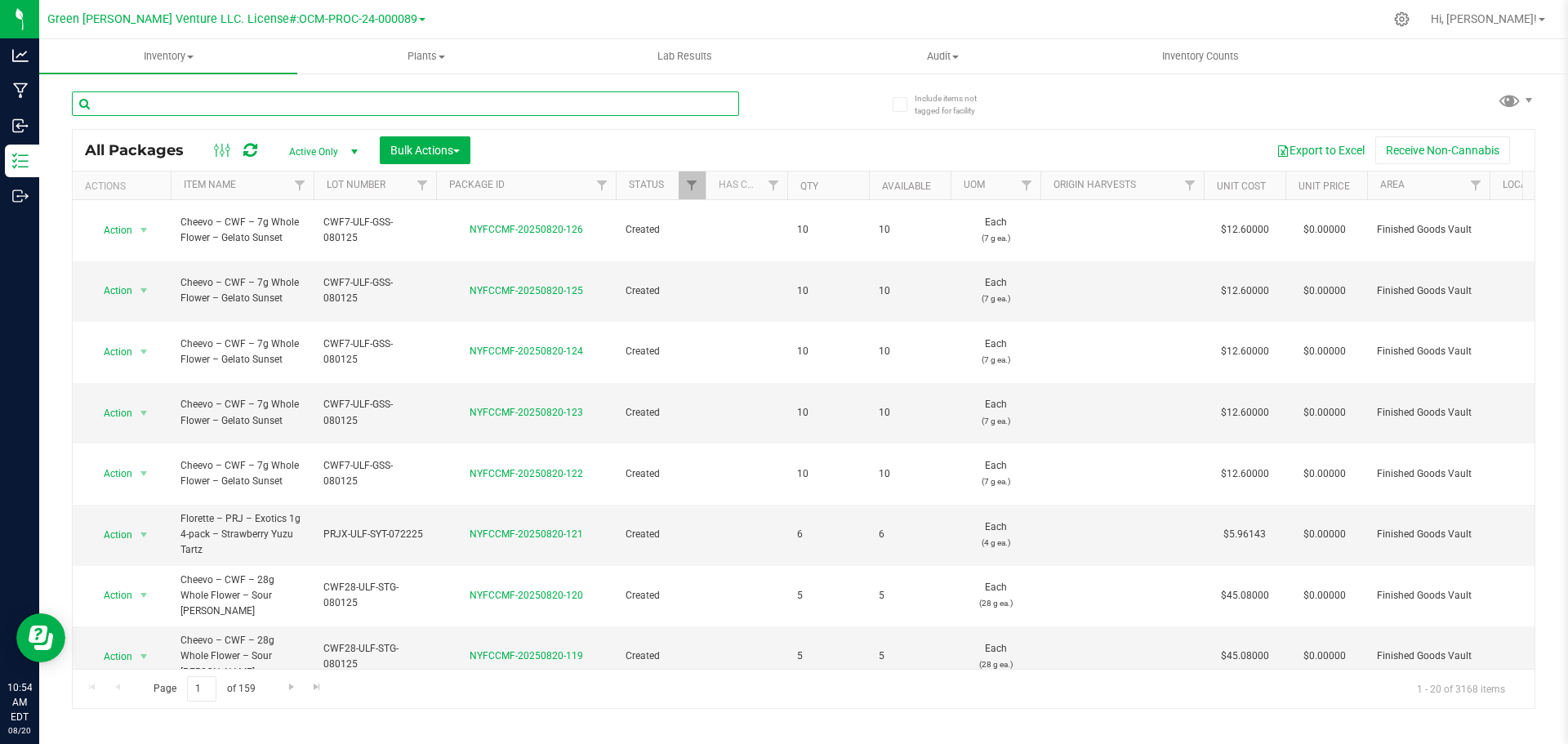
click at [107, 105] on input "text" at bounding box center [405, 104] width 667 height 25
click at [1036, 90] on div "All Packages Active Only Active Only Lab Samples Locked All Bulk Actions Add to…" at bounding box center [803, 392] width 1463 height 633
click at [140, 106] on input "text" at bounding box center [405, 104] width 667 height 25
type input "sour [PERSON_NAME]"
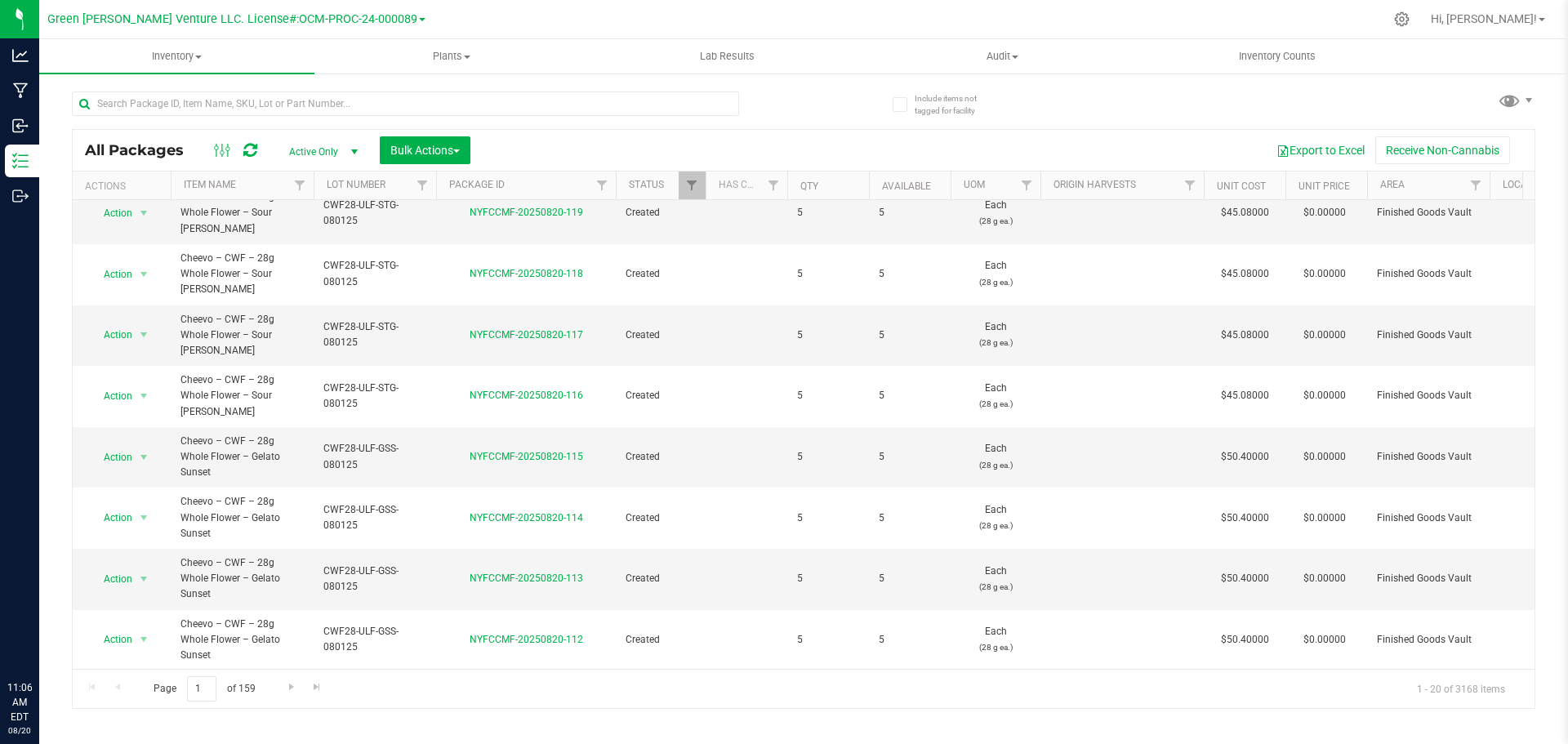
scroll to position [463, 0]
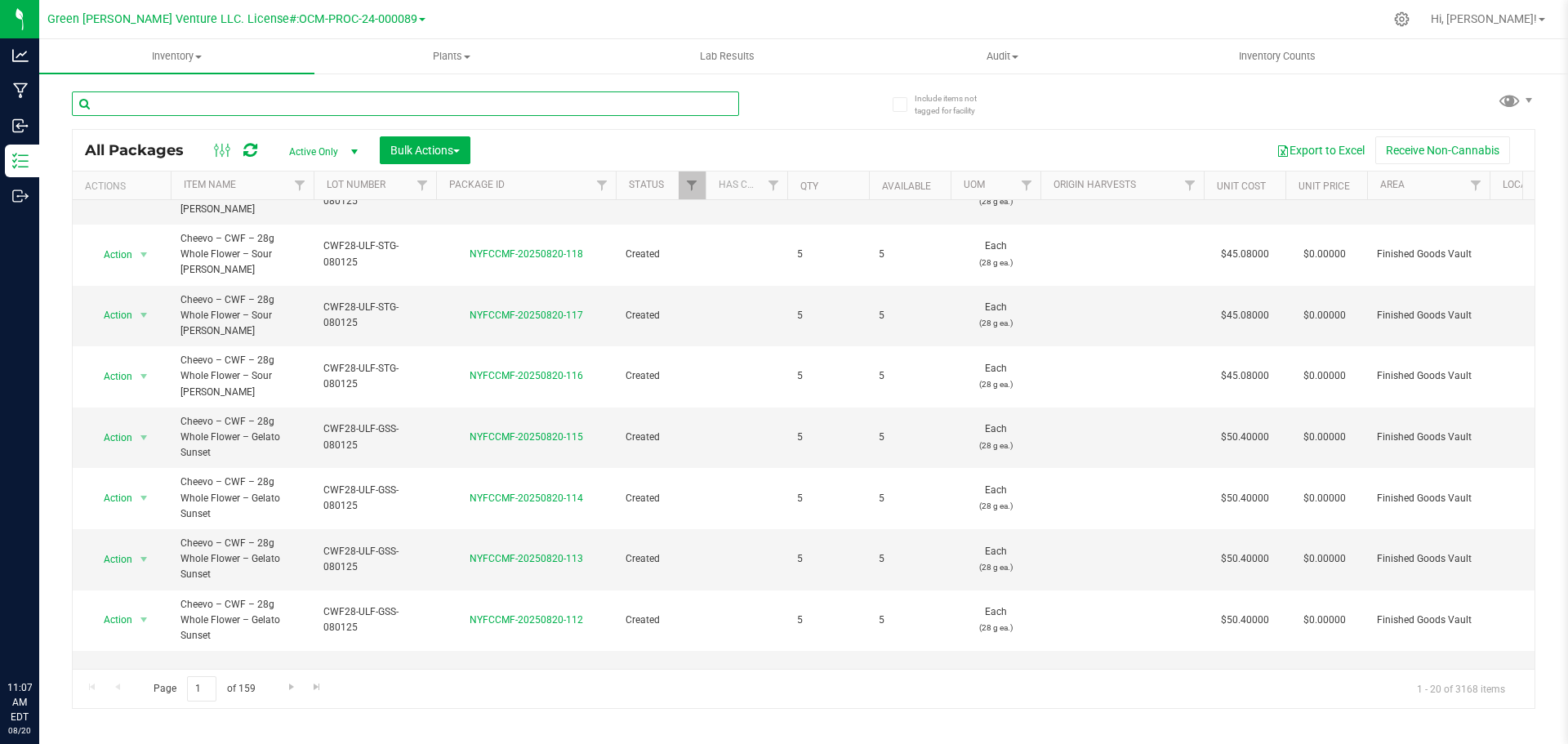
click at [214, 100] on input "text" at bounding box center [405, 104] width 667 height 25
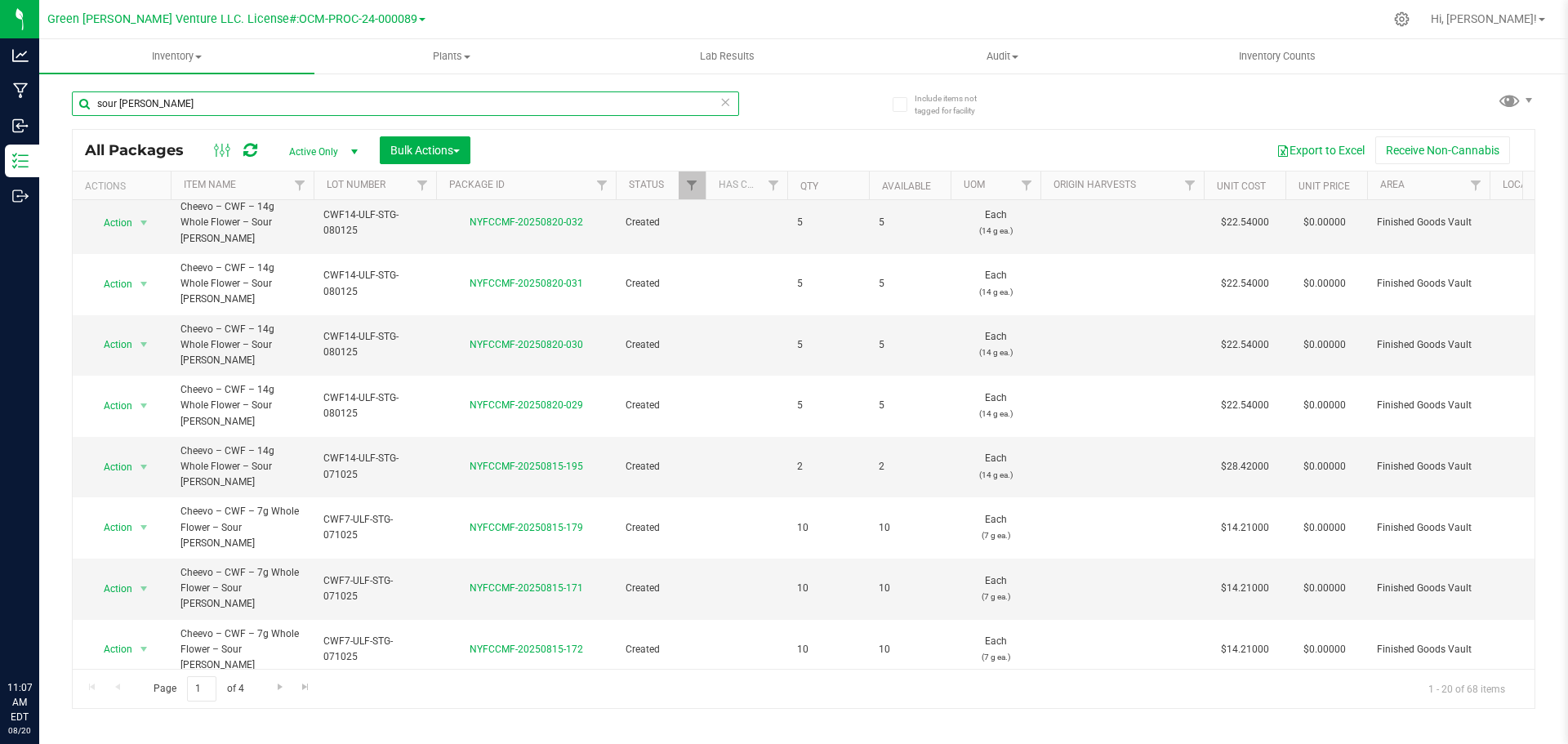
scroll to position [448, 0]
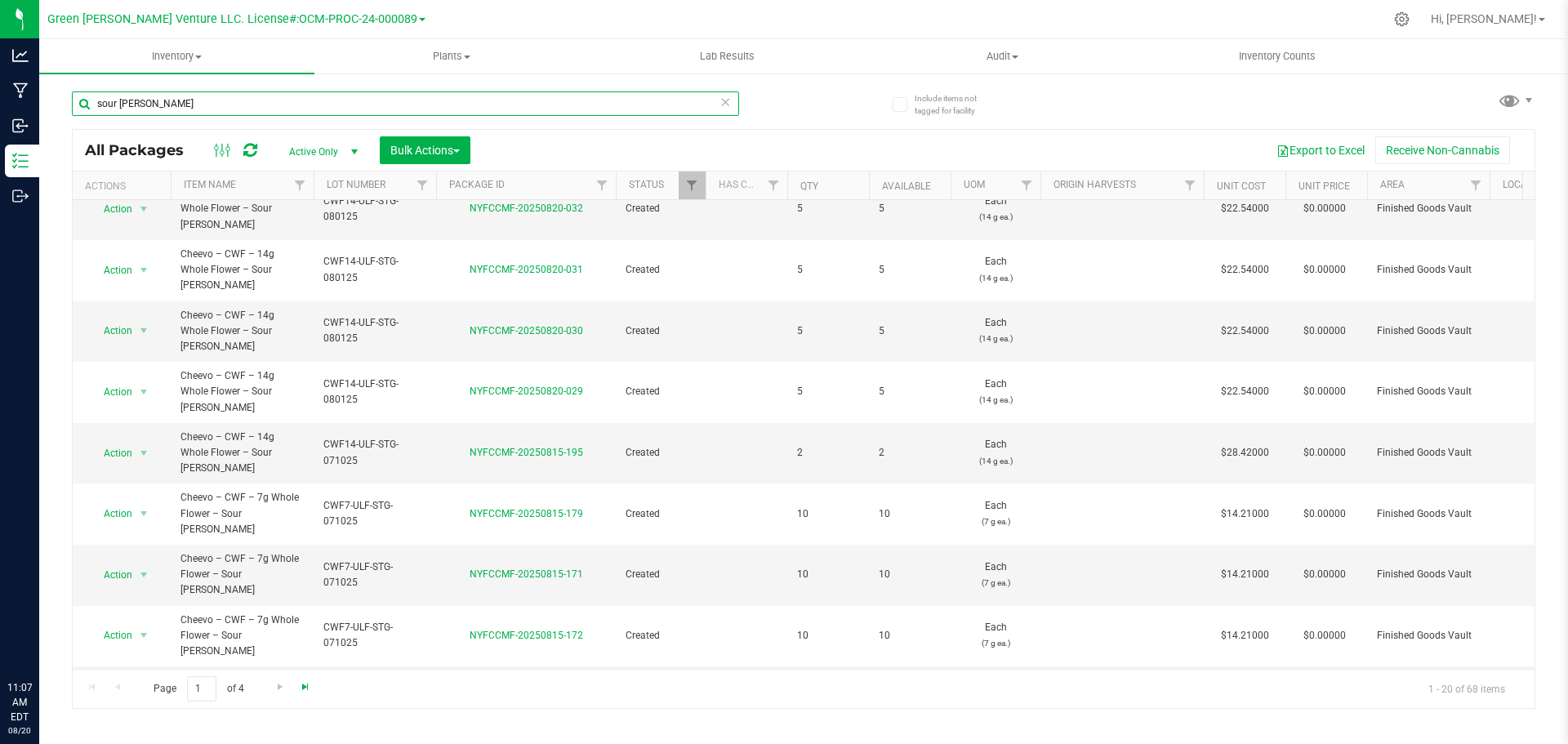
type input "sour [PERSON_NAME]"
click at [299, 689] on span "Go to the last page" at bounding box center [305, 687] width 13 height 13
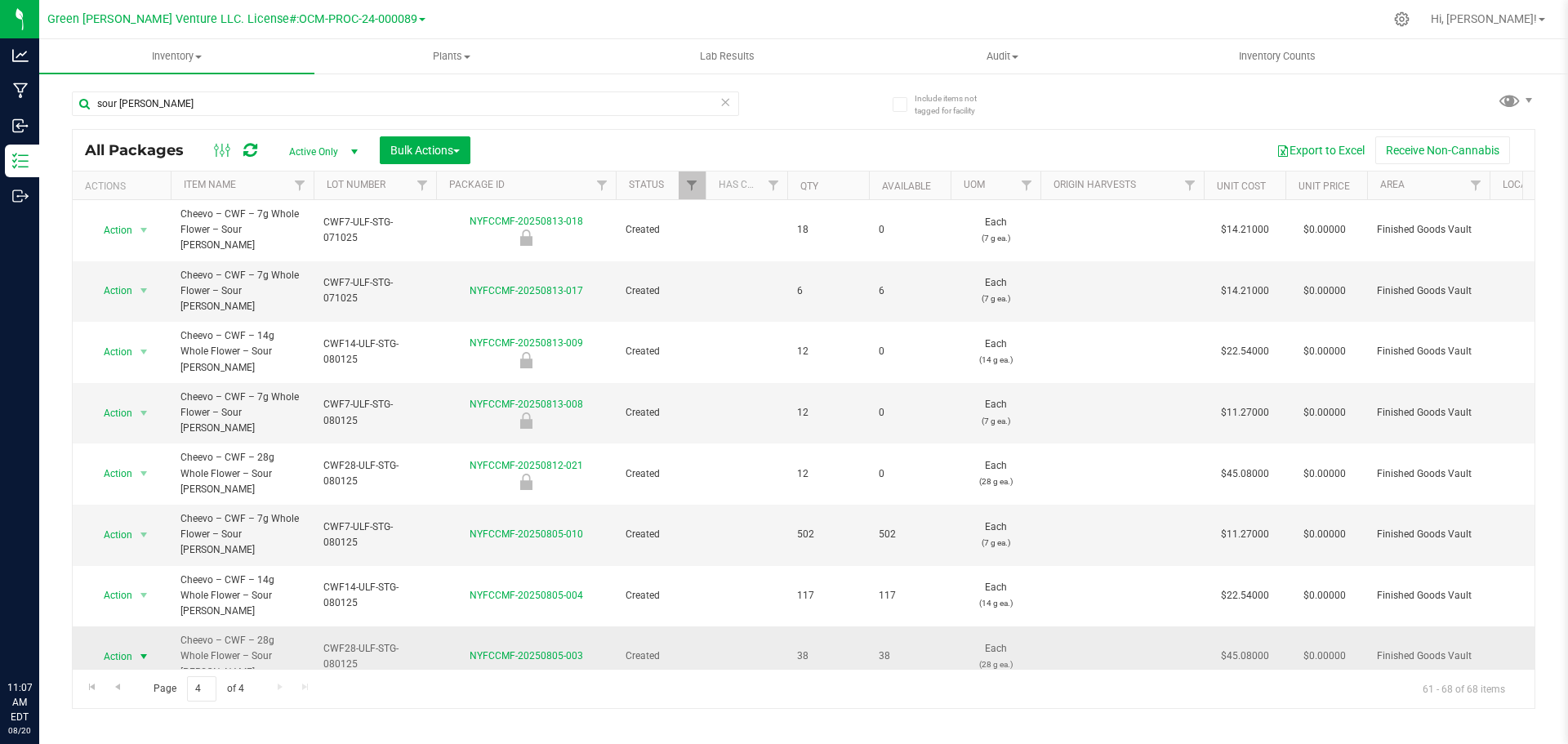
click at [134, 645] on span "select" at bounding box center [144, 656] width 20 height 23
click at [146, 243] on li "Adjust qty" at bounding box center [142, 248] width 105 height 25
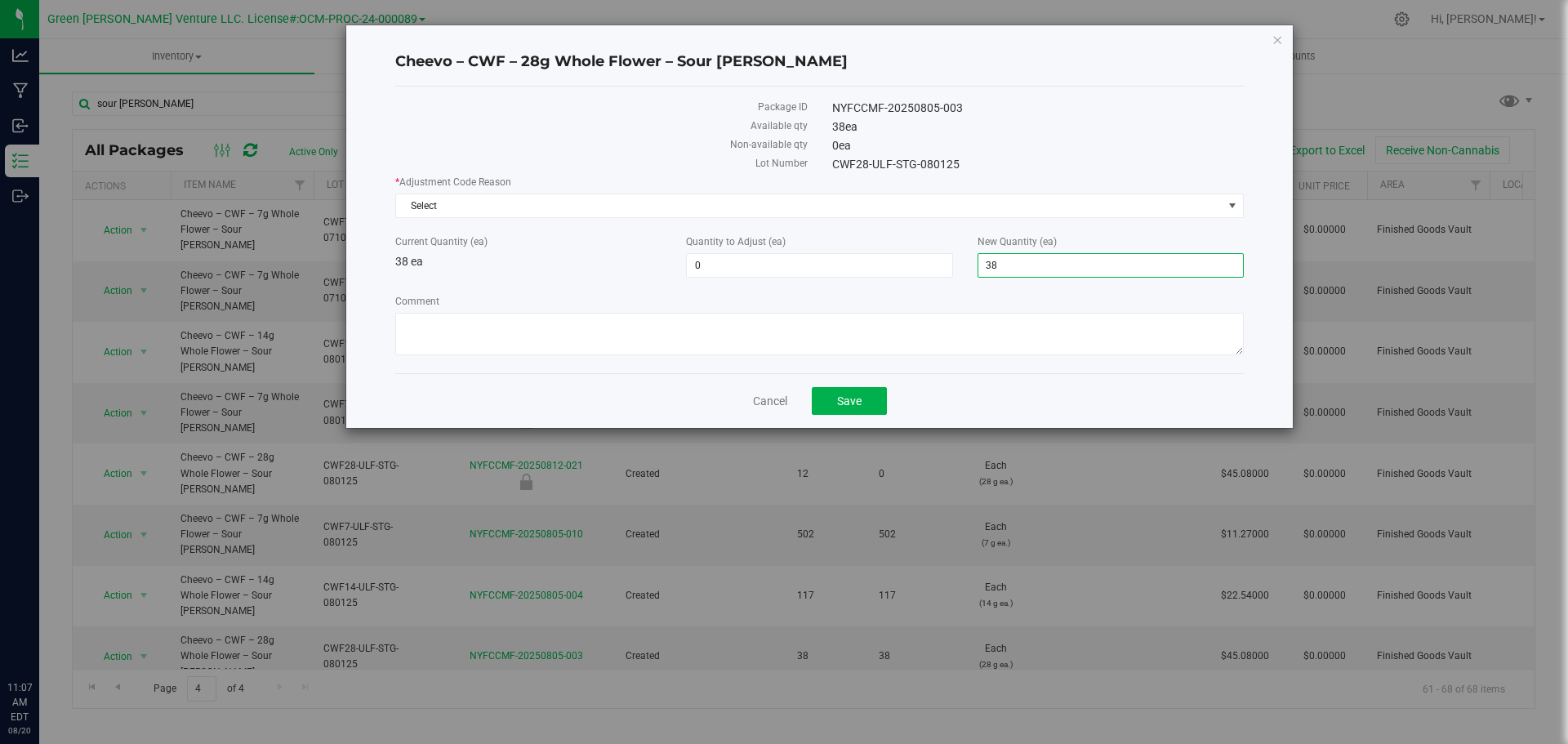
click at [999, 266] on span "38 38" at bounding box center [1110, 266] width 266 height 25
drag, startPoint x: 1011, startPoint y: 264, endPoint x: 974, endPoint y: 267, distance: 37.1
click at [979, 272] on input "38" at bounding box center [1110, 266] width 265 height 23
type input "413"
type input "375"
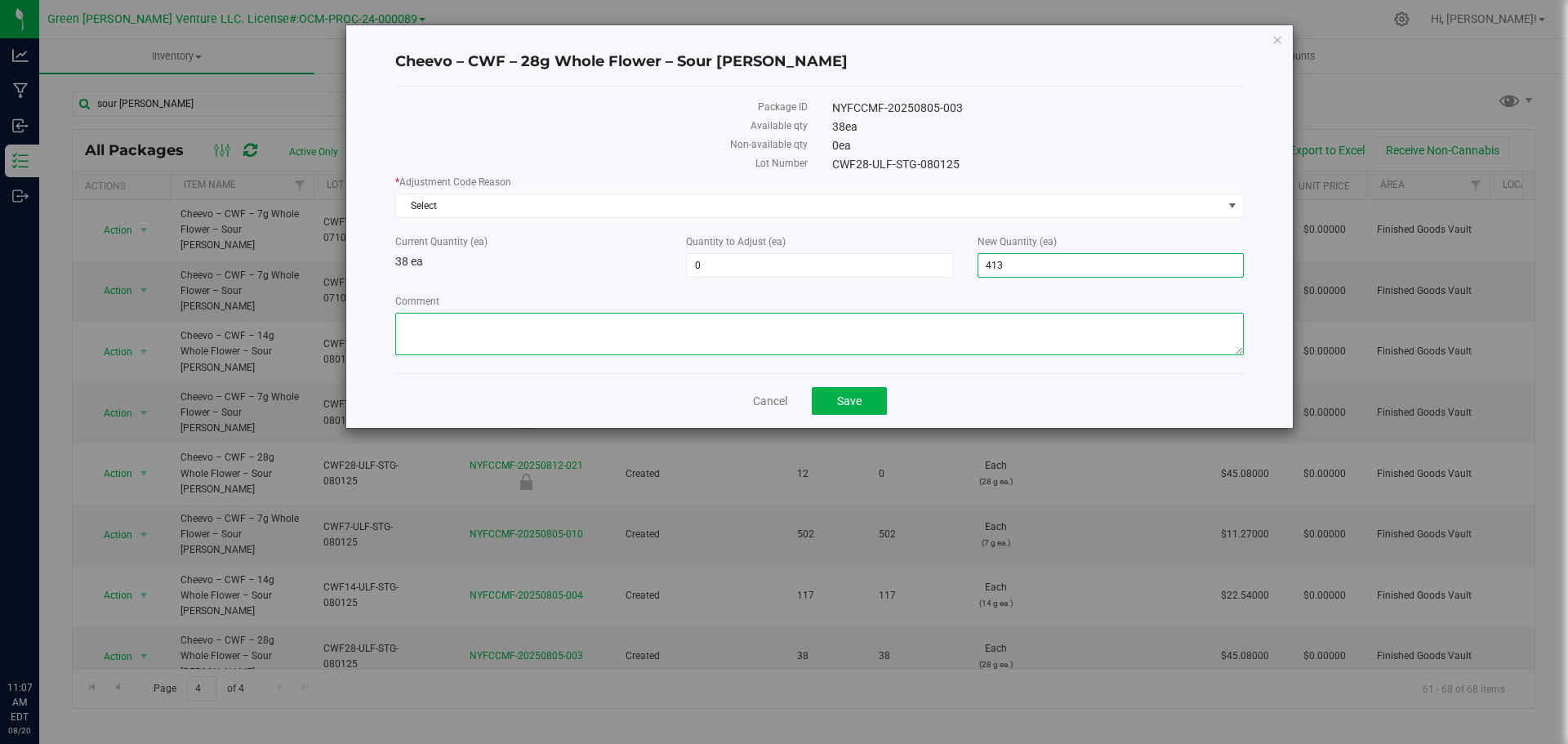
type input "413"
click at [899, 333] on textarea "Comment" at bounding box center [819, 335] width 848 height 43
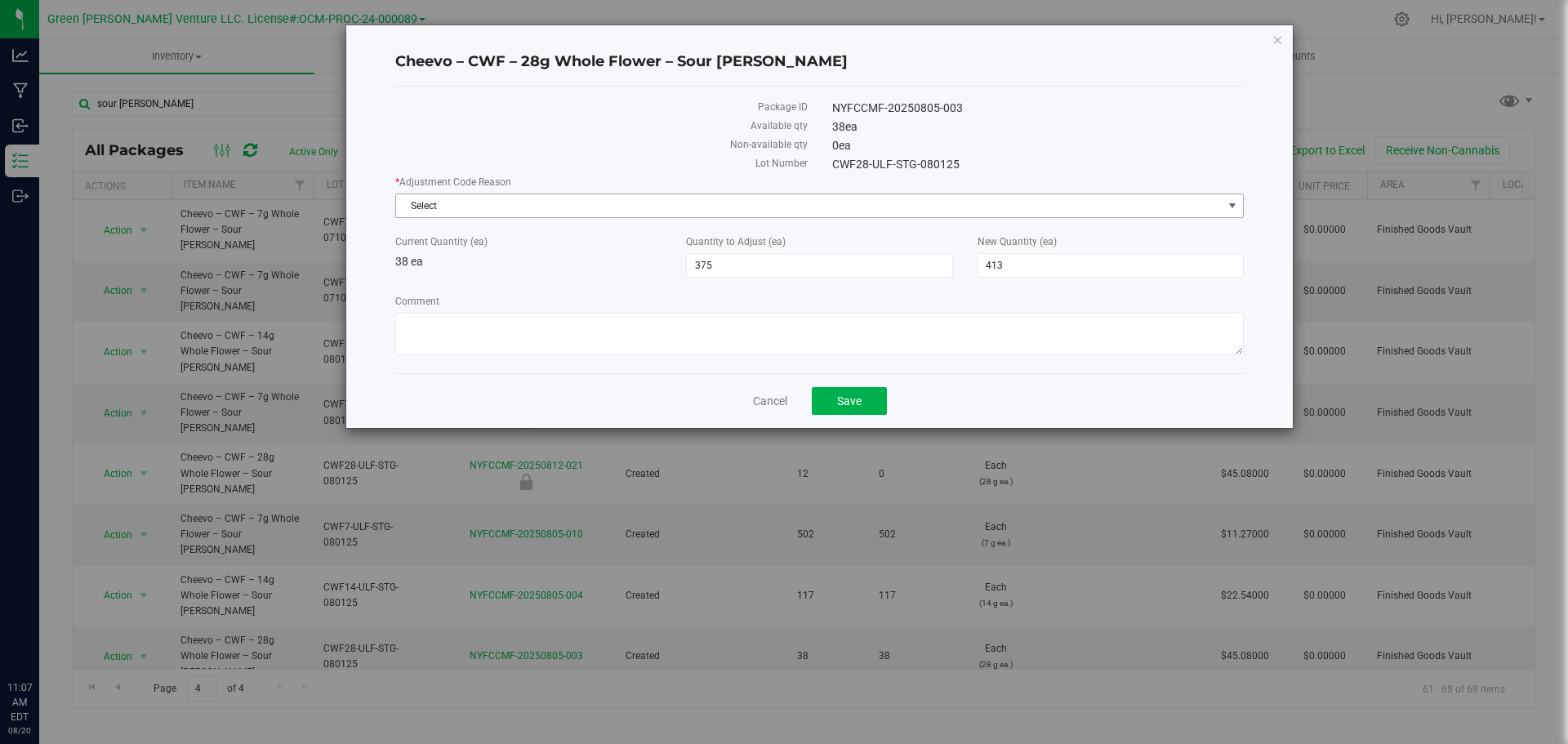
click at [449, 197] on span "Select" at bounding box center [809, 205] width 826 height 23
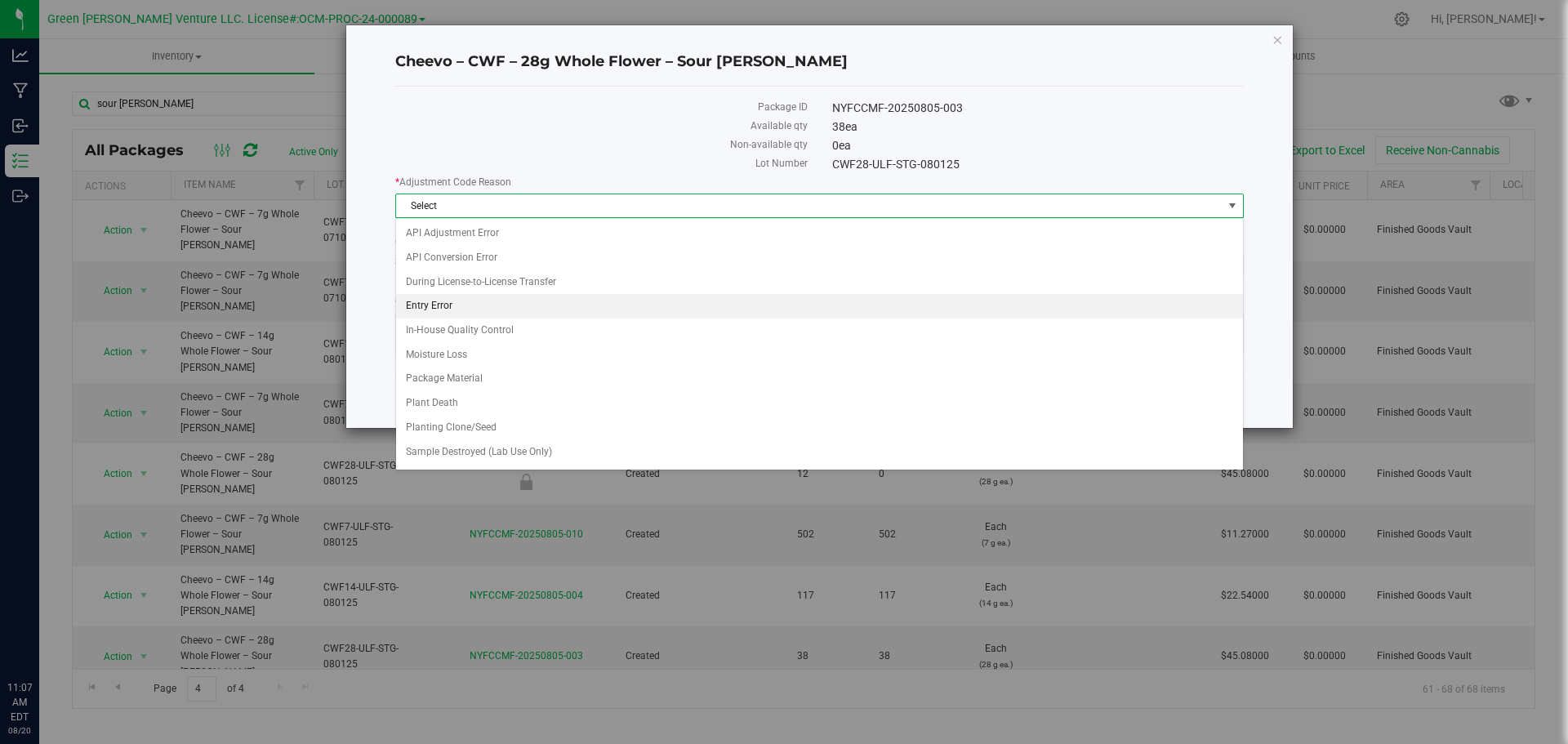
click at [465, 297] on li "Entry Error" at bounding box center [819, 306] width 847 height 25
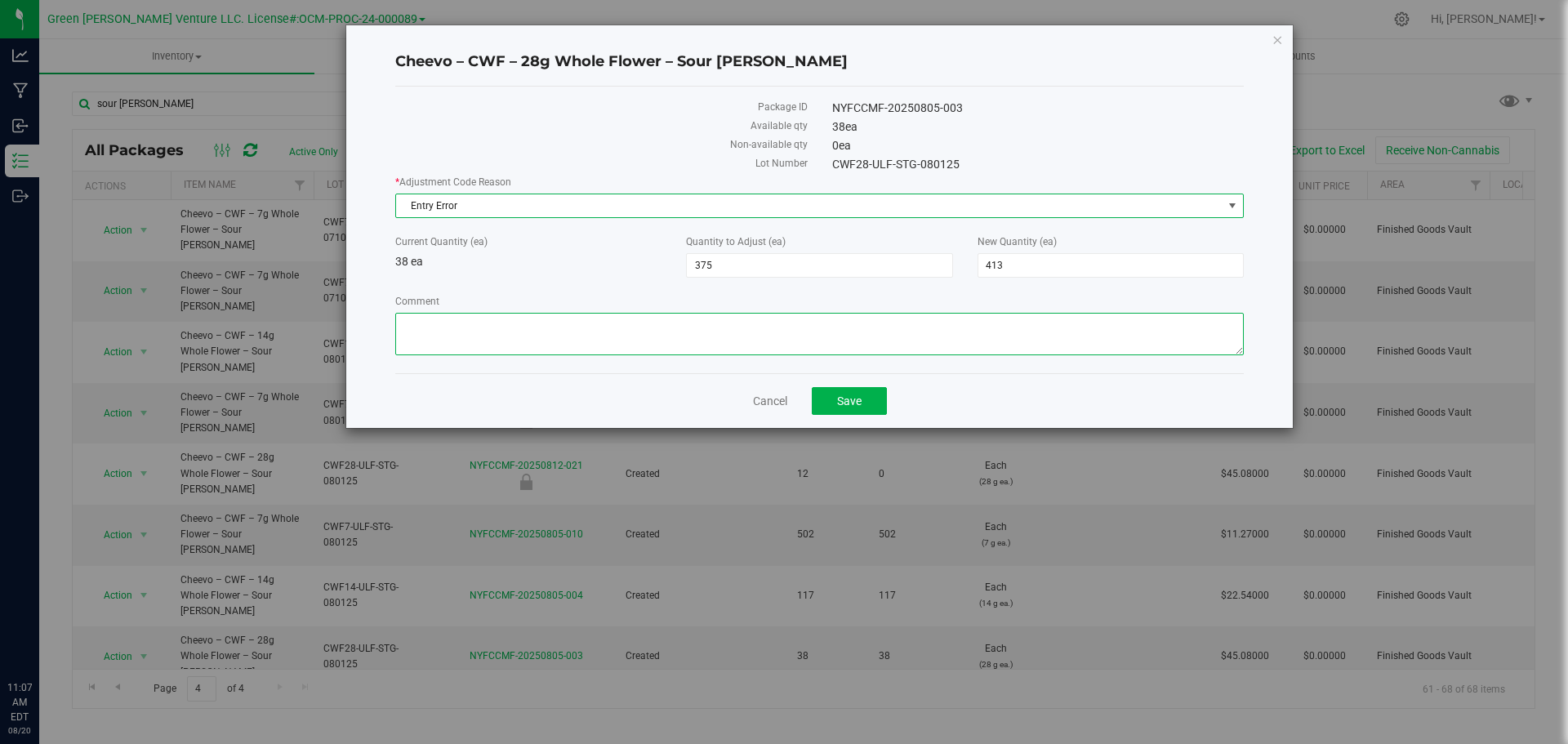
click at [460, 332] on textarea "Comment" at bounding box center [819, 335] width 848 height 43
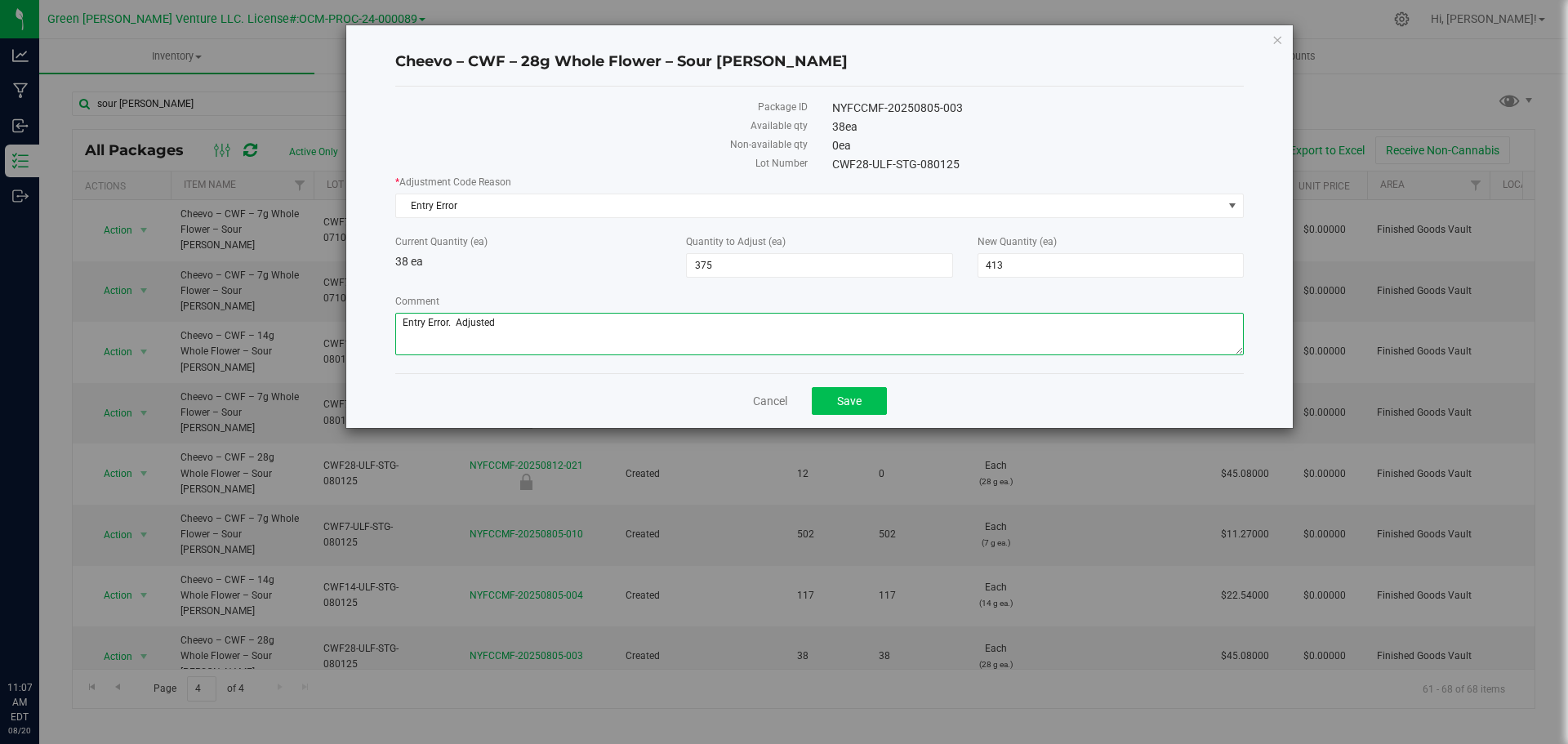
type textarea "Entry Error. Adjusted"
click at [818, 405] on button "Save" at bounding box center [849, 401] width 75 height 28
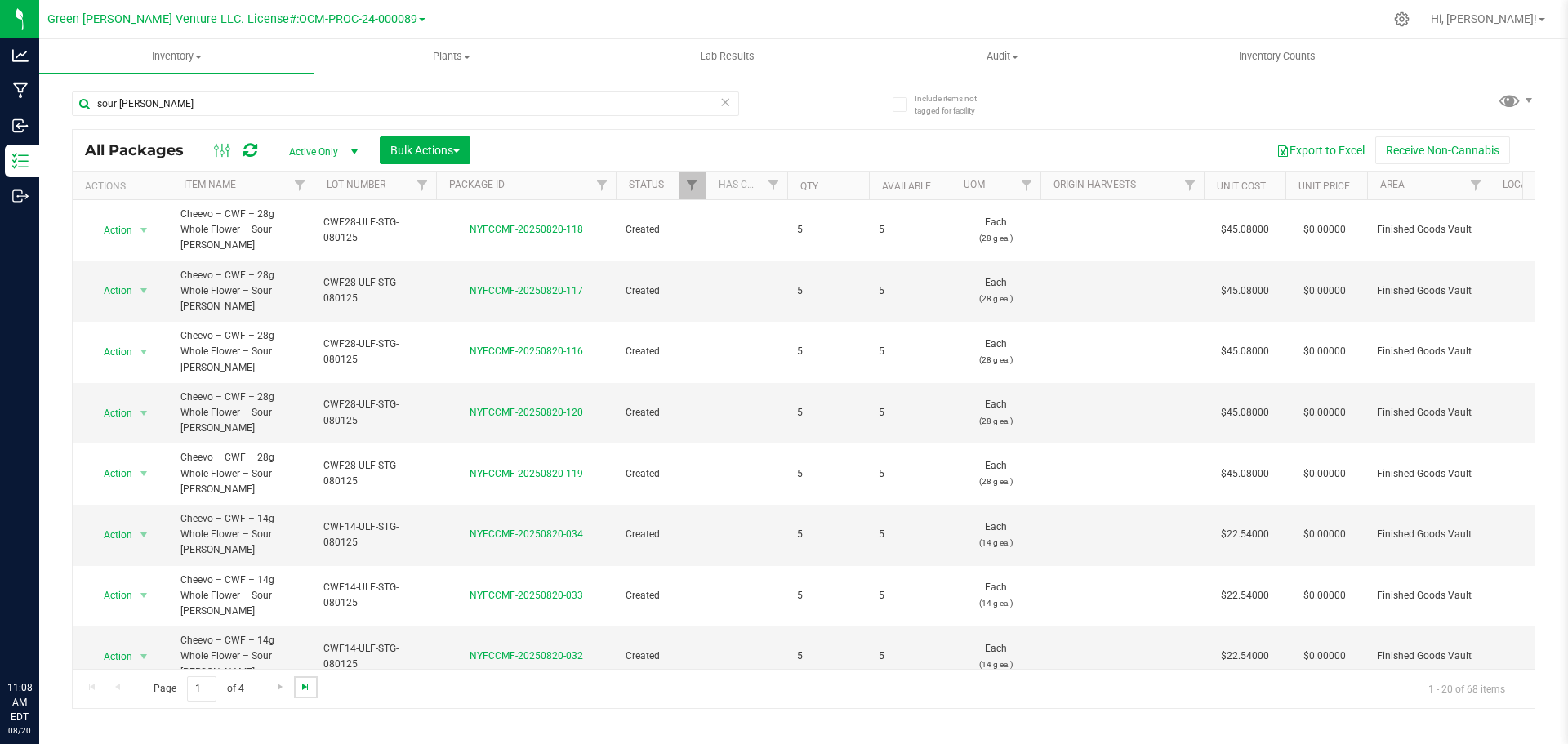
click at [303, 687] on span "Go to the last page" at bounding box center [305, 687] width 13 height 13
